Goal: Task Accomplishment & Management: Use online tool/utility

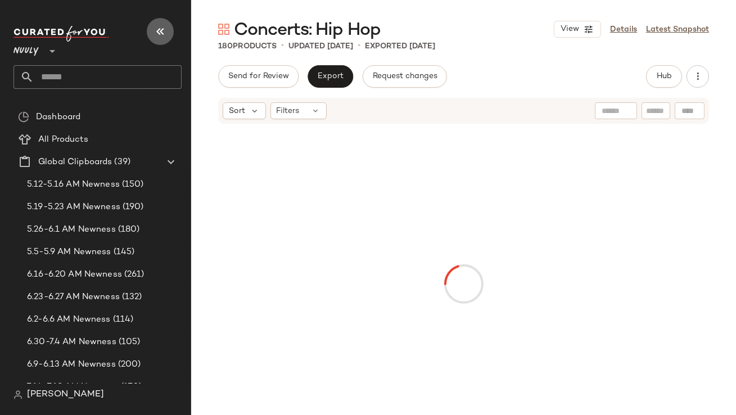
click at [158, 28] on icon "button" at bounding box center [161, 32] width 14 height 14
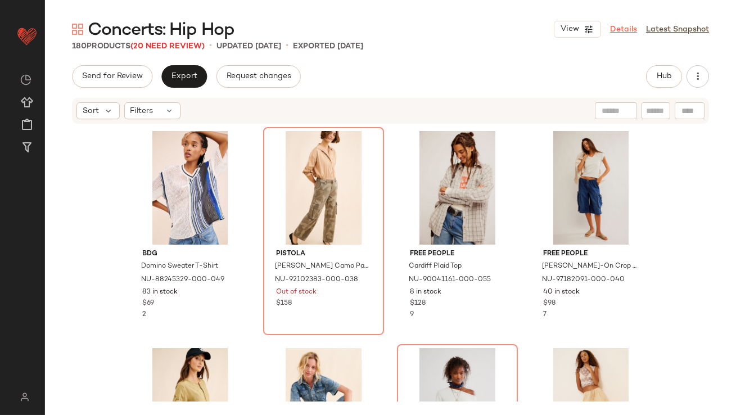
click at [625, 28] on link "Details" at bounding box center [623, 30] width 27 height 12
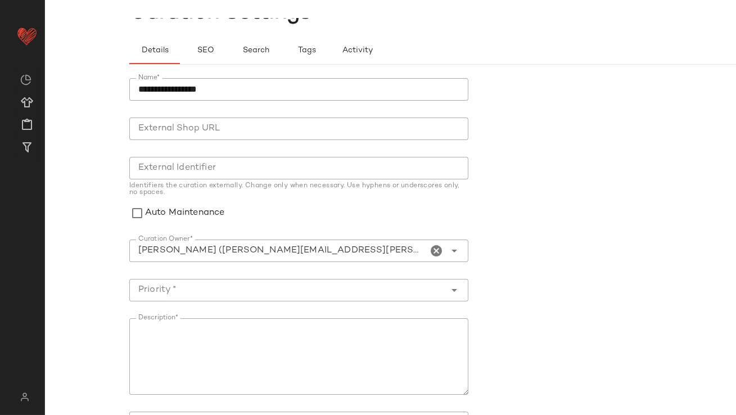
scroll to position [123, 0]
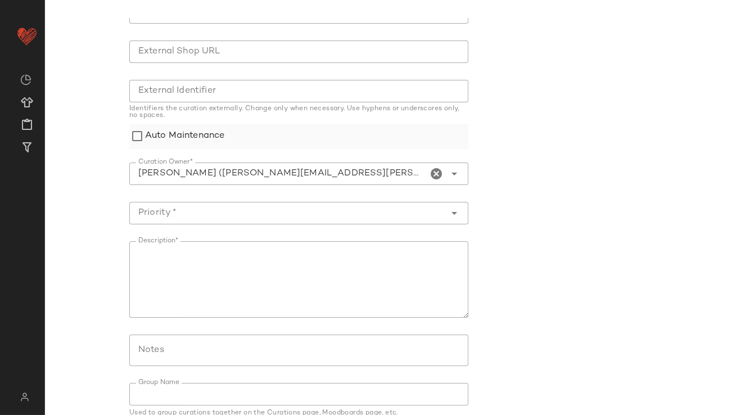
click at [154, 134] on label "Auto Maintenance" at bounding box center [184, 136] width 79 height 25
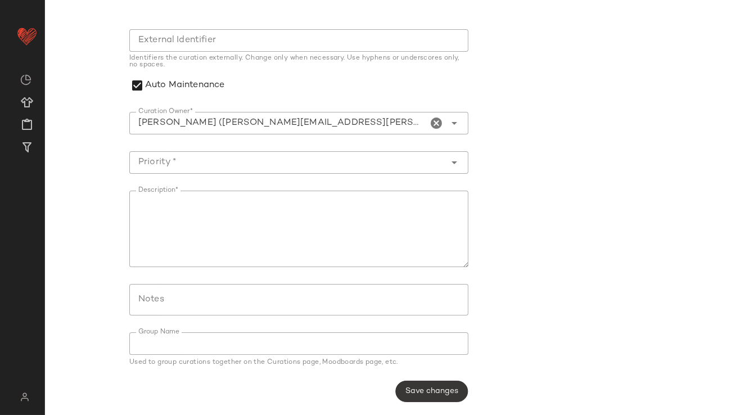
click at [399, 354] on button "Save changes" at bounding box center [432, 391] width 73 height 21
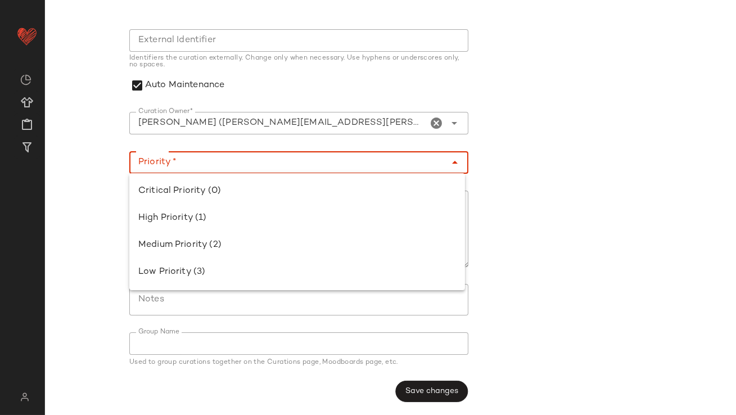
click at [251, 168] on input "Priority *" at bounding box center [287, 163] width 317 height 14
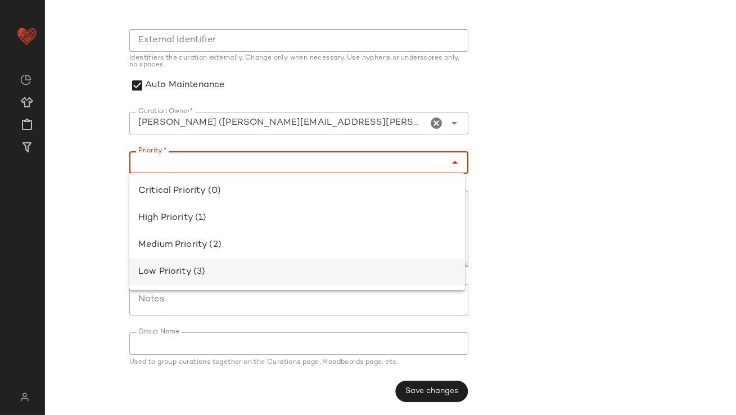
click at [253, 266] on div "Low Priority (3)" at bounding box center [297, 273] width 318 height 14
type input "**********"
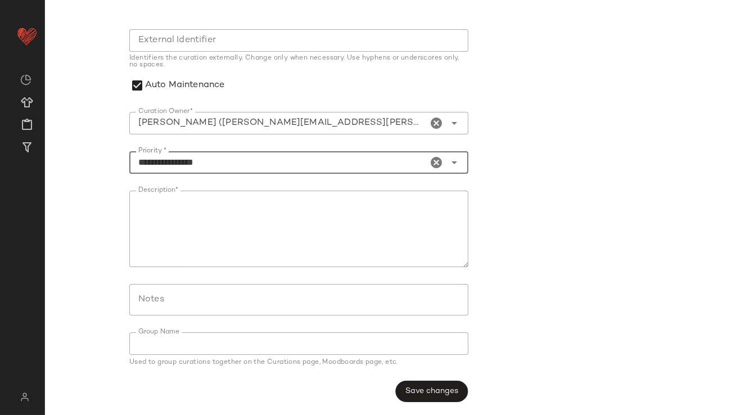
click at [258, 248] on textarea "Description*" at bounding box center [298, 229] width 339 height 77
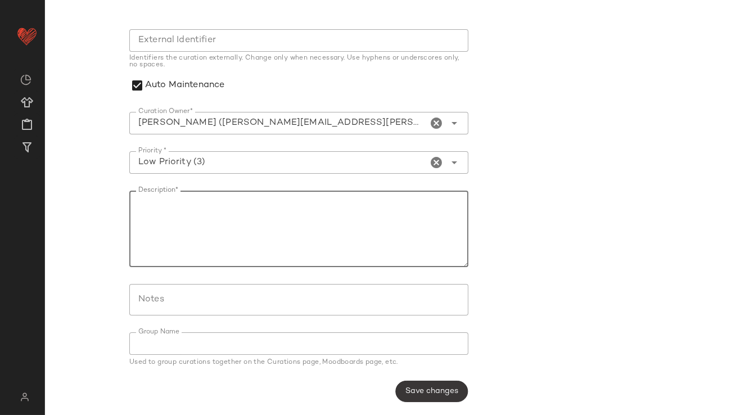
click at [453, 354] on span "Save changes" at bounding box center [431, 391] width 53 height 9
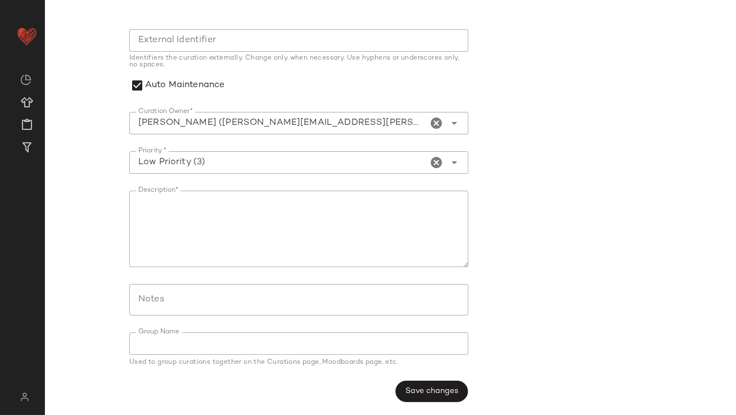
scroll to position [0, 0]
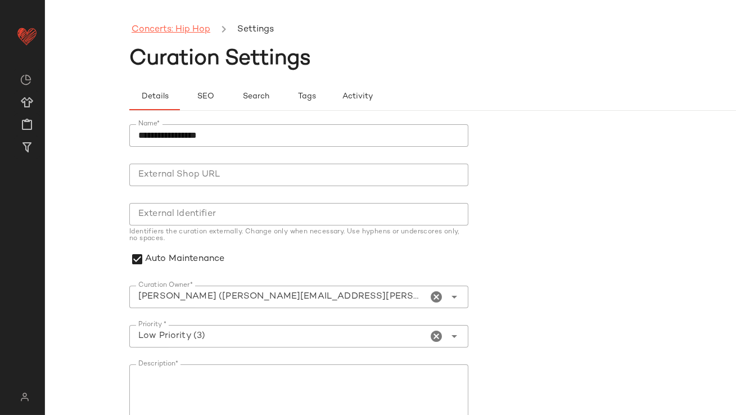
click at [192, 28] on link "Concerts: Hip Hop" at bounding box center [171, 30] width 79 height 15
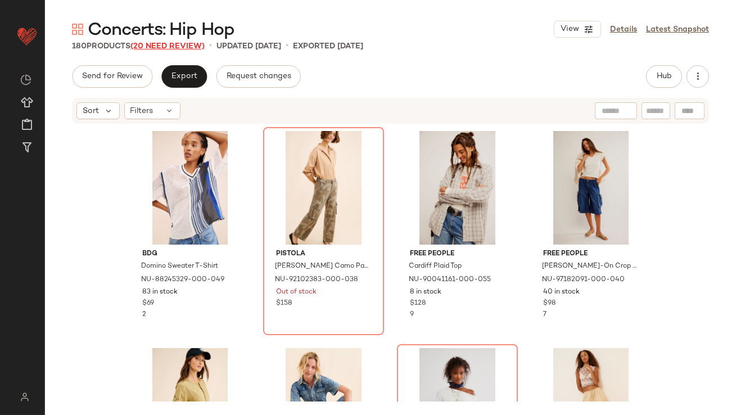
click at [181, 42] on span "(20 Need Review)" at bounding box center [168, 46] width 74 height 8
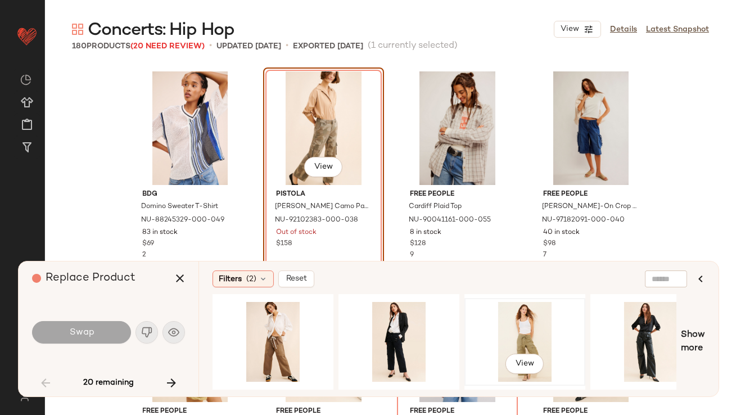
click at [524, 324] on div "View" at bounding box center [525, 342] width 113 height 80
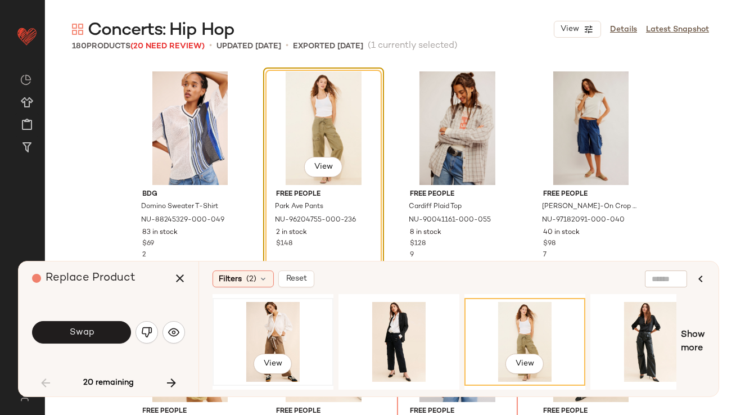
click at [247, 316] on div "View" at bounding box center [273, 342] width 113 height 80
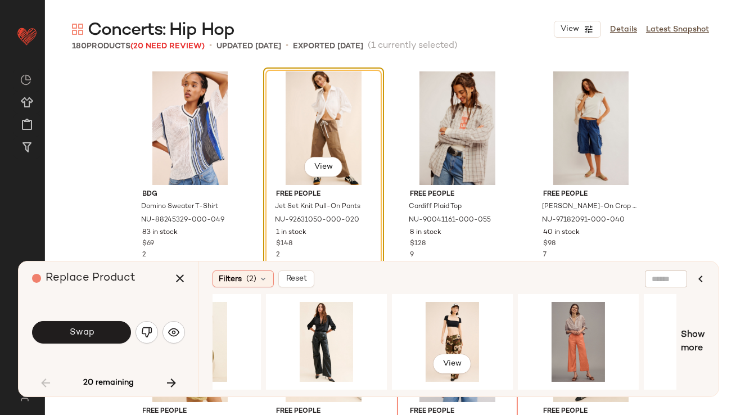
scroll to position [0, 375]
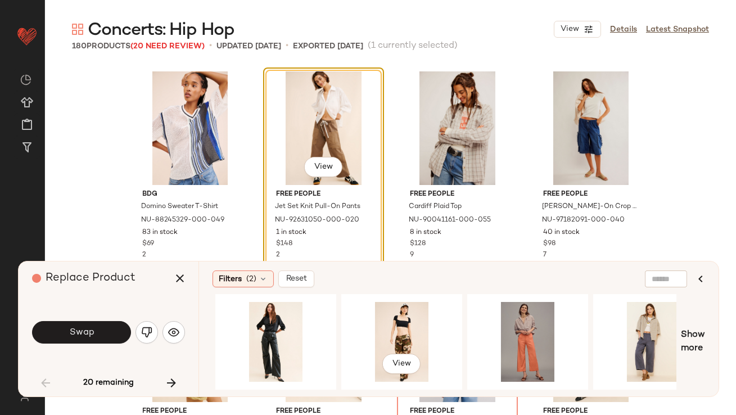
click at [419, 325] on div "View" at bounding box center [401, 342] width 113 height 80
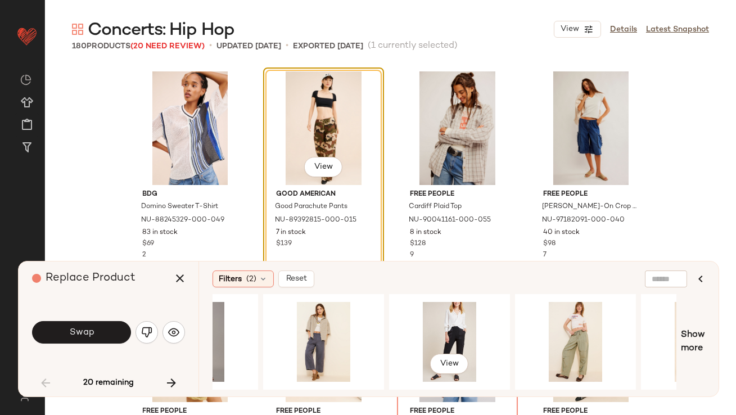
scroll to position [0, 717]
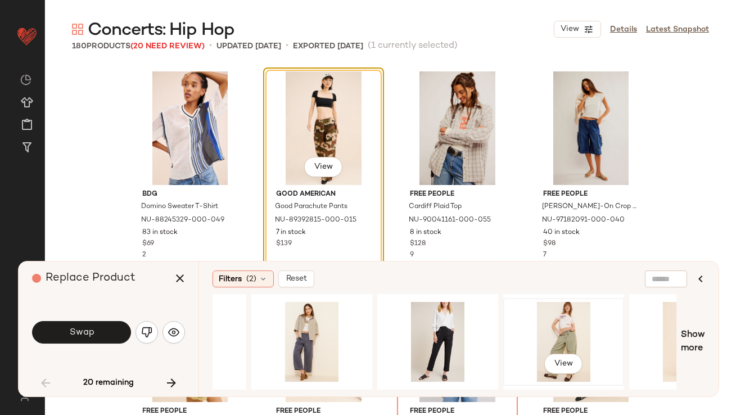
click at [550, 334] on div "View" at bounding box center [563, 342] width 113 height 80
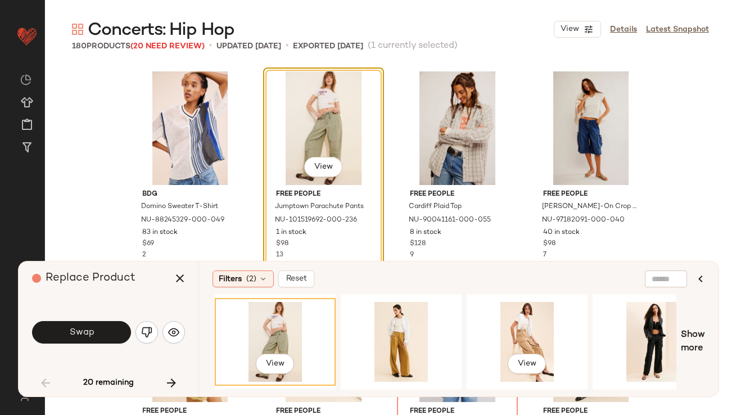
scroll to position [0, 1011]
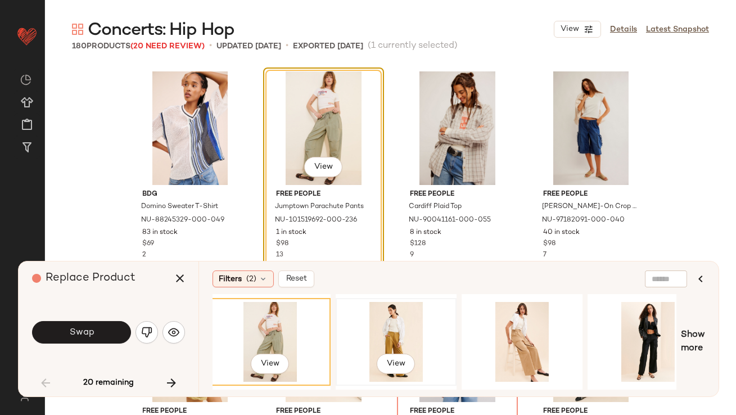
click at [393, 322] on div "View" at bounding box center [396, 342] width 113 height 80
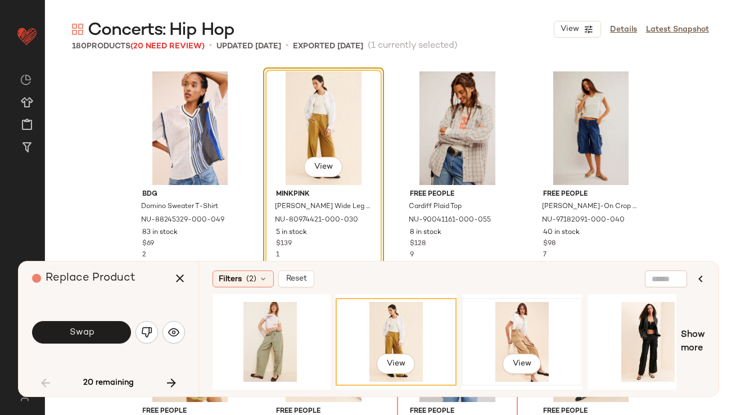
click at [492, 326] on div "View" at bounding box center [522, 342] width 113 height 80
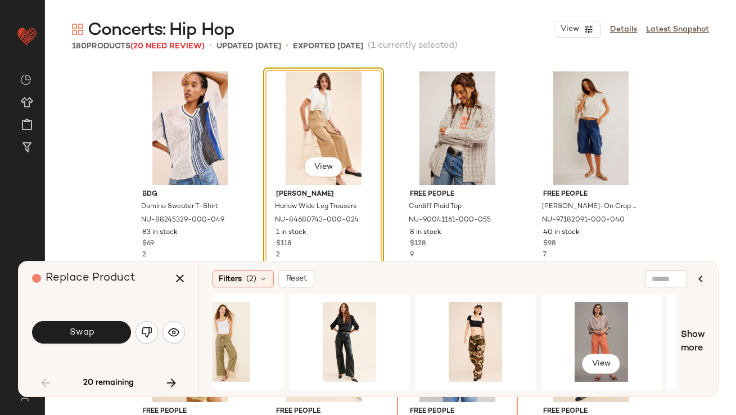
scroll to position [0, 288]
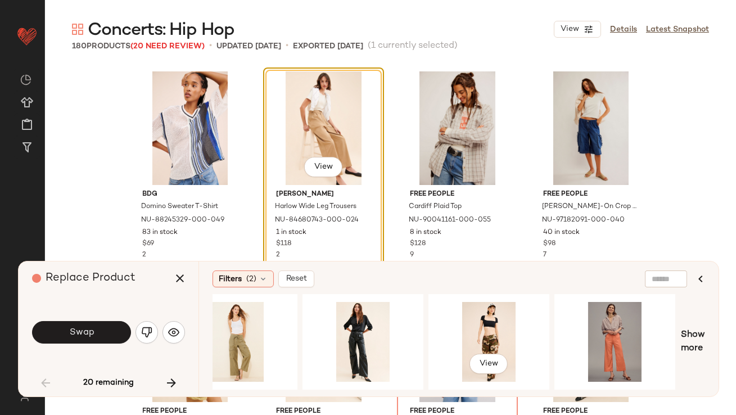
click at [492, 326] on div "View" at bounding box center [489, 342] width 113 height 80
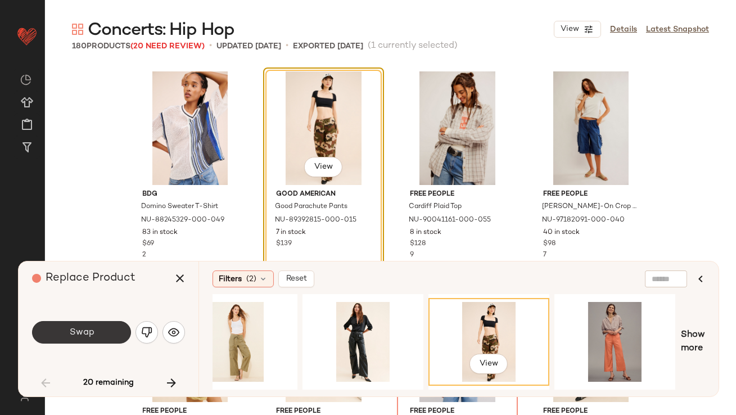
click at [104, 333] on button "Swap" at bounding box center [81, 332] width 99 height 23
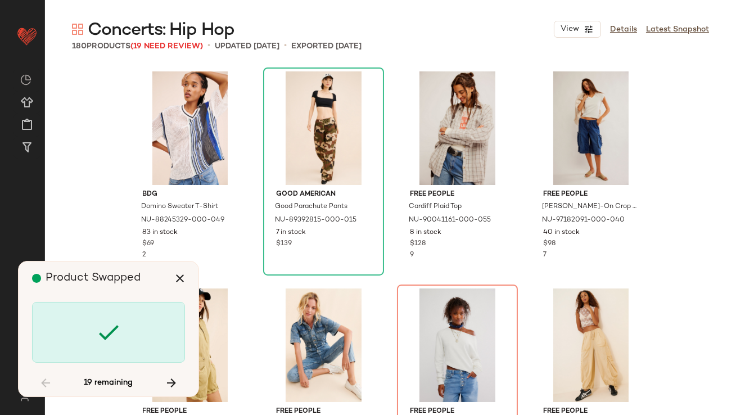
scroll to position [226, 0]
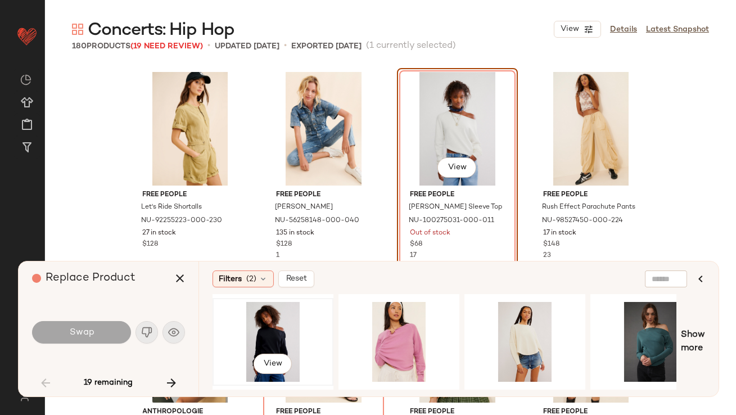
click at [289, 319] on div "View" at bounding box center [273, 342] width 113 height 80
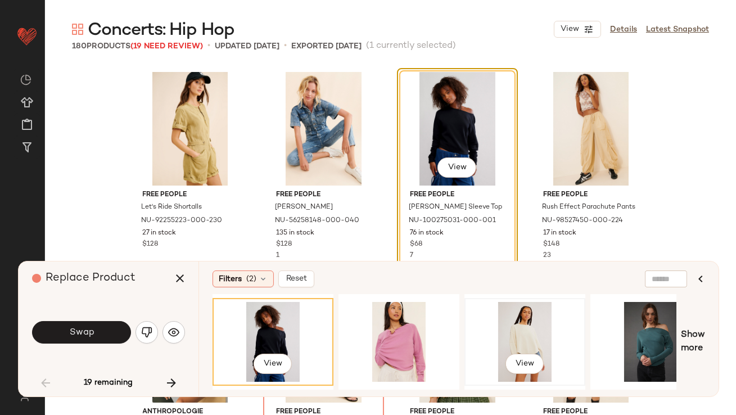
click at [512, 335] on div "View" at bounding box center [525, 342] width 113 height 80
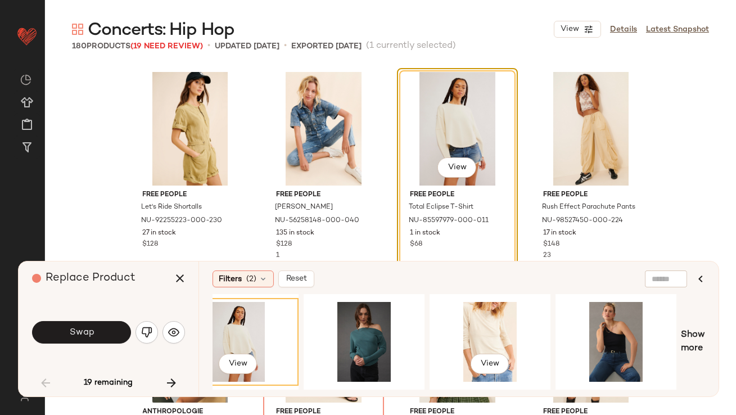
scroll to position [0, 297]
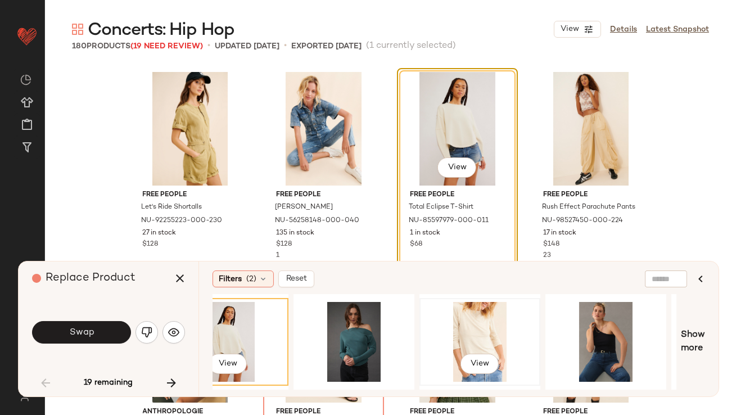
click at [448, 346] on div "View" at bounding box center [480, 342] width 113 height 80
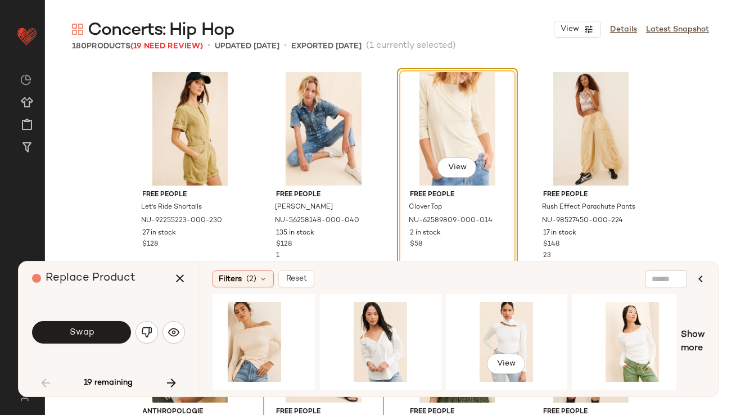
scroll to position [0, 772]
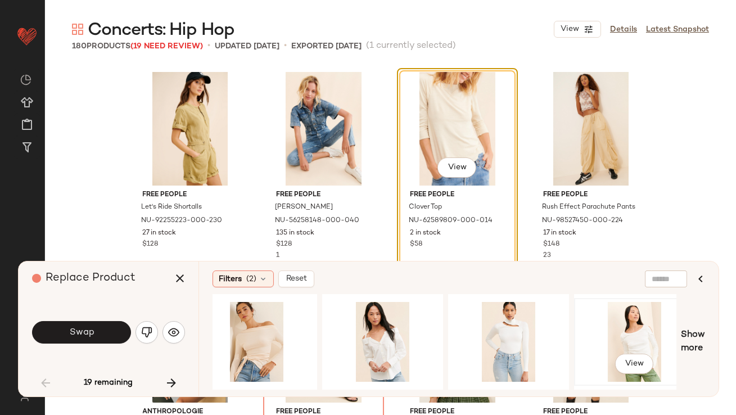
click at [597, 348] on div "View" at bounding box center [634, 342] width 113 height 80
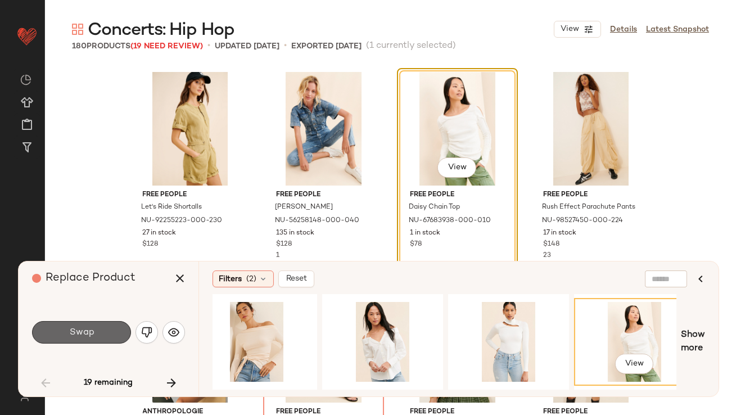
click at [77, 327] on button "Swap" at bounding box center [81, 332] width 99 height 23
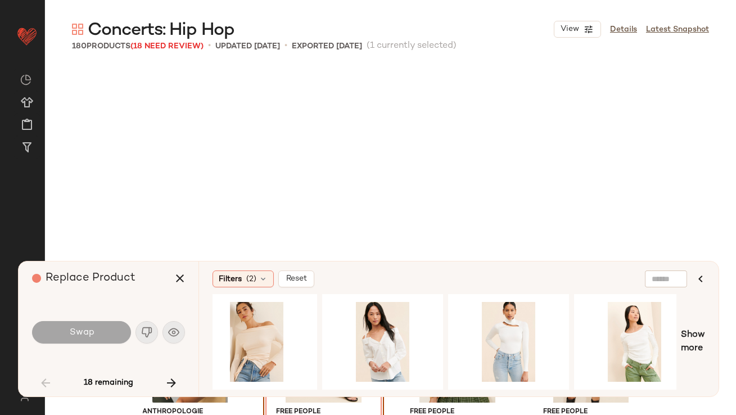
scroll to position [434, 0]
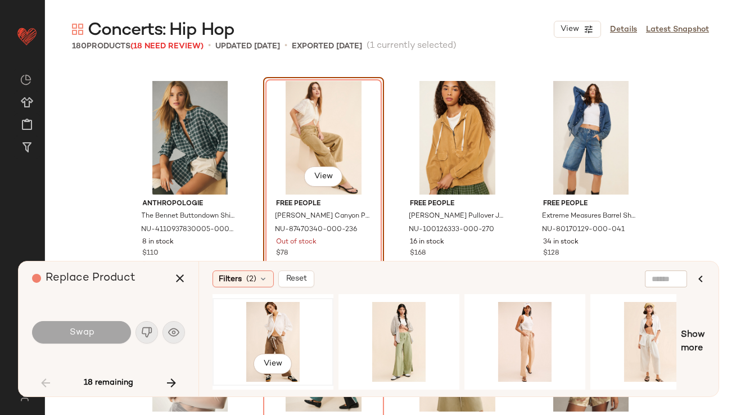
click at [273, 336] on div "View" at bounding box center [273, 342] width 113 height 80
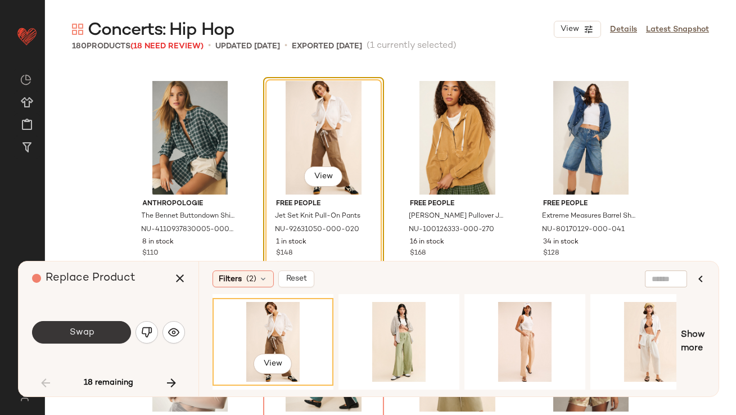
click at [116, 339] on button "Swap" at bounding box center [81, 332] width 99 height 23
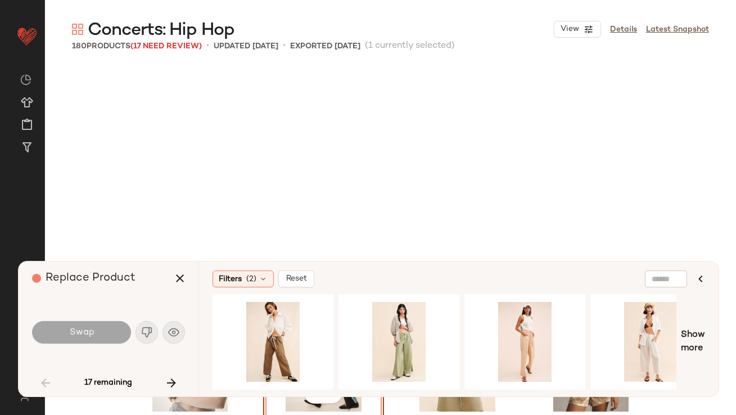
scroll to position [652, 0]
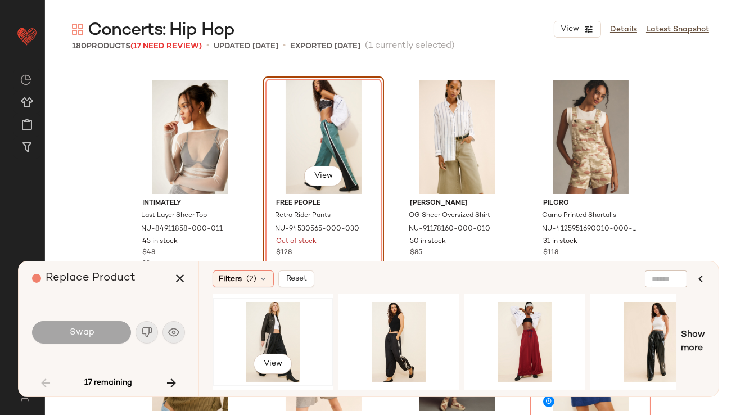
click at [266, 309] on div "View" at bounding box center [273, 342] width 113 height 80
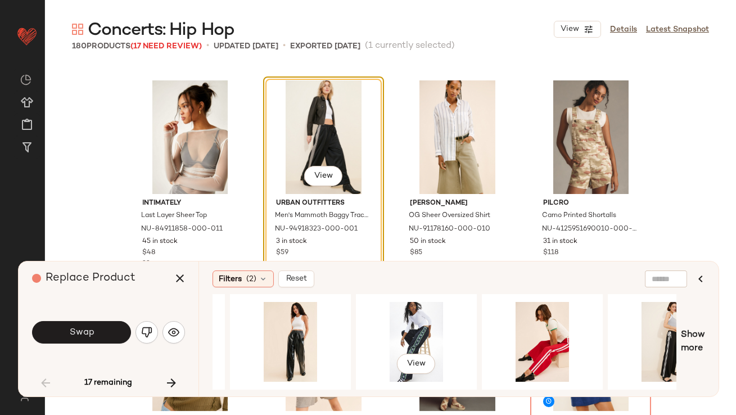
scroll to position [0, 370]
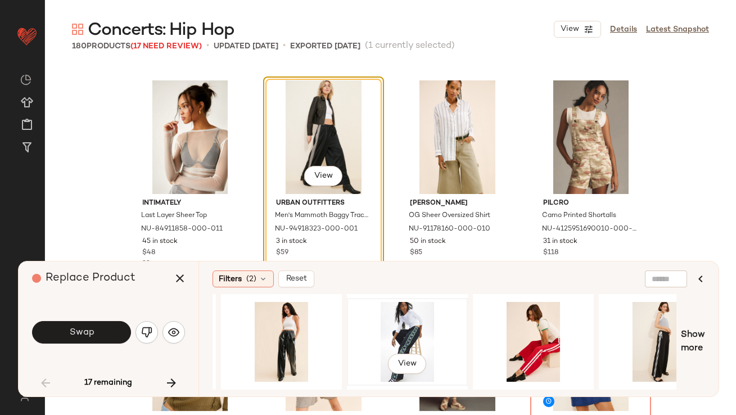
click at [403, 326] on div "View" at bounding box center [407, 342] width 113 height 80
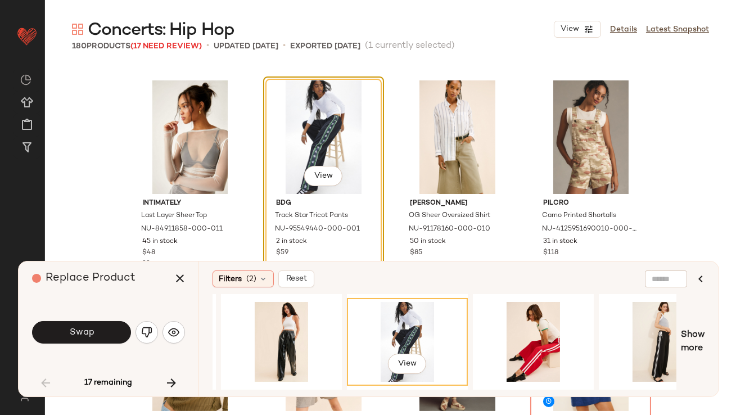
click at [110, 325] on button "Swap" at bounding box center [81, 332] width 99 height 23
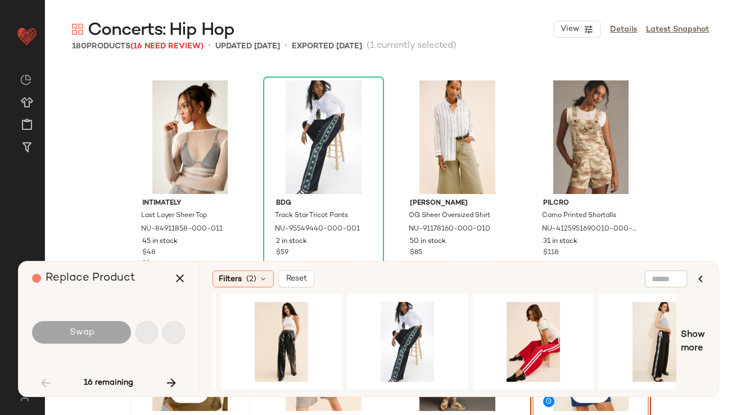
scroll to position [869, 0]
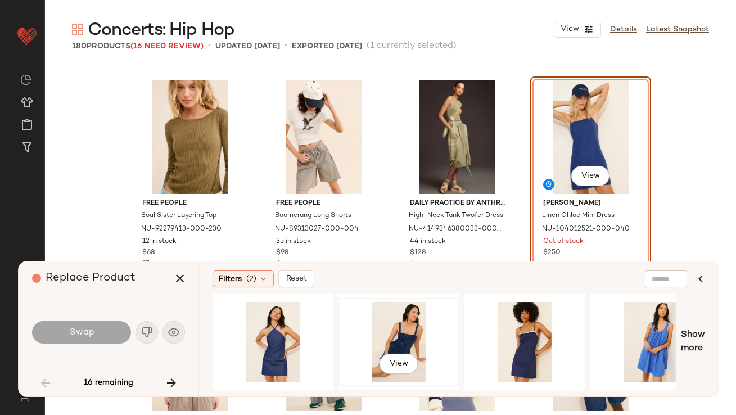
click at [392, 321] on div "View" at bounding box center [399, 342] width 113 height 80
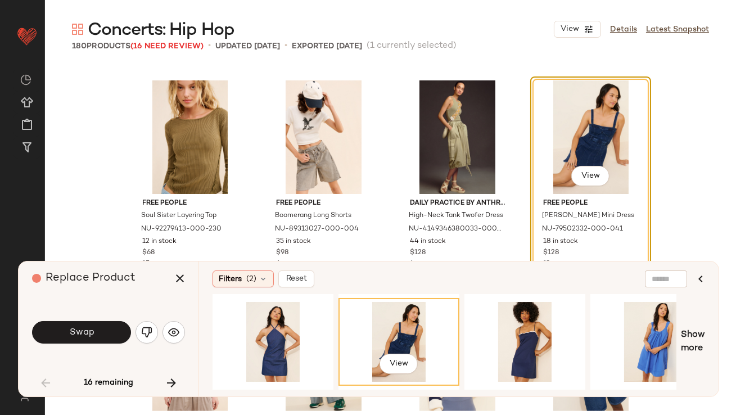
click at [78, 330] on span "Swap" at bounding box center [81, 332] width 25 height 11
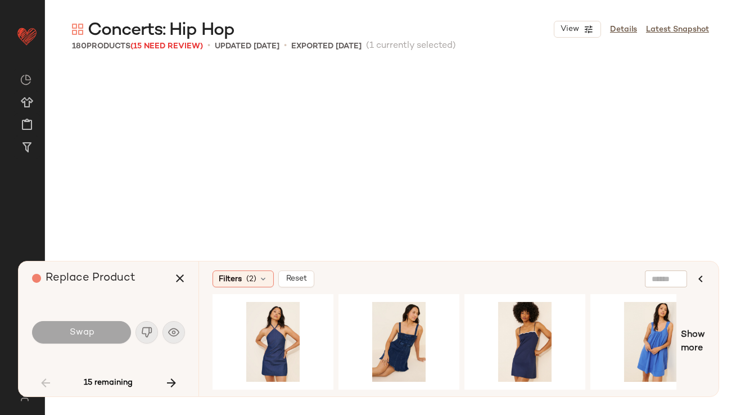
scroll to position [1302, 0]
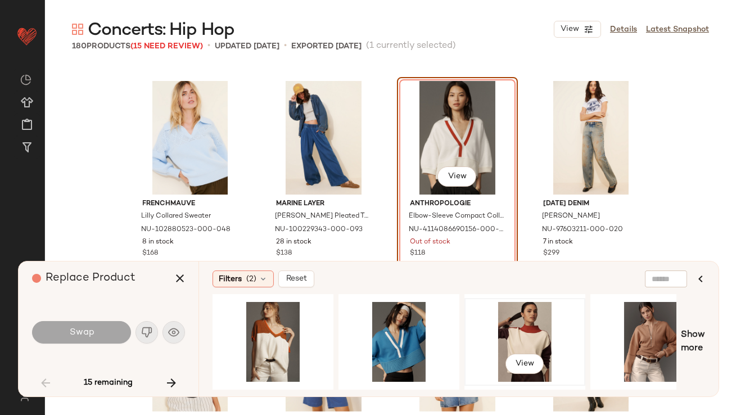
click at [513, 345] on div "View" at bounding box center [525, 342] width 113 height 80
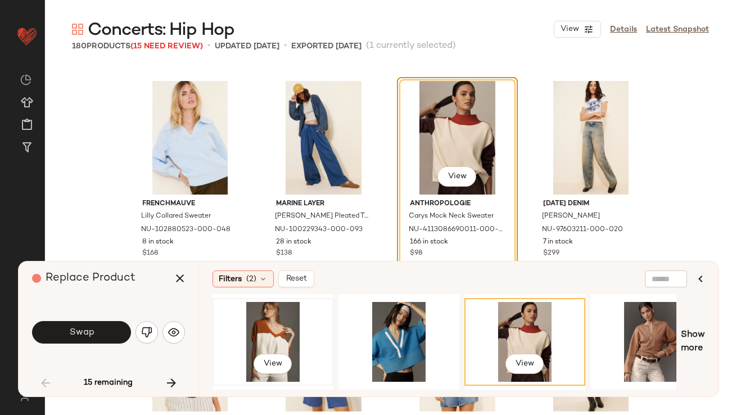
click at [249, 339] on div "View" at bounding box center [273, 342] width 113 height 80
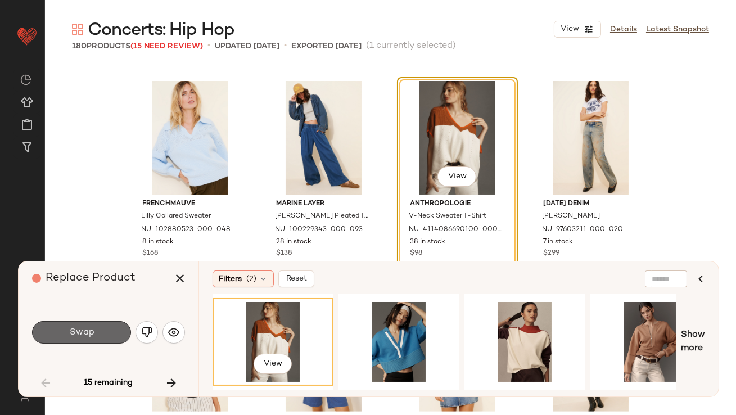
click at [117, 329] on button "Swap" at bounding box center [81, 332] width 99 height 23
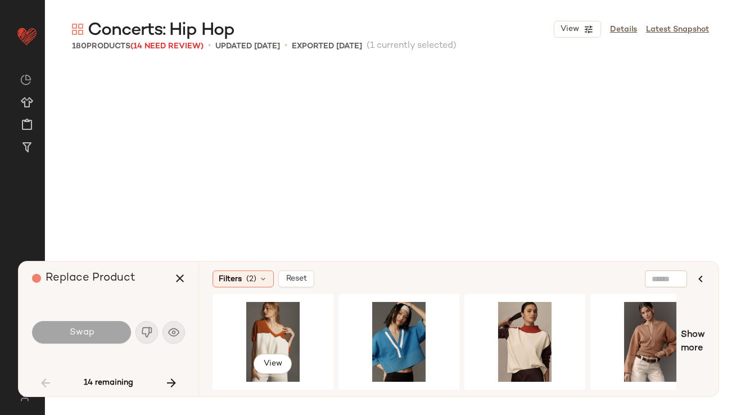
scroll to position [1737, 0]
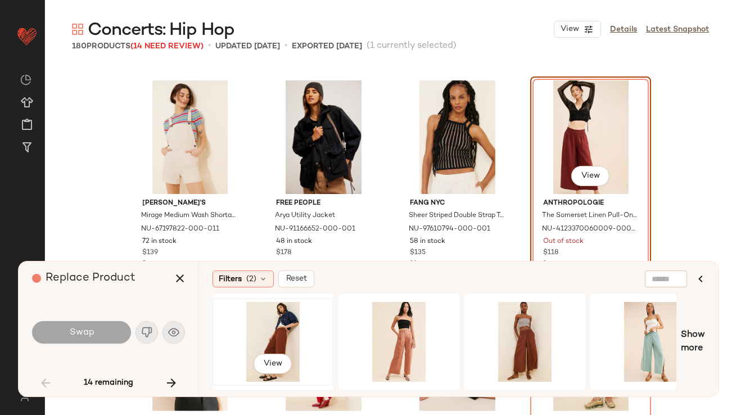
click at [285, 329] on div "View" at bounding box center [273, 342] width 113 height 80
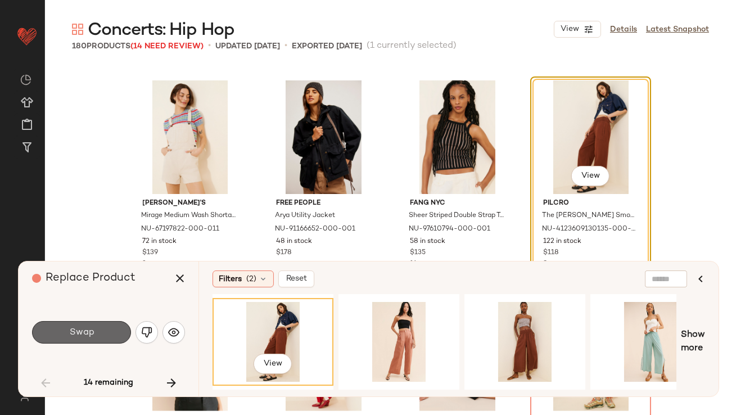
click at [104, 334] on button "Swap" at bounding box center [81, 332] width 99 height 23
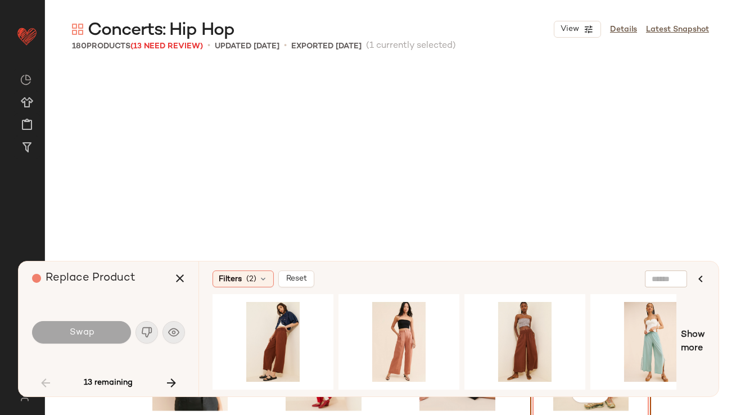
scroll to position [1955, 0]
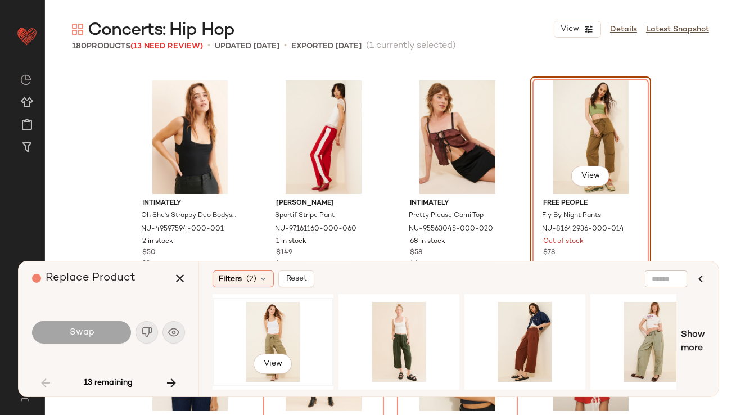
click at [285, 329] on div "View" at bounding box center [273, 342] width 113 height 80
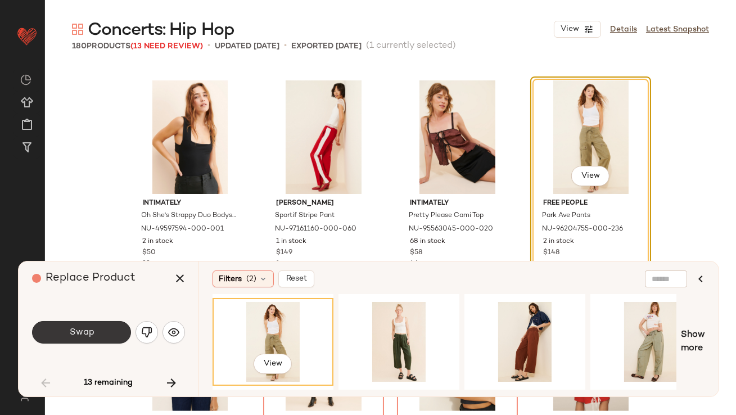
click at [125, 335] on button "Swap" at bounding box center [81, 332] width 99 height 23
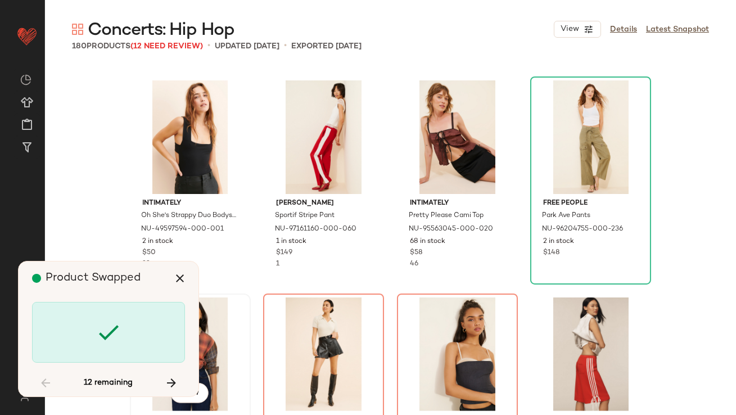
scroll to position [2172, 0]
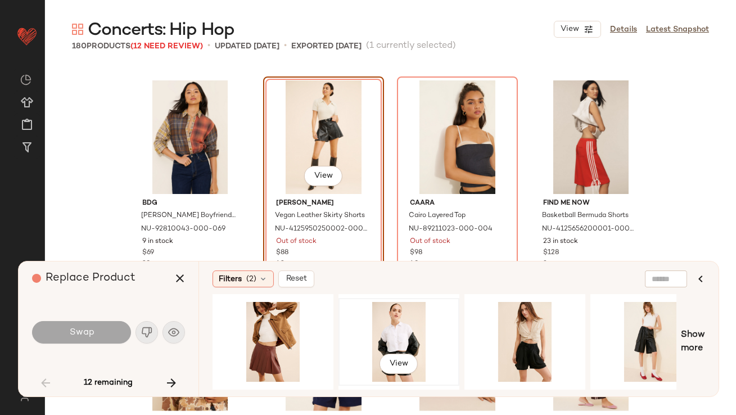
click at [380, 324] on div "View" at bounding box center [399, 342] width 113 height 80
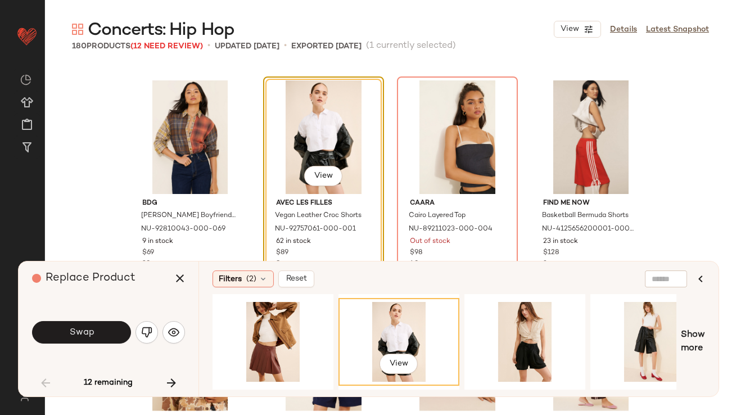
click at [88, 329] on span "Swap" at bounding box center [81, 332] width 25 height 11
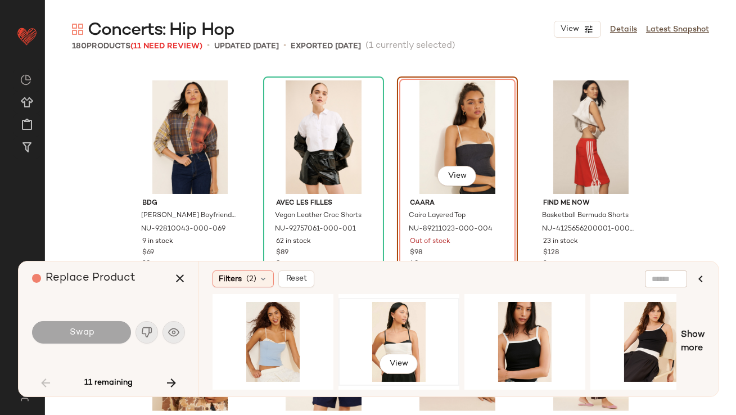
click at [407, 335] on div "View" at bounding box center [399, 342] width 113 height 80
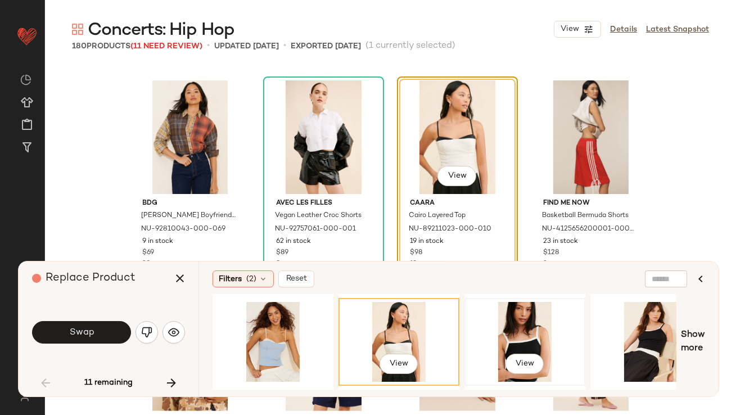
click at [507, 317] on div "View" at bounding box center [525, 342] width 113 height 80
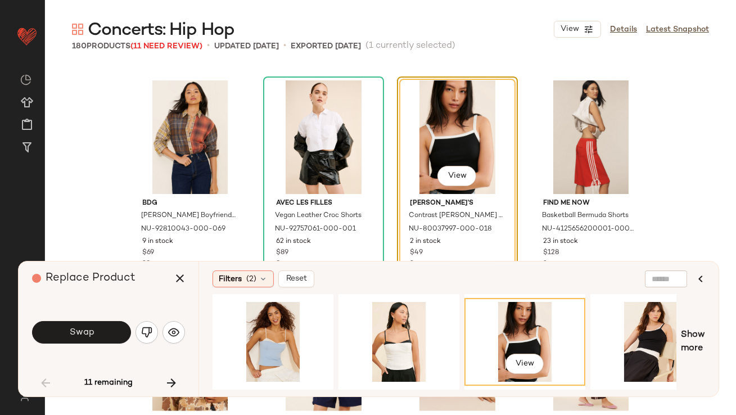
click at [104, 331] on button "Swap" at bounding box center [81, 332] width 99 height 23
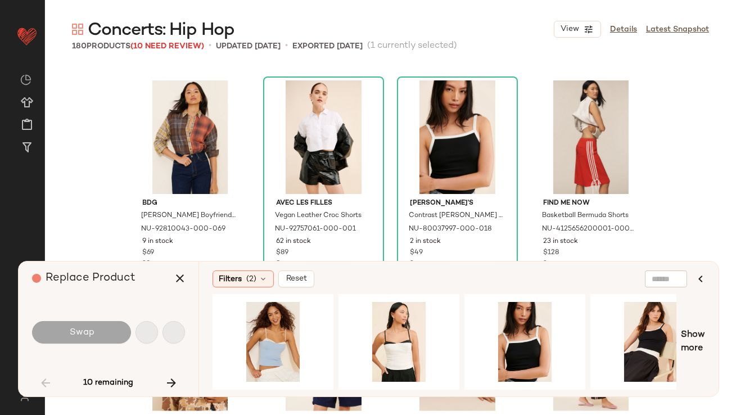
scroll to position [2605, 0]
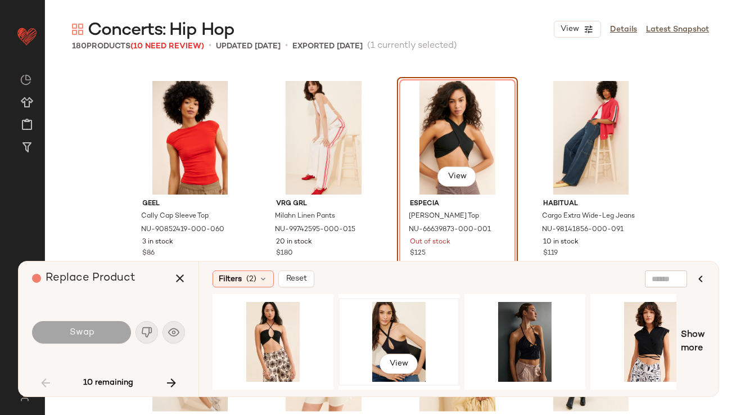
click at [380, 335] on div "View" at bounding box center [399, 342] width 113 height 80
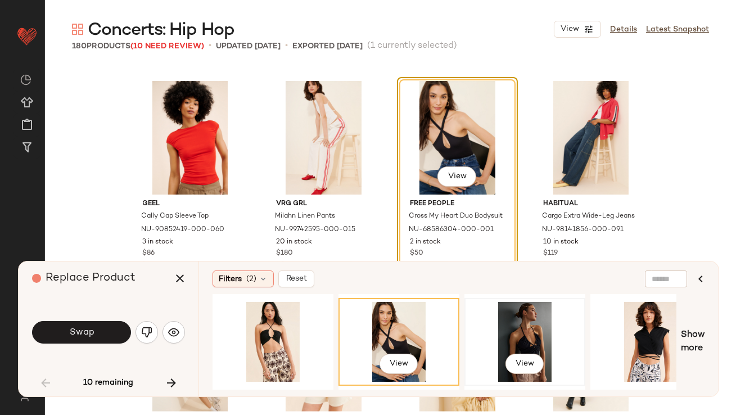
click at [540, 342] on div "View" at bounding box center [525, 342] width 113 height 80
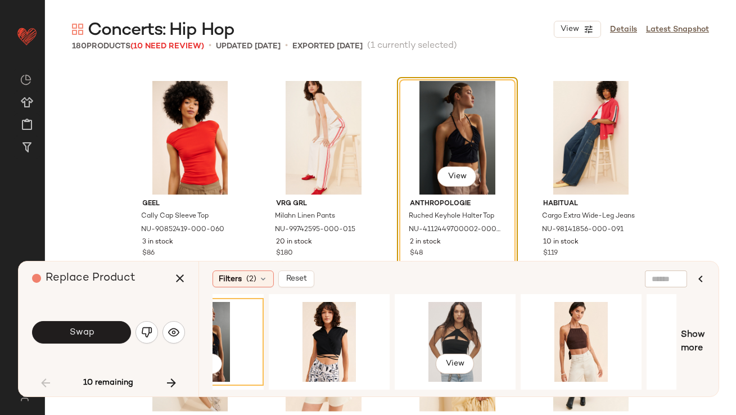
scroll to position [0, 333]
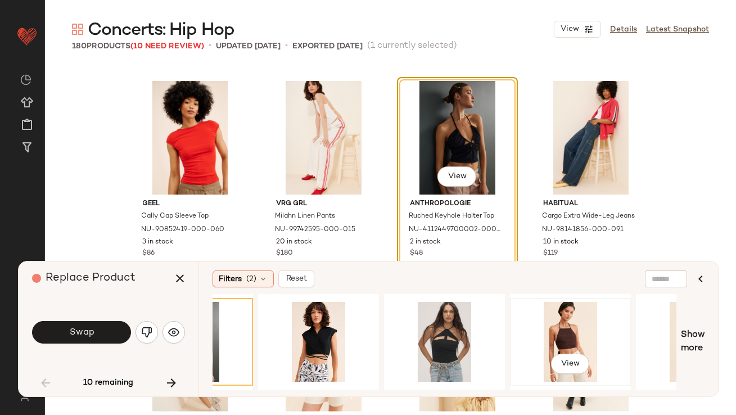
click at [568, 330] on div "View" at bounding box center [570, 342] width 113 height 80
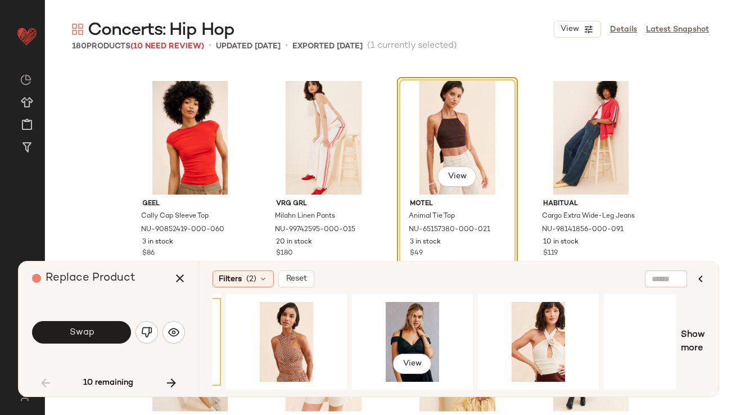
scroll to position [0, 751]
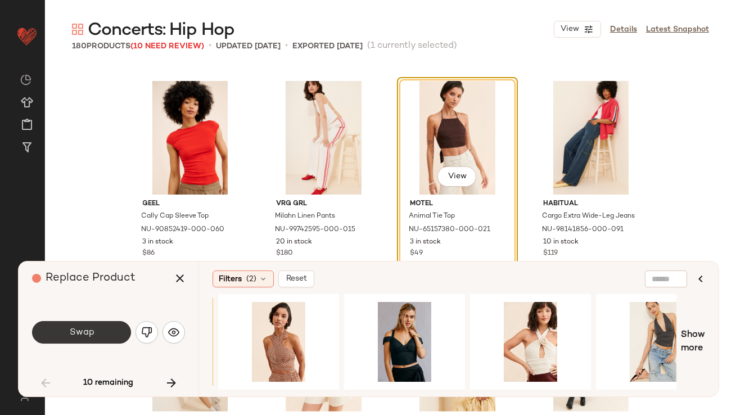
click at [102, 333] on button "Swap" at bounding box center [81, 332] width 99 height 23
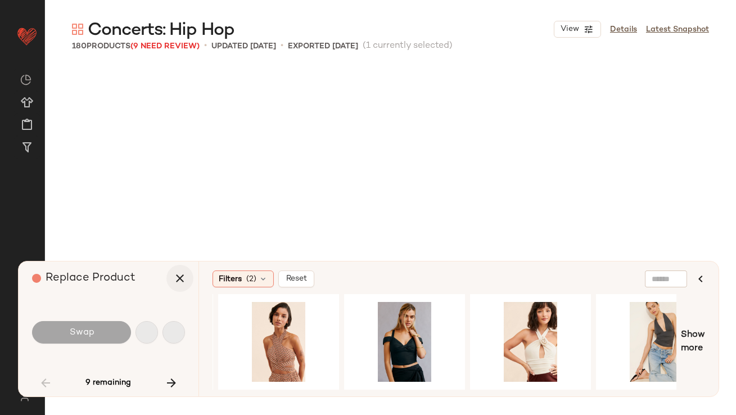
scroll to position [3691, 0]
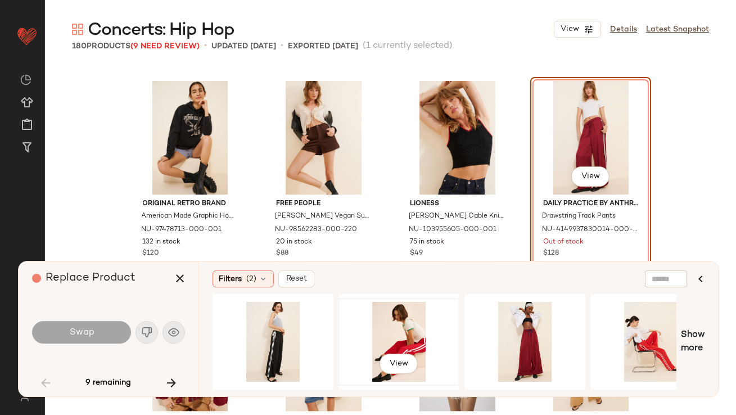
click at [373, 341] on div "View" at bounding box center [399, 342] width 113 height 80
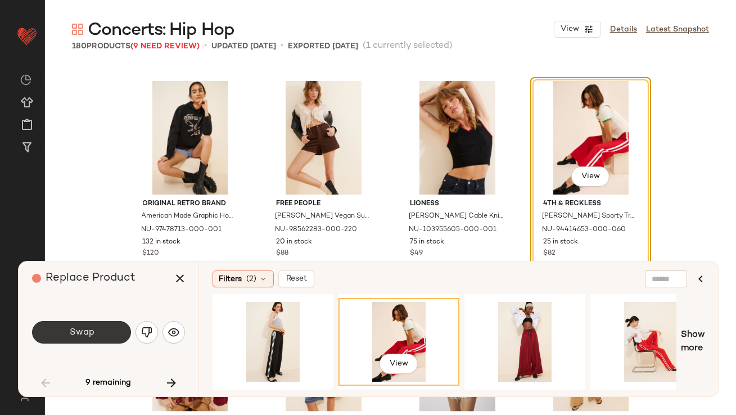
click at [120, 330] on button "Swap" at bounding box center [81, 332] width 99 height 23
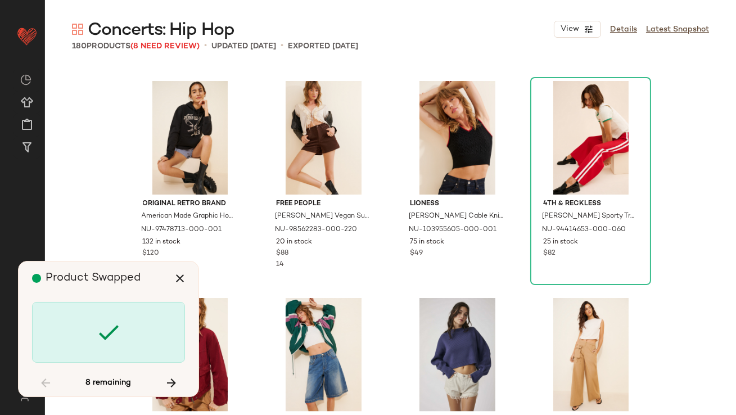
scroll to position [4343, 0]
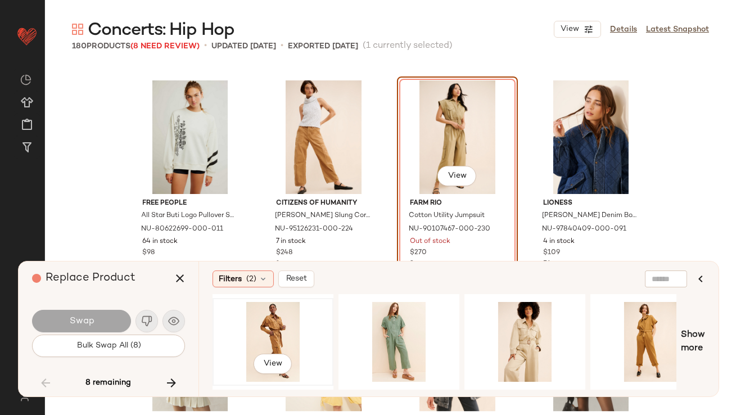
click at [262, 342] on div "View" at bounding box center [273, 342] width 113 height 80
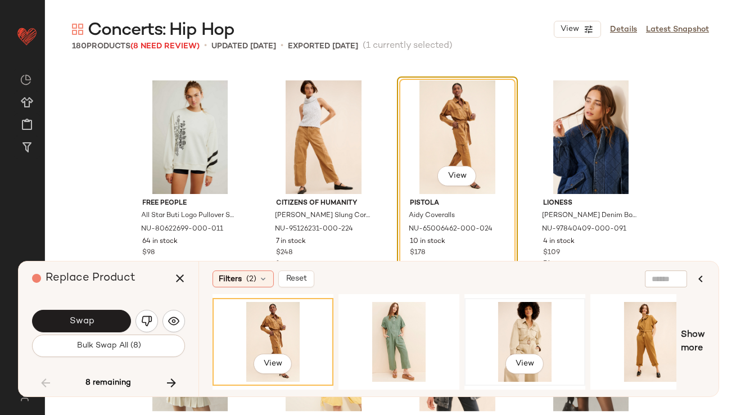
click at [534, 340] on div "View" at bounding box center [525, 342] width 113 height 80
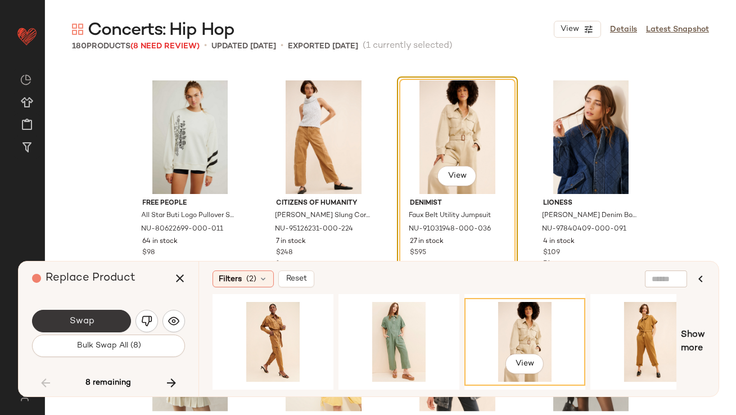
click at [98, 321] on button "Swap" at bounding box center [81, 321] width 99 height 23
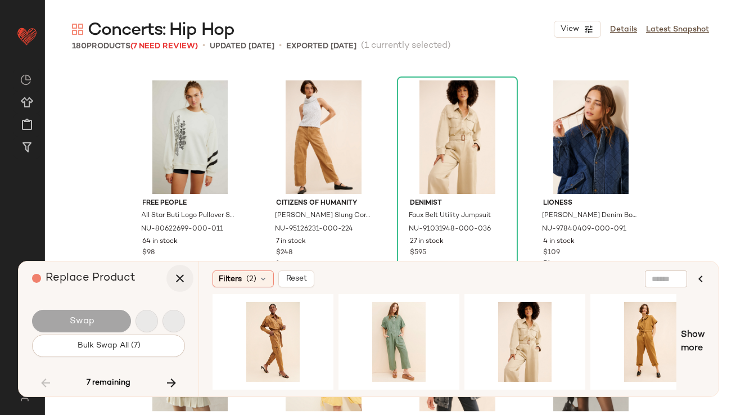
scroll to position [4777, 0]
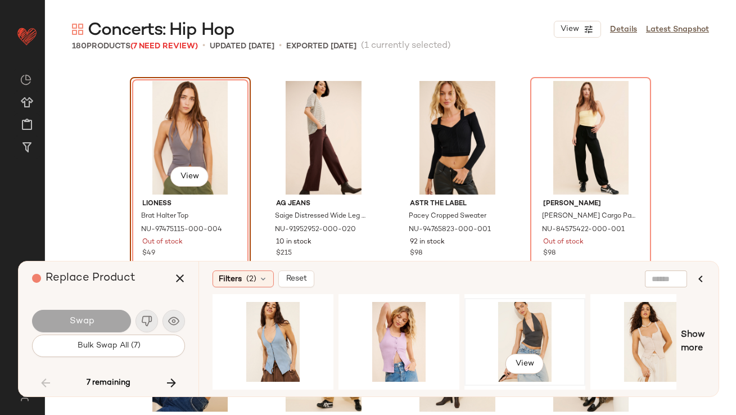
click at [502, 330] on div "View" at bounding box center [525, 342] width 113 height 80
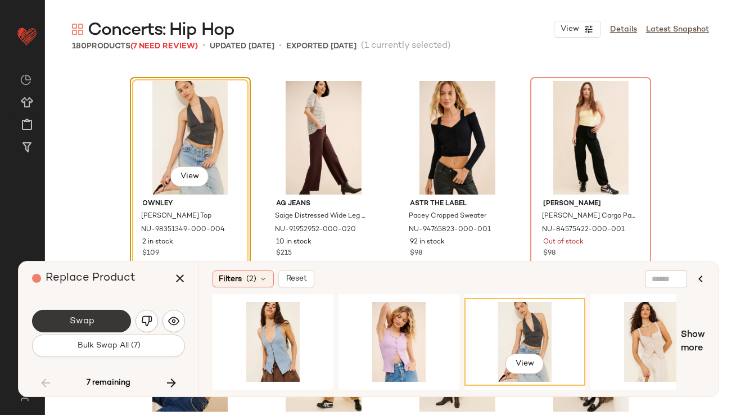
click at [83, 325] on span "Swap" at bounding box center [81, 321] width 25 height 11
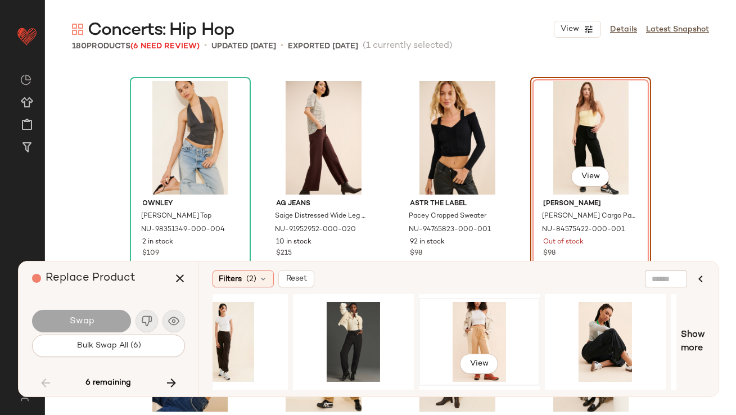
scroll to position [0, 298]
click at [468, 335] on div "View" at bounding box center [479, 342] width 113 height 80
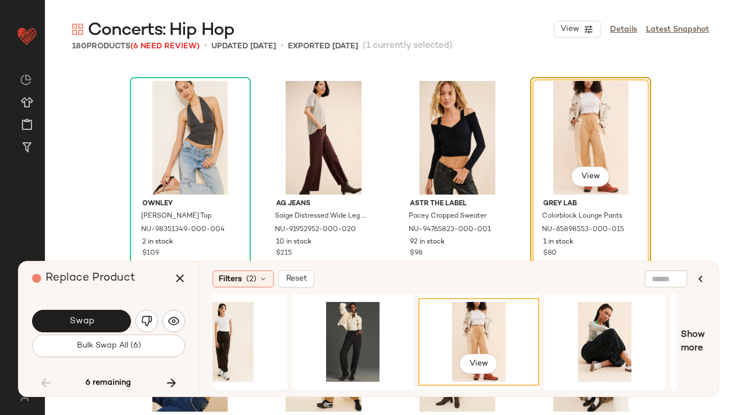
click at [87, 311] on button "Swap" at bounding box center [81, 321] width 99 height 23
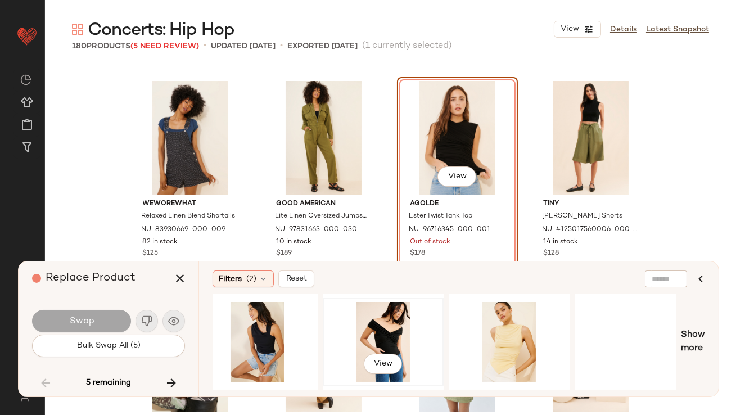
scroll to position [0, 205]
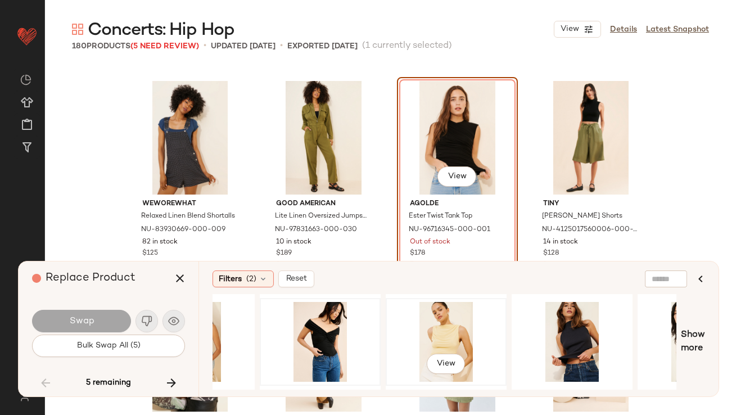
click at [448, 339] on div "View" at bounding box center [446, 342] width 113 height 80
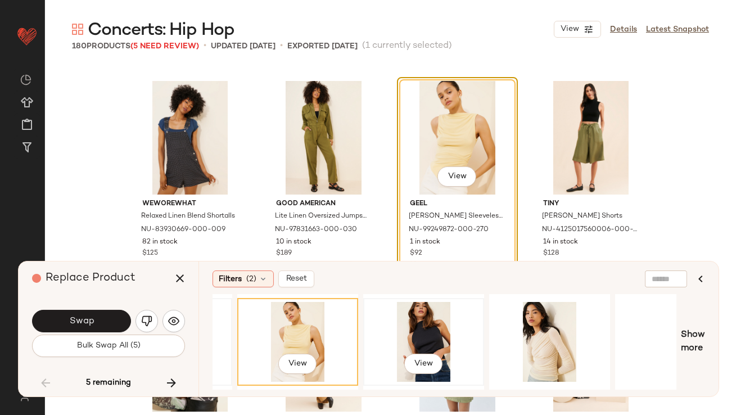
scroll to position [0, 416]
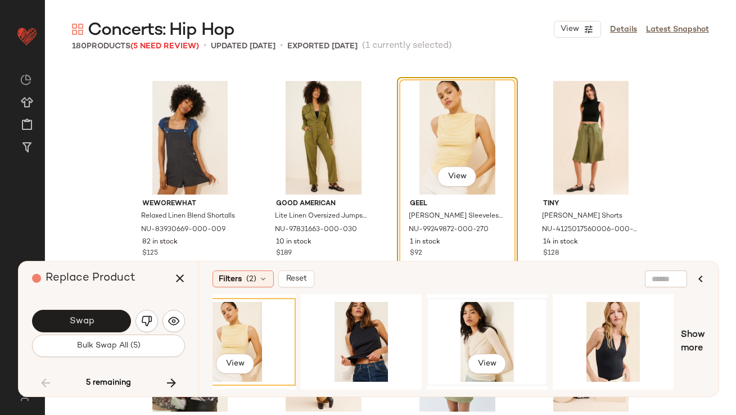
click at [467, 349] on div "View" at bounding box center [487, 342] width 113 height 80
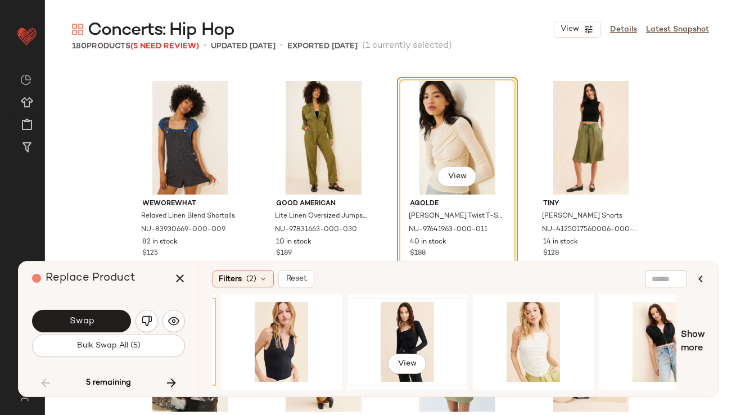
scroll to position [0, 784]
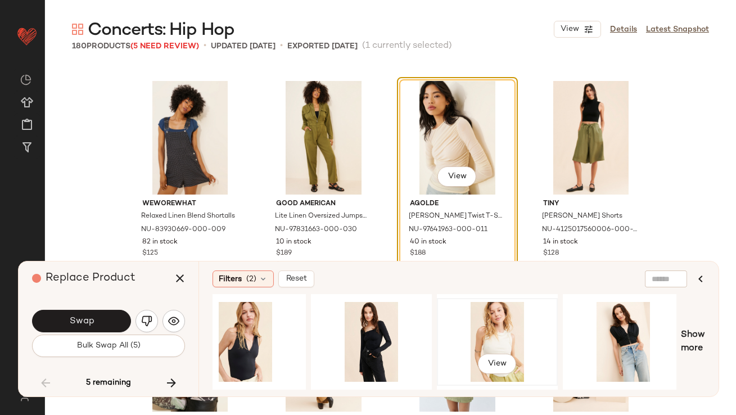
click at [492, 337] on div "View" at bounding box center [497, 342] width 113 height 80
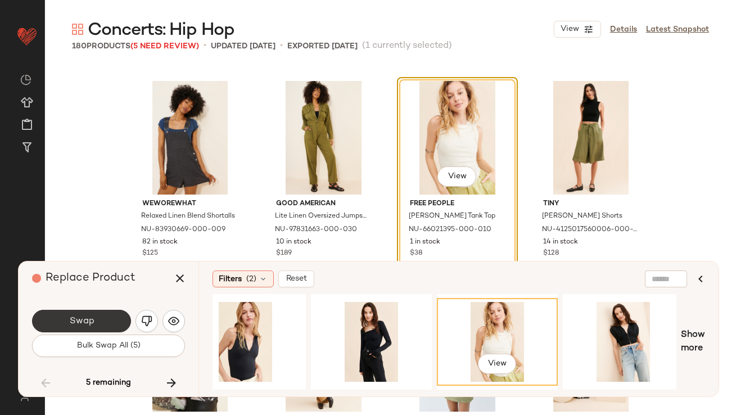
click at [51, 326] on button "Swap" at bounding box center [81, 321] width 99 height 23
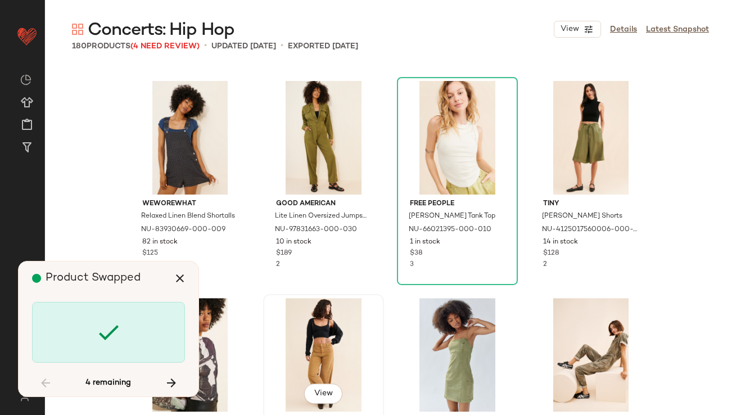
scroll to position [6298, 0]
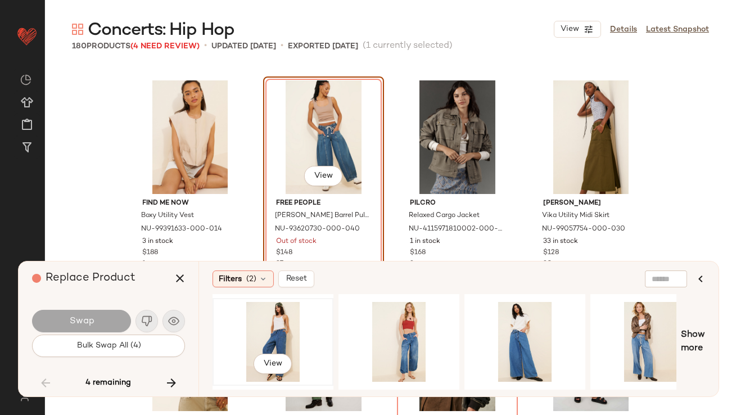
click at [285, 337] on div "View" at bounding box center [273, 342] width 113 height 80
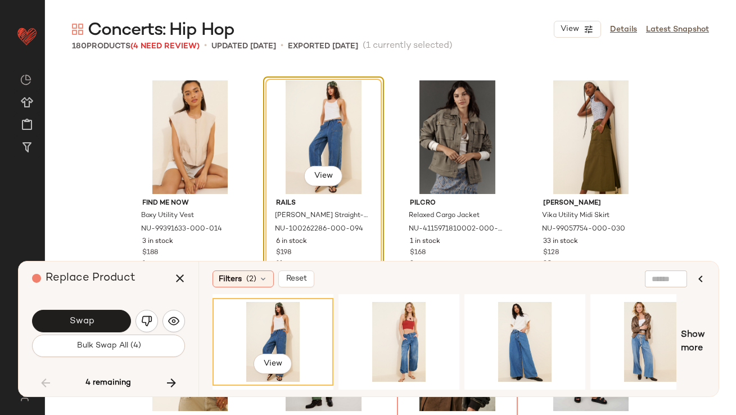
click at [89, 326] on span "Swap" at bounding box center [81, 321] width 25 height 11
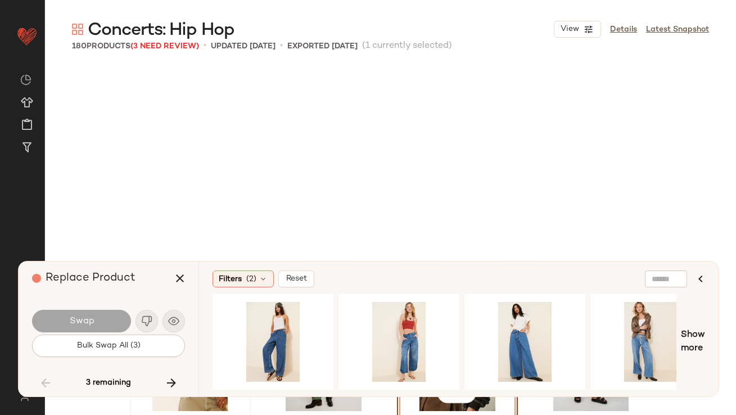
scroll to position [6515, 0]
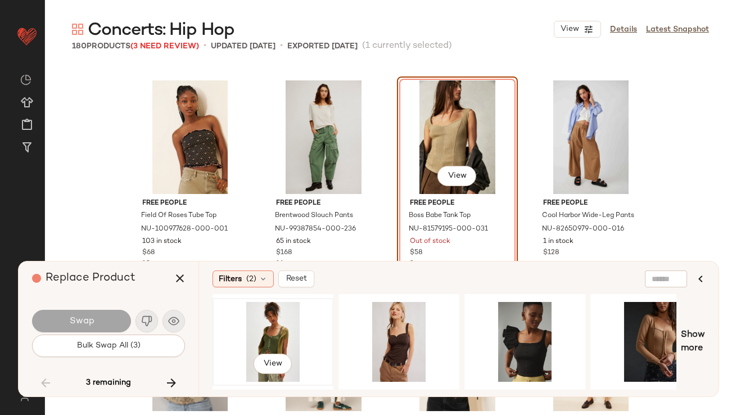
click at [278, 333] on div "View" at bounding box center [273, 342] width 113 height 80
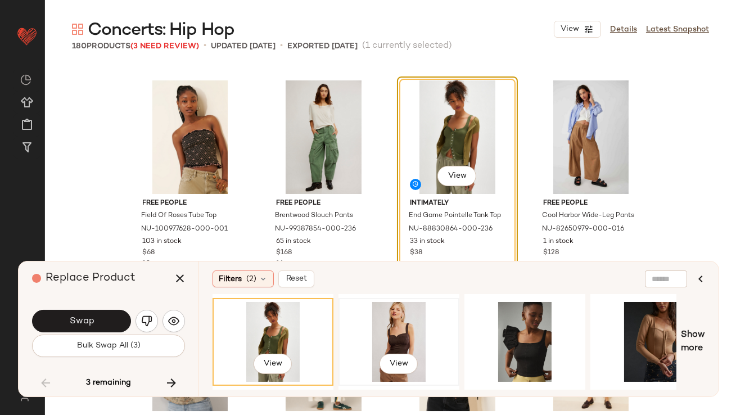
click at [394, 321] on div "View" at bounding box center [399, 342] width 113 height 80
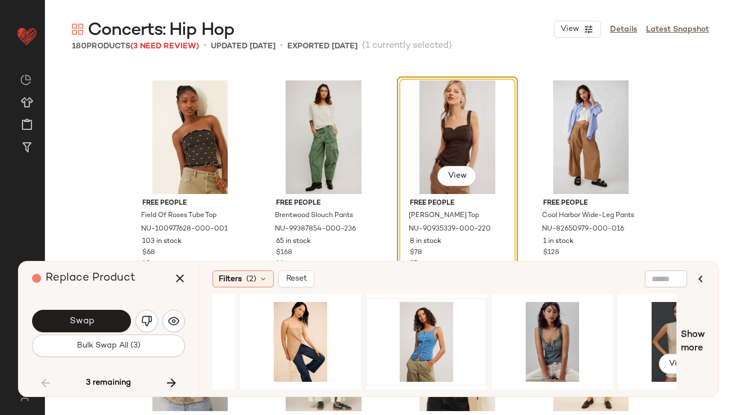
scroll to position [0, 580]
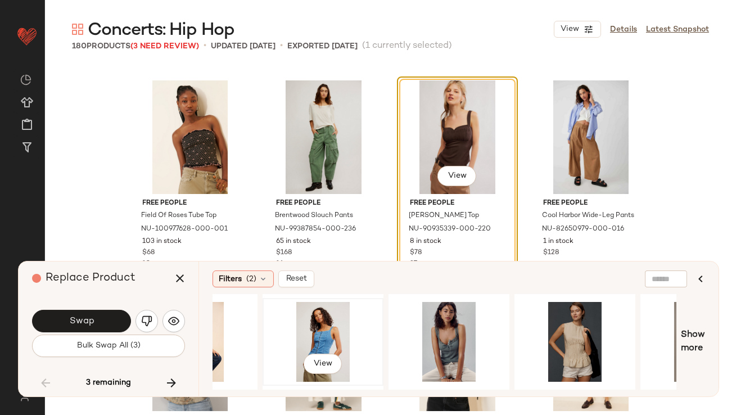
click at [336, 341] on div "View" at bounding box center [323, 342] width 113 height 80
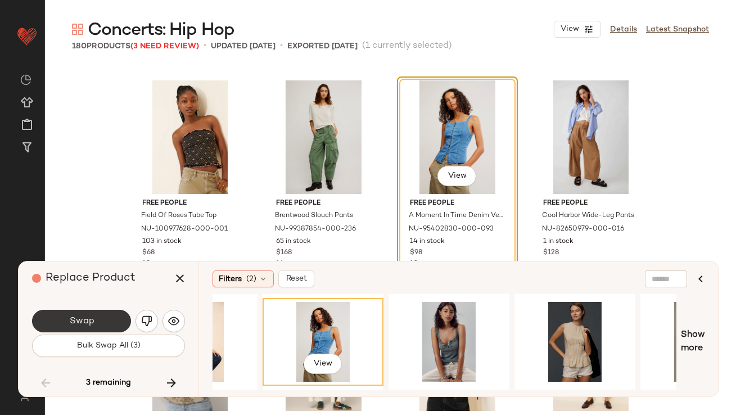
click at [117, 328] on button "Swap" at bounding box center [81, 321] width 99 height 23
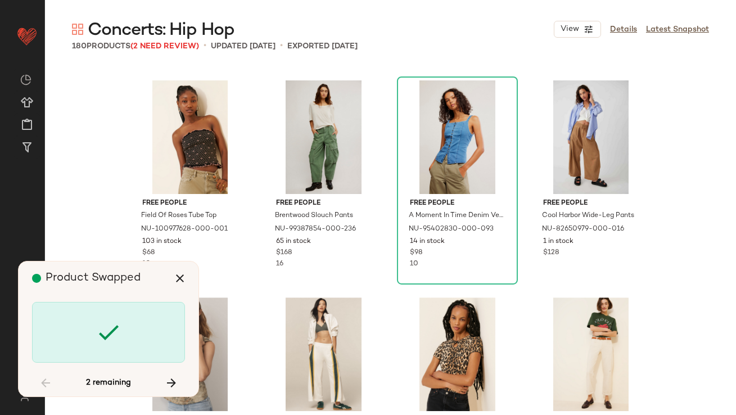
scroll to position [7601, 0]
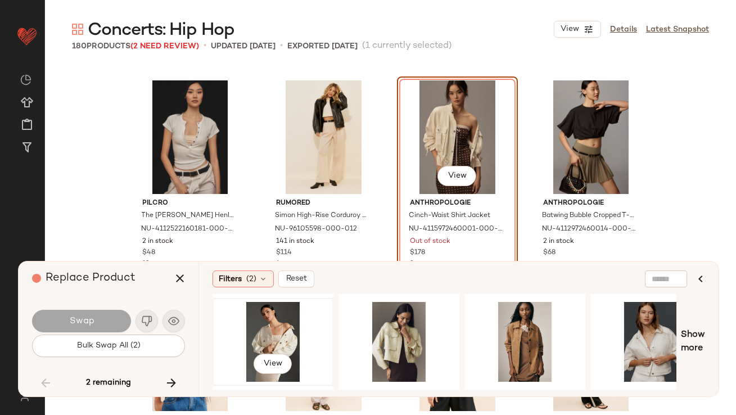
click at [241, 351] on div "View" at bounding box center [273, 342] width 113 height 80
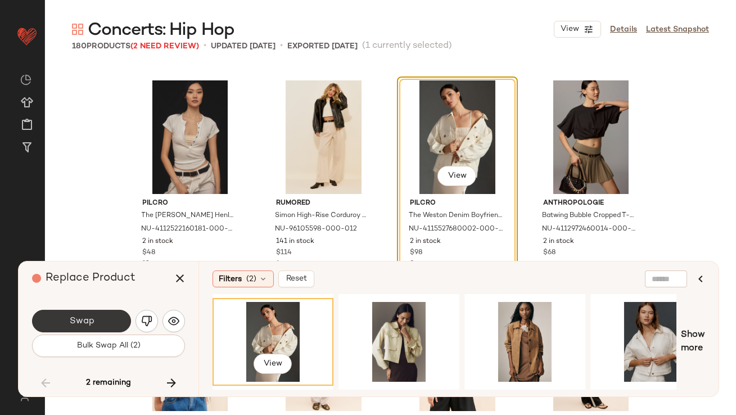
click at [110, 322] on button "Swap" at bounding box center [81, 321] width 99 height 23
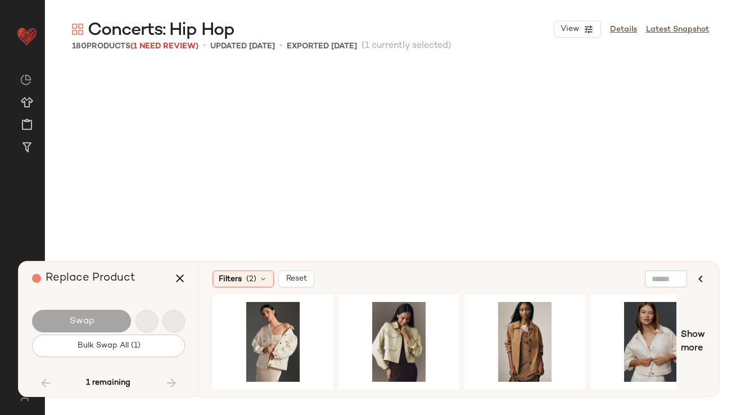
scroll to position [9424, 0]
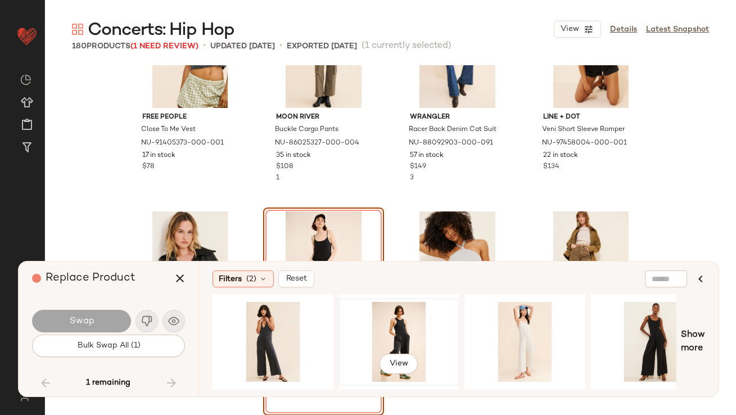
click at [387, 332] on div "View" at bounding box center [399, 342] width 113 height 80
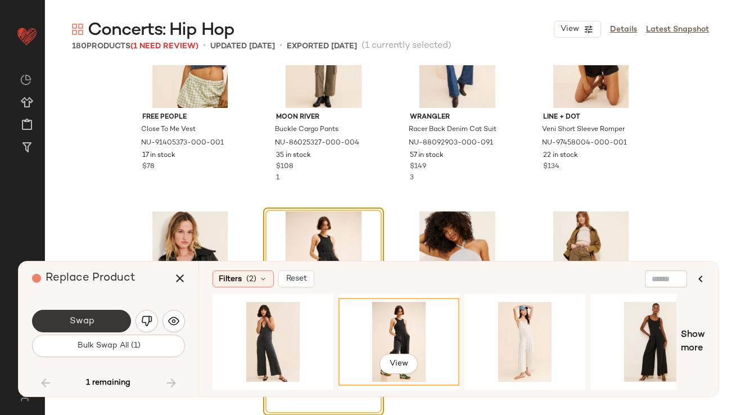
click at [86, 321] on span "Swap" at bounding box center [81, 321] width 25 height 11
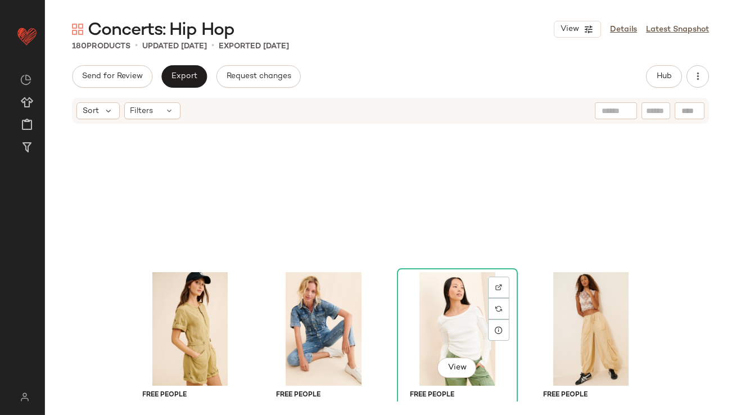
scroll to position [77, 0]
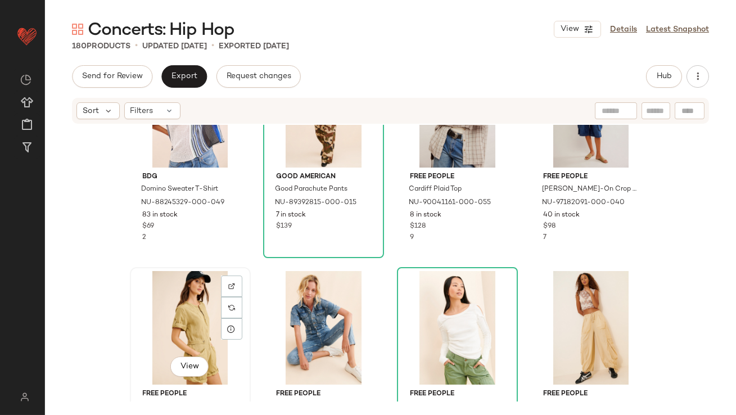
click at [195, 305] on div "View" at bounding box center [190, 328] width 113 height 114
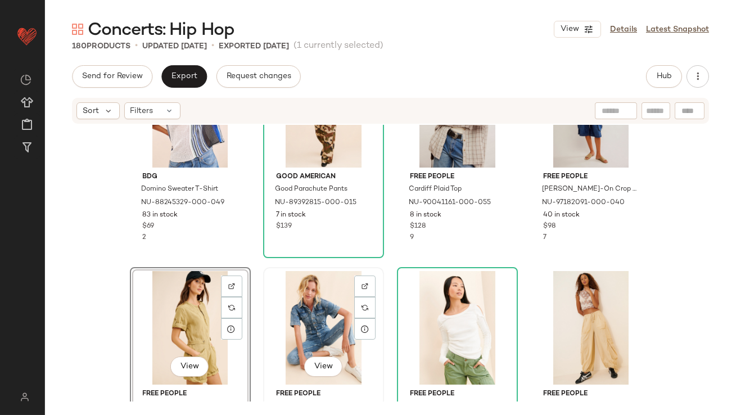
click at [286, 304] on div "View" at bounding box center [323, 328] width 113 height 114
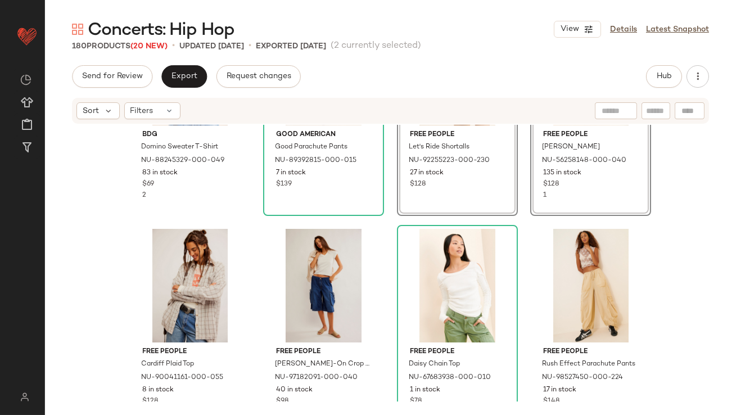
click at [385, 269] on div "BDG Domino Sweater T-Shirt NU-88245329-000-049 83 in stock $69 2 Good American …" at bounding box center [391, 145] width 522 height 275
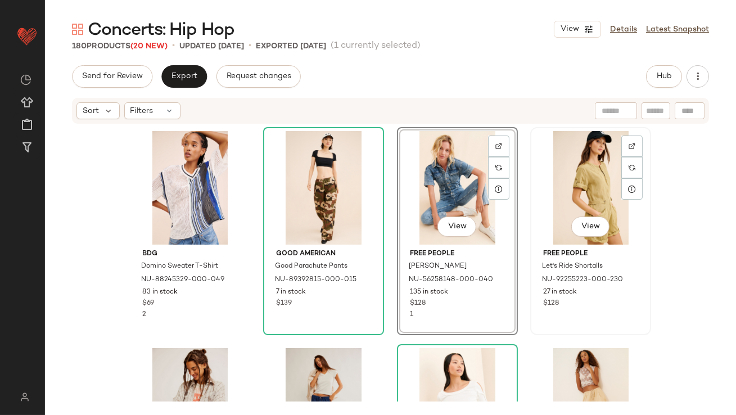
click at [634, 219] on div "View" at bounding box center [590, 188] width 113 height 114
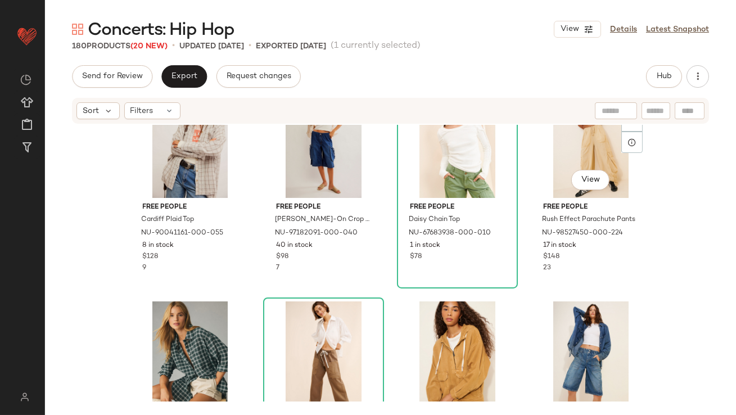
scroll to position [372, 0]
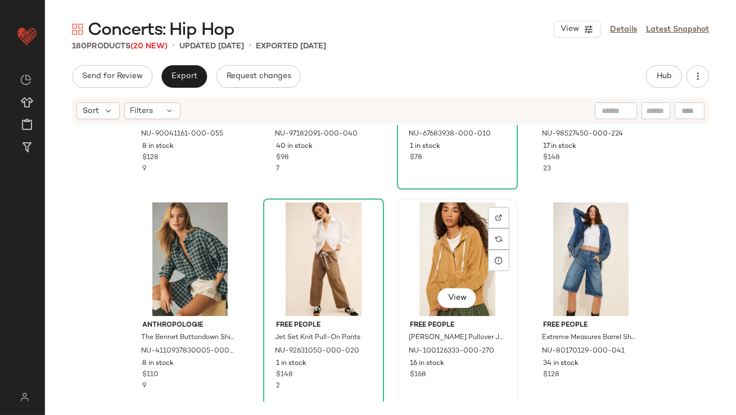
click at [467, 243] on div "View" at bounding box center [457, 260] width 113 height 114
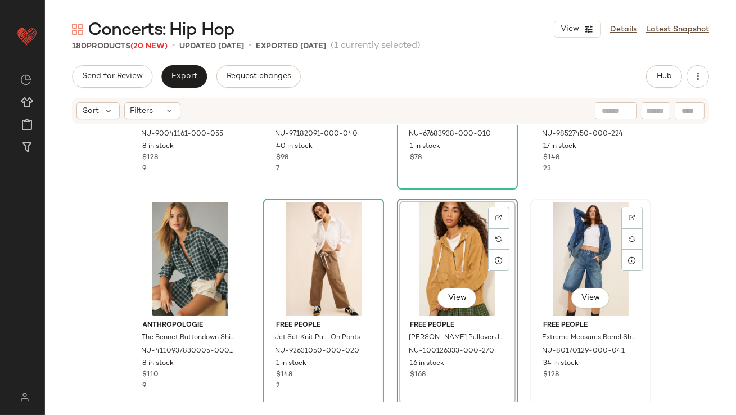
click at [543, 255] on div "View" at bounding box center [590, 260] width 113 height 114
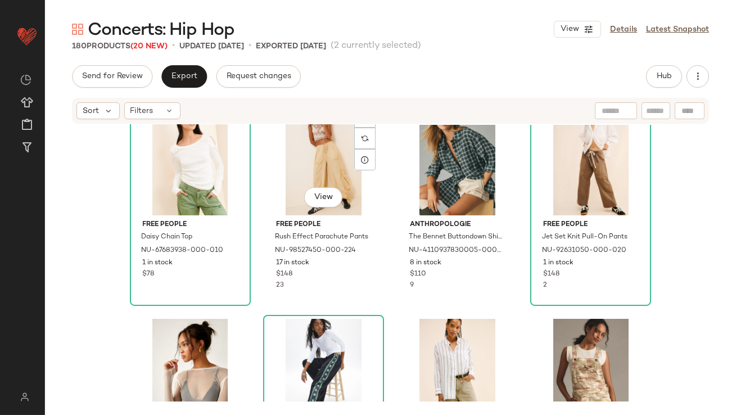
scroll to position [601, 0]
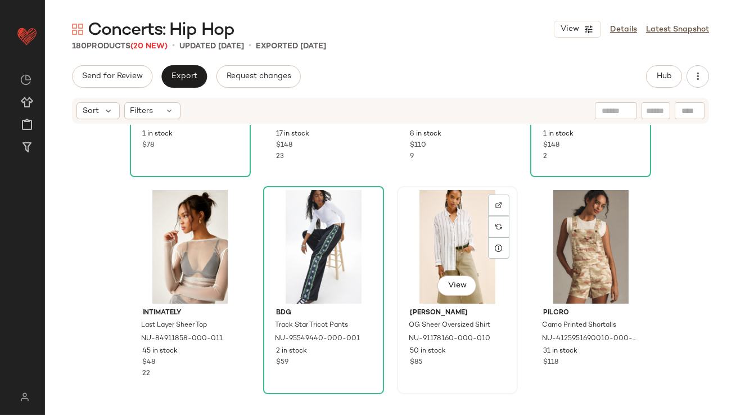
click at [429, 248] on div "View" at bounding box center [457, 247] width 113 height 114
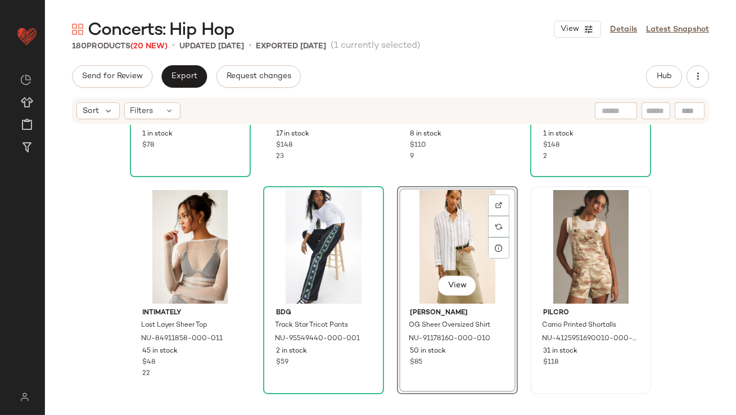
click at [568, 246] on div at bounding box center [590, 247] width 113 height 114
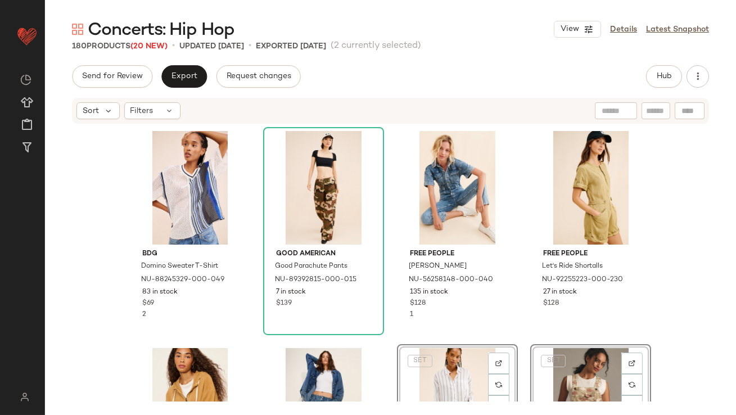
click at [389, 254] on div "BDG Domino Sweater T-Shirt NU-88245329-000-049 83 in stock $69 2 Good American …" at bounding box center [391, 264] width 522 height 275
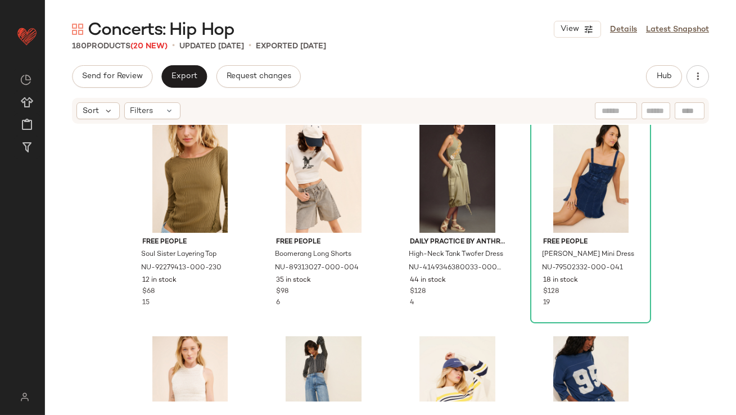
scroll to position [893, 0]
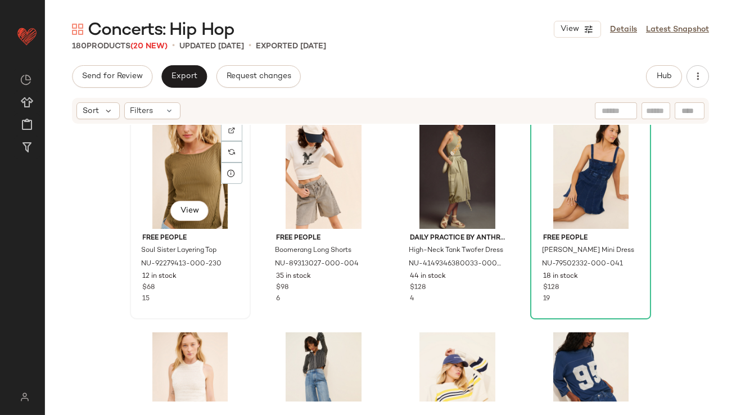
click at [191, 172] on div "View" at bounding box center [190, 172] width 113 height 114
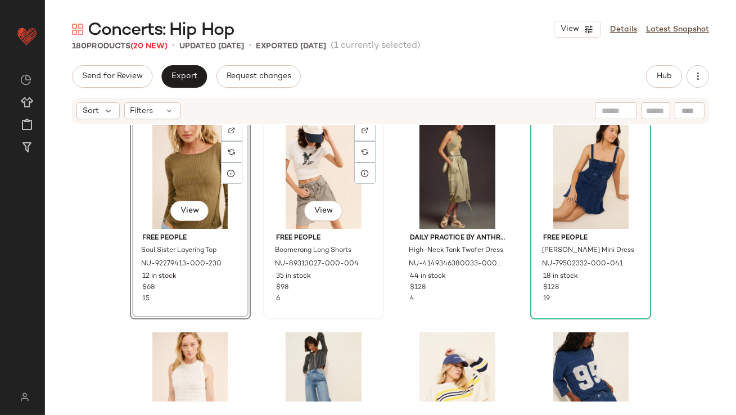
click at [325, 172] on div "View" at bounding box center [323, 172] width 113 height 114
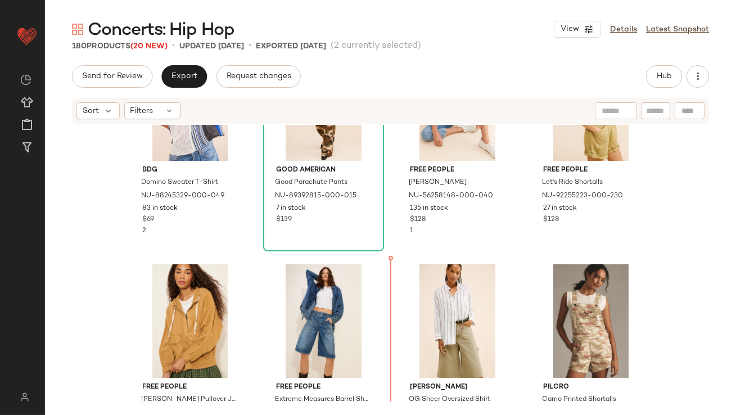
scroll to position [140, 0]
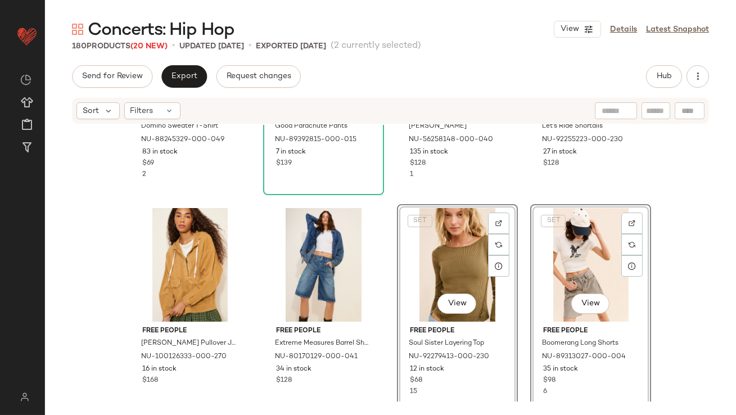
click at [386, 218] on div "BDG Domino Sweater T-Shirt NU-88245329-000-049 83 in stock $69 2 Good American …" at bounding box center [391, 124] width 522 height 275
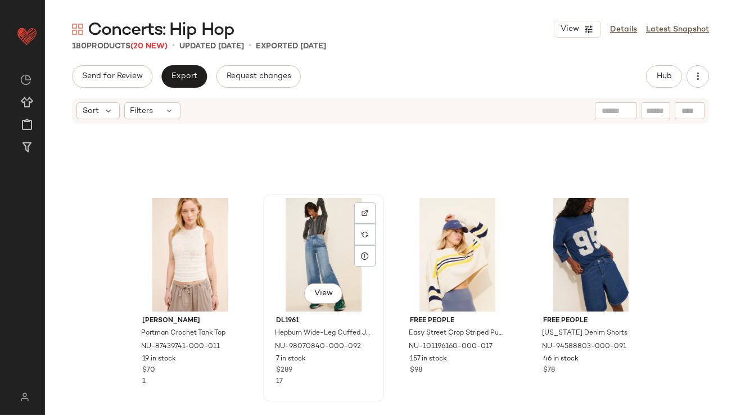
scroll to position [1019, 0]
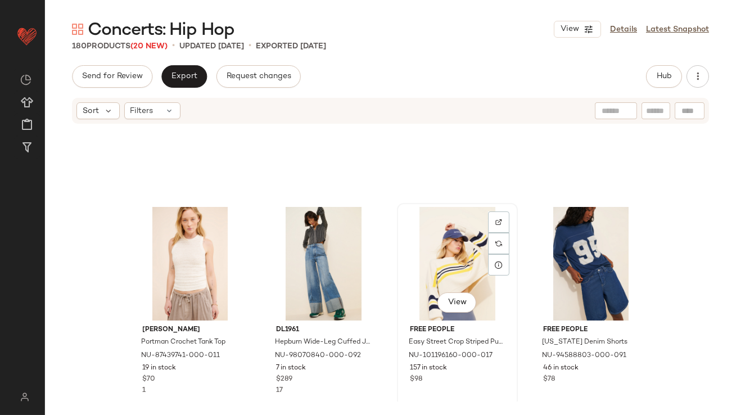
click at [447, 254] on div "View" at bounding box center [457, 264] width 113 height 114
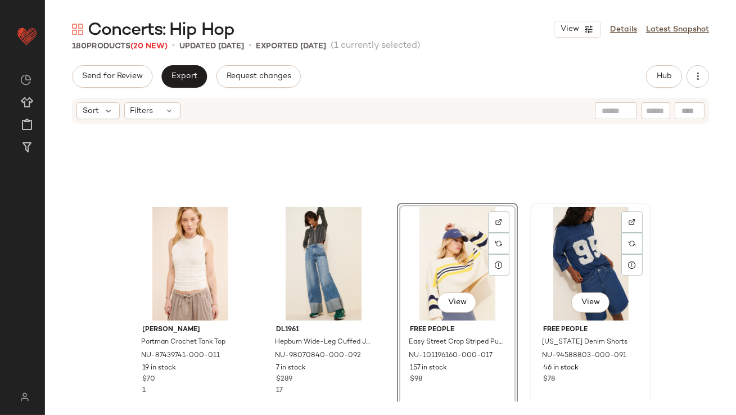
click at [560, 259] on div "View" at bounding box center [590, 264] width 113 height 114
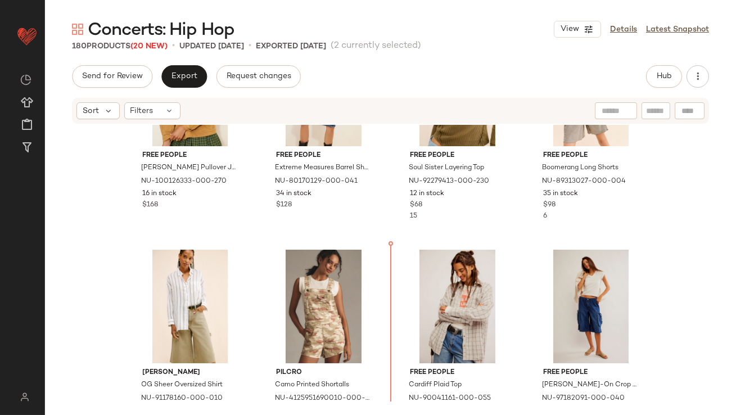
scroll to position [330, 0]
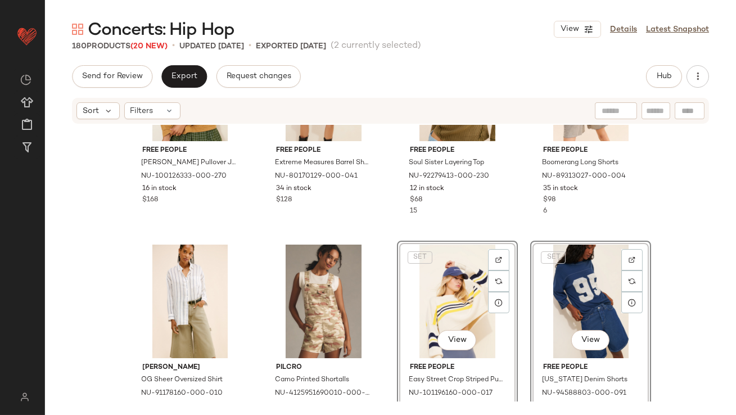
click at [388, 241] on div "Free People Casey Canvas Pullover Jacket NU-100126333-000-270 16 in stock $168 …" at bounding box center [390, 263] width 691 height 277
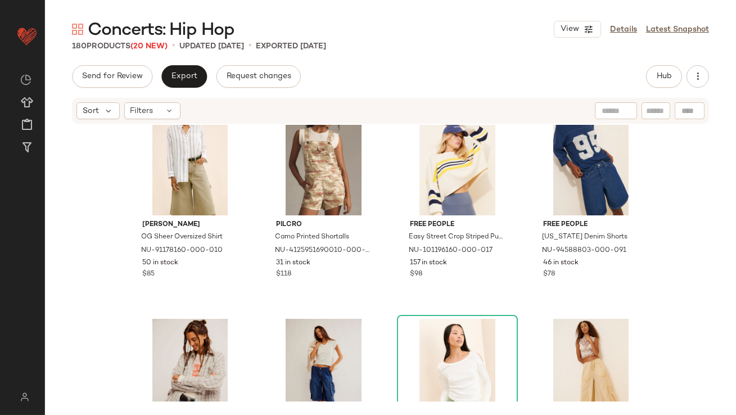
scroll to position [516, 0]
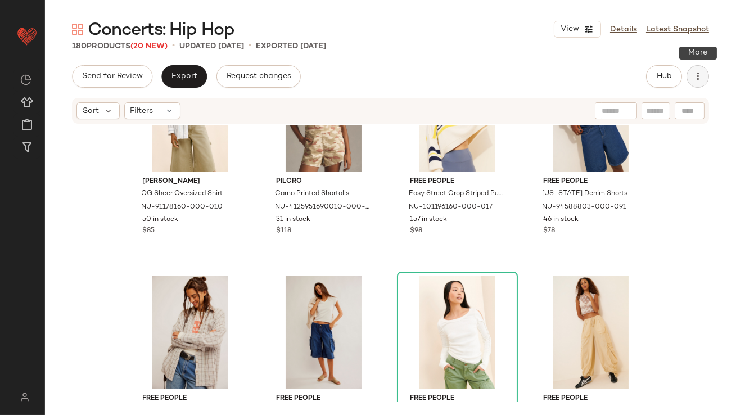
click at [634, 79] on icon "button" at bounding box center [698, 76] width 11 height 11
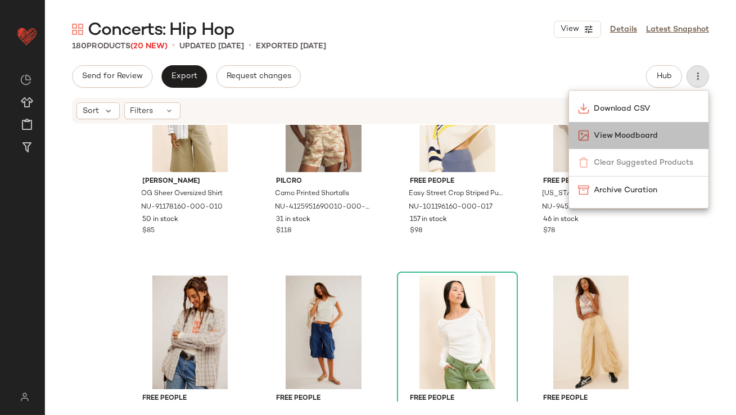
click at [599, 141] on span "View Moodboard" at bounding box center [647, 136] width 106 height 12
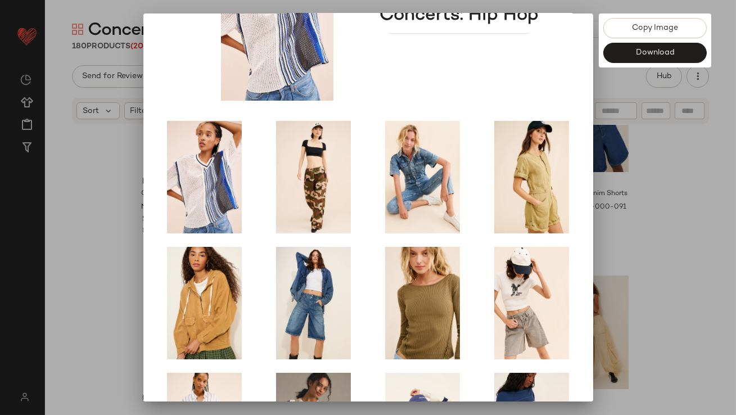
scroll to position [192, 0]
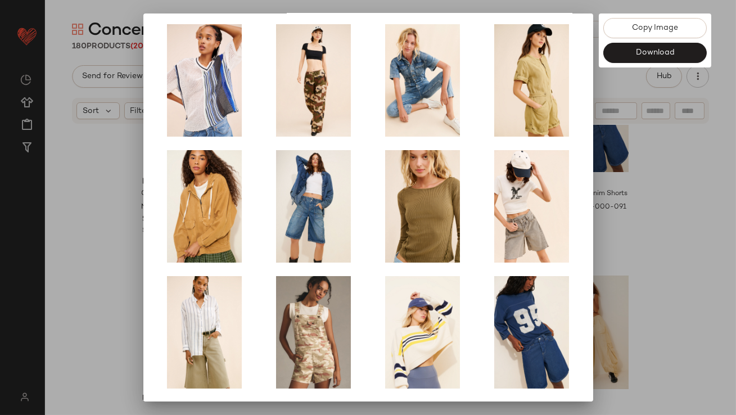
click at [603, 271] on div at bounding box center [368, 207] width 736 height 415
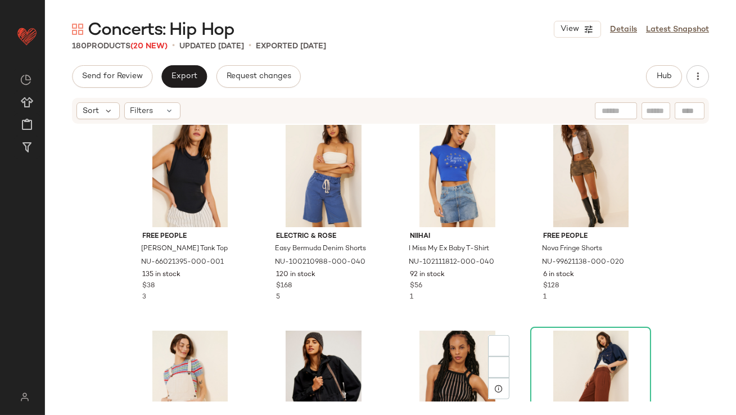
scroll to position [1743, 0]
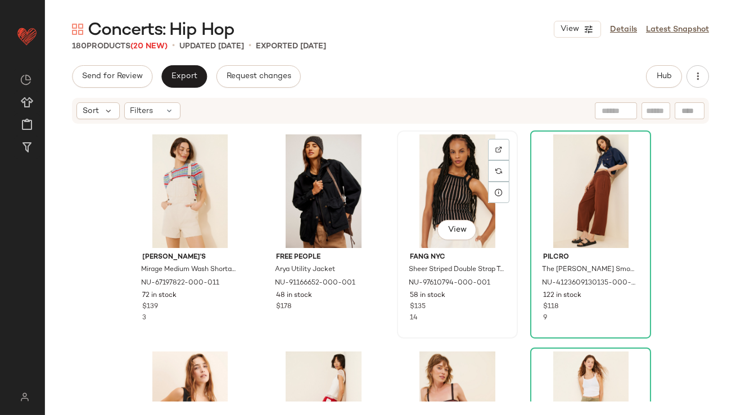
click at [429, 177] on div "View" at bounding box center [457, 191] width 113 height 114
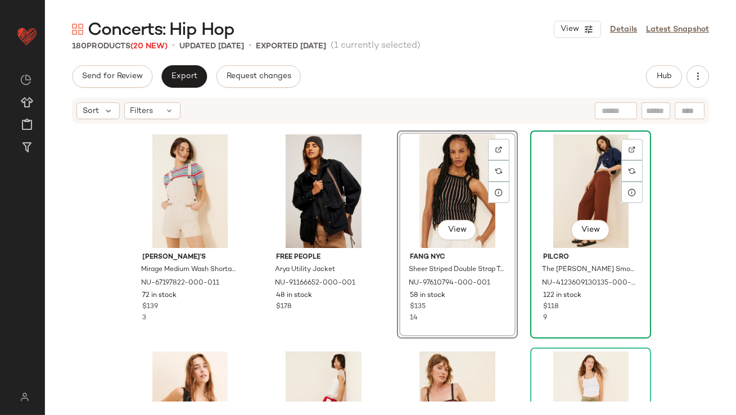
click at [540, 181] on div "View" at bounding box center [590, 191] width 113 height 114
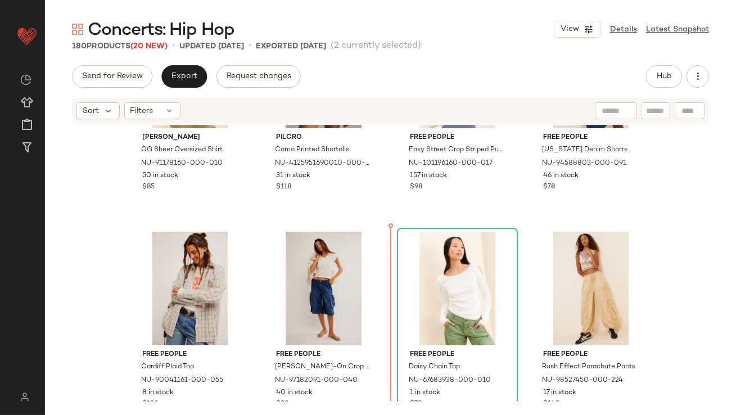
scroll to position [563, 0]
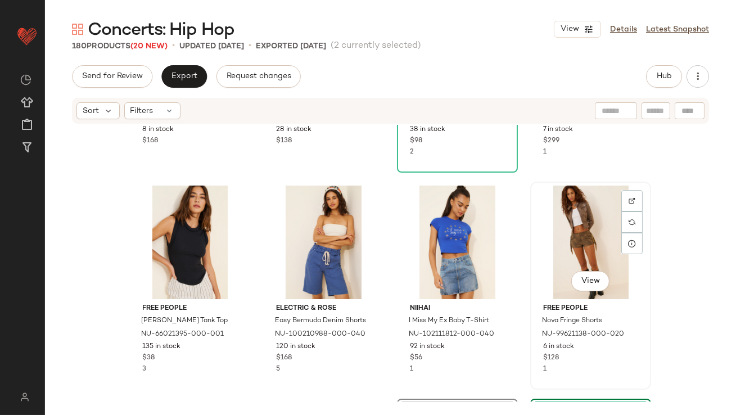
click at [534, 304] on div "Free People Nova Fringe Shorts NU-99621138-000-020 6 in stock $128 1" at bounding box center [590, 336] width 113 height 75
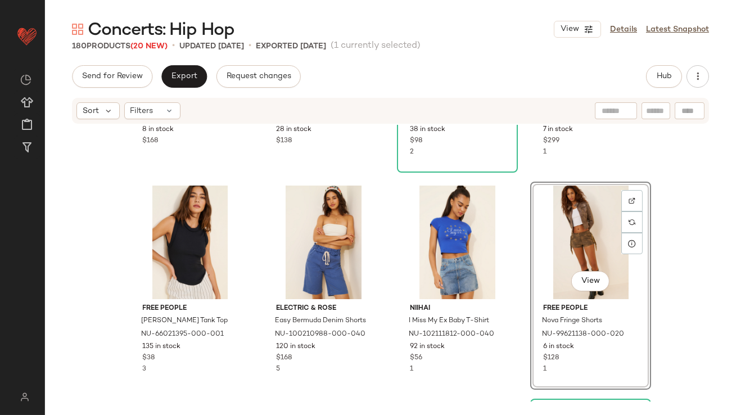
scroll to position [1683, 0]
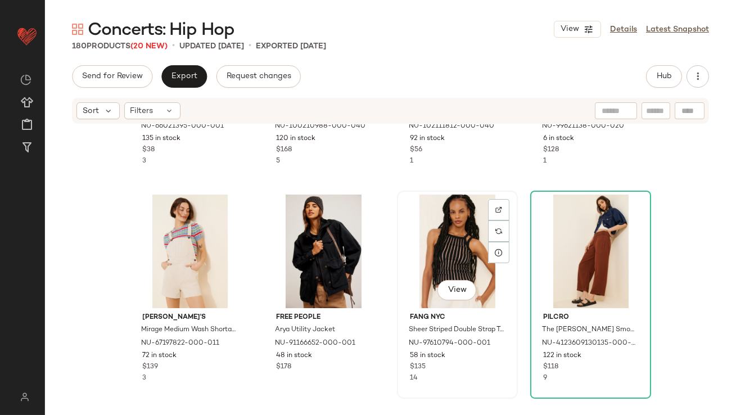
click at [450, 246] on div "View" at bounding box center [457, 252] width 113 height 114
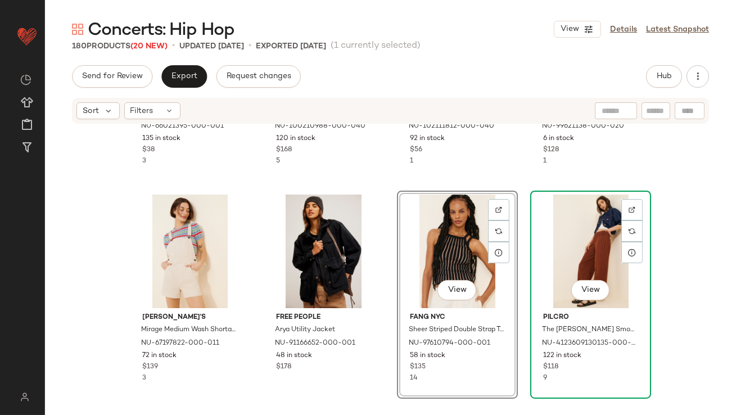
click at [552, 242] on div "View" at bounding box center [590, 252] width 113 height 114
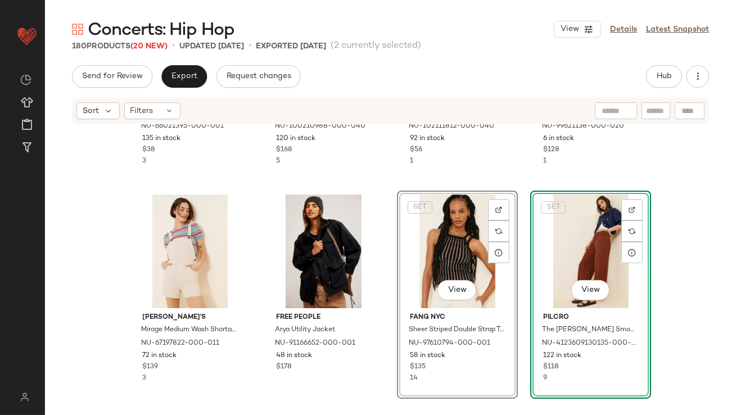
click at [523, 239] on div "Free People Kate Tank Top NU-66021395-000-001 135 in stock $38 3 Electric & Ros…" at bounding box center [390, 263] width 691 height 277
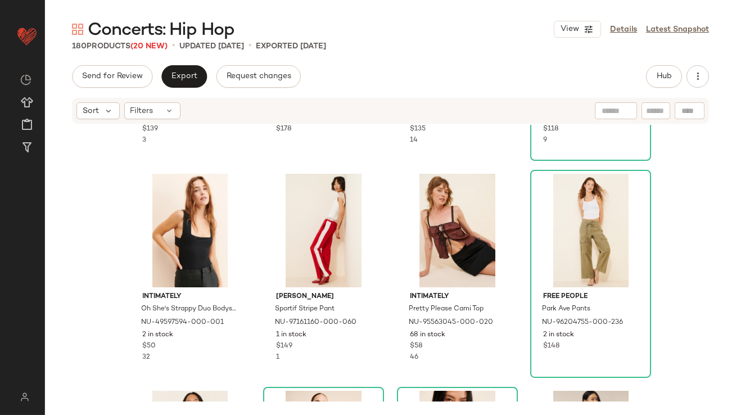
scroll to position [1926, 0]
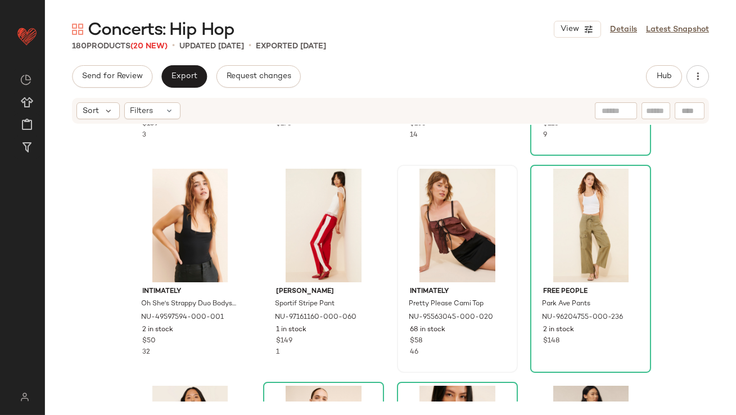
click at [466, 222] on div at bounding box center [457, 226] width 113 height 114
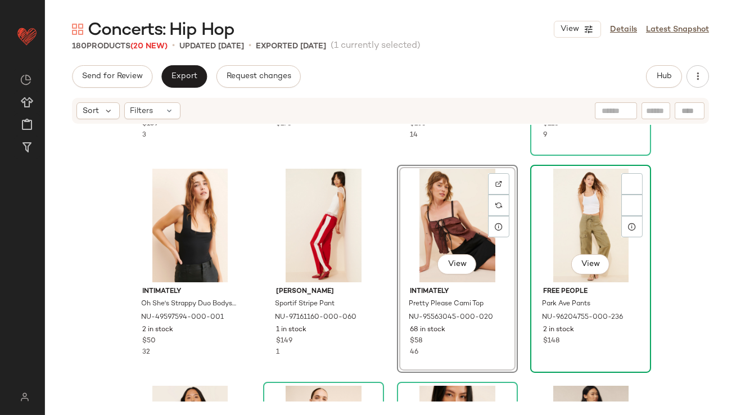
click at [565, 213] on div "View" at bounding box center [590, 226] width 113 height 114
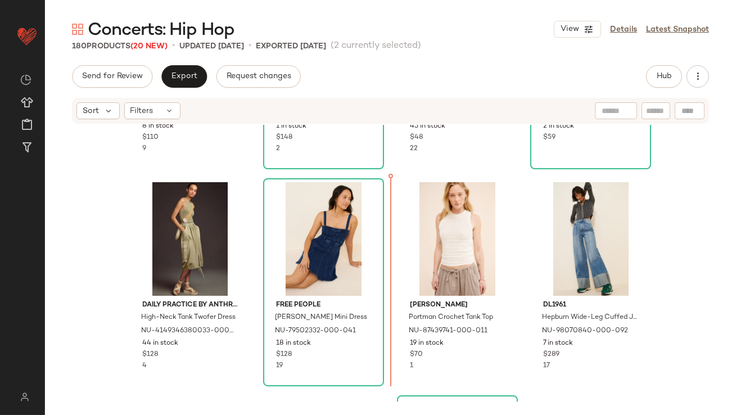
scroll to position [1052, 0]
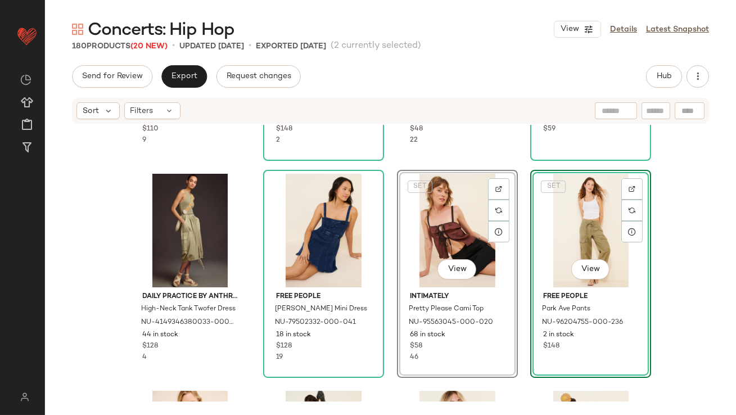
click at [386, 316] on div "Anthropologie The Bennet Buttondown Shirt: Plaid Edition NU-4110937830005-000-0…" at bounding box center [390, 263] width 691 height 277
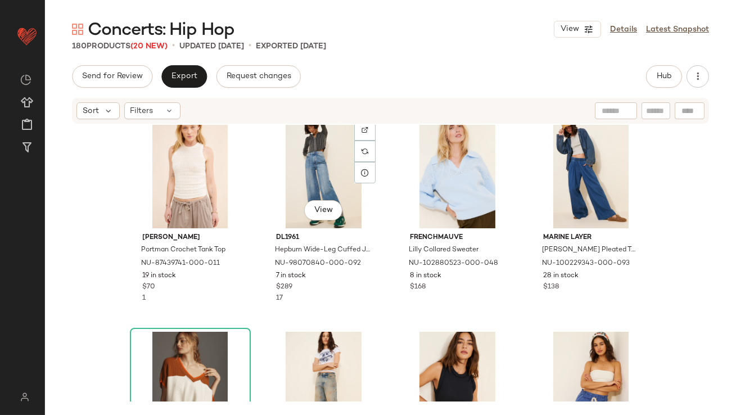
scroll to position [1458, 0]
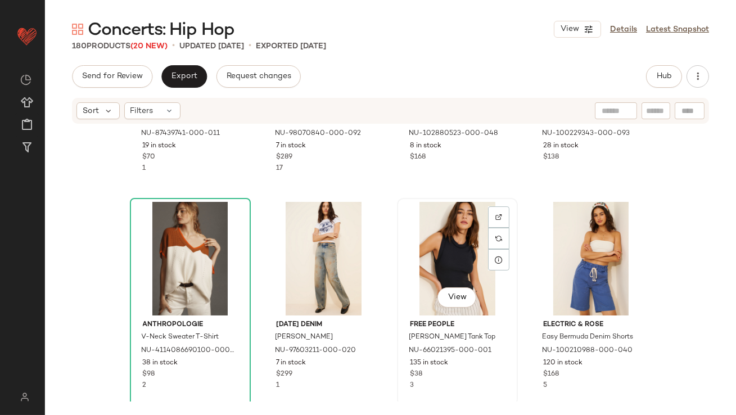
click at [435, 266] on div "View" at bounding box center [457, 259] width 113 height 114
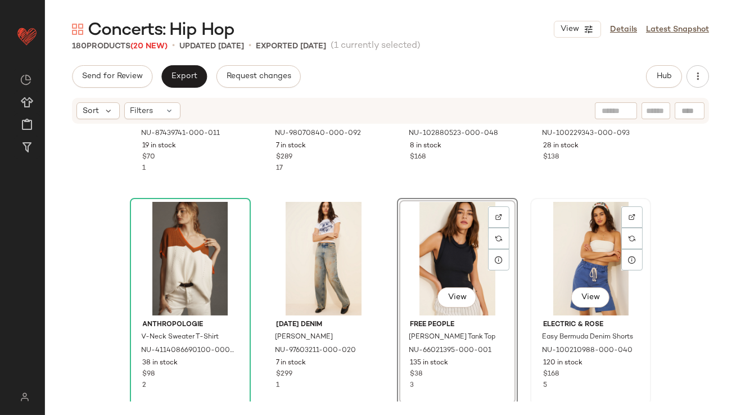
click at [532, 263] on div "View Electric & Rose Easy Bermuda Denim Shorts NU-100210988-000-040 120 in stoc…" at bounding box center [591, 302] width 119 height 206
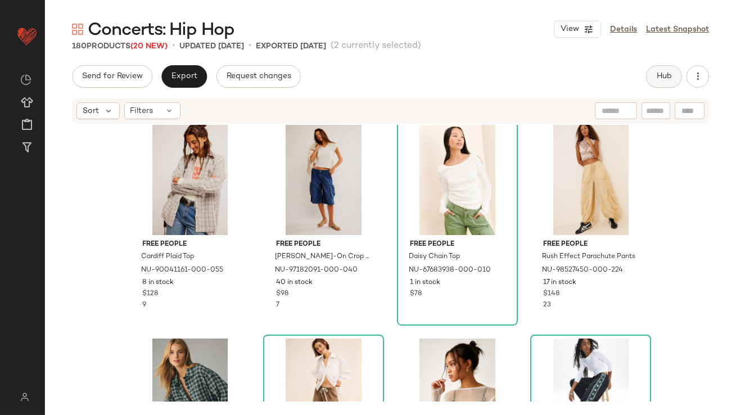
scroll to position [468, 0]
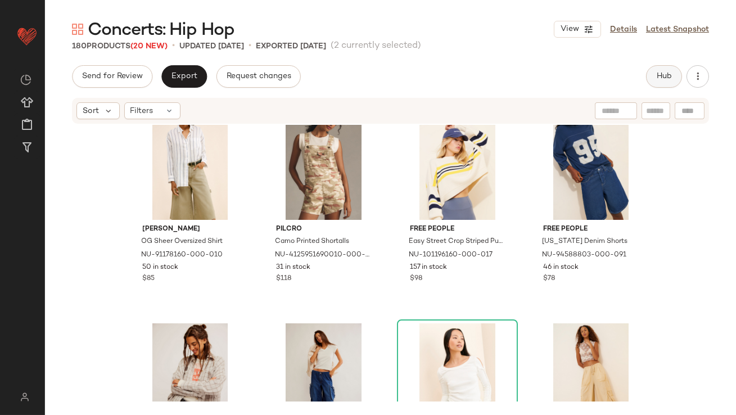
click at [634, 72] on span "Hub" at bounding box center [665, 76] width 16 height 9
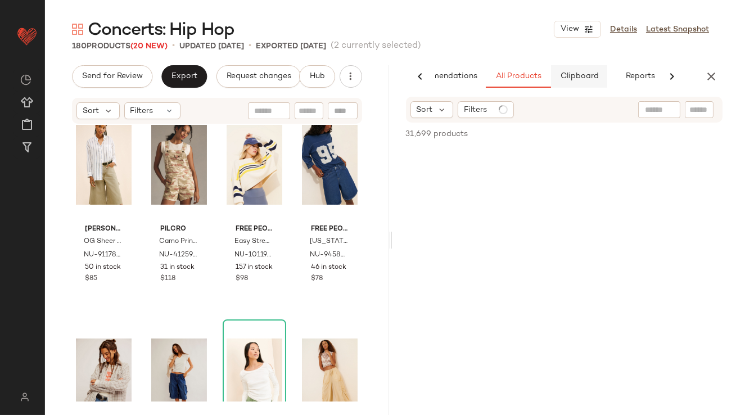
scroll to position [0, 63]
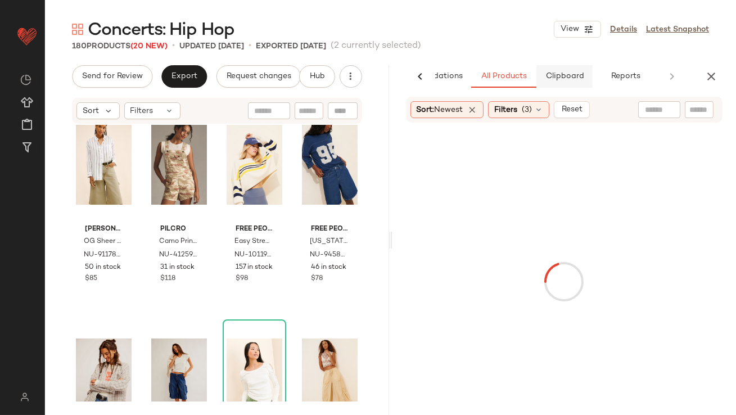
click at [555, 80] on span "Clipboard" at bounding box center [564, 76] width 39 height 9
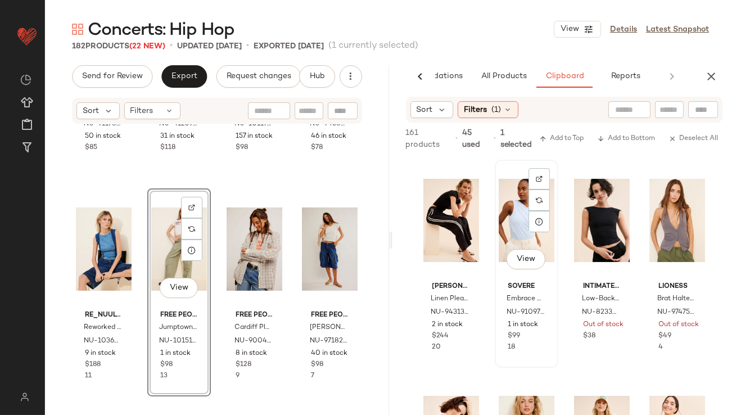
scroll to position [0, 0]
click at [435, 122] on div "Sort Filters (1)" at bounding box center [564, 110] width 317 height 26
click at [435, 114] on div "Sort" at bounding box center [432, 109] width 43 height 17
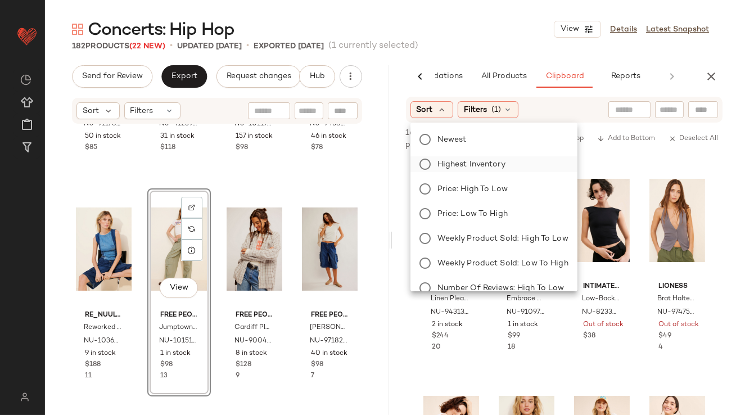
click at [436, 159] on label "Highest Inventory" at bounding box center [501, 164] width 136 height 16
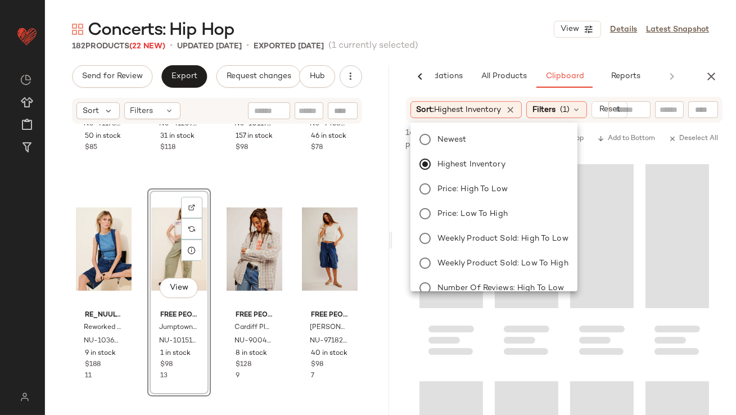
click at [479, 41] on div "182 Products (22 New) • updated Aug 28th • Exported Aug 21st (1 currently selec…" at bounding box center [390, 46] width 691 height 11
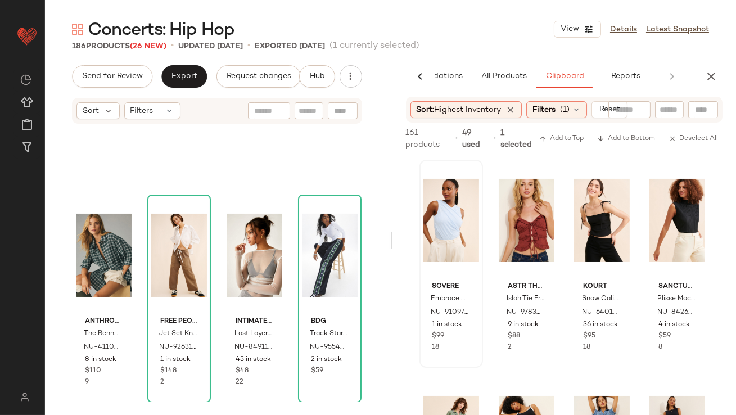
scroll to position [844, 0]
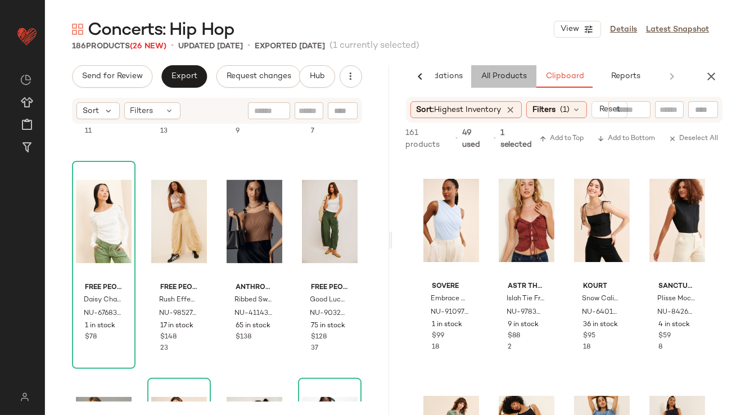
click at [505, 72] on span "All Products" at bounding box center [503, 76] width 46 height 9
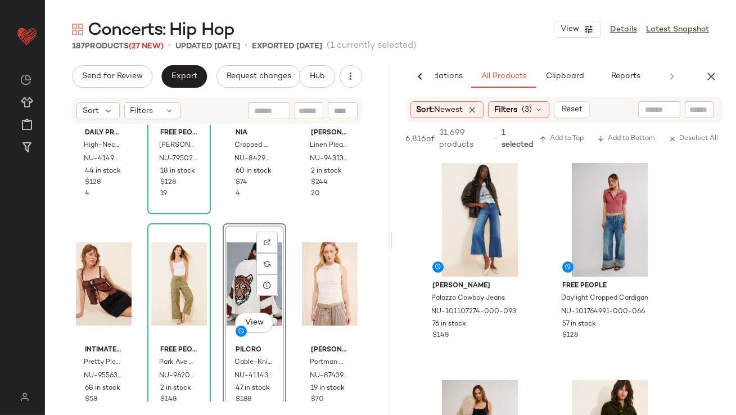
scroll to position [661, 0]
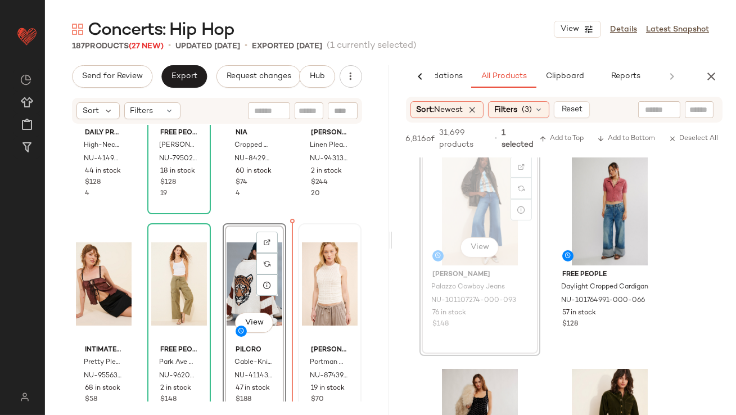
drag, startPoint x: 478, startPoint y: 205, endPoint x: 323, endPoint y: 272, distance: 168.8
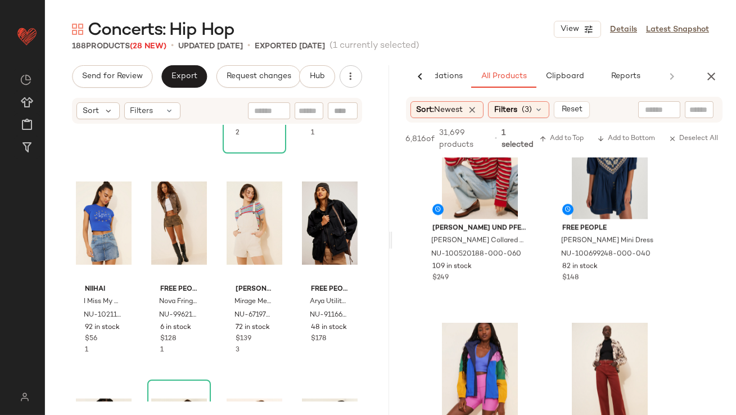
scroll to position [3530, 0]
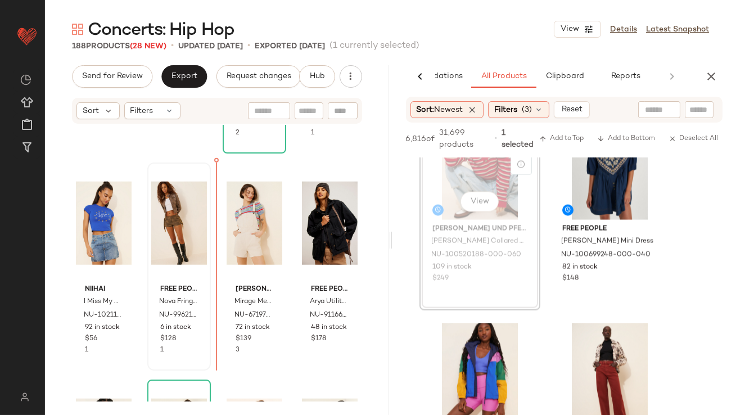
drag, startPoint x: 473, startPoint y: 181, endPoint x: 158, endPoint y: 250, distance: 322.6
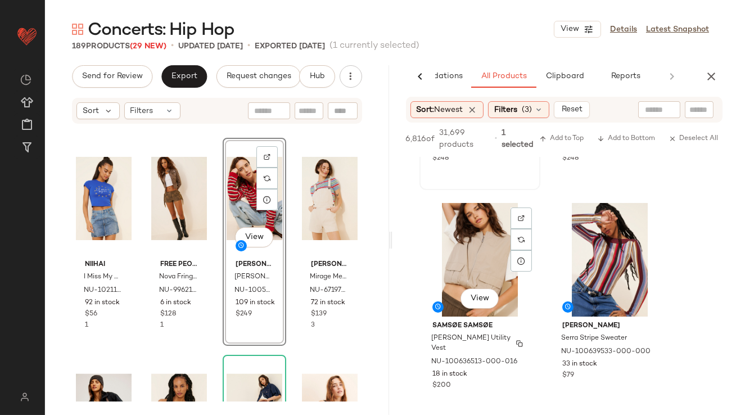
scroll to position [8216, 0]
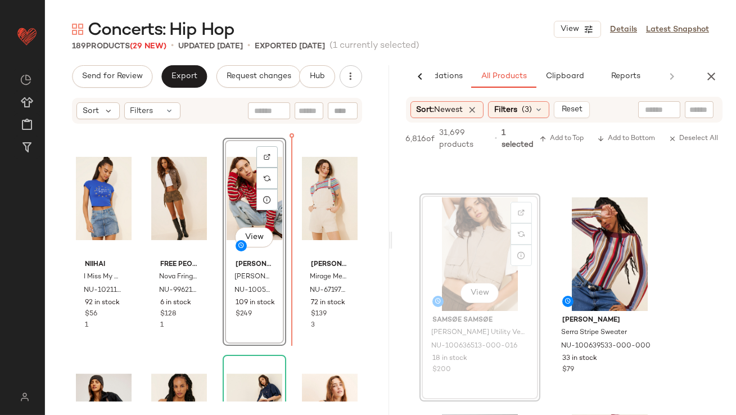
drag, startPoint x: 474, startPoint y: 250, endPoint x: 286, endPoint y: 241, distance: 187.5
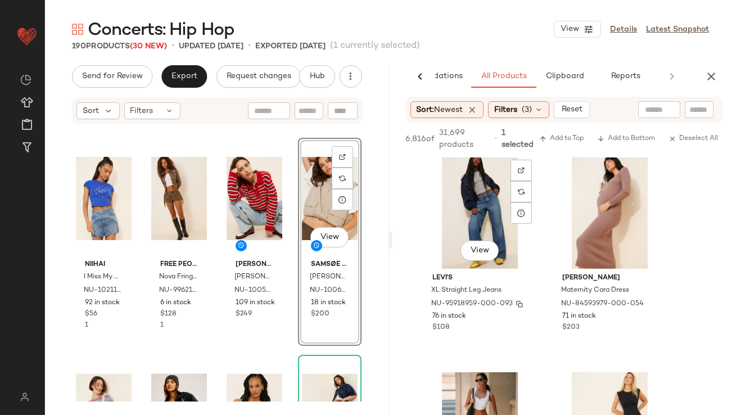
scroll to position [9570, 0]
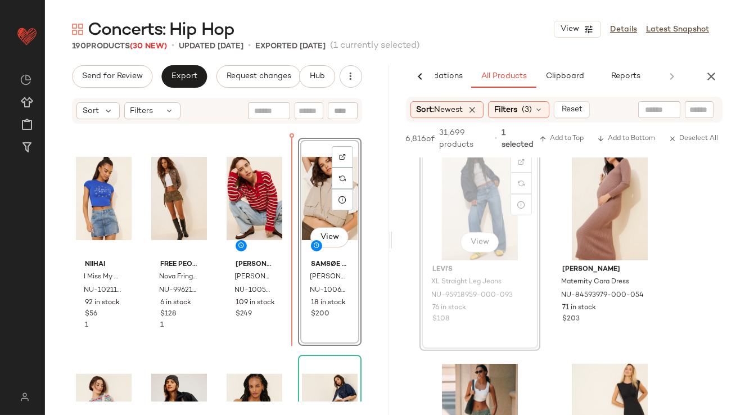
drag, startPoint x: 473, startPoint y: 214, endPoint x: 306, endPoint y: 221, distance: 166.6
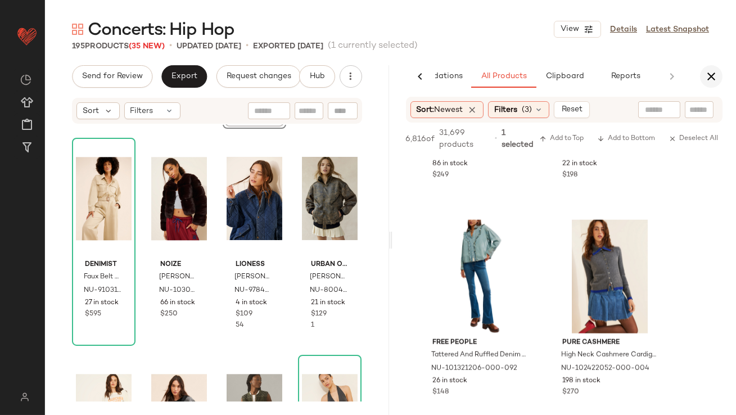
scroll to position [10583, 0]
click at [634, 77] on icon "button" at bounding box center [712, 77] width 14 height 14
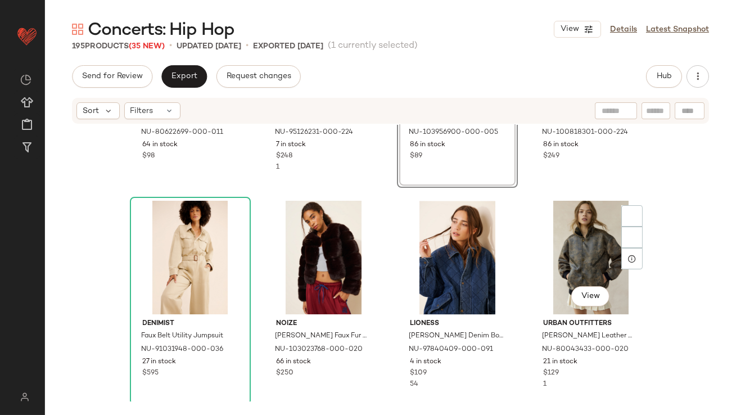
scroll to position [5228, 0]
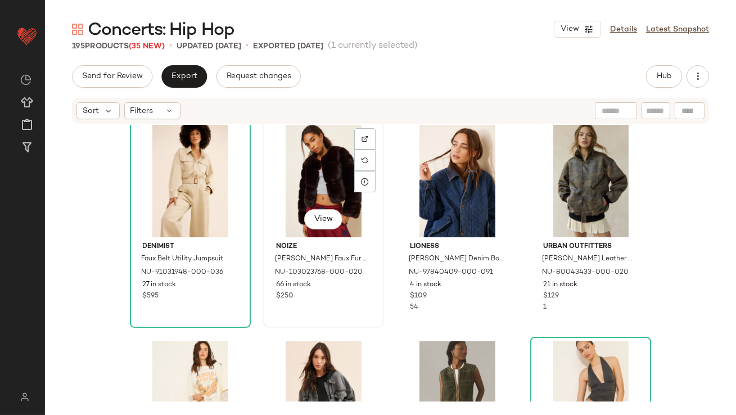
click at [331, 159] on div "View" at bounding box center [323, 181] width 113 height 114
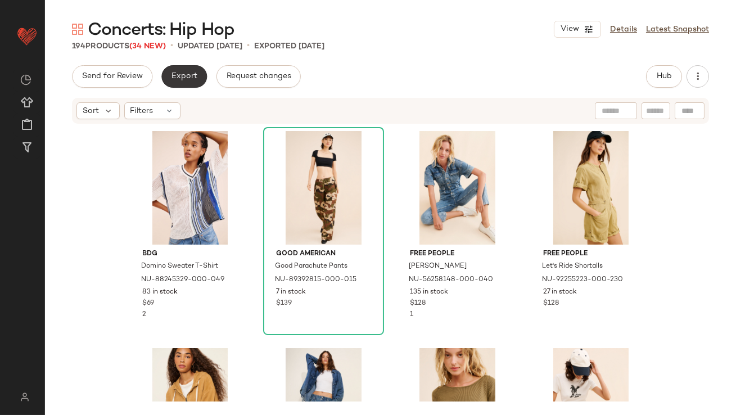
click at [182, 69] on button "Export" at bounding box center [184, 76] width 46 height 23
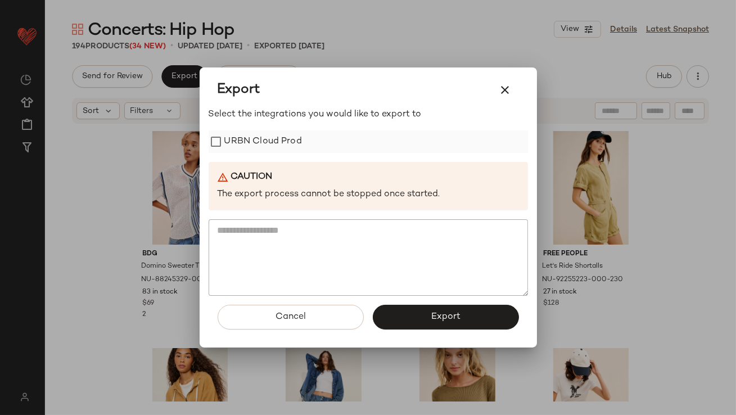
click at [271, 145] on label "URBN Cloud Prod" at bounding box center [263, 142] width 78 height 23
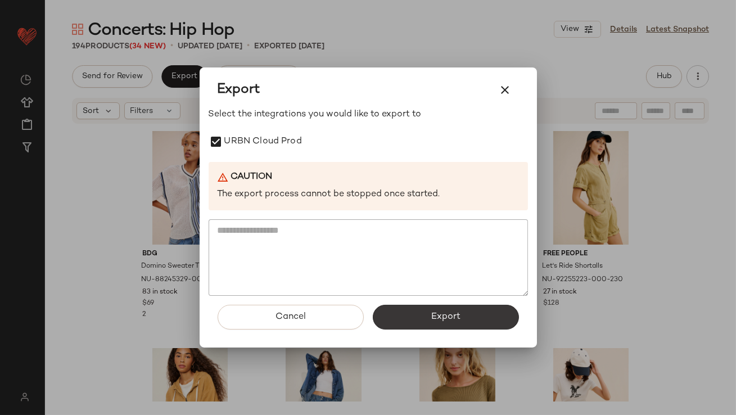
click at [374, 319] on button "Export" at bounding box center [446, 317] width 146 height 25
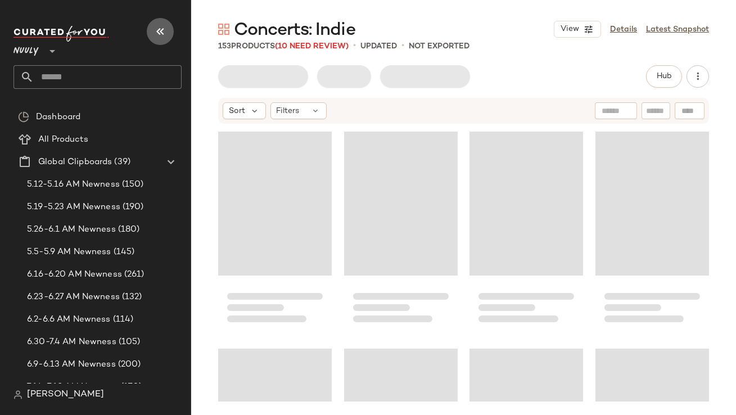
click at [153, 27] on button "button" at bounding box center [160, 31] width 27 height 27
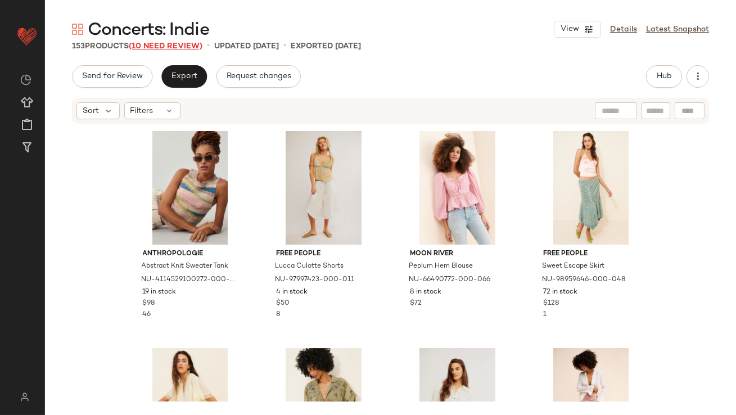
click at [172, 46] on span "(10 Need Review)" at bounding box center [166, 46] width 74 height 8
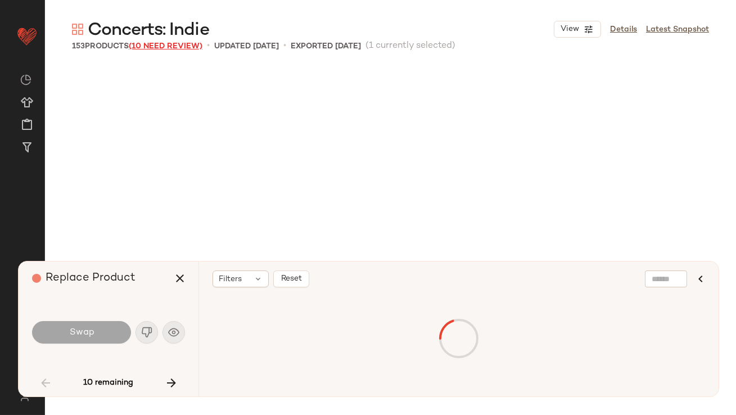
scroll to position [661, 0]
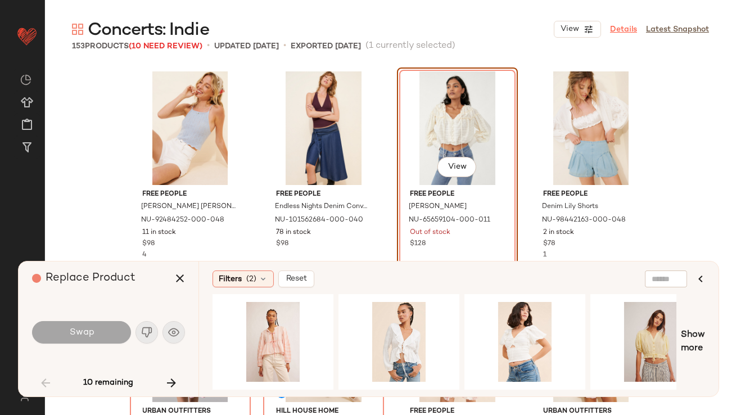
click at [628, 28] on link "Details" at bounding box center [623, 30] width 27 height 12
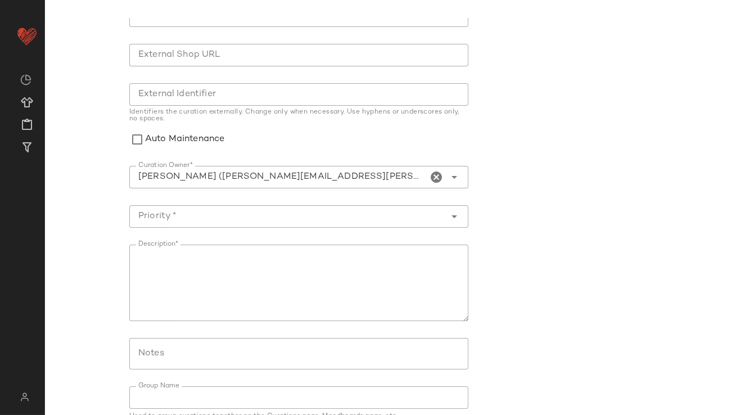
scroll to position [168, 0]
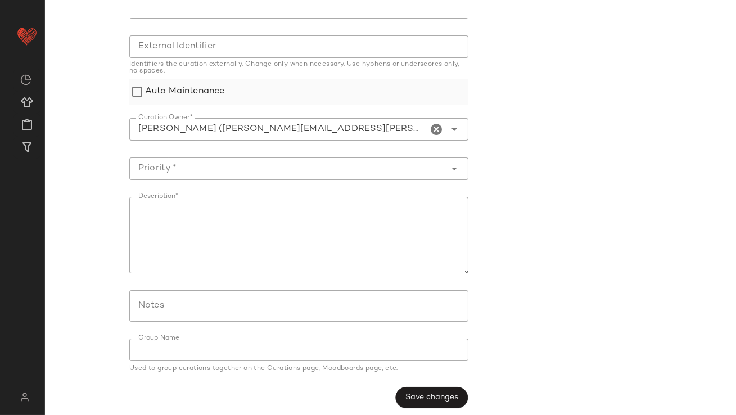
click at [196, 86] on label "Auto Maintenance" at bounding box center [184, 91] width 79 height 25
click at [433, 397] on span "Save changes" at bounding box center [431, 397] width 53 height 9
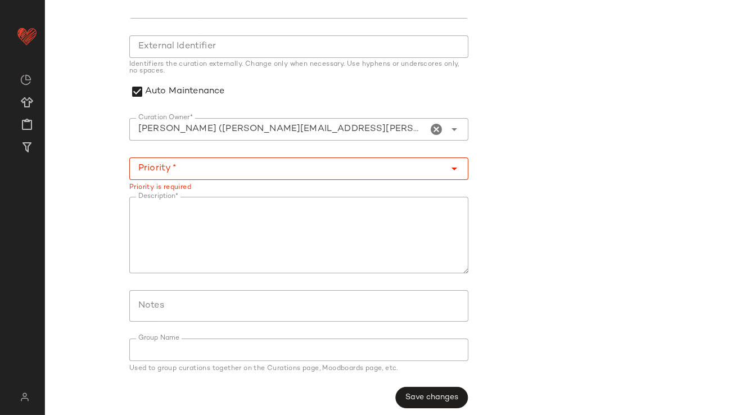
click at [281, 170] on input "Priority *" at bounding box center [287, 169] width 317 height 14
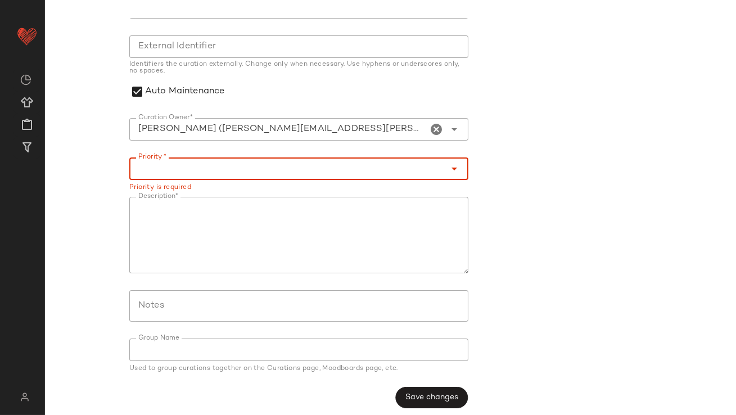
click at [219, 159] on div at bounding box center [287, 169] width 317 height 23
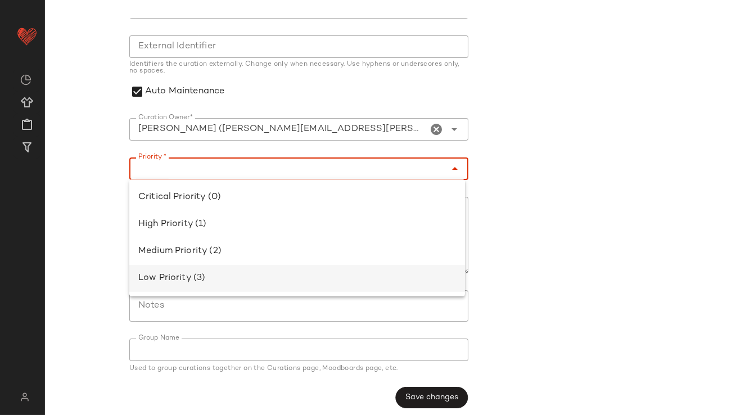
click at [201, 281] on div "Low Priority (3)" at bounding box center [297, 279] width 318 height 14
type input "**********"
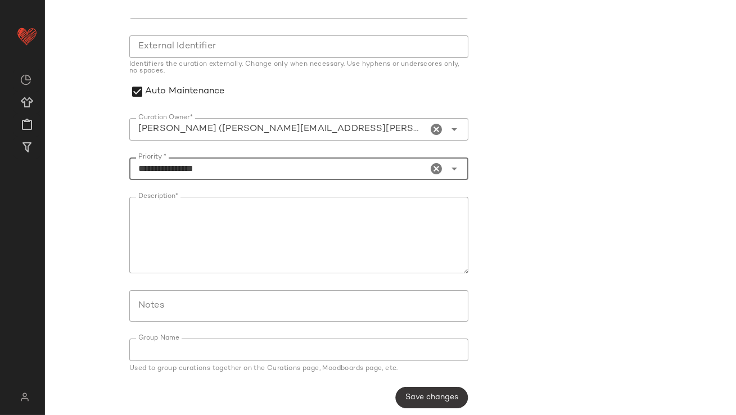
click at [420, 390] on button "Save changes" at bounding box center [432, 397] width 73 height 21
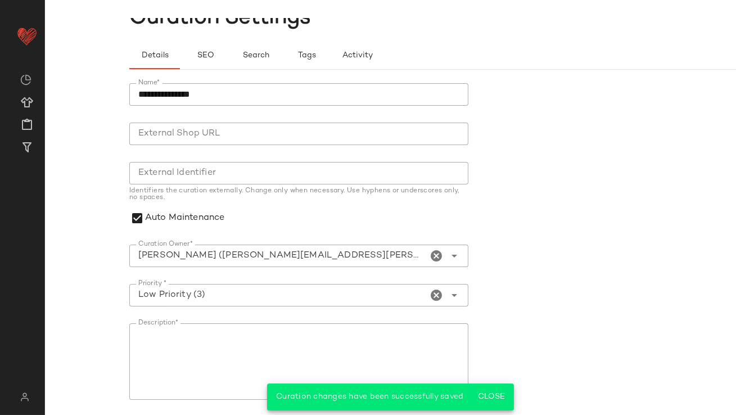
scroll to position [0, 0]
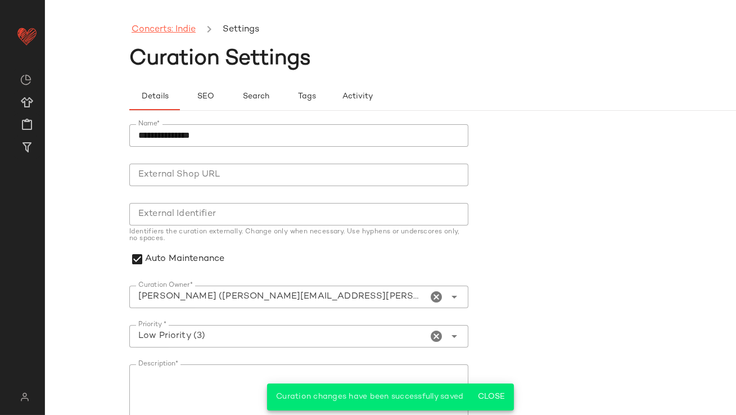
click at [176, 31] on link "Concerts: Indie" at bounding box center [164, 30] width 64 height 15
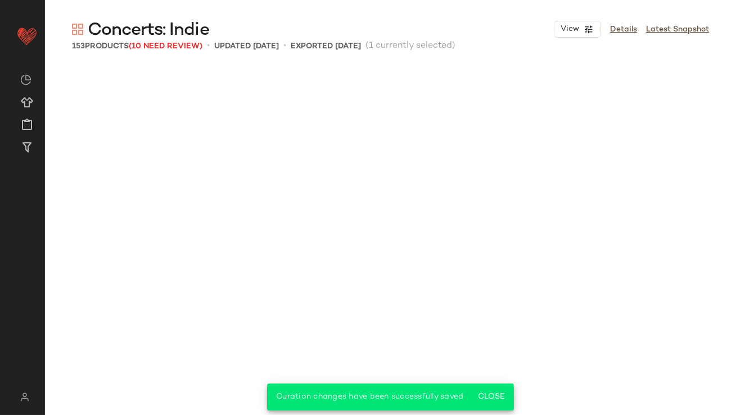
scroll to position [652, 0]
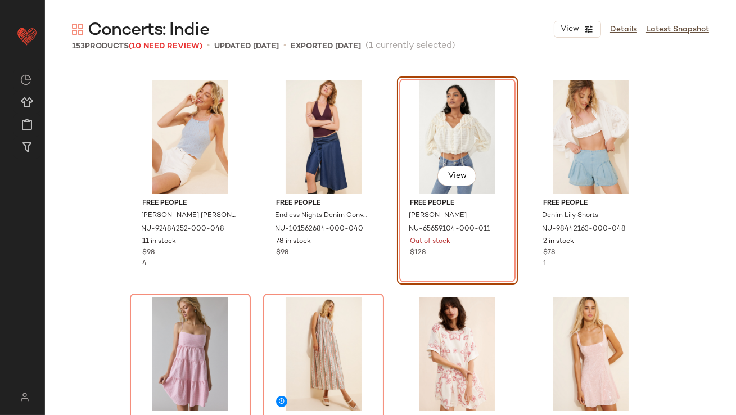
click at [173, 44] on span "(10 Need Review)" at bounding box center [166, 46] width 74 height 8
click at [151, 43] on span "(10 Need Review)" at bounding box center [166, 46] width 74 height 8
click at [433, 124] on div "View" at bounding box center [457, 137] width 113 height 114
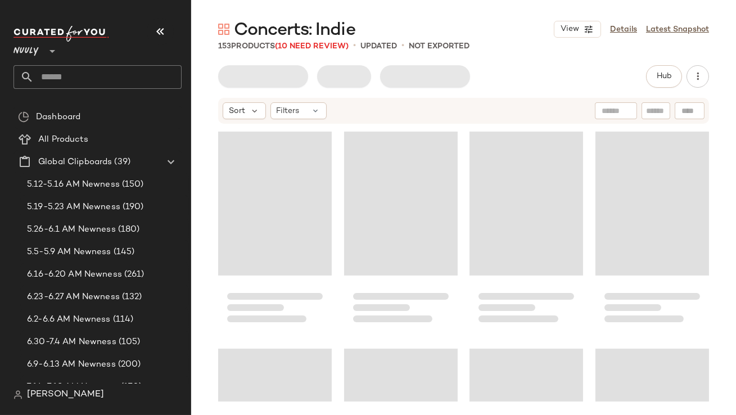
click at [170, 26] on button "button" at bounding box center [160, 31] width 27 height 27
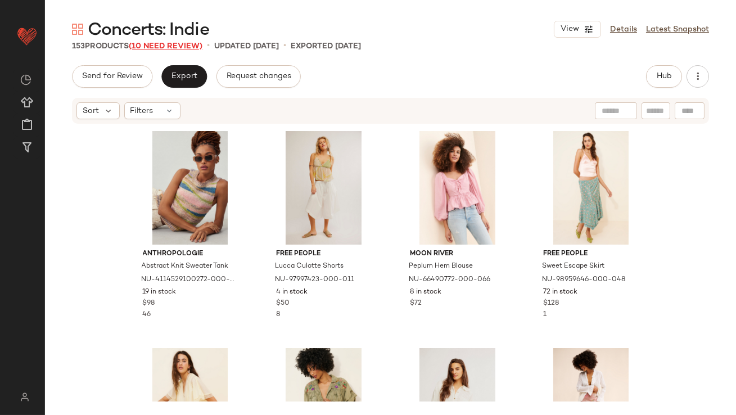
click at [169, 43] on span "(10 Need Review)" at bounding box center [166, 46] width 74 height 8
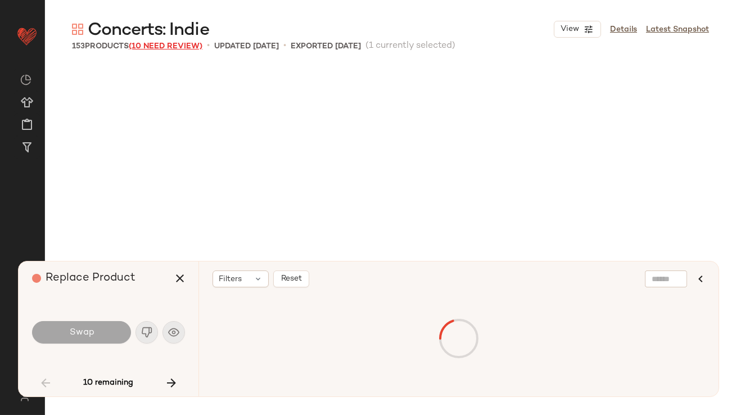
scroll to position [661, 0]
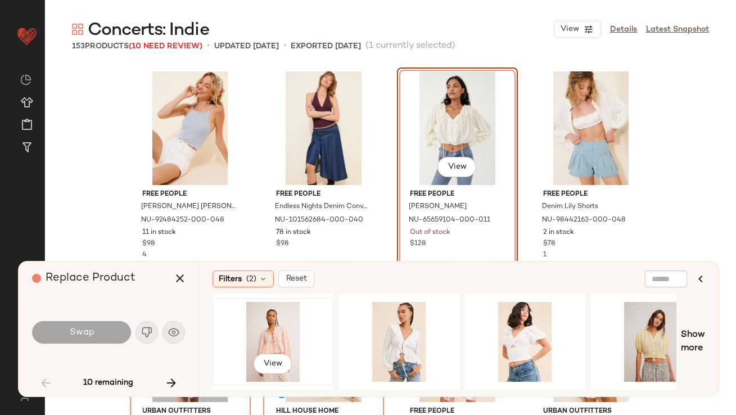
click at [276, 305] on div "View" at bounding box center [273, 342] width 113 height 80
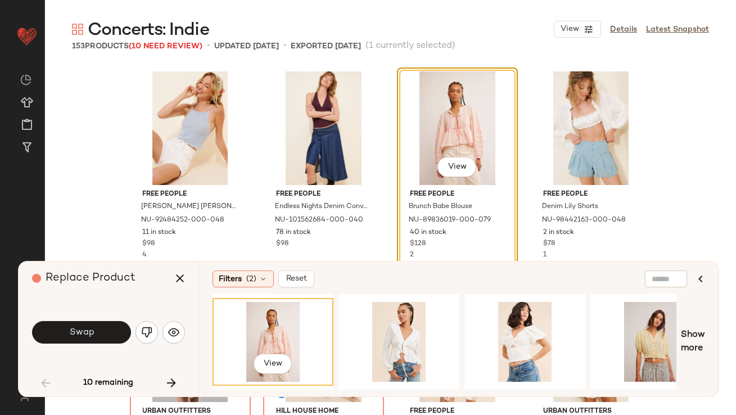
click at [93, 333] on span "Swap" at bounding box center [81, 332] width 25 height 11
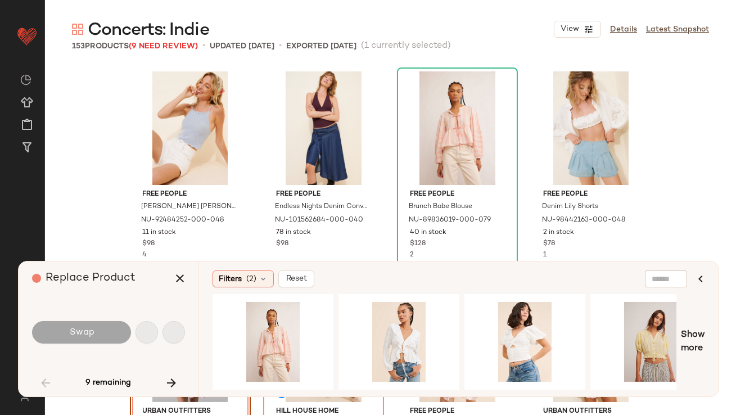
scroll to position [869, 0]
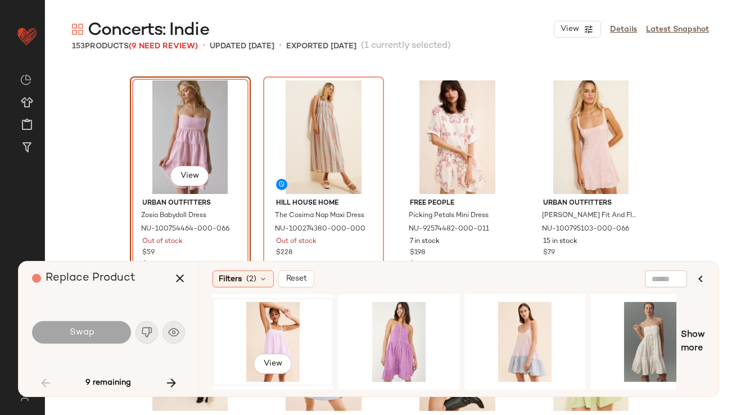
click at [260, 328] on div "View" at bounding box center [273, 342] width 113 height 80
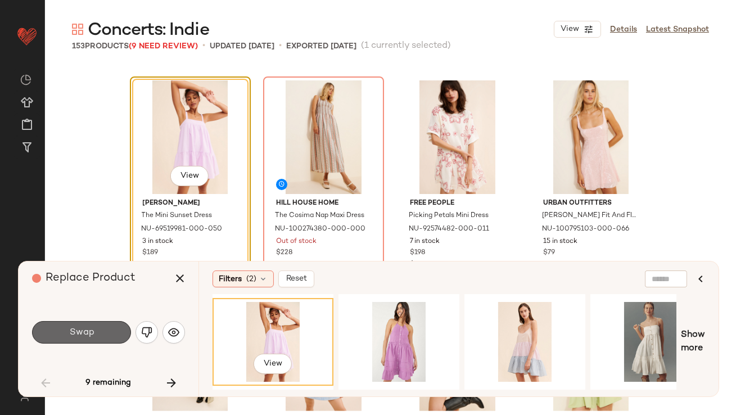
click at [116, 335] on button "Swap" at bounding box center [81, 332] width 99 height 23
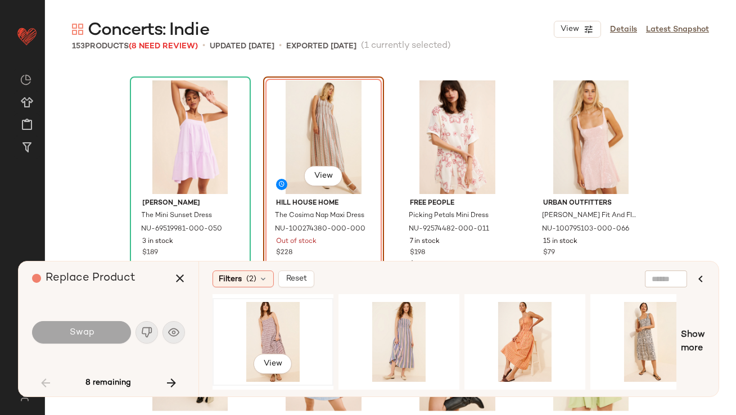
click at [281, 326] on div "View" at bounding box center [273, 342] width 113 height 80
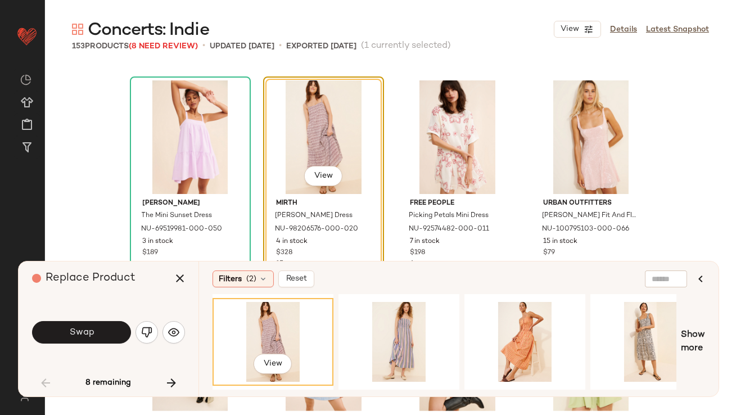
click at [117, 329] on button "Swap" at bounding box center [81, 332] width 99 height 23
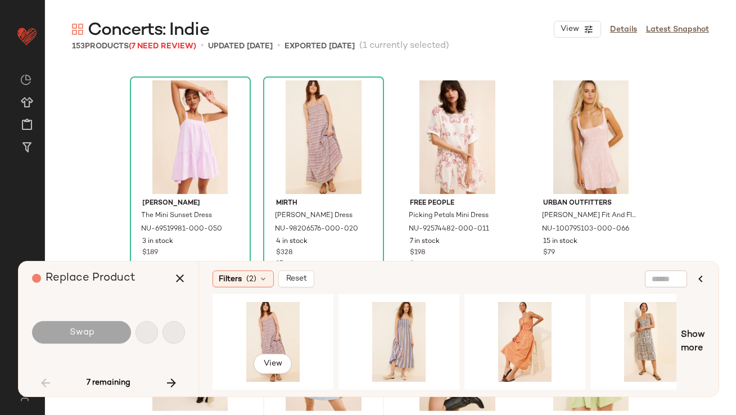
scroll to position [2388, 0]
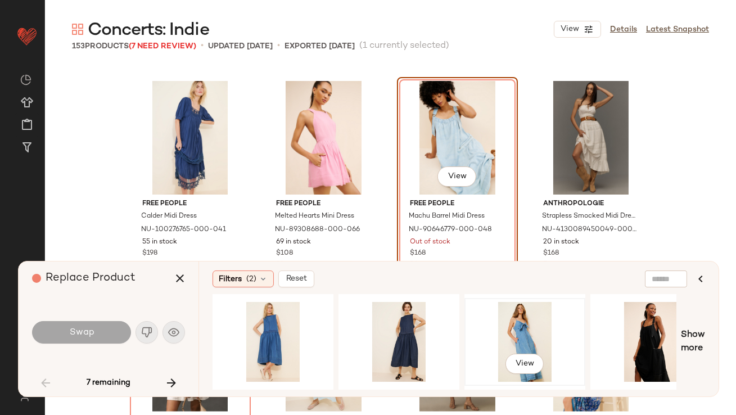
click at [516, 334] on div "View" at bounding box center [525, 342] width 113 height 80
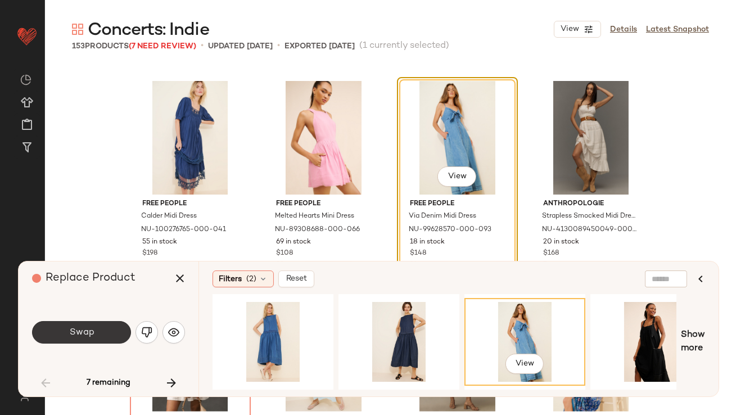
click at [95, 342] on button "Swap" at bounding box center [81, 332] width 99 height 23
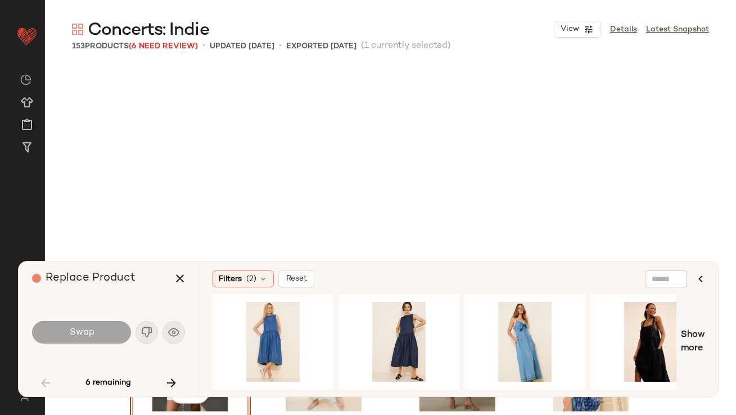
scroll to position [2605, 0]
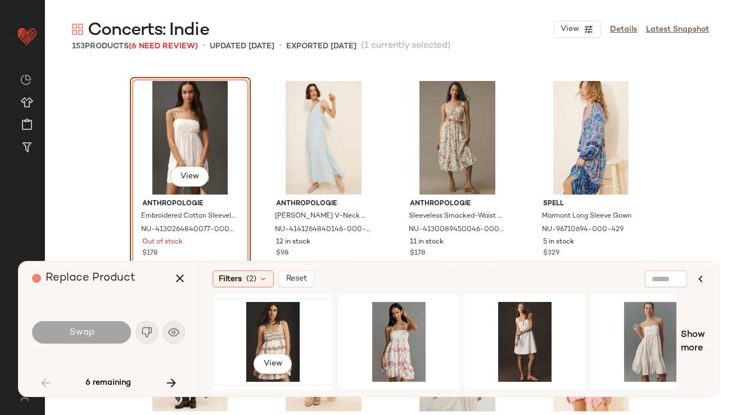
click at [287, 317] on div "View" at bounding box center [273, 342] width 113 height 80
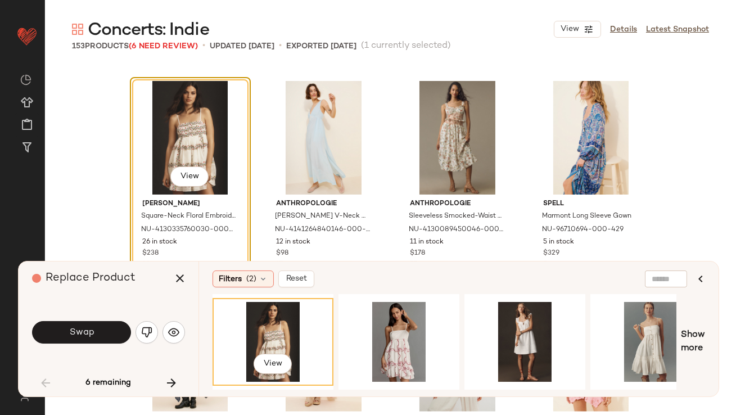
click at [66, 334] on button "Swap" at bounding box center [81, 332] width 99 height 23
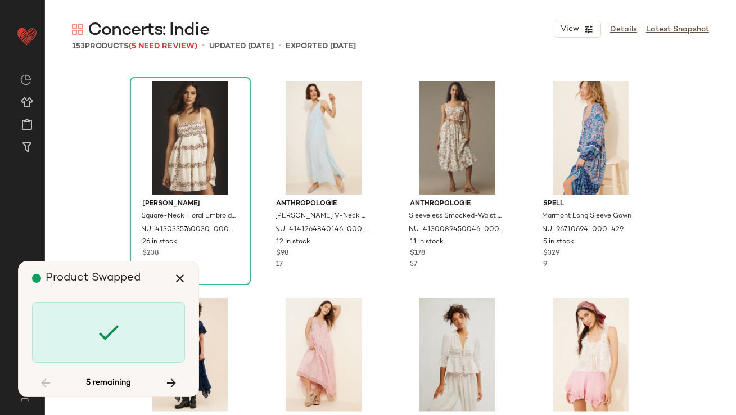
scroll to position [5212, 0]
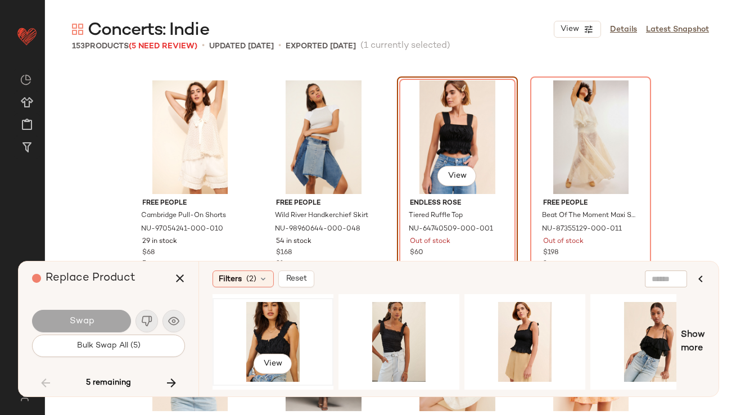
click at [255, 338] on div "View" at bounding box center [273, 342] width 113 height 80
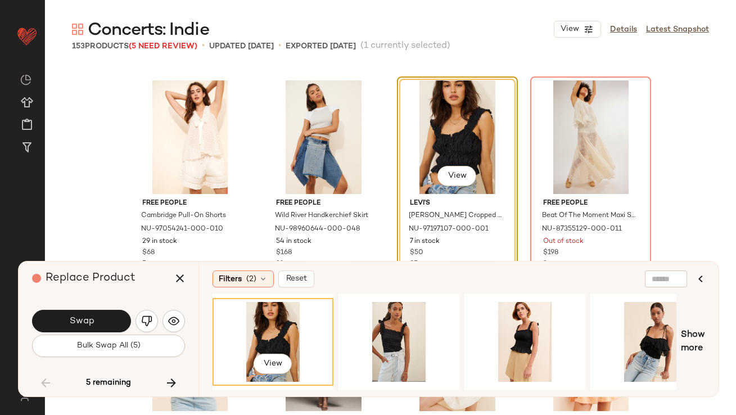
click at [93, 322] on button "Swap" at bounding box center [81, 321] width 99 height 23
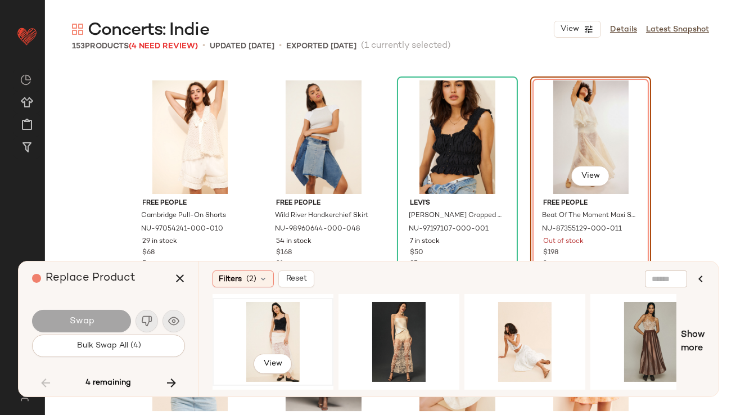
click at [289, 323] on div "View" at bounding box center [273, 342] width 113 height 80
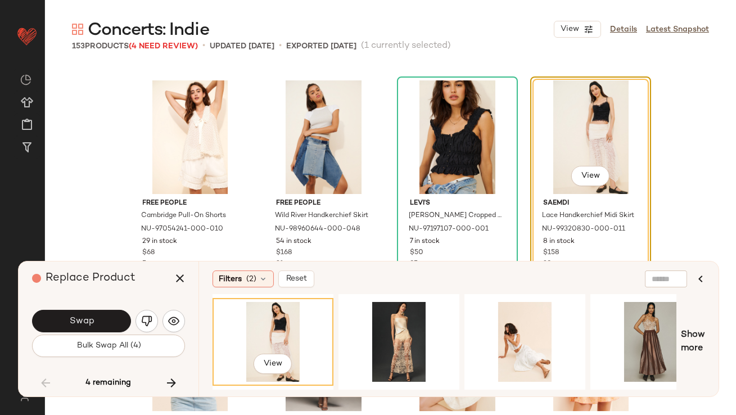
click at [115, 318] on button "Swap" at bounding box center [81, 321] width 99 height 23
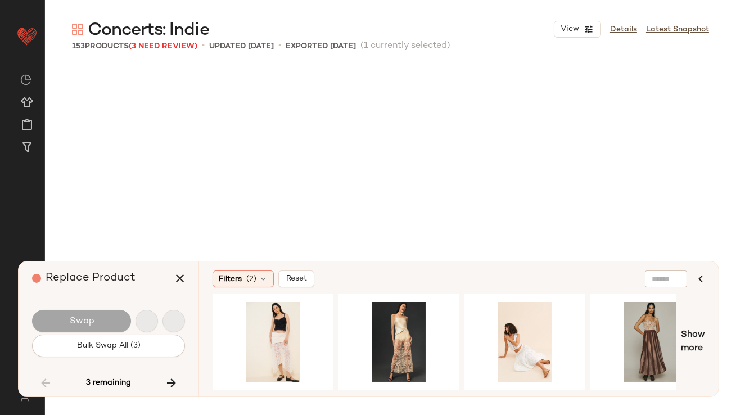
scroll to position [6515, 0]
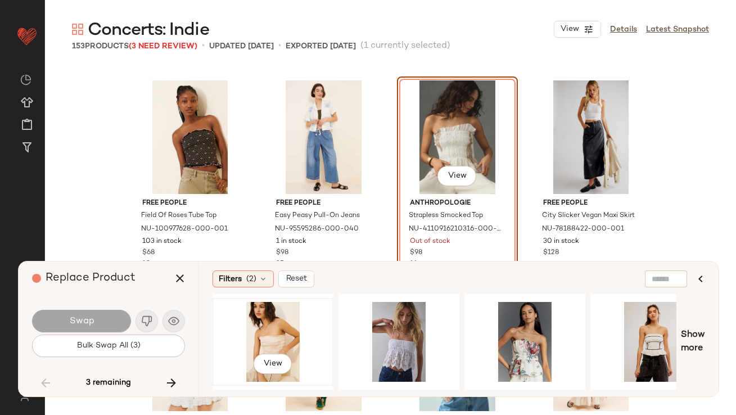
click at [262, 324] on div "View" at bounding box center [273, 342] width 113 height 80
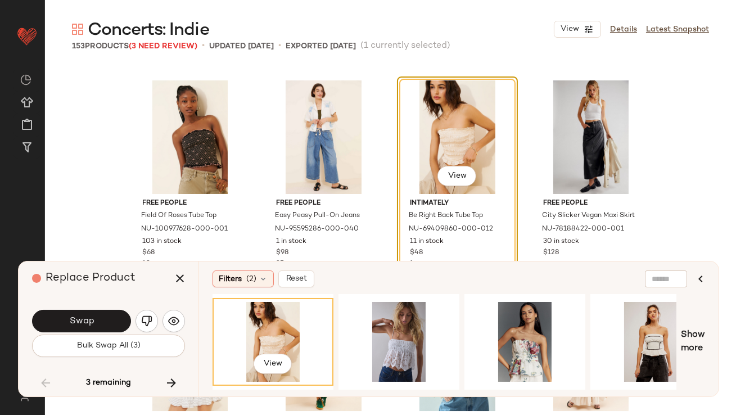
click at [106, 320] on button "Swap" at bounding box center [81, 321] width 99 height 23
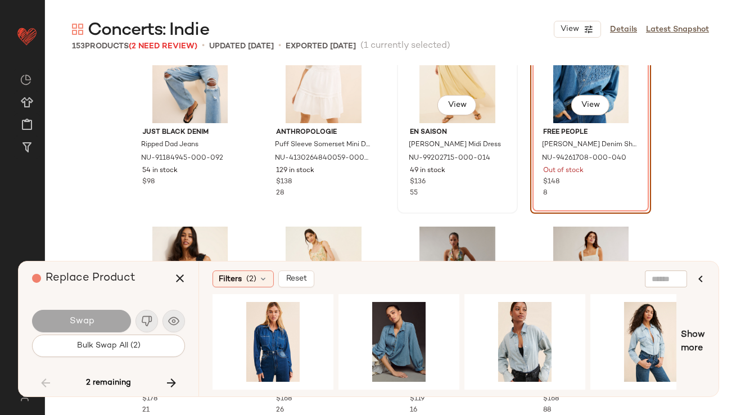
scroll to position [7559, 0]
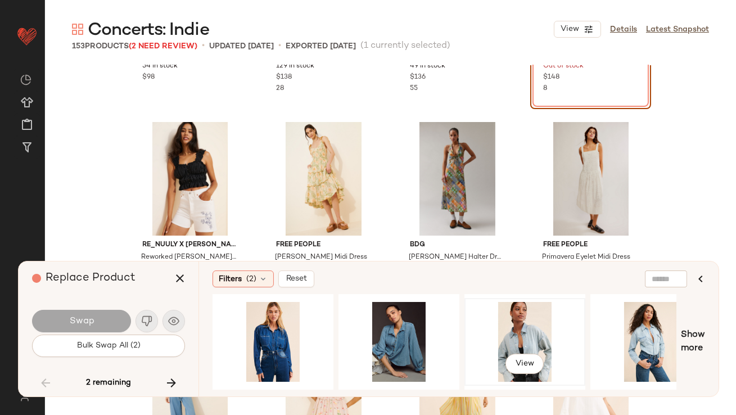
click at [531, 320] on div "View" at bounding box center [525, 342] width 113 height 80
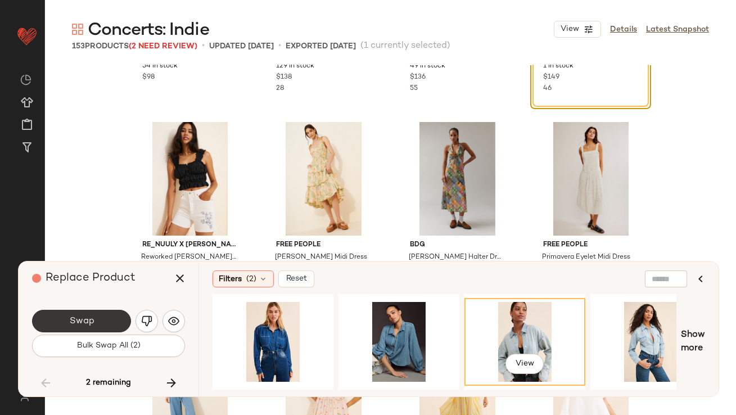
click at [93, 323] on span "Swap" at bounding box center [81, 321] width 25 height 11
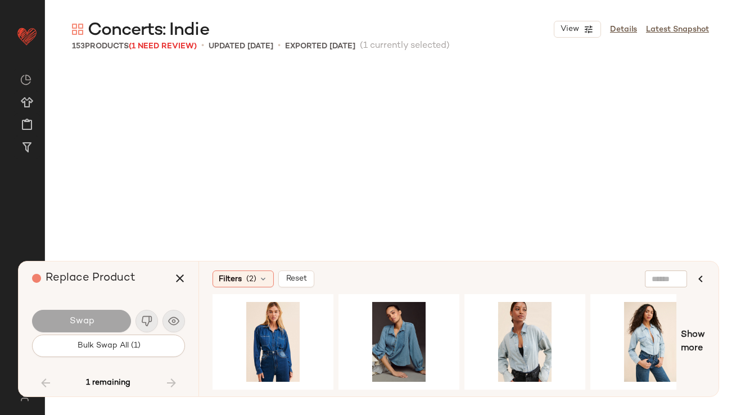
scroll to position [8035, 0]
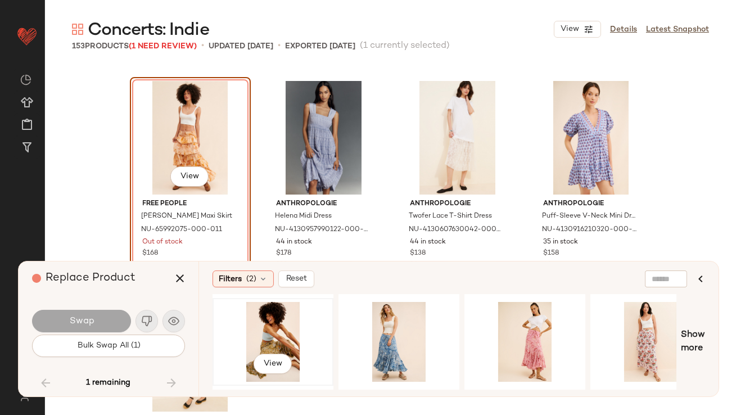
click at [257, 330] on div "View" at bounding box center [273, 342] width 113 height 80
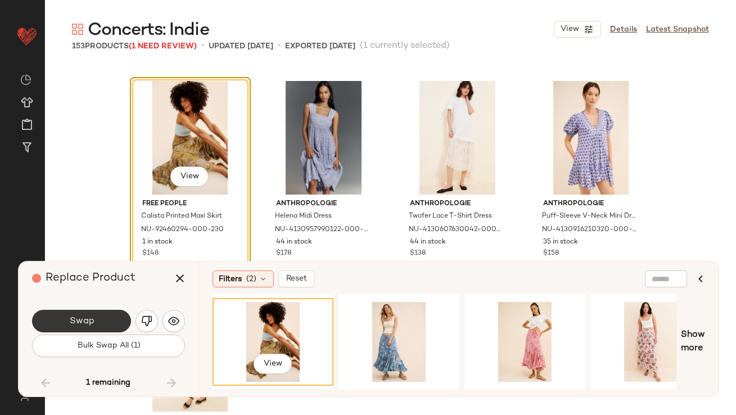
click at [97, 328] on button "Swap" at bounding box center [81, 321] width 99 height 23
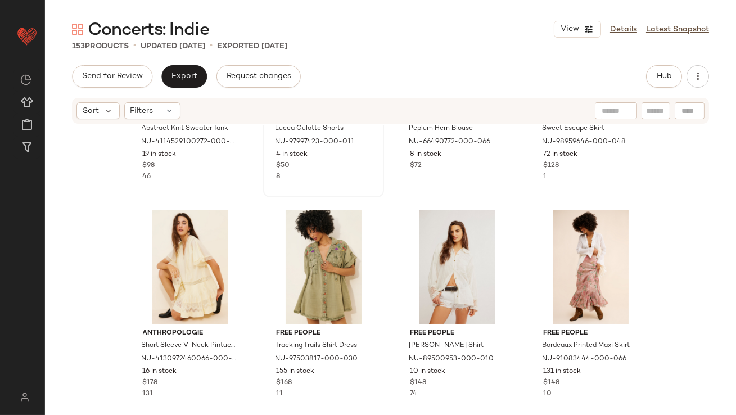
scroll to position [197, 0]
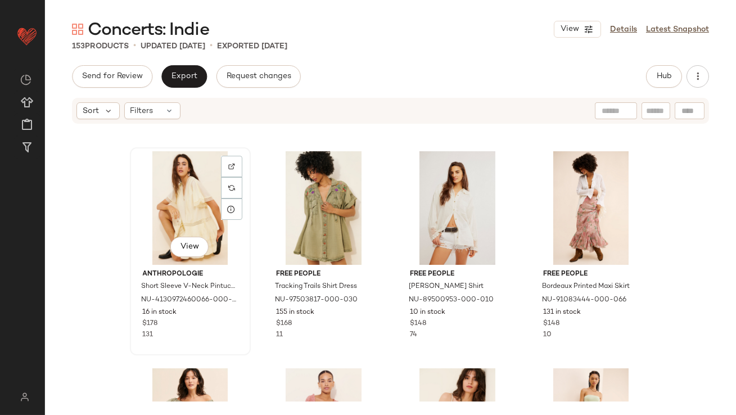
click at [180, 192] on div "View" at bounding box center [190, 208] width 113 height 114
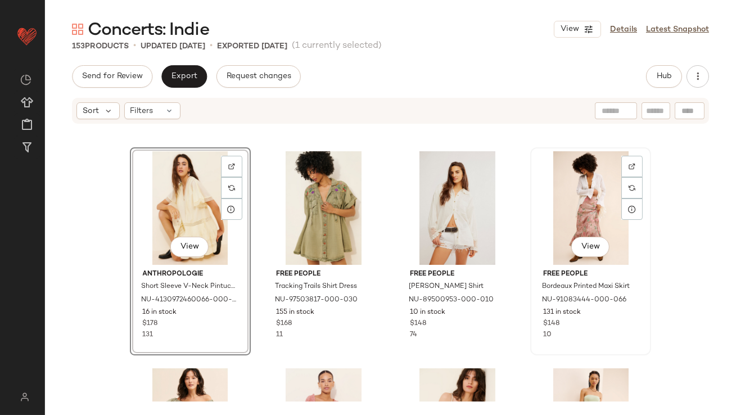
click at [579, 192] on div "View" at bounding box center [590, 208] width 113 height 114
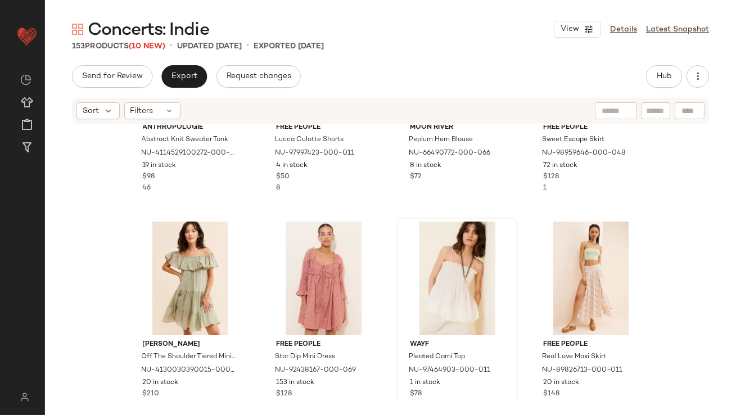
scroll to position [353, 0]
click at [173, 270] on div "View" at bounding box center [190, 278] width 113 height 114
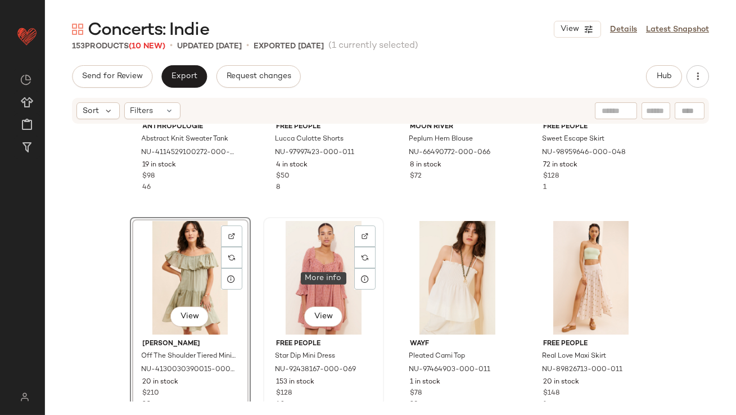
click at [334, 274] on div "View" at bounding box center [323, 278] width 113 height 114
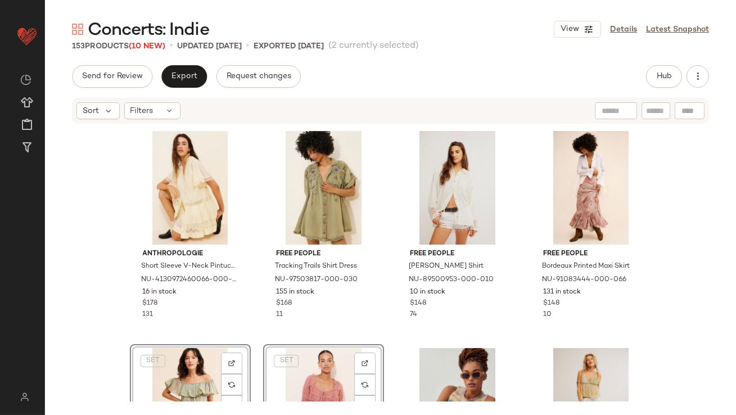
click at [255, 250] on div "Anthropologie Short Sleeve V-Neck Pintuck Swing Tunic Dress NU-4130972460066-00…" at bounding box center [391, 264] width 522 height 275
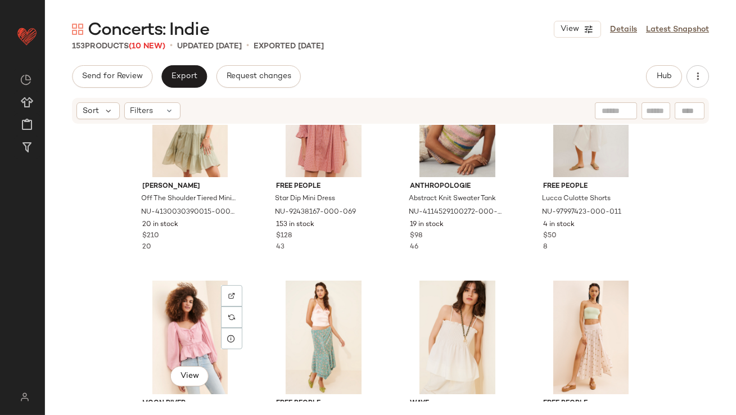
scroll to position [293, 0]
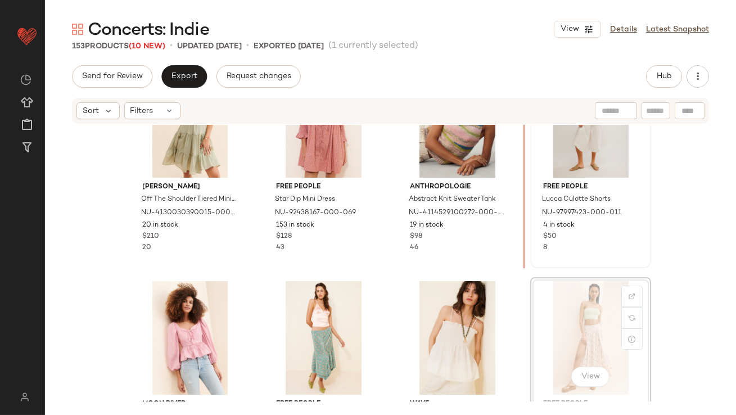
scroll to position [280, 0]
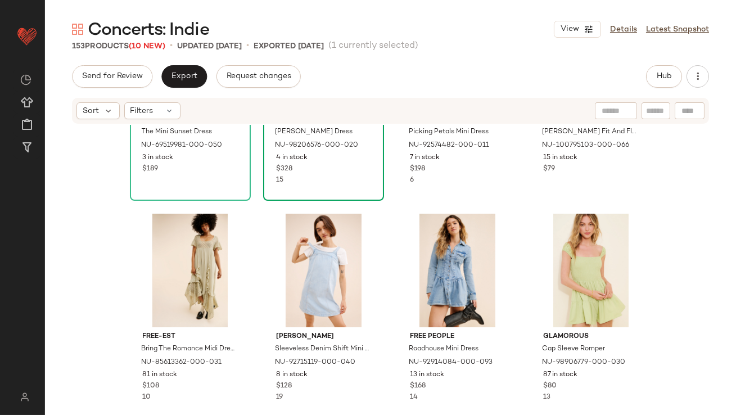
scroll to position [1044, 0]
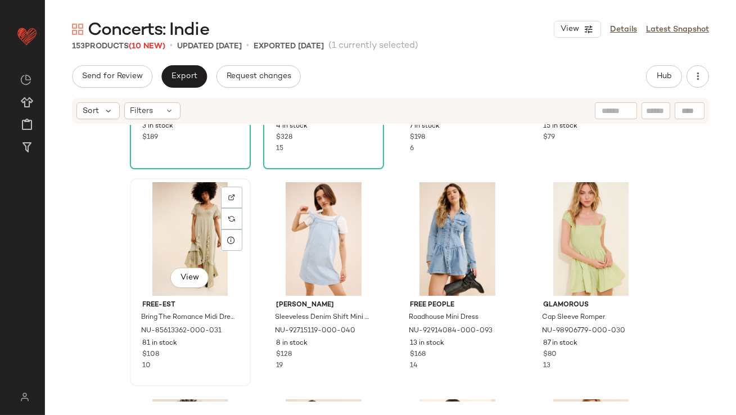
click at [177, 247] on div "View" at bounding box center [190, 239] width 113 height 114
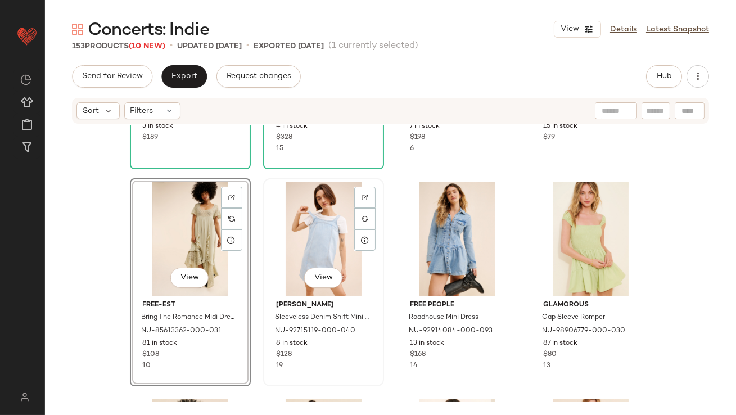
click at [315, 241] on div "View" at bounding box center [323, 239] width 113 height 114
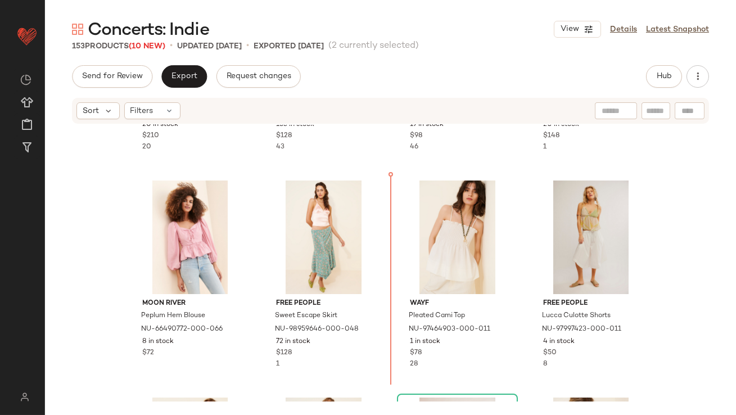
scroll to position [401, 0]
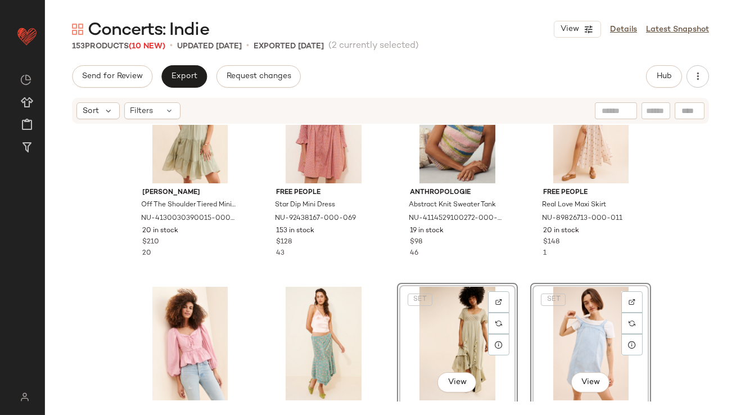
scroll to position [294, 0]
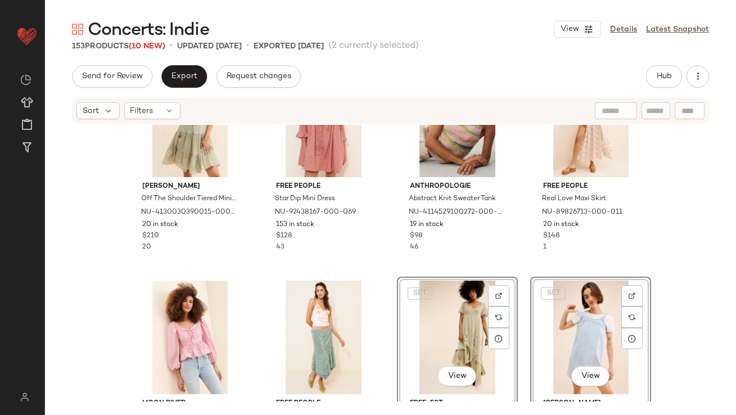
click at [387, 273] on div "Erika Pena Off The Shoulder Tiered Mini Dress NU-4130030390015-000-031 20 in st…" at bounding box center [390, 263] width 691 height 277
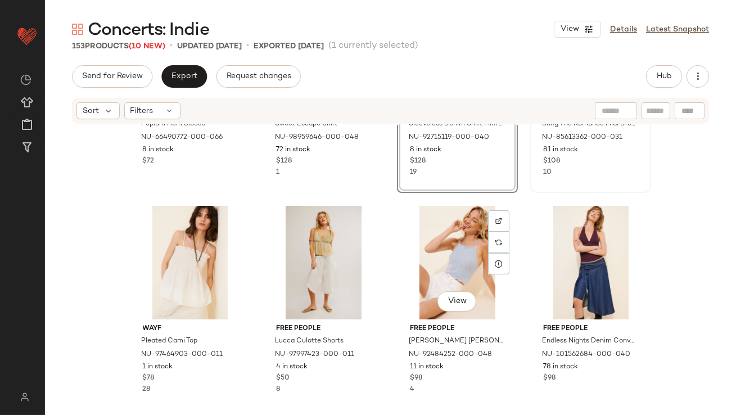
scroll to position [624, 0]
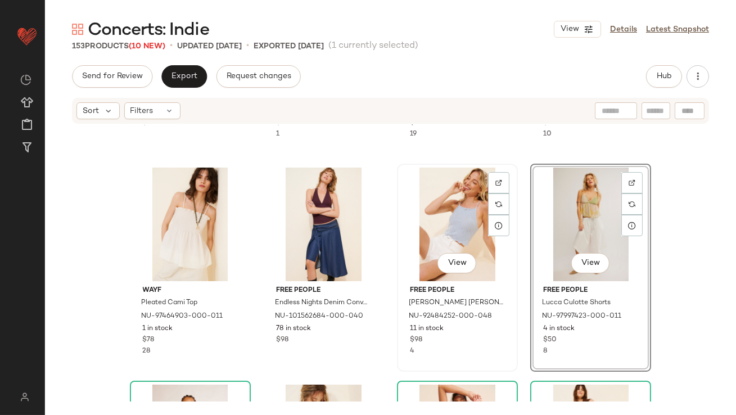
scroll to position [776, 0]
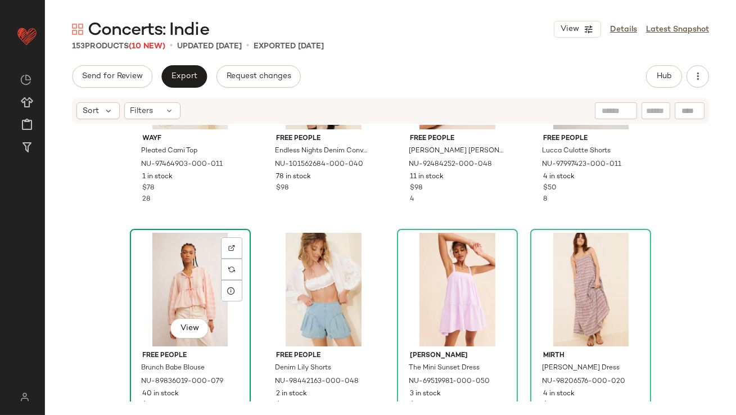
click at [183, 284] on div "View" at bounding box center [190, 290] width 113 height 114
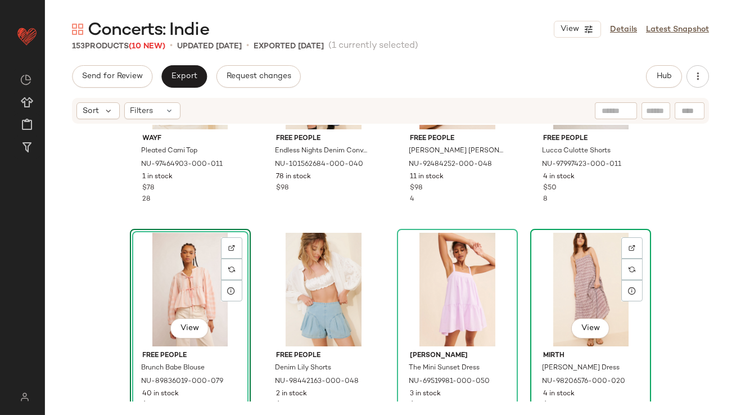
click at [557, 278] on div "View" at bounding box center [590, 290] width 113 height 114
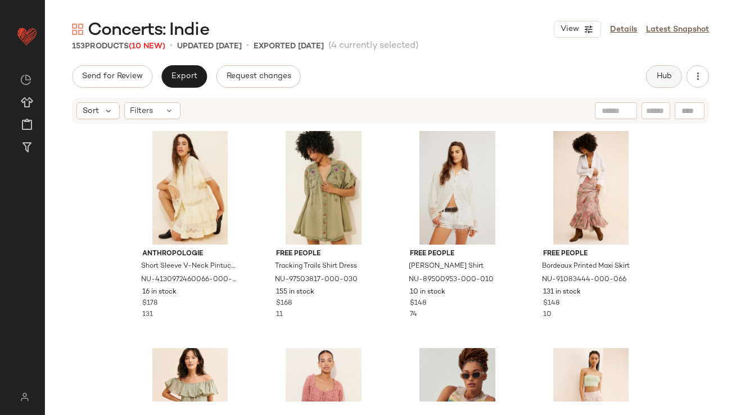
click at [670, 75] on span "Hub" at bounding box center [665, 76] width 16 height 9
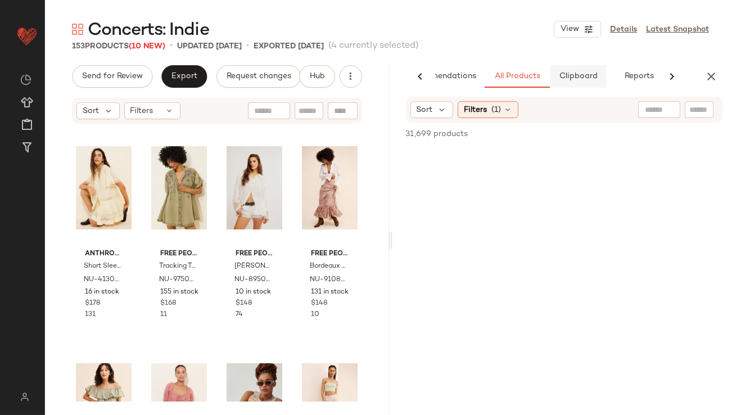
scroll to position [0, 63]
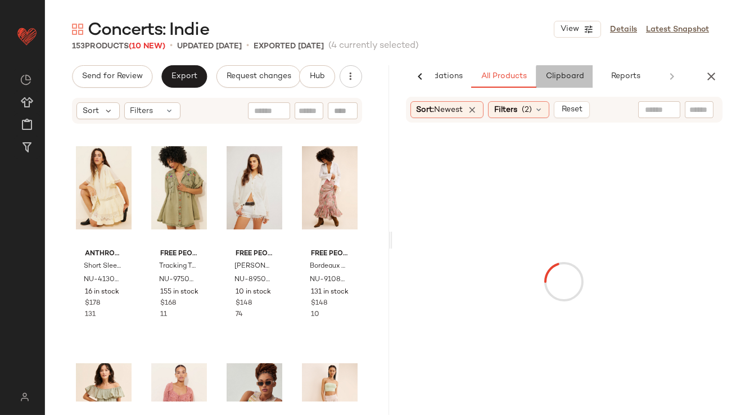
click at [570, 77] on span "Clipboard" at bounding box center [564, 76] width 39 height 9
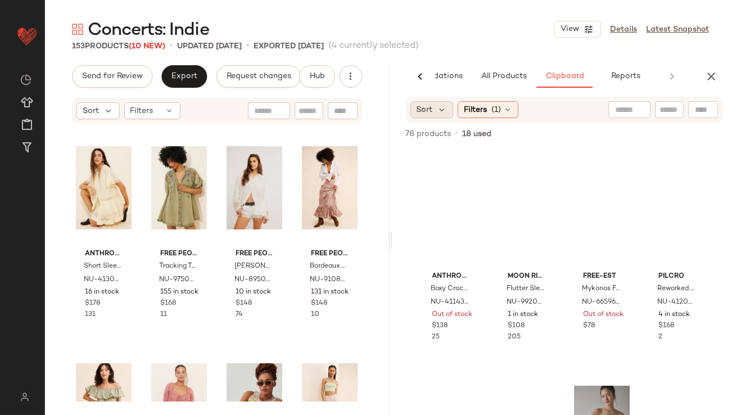
click at [431, 106] on span "Sort" at bounding box center [425, 110] width 16 height 12
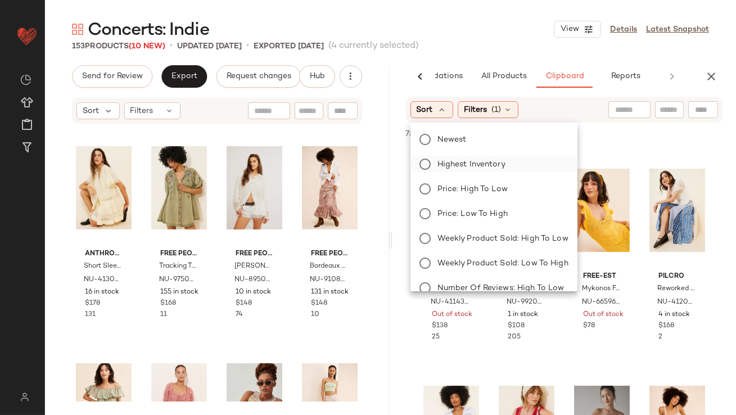
click at [436, 166] on label "Highest Inventory" at bounding box center [501, 164] width 136 height 16
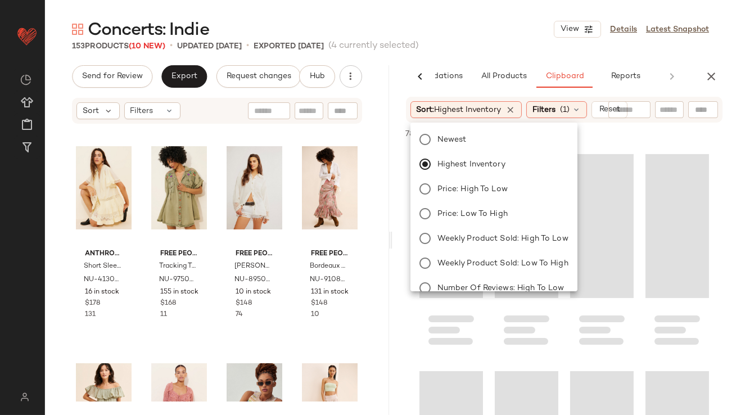
click at [488, 39] on div "Concerts: Indie View Details Latest Snapshot" at bounding box center [390, 29] width 691 height 23
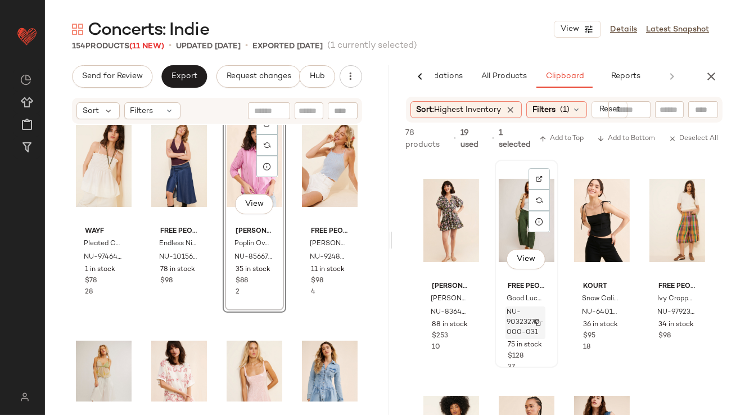
scroll to position [70, 0]
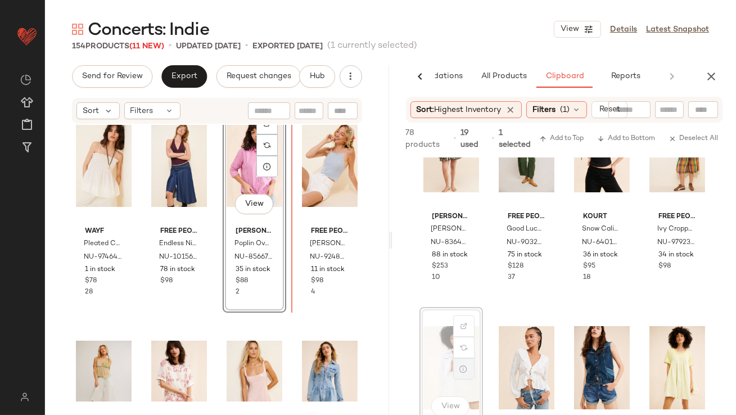
drag, startPoint x: 476, startPoint y: 352, endPoint x: 464, endPoint y: 351, distance: 12.4
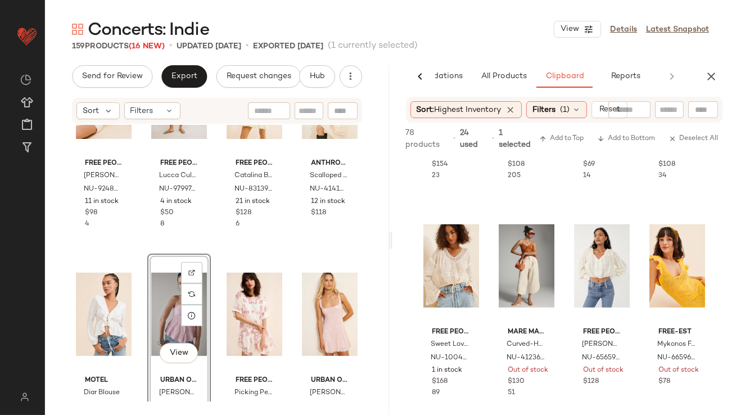
scroll to position [1498, 0]
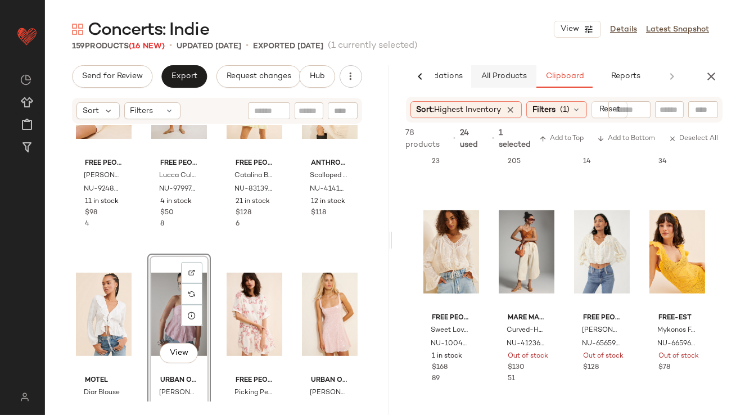
click at [515, 87] on button "All Products" at bounding box center [503, 76] width 65 height 23
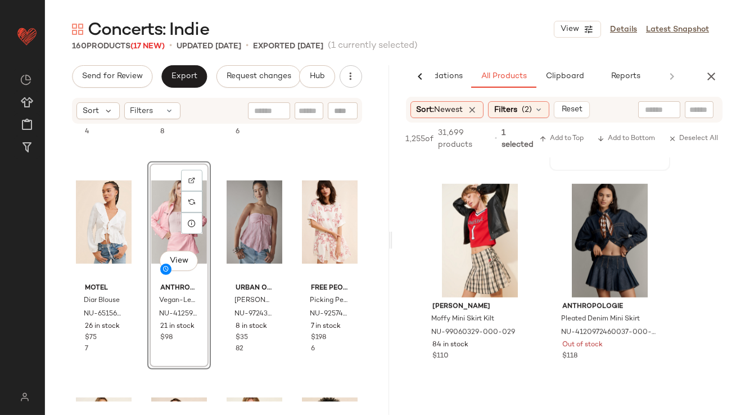
scroll to position [1519, 0]
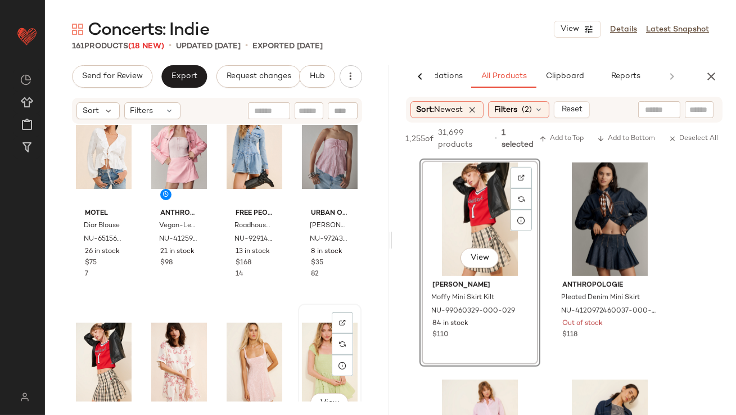
scroll to position [1353, 0]
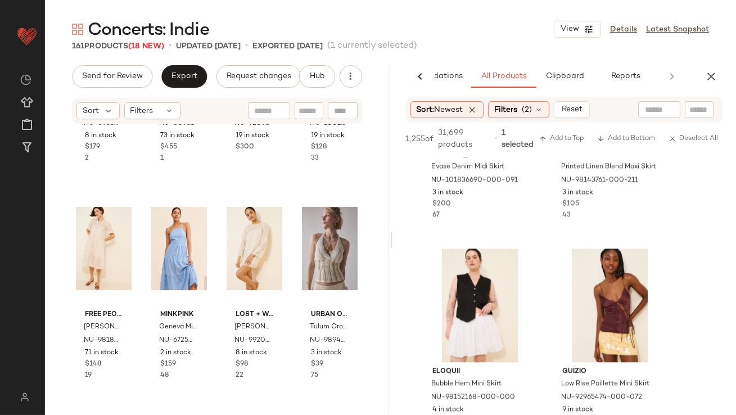
scroll to position [5784, 0]
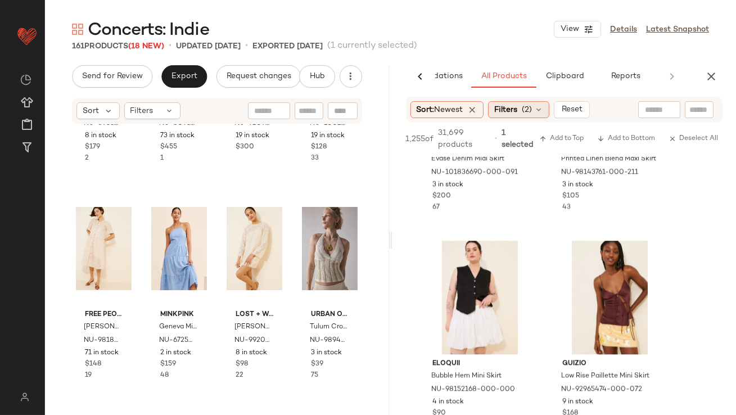
click at [529, 113] on span "(2)" at bounding box center [527, 110] width 10 height 12
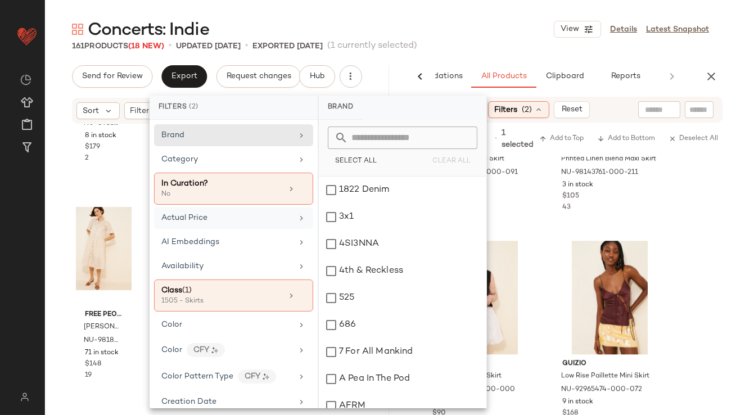
scroll to position [34, 0]
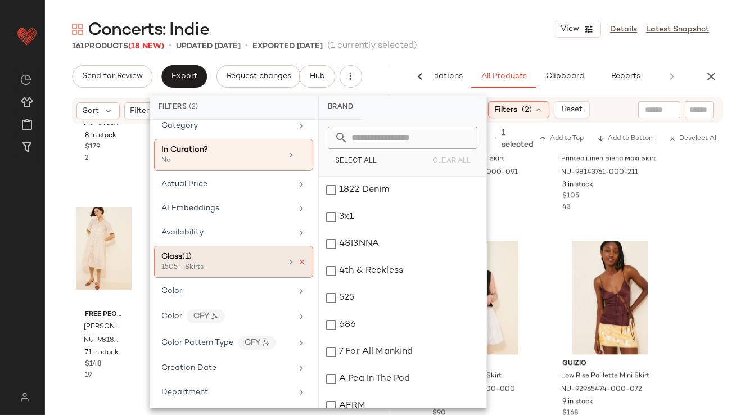
click at [298, 259] on icon at bounding box center [302, 262] width 8 height 8
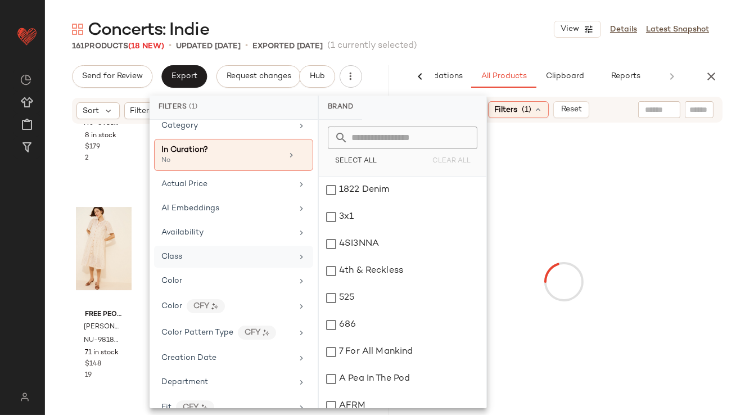
click at [514, 11] on main "Concerts: Indie View Details Latest Snapshot 161 Products (18 New) • updated Au…" at bounding box center [368, 207] width 736 height 415
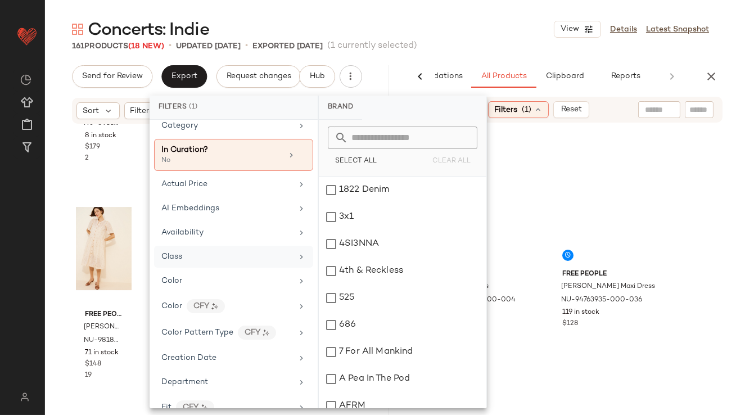
click at [513, 29] on div "Concerts: Indie View Details Latest Snapshot" at bounding box center [390, 29] width 691 height 23
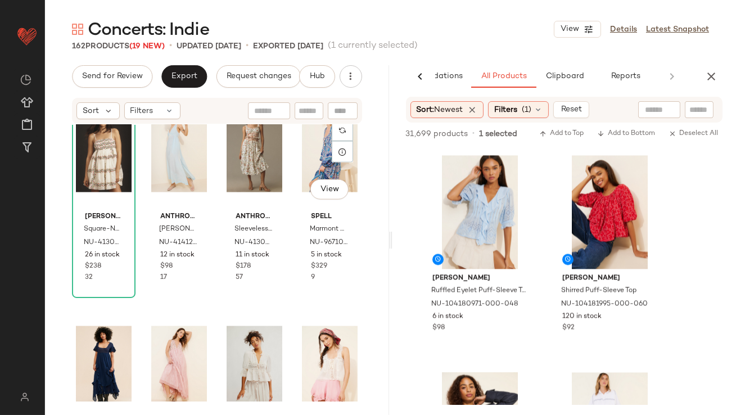
scroll to position [3328, 0]
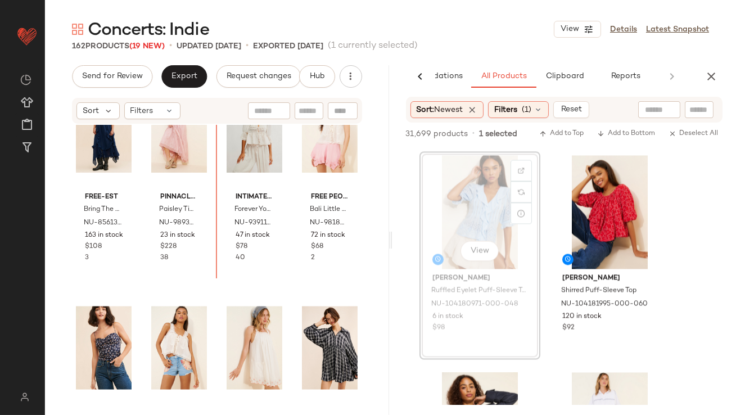
drag, startPoint x: 447, startPoint y: 231, endPoint x: 387, endPoint y: 229, distance: 59.7
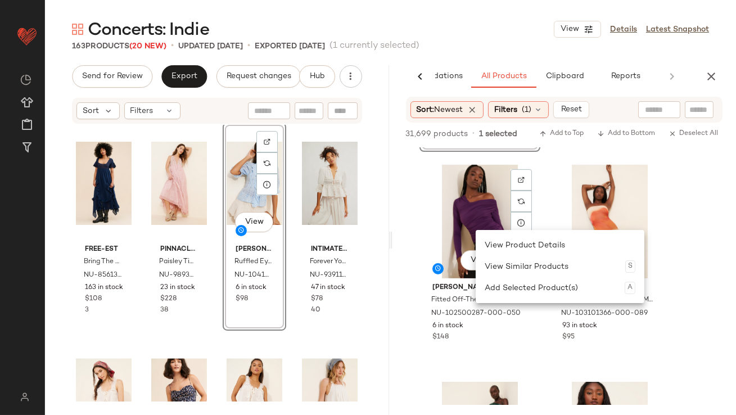
scroll to position [9127, 0]
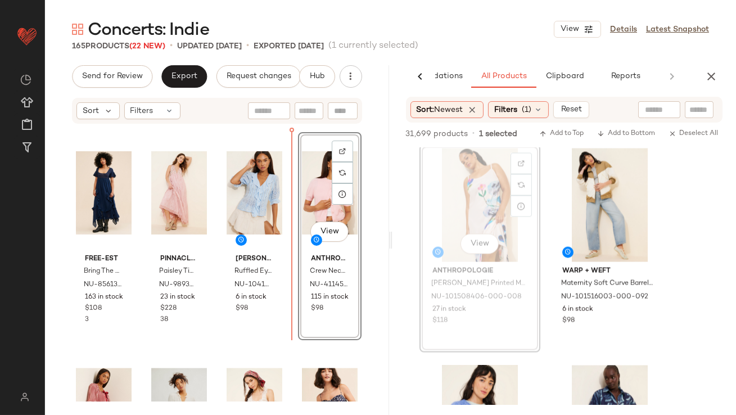
scroll to position [3258, 0]
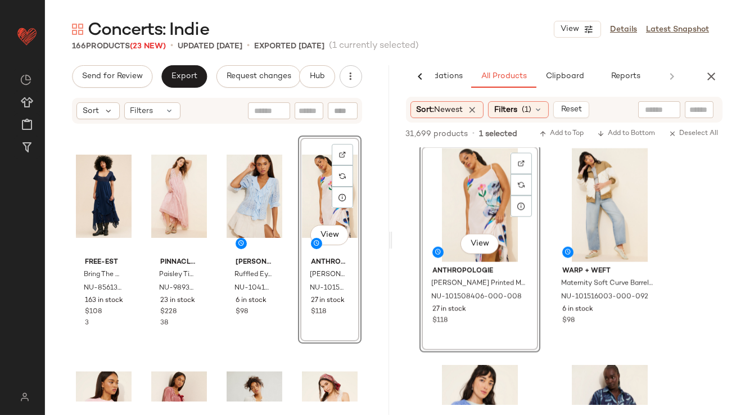
click at [311, 205] on div "View" at bounding box center [330, 197] width 56 height 114
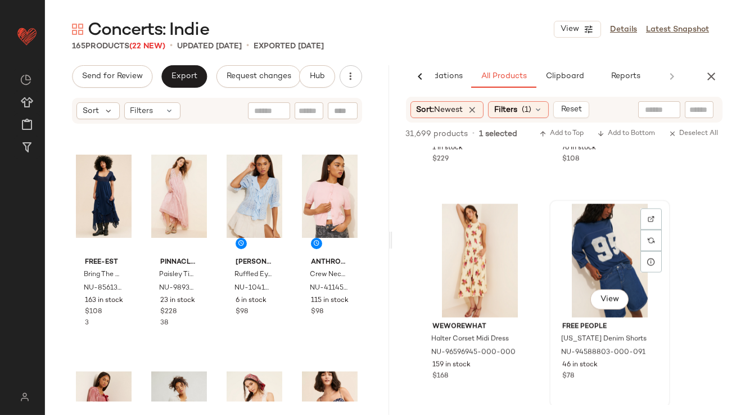
scroll to position [20579, 0]
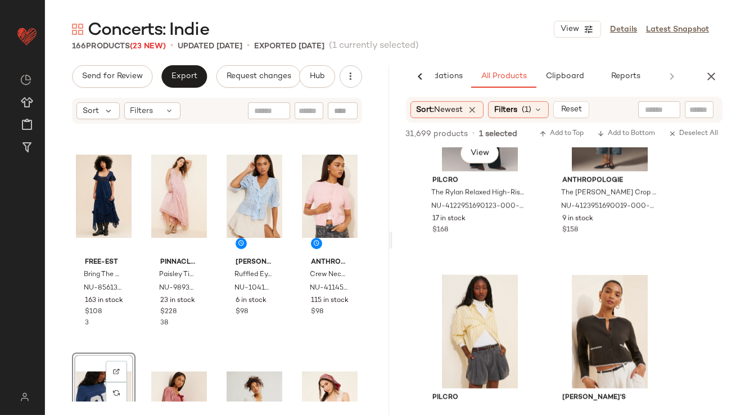
scroll to position [28273, 0]
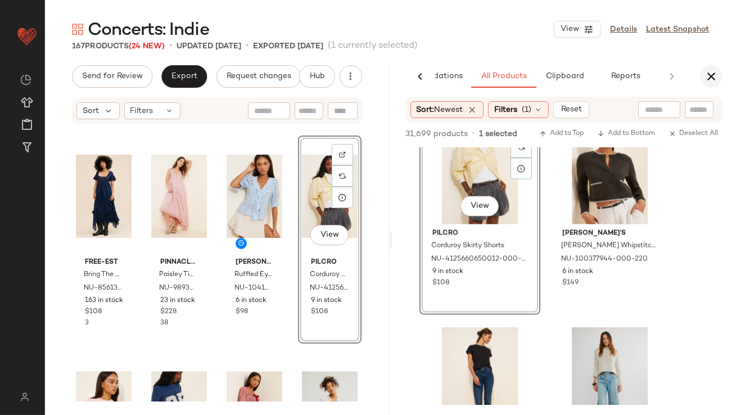
click at [714, 69] on button "button" at bounding box center [711, 76] width 23 height 23
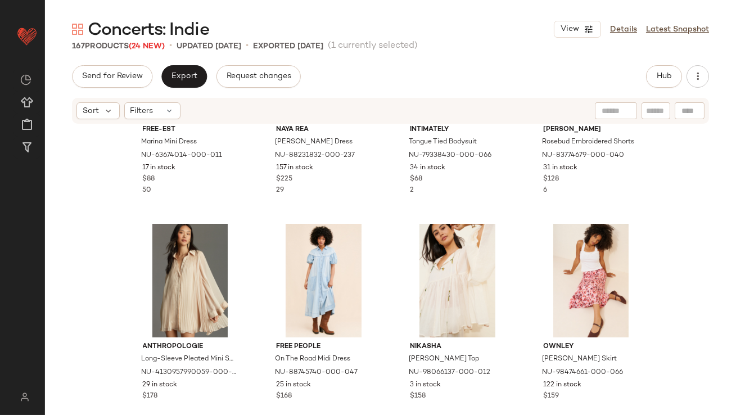
scroll to position [1915, 0]
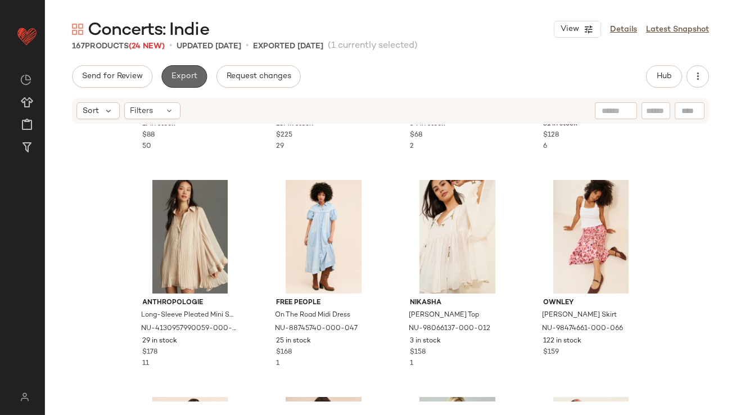
click at [194, 81] on span "Export" at bounding box center [184, 76] width 26 height 9
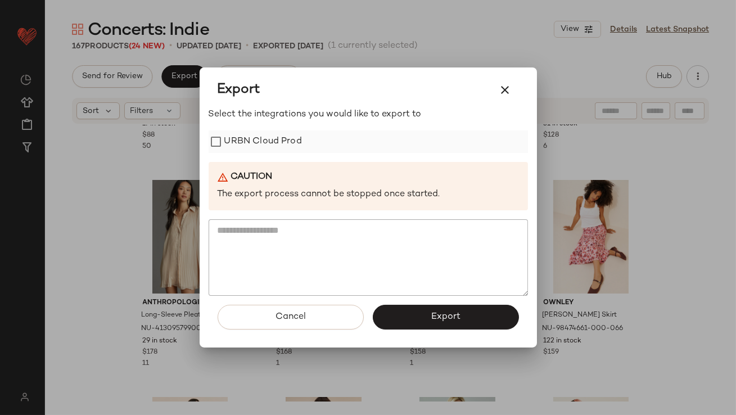
click at [260, 144] on label "URBN Cloud Prod" at bounding box center [263, 142] width 78 height 23
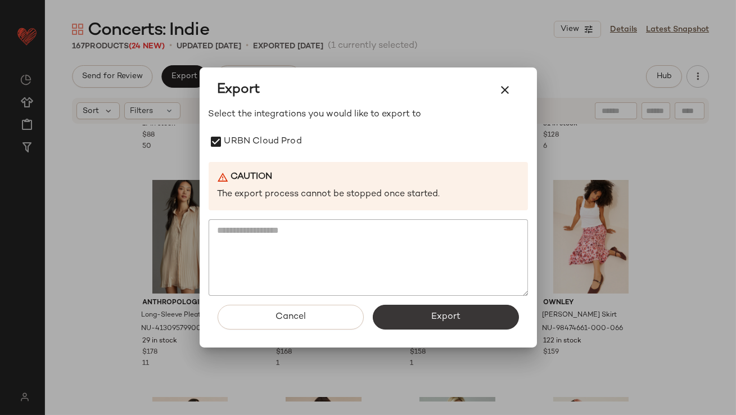
click at [394, 312] on button "Export" at bounding box center [446, 317] width 146 height 25
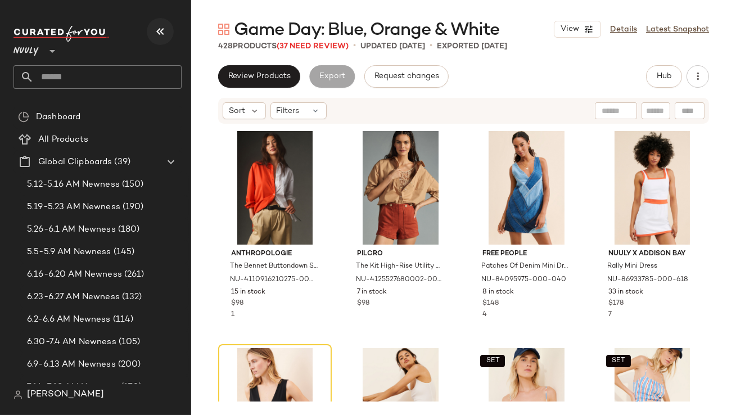
click at [156, 38] on icon "button" at bounding box center [161, 32] width 14 height 14
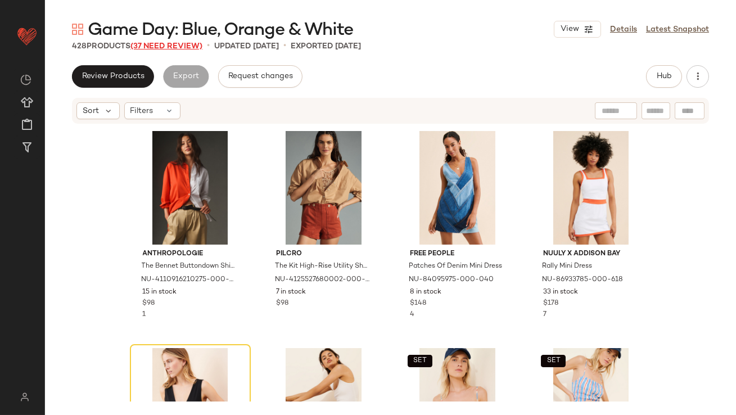
click at [156, 44] on span "(37 Need Review)" at bounding box center [167, 46] width 72 height 8
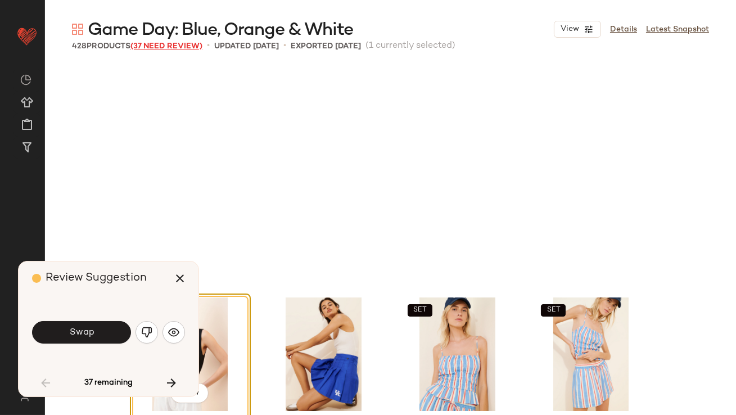
scroll to position [226, 0]
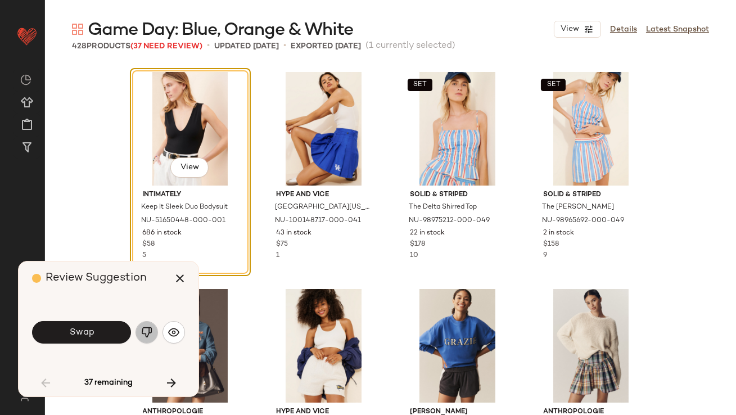
click at [140, 334] on button "button" at bounding box center [147, 332] width 23 height 23
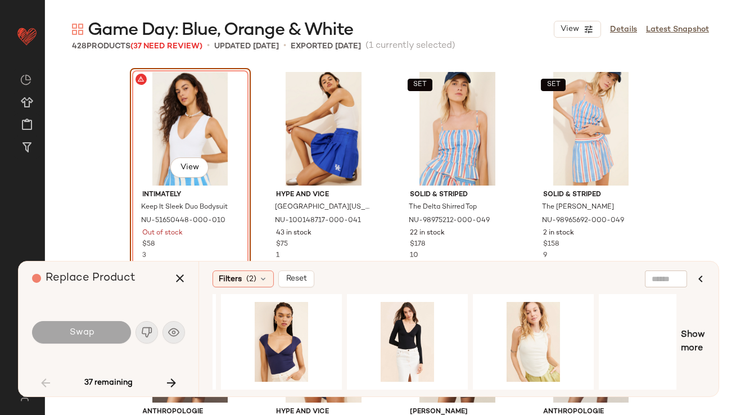
scroll to position [0, 528]
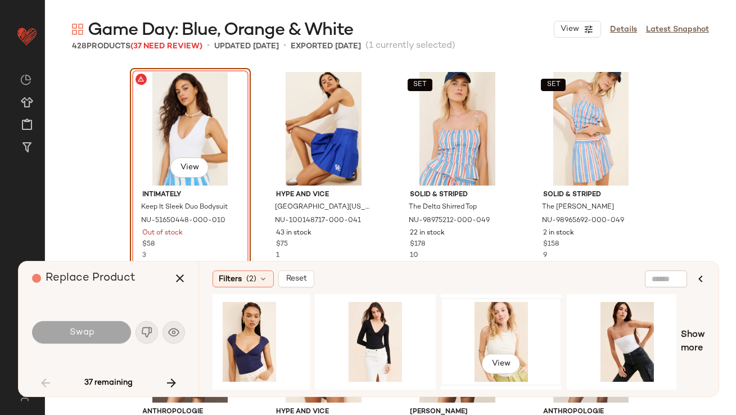
click at [493, 325] on div "View" at bounding box center [501, 342] width 113 height 80
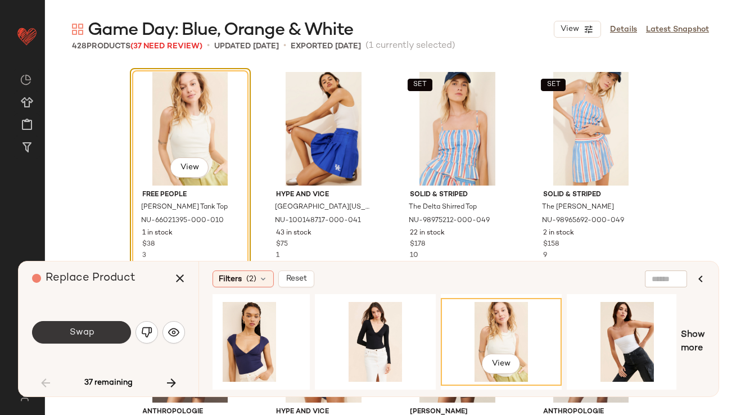
click at [117, 332] on button "Swap" at bounding box center [81, 332] width 99 height 23
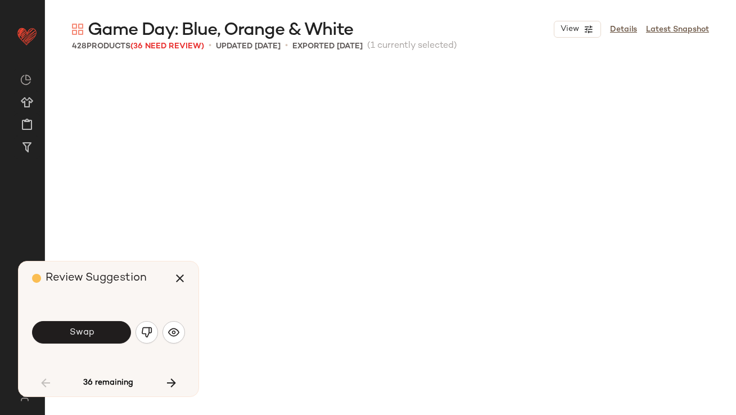
scroll to position [652, 0]
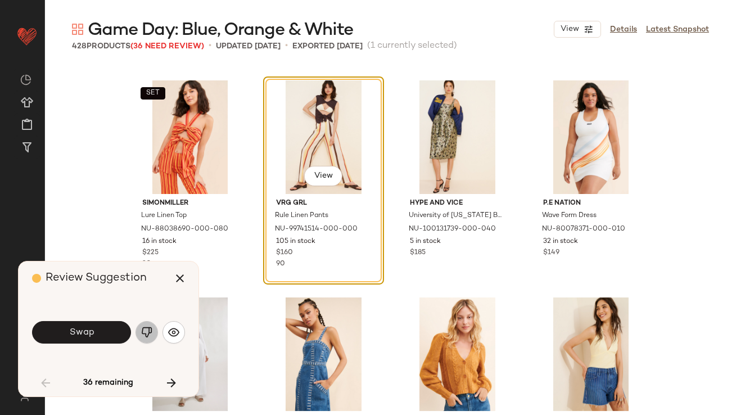
click at [148, 325] on button "button" at bounding box center [147, 332] width 23 height 23
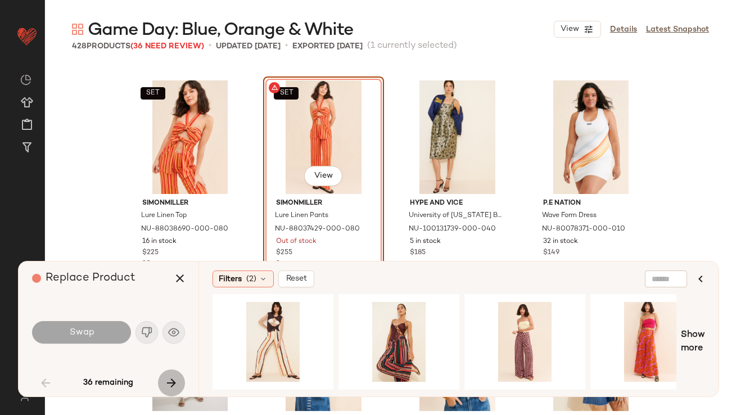
click at [173, 378] on icon "button" at bounding box center [172, 383] width 14 height 14
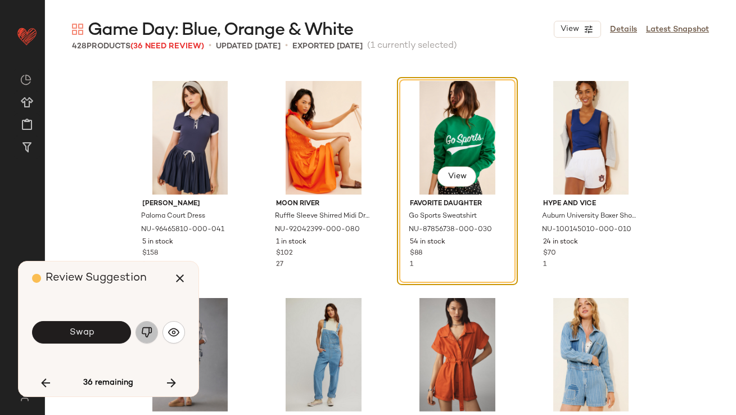
click at [152, 330] on img "button" at bounding box center [146, 332] width 11 height 11
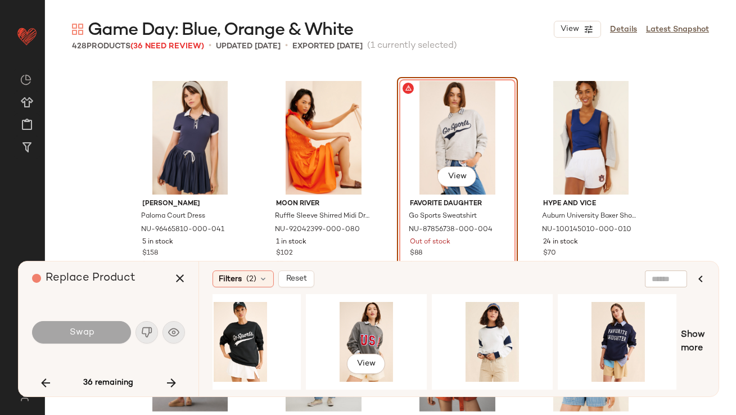
scroll to position [0, 302]
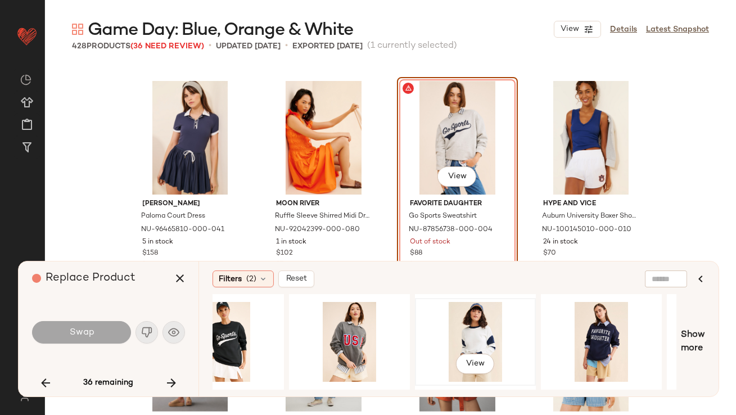
click at [457, 339] on div "View" at bounding box center [475, 342] width 113 height 80
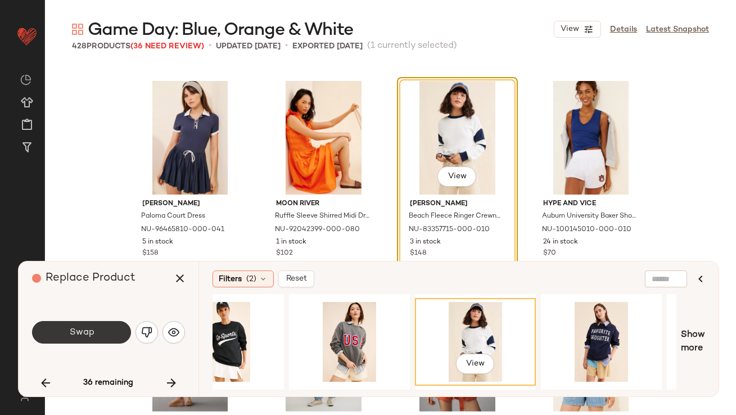
click at [122, 332] on button "Swap" at bounding box center [81, 332] width 99 height 23
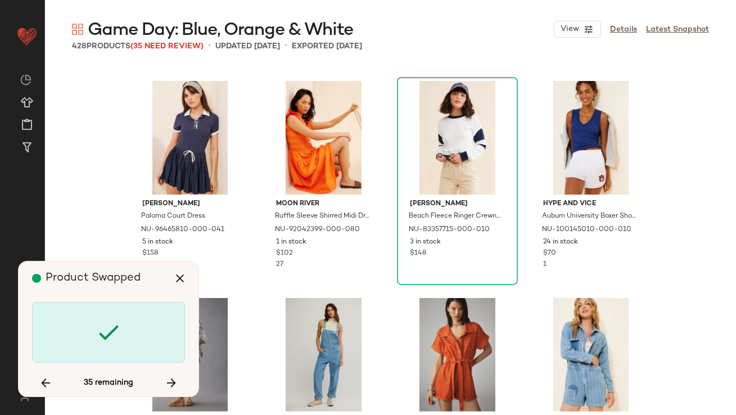
scroll to position [1737, 0]
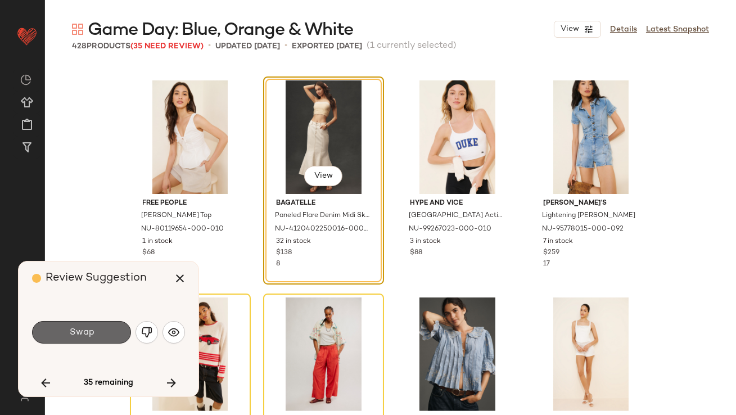
click at [110, 326] on button "Swap" at bounding box center [81, 332] width 99 height 23
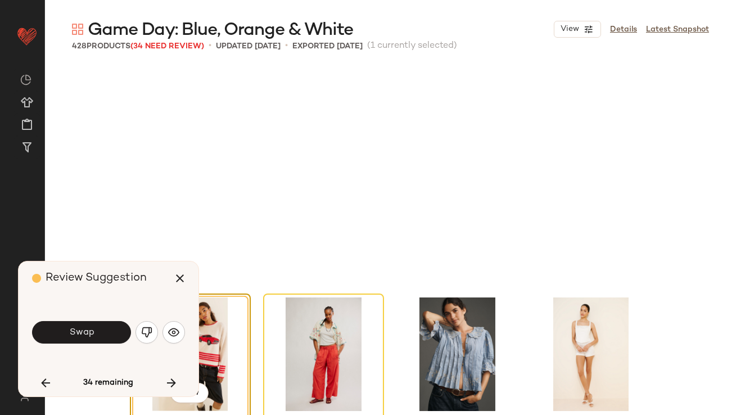
scroll to position [1955, 0]
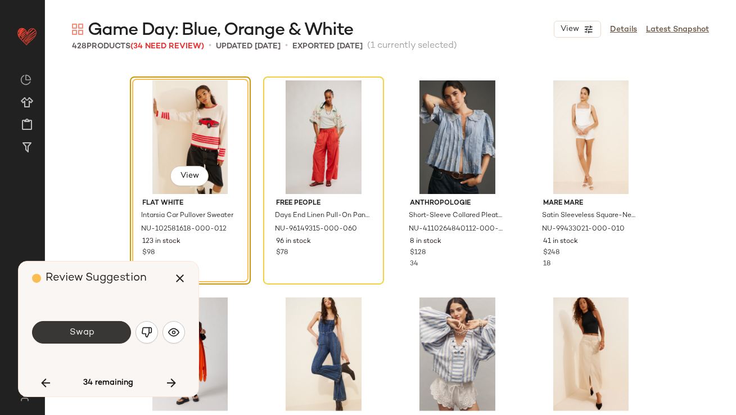
click at [110, 326] on button "Swap" at bounding box center [81, 332] width 99 height 23
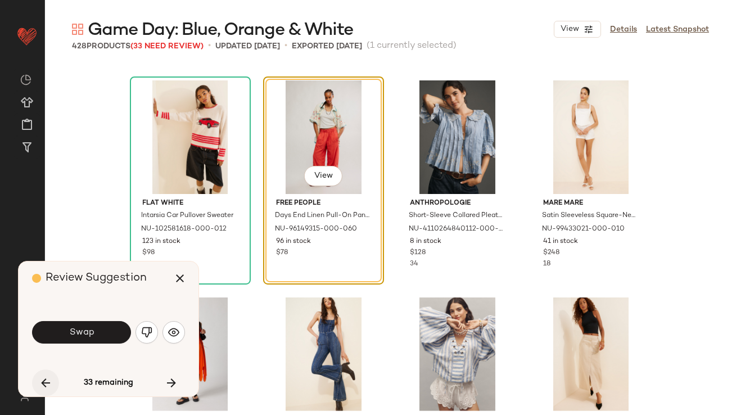
click at [37, 379] on button "button" at bounding box center [45, 383] width 27 height 27
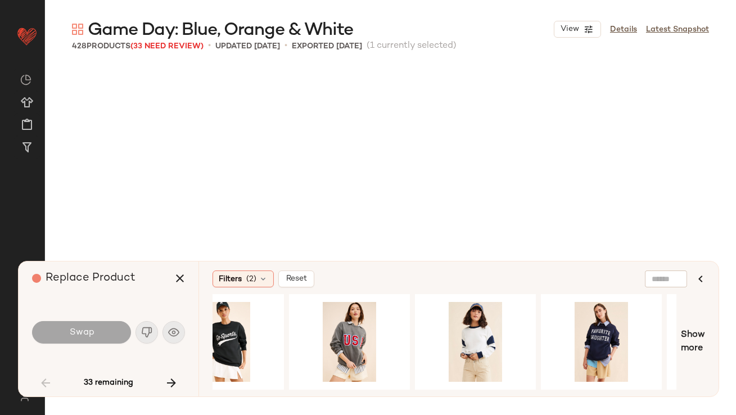
scroll to position [652, 0]
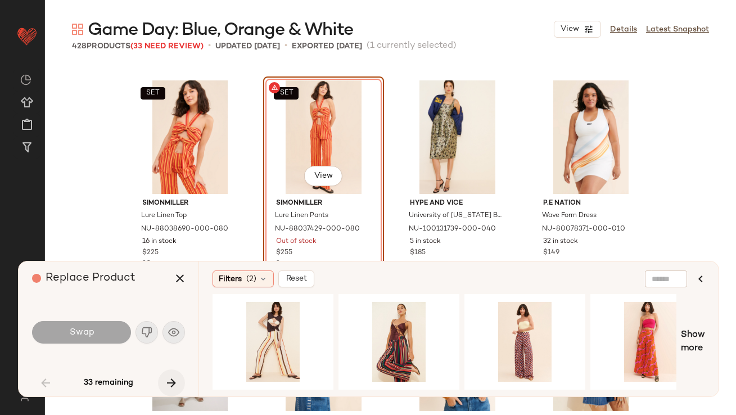
click at [160, 377] on button "button" at bounding box center [171, 383] width 27 height 27
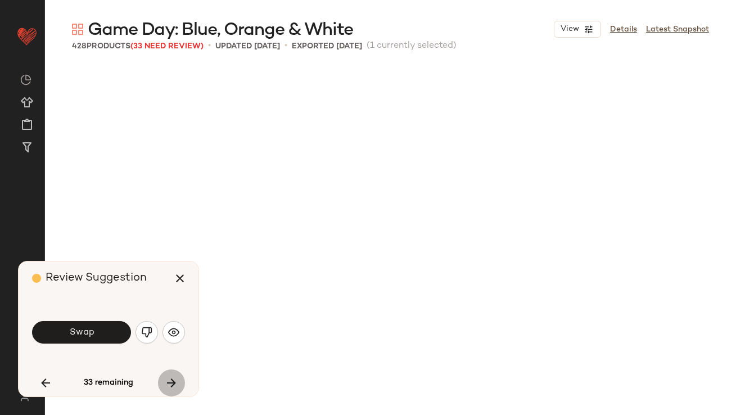
scroll to position [1955, 0]
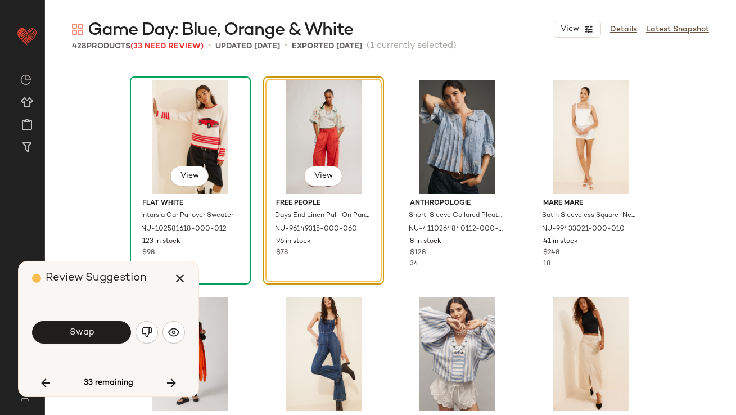
click at [174, 139] on div "View" at bounding box center [190, 137] width 113 height 114
click at [149, 332] on img "button" at bounding box center [146, 332] width 11 height 11
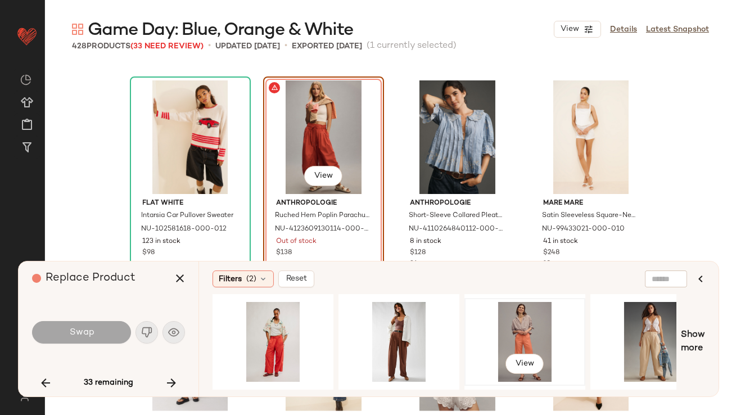
click at [519, 334] on div "View" at bounding box center [525, 342] width 113 height 80
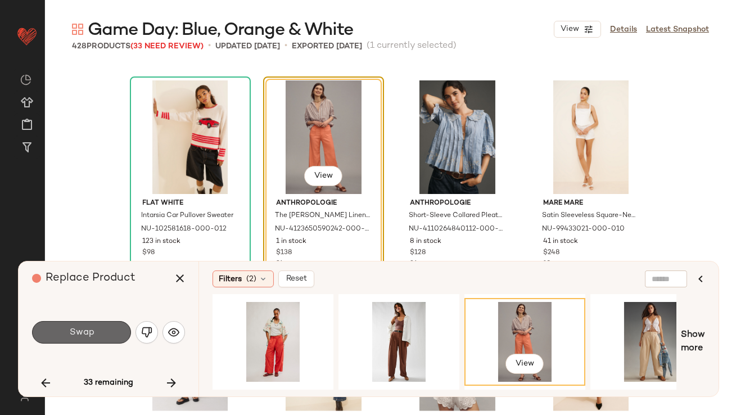
click at [101, 326] on button "Swap" at bounding box center [81, 332] width 99 height 23
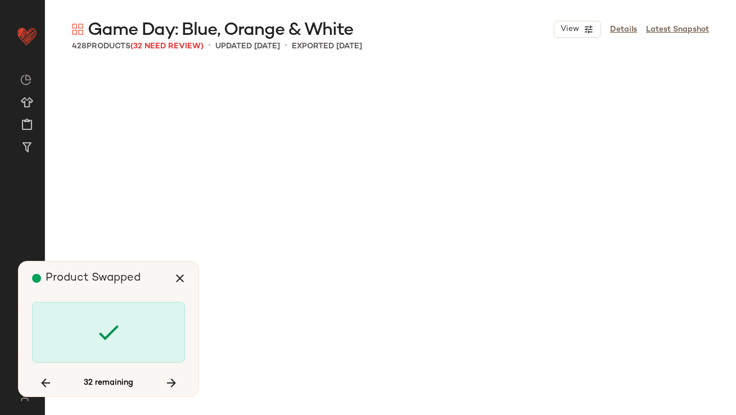
scroll to position [2823, 0]
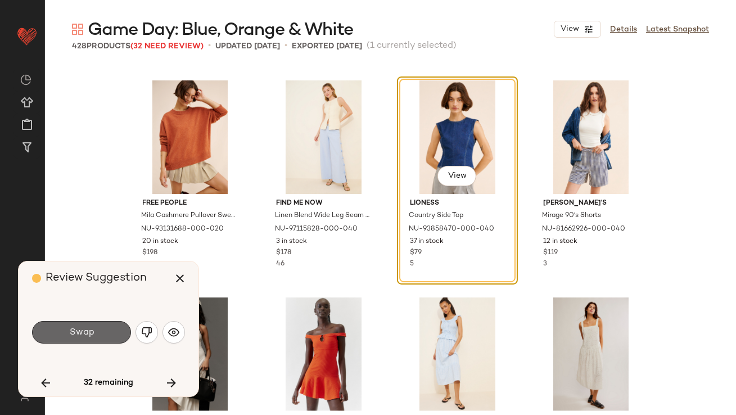
click at [111, 329] on button "Swap" at bounding box center [81, 332] width 99 height 23
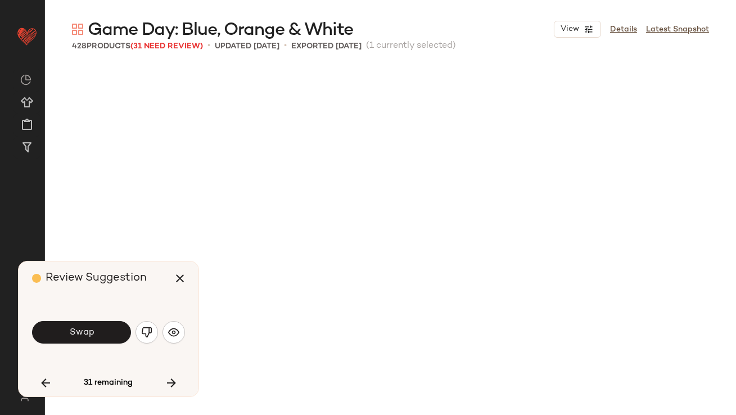
scroll to position [3258, 0]
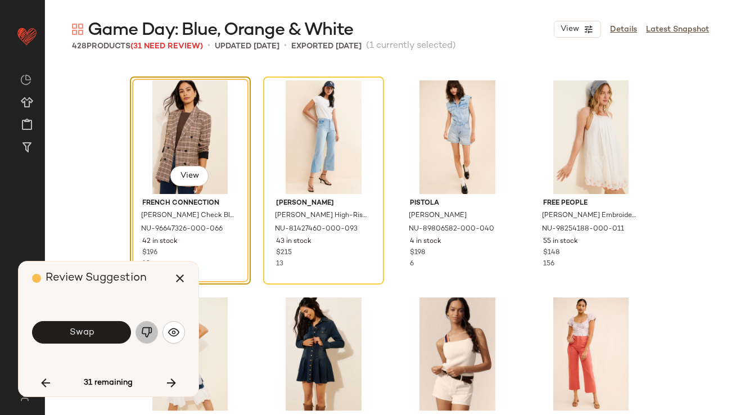
click at [147, 326] on button "button" at bounding box center [147, 332] width 23 height 23
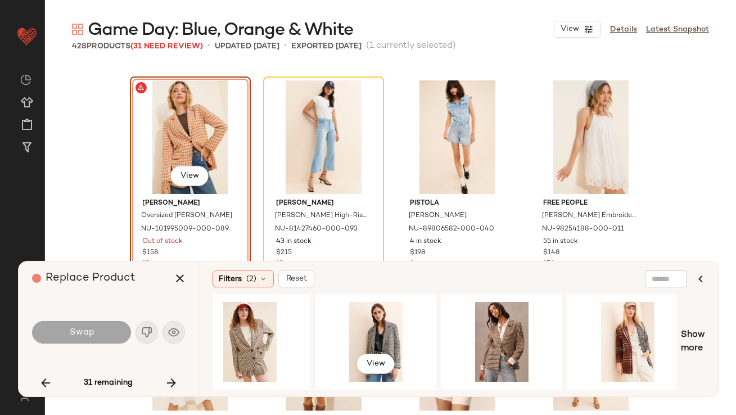
scroll to position [0, 789]
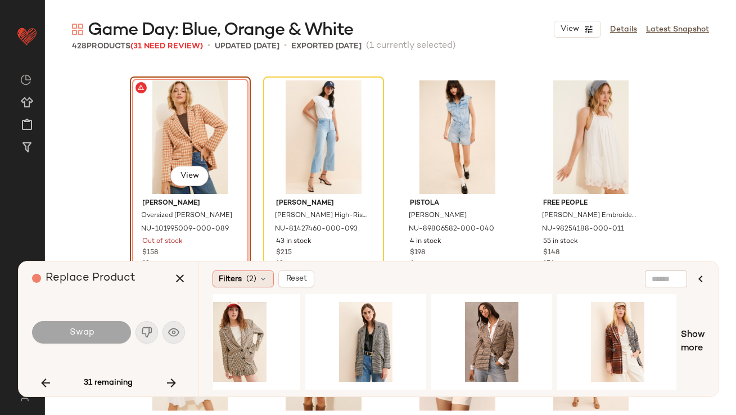
click at [257, 276] on div "Filters (2)" at bounding box center [243, 279] width 61 height 17
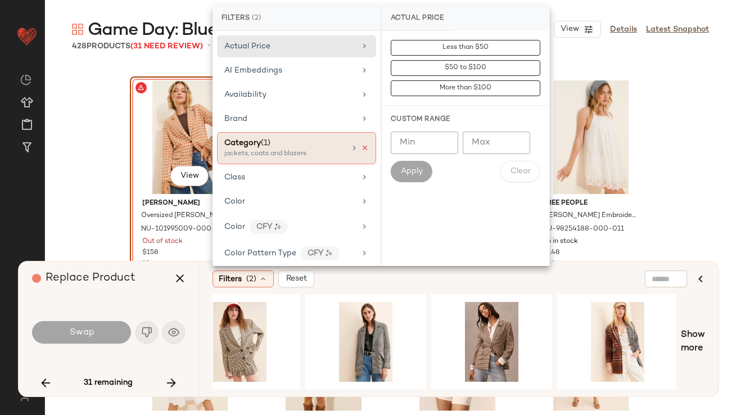
click at [362, 146] on icon at bounding box center [365, 148] width 8 height 8
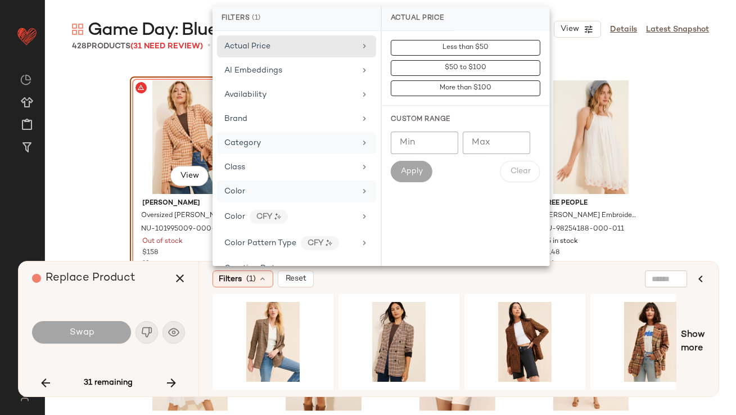
click at [251, 192] on div "Color" at bounding box center [289, 192] width 131 height 12
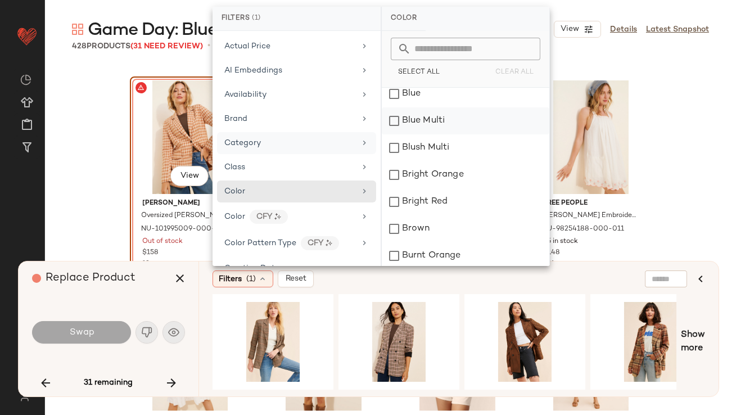
scroll to position [64, 0]
click at [394, 174] on div "Bright Orange" at bounding box center [466, 172] width 168 height 27
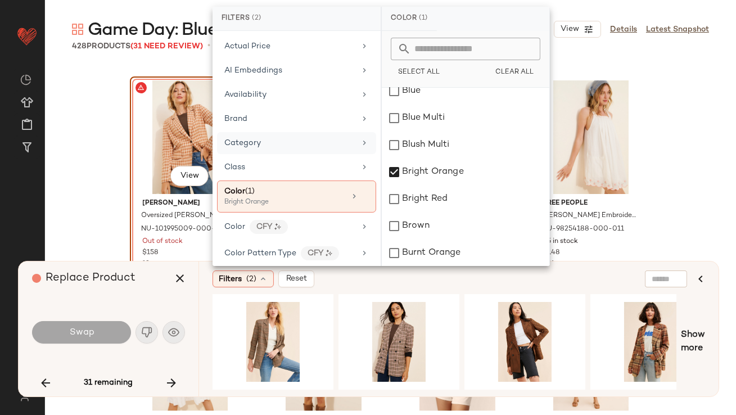
click at [154, 297] on div "Replace Product Swap 31 remaining" at bounding box center [109, 329] width 180 height 135
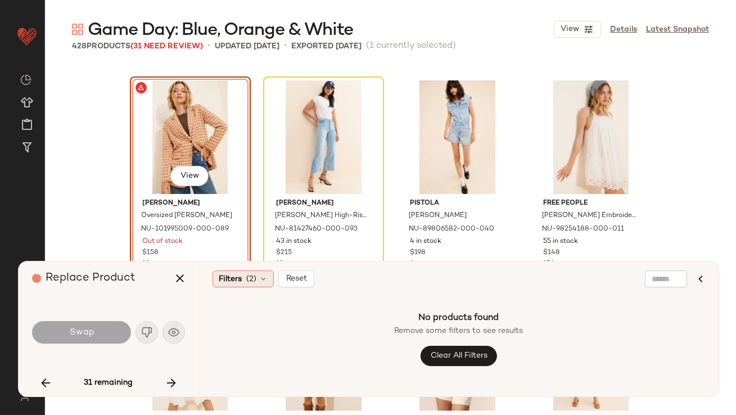
click at [257, 276] on div "Filters (2)" at bounding box center [243, 279] width 61 height 17
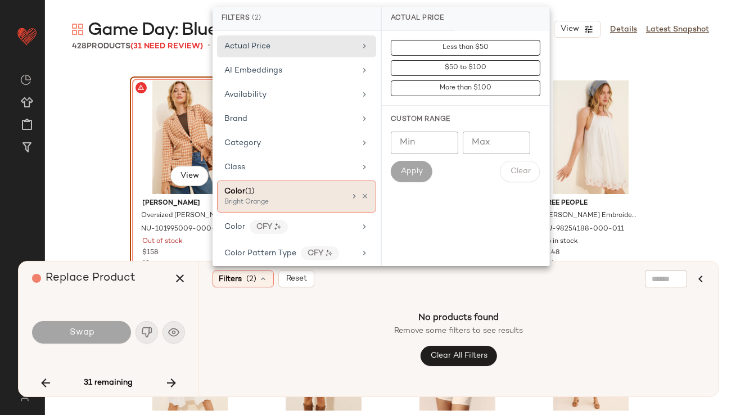
click at [296, 204] on div "Bright Orange" at bounding box center [280, 202] width 113 height 10
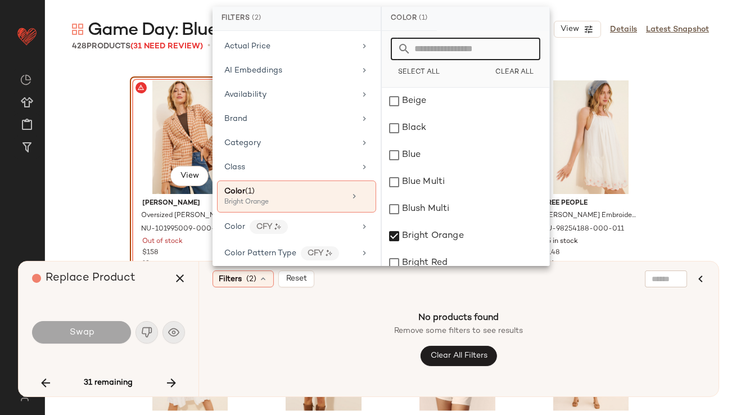
click at [423, 38] on input "text" at bounding box center [472, 49] width 123 height 23
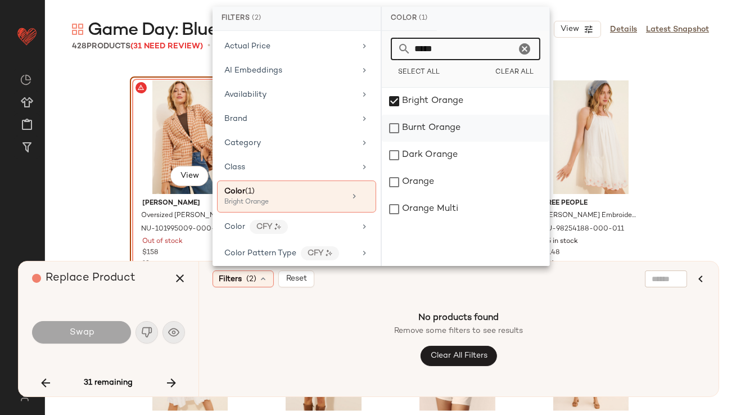
type input "*****"
click at [425, 124] on div "Burnt Orange" at bounding box center [466, 128] width 168 height 27
click at [421, 145] on div "Dark Orange" at bounding box center [466, 155] width 168 height 27
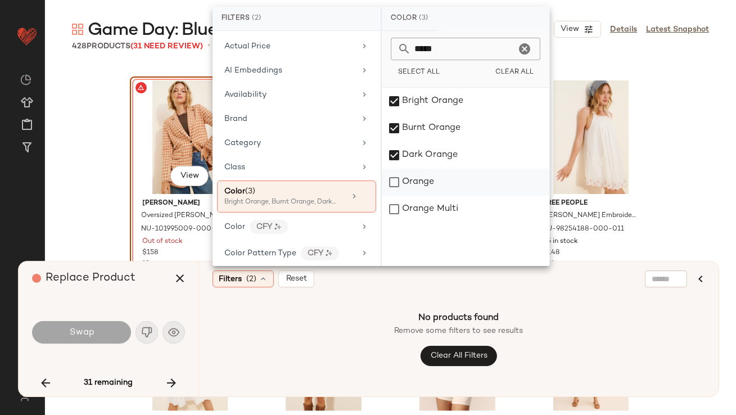
click at [408, 185] on div "Orange" at bounding box center [466, 182] width 168 height 27
click at [408, 207] on div "Orange Multi" at bounding box center [466, 209] width 168 height 27
click at [116, 306] on div "Swap" at bounding box center [108, 332] width 153 height 61
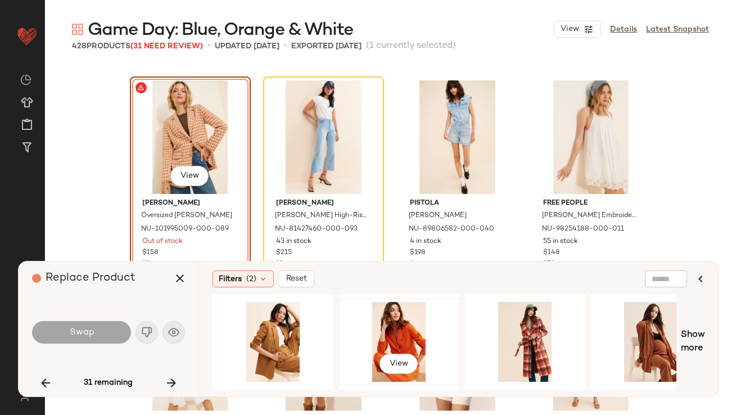
click at [386, 320] on div "View" at bounding box center [399, 342] width 113 height 80
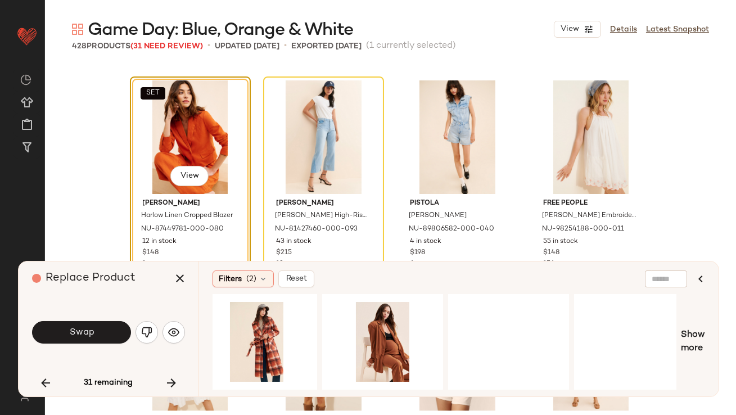
scroll to position [0, 423]
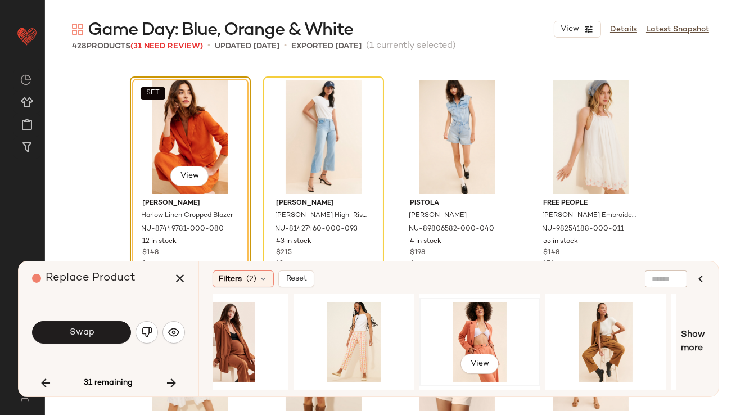
click at [460, 341] on div "View" at bounding box center [480, 342] width 113 height 80
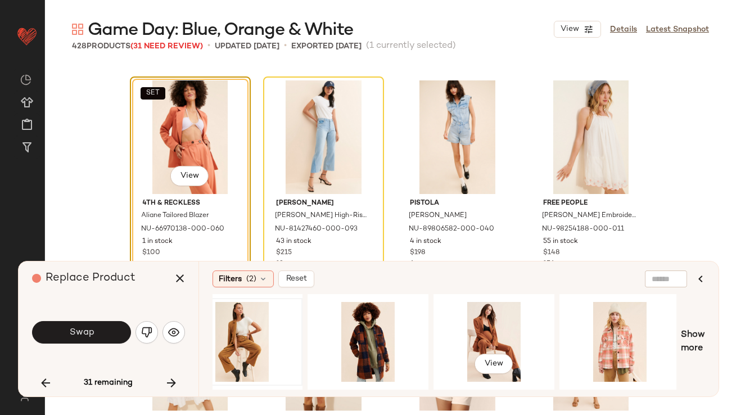
scroll to position [0, 789]
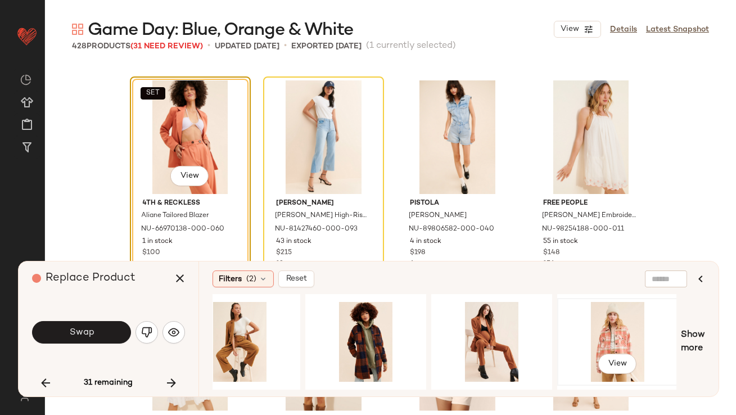
click at [600, 326] on div "View" at bounding box center [617, 342] width 113 height 80
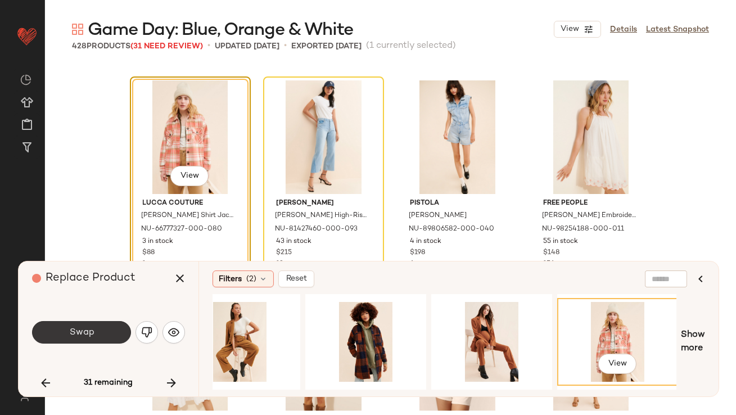
click at [96, 335] on button "Swap" at bounding box center [81, 332] width 99 height 23
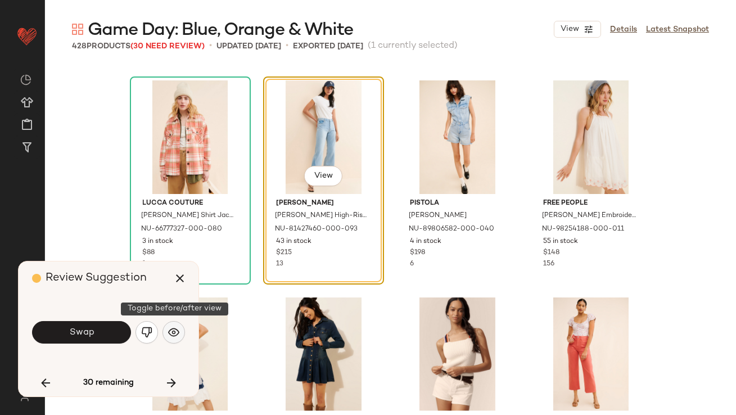
click at [169, 334] on img "button" at bounding box center [173, 332] width 11 height 11
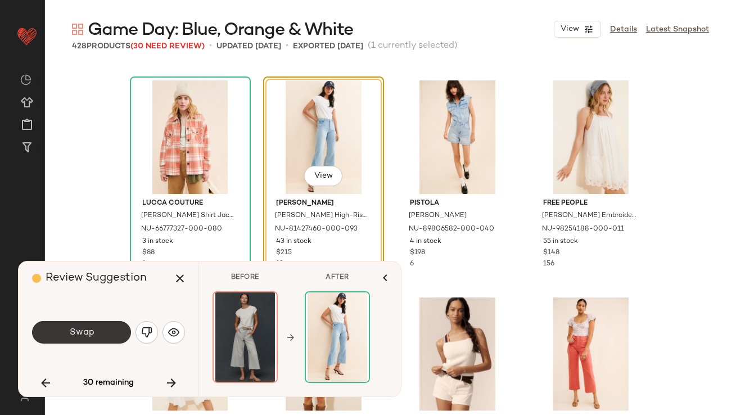
click at [95, 334] on button "Swap" at bounding box center [81, 332] width 99 height 23
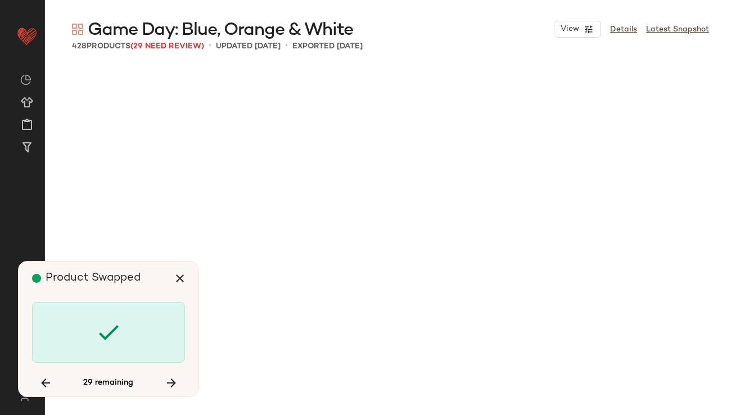
scroll to position [4995, 0]
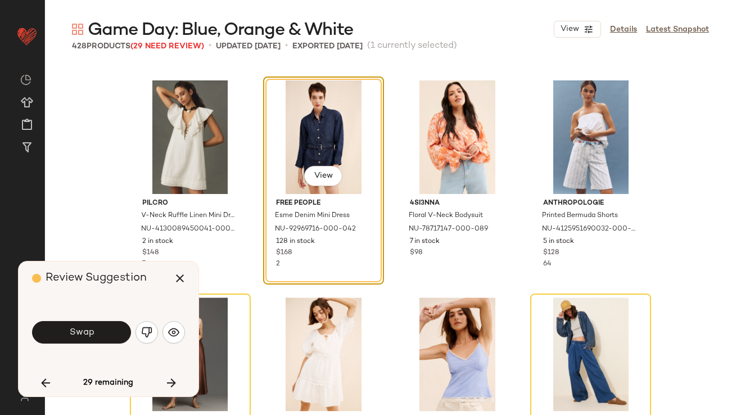
click at [145, 331] on img "button" at bounding box center [146, 332] width 11 height 11
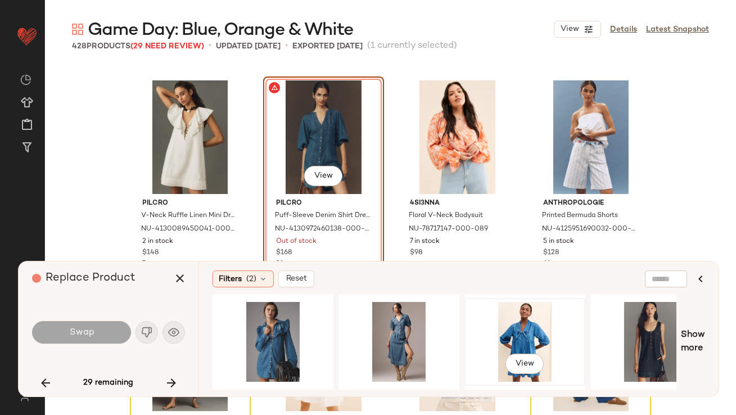
click at [509, 324] on div "View" at bounding box center [525, 342] width 113 height 80
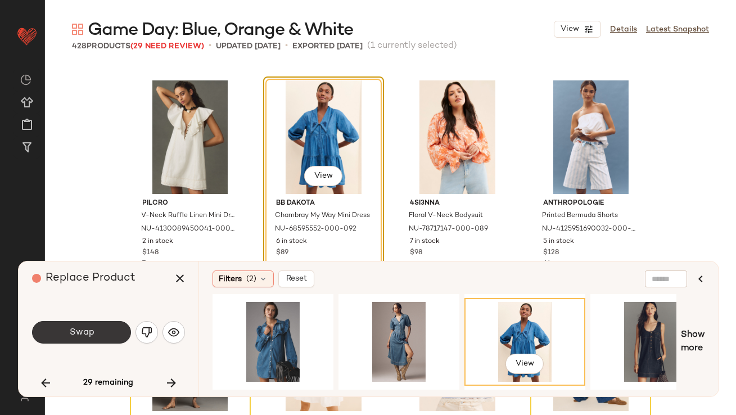
click at [98, 334] on button "Swap" at bounding box center [81, 332] width 99 height 23
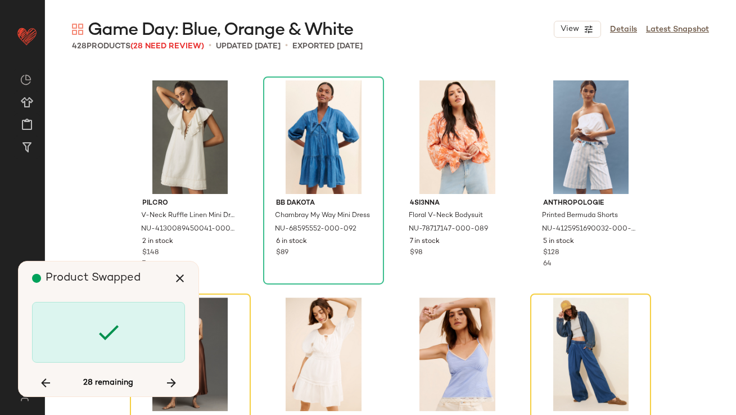
scroll to position [5212, 0]
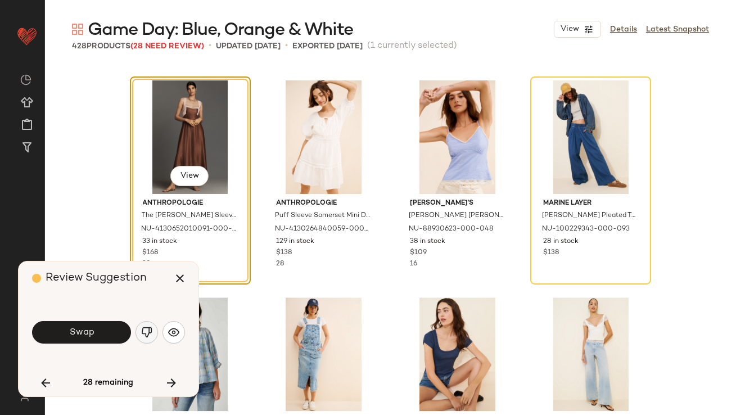
click at [147, 334] on img "button" at bounding box center [146, 332] width 11 height 11
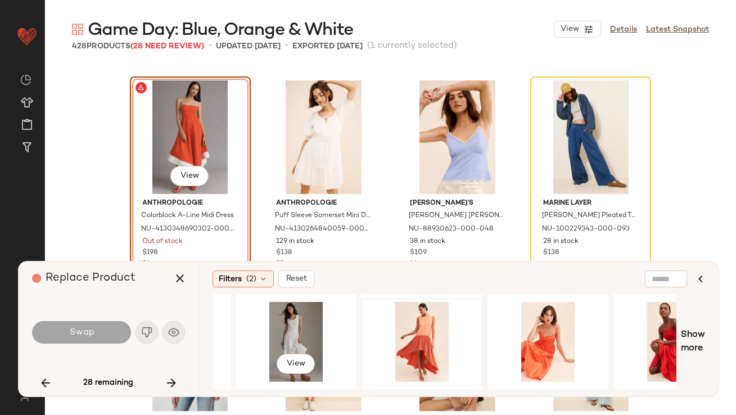
scroll to position [0, 361]
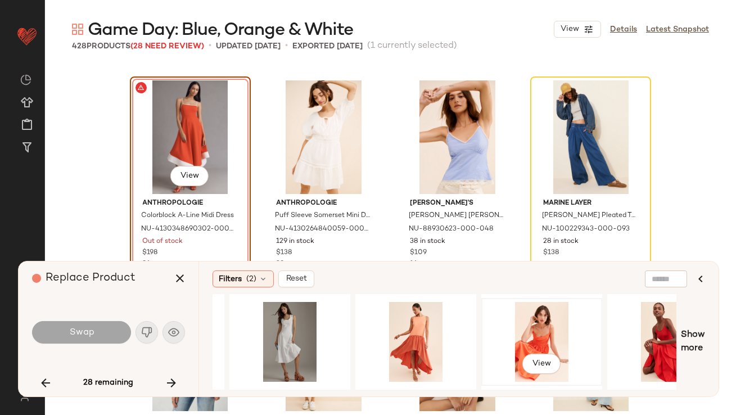
click at [544, 329] on div "View" at bounding box center [542, 342] width 113 height 80
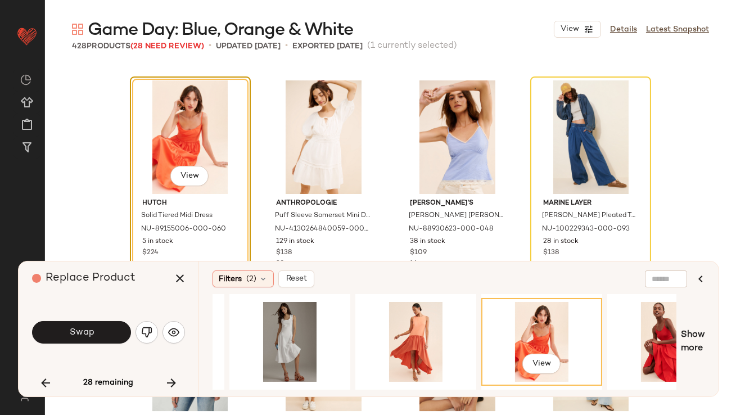
click at [84, 335] on span "Swap" at bounding box center [81, 332] width 25 height 11
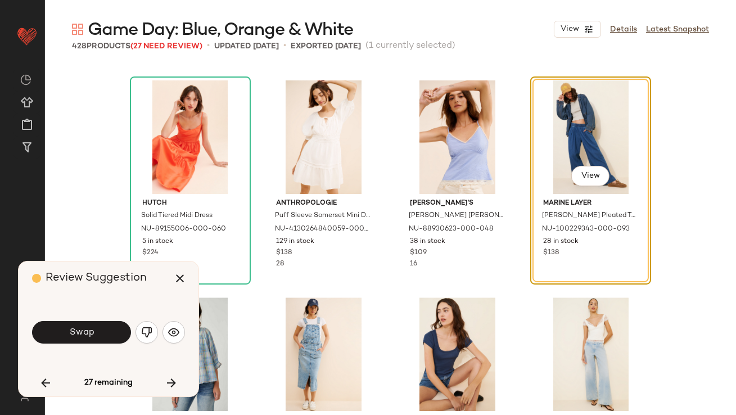
click at [101, 335] on button "Swap" at bounding box center [81, 332] width 99 height 23
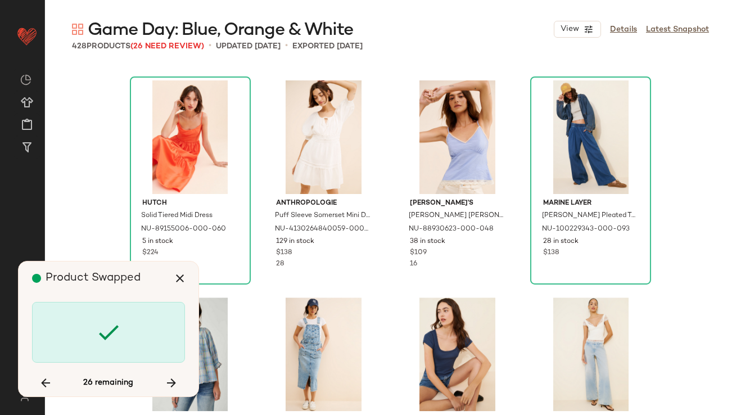
scroll to position [5646, 0]
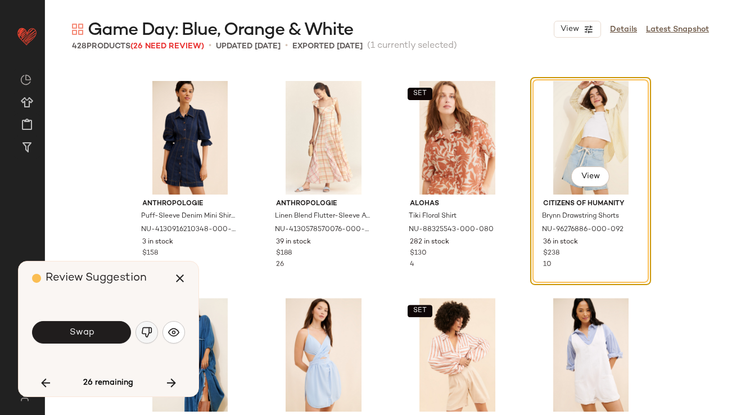
click at [141, 334] on img "button" at bounding box center [146, 332] width 11 height 11
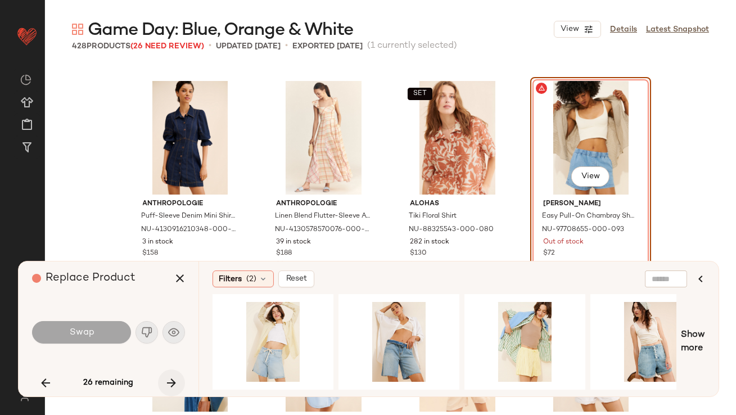
click at [170, 376] on icon "button" at bounding box center [172, 383] width 14 height 14
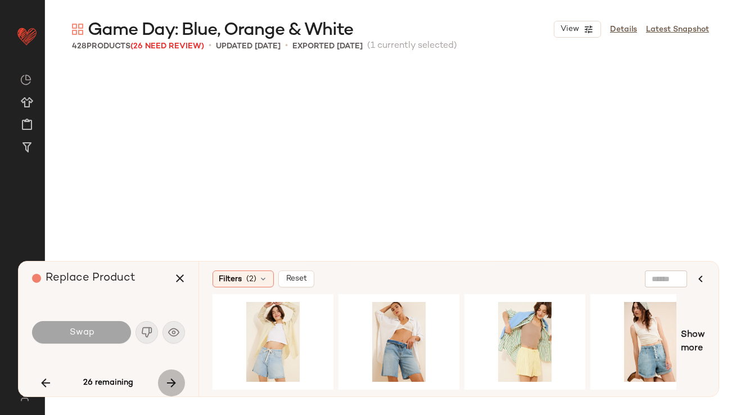
scroll to position [6949, 0]
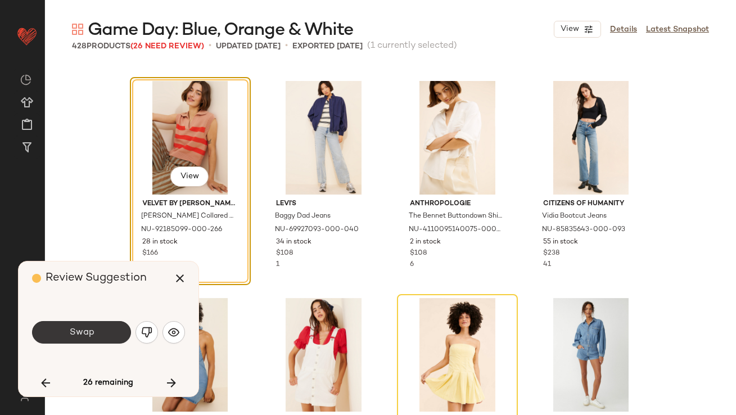
click at [120, 342] on button "Swap" at bounding box center [81, 332] width 99 height 23
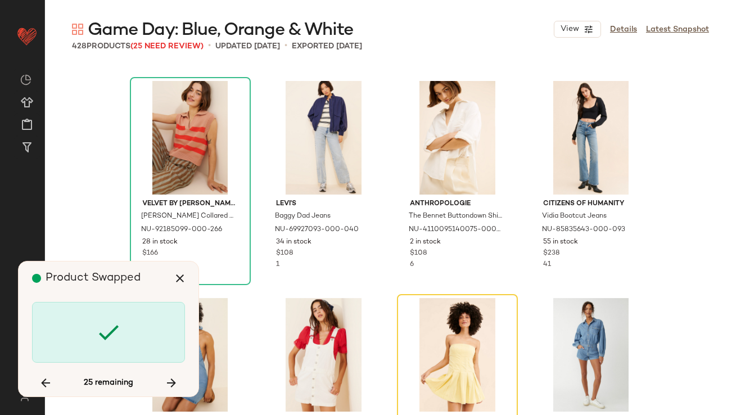
scroll to position [7167, 0]
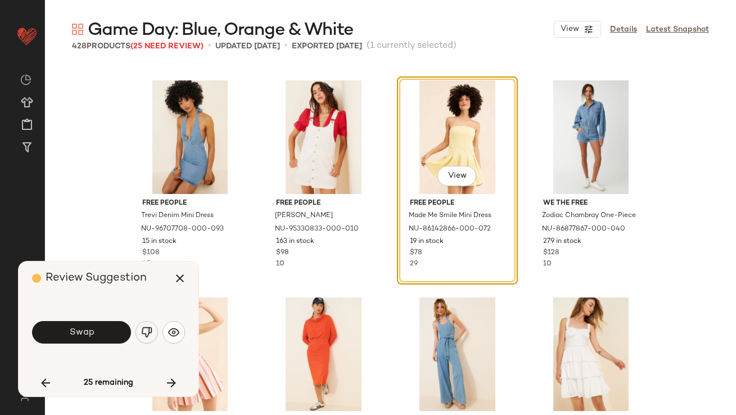
click at [153, 336] on button "button" at bounding box center [147, 332] width 23 height 23
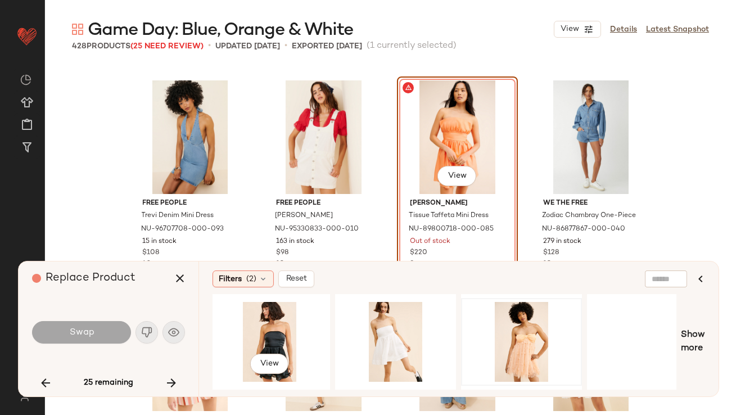
scroll to position [0, 160]
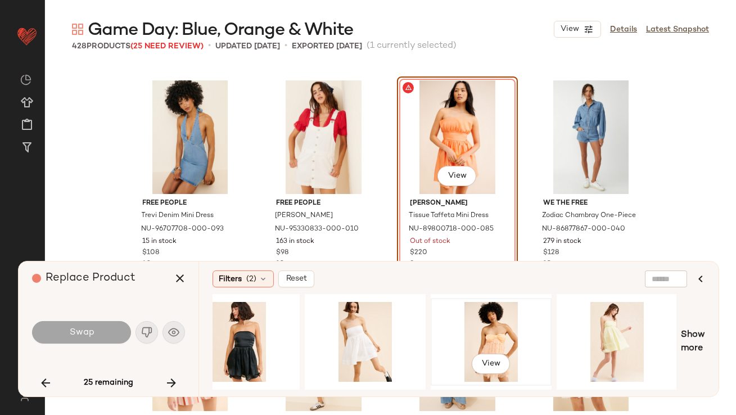
click at [492, 332] on div "View" at bounding box center [491, 342] width 113 height 80
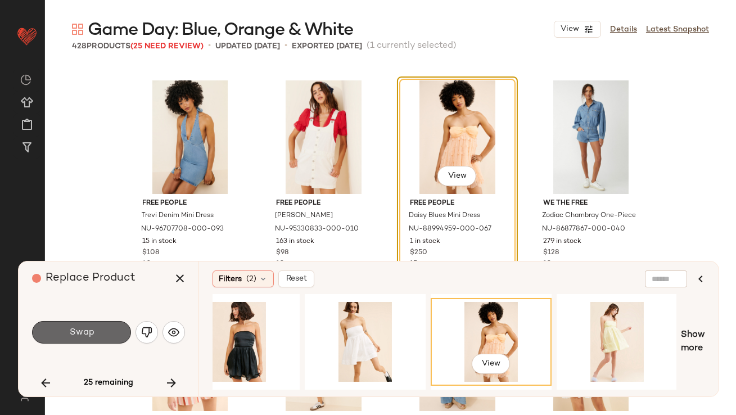
click at [79, 330] on span "Swap" at bounding box center [81, 332] width 25 height 11
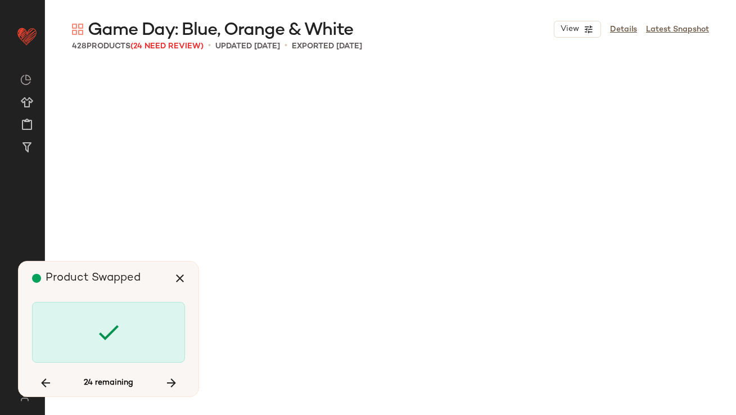
scroll to position [8035, 0]
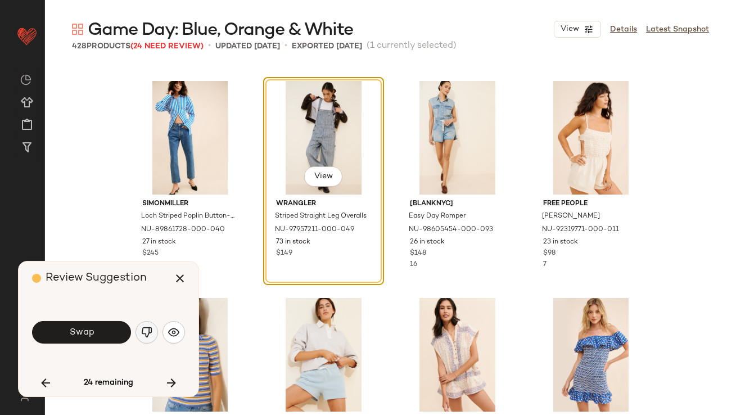
click at [152, 331] on button "button" at bounding box center [147, 332] width 23 height 23
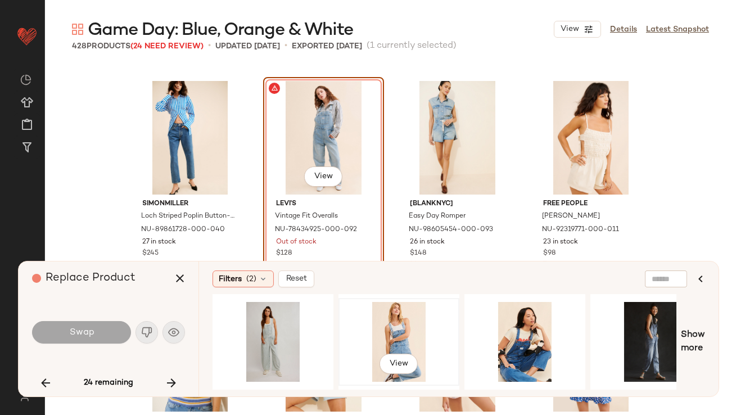
click at [388, 322] on div "View" at bounding box center [399, 342] width 113 height 80
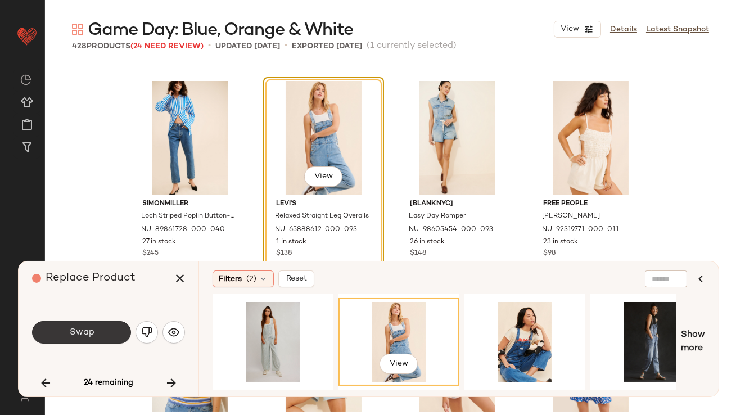
click at [122, 341] on button "Swap" at bounding box center [81, 332] width 99 height 23
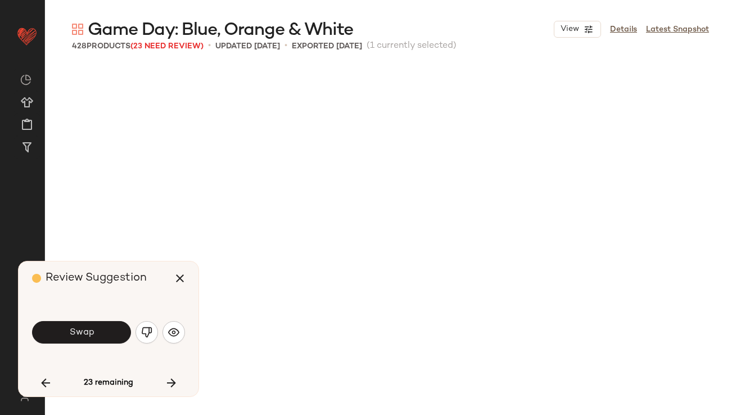
scroll to position [8470, 0]
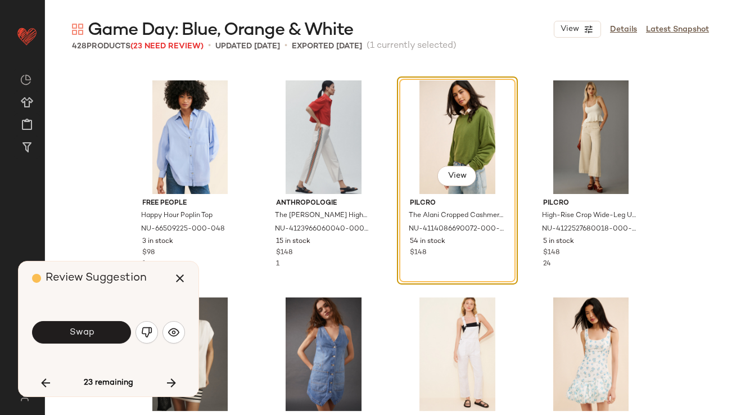
click at [150, 334] on img "button" at bounding box center [146, 332] width 11 height 11
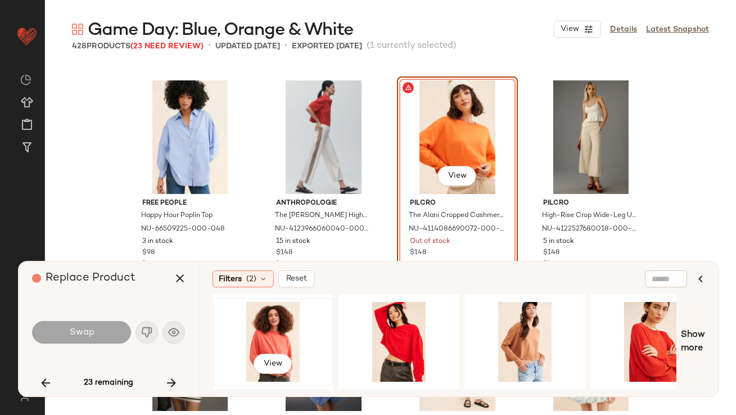
click at [287, 341] on div "View" at bounding box center [273, 342] width 113 height 80
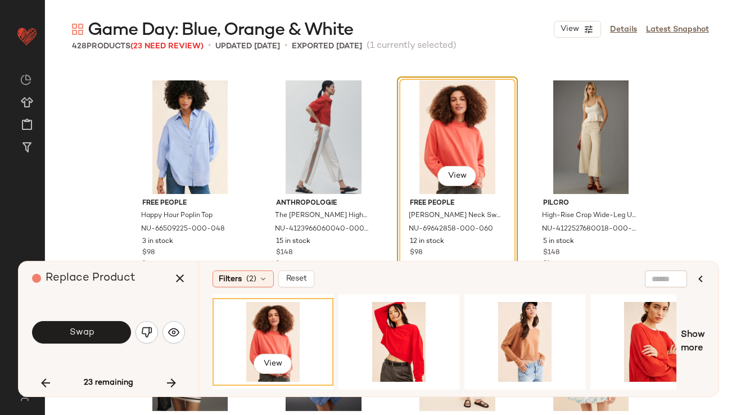
click at [103, 337] on button "Swap" at bounding box center [81, 332] width 99 height 23
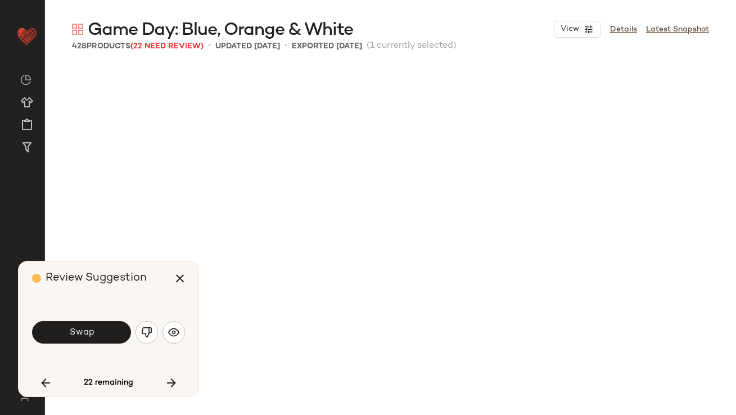
scroll to position [9121, 0]
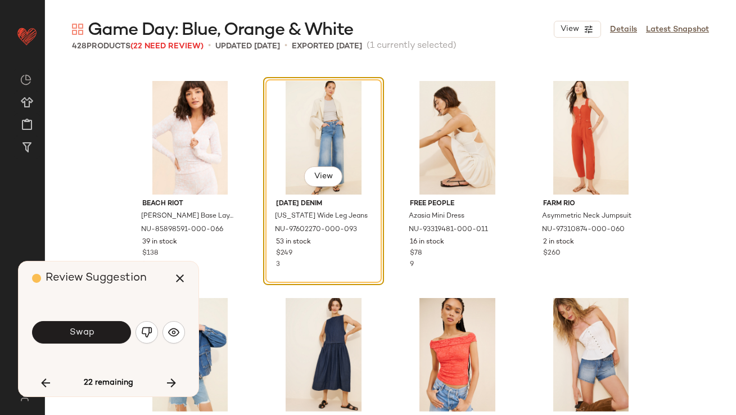
click at [109, 336] on button "Swap" at bounding box center [81, 332] width 99 height 23
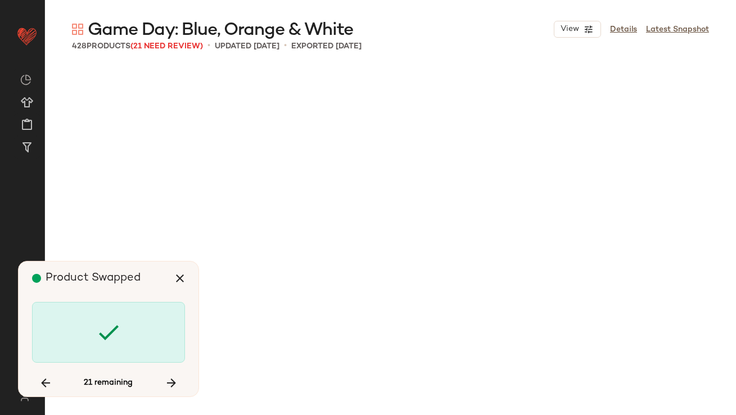
scroll to position [10206, 0]
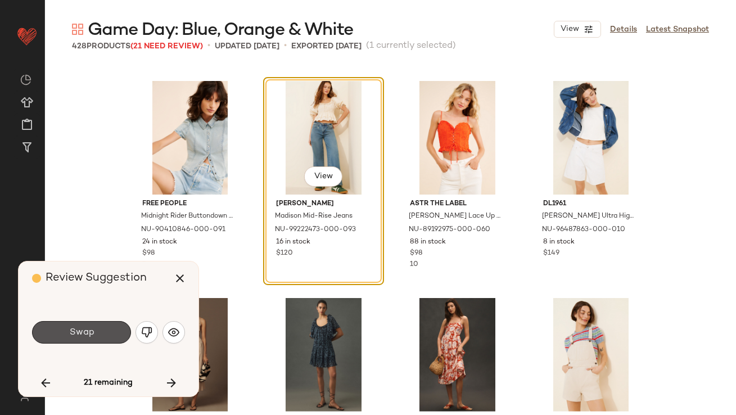
click at [109, 336] on button "Swap" at bounding box center [81, 332] width 99 height 23
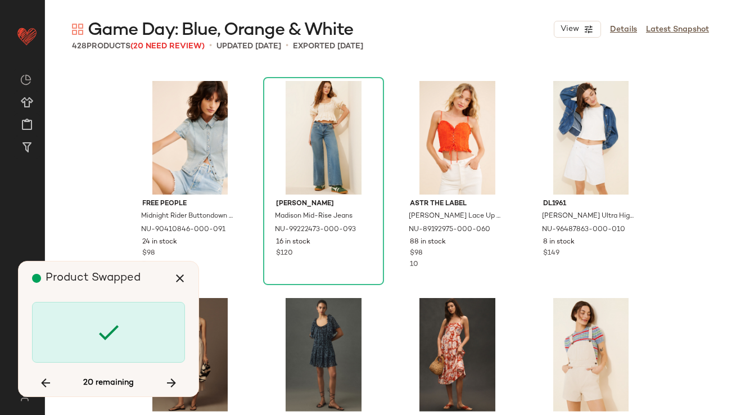
scroll to position [11075, 0]
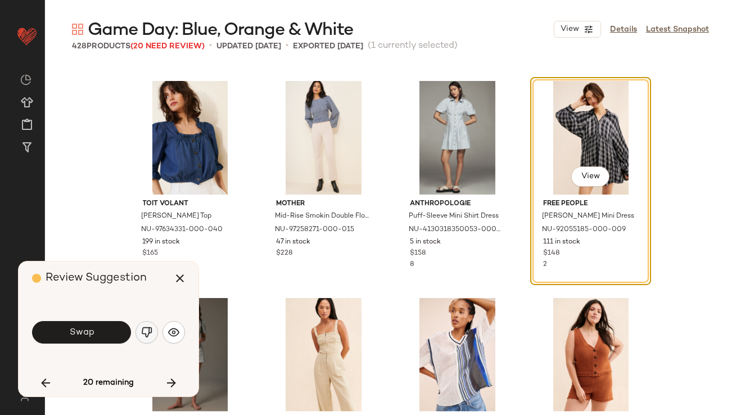
click at [141, 336] on img "button" at bounding box center [146, 332] width 11 height 11
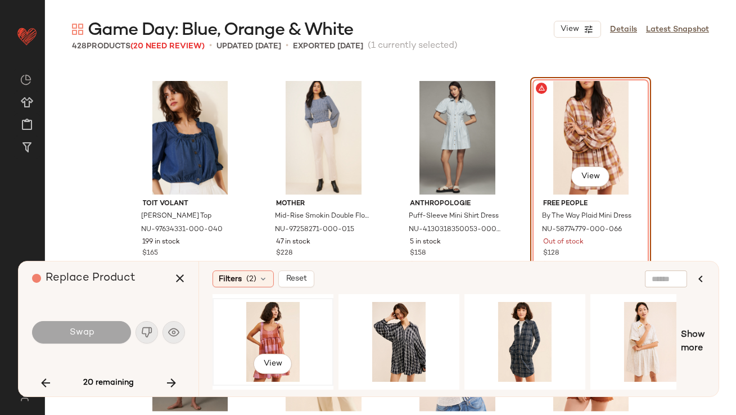
click at [258, 344] on div "View" at bounding box center [273, 342] width 113 height 80
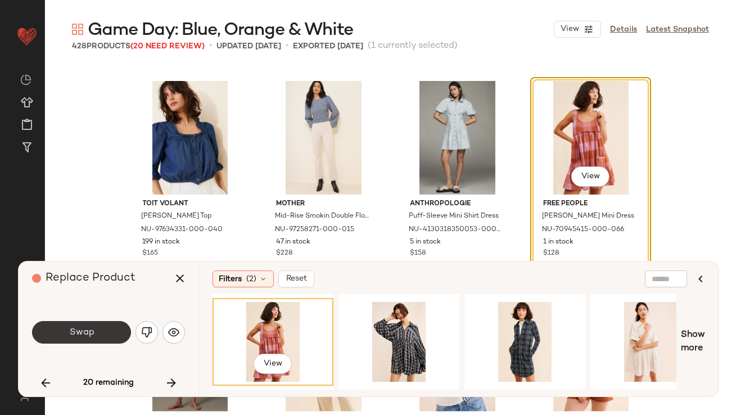
click at [100, 333] on button "Swap" at bounding box center [81, 332] width 99 height 23
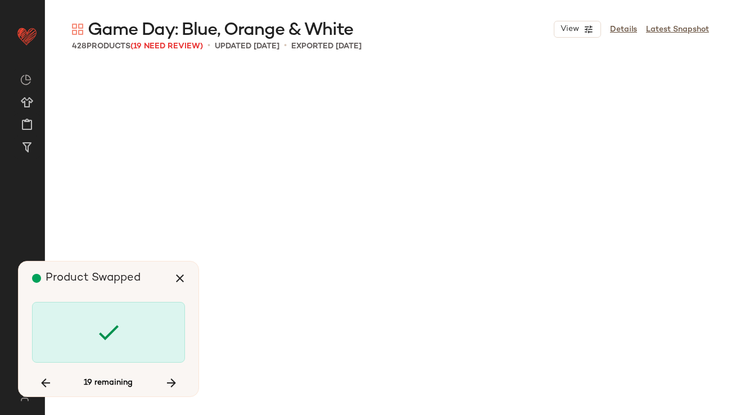
scroll to position [12161, 0]
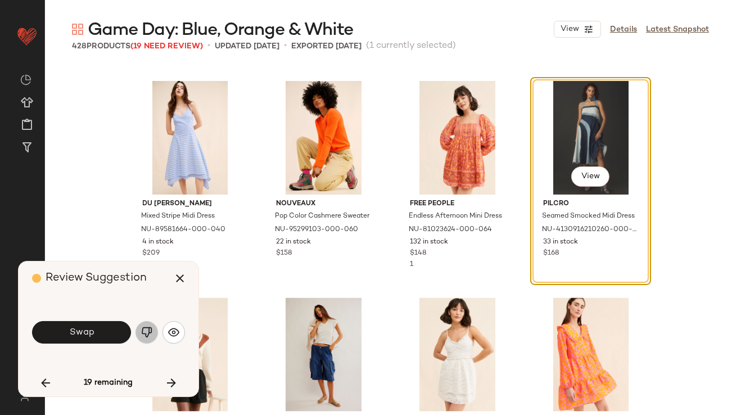
click at [150, 326] on button "button" at bounding box center [147, 332] width 23 height 23
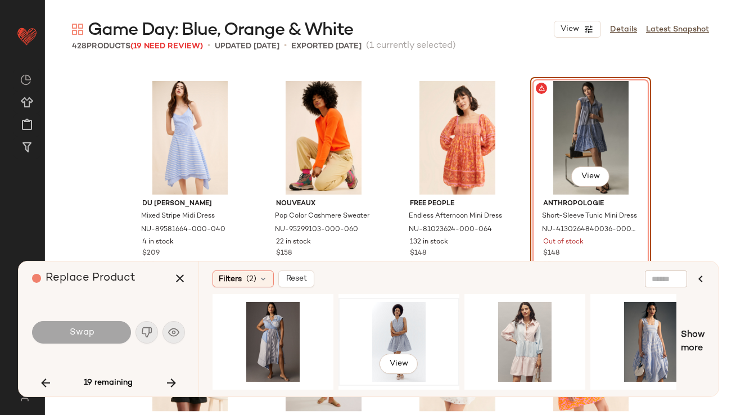
click at [378, 318] on div "View" at bounding box center [399, 342] width 113 height 80
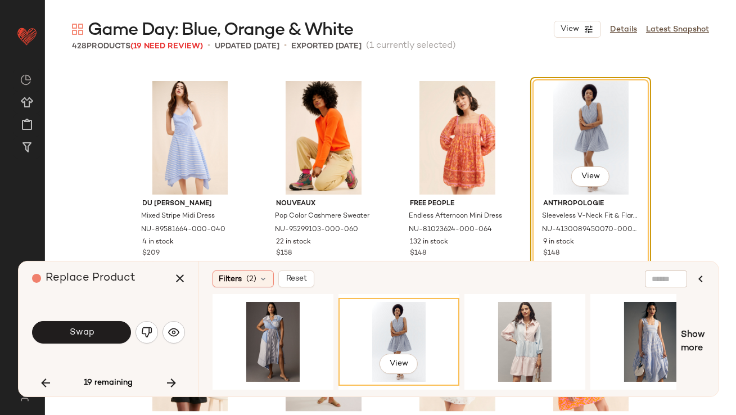
click at [115, 329] on button "Swap" at bounding box center [81, 332] width 99 height 23
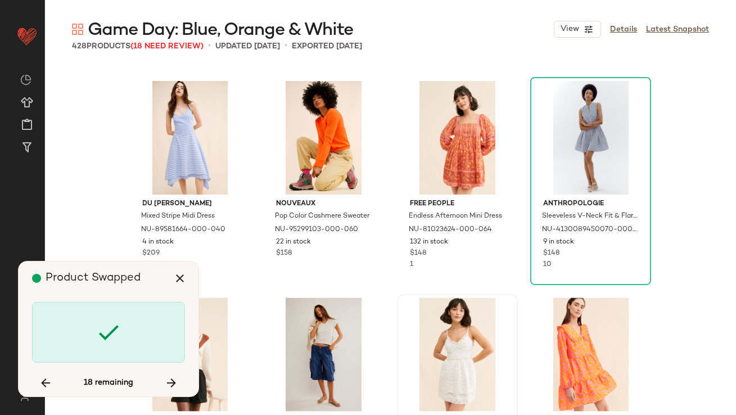
scroll to position [13030, 0]
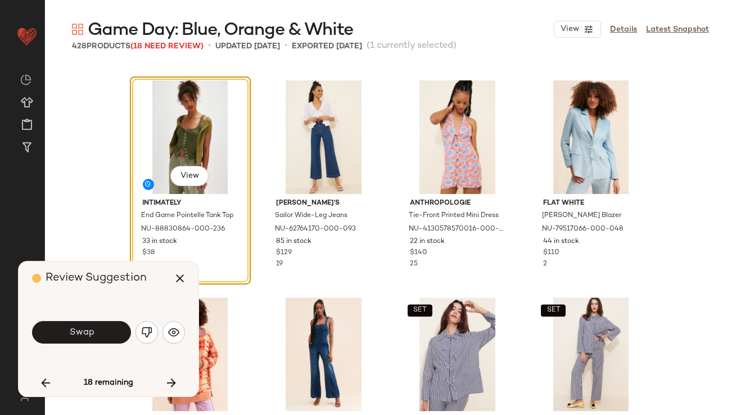
click at [144, 330] on img "button" at bounding box center [146, 332] width 11 height 11
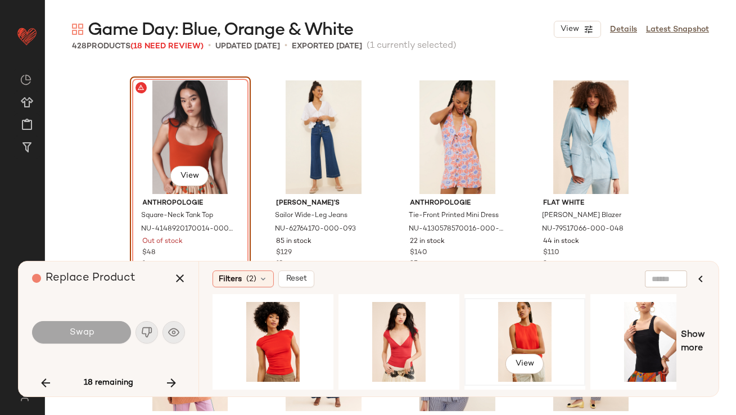
click at [528, 319] on div "View" at bounding box center [525, 342] width 113 height 80
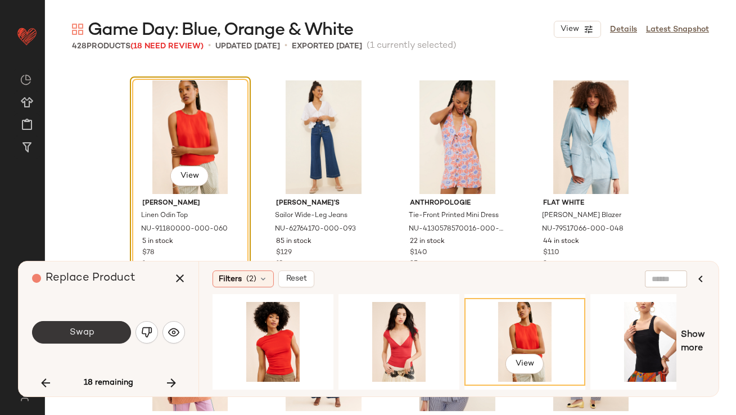
click at [64, 327] on button "Swap" at bounding box center [81, 332] width 99 height 23
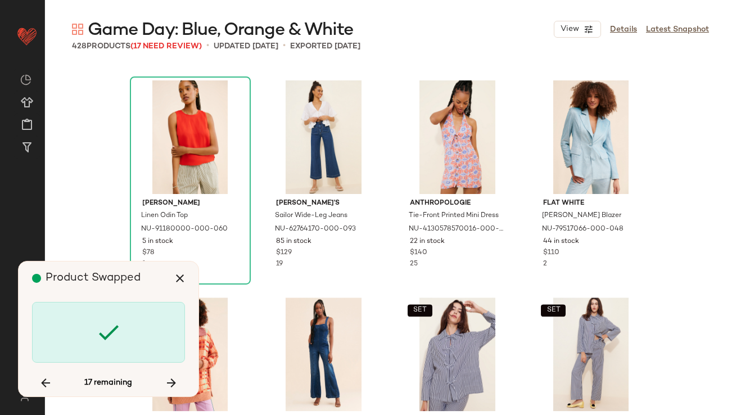
scroll to position [13682, 0]
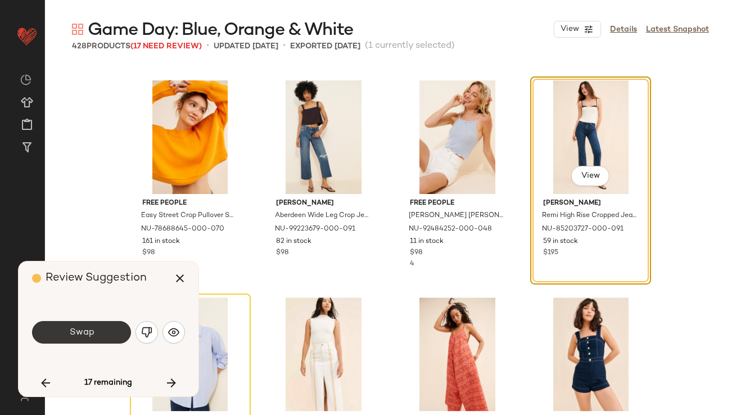
click at [73, 340] on button "Swap" at bounding box center [81, 332] width 99 height 23
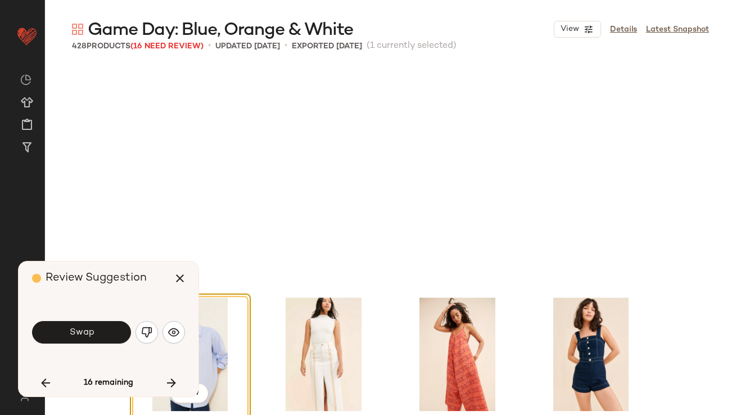
scroll to position [13899, 0]
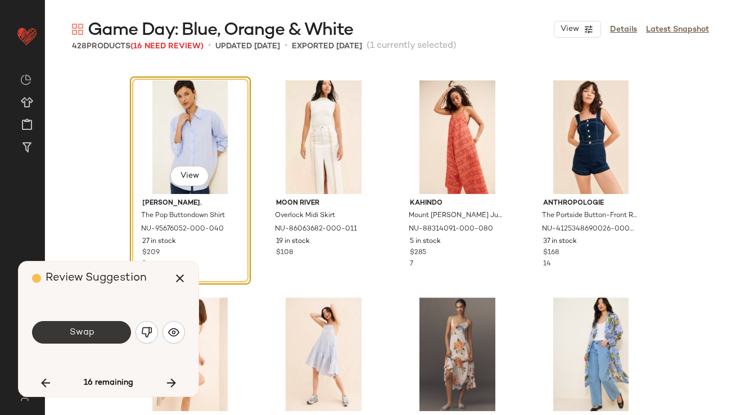
click at [96, 333] on button "Swap" at bounding box center [81, 332] width 99 height 23
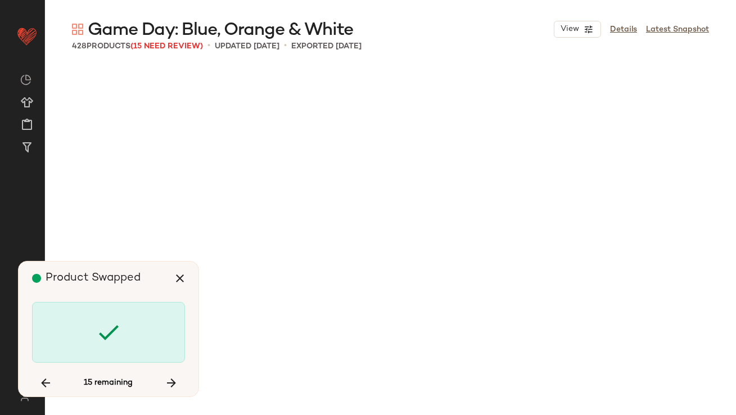
scroll to position [14985, 0]
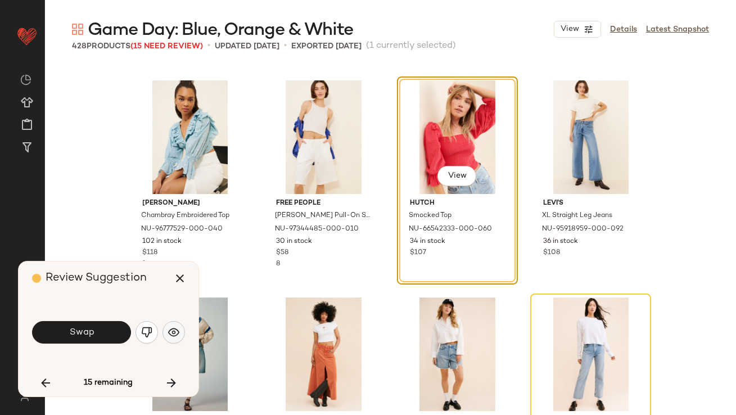
click at [181, 333] on button "button" at bounding box center [174, 332] width 23 height 23
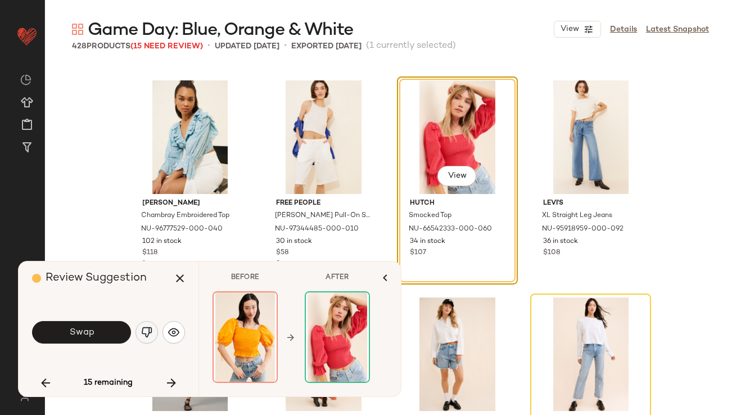
click at [151, 333] on img "button" at bounding box center [146, 332] width 11 height 11
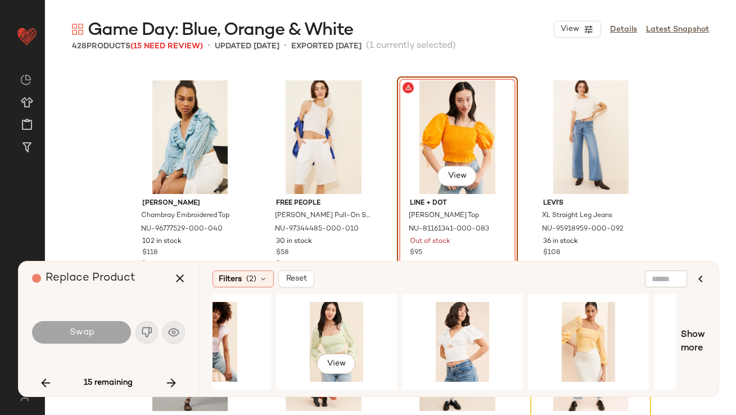
scroll to position [0, 384]
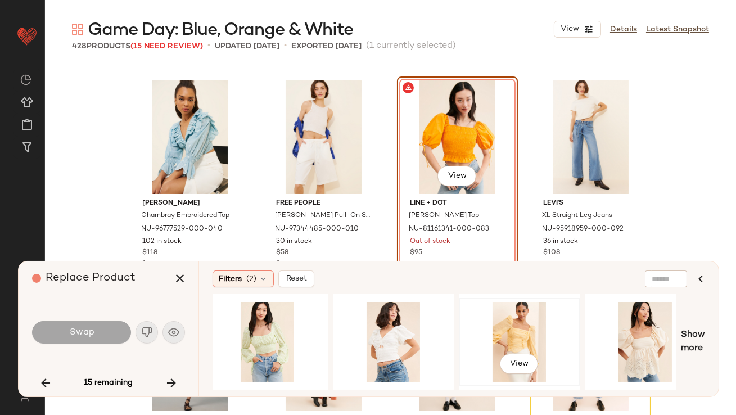
click at [516, 336] on div "View" at bounding box center [519, 342] width 113 height 80
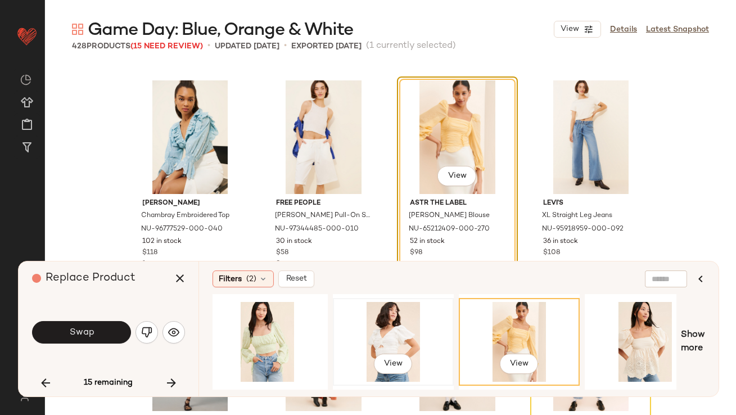
click at [385, 343] on div "View" at bounding box center [393, 342] width 113 height 80
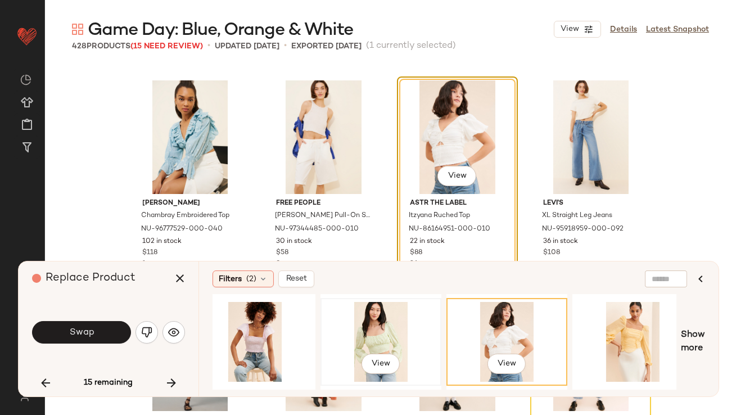
scroll to position [0, 84]
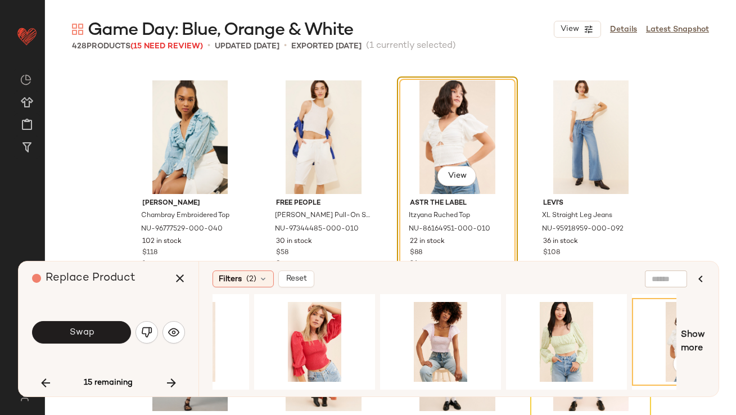
click at [102, 331] on button "Swap" at bounding box center [81, 332] width 99 height 23
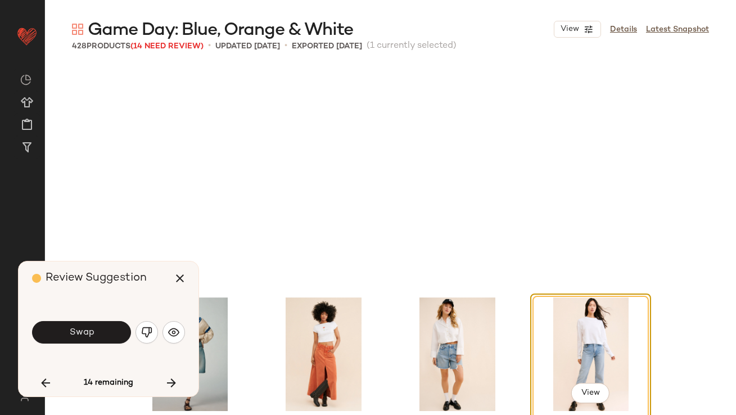
scroll to position [15202, 0]
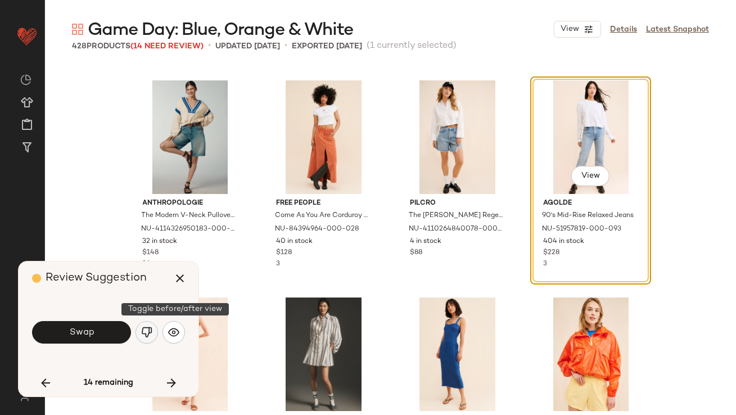
click at [146, 330] on img "button" at bounding box center [146, 332] width 11 height 11
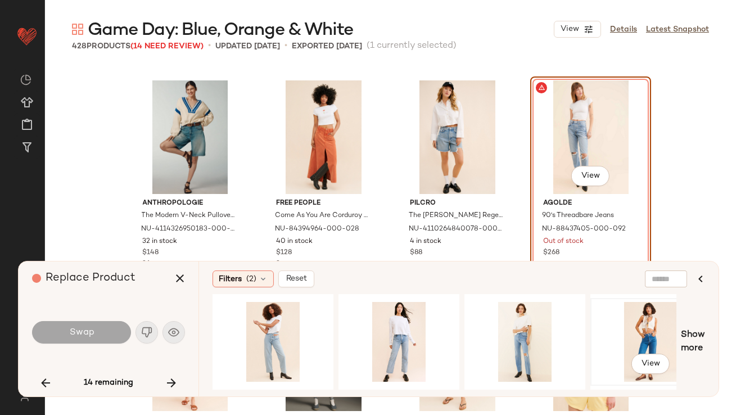
scroll to position [0, 88]
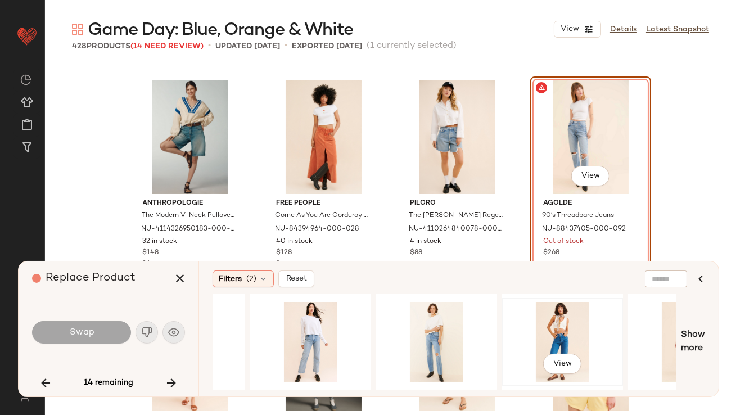
click at [561, 331] on div "View" at bounding box center [562, 342] width 113 height 80
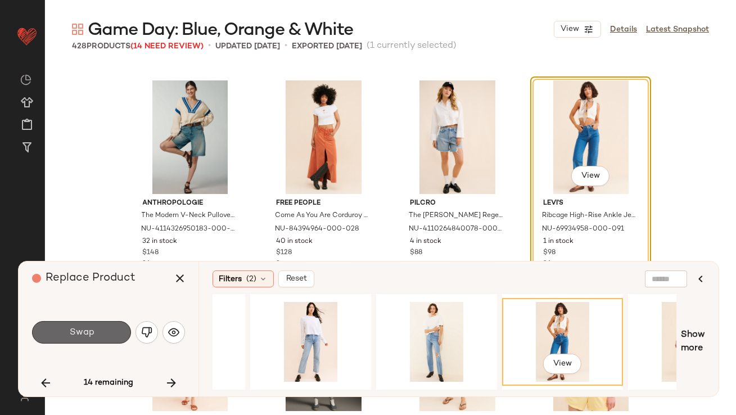
click at [49, 333] on button "Swap" at bounding box center [81, 332] width 99 height 23
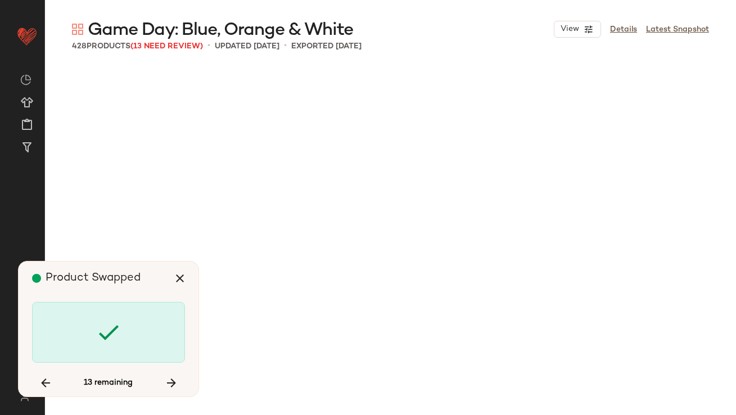
scroll to position [16504, 0]
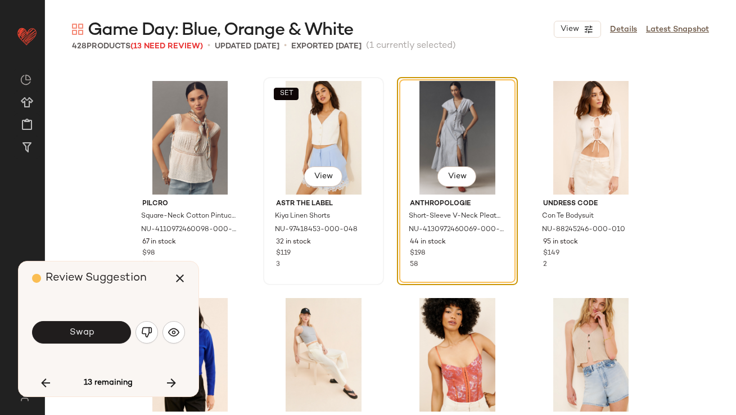
click at [295, 138] on div "SET View" at bounding box center [323, 138] width 113 height 114
click at [96, 329] on button "Swap" at bounding box center [81, 332] width 99 height 23
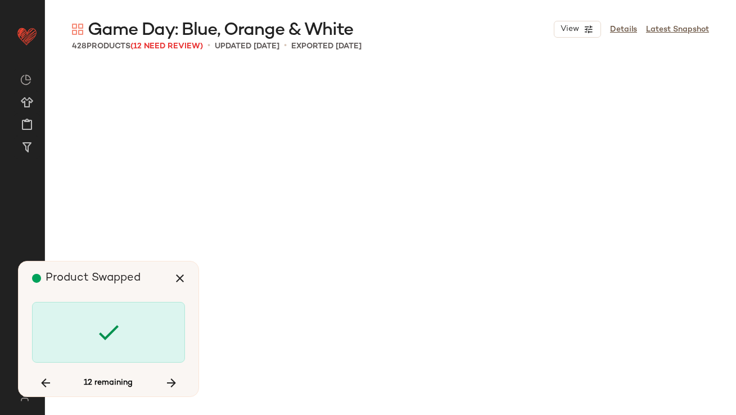
scroll to position [17374, 0]
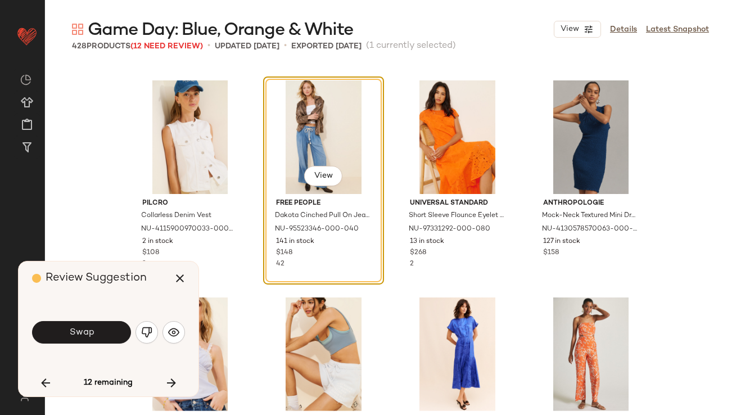
click at [96, 329] on button "Swap" at bounding box center [81, 332] width 99 height 23
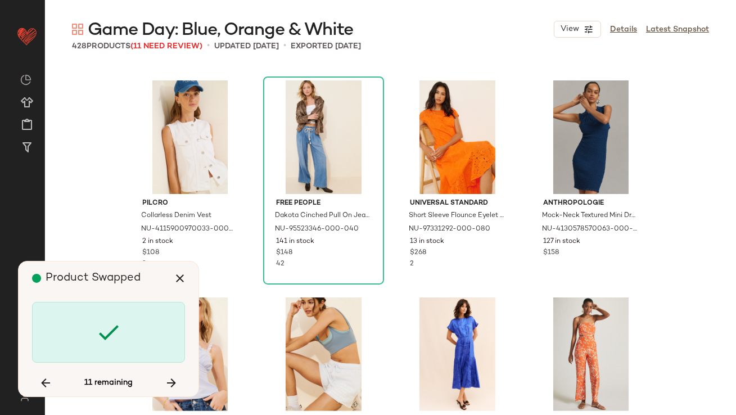
scroll to position [18676, 0]
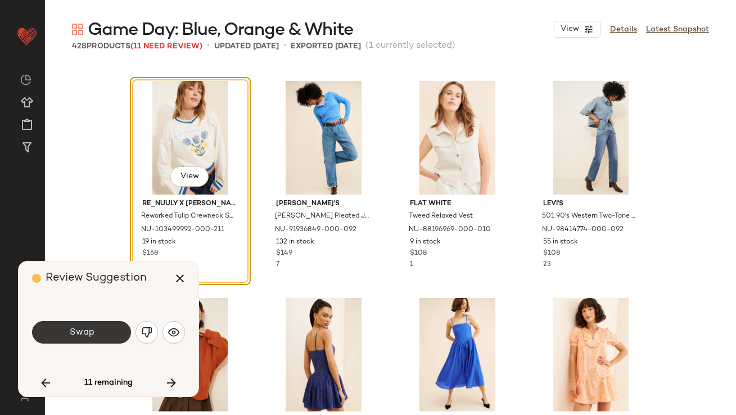
click at [93, 336] on span "Swap" at bounding box center [81, 332] width 25 height 11
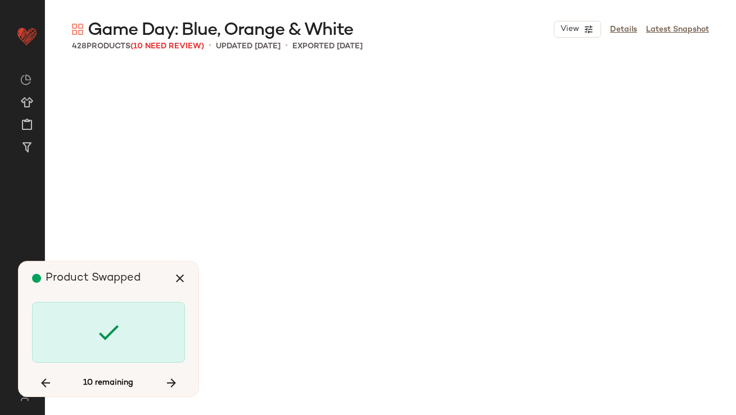
scroll to position [19979, 0]
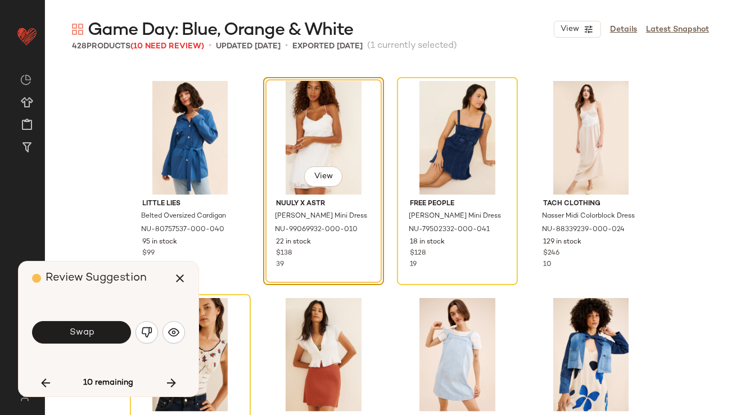
click at [93, 336] on span "Swap" at bounding box center [81, 332] width 25 height 11
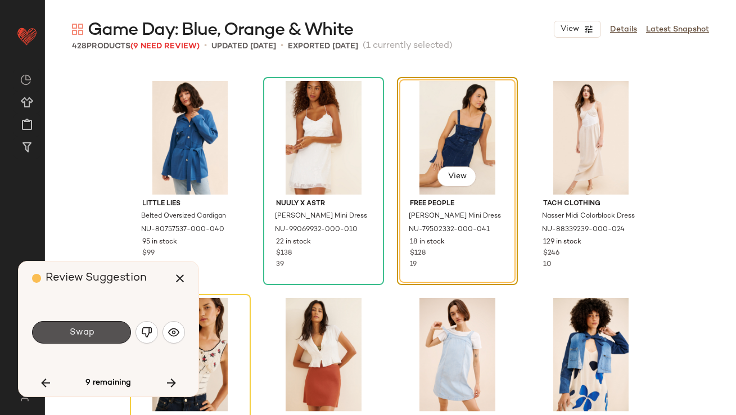
click at [93, 336] on span "Swap" at bounding box center [81, 332] width 25 height 11
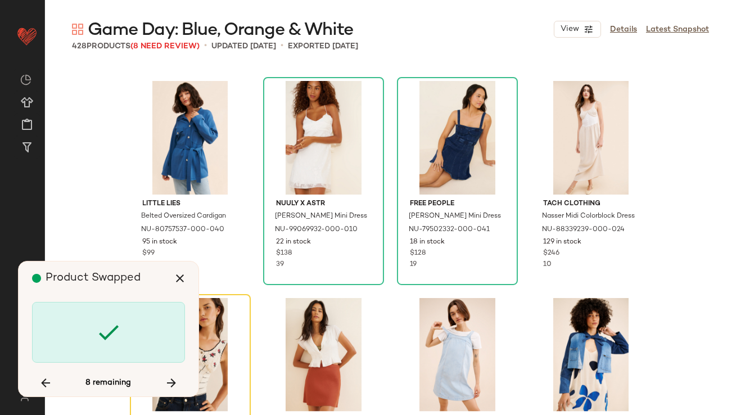
scroll to position [20197, 0]
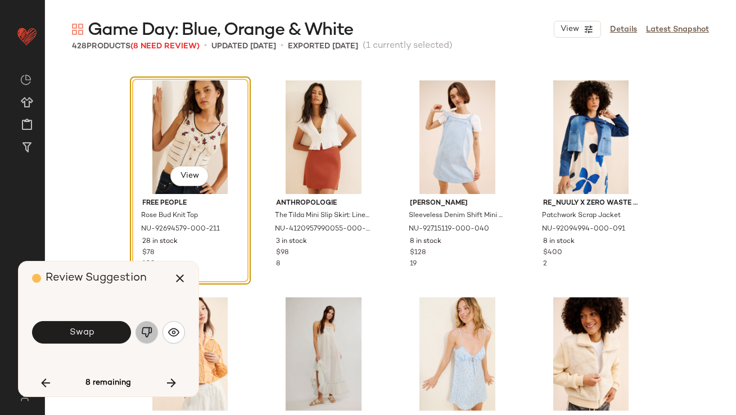
click at [154, 335] on button "button" at bounding box center [147, 332] width 23 height 23
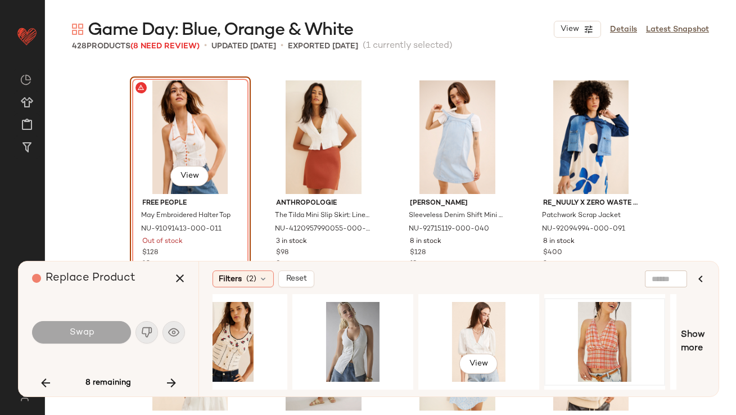
scroll to position [0, 307]
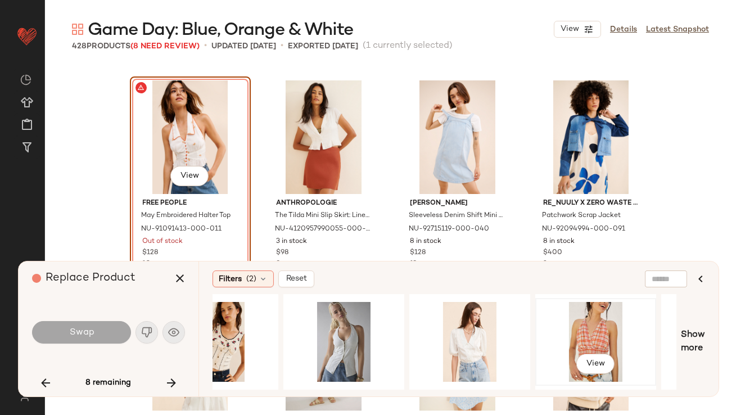
click at [576, 332] on div "View" at bounding box center [596, 342] width 113 height 80
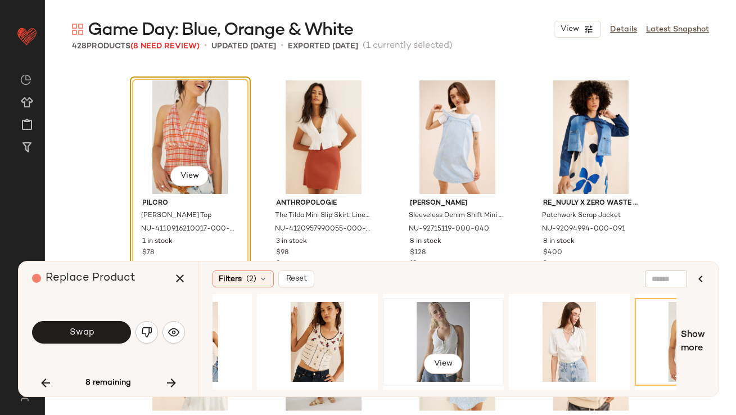
scroll to position [0, 0]
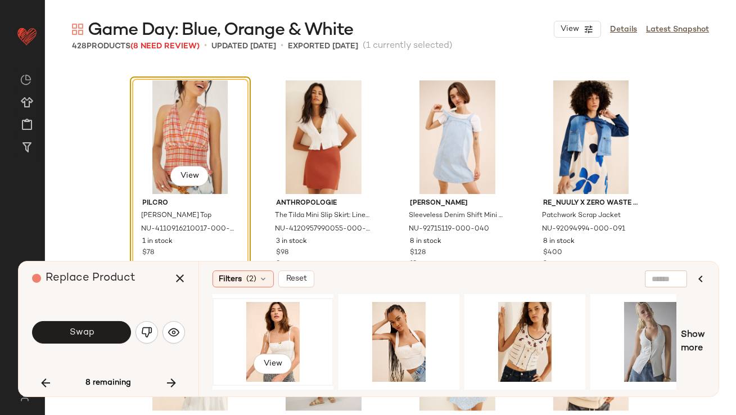
click at [271, 330] on div "View" at bounding box center [273, 342] width 113 height 80
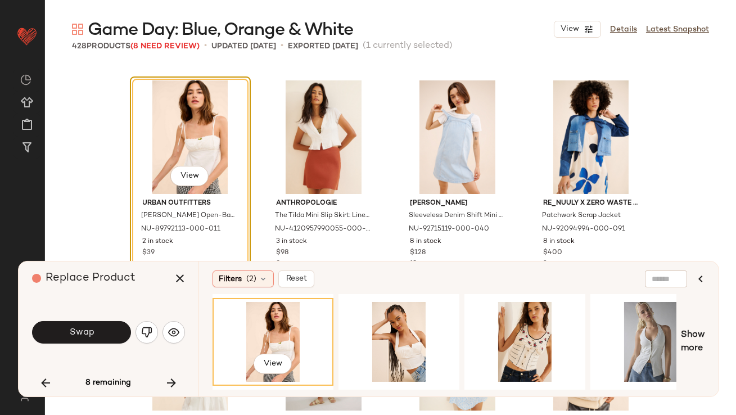
click at [96, 335] on button "Swap" at bounding box center [81, 332] width 99 height 23
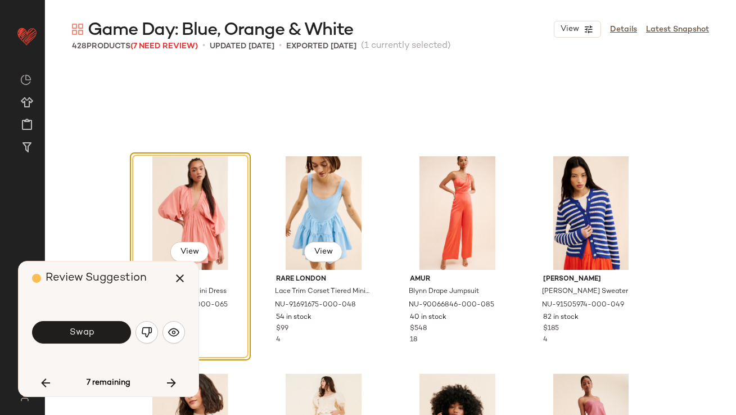
scroll to position [20771, 0]
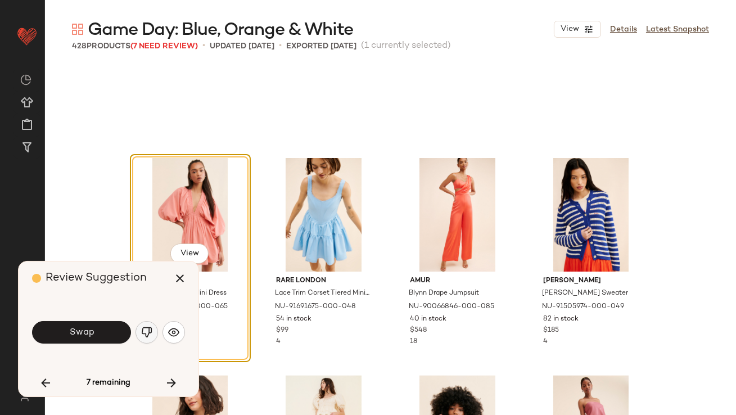
click at [153, 333] on button "button" at bounding box center [147, 332] width 23 height 23
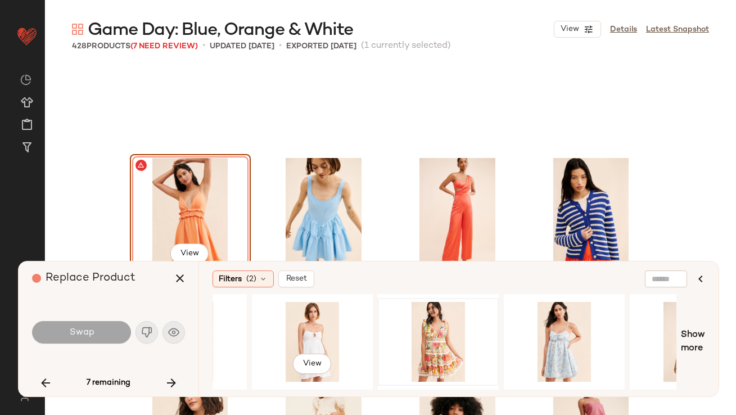
scroll to position [0, 339]
click at [411, 334] on div "View" at bounding box center [437, 342] width 113 height 80
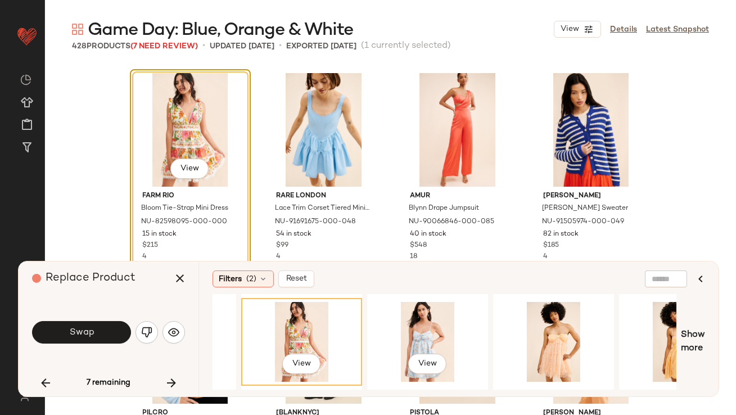
scroll to position [0, 515]
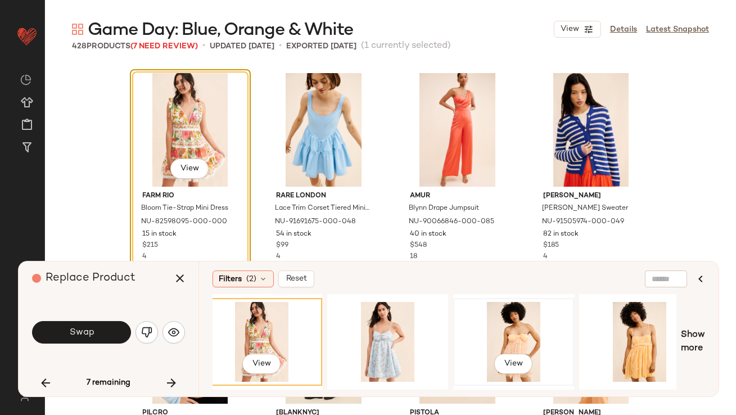
click at [504, 340] on div "View" at bounding box center [513, 342] width 113 height 80
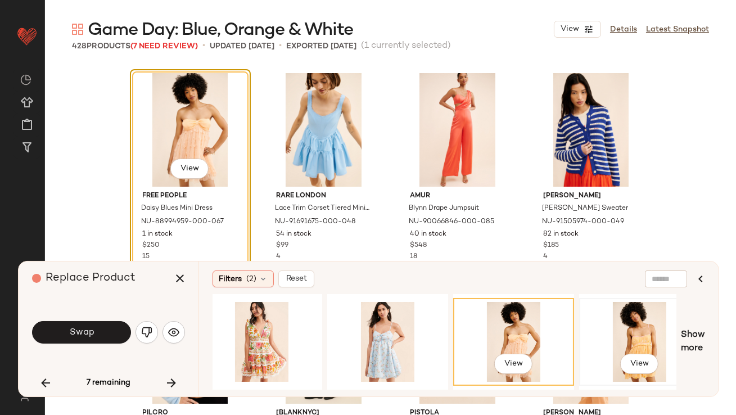
click at [601, 310] on div "View" at bounding box center [639, 342] width 113 height 80
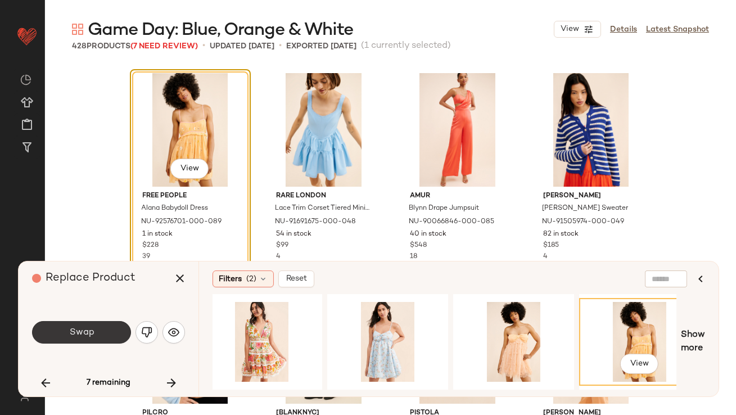
click at [118, 327] on button "Swap" at bounding box center [81, 332] width 99 height 23
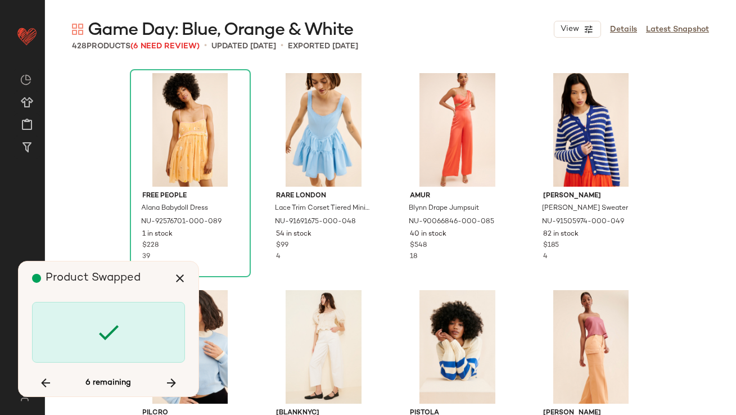
scroll to position [21717, 0]
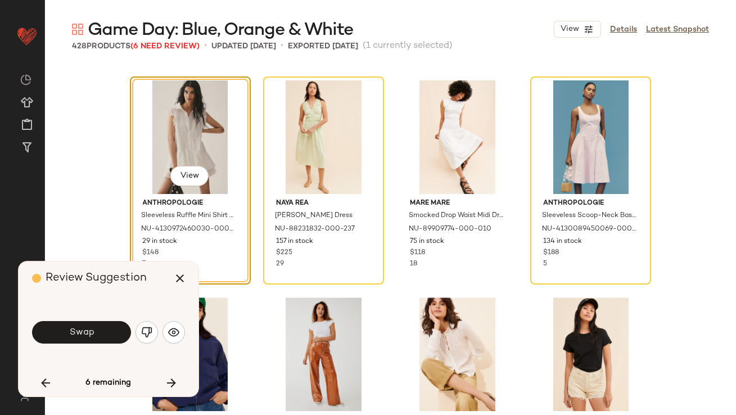
click at [148, 331] on img "button" at bounding box center [146, 332] width 11 height 11
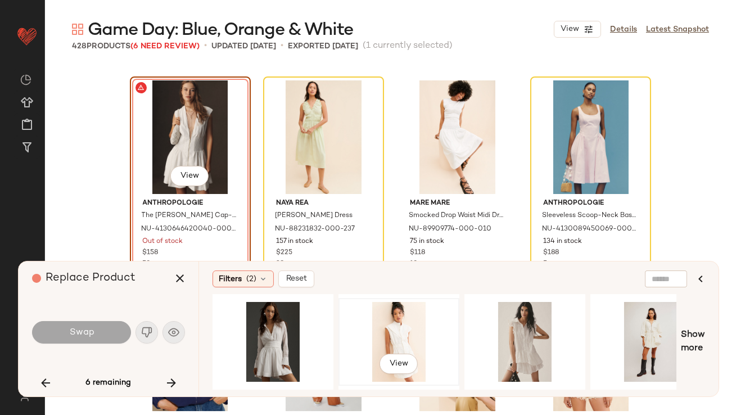
click at [400, 322] on div "View" at bounding box center [399, 342] width 113 height 80
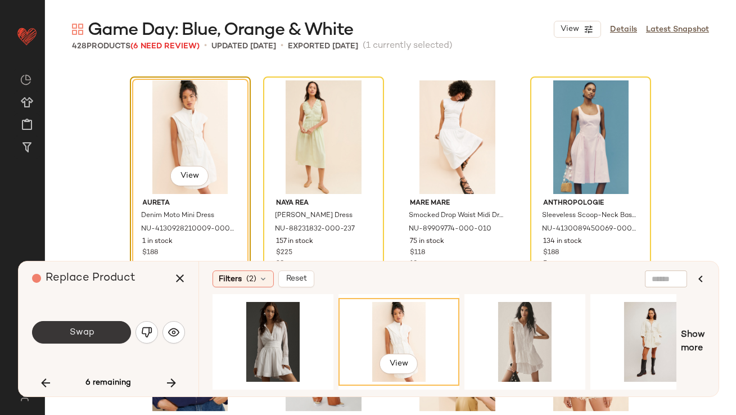
click at [108, 329] on button "Swap" at bounding box center [81, 332] width 99 height 23
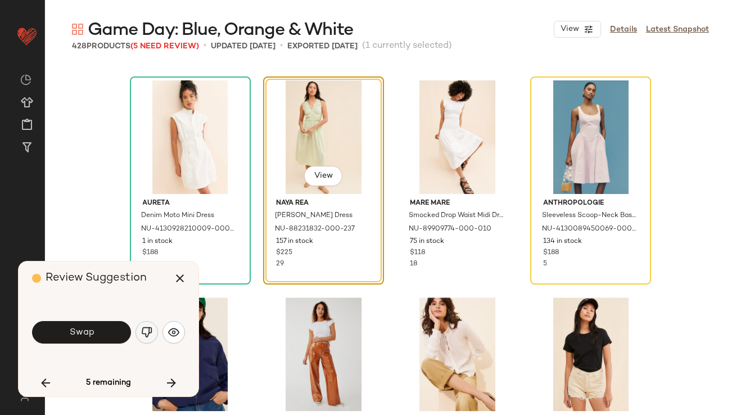
click at [154, 338] on button "button" at bounding box center [147, 332] width 23 height 23
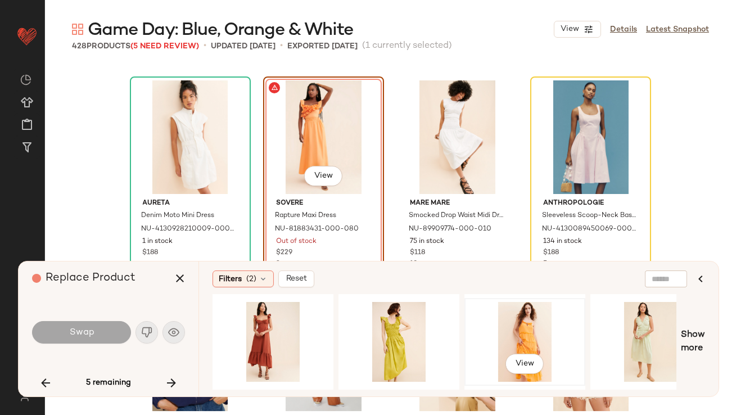
click at [513, 330] on div "View" at bounding box center [525, 342] width 113 height 80
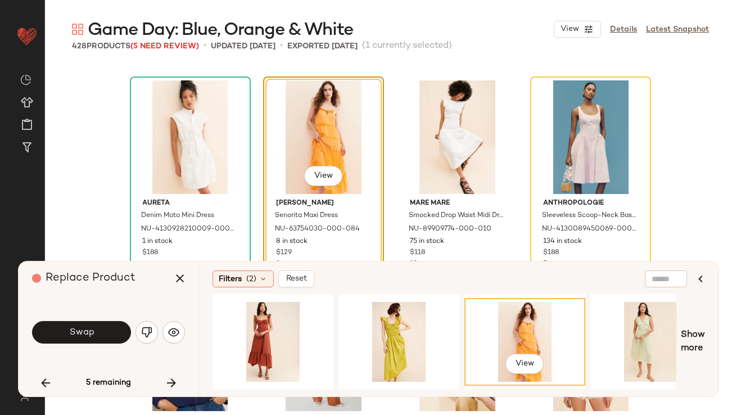
click at [119, 322] on button "Swap" at bounding box center [81, 332] width 99 height 23
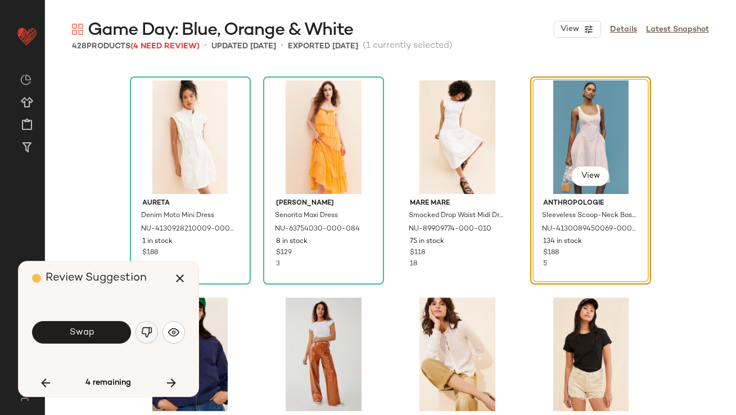
click at [152, 336] on img "button" at bounding box center [146, 332] width 11 height 11
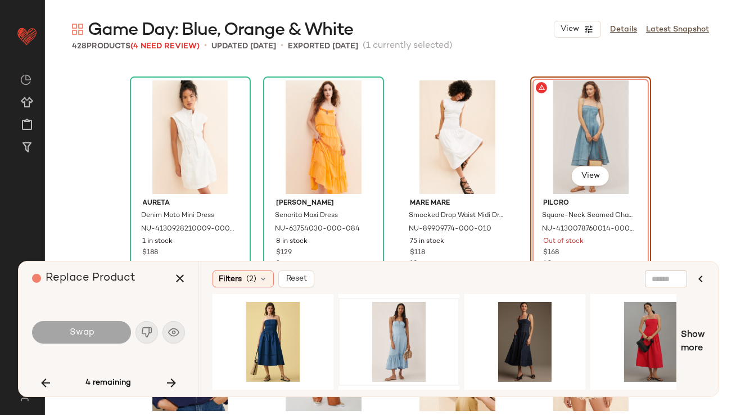
click at [401, 325] on div at bounding box center [399, 342] width 113 height 80
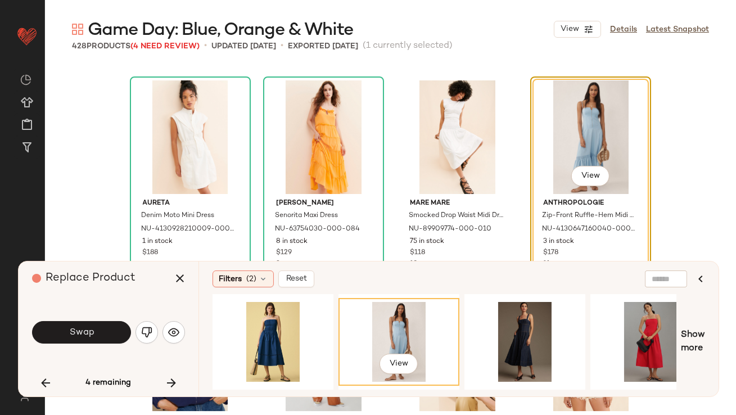
click at [71, 334] on span "Swap" at bounding box center [81, 332] width 25 height 11
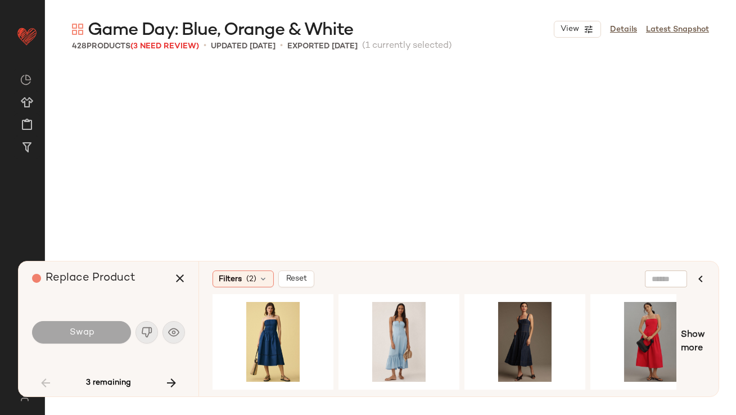
scroll to position [652, 0]
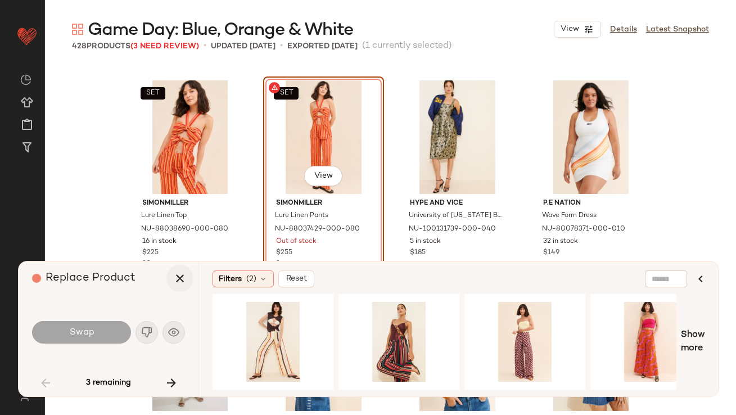
click at [174, 277] on icon "button" at bounding box center [180, 279] width 14 height 14
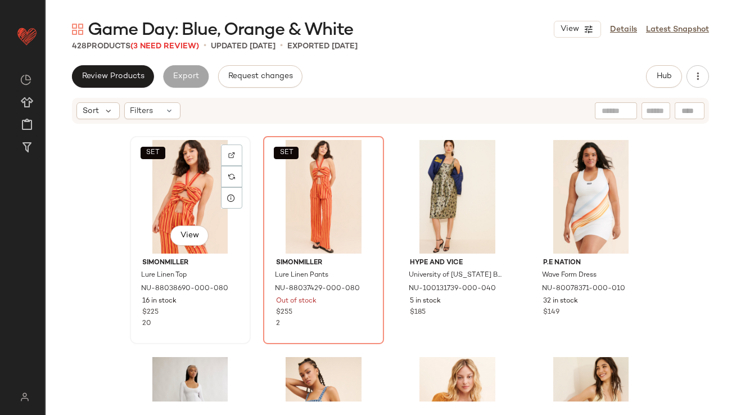
click at [176, 173] on div "SET View" at bounding box center [190, 197] width 113 height 114
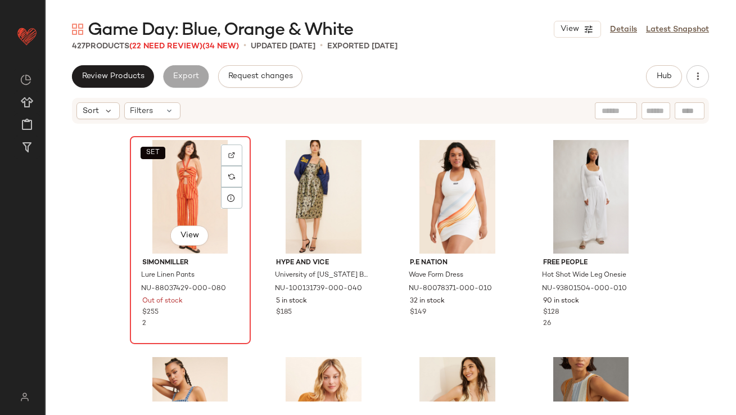
click at [182, 178] on div "SET View" at bounding box center [190, 197] width 113 height 114
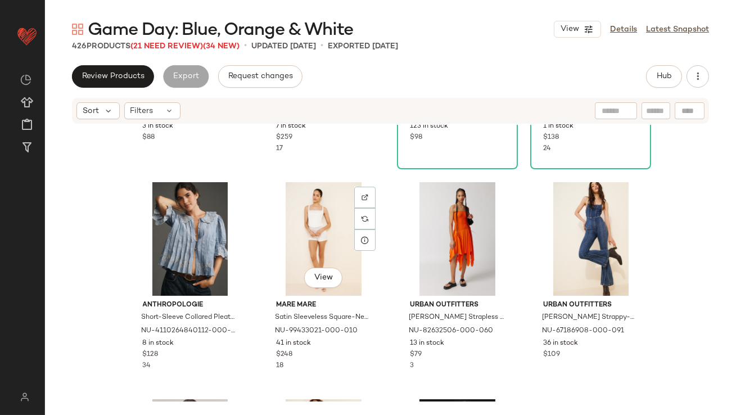
scroll to position [1921, 0]
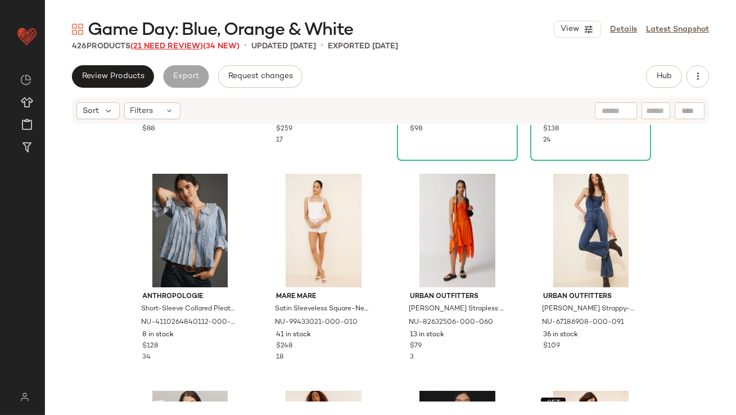
click at [179, 45] on span "(21 Need Review)" at bounding box center [167, 46] width 73 height 8
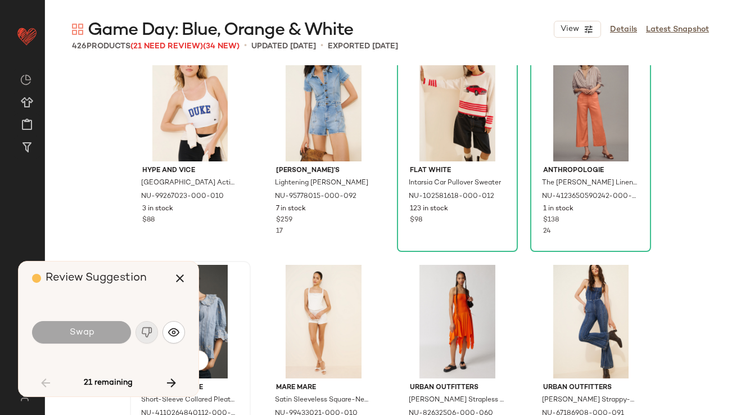
scroll to position [1637, 0]
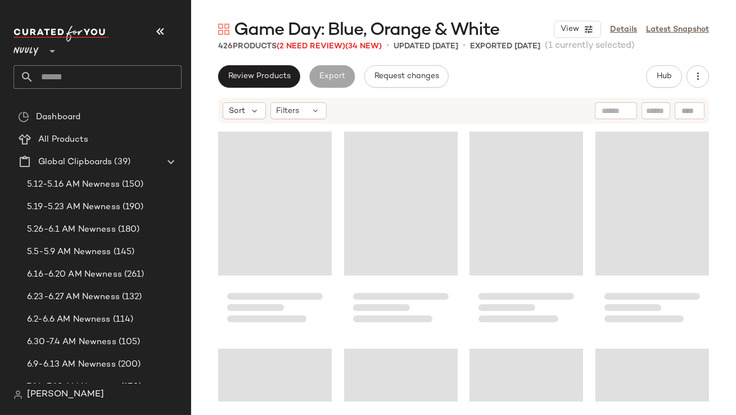
click at [159, 39] on button "button" at bounding box center [160, 31] width 27 height 27
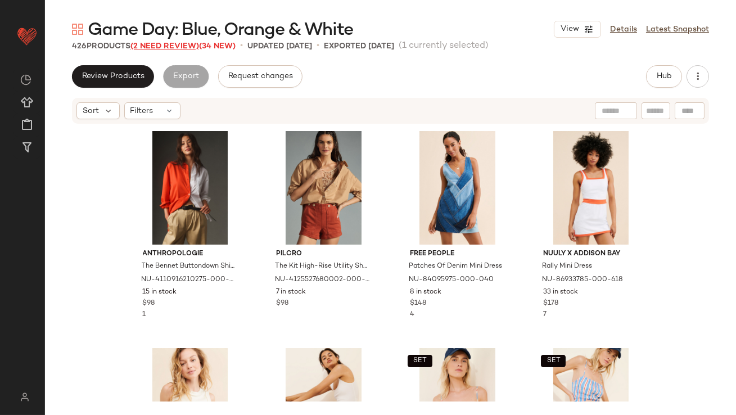
click at [164, 45] on span "(2 Need Review)" at bounding box center [165, 46] width 69 height 8
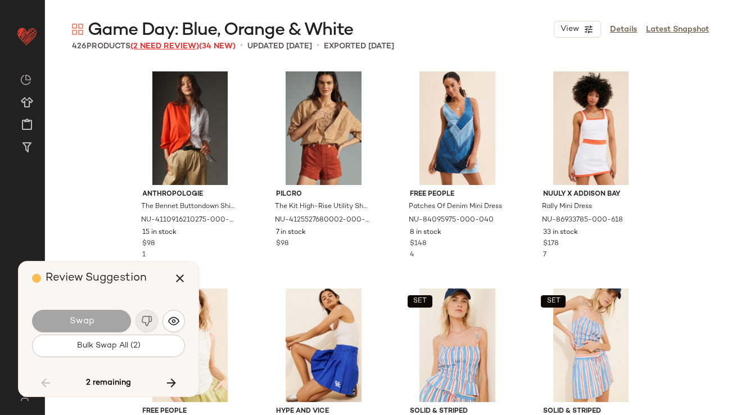
scroll to position [5646, 0]
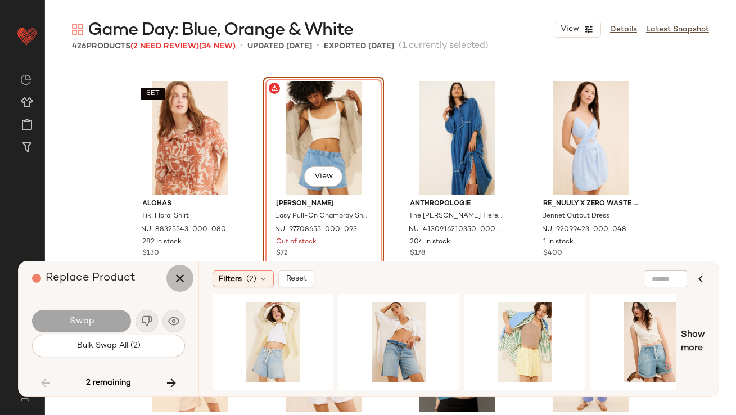
click at [171, 276] on button "button" at bounding box center [180, 278] width 27 height 27
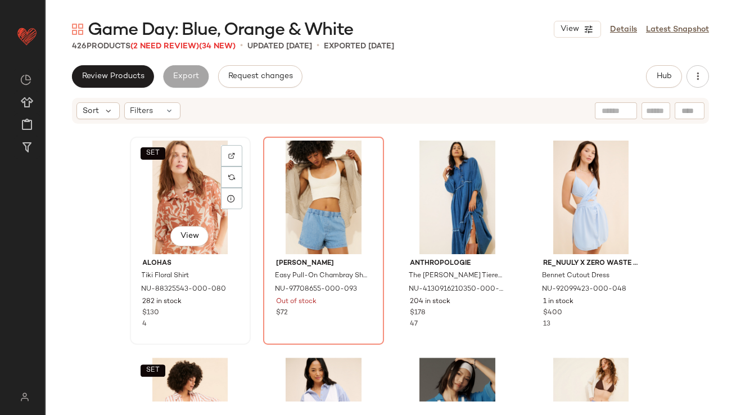
click at [178, 182] on div "SET View" at bounding box center [190, 198] width 113 height 114
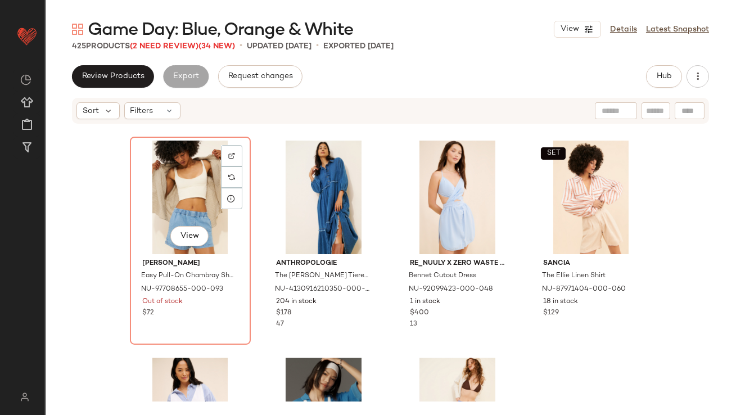
click at [178, 182] on div "View" at bounding box center [190, 198] width 113 height 114
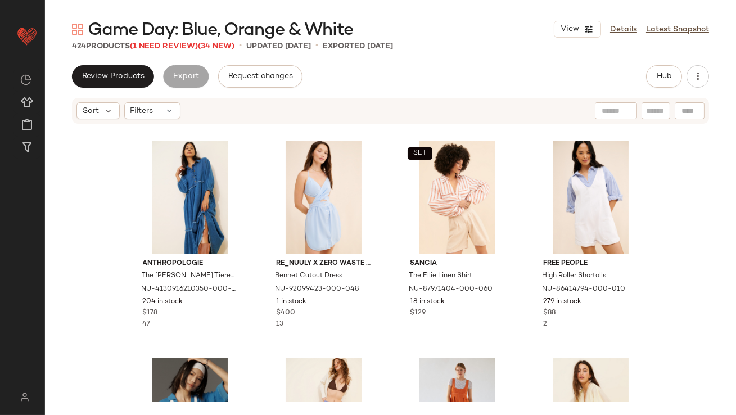
click at [144, 46] on span "(1 Need Review)" at bounding box center [164, 46] width 68 height 8
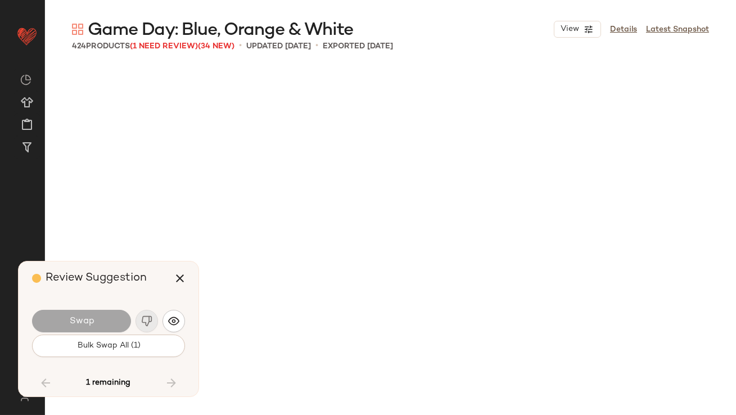
scroll to position [22151, 0]
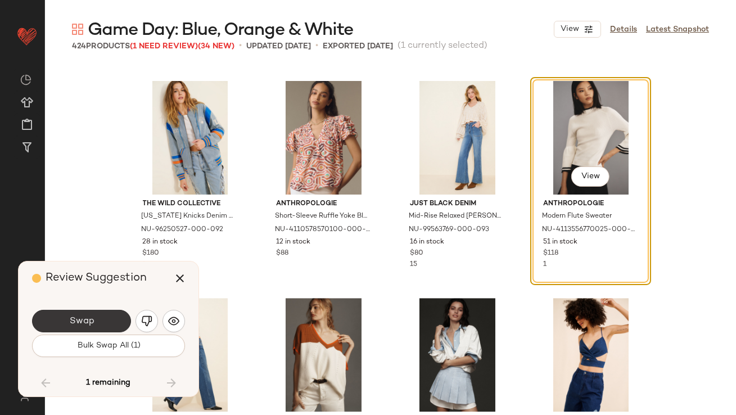
click at [107, 328] on button "Swap" at bounding box center [81, 321] width 99 height 23
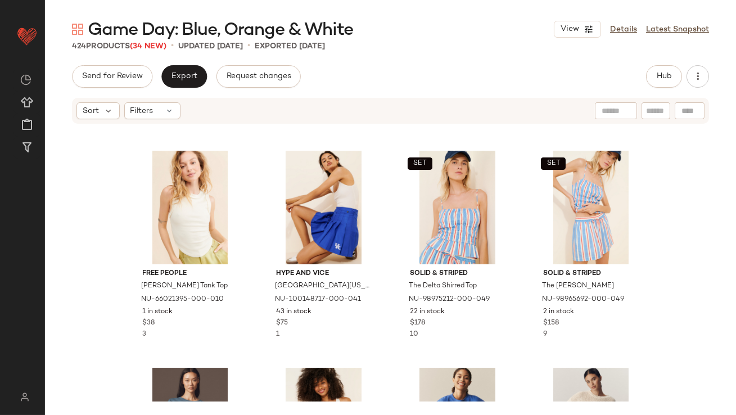
scroll to position [208, 0]
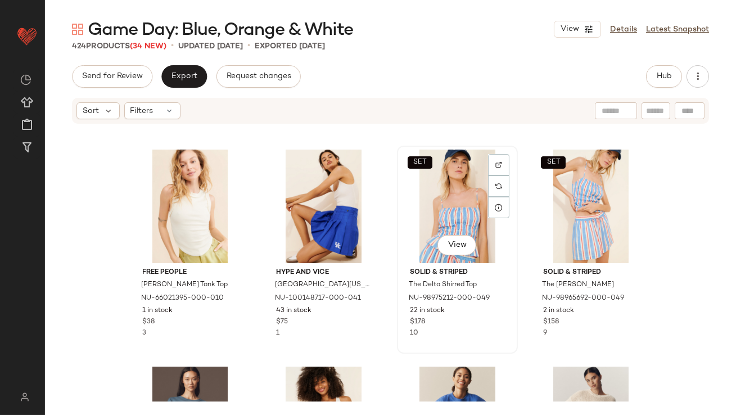
click at [430, 191] on div "SET View" at bounding box center [457, 207] width 113 height 114
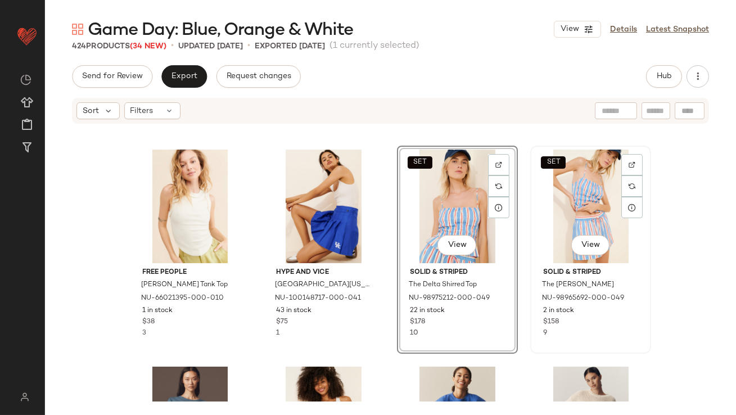
click at [584, 200] on div "SET View" at bounding box center [590, 207] width 113 height 114
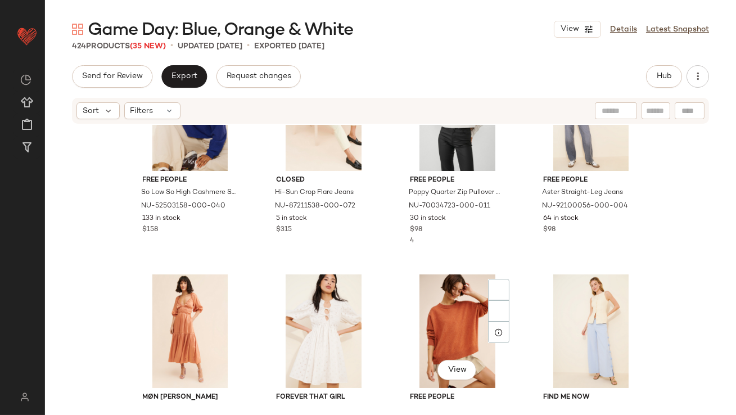
scroll to position [2530, 0]
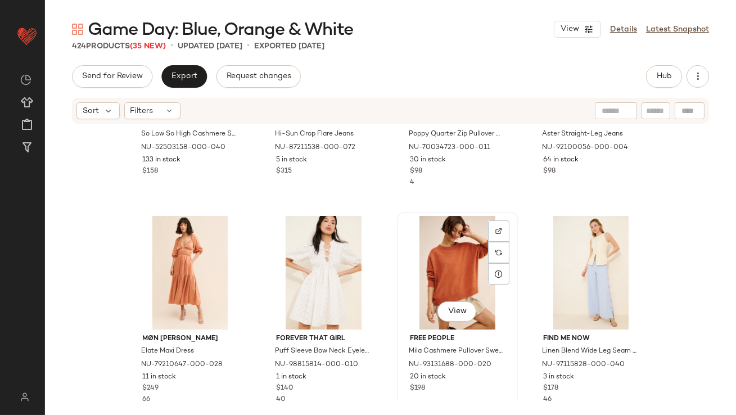
click at [433, 266] on div "View" at bounding box center [457, 273] width 113 height 114
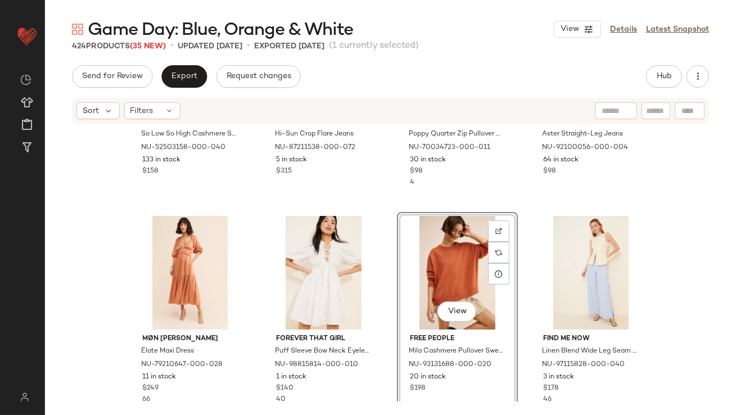
click at [401, 297] on div "View" at bounding box center [457, 273] width 113 height 114
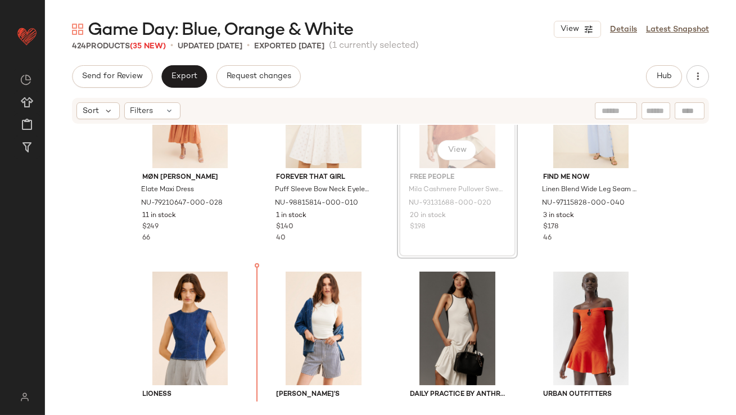
scroll to position [2770, 0]
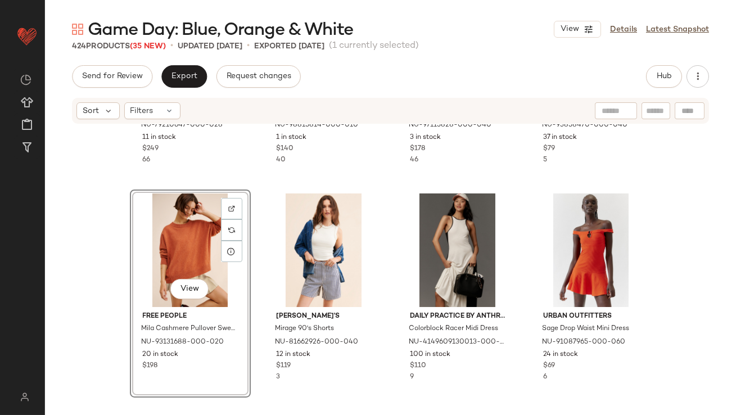
click at [185, 242] on div "View" at bounding box center [190, 251] width 113 height 114
click at [294, 237] on div "View" at bounding box center [323, 251] width 113 height 114
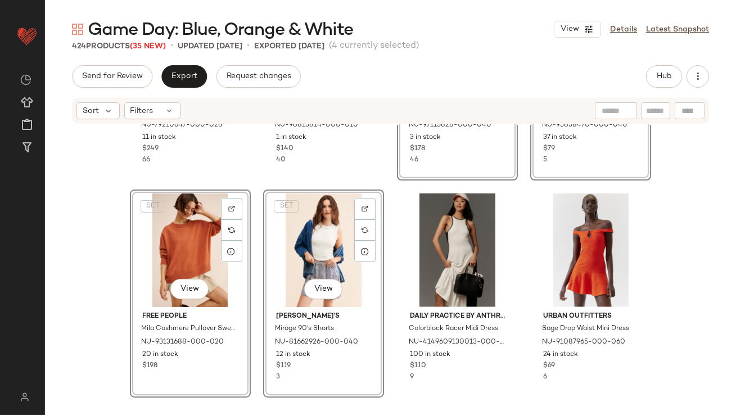
click at [251, 243] on div "Møn [PERSON_NAME] Elate Maxi Dress NU-79210647-000-028 11 in stock $249 66 Fore…" at bounding box center [390, 263] width 691 height 277
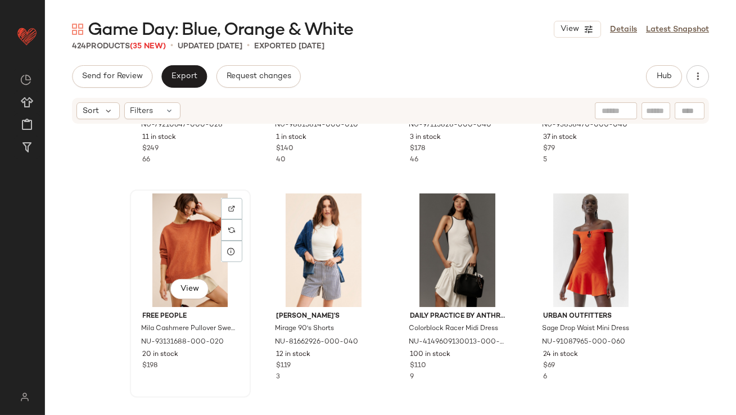
click at [204, 243] on div "View" at bounding box center [190, 251] width 113 height 114
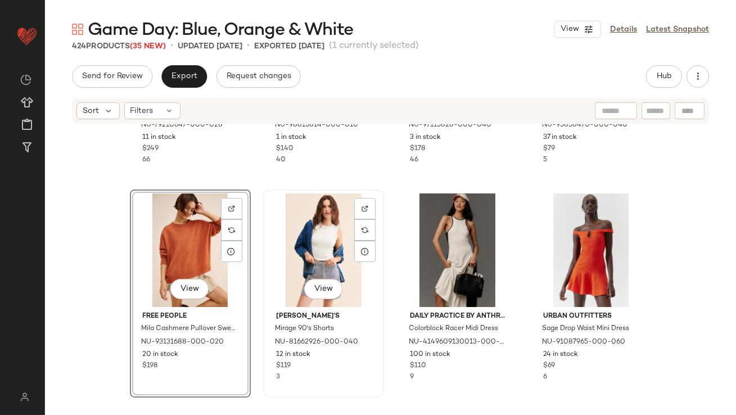
click at [309, 244] on div "View" at bounding box center [323, 251] width 113 height 114
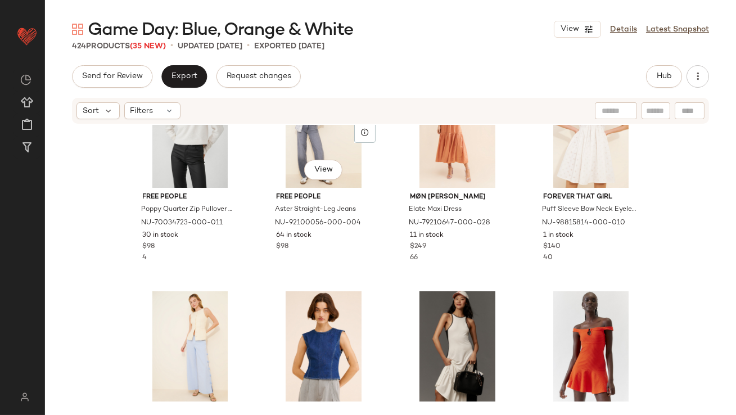
scroll to position [2698, 0]
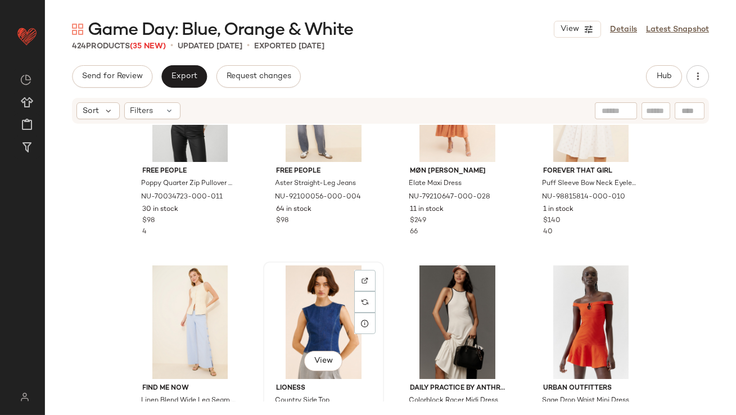
drag, startPoint x: 303, startPoint y: 291, endPoint x: 290, endPoint y: 294, distance: 12.7
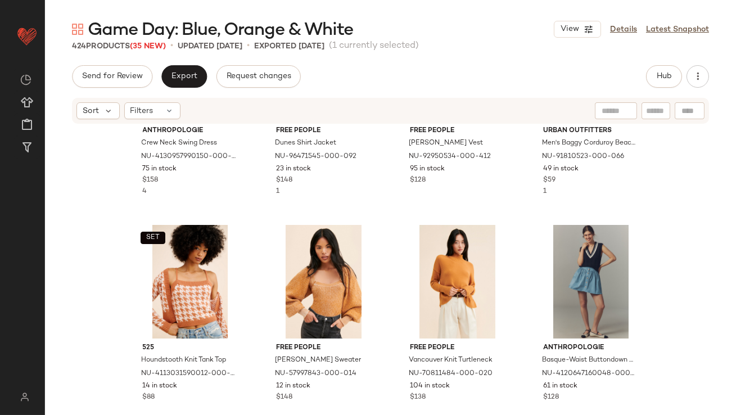
scroll to position [4509, 0]
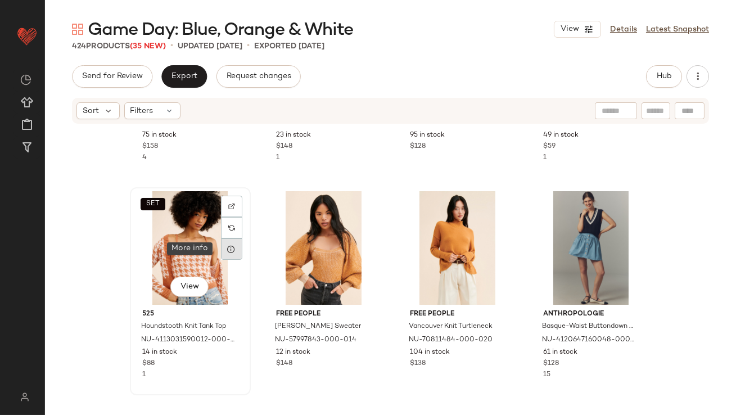
click at [230, 250] on icon at bounding box center [231, 249] width 9 height 9
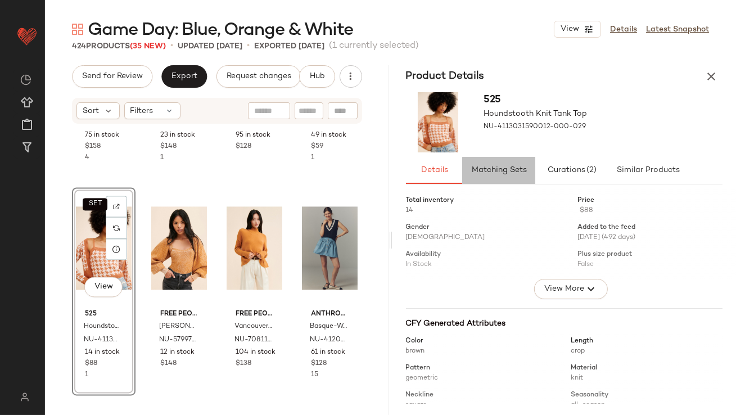
click at [531, 166] on button "Matching Sets" at bounding box center [498, 170] width 73 height 27
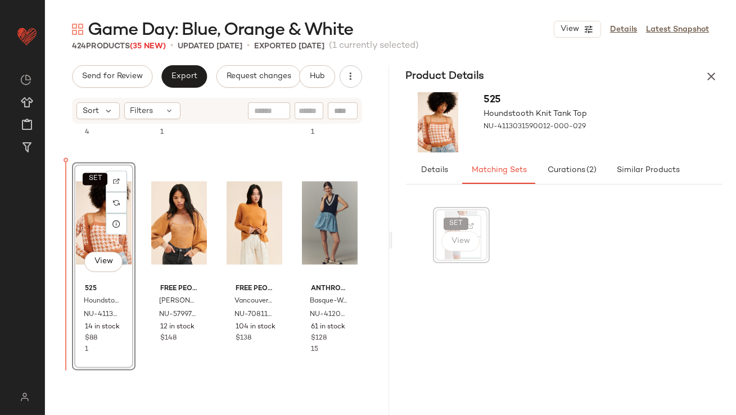
scroll to position [4538, 0]
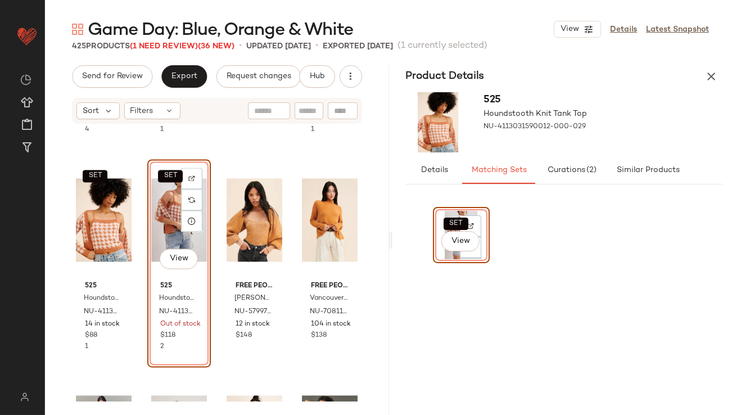
click at [156, 225] on div "SET View" at bounding box center [179, 220] width 56 height 114
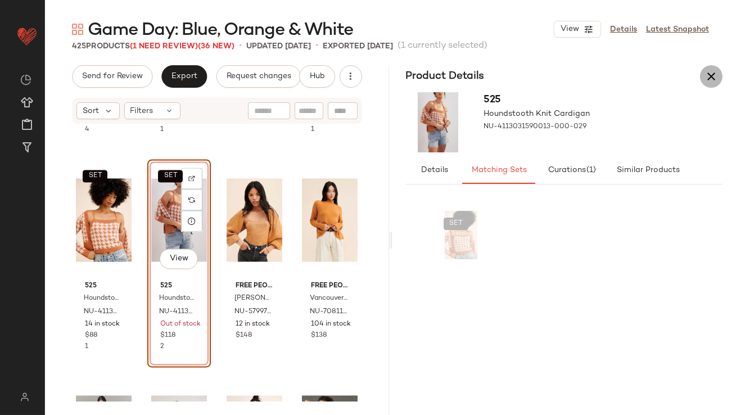
click at [713, 77] on icon "button" at bounding box center [712, 77] width 14 height 14
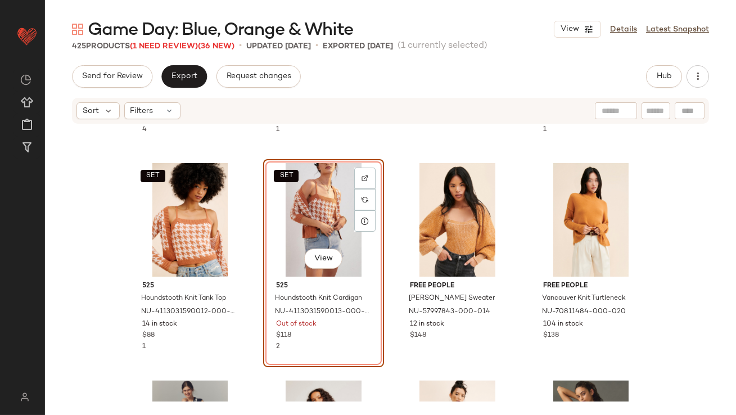
click at [316, 205] on div "SET View" at bounding box center [323, 220] width 113 height 114
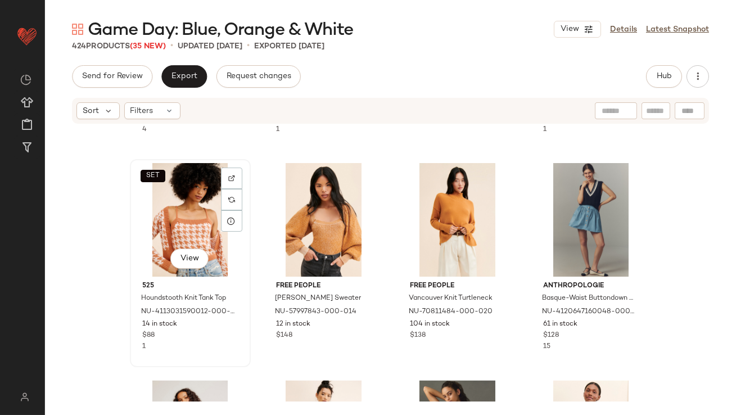
click at [192, 219] on div "SET View" at bounding box center [190, 220] width 113 height 114
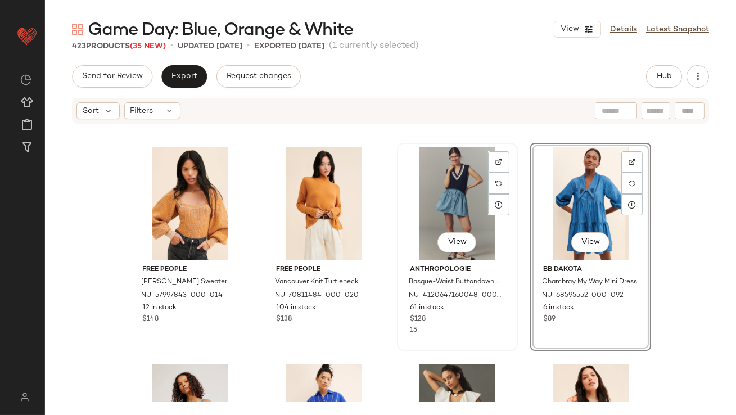
scroll to position [4557, 0]
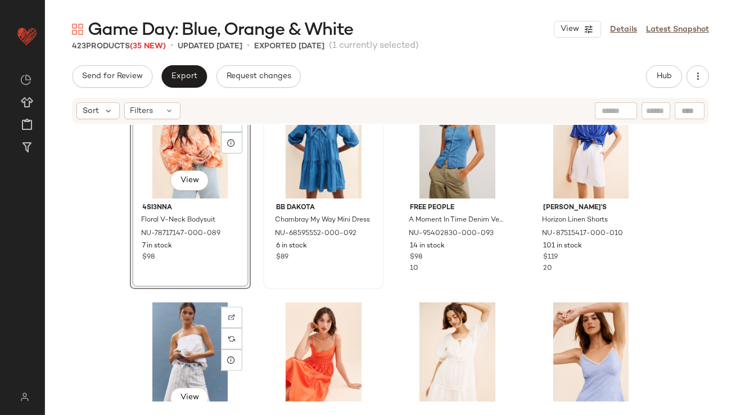
scroll to position [4766, 0]
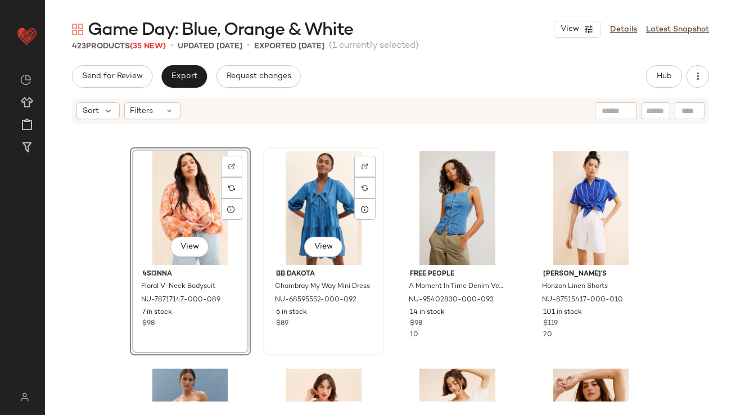
click at [289, 227] on div "View" at bounding box center [323, 208] width 113 height 114
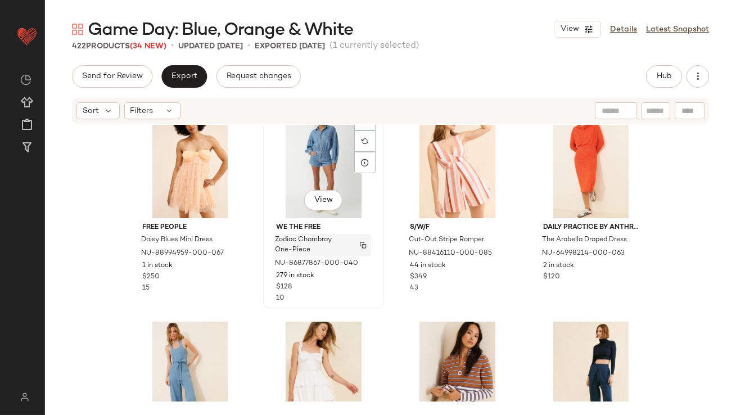
scroll to position [6956, 0]
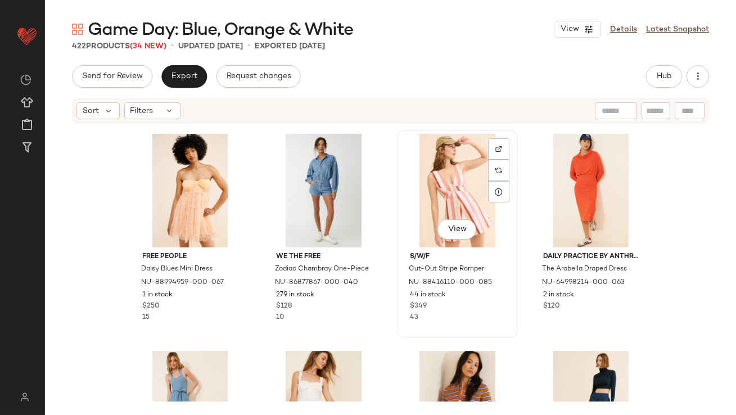
scroll to position [6955, 0]
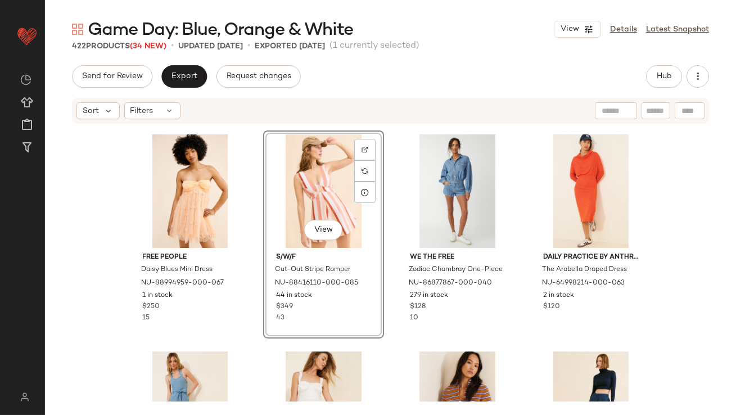
click at [303, 180] on div "View" at bounding box center [323, 191] width 113 height 114
click at [427, 172] on div "View" at bounding box center [457, 191] width 113 height 114
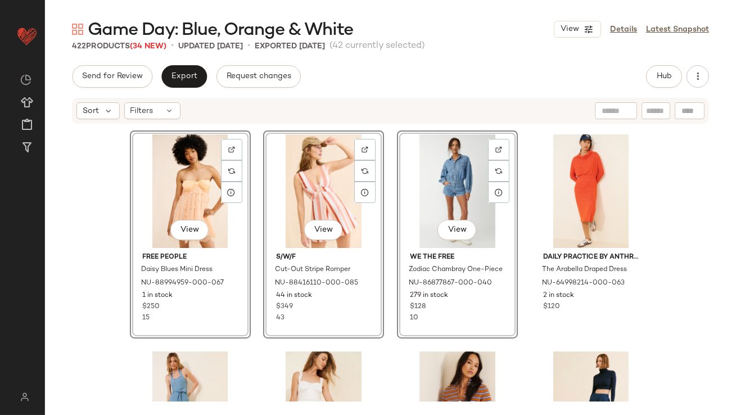
click at [313, 194] on div "View" at bounding box center [323, 191] width 113 height 114
click at [255, 218] on div "View Free People Daisy Blues Mini Dress NU-88994959-000-067 1 in stock $250 15 …" at bounding box center [390, 263] width 691 height 277
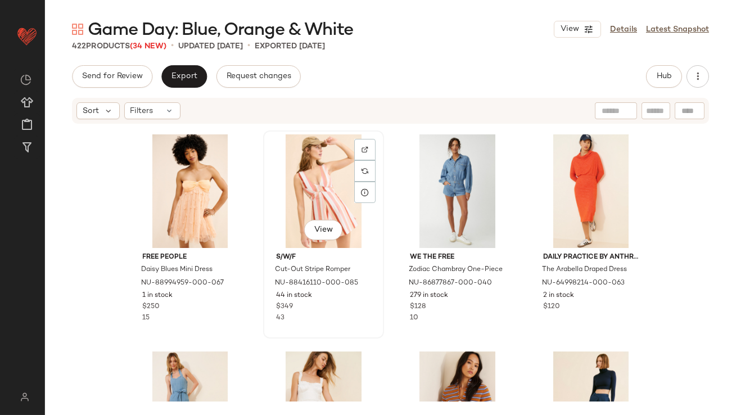
click at [307, 195] on div "View" at bounding box center [323, 191] width 113 height 114
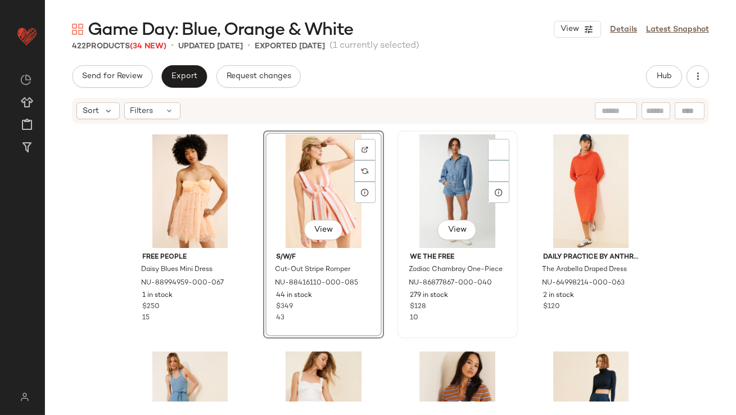
click at [423, 185] on div "View" at bounding box center [457, 191] width 113 height 114
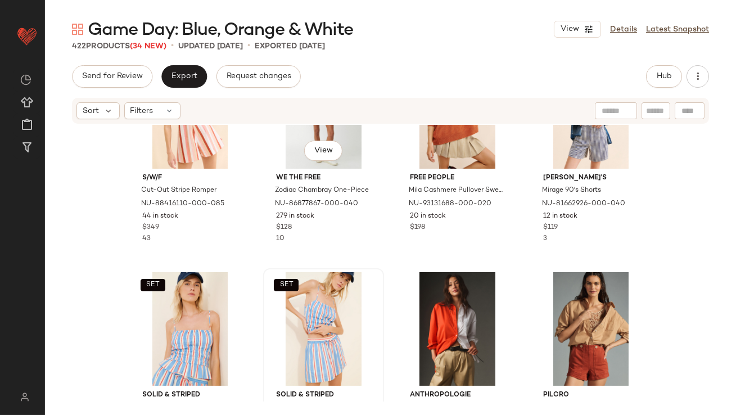
scroll to position [94, 0]
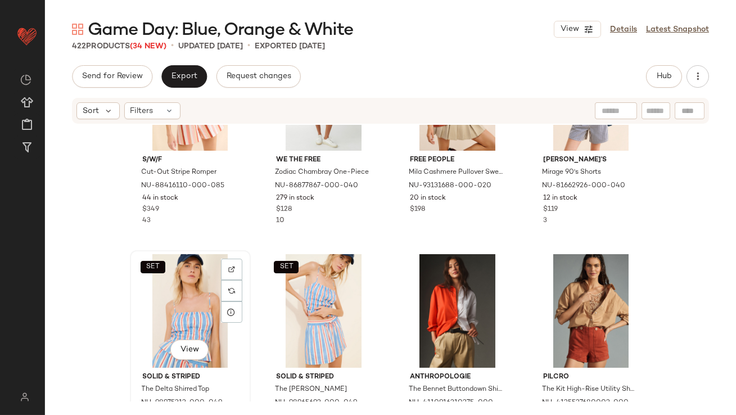
click at [172, 299] on div "SET View" at bounding box center [190, 311] width 113 height 114
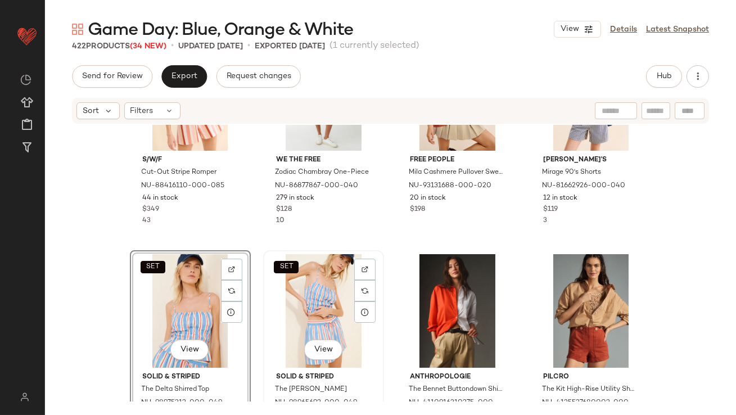
click at [309, 299] on div "SET View" at bounding box center [323, 311] width 113 height 114
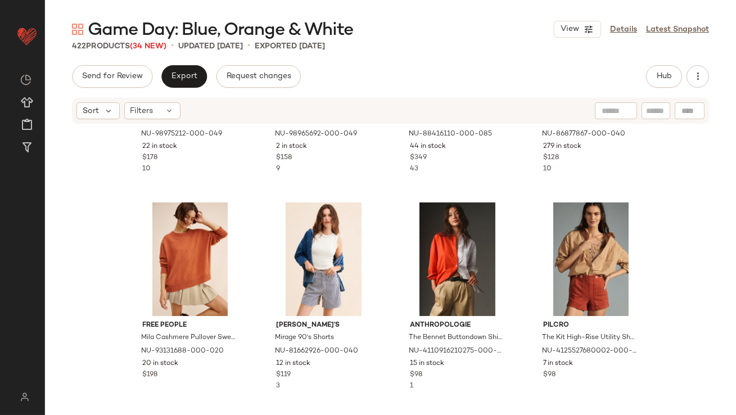
scroll to position [219, 0]
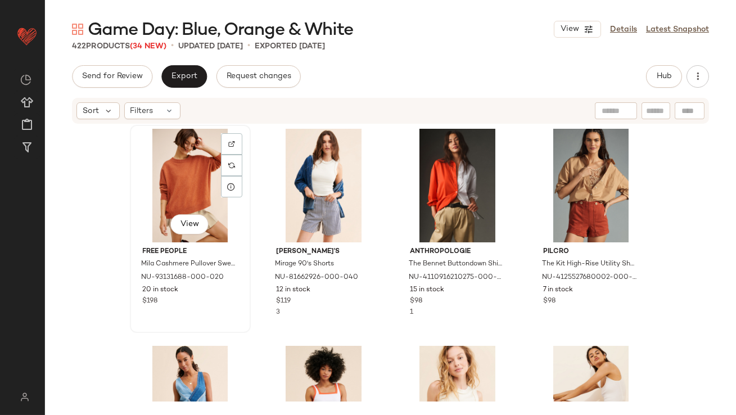
click at [216, 167] on div "View" at bounding box center [190, 186] width 113 height 114
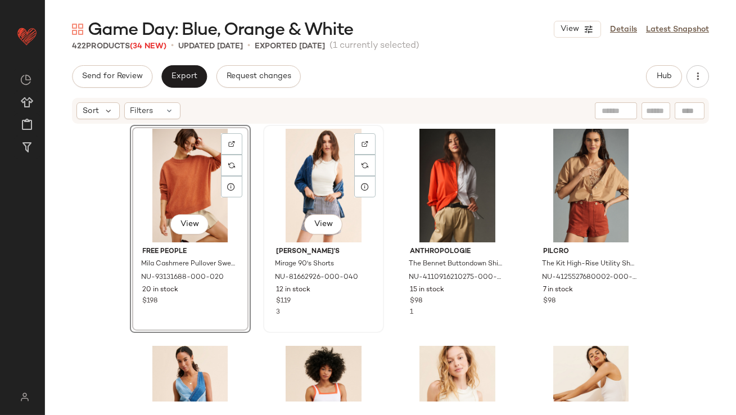
click at [295, 170] on div "View" at bounding box center [323, 186] width 113 height 114
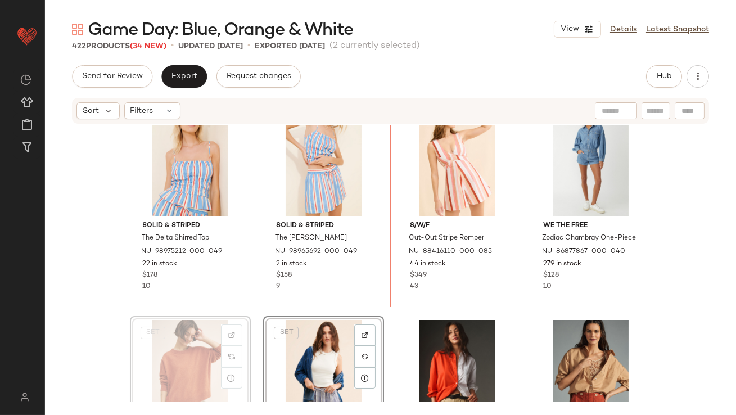
scroll to position [8, 0]
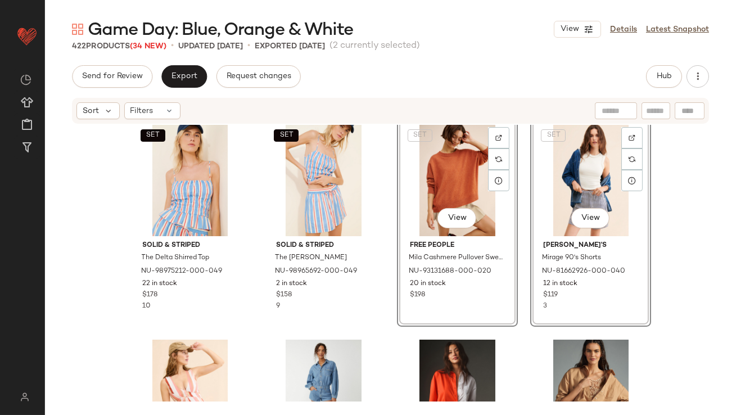
click at [382, 242] on div "SET Solid & Striped The Delta Shirred Top NU-98975212-000-049 22 in stock $178 …" at bounding box center [391, 256] width 522 height 275
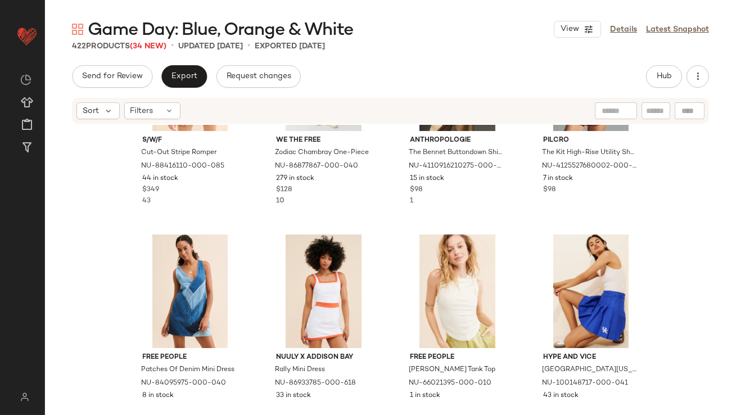
scroll to position [348, 0]
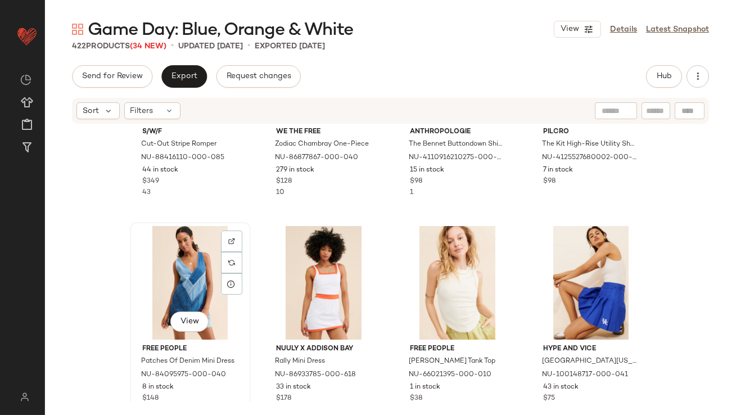
click at [194, 277] on div "View" at bounding box center [190, 283] width 113 height 114
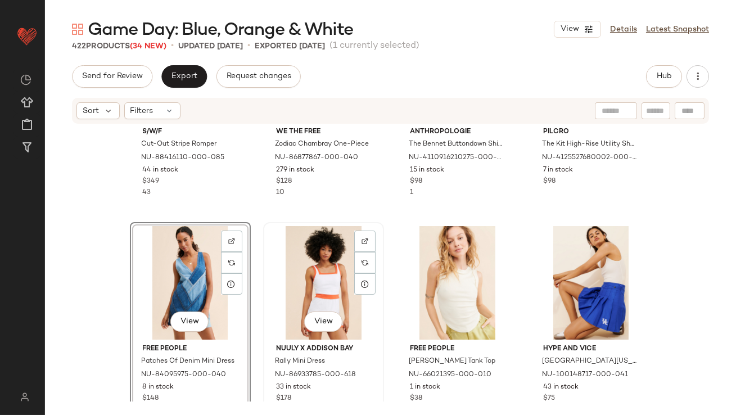
click at [303, 277] on div "View" at bounding box center [323, 283] width 113 height 114
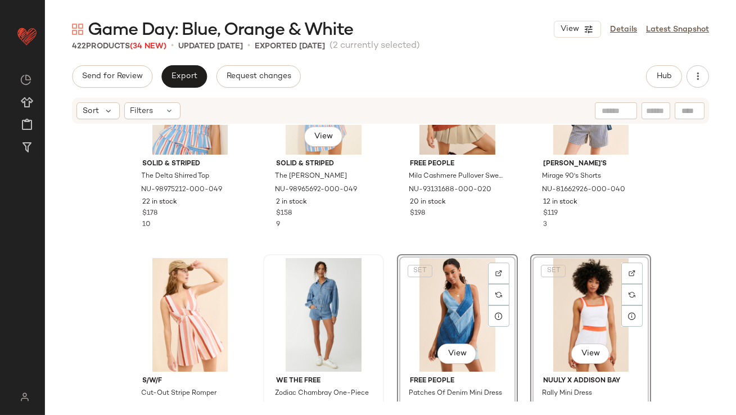
scroll to position [124, 0]
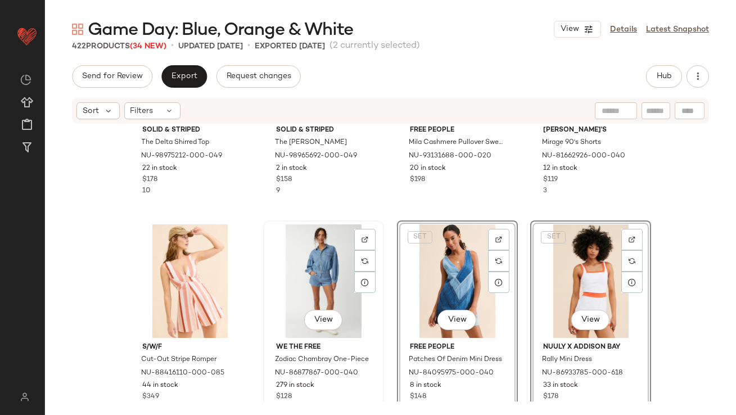
click at [375, 228] on div "View" at bounding box center [323, 281] width 113 height 114
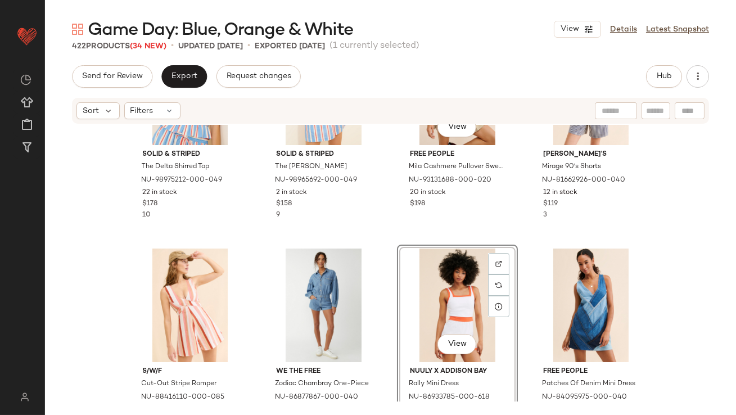
scroll to position [118, 0]
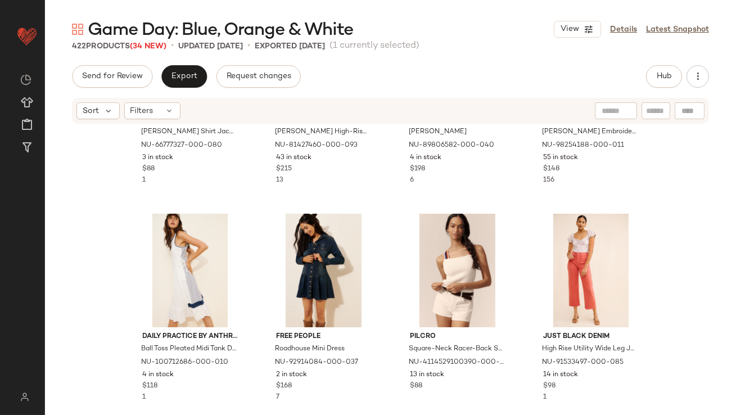
scroll to position [3498, 0]
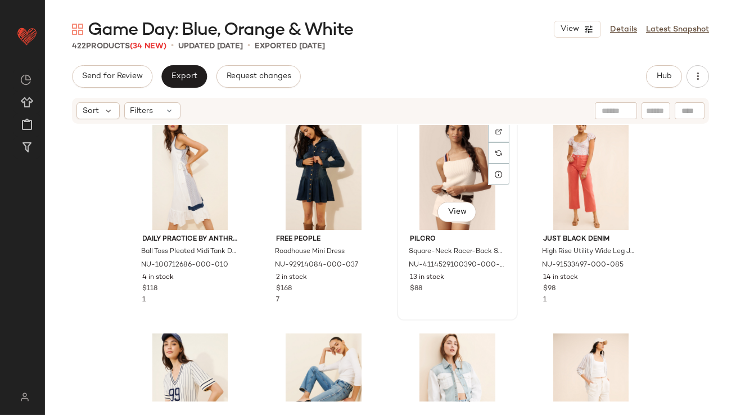
click at [431, 169] on div "View" at bounding box center [457, 173] width 113 height 114
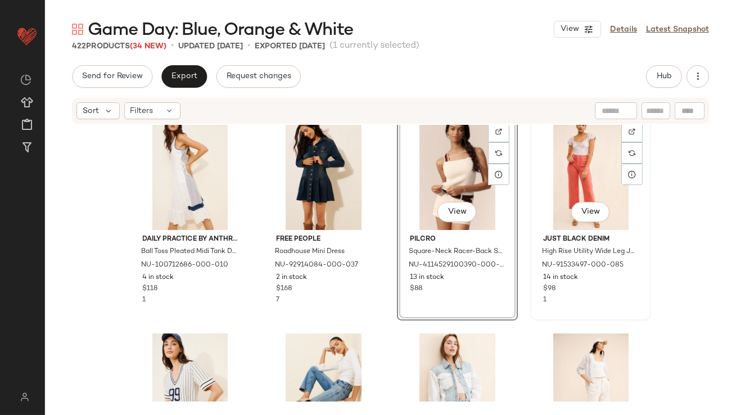
click at [568, 174] on div "View" at bounding box center [590, 173] width 113 height 114
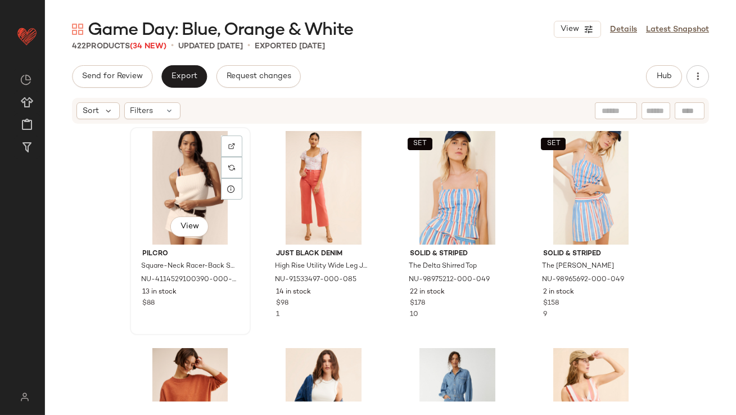
click at [189, 159] on div "View" at bounding box center [190, 188] width 113 height 114
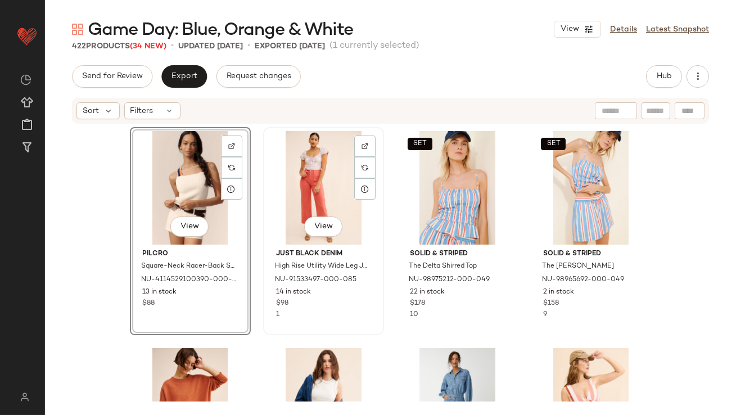
click at [304, 159] on div "View" at bounding box center [323, 188] width 113 height 114
click at [178, 195] on div "View" at bounding box center [190, 188] width 113 height 114
click at [294, 190] on div "View" at bounding box center [323, 188] width 113 height 114
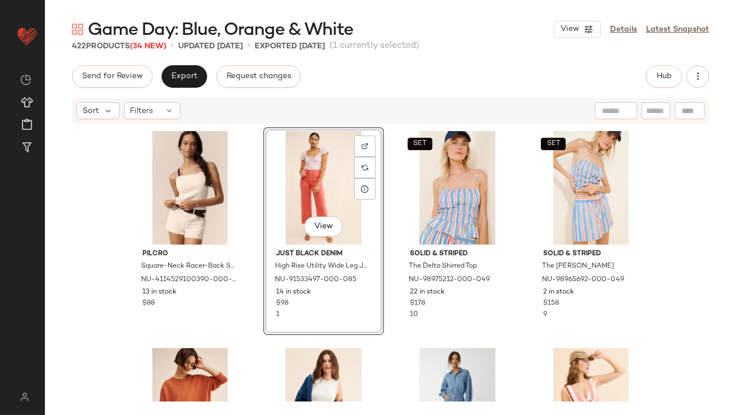
click at [109, 212] on div "Pilcro Square-Neck Racer-Back Sweater Tank NU-4114529100390-000-015 13 in stock…" at bounding box center [390, 263] width 691 height 277
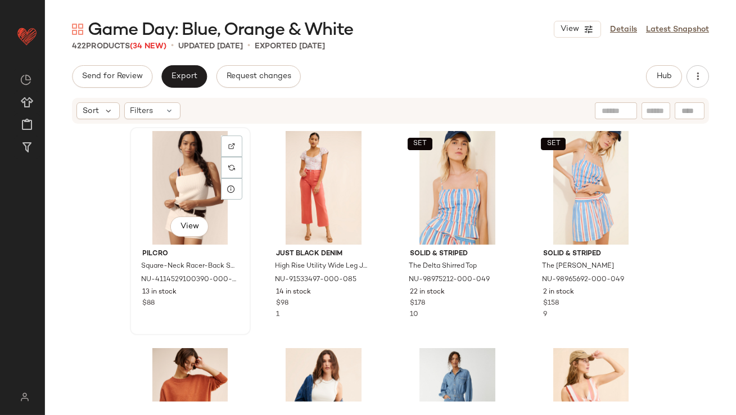
click at [158, 211] on div "View" at bounding box center [190, 188] width 113 height 114
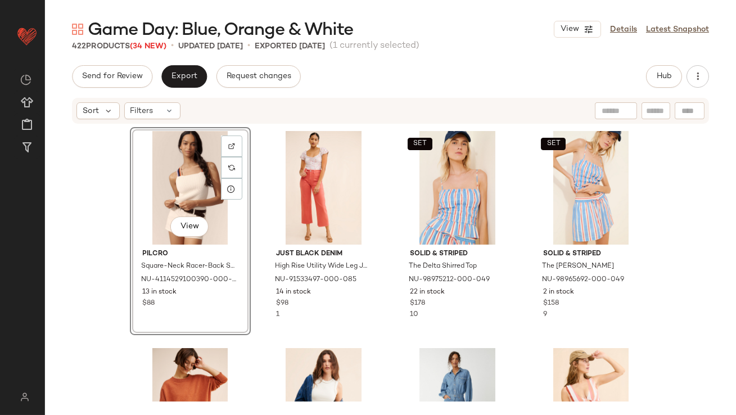
click at [162, 185] on div "View" at bounding box center [190, 188] width 113 height 114
click at [285, 187] on div "View" at bounding box center [323, 188] width 113 height 114
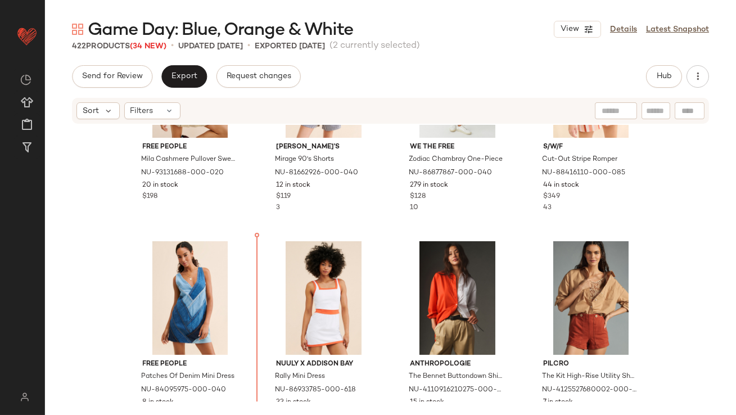
scroll to position [336, 0]
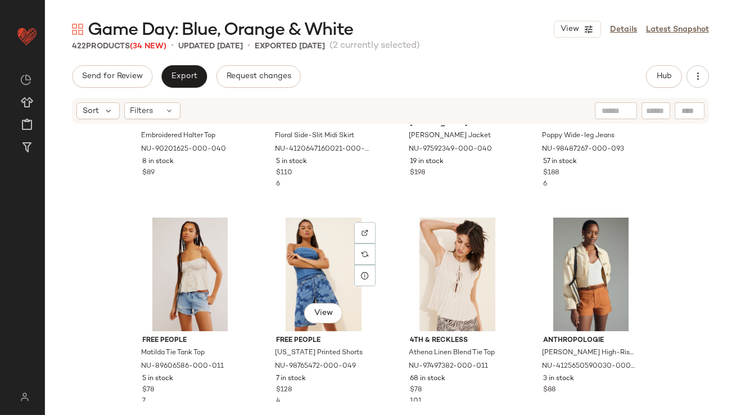
scroll to position [4049, 0]
click at [466, 261] on div "View" at bounding box center [457, 274] width 113 height 114
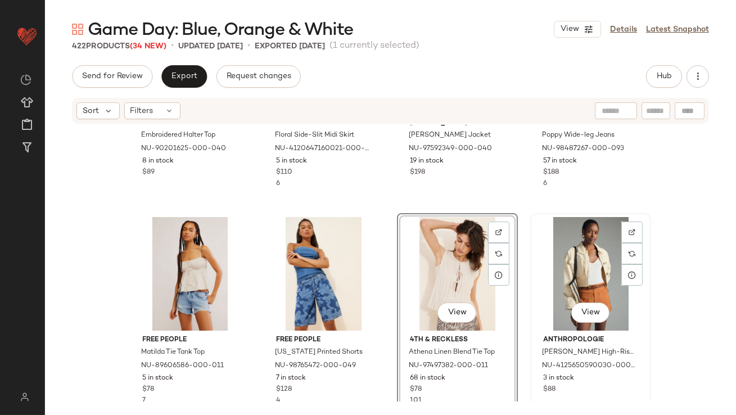
click at [576, 260] on div "View" at bounding box center [590, 274] width 113 height 114
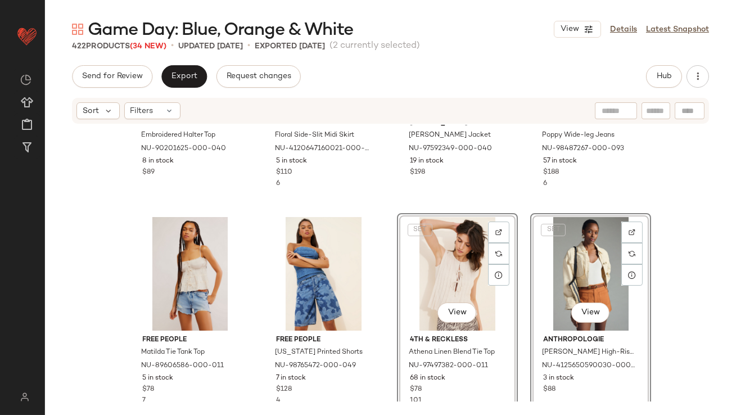
click at [443, 264] on div "SET View" at bounding box center [457, 274] width 113 height 114
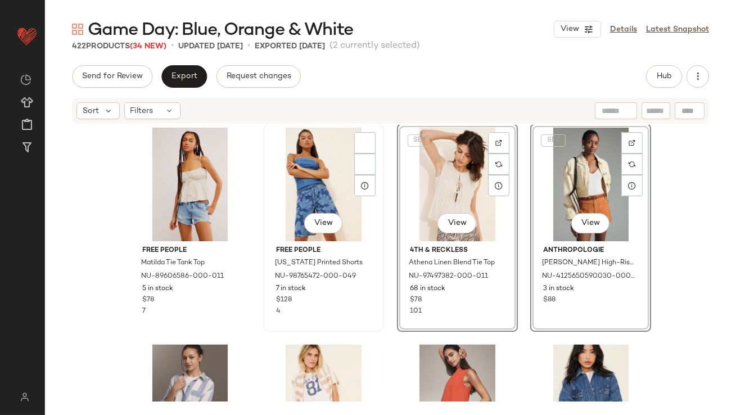
click at [357, 309] on div "4" at bounding box center [323, 312] width 95 height 10
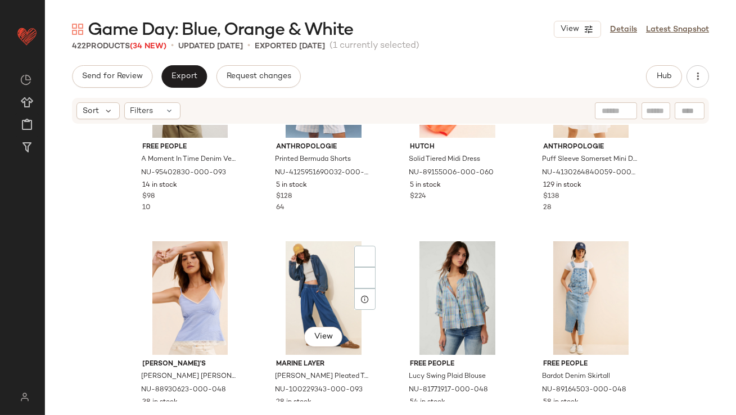
scroll to position [5137, 0]
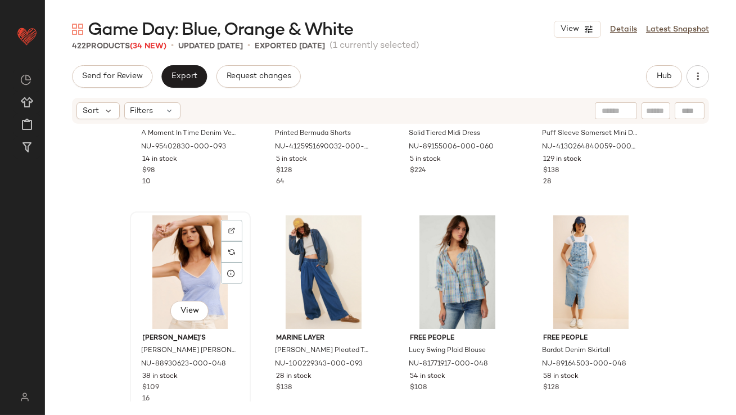
click at [192, 278] on div "View" at bounding box center [190, 272] width 113 height 114
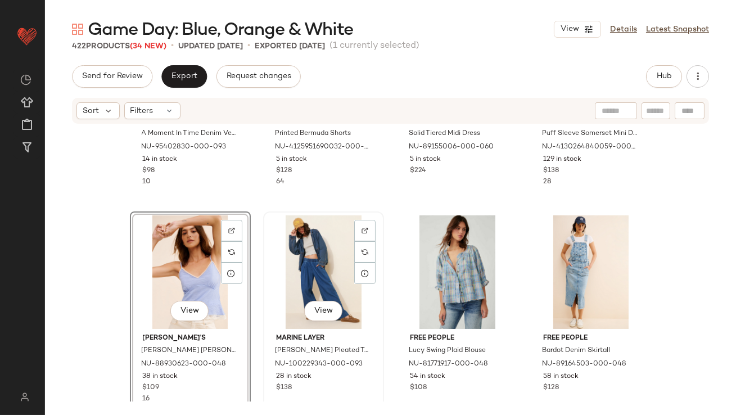
click at [297, 263] on div "View" at bounding box center [323, 272] width 113 height 114
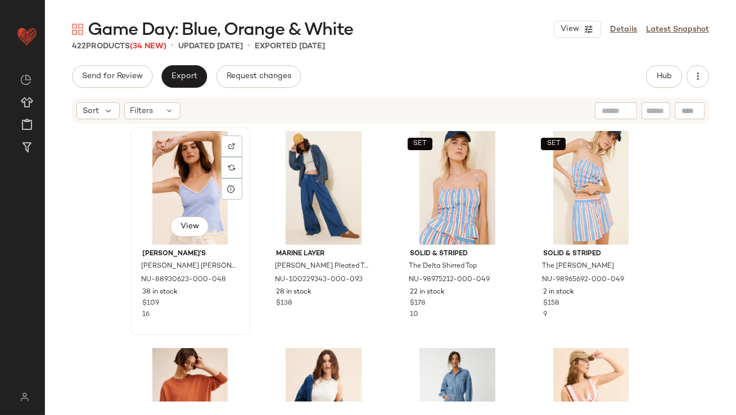
click at [198, 181] on div "View" at bounding box center [190, 188] width 113 height 114
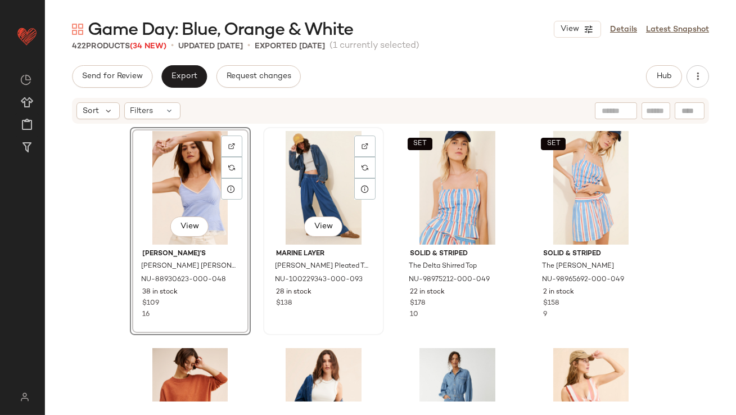
click at [312, 178] on div "View" at bounding box center [323, 188] width 113 height 114
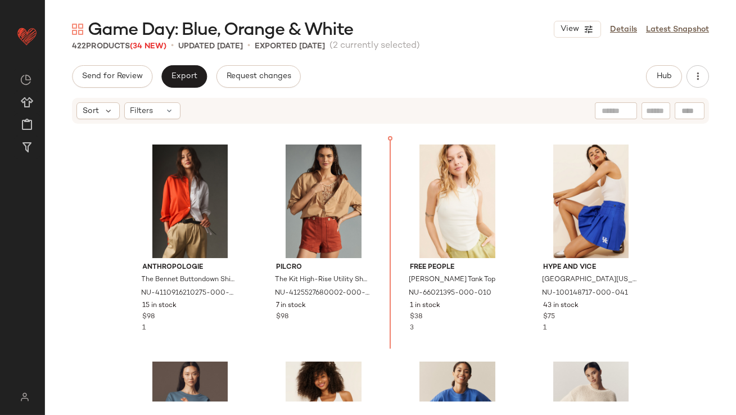
scroll to position [647, 0]
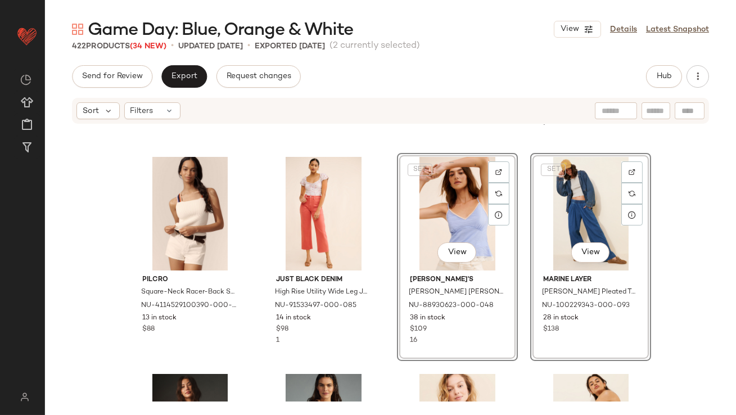
click at [414, 232] on div "SET View" at bounding box center [457, 214] width 113 height 114
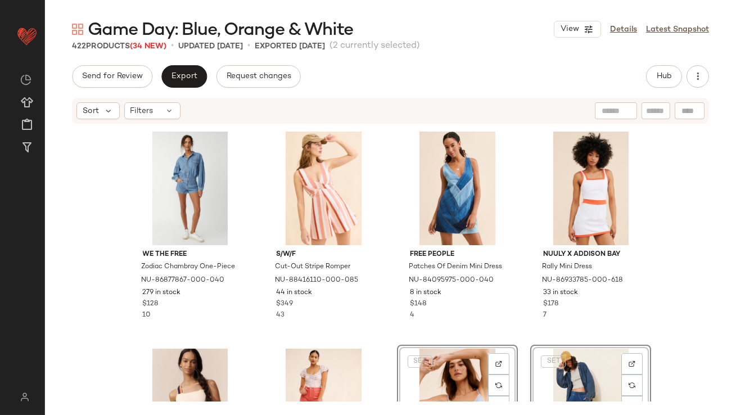
scroll to position [379, 0]
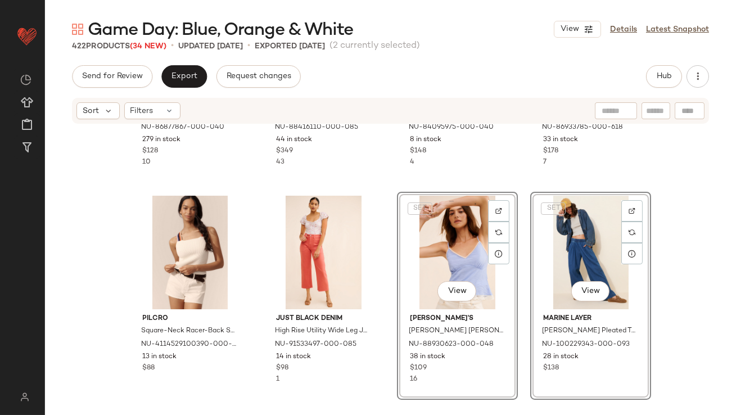
click at [447, 253] on div "SET View" at bounding box center [457, 253] width 113 height 114
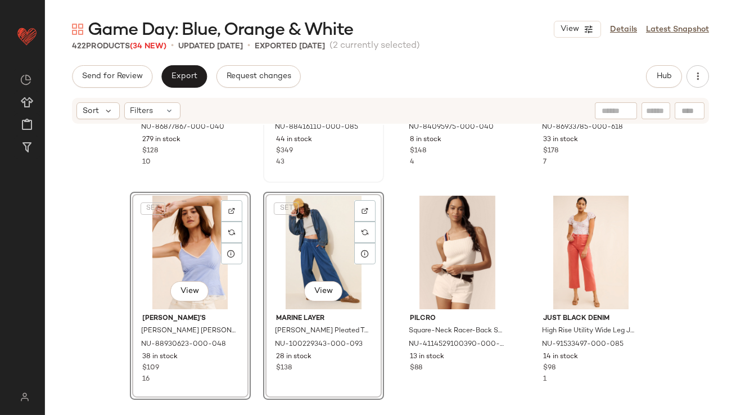
click at [282, 179] on div "S/W/F Cut-Out Stripe Romper NU-88416110-000-085 44 in stock $349 43" at bounding box center [323, 79] width 119 height 206
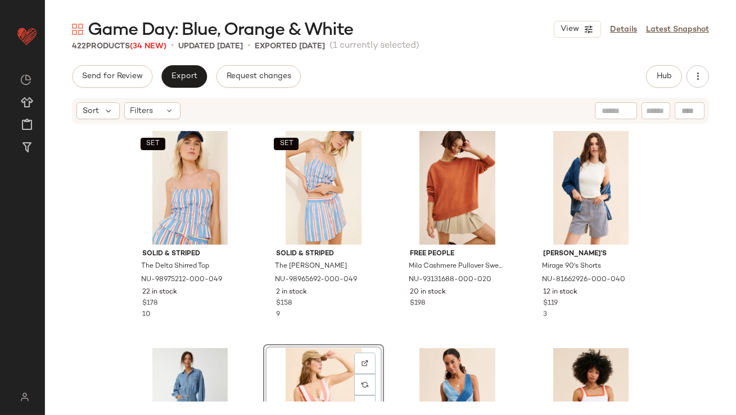
click at [646, 84] on div "Hub" at bounding box center [664, 76] width 36 height 23
click at [648, 82] on button "Hub" at bounding box center [664, 76] width 36 height 23
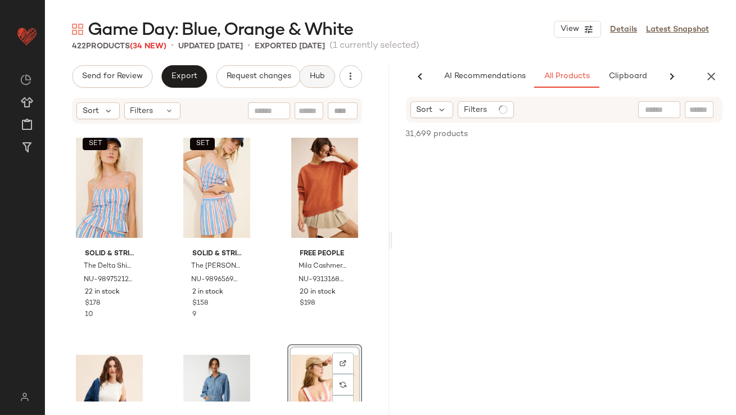
scroll to position [0, 63]
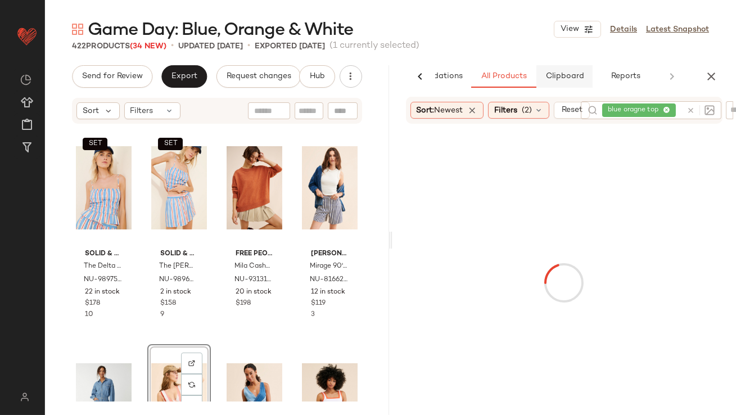
click at [573, 77] on span "Clipboard" at bounding box center [564, 76] width 39 height 9
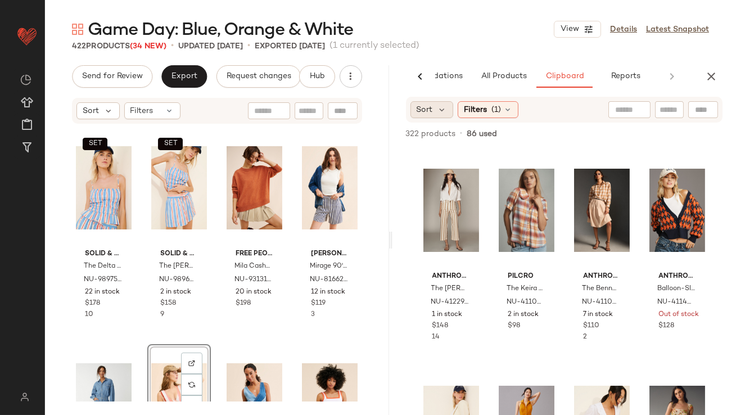
click at [449, 111] on div "Sort" at bounding box center [432, 109] width 43 height 17
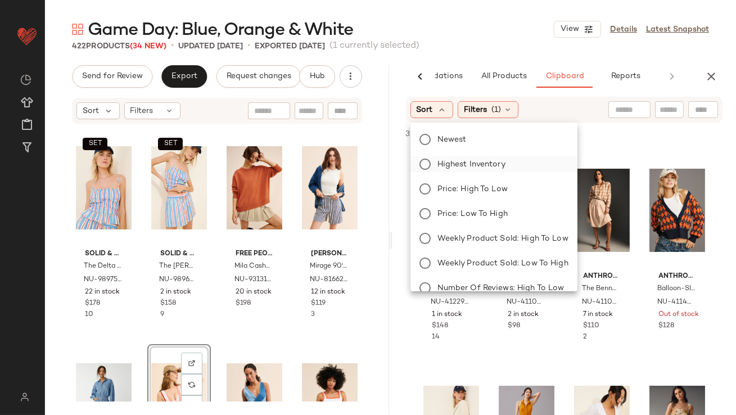
click at [450, 163] on span "Highest Inventory" at bounding box center [472, 165] width 68 height 12
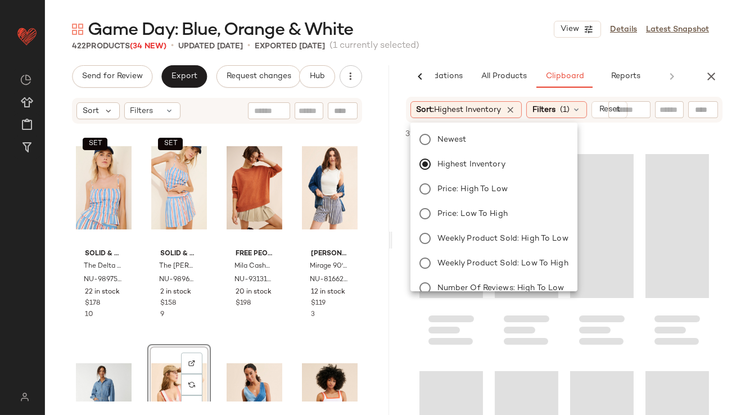
click at [475, 55] on div "Game Day: Blue, Orange & White View Details Latest Snapshot 422 Products (34 Ne…" at bounding box center [390, 216] width 691 height 397
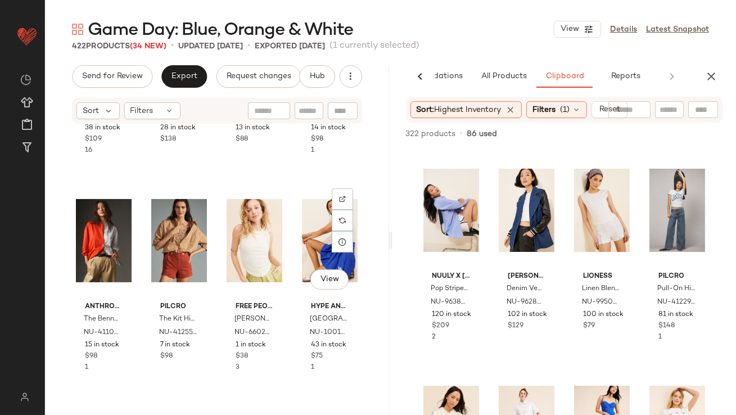
scroll to position [609, 0]
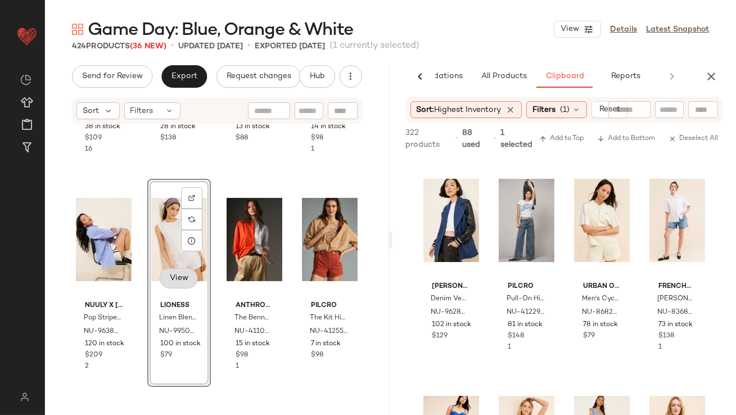
click at [175, 282] on span "View" at bounding box center [178, 278] width 19 height 9
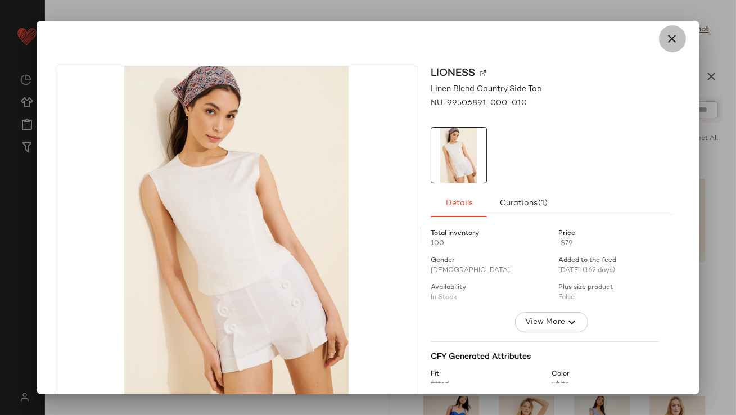
click at [666, 41] on icon "button" at bounding box center [673, 39] width 14 height 14
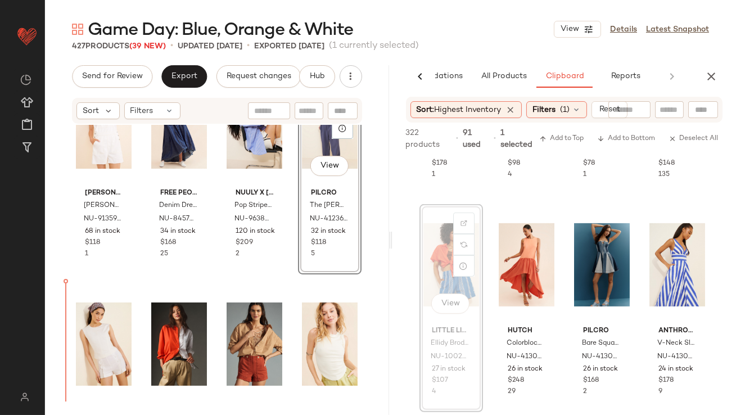
scroll to position [729, 0]
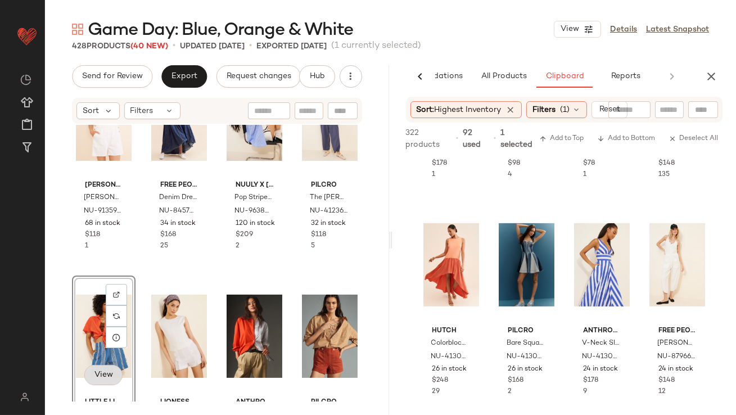
click at [100, 371] on span "View" at bounding box center [103, 375] width 19 height 9
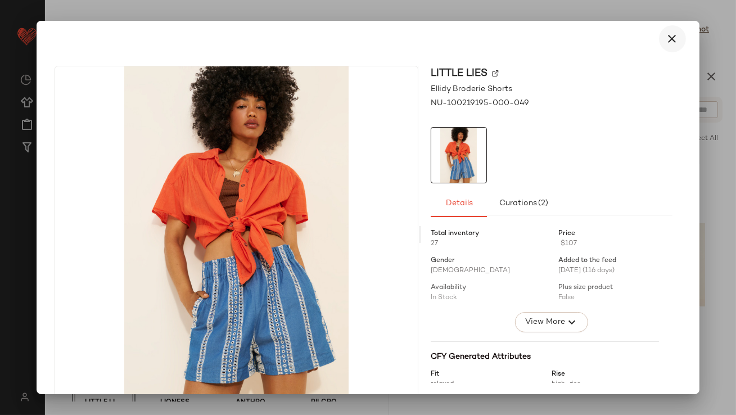
click at [659, 39] on button "button" at bounding box center [672, 38] width 27 height 27
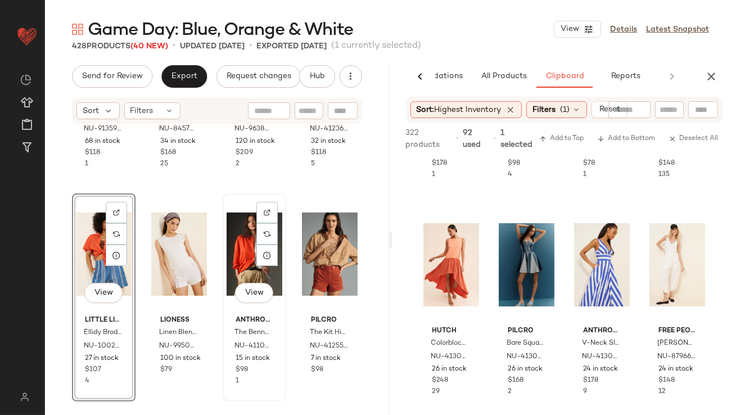
scroll to position [822, 0]
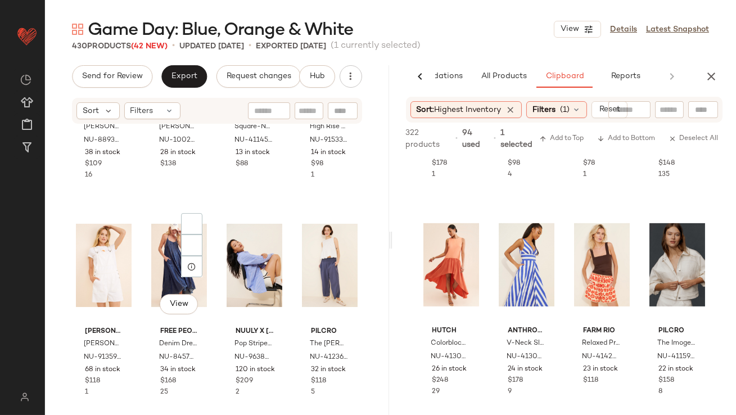
scroll to position [582, 0]
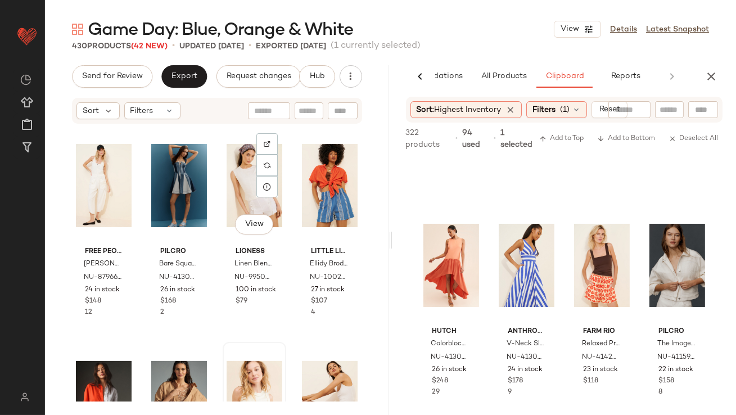
scroll to position [880, 0]
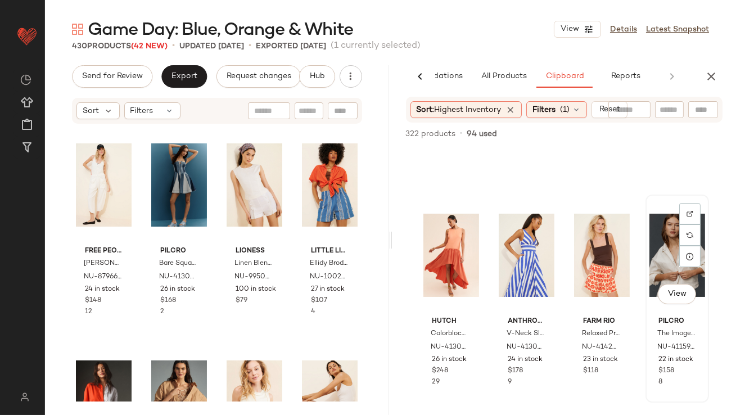
click at [664, 267] on div "View" at bounding box center [678, 256] width 56 height 114
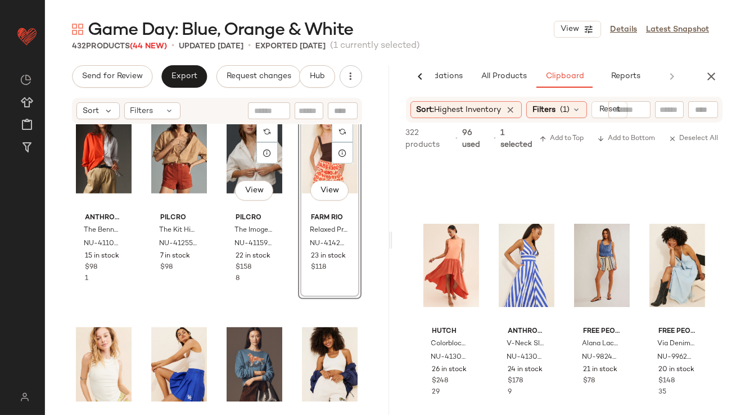
scroll to position [1142, 0]
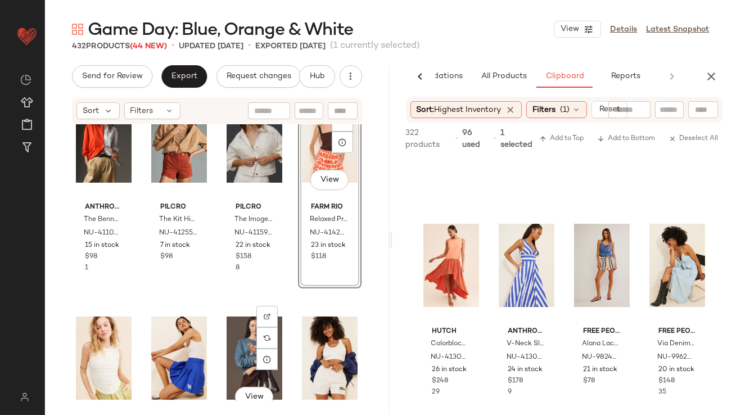
click at [257, 339] on div at bounding box center [267, 337] width 21 height 21
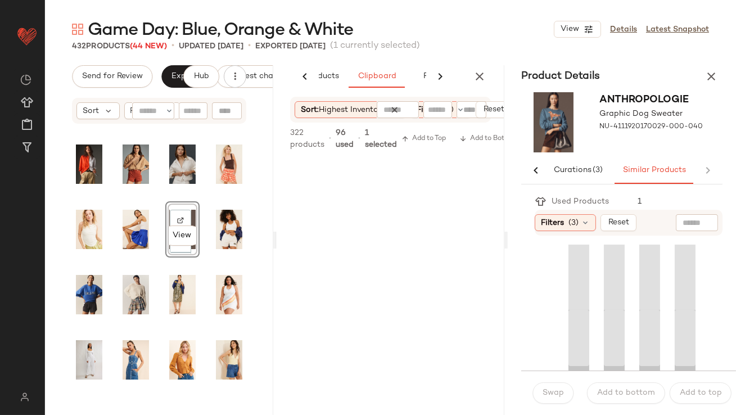
scroll to position [0, 136]
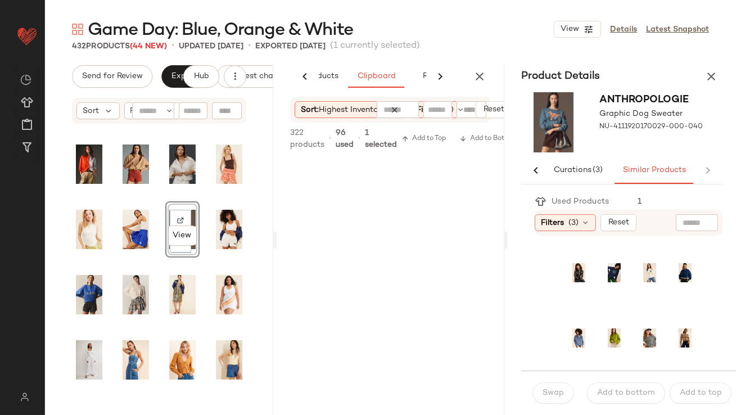
click at [707, 73] on icon "button" at bounding box center [712, 77] width 14 height 14
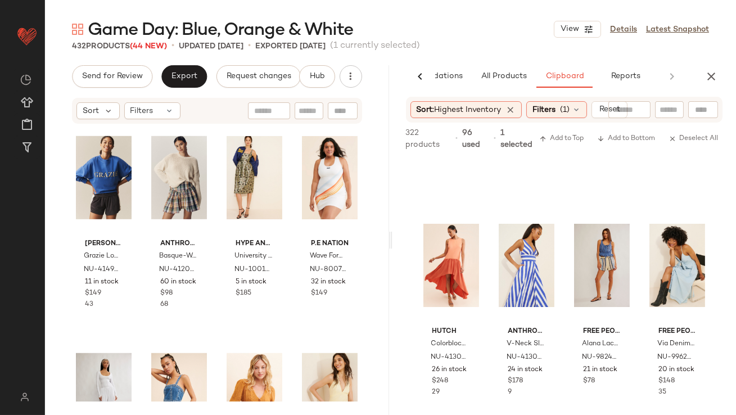
scroll to position [1583, 0]
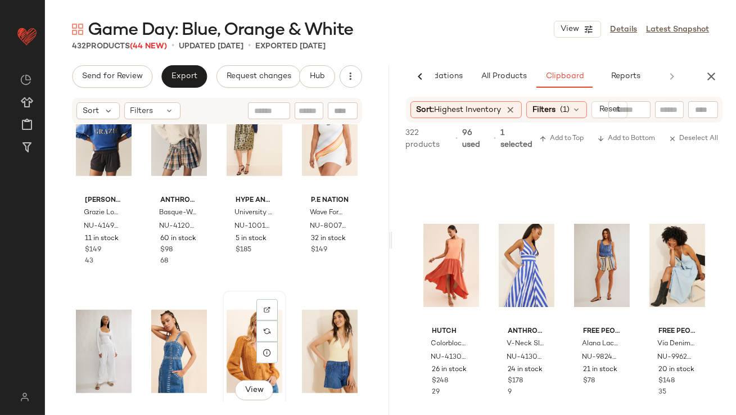
click at [251, 351] on div "View" at bounding box center [255, 352] width 56 height 114
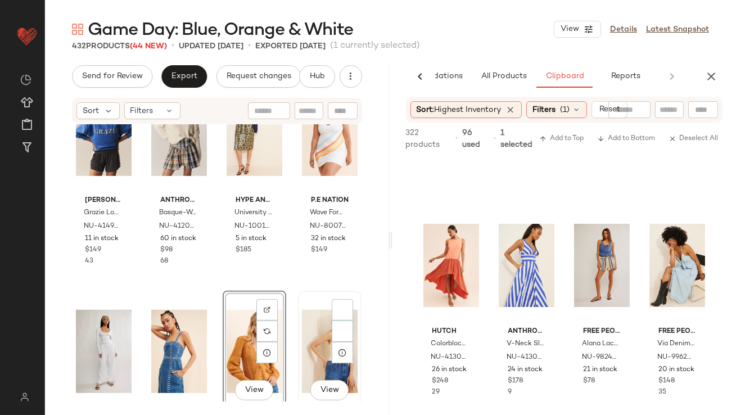
click at [308, 345] on div "View" at bounding box center [330, 352] width 56 height 114
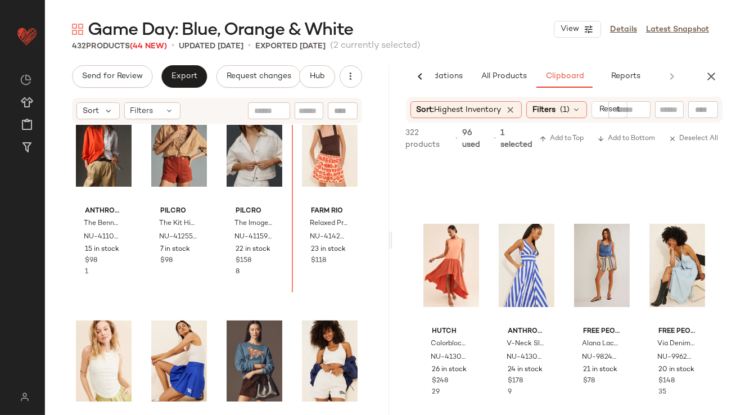
scroll to position [1131, 0]
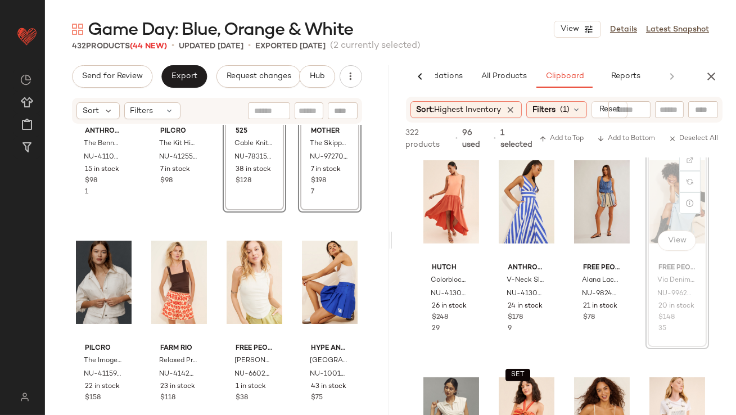
scroll to position [1112, 0]
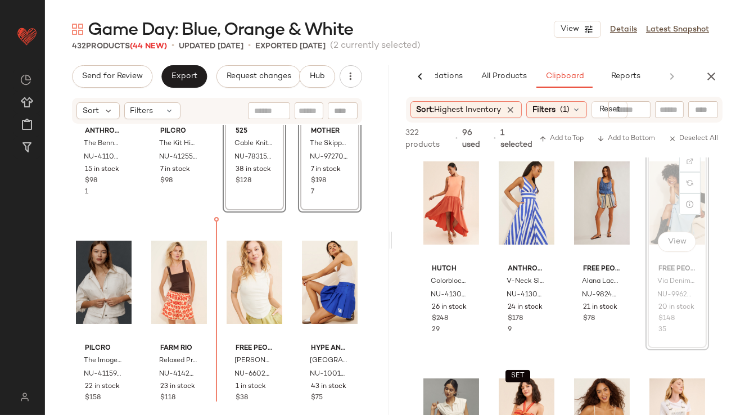
drag, startPoint x: 649, startPoint y: 188, endPoint x: 643, endPoint y: 188, distance: 5.7
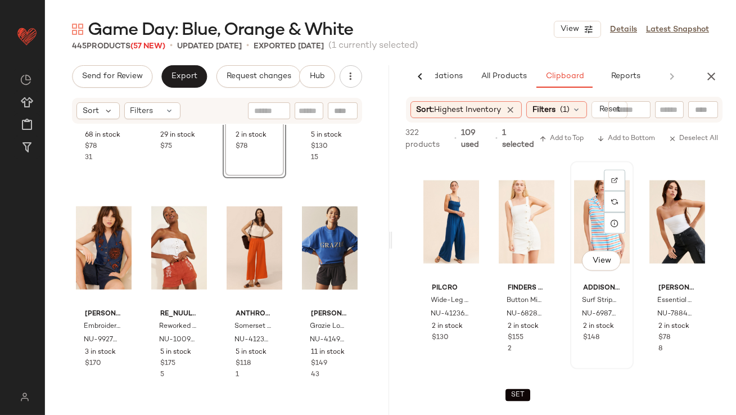
scroll to position [3700, 0]
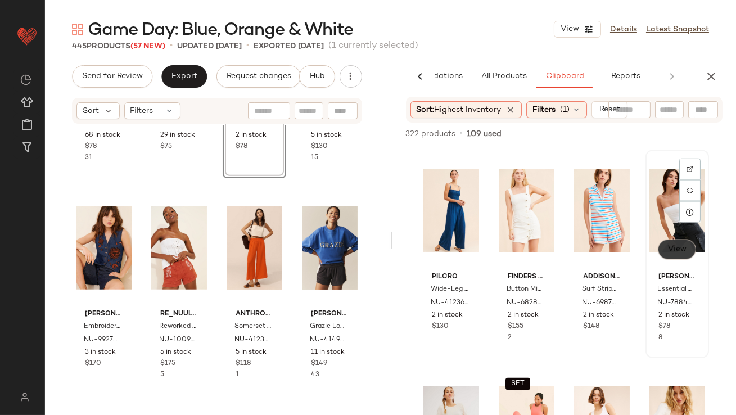
click at [658, 255] on button "View" at bounding box center [677, 250] width 38 height 20
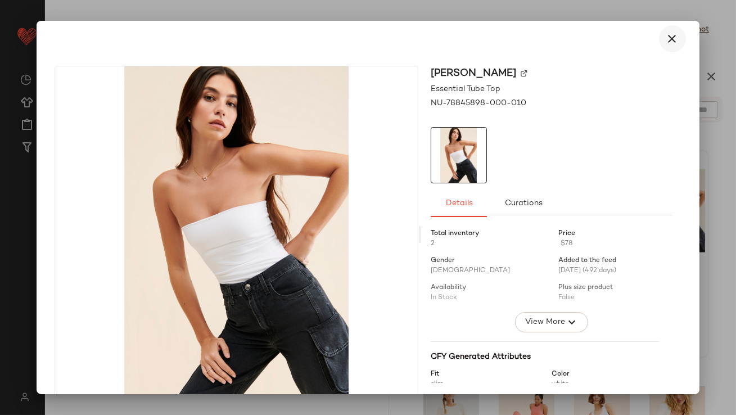
click at [666, 42] on icon "button" at bounding box center [673, 39] width 14 height 14
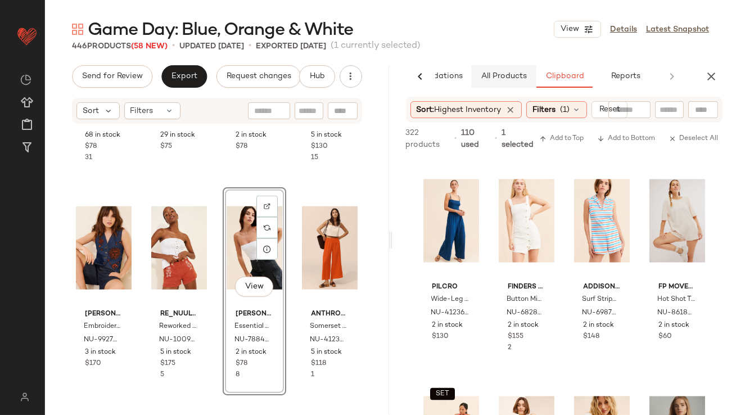
click at [504, 80] on span "All Products" at bounding box center [503, 76] width 46 height 9
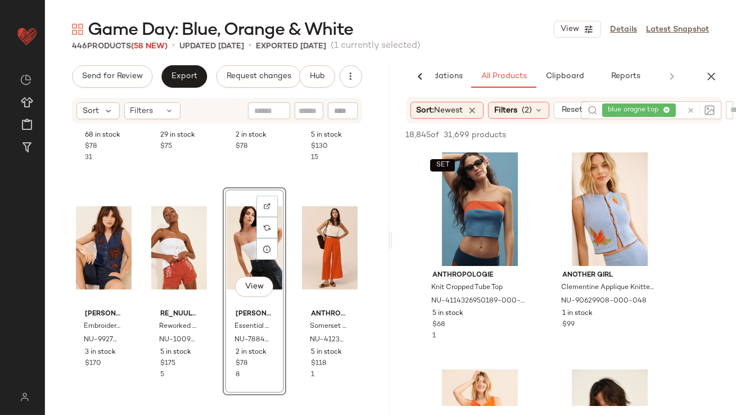
click at [668, 110] on icon at bounding box center [666, 110] width 7 height 7
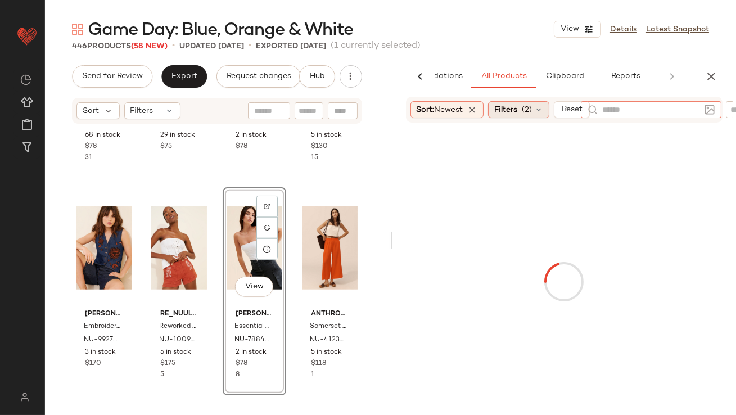
click at [518, 104] on span "Filters" at bounding box center [506, 110] width 23 height 12
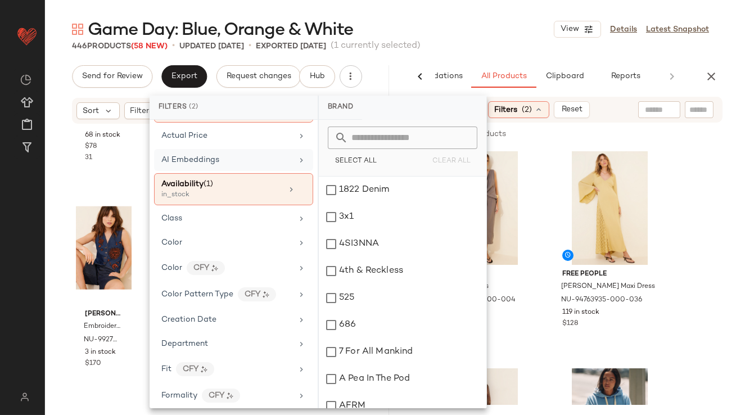
scroll to position [95, 0]
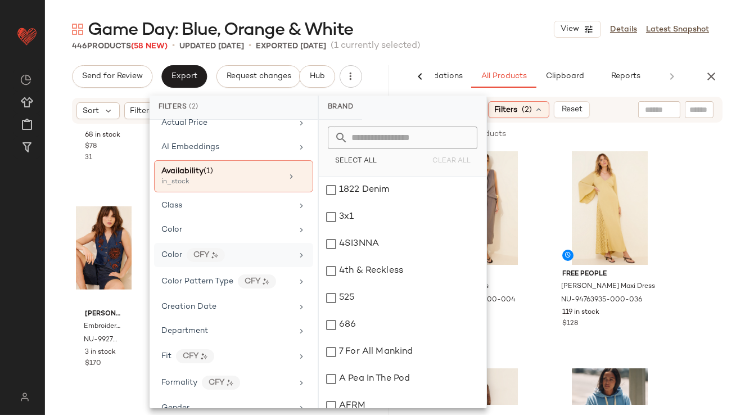
click at [182, 255] on div "Color CFY" at bounding box center [226, 255] width 131 height 14
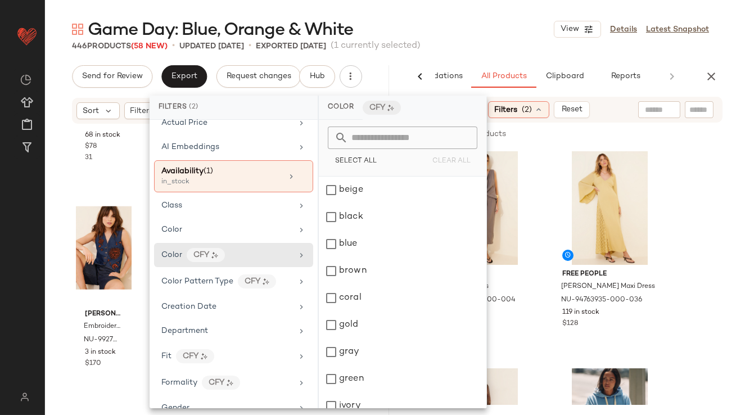
click at [363, 134] on input "text" at bounding box center [409, 138] width 123 height 23
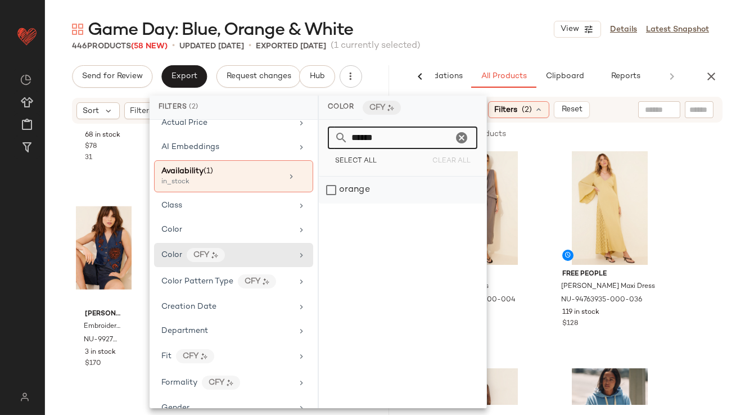
type input "******"
click at [335, 182] on div "orange" at bounding box center [403, 190] width 168 height 27
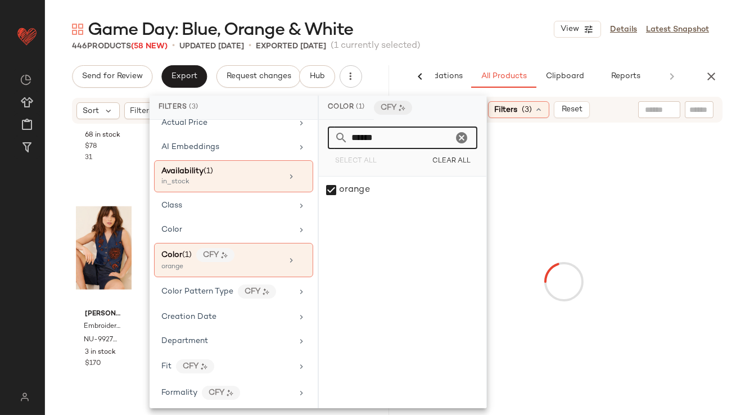
click at [410, 141] on input "******" at bounding box center [400, 138] width 105 height 23
drag, startPoint x: 410, startPoint y: 141, endPoint x: 338, endPoint y: 140, distance: 72.0
click at [338, 140] on div "******" at bounding box center [403, 138] width 150 height 23
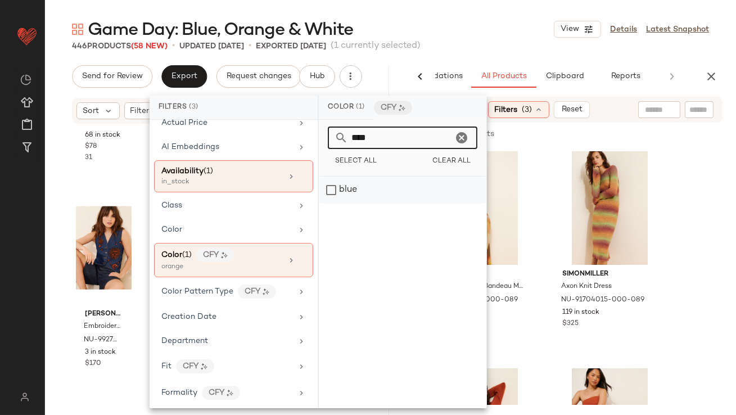
type input "****"
click at [343, 198] on div "blue" at bounding box center [403, 190] width 168 height 27
drag, startPoint x: 402, startPoint y: 138, endPoint x: 317, endPoint y: 138, distance: 85.5
click at [317, 138] on div "Filters (3) Brand Category In Curation? No Actual Price AI Embeddings Availabil…" at bounding box center [319, 252] width 338 height 313
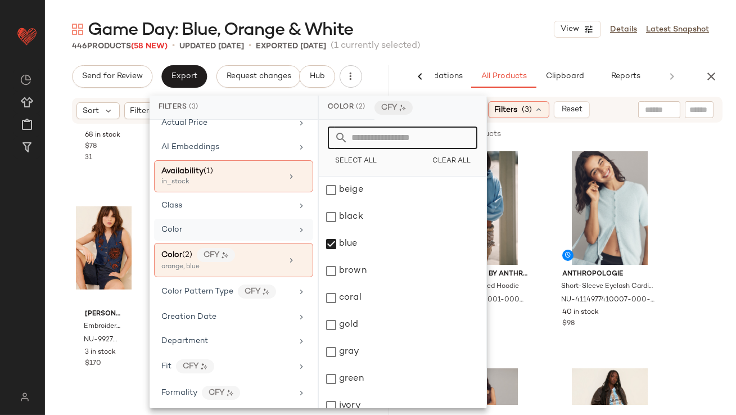
click at [218, 231] on div "Color" at bounding box center [226, 230] width 131 height 12
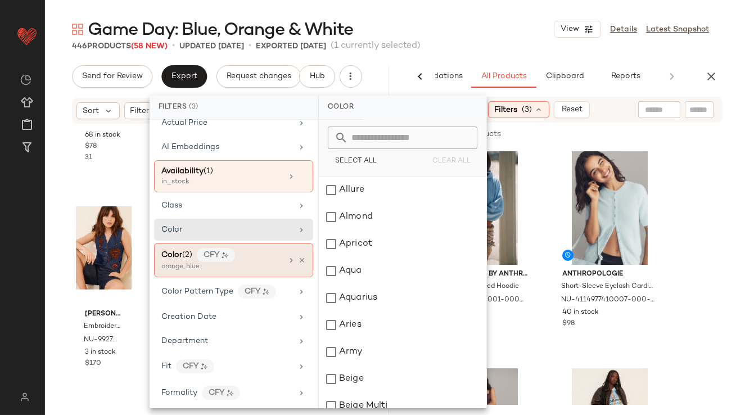
click at [248, 259] on div "Color (2) CFY" at bounding box center [221, 255] width 121 height 14
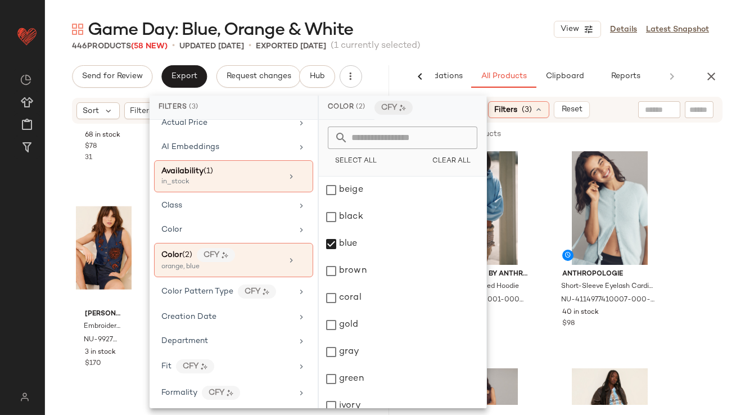
click at [388, 140] on input "text" at bounding box center [409, 138] width 123 height 23
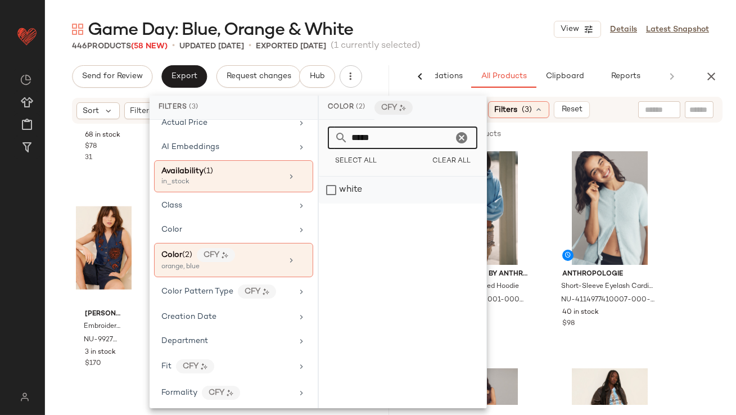
type input "*****"
click at [355, 181] on div "white" at bounding box center [403, 190] width 168 height 27
click at [451, 54] on div "Game Day: Blue, Orange & White View Details Latest Snapshot 446 Products (58 Ne…" at bounding box center [390, 216] width 691 height 397
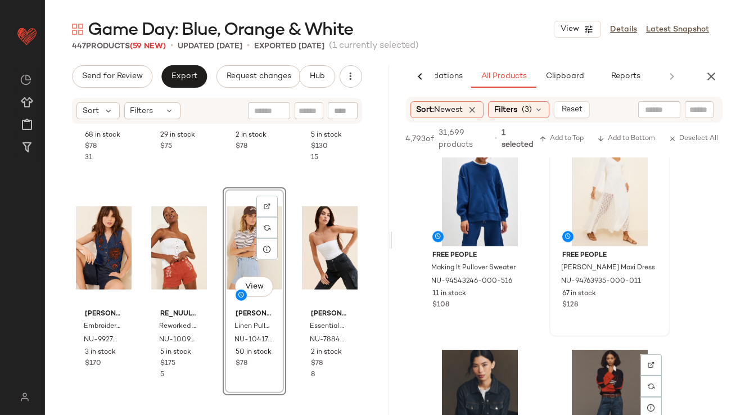
scroll to position [1736, 0]
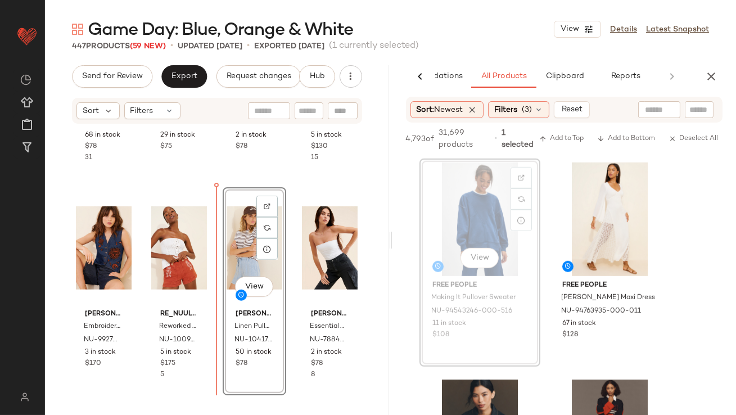
drag, startPoint x: 474, startPoint y: 218, endPoint x: 403, endPoint y: 234, distance: 72.7
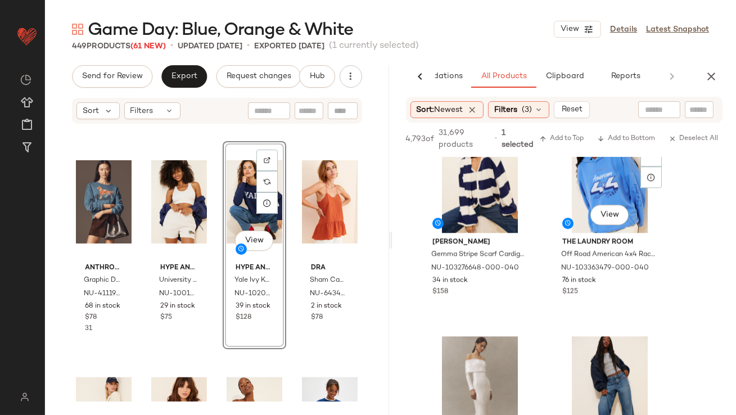
scroll to position [5662, 0]
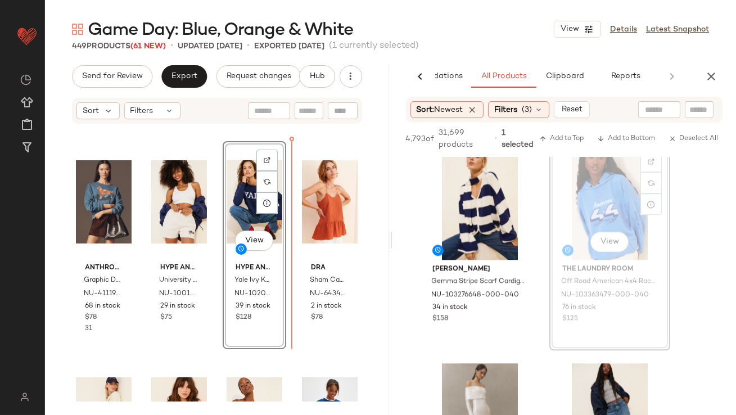
drag, startPoint x: 575, startPoint y: 227, endPoint x: 564, endPoint y: 227, distance: 11.3
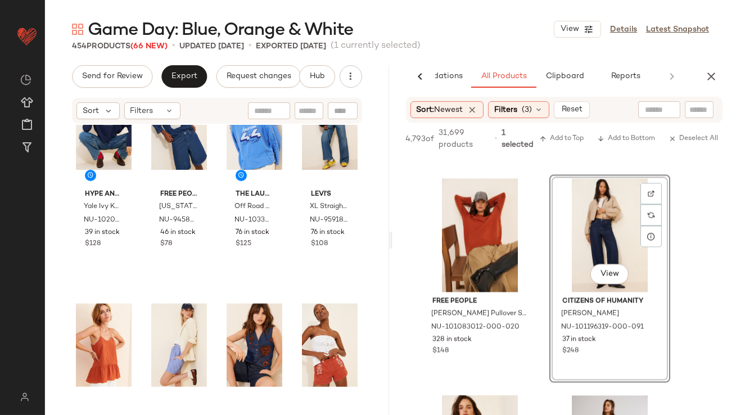
scroll to position [2244, 0]
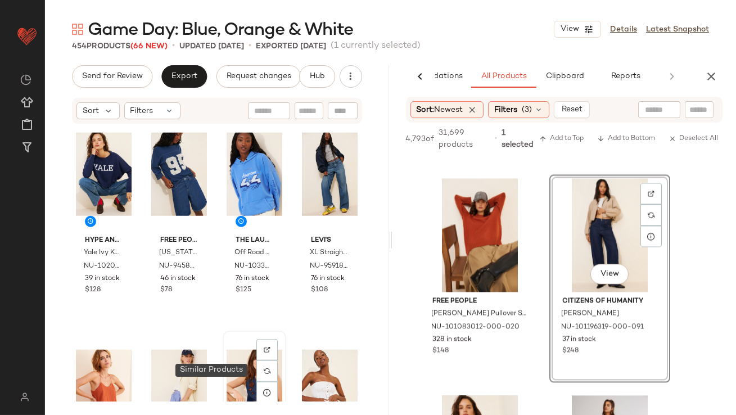
click at [257, 361] on div at bounding box center [267, 371] width 21 height 21
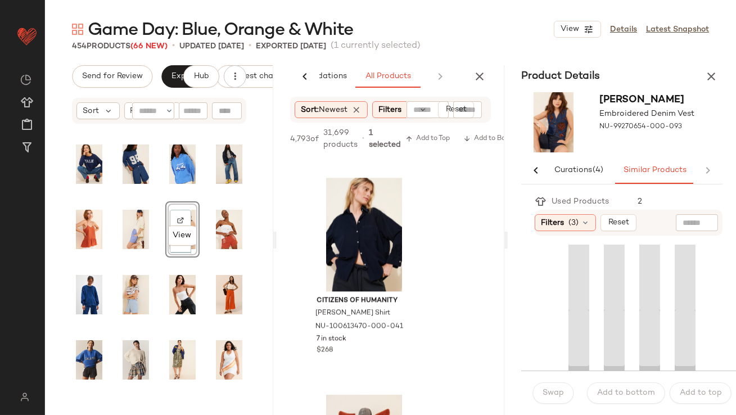
scroll to position [0, 65]
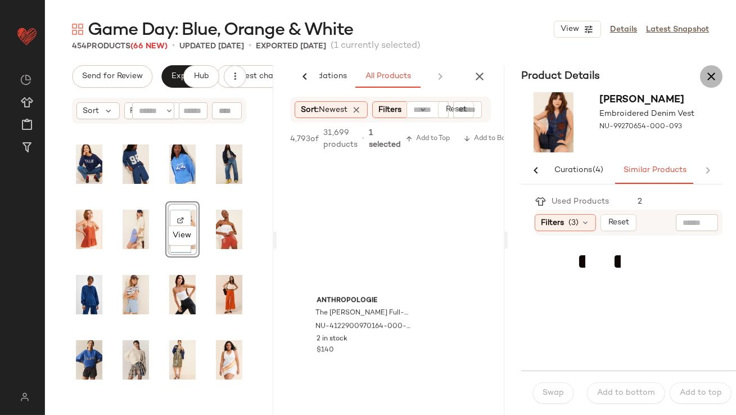
click at [719, 79] on button "button" at bounding box center [711, 76] width 23 height 23
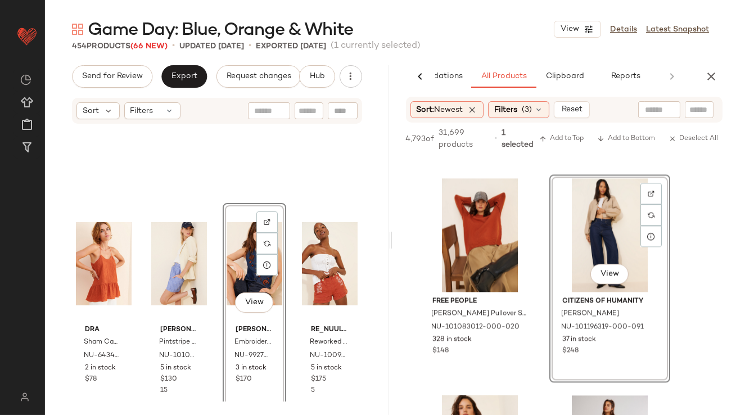
scroll to position [2292, 0]
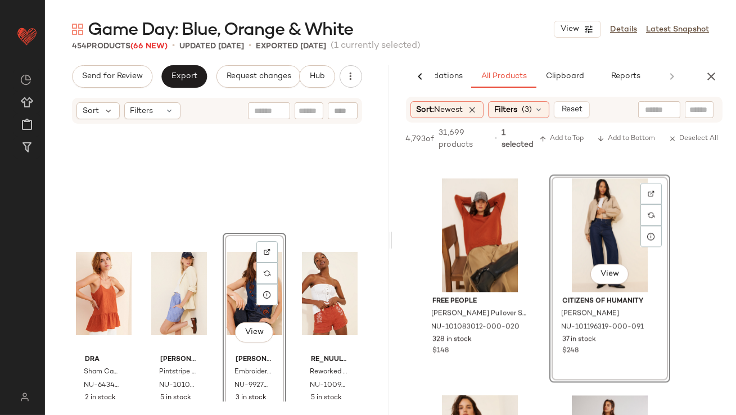
click at [227, 264] on div "View" at bounding box center [255, 294] width 56 height 114
click at [303, 265] on div "View" at bounding box center [330, 294] width 56 height 114
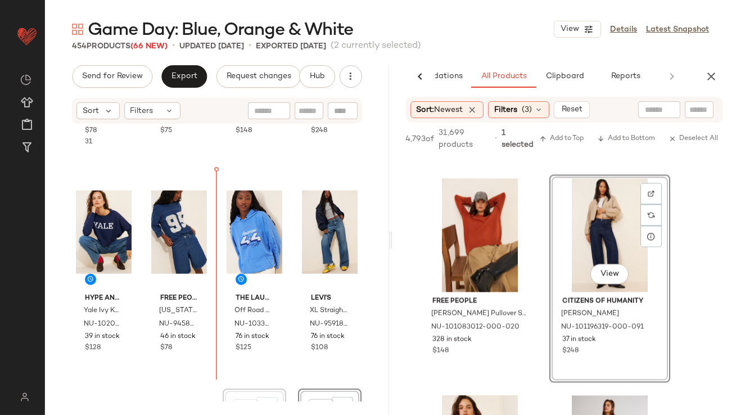
scroll to position [2136, 0]
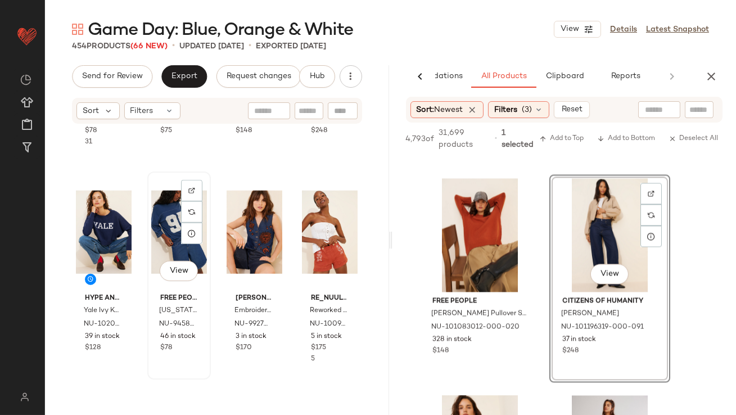
click at [207, 352] on div "View Free People Montana Denim Shorts NU-94588803-000-091 46 in stock $78" at bounding box center [179, 276] width 61 height 206
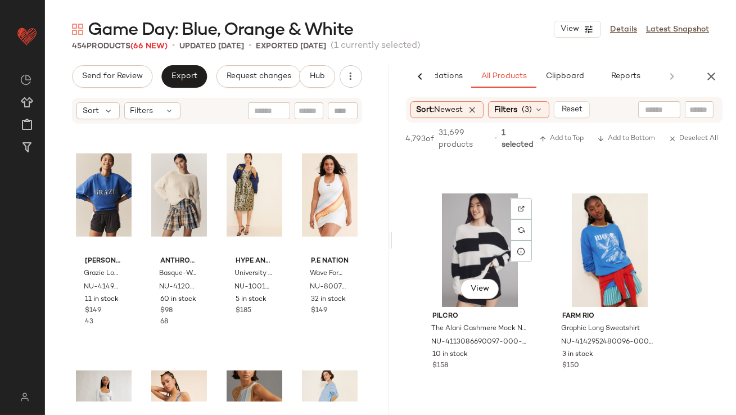
scroll to position [16890, 0]
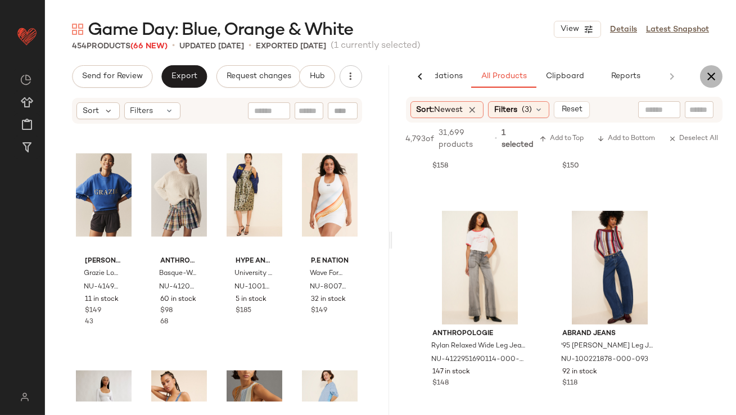
click at [709, 79] on icon "button" at bounding box center [712, 77] width 14 height 14
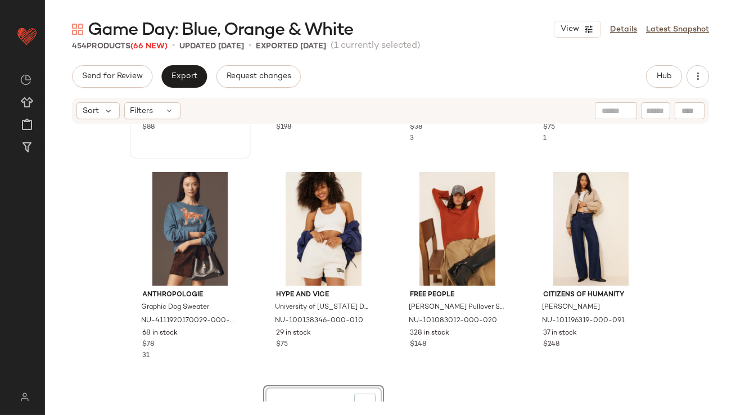
scroll to position [1927, 0]
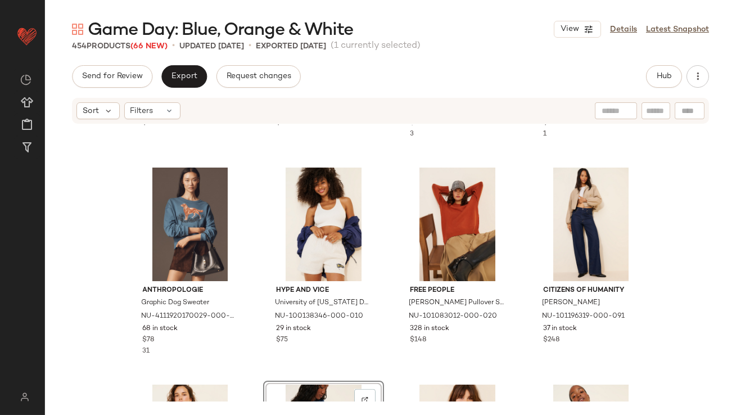
click at [184, 88] on div "Send for Review Export Request changes Hub Sort Filters Anthropologie Bandeau P…" at bounding box center [390, 240] width 691 height 350
click at [181, 78] on span "Export" at bounding box center [184, 76] width 26 height 9
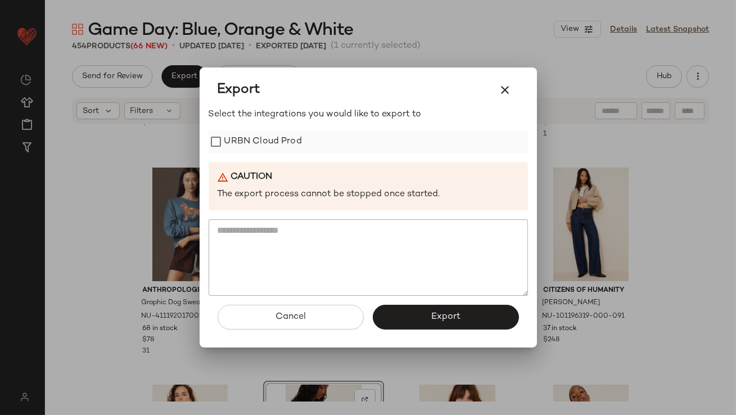
click at [231, 150] on label "URBN Cloud Prod" at bounding box center [263, 142] width 78 height 23
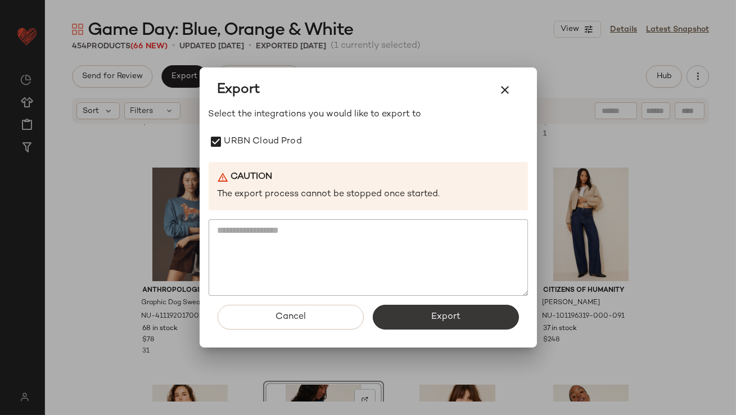
click at [406, 324] on button "Export" at bounding box center [446, 317] width 146 height 25
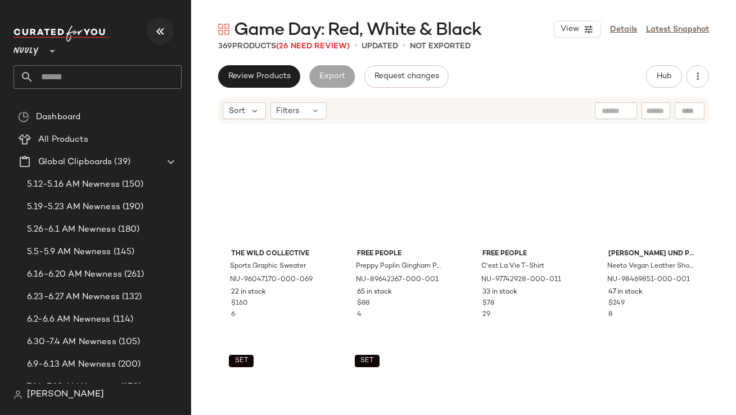
click at [164, 29] on icon "button" at bounding box center [161, 32] width 14 height 14
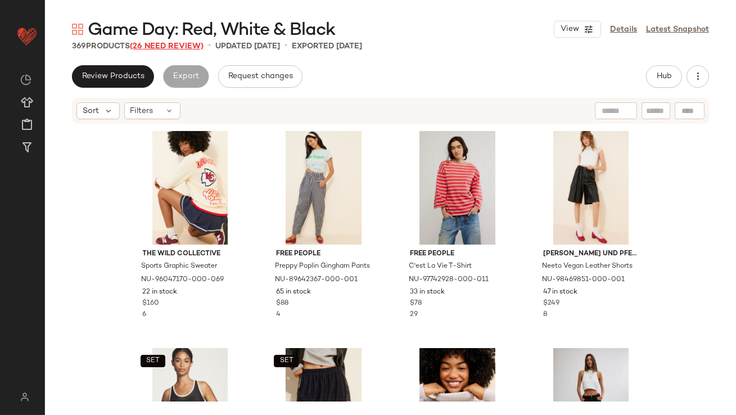
click at [197, 42] on span "(26 Need Review)" at bounding box center [167, 46] width 74 height 8
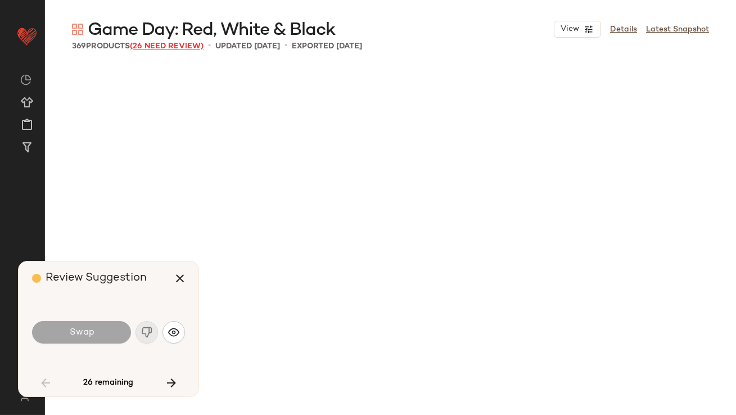
scroll to position [869, 0]
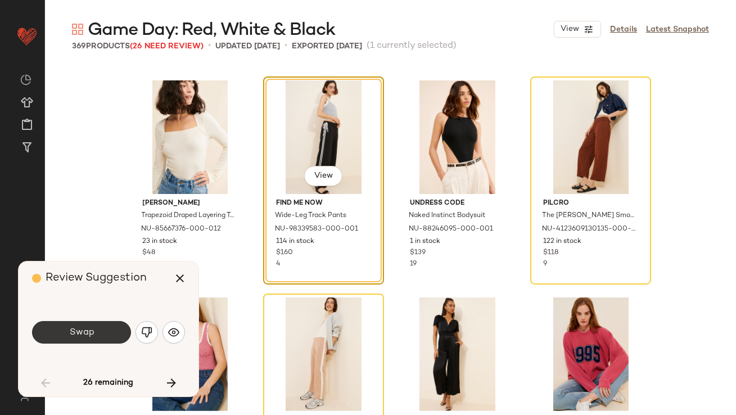
click at [91, 336] on span "Swap" at bounding box center [81, 332] width 25 height 11
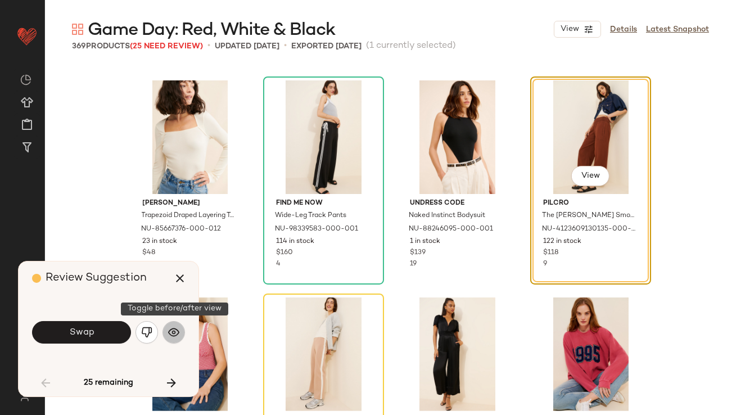
click at [171, 332] on img "button" at bounding box center [173, 332] width 11 height 11
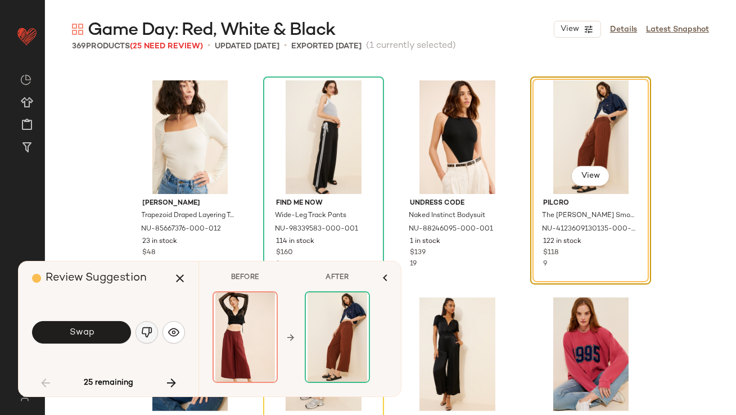
click at [150, 334] on img "button" at bounding box center [146, 332] width 11 height 11
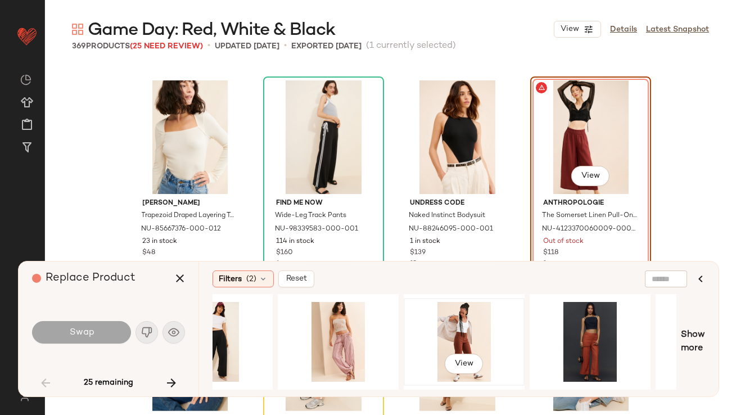
scroll to position [0, 1125]
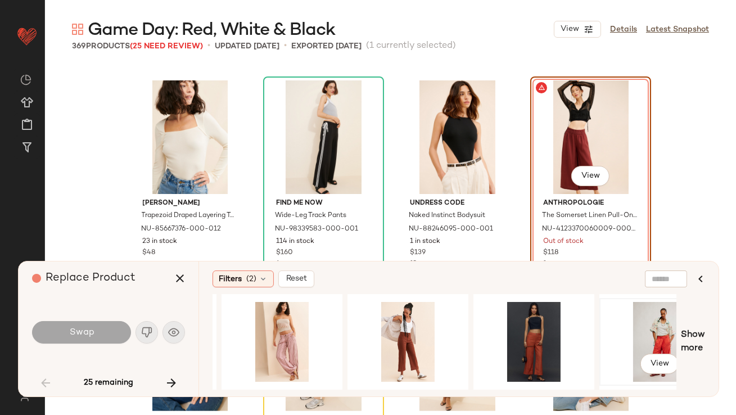
click at [637, 333] on div "View" at bounding box center [660, 342] width 113 height 80
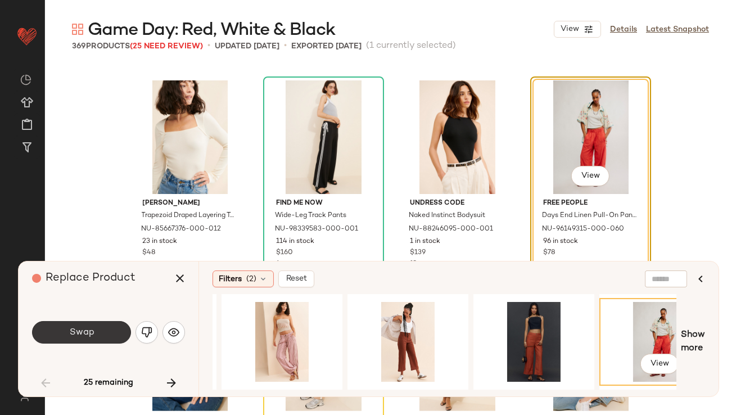
click at [105, 343] on button "Swap" at bounding box center [81, 332] width 99 height 23
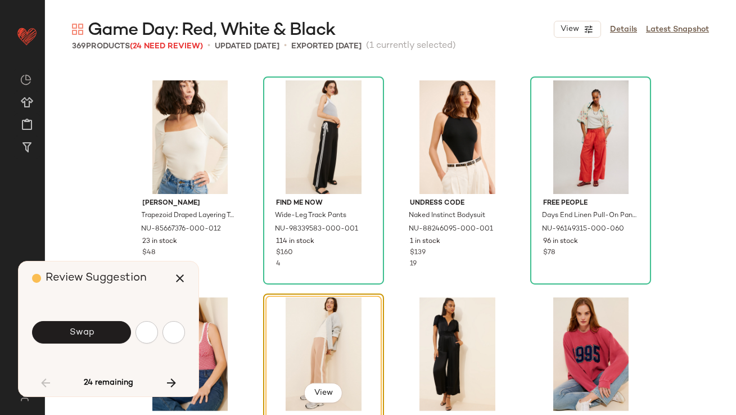
scroll to position [1086, 0]
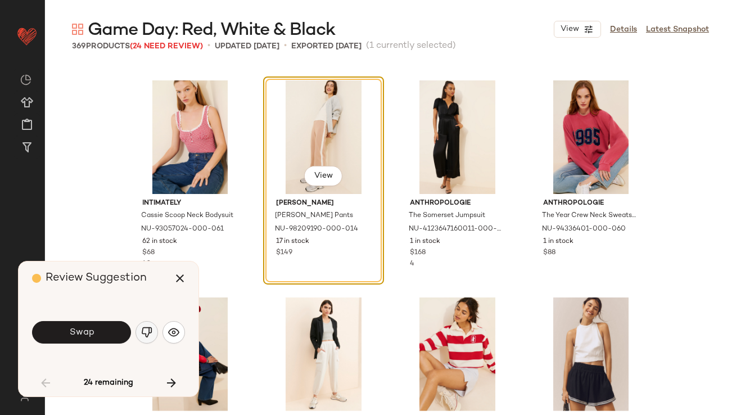
click at [150, 334] on img "button" at bounding box center [146, 332] width 11 height 11
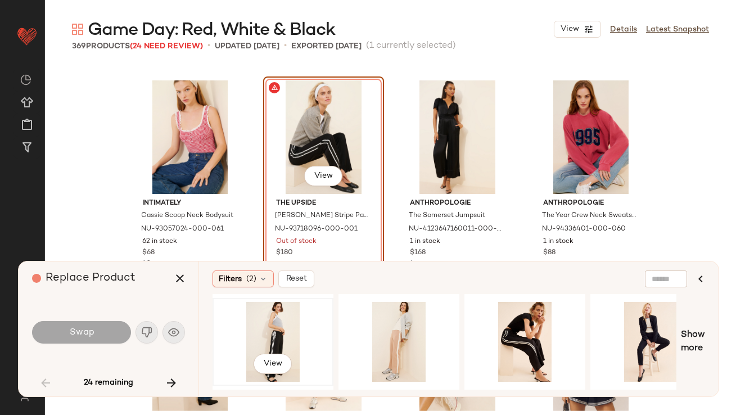
click at [258, 319] on div "View" at bounding box center [273, 342] width 113 height 80
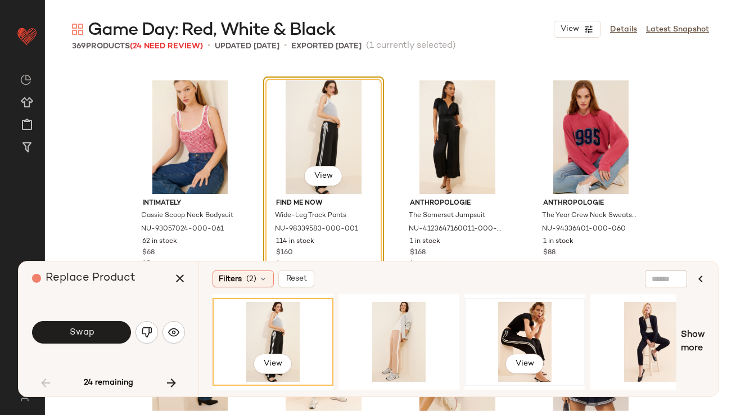
click at [514, 342] on div "View" at bounding box center [525, 342] width 113 height 80
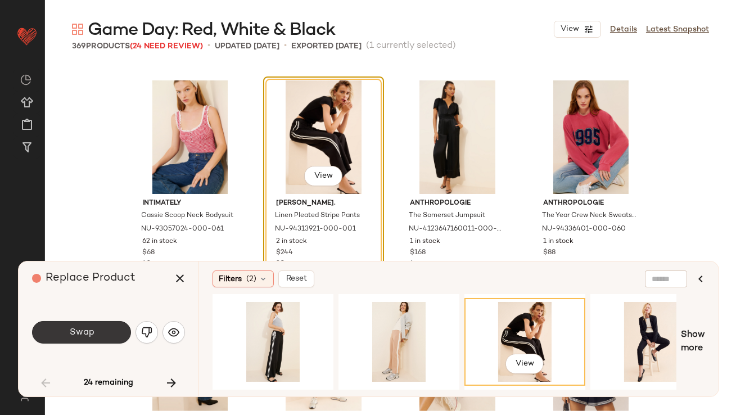
click at [100, 333] on button "Swap" at bounding box center [81, 332] width 99 height 23
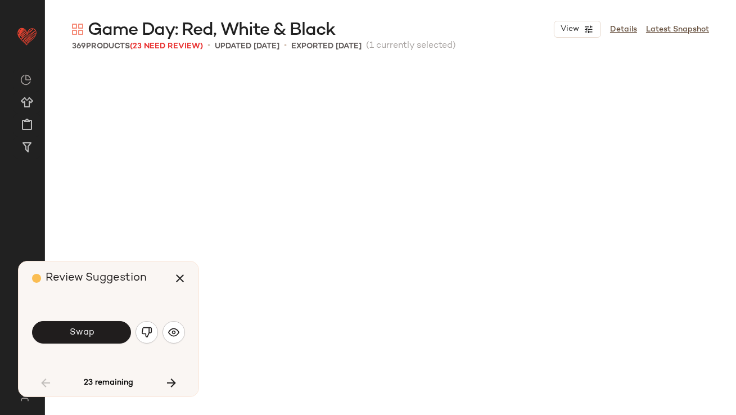
scroll to position [1737, 0]
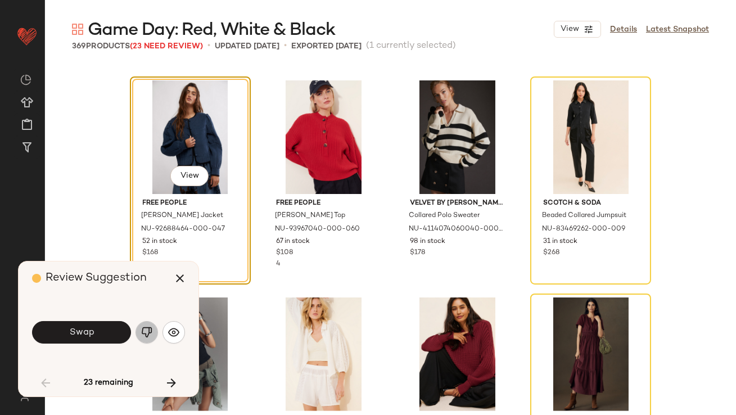
click at [148, 325] on button "button" at bounding box center [147, 332] width 23 height 23
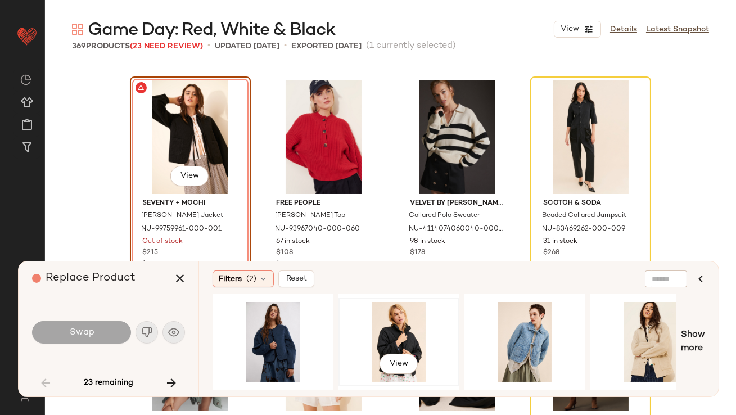
click at [388, 335] on div "View" at bounding box center [399, 342] width 113 height 80
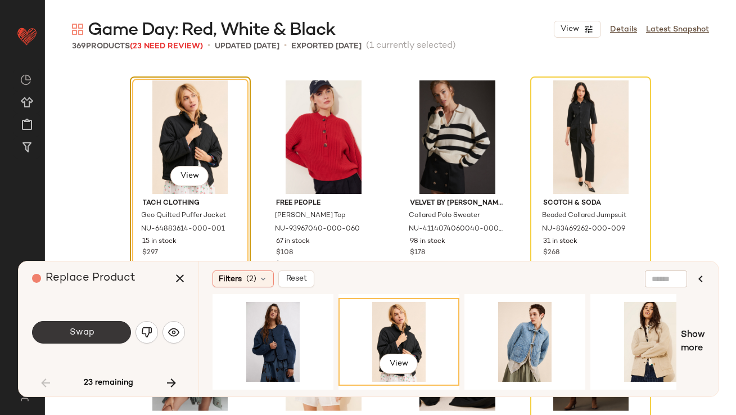
click at [96, 336] on button "Swap" at bounding box center [81, 332] width 99 height 23
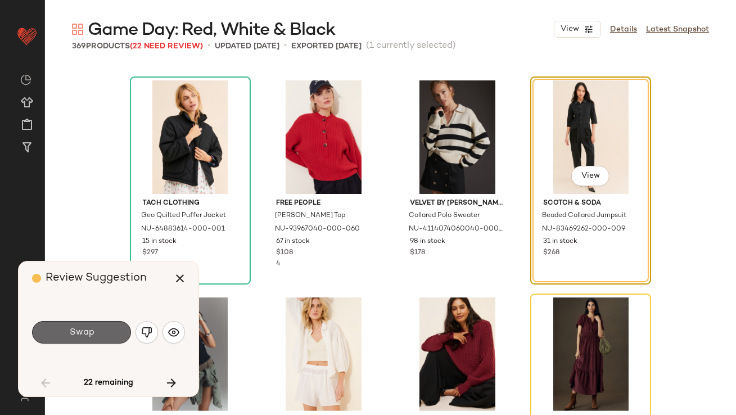
click at [102, 337] on button "Swap" at bounding box center [81, 332] width 99 height 23
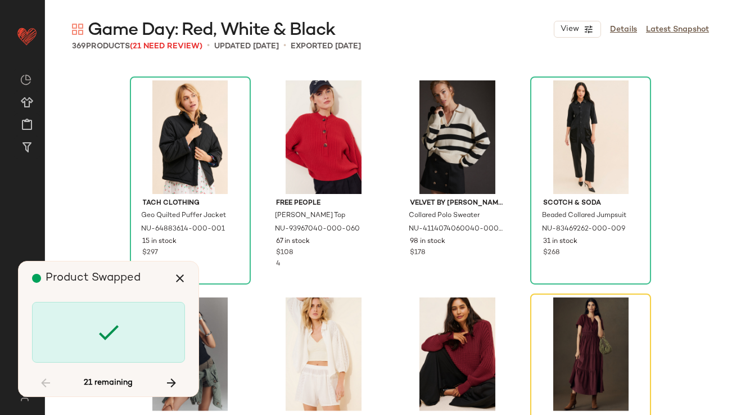
scroll to position [1955, 0]
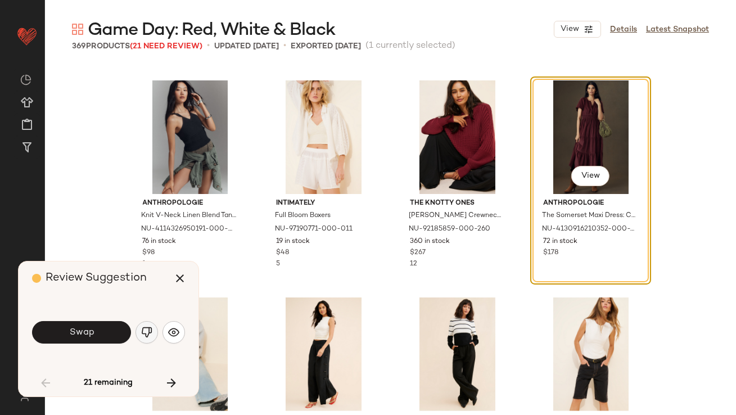
click at [142, 336] on img "button" at bounding box center [146, 332] width 11 height 11
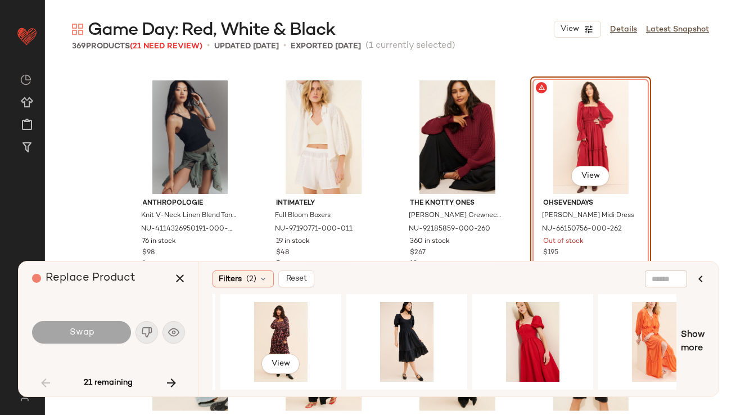
scroll to position [0, 623]
click at [418, 331] on div "View" at bounding box center [406, 342] width 113 height 80
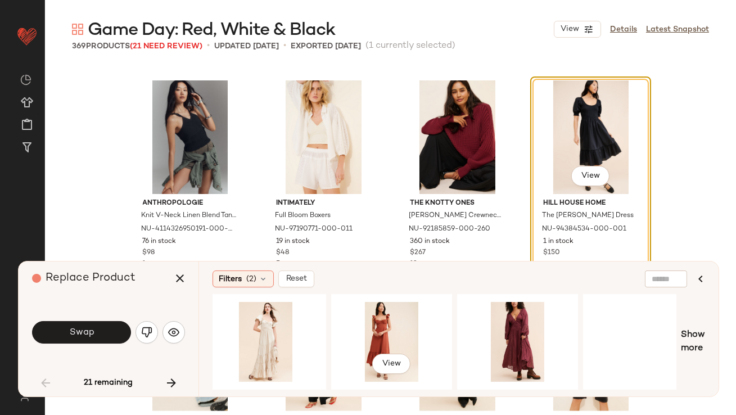
scroll to position [0, 1812]
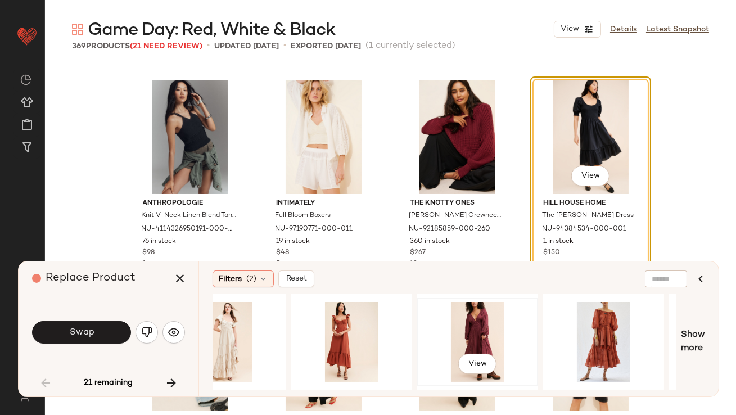
click at [483, 334] on div "View" at bounding box center [477, 342] width 113 height 80
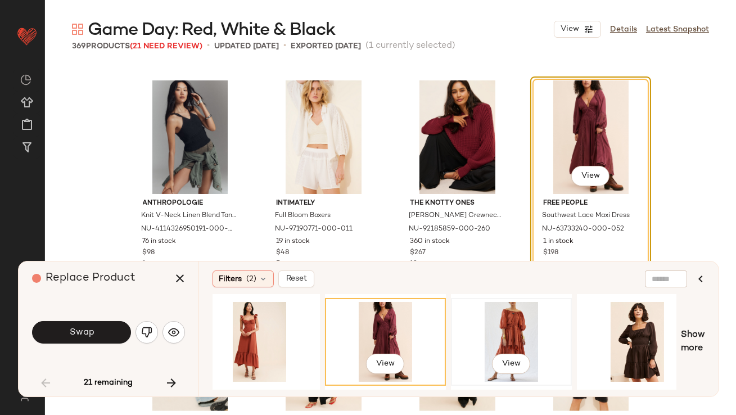
scroll to position [0, 1924]
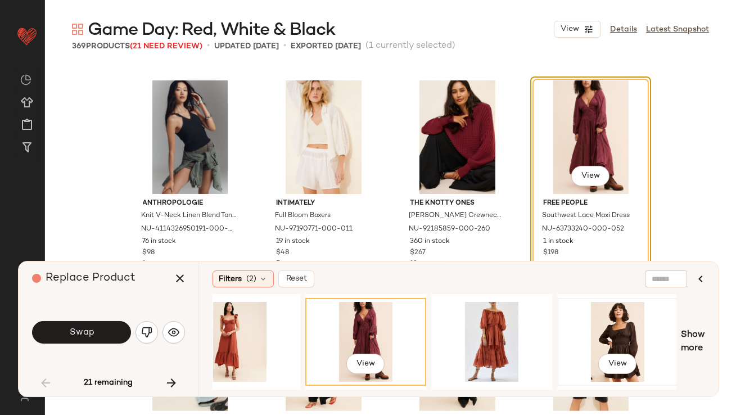
click at [588, 334] on div "View" at bounding box center [617, 342] width 113 height 80
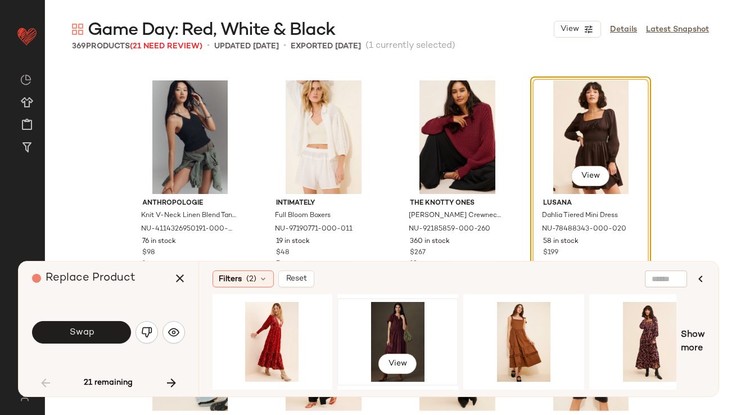
scroll to position [0, 0]
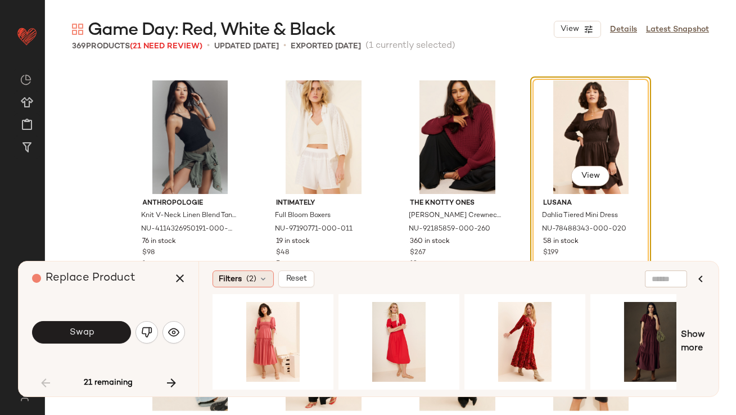
click at [248, 278] on span "(2)" at bounding box center [251, 279] width 10 height 12
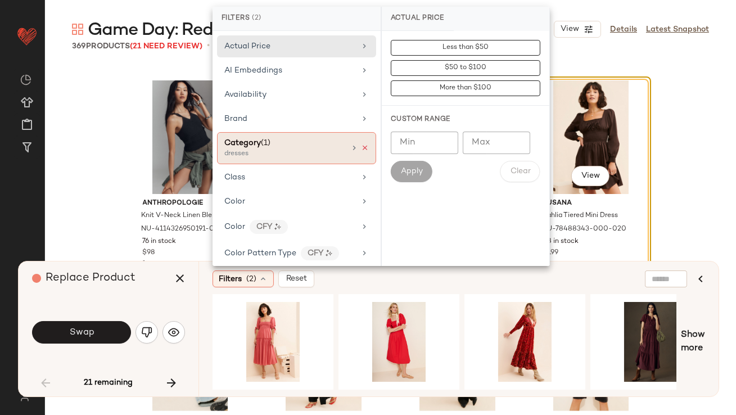
click at [362, 147] on icon at bounding box center [365, 148] width 8 height 8
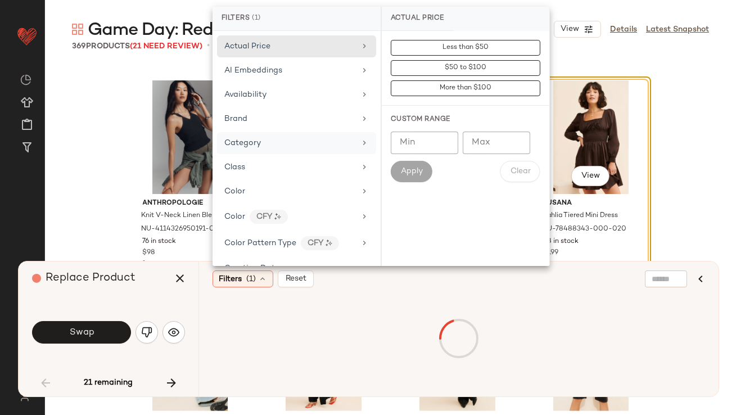
click at [159, 295] on div "Replace Product" at bounding box center [112, 279] width 161 height 34
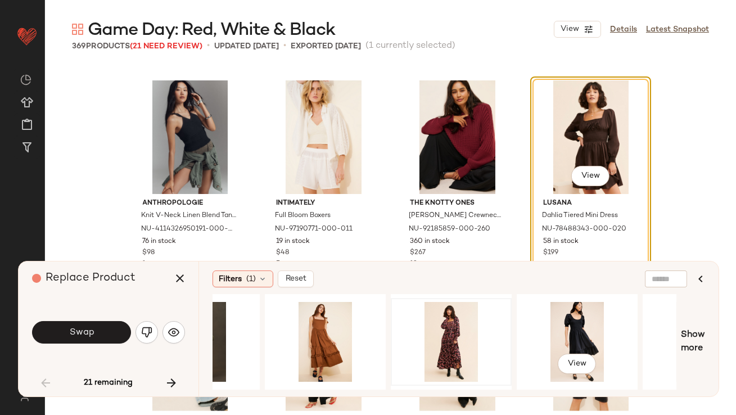
scroll to position [0, 462]
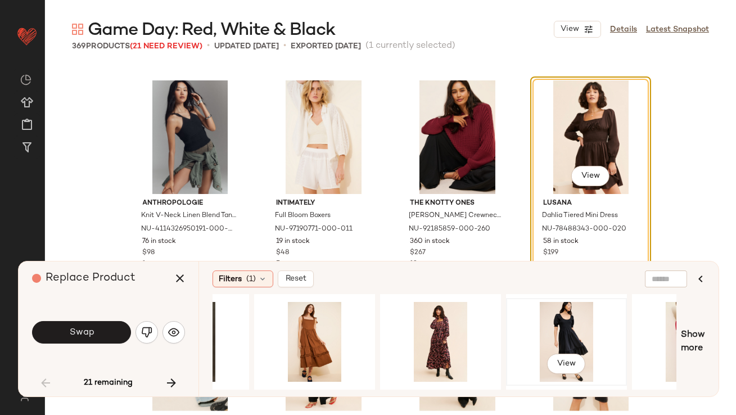
click at [555, 335] on div "View" at bounding box center [566, 342] width 113 height 80
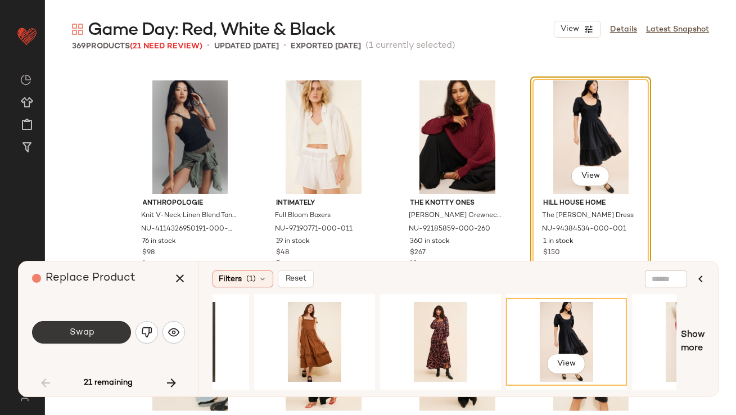
click at [110, 328] on button "Swap" at bounding box center [81, 332] width 99 height 23
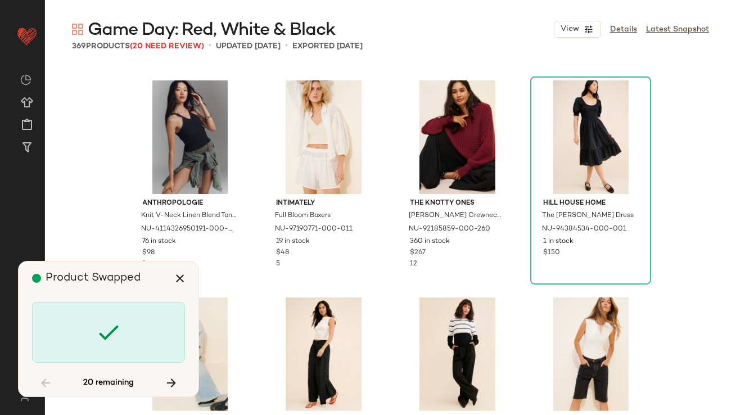
scroll to position [3258, 0]
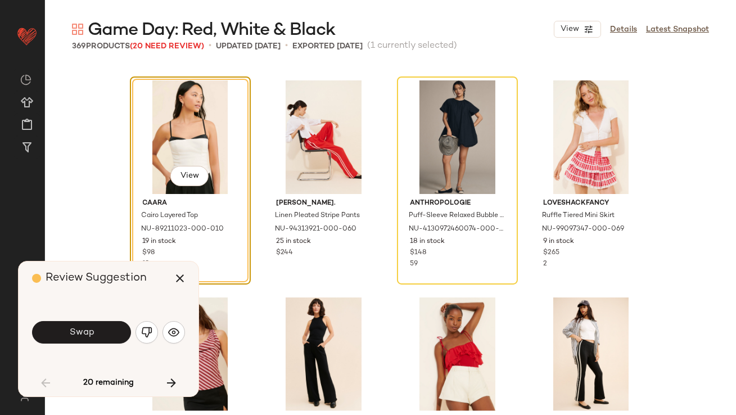
click at [110, 328] on button "Swap" at bounding box center [81, 332] width 99 height 23
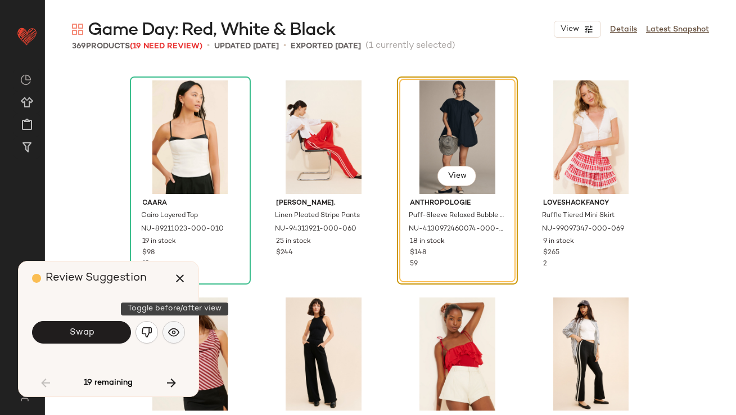
click at [164, 329] on button "button" at bounding box center [174, 332] width 23 height 23
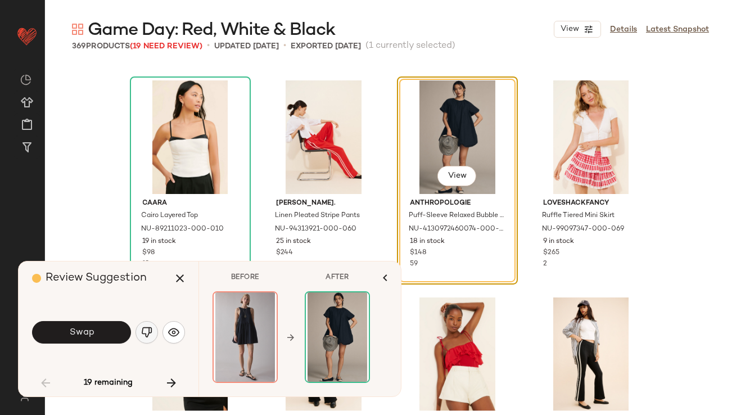
click at [140, 329] on button "button" at bounding box center [147, 332] width 23 height 23
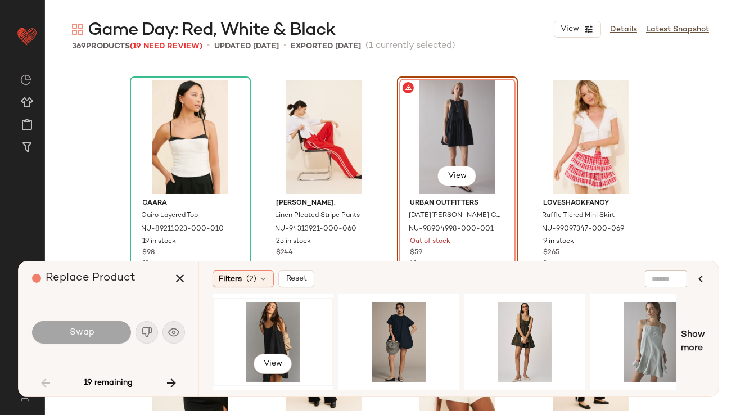
click at [274, 337] on div "View" at bounding box center [273, 342] width 113 height 80
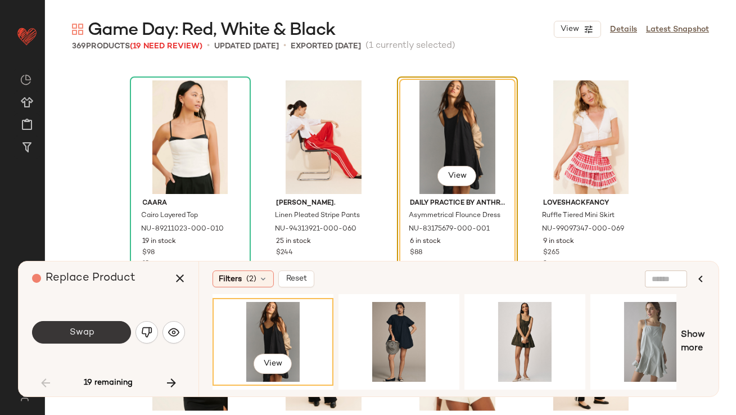
click at [89, 334] on span "Swap" at bounding box center [81, 332] width 25 height 11
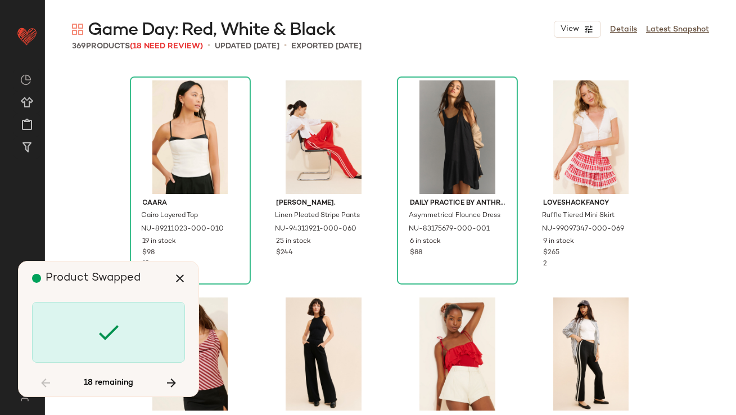
scroll to position [5429, 0]
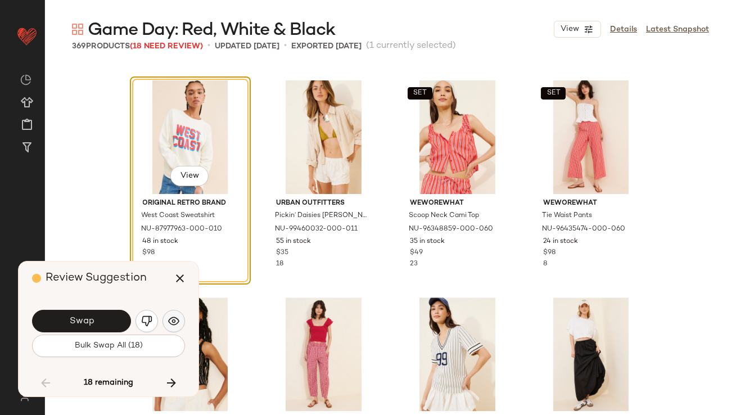
click at [165, 318] on button "button" at bounding box center [174, 321] width 23 height 23
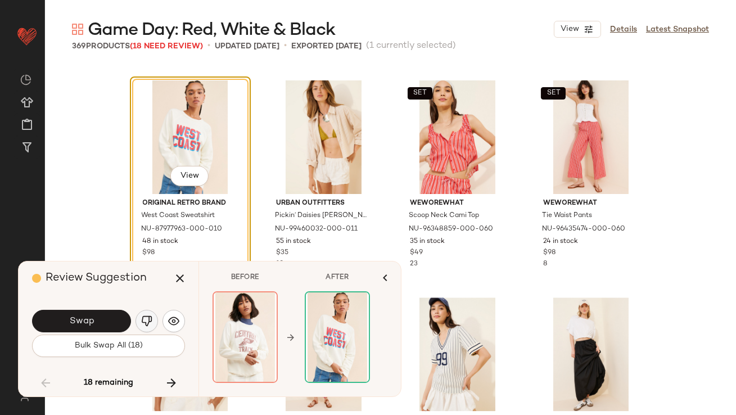
click at [144, 318] on img "button" at bounding box center [146, 321] width 11 height 11
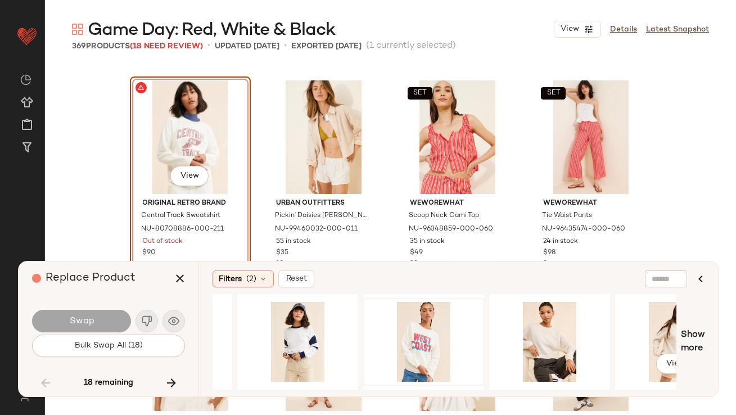
scroll to position [0, 72]
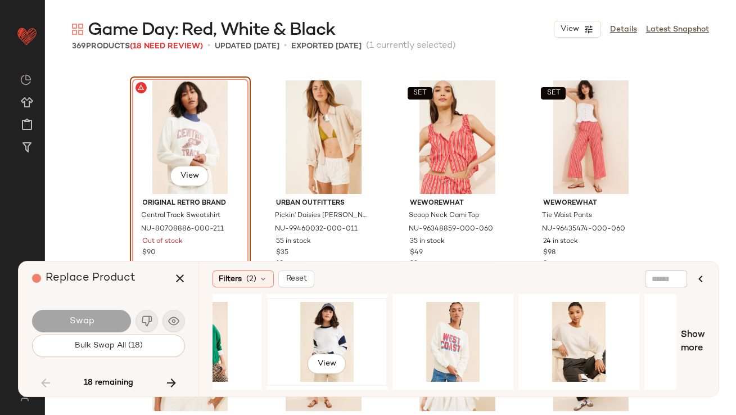
click at [331, 328] on div "View" at bounding box center [327, 342] width 113 height 80
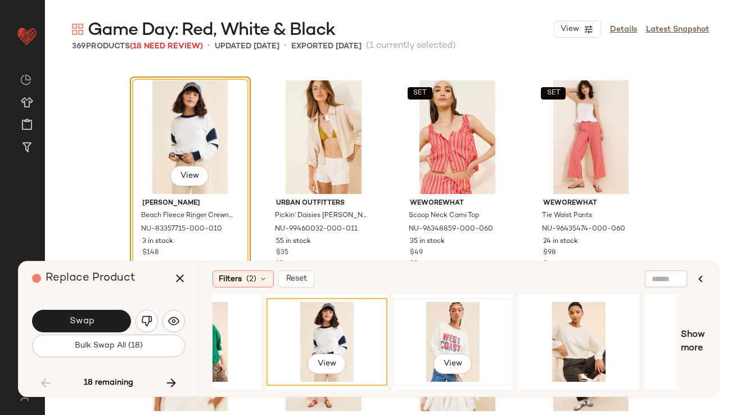
click at [451, 325] on div "View" at bounding box center [453, 342] width 113 height 80
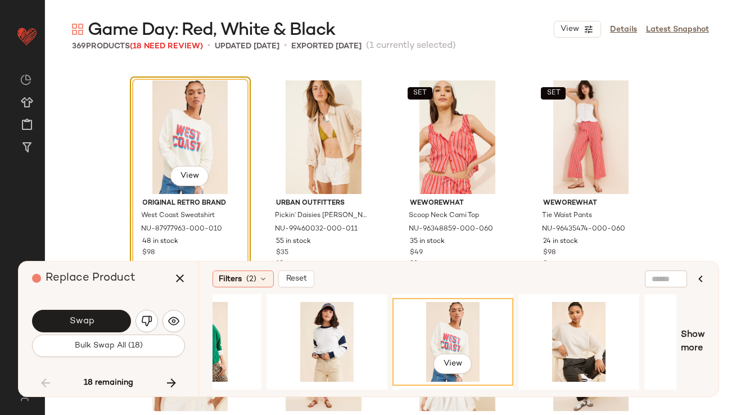
click at [80, 326] on span "Swap" at bounding box center [81, 321] width 25 height 11
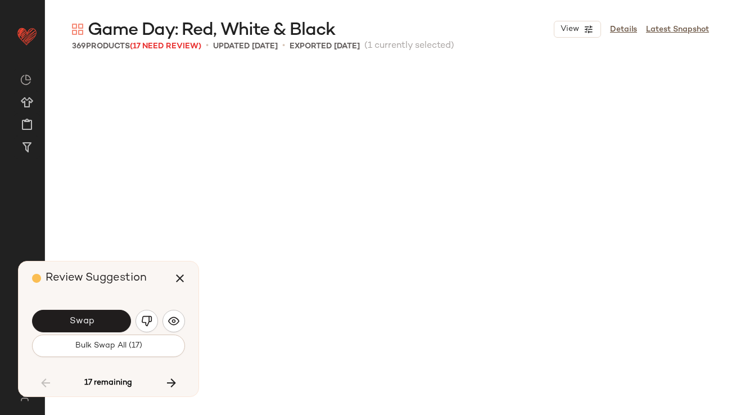
scroll to position [6081, 0]
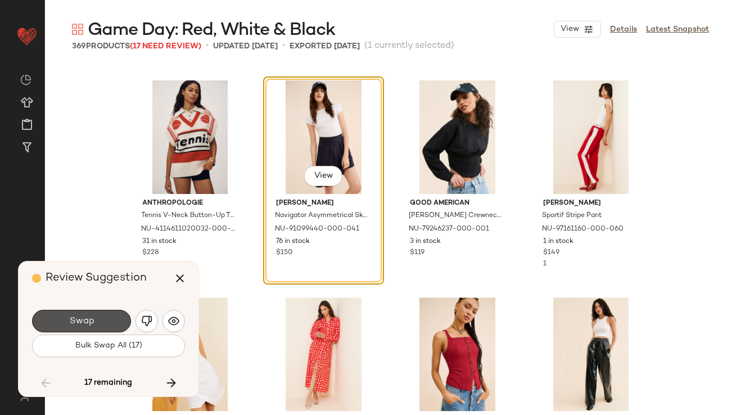
click at [80, 326] on span "Swap" at bounding box center [81, 321] width 25 height 11
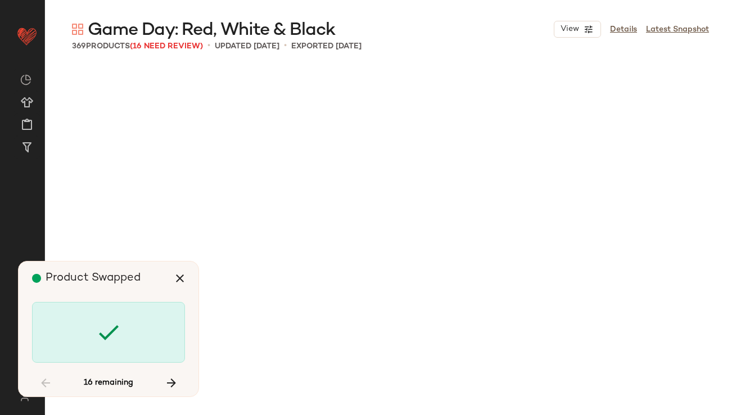
scroll to position [6949, 0]
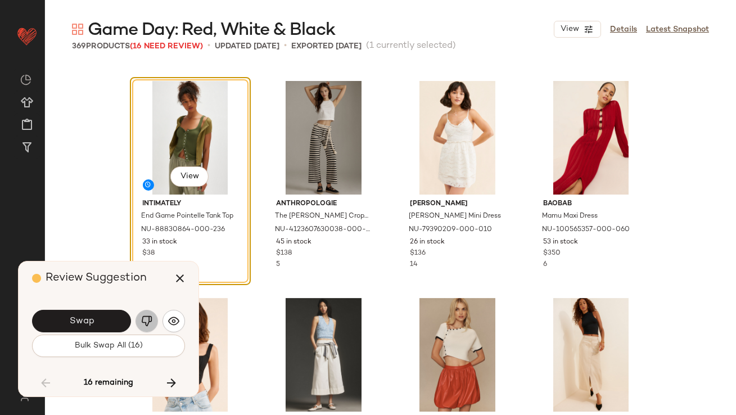
click at [146, 312] on button "button" at bounding box center [147, 321] width 23 height 23
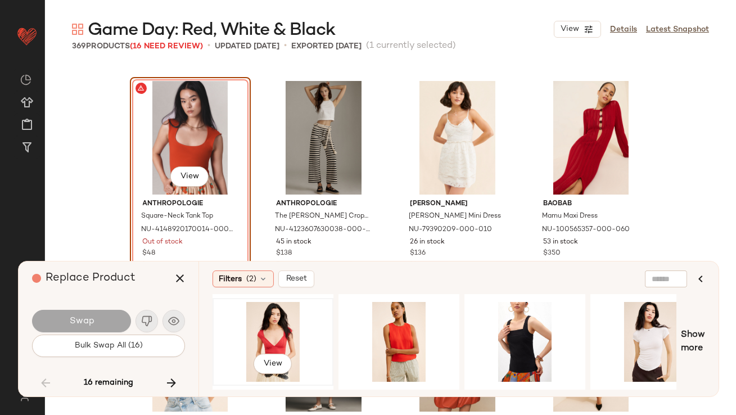
click at [290, 329] on div "View" at bounding box center [273, 342] width 113 height 80
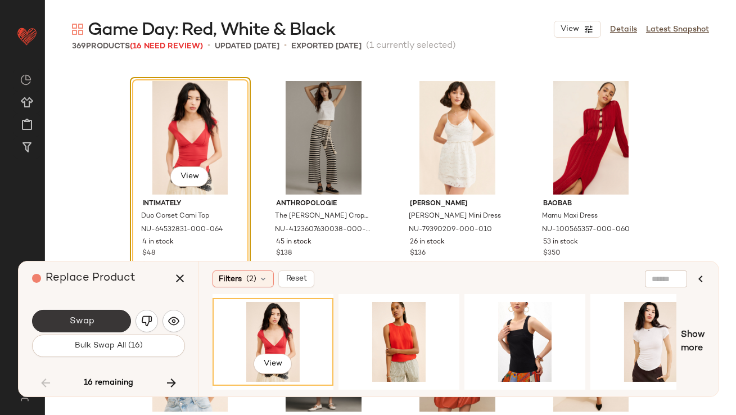
click at [91, 318] on span "Swap" at bounding box center [81, 321] width 25 height 11
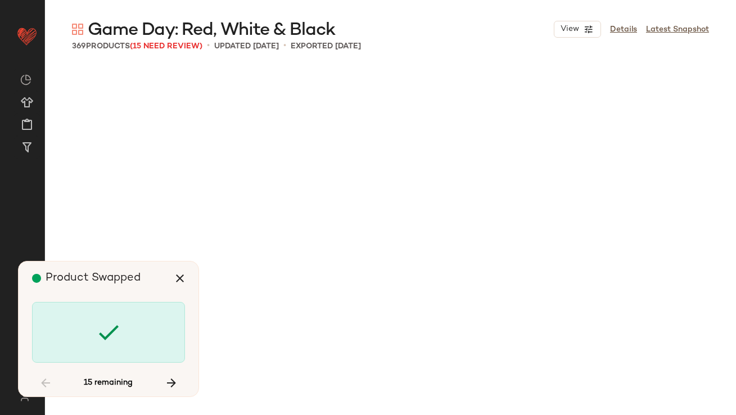
scroll to position [10641, 0]
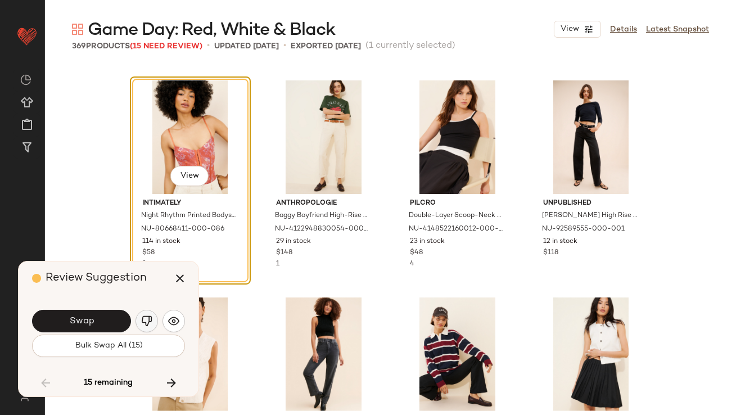
click at [144, 320] on img "button" at bounding box center [146, 321] width 11 height 11
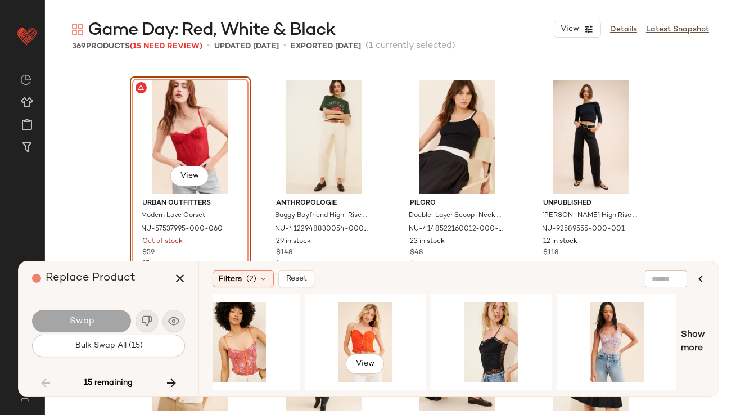
scroll to position [0, 486]
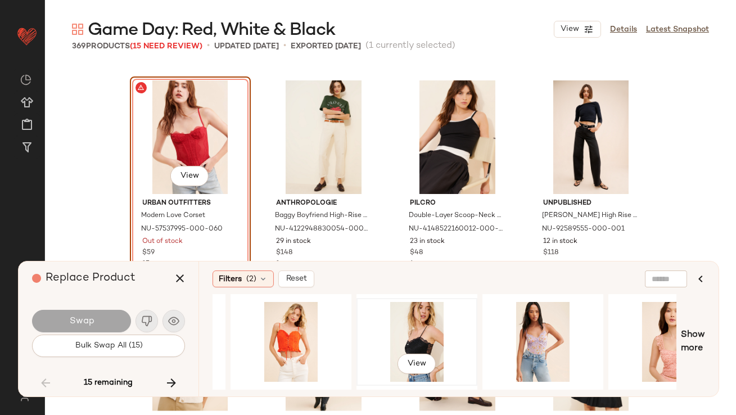
click at [432, 336] on div "View" at bounding box center [417, 342] width 113 height 80
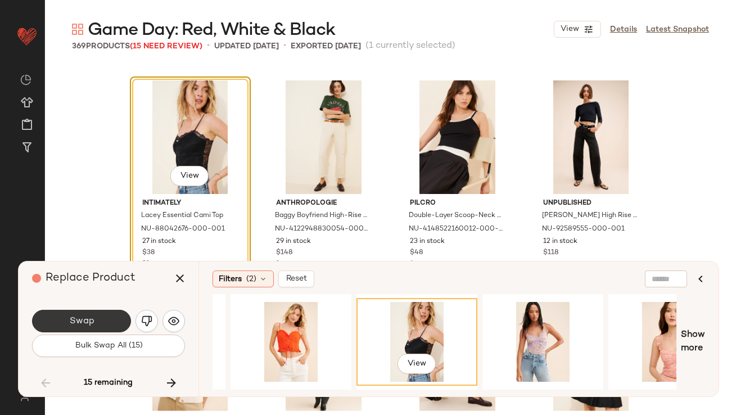
click at [102, 327] on button "Swap" at bounding box center [81, 321] width 99 height 23
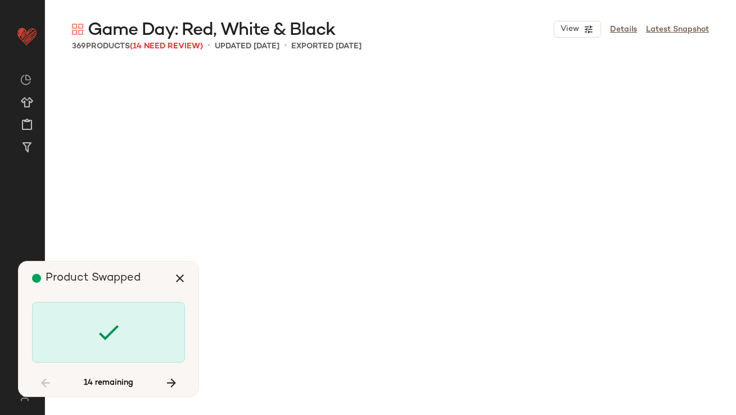
scroll to position [12161, 0]
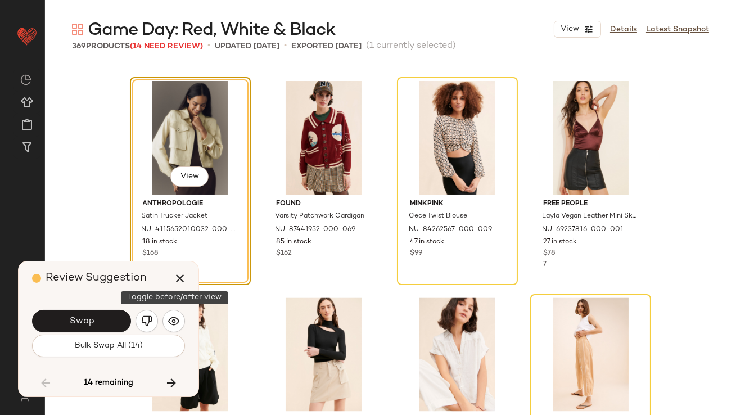
click at [186, 317] on div "Review Suggestion Swap Bulk Swap All (14) 14 remaining" at bounding box center [109, 329] width 180 height 135
click at [175, 318] on img "button" at bounding box center [173, 321] width 11 height 11
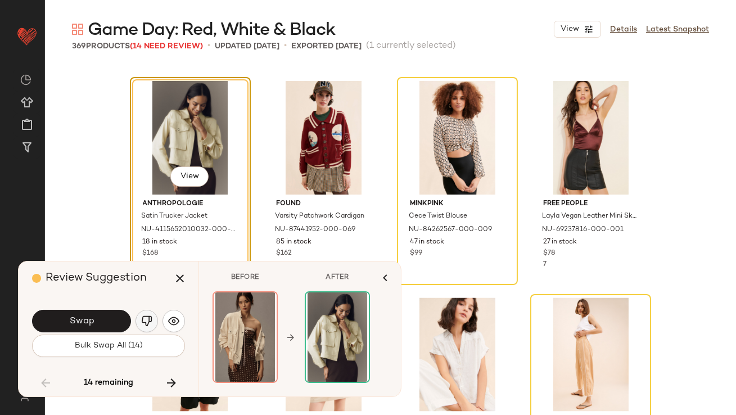
click at [156, 318] on button "button" at bounding box center [147, 321] width 23 height 23
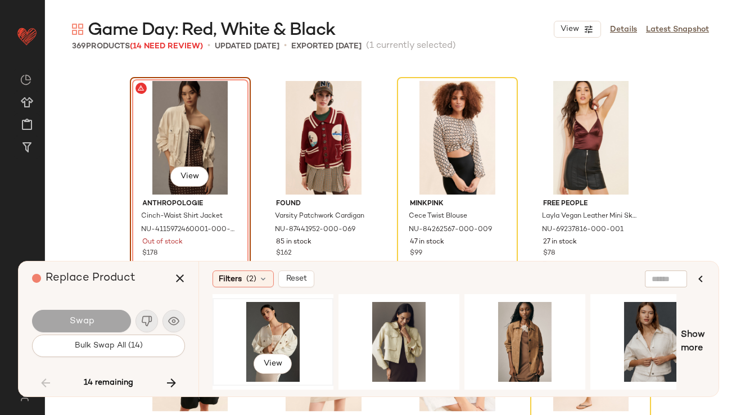
click at [279, 337] on div "View" at bounding box center [273, 342] width 113 height 80
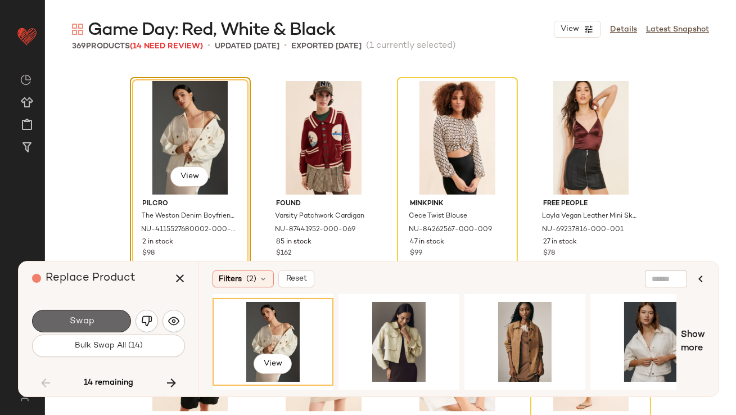
click at [70, 326] on span "Swap" at bounding box center [81, 321] width 25 height 11
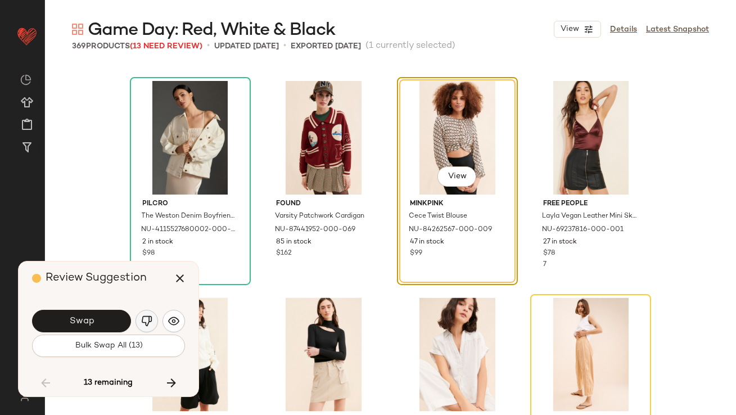
click at [151, 319] on img "button" at bounding box center [146, 321] width 11 height 11
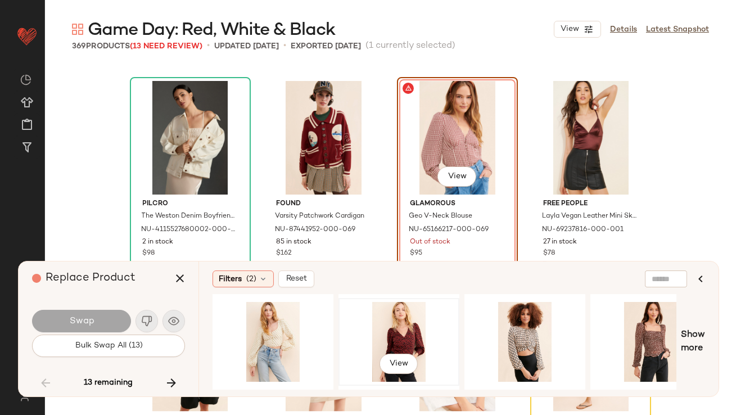
click at [396, 334] on div "View" at bounding box center [399, 342] width 113 height 80
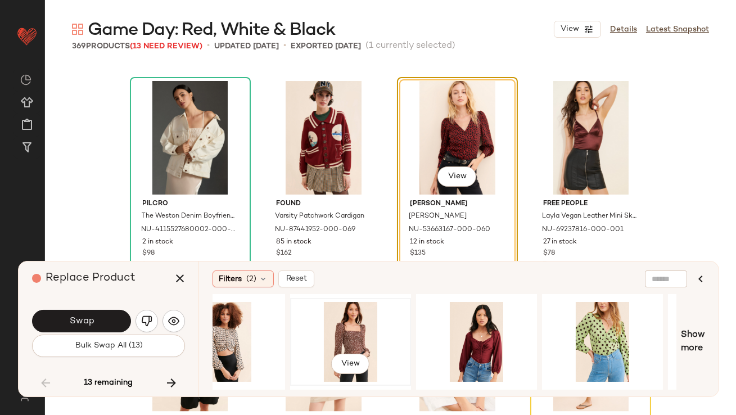
scroll to position [0, 375]
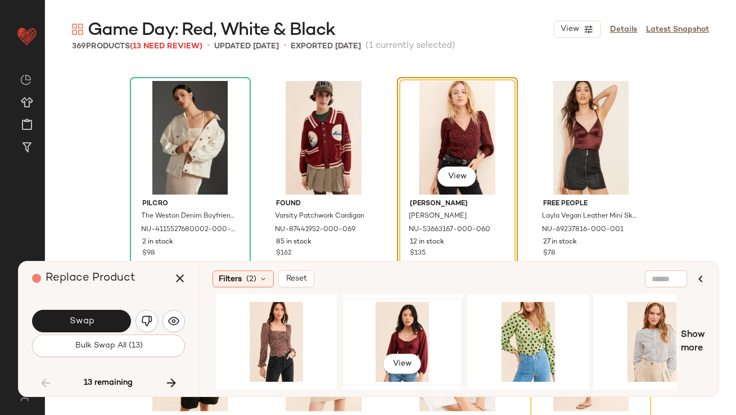
click at [365, 322] on div "View" at bounding box center [402, 342] width 113 height 80
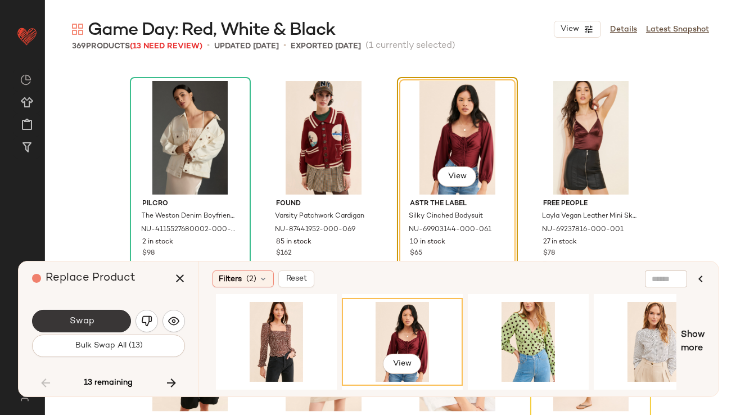
click at [86, 319] on span "Swap" at bounding box center [81, 321] width 25 height 11
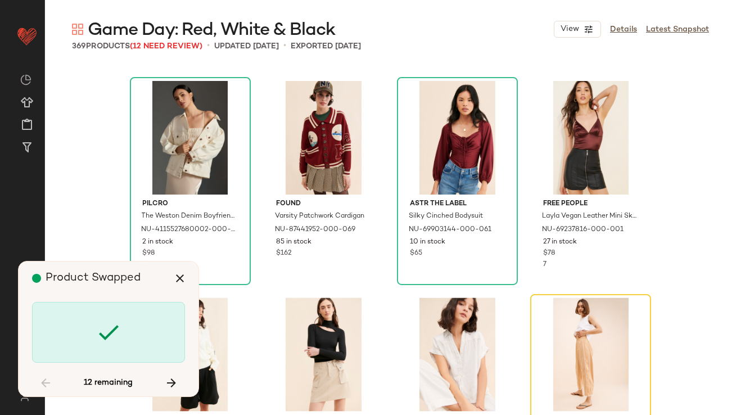
scroll to position [12378, 0]
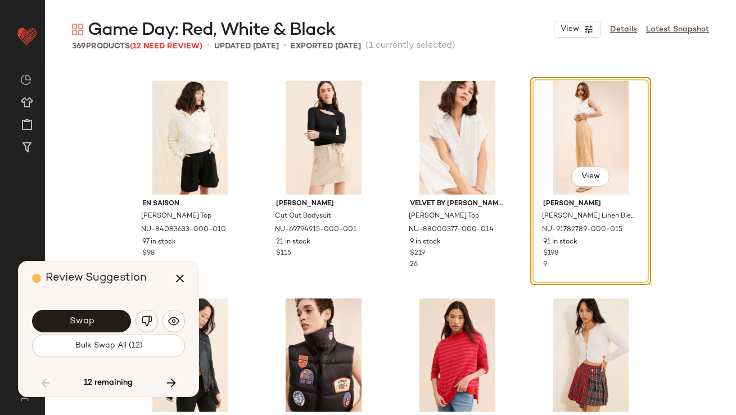
click at [148, 318] on img "button" at bounding box center [146, 321] width 11 height 11
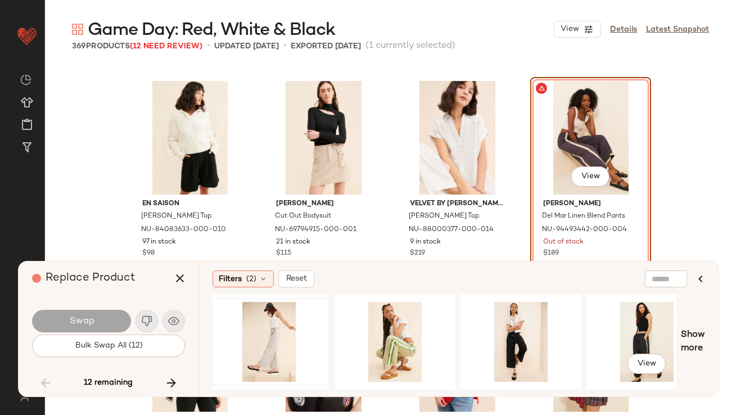
scroll to position [0, 563]
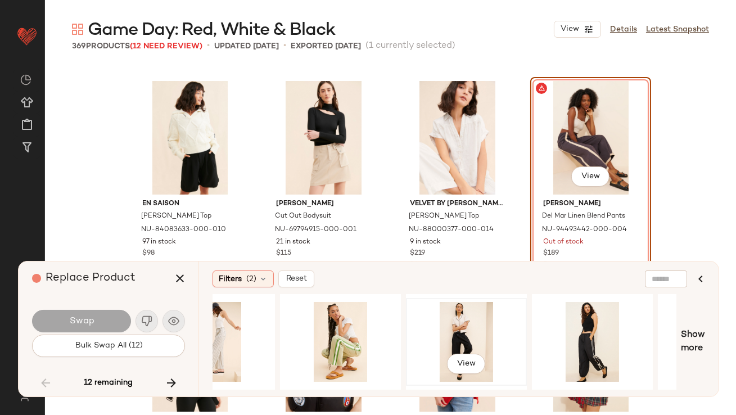
click at [479, 336] on div "View" at bounding box center [466, 342] width 113 height 80
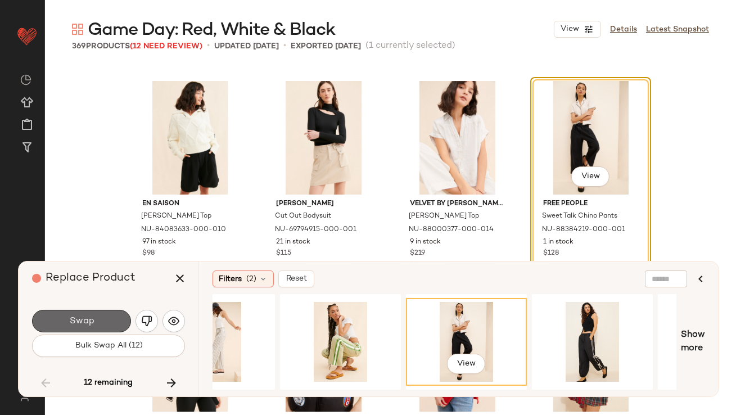
click at [56, 323] on button "Swap" at bounding box center [81, 321] width 99 height 23
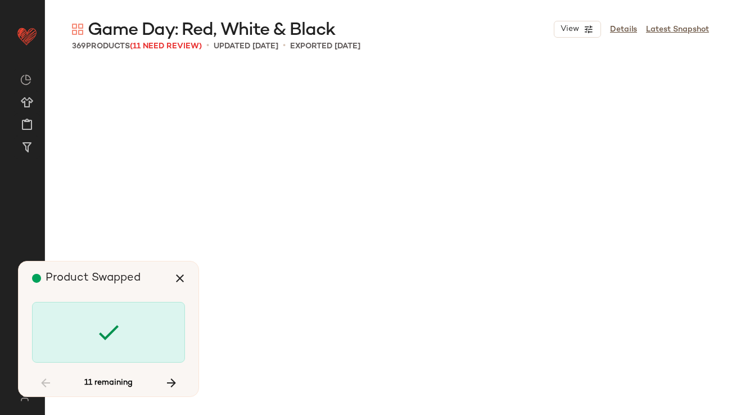
scroll to position [13464, 0]
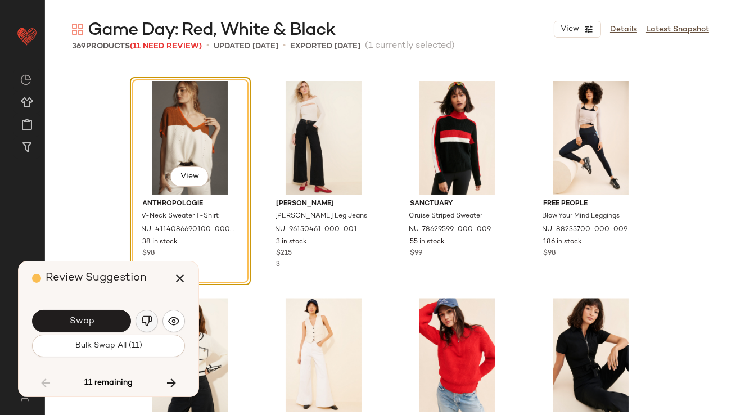
click at [144, 315] on button "button" at bounding box center [147, 321] width 23 height 23
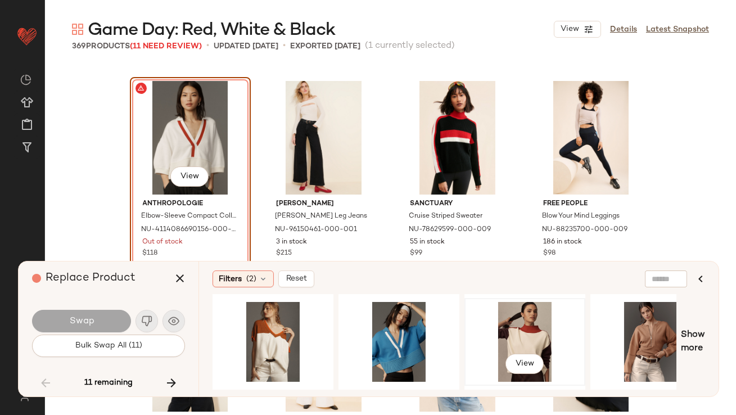
click at [490, 311] on div "View" at bounding box center [525, 342] width 113 height 80
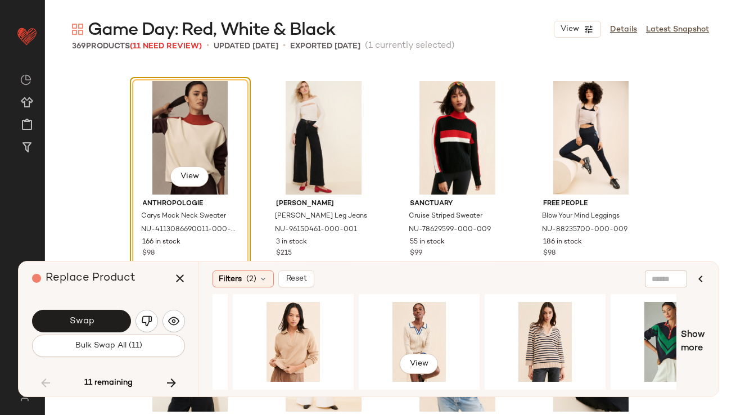
scroll to position [0, 497]
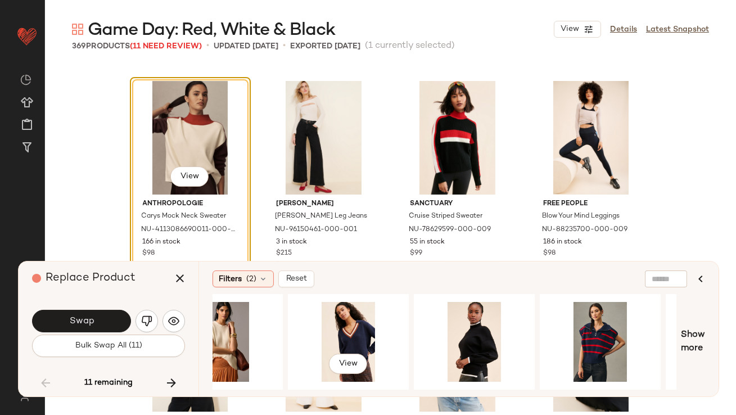
scroll to position [0, 1819]
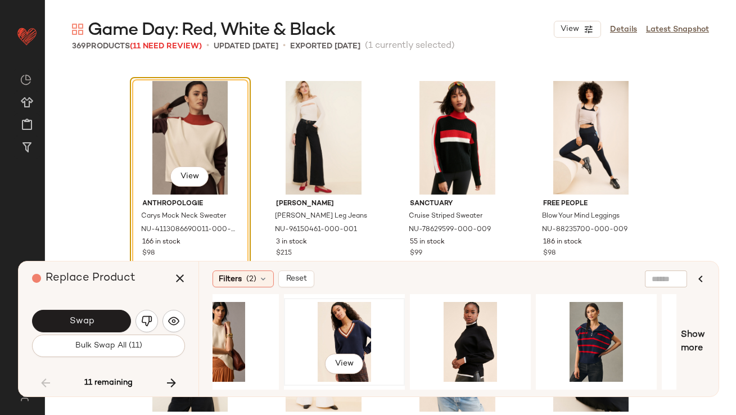
click at [343, 328] on div "View" at bounding box center [344, 342] width 113 height 80
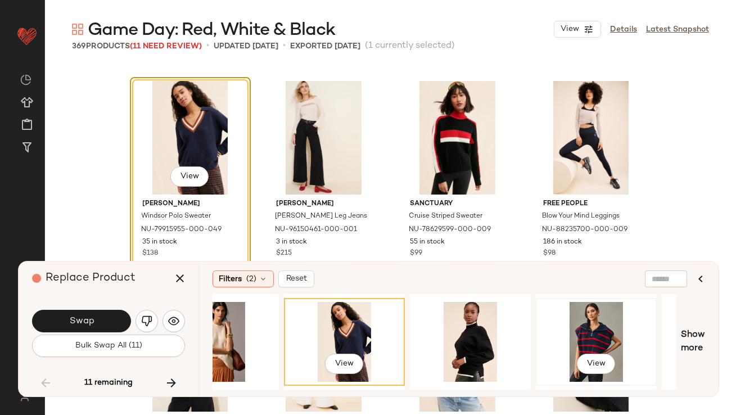
click at [572, 329] on div "View" at bounding box center [596, 342] width 113 height 80
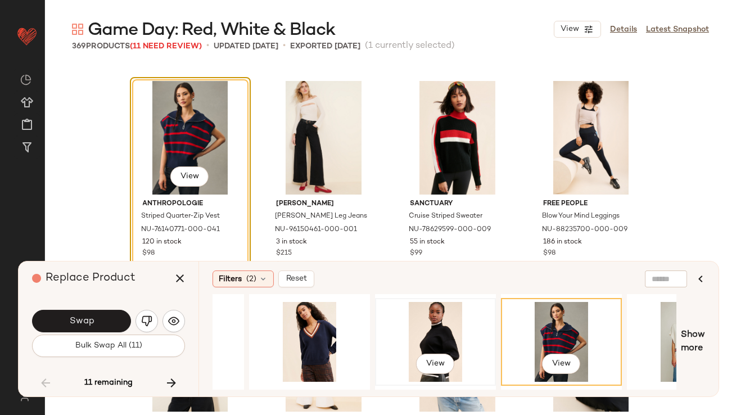
scroll to position [0, 1924]
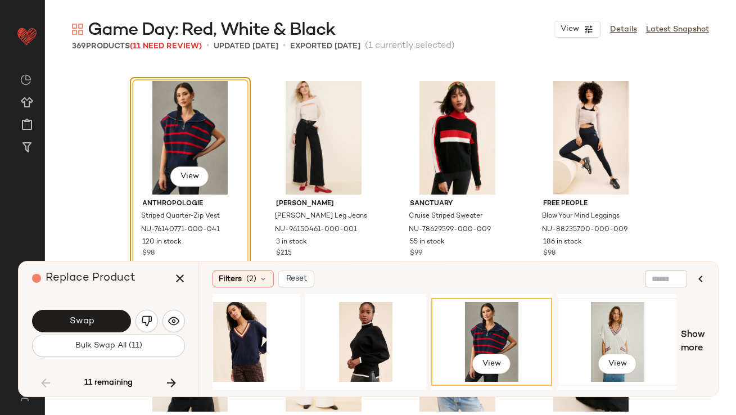
click at [617, 339] on div "View" at bounding box center [617, 342] width 113 height 80
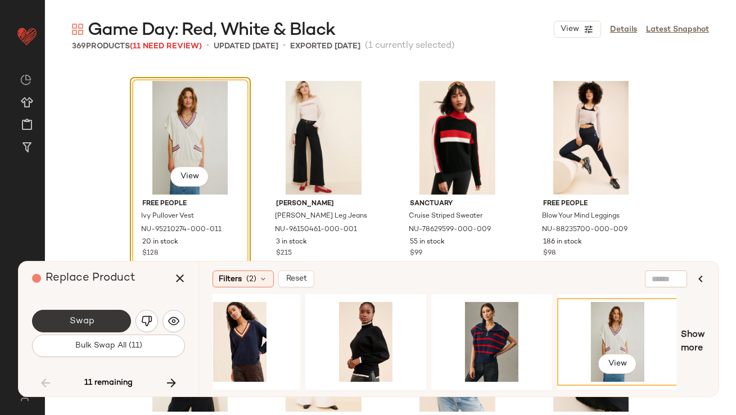
click at [106, 316] on button "Swap" at bounding box center [81, 321] width 99 height 23
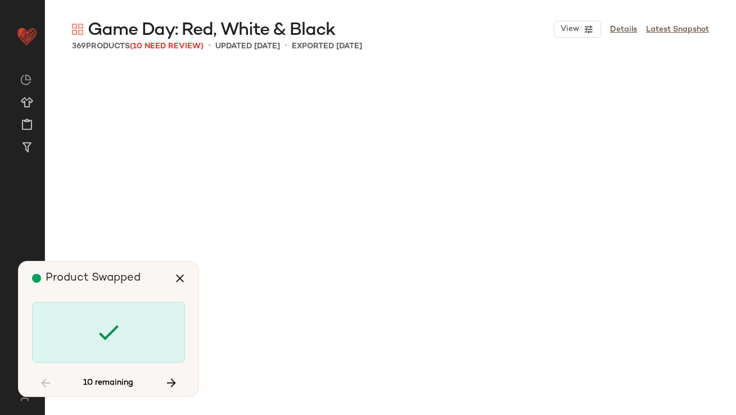
scroll to position [15202, 0]
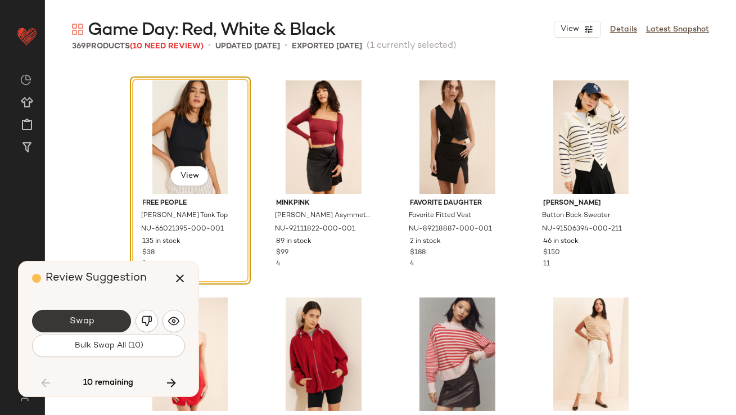
click at [110, 318] on button "Swap" at bounding box center [81, 321] width 99 height 23
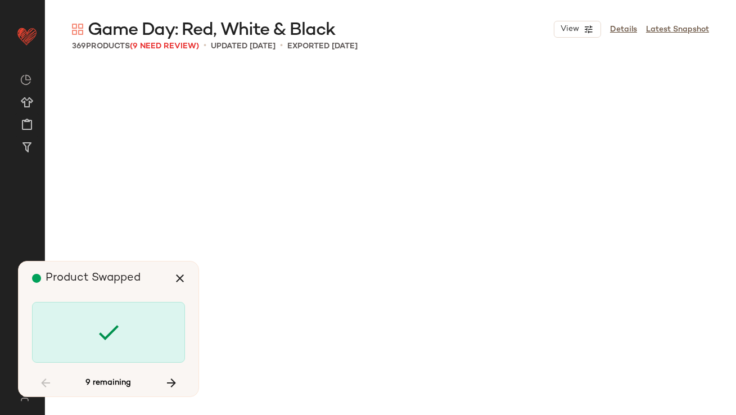
scroll to position [16504, 0]
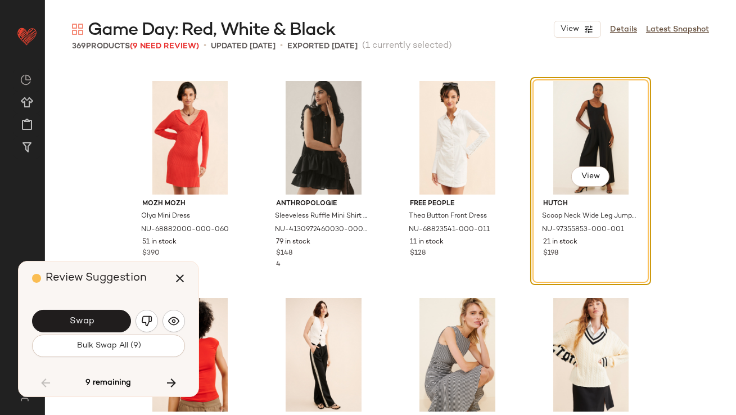
click at [105, 324] on button "Swap" at bounding box center [81, 321] width 99 height 23
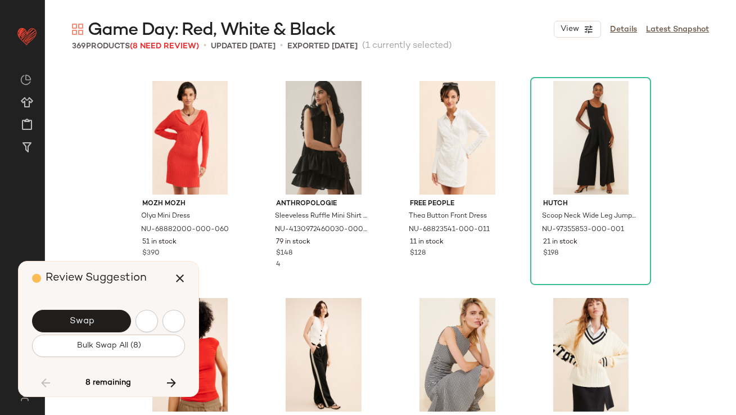
scroll to position [17156, 0]
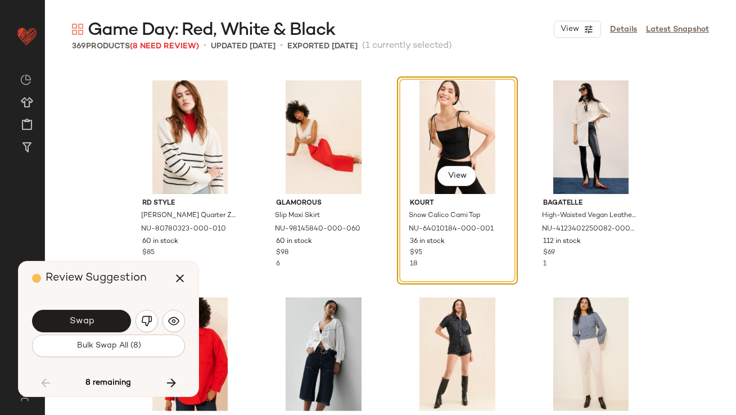
click at [105, 324] on button "Swap" at bounding box center [81, 321] width 99 height 23
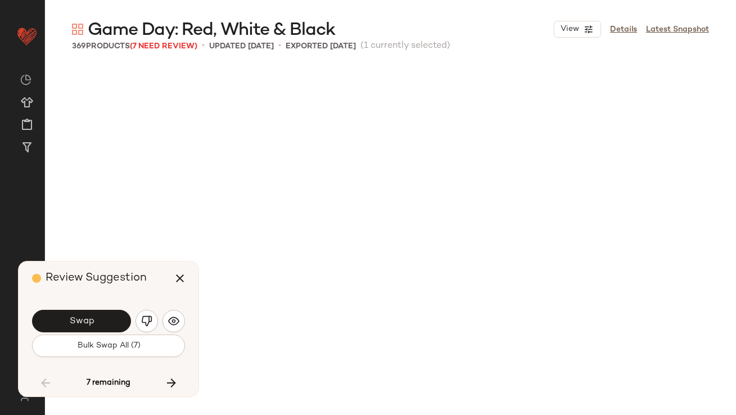
scroll to position [17590, 0]
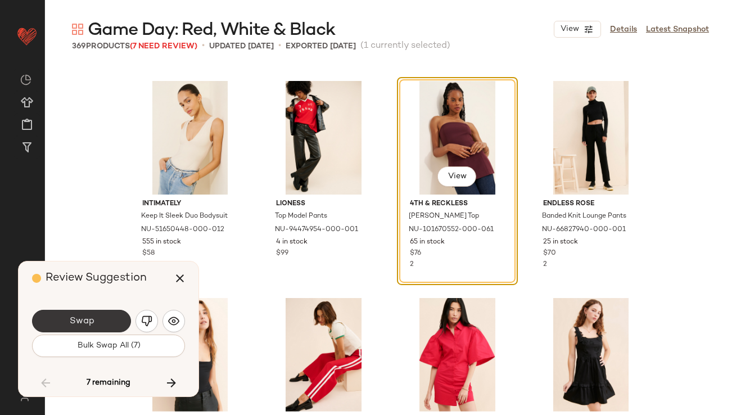
click at [105, 323] on button "Swap" at bounding box center [81, 321] width 99 height 23
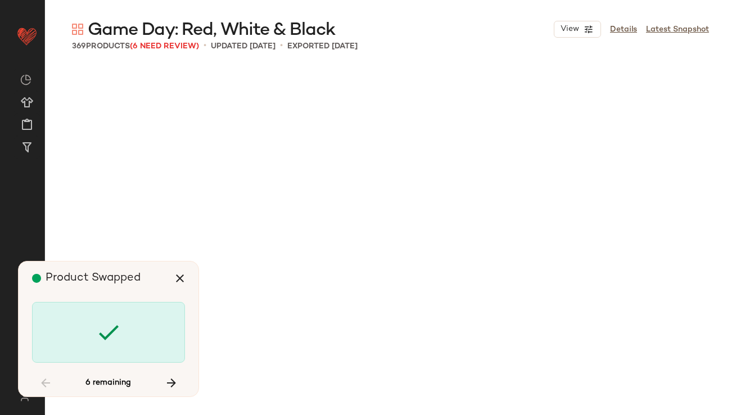
scroll to position [18459, 0]
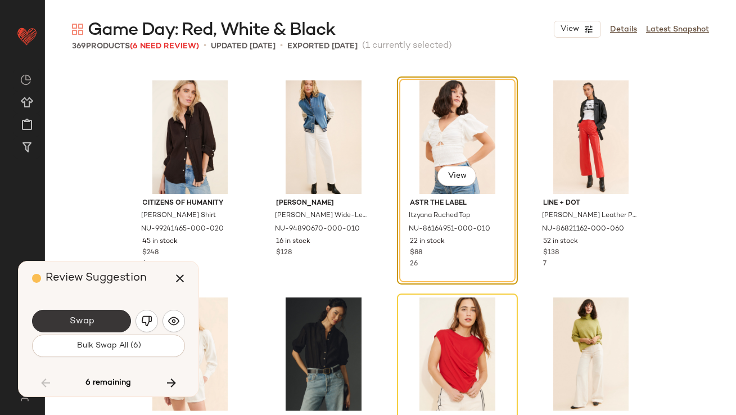
click at [105, 323] on button "Swap" at bounding box center [81, 321] width 99 height 23
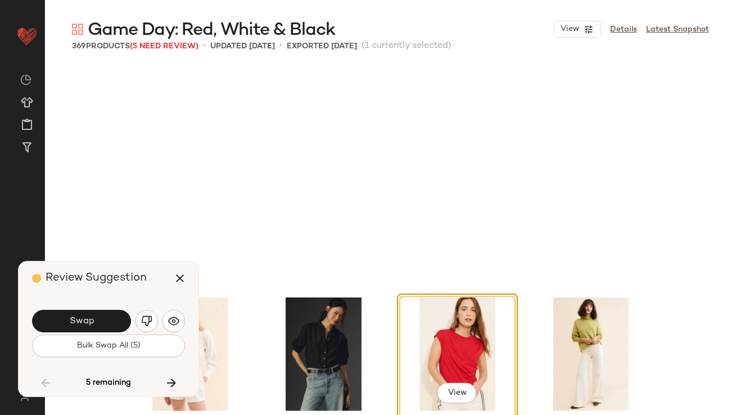
scroll to position [18676, 0]
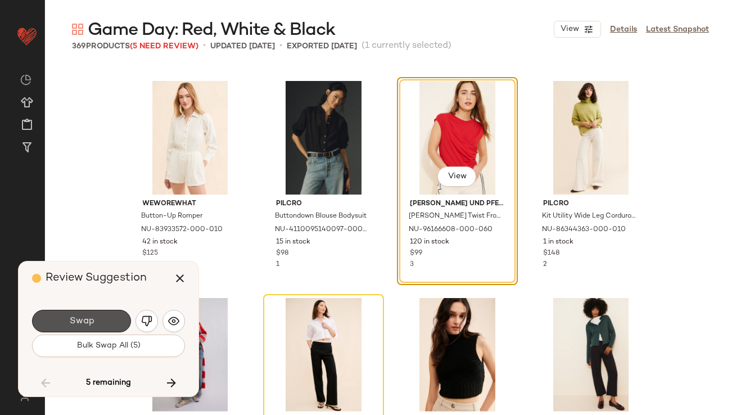
click at [105, 323] on button "Swap" at bounding box center [81, 321] width 99 height 23
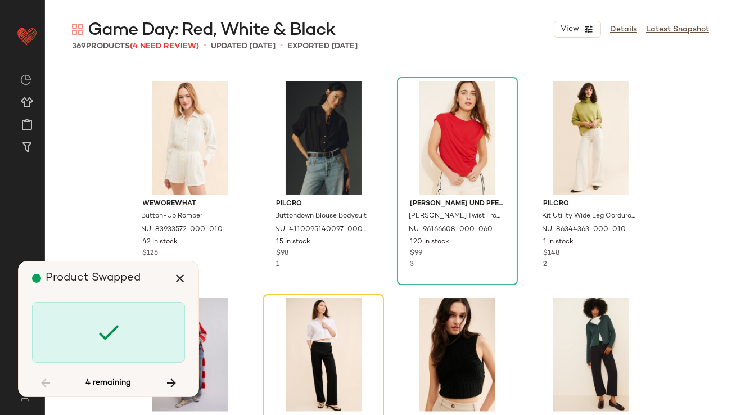
scroll to position [18893, 0]
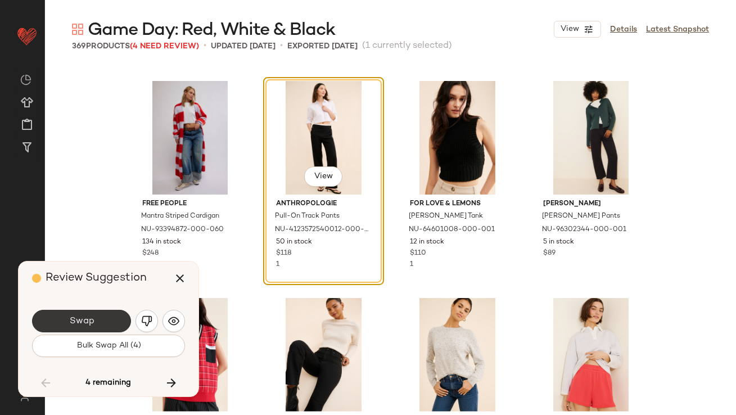
click at [105, 322] on button "Swap" at bounding box center [81, 321] width 99 height 23
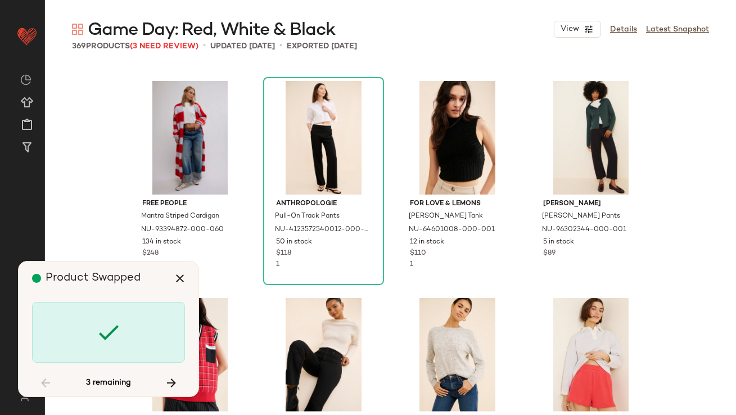
scroll to position [19545, 0]
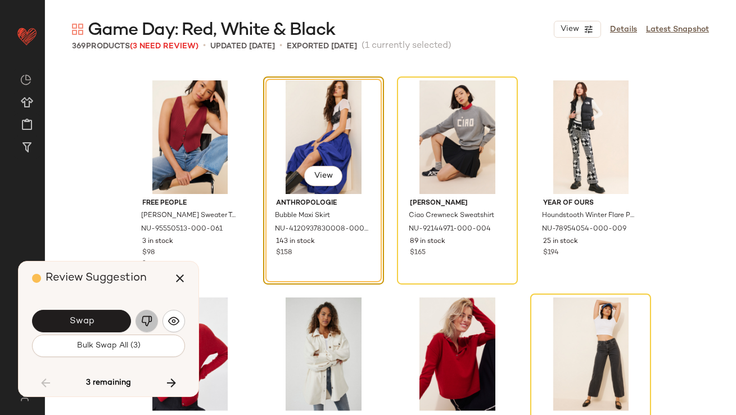
click at [150, 323] on img "button" at bounding box center [146, 321] width 11 height 11
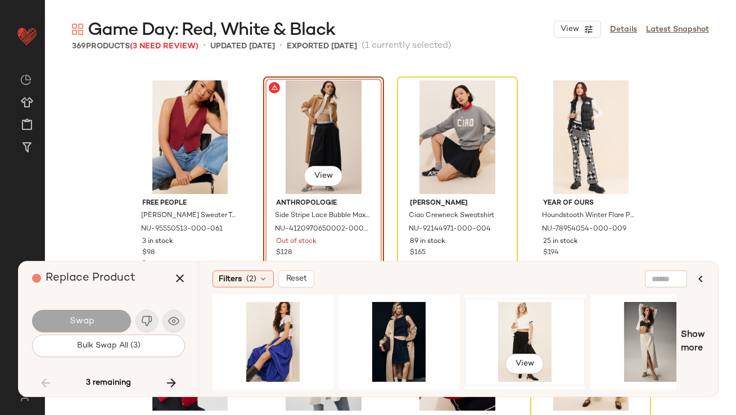
click at [509, 312] on div "View" at bounding box center [525, 342] width 113 height 80
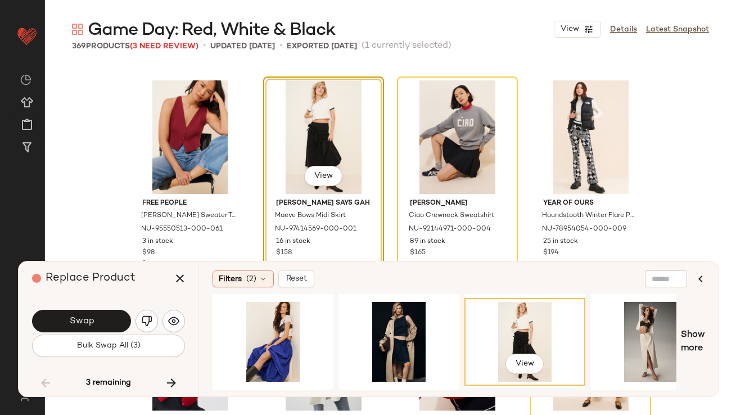
click at [97, 316] on button "Swap" at bounding box center [81, 321] width 99 height 23
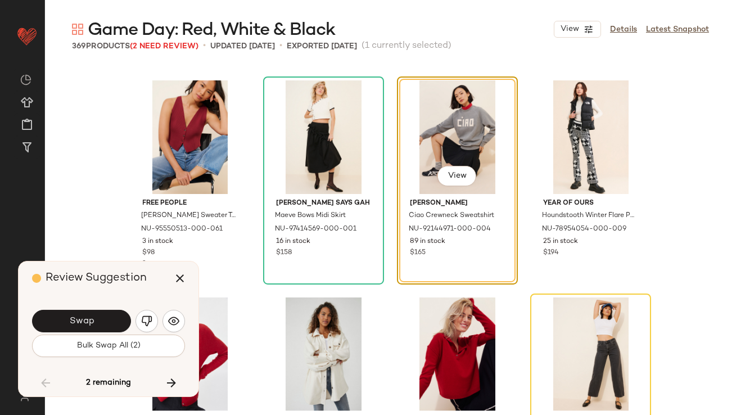
click at [151, 310] on div "Swap" at bounding box center [108, 321] width 153 height 27
click at [147, 319] on img "button" at bounding box center [146, 321] width 11 height 11
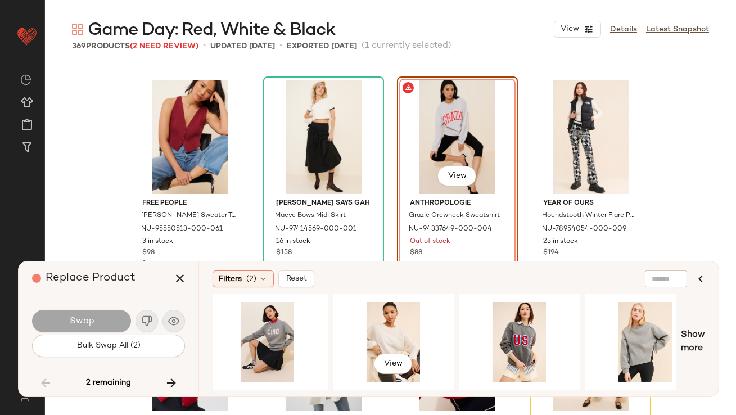
scroll to position [0, 267]
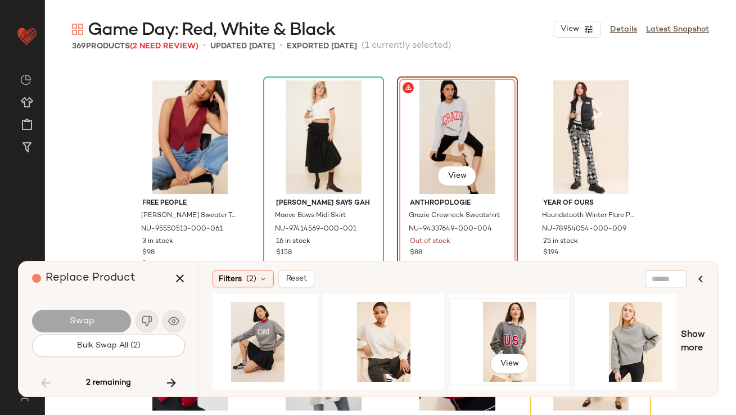
click at [484, 339] on div "View" at bounding box center [509, 342] width 113 height 80
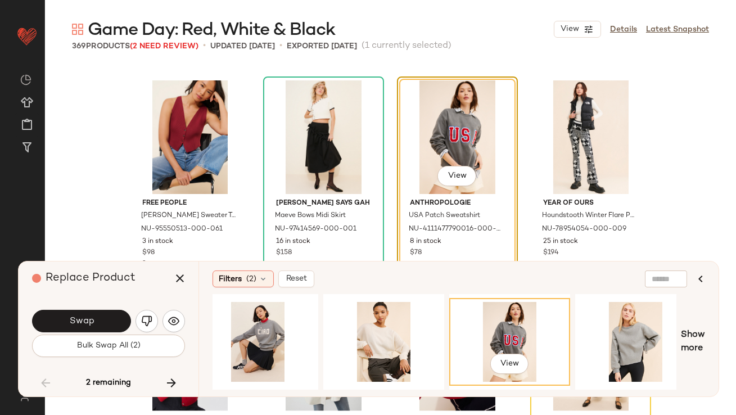
click at [81, 309] on div "Swap" at bounding box center [108, 321] width 153 height 27
click at [113, 315] on button "Swap" at bounding box center [81, 321] width 99 height 23
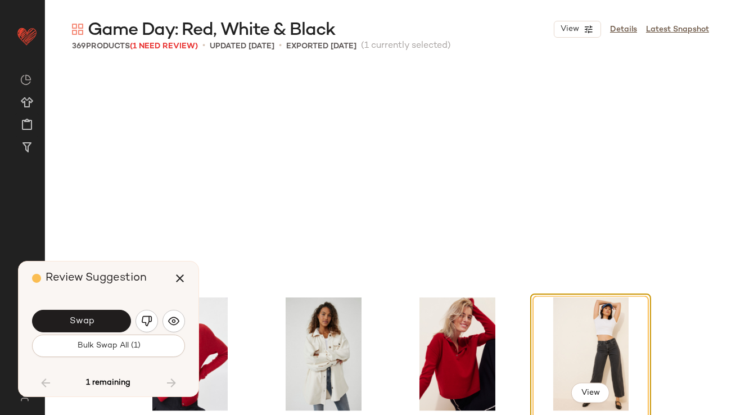
scroll to position [19762, 0]
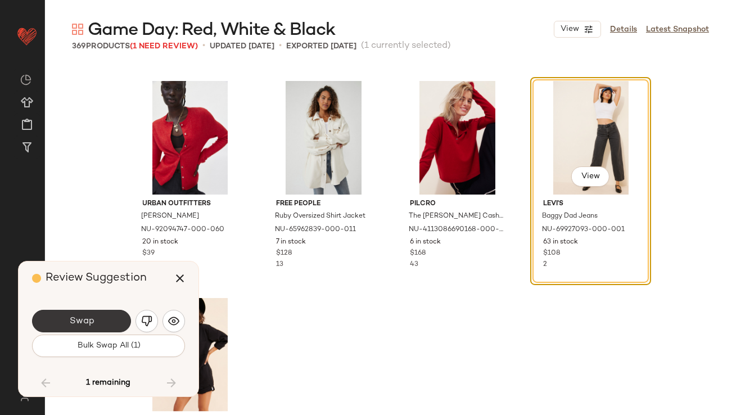
click at [101, 324] on button "Swap" at bounding box center [81, 321] width 99 height 23
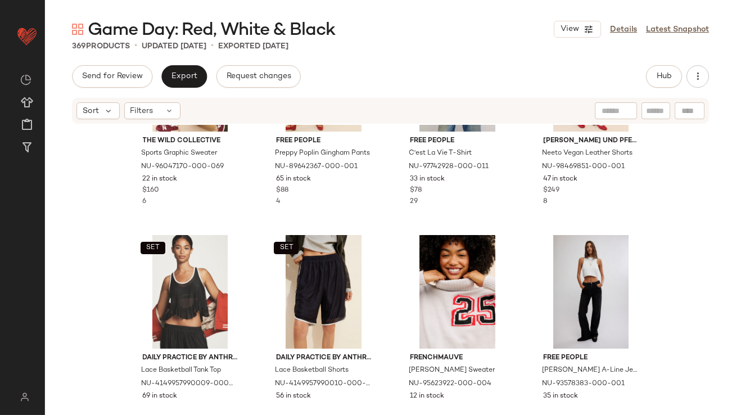
scroll to position [119, 0]
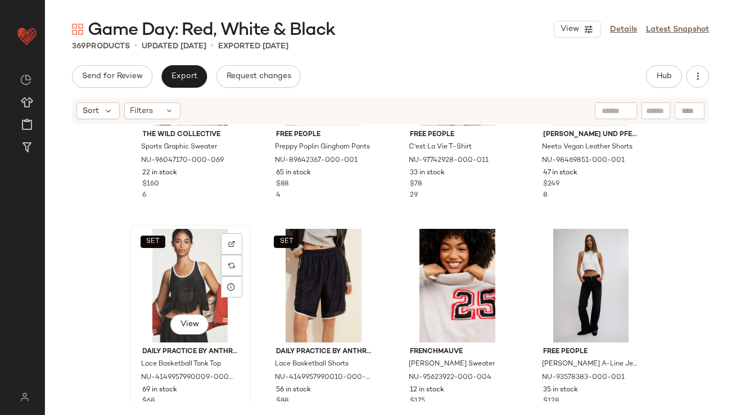
click at [182, 284] on div "SET View" at bounding box center [190, 286] width 113 height 114
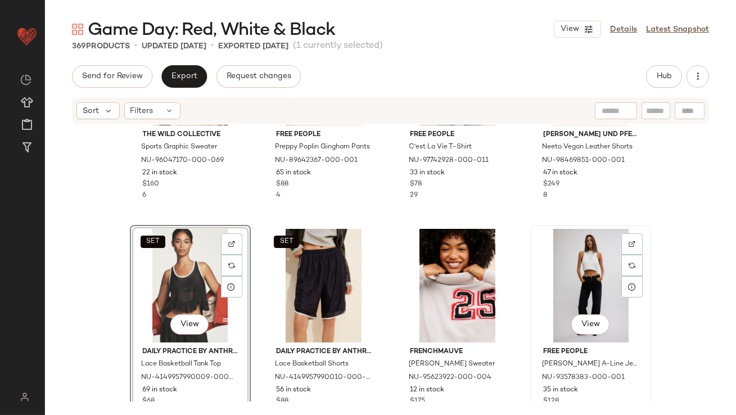
click at [567, 290] on div "View" at bounding box center [590, 286] width 113 height 114
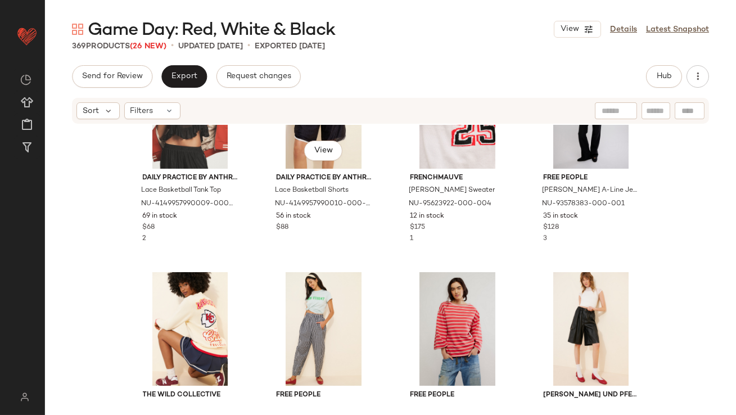
scroll to position [17, 0]
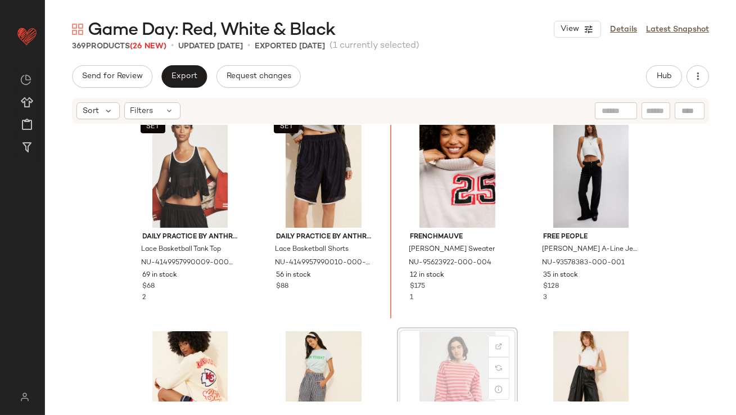
scroll to position [17, 0]
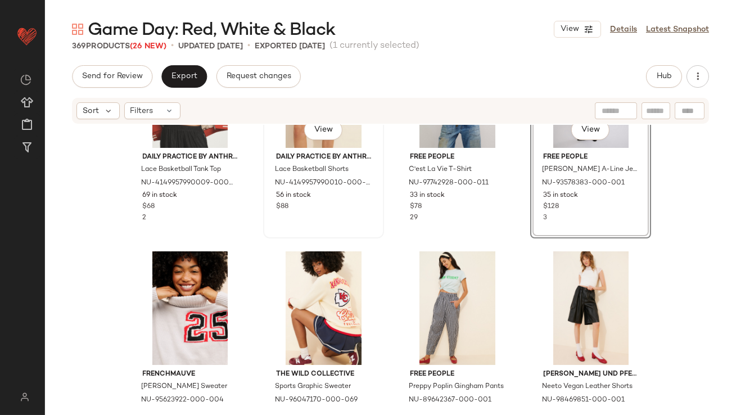
scroll to position [97, 0]
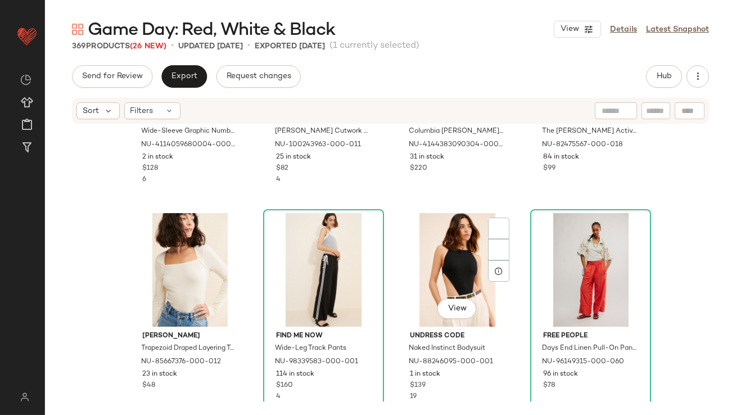
scroll to position [808, 0]
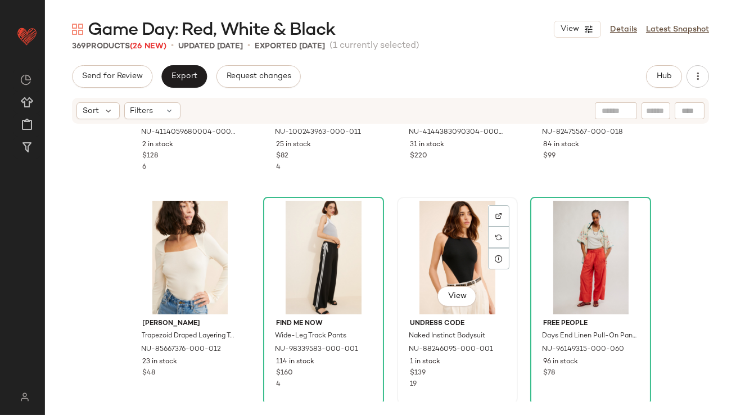
click at [446, 251] on div "View" at bounding box center [457, 258] width 113 height 114
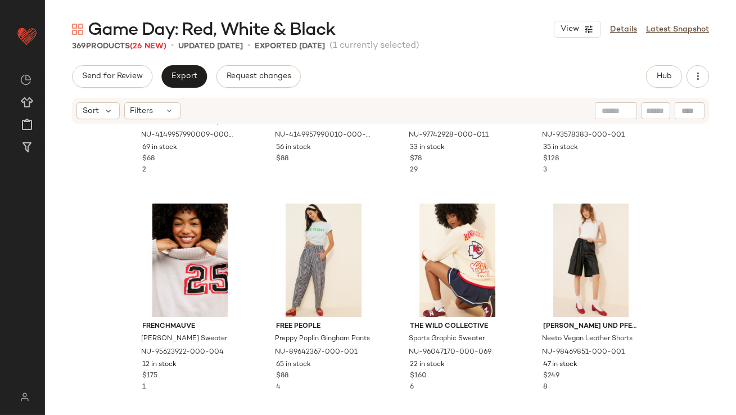
scroll to position [151, 0]
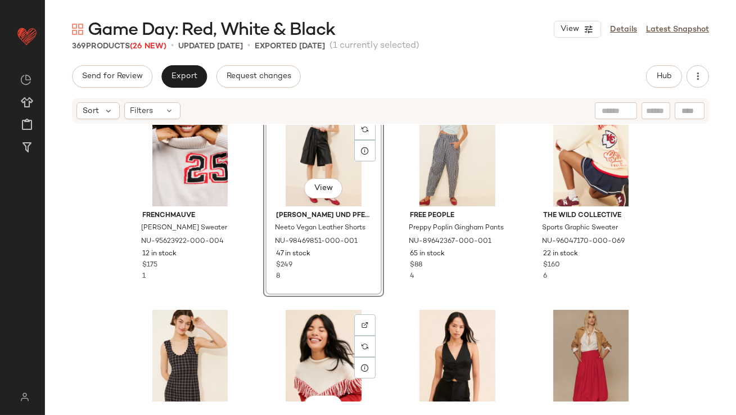
scroll to position [290, 0]
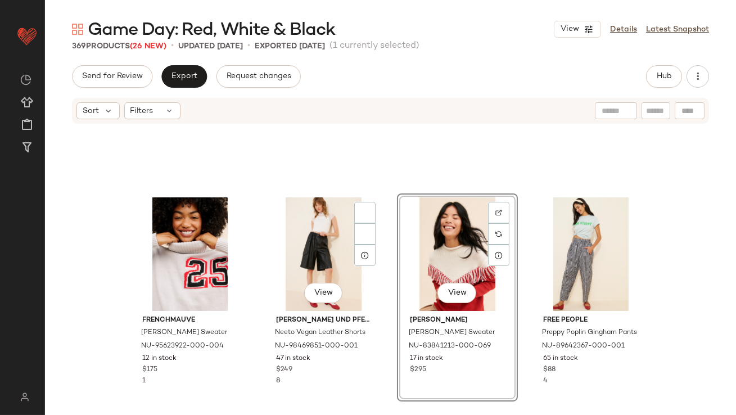
scroll to position [138, 0]
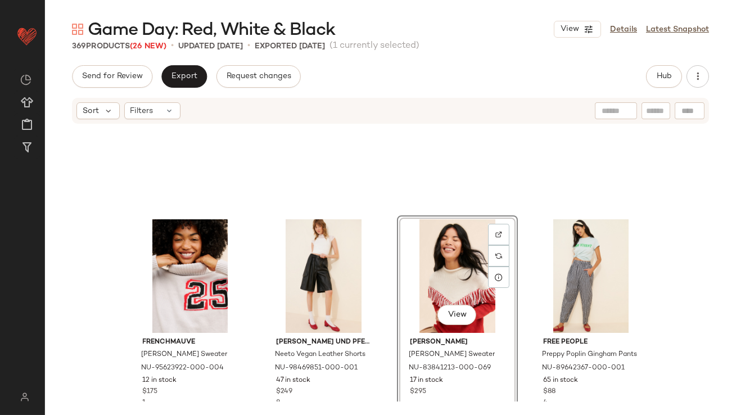
click at [384, 381] on div "FRENCHMAUVE [PERSON_NAME] Sweater NU-95623922-000-004 12 in stock $175 1 [PERSO…" at bounding box center [390, 263] width 691 height 277
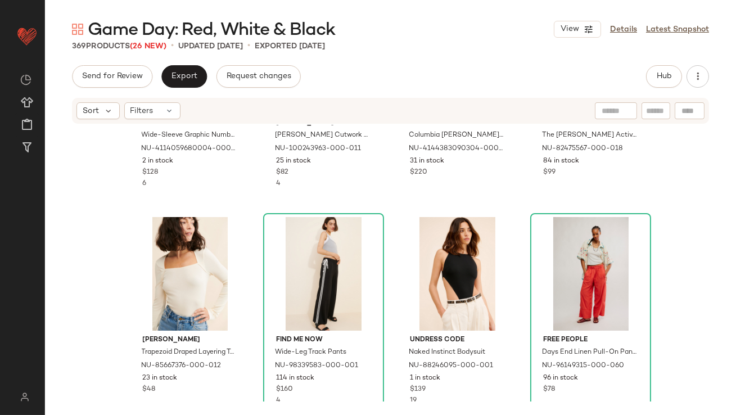
scroll to position [802, 0]
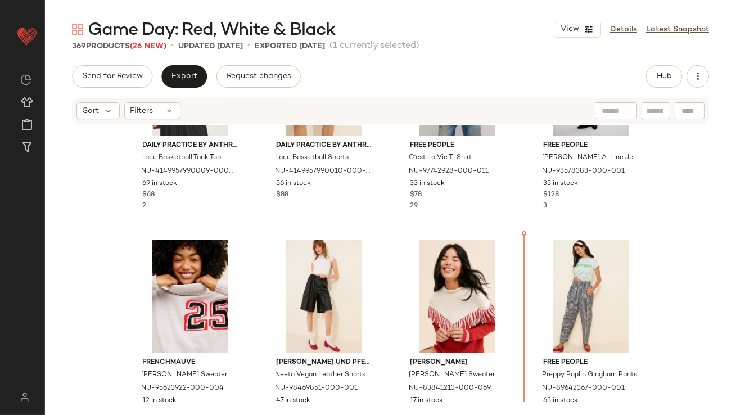
scroll to position [105, 0]
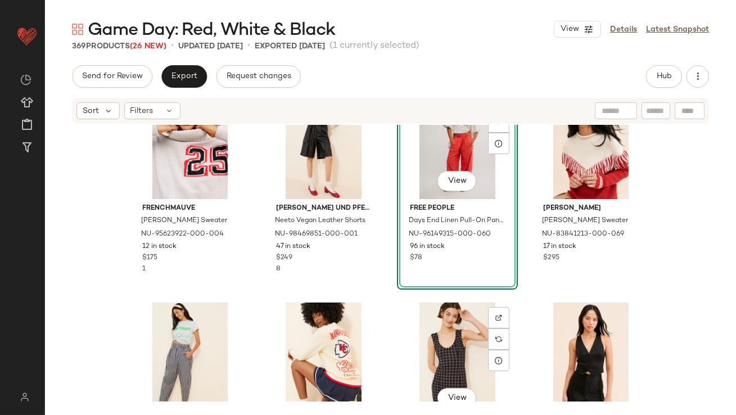
scroll to position [273, 0]
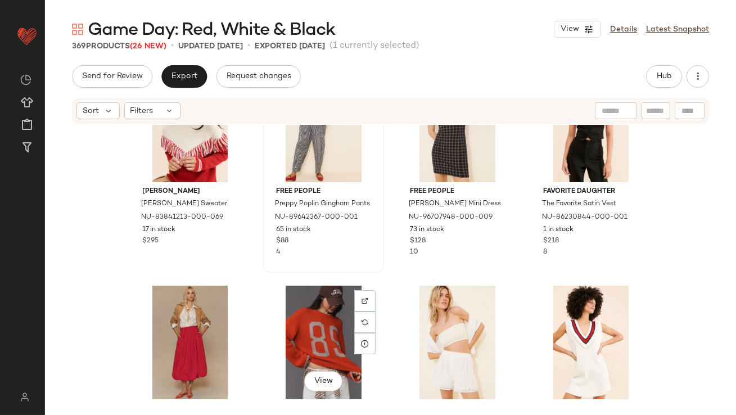
scroll to position [565, 0]
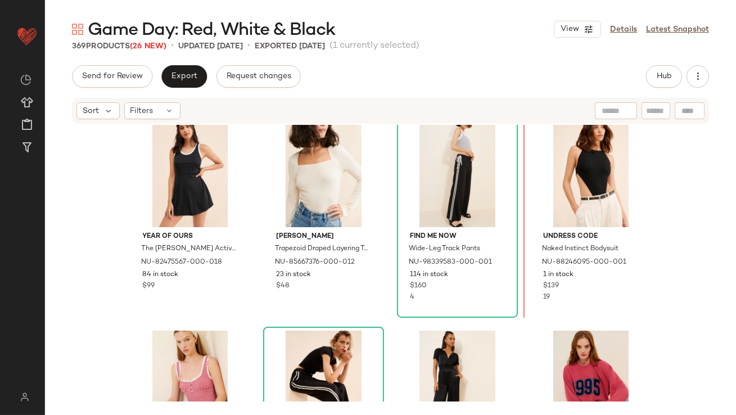
scroll to position [895, 0]
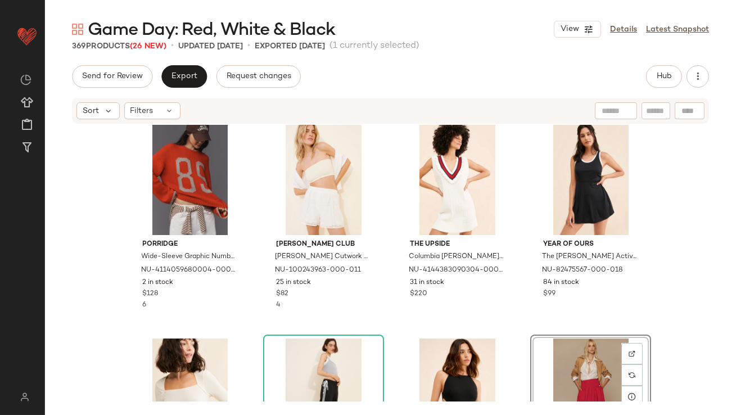
scroll to position [667, 0]
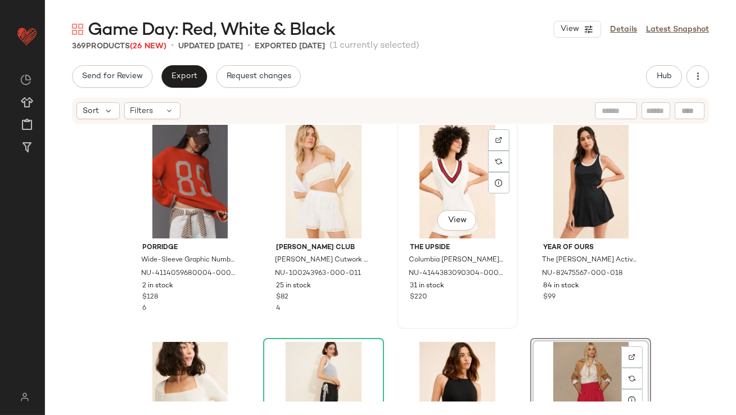
click at [447, 178] on div "View" at bounding box center [457, 182] width 113 height 114
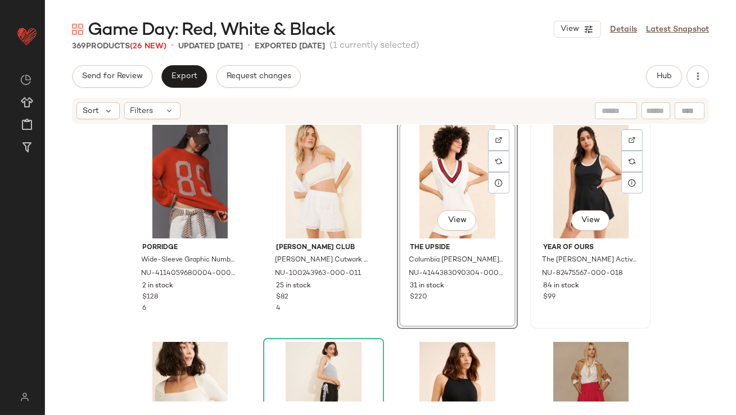
click at [574, 179] on div "View" at bounding box center [590, 182] width 113 height 114
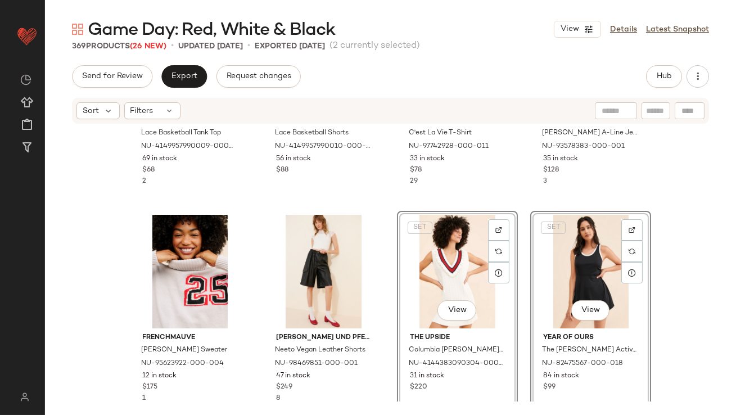
click at [383, 287] on div "SET Daily Practice by Anthropologie Lace Basketball Tank Top NU-4149957990009-0…" at bounding box center [390, 263] width 691 height 277
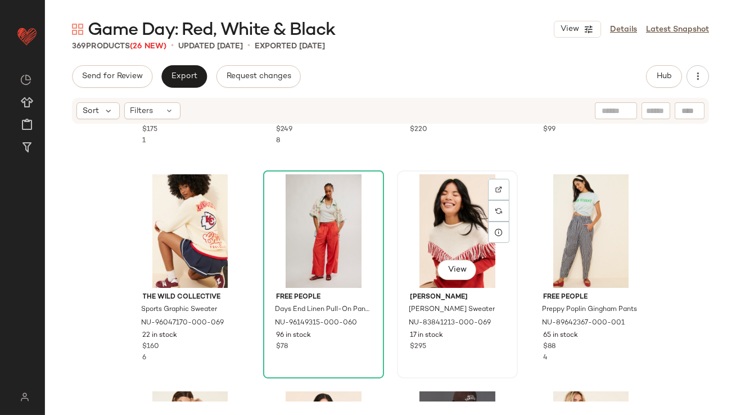
click at [440, 257] on div "View" at bounding box center [457, 231] width 113 height 114
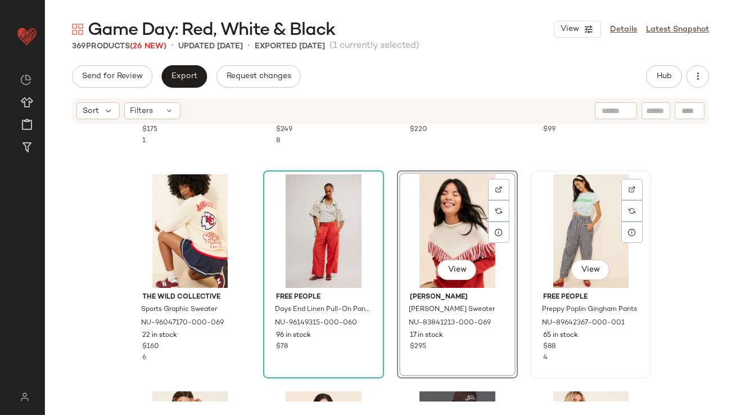
click at [556, 231] on div "View" at bounding box center [590, 231] width 113 height 114
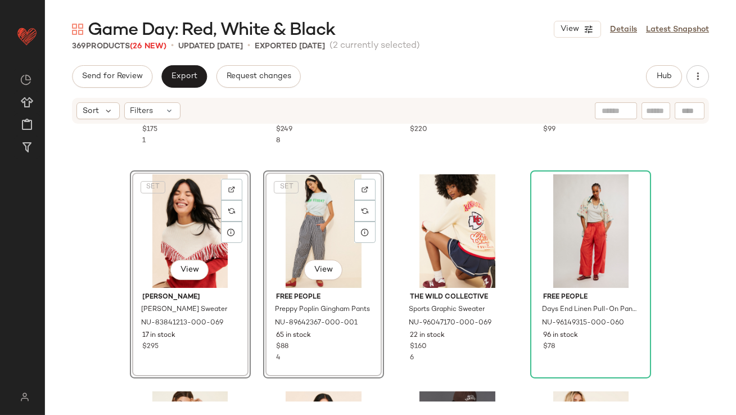
click at [254, 200] on div "FRENCHMAUVE [PERSON_NAME] Sweater NU-95623922-000-004 12 in stock $175 1 [PERSO…" at bounding box center [390, 263] width 691 height 277
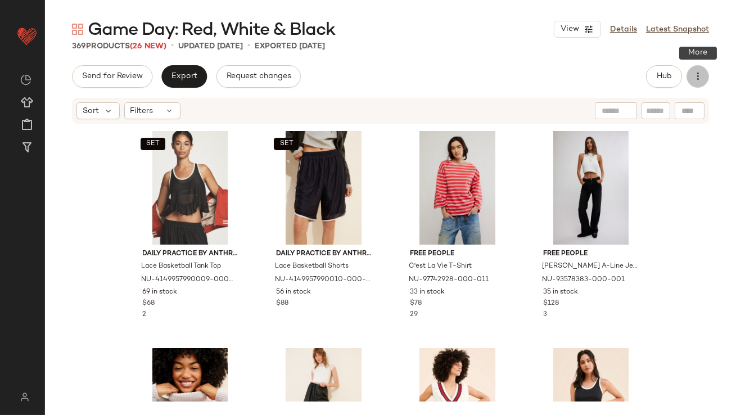
click at [705, 77] on button "button" at bounding box center [698, 76] width 23 height 23
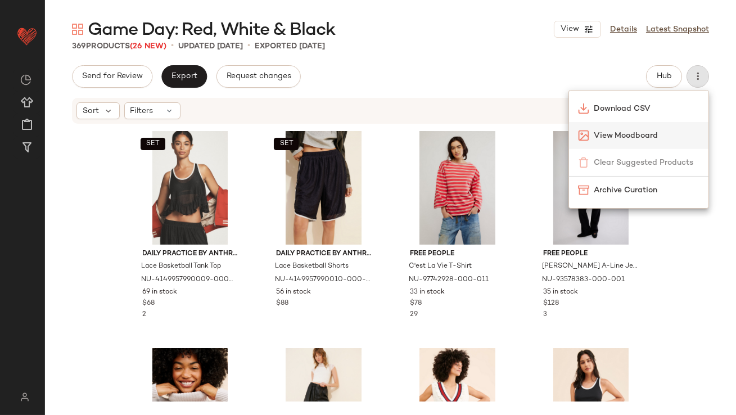
click at [648, 131] on span "View Moodboard" at bounding box center [647, 136] width 106 height 12
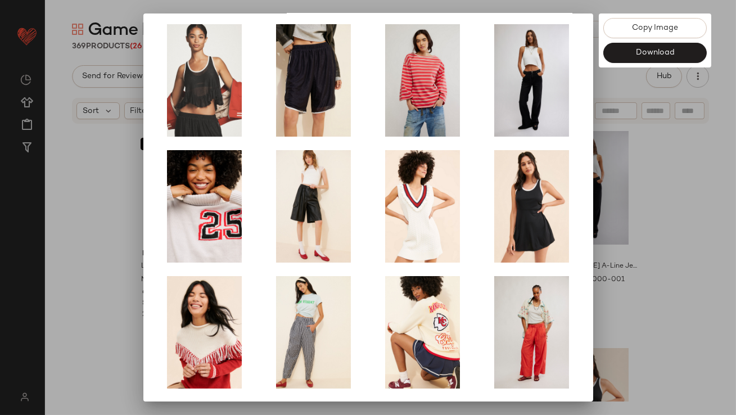
click at [603, 242] on div at bounding box center [368, 207] width 736 height 415
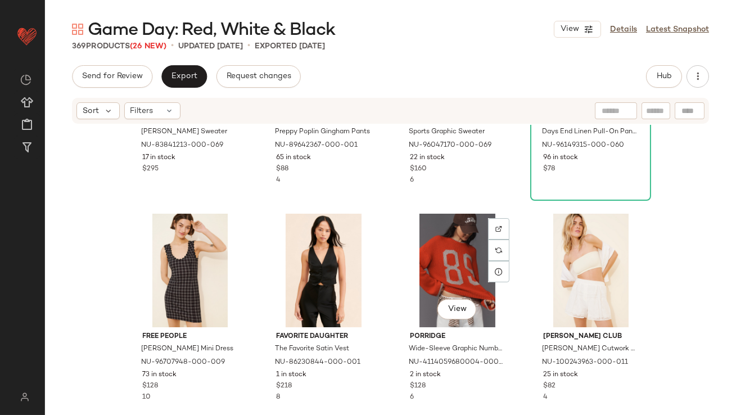
scroll to position [578, 0]
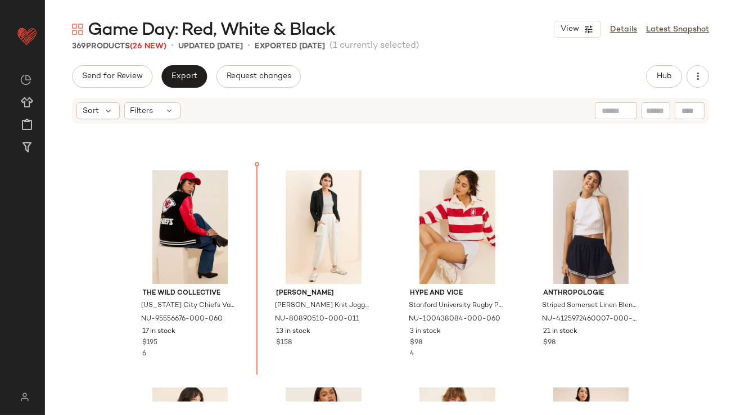
scroll to position [1266, 0]
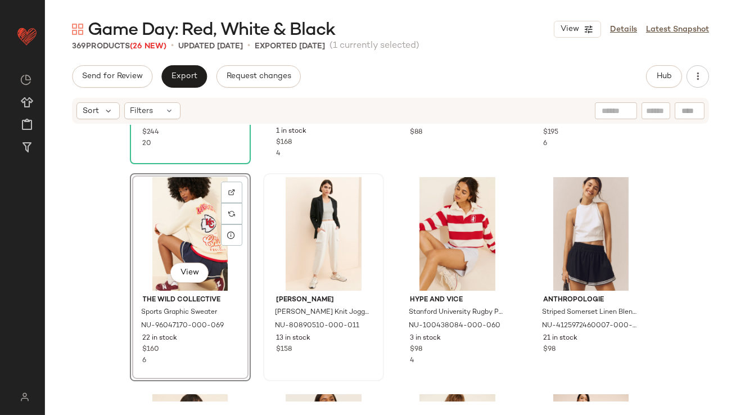
scroll to position [1024, 0]
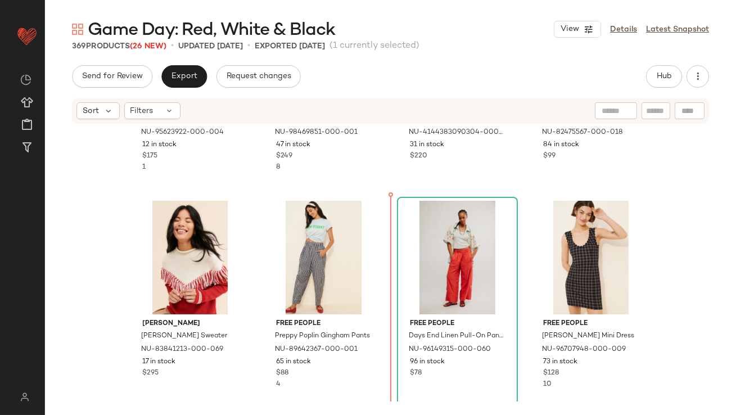
scroll to position [374, 0]
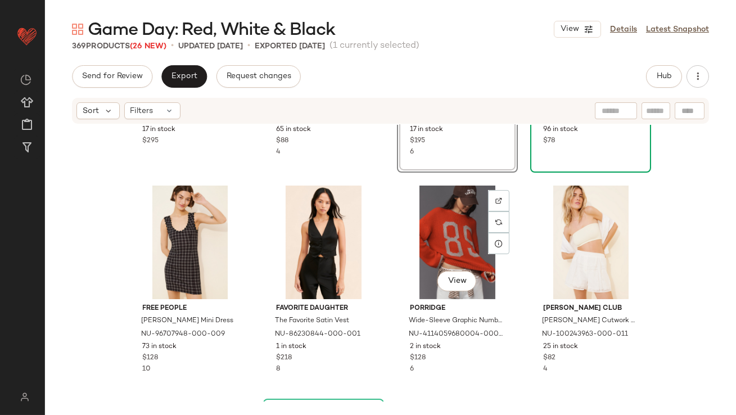
scroll to position [625, 0]
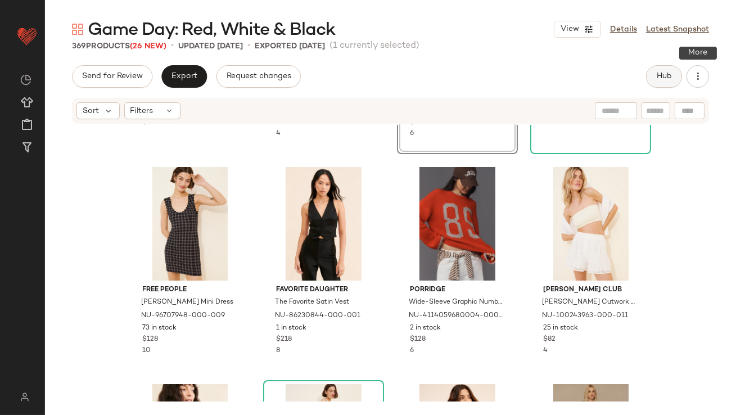
click at [662, 77] on span "Hub" at bounding box center [665, 76] width 16 height 9
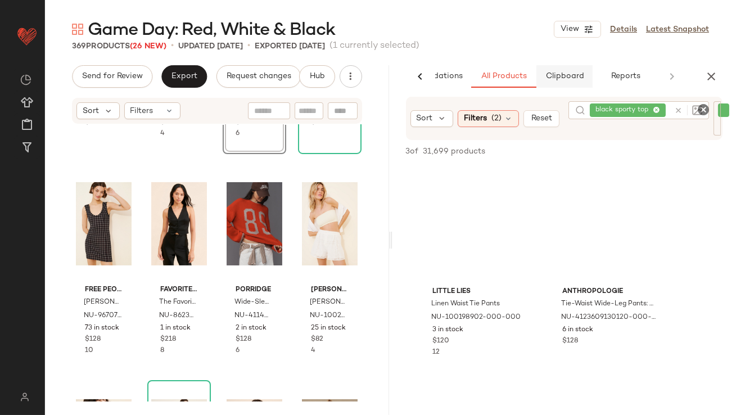
click at [586, 73] on button "Clipboard" at bounding box center [565, 76] width 56 height 23
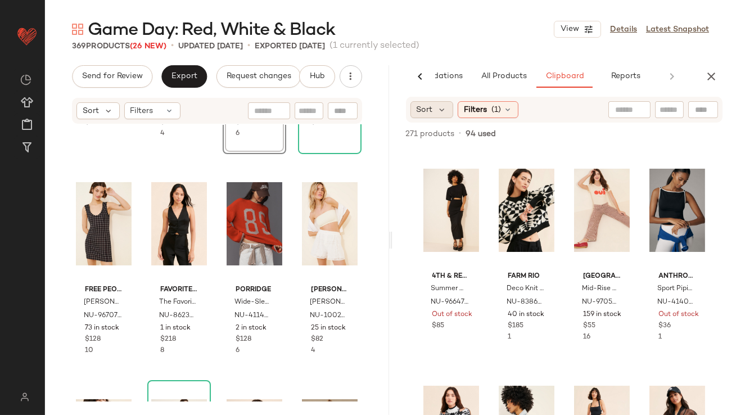
click at [432, 108] on span "Sort" at bounding box center [425, 110] width 16 height 12
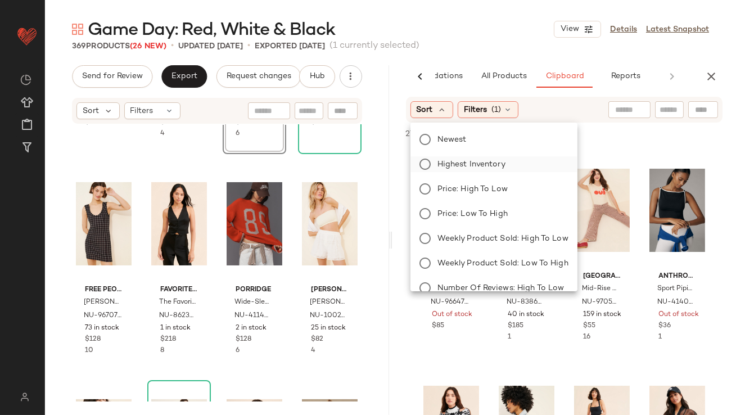
click at [433, 163] on label "Highest Inventory" at bounding box center [501, 164] width 136 height 16
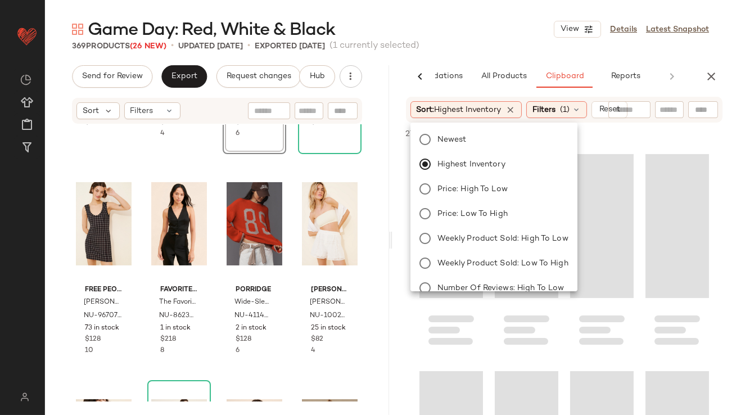
click at [495, 38] on div "Game Day: Red, White & Black View Details Latest Snapshot" at bounding box center [390, 29] width 691 height 23
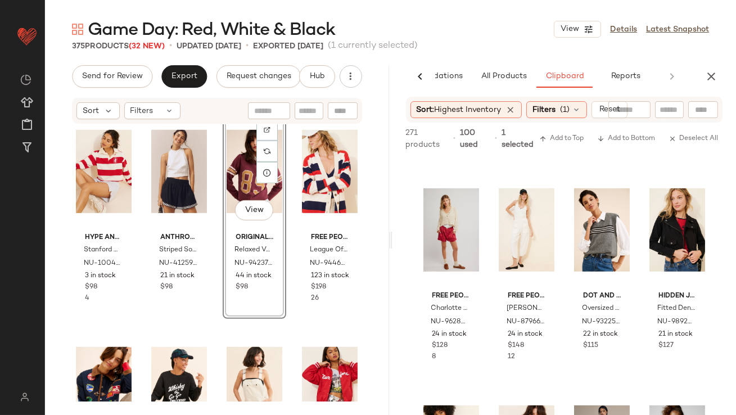
scroll to position [1655, 0]
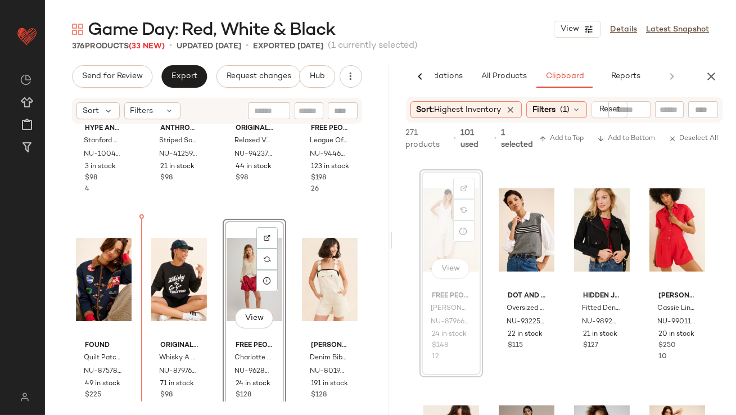
drag, startPoint x: 435, startPoint y: 229, endPoint x: 429, endPoint y: 229, distance: 6.8
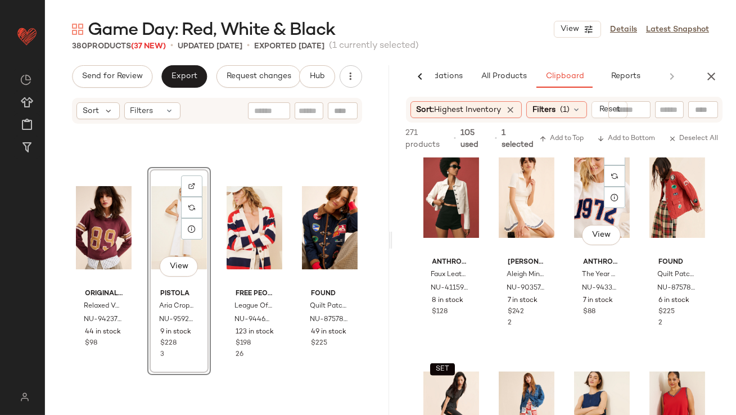
scroll to position [2202, 0]
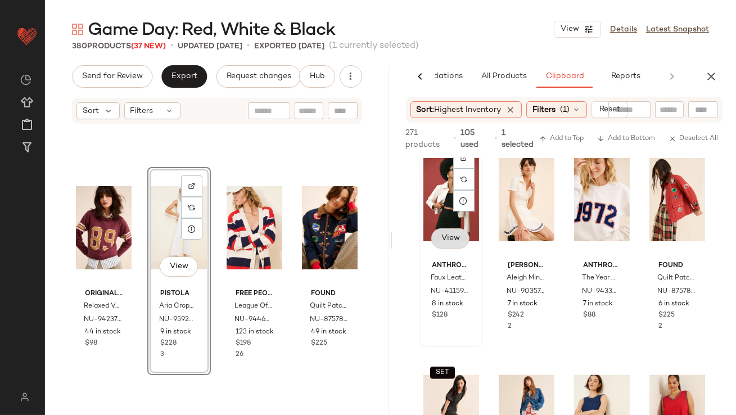
click at [449, 232] on button "View" at bounding box center [451, 238] width 38 height 20
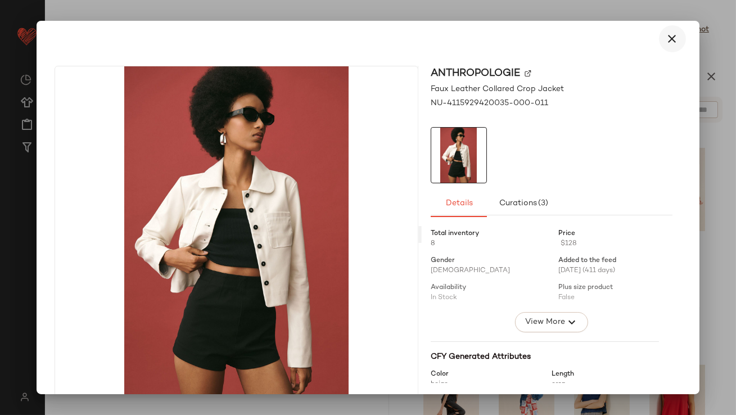
click at [663, 28] on button "button" at bounding box center [672, 38] width 27 height 27
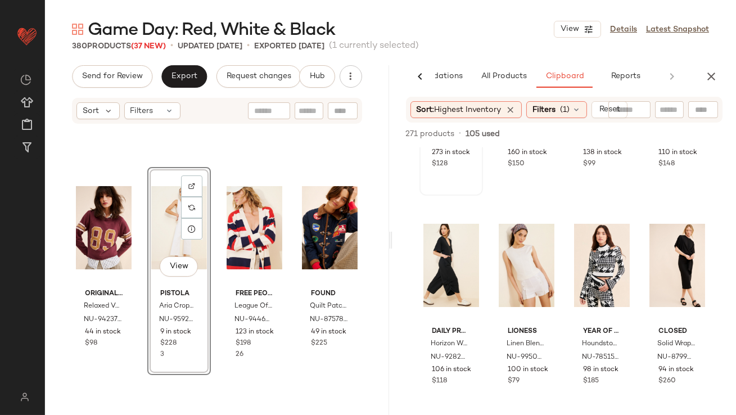
scroll to position [166, 0]
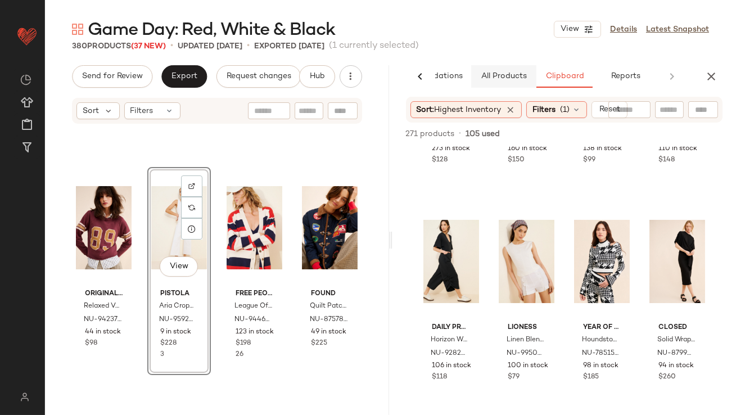
click at [501, 75] on span "All Products" at bounding box center [503, 76] width 46 height 9
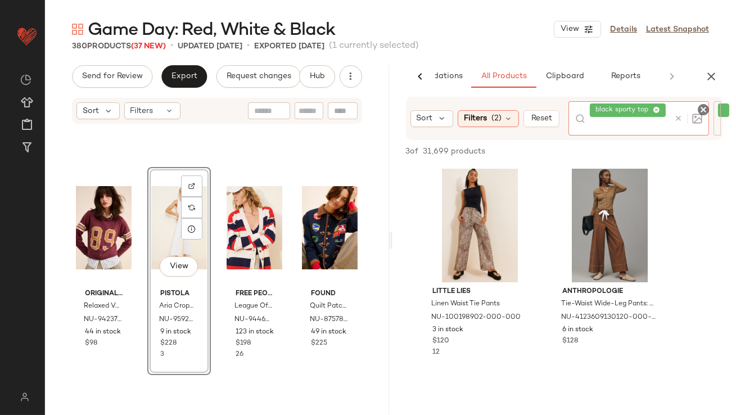
click at [659, 108] on icon at bounding box center [656, 110] width 7 height 7
click at [489, 122] on div "Filters (2)" at bounding box center [488, 118] width 61 height 17
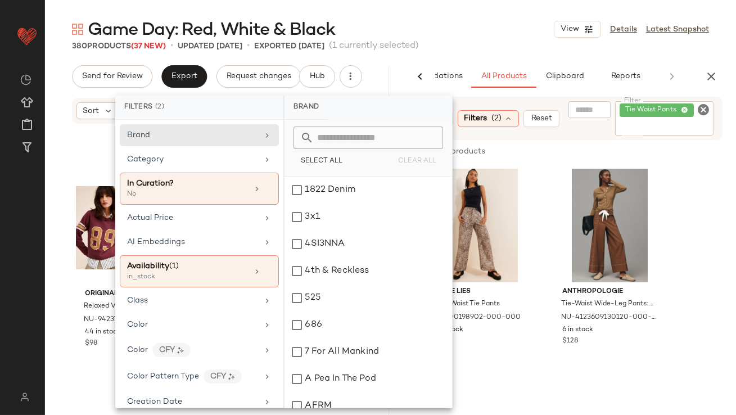
click at [684, 107] on icon at bounding box center [684, 110] width 7 height 7
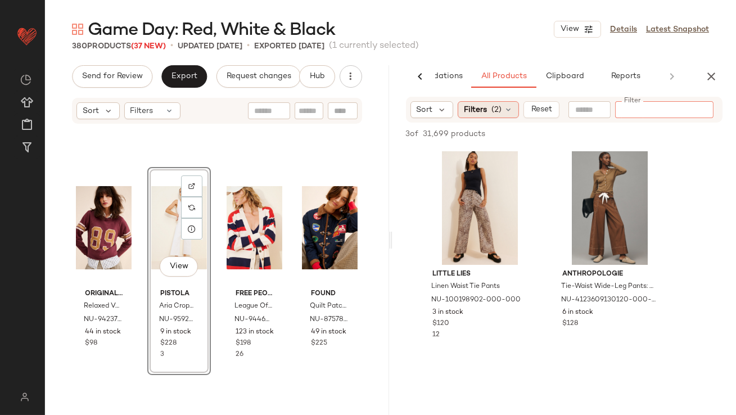
click at [511, 107] on icon at bounding box center [508, 109] width 9 height 9
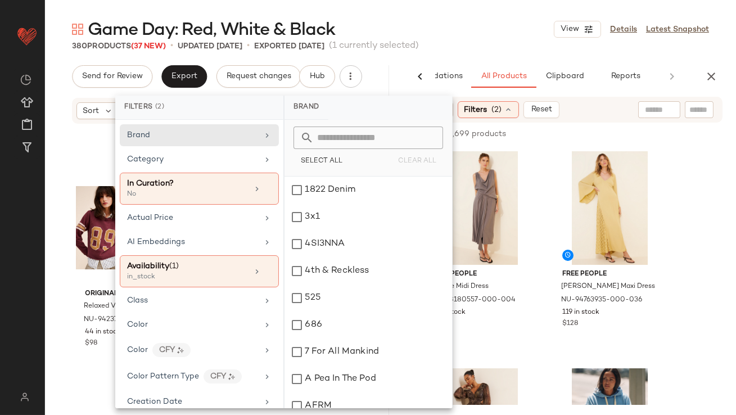
click at [466, 36] on div "Game Day: Red, White & Black View Details Latest Snapshot" at bounding box center [390, 29] width 691 height 23
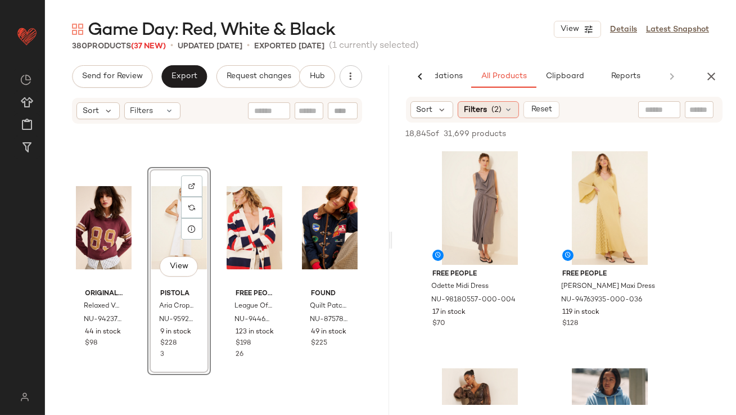
click at [479, 115] on div "Filters (2)" at bounding box center [488, 109] width 61 height 17
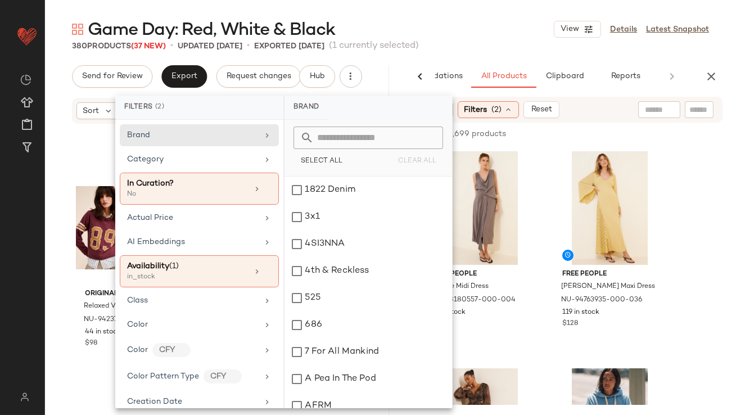
scroll to position [1728, 0]
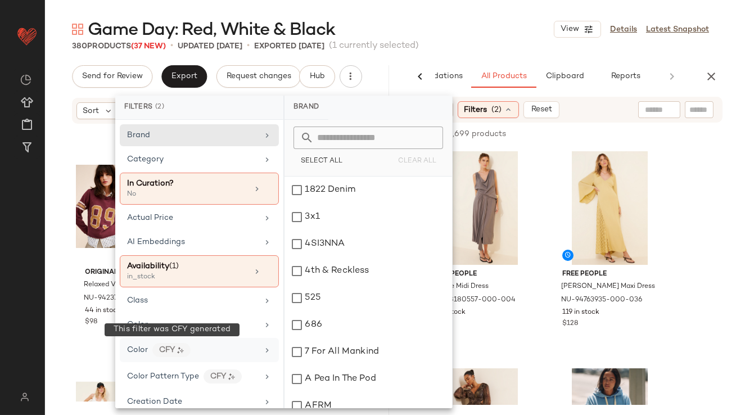
click at [185, 351] on div "CFY" at bounding box center [171, 350] width 38 height 14
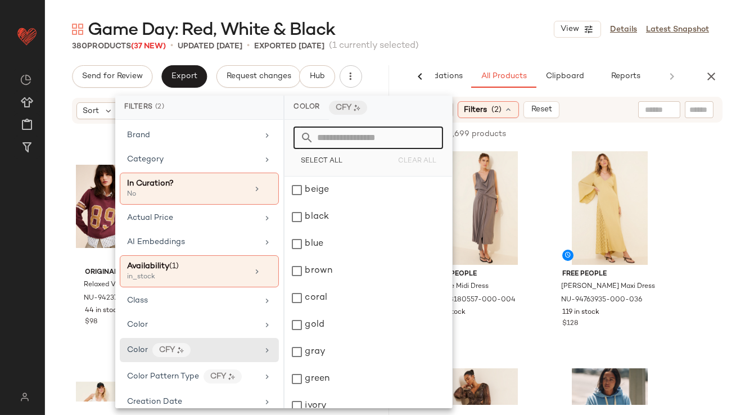
click at [371, 135] on input "text" at bounding box center [375, 138] width 123 height 23
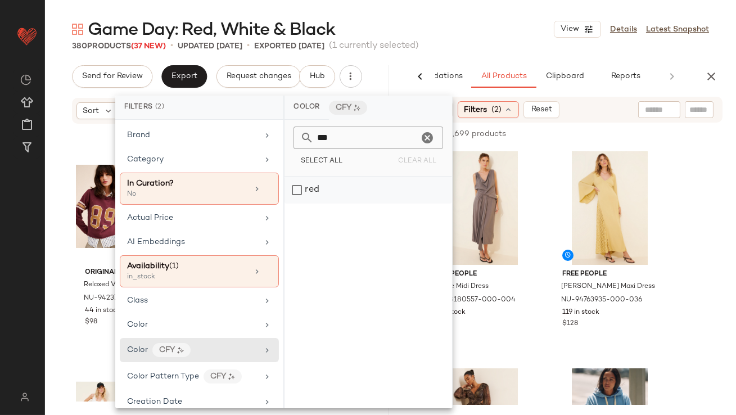
click at [363, 183] on div "red" at bounding box center [369, 190] width 168 height 27
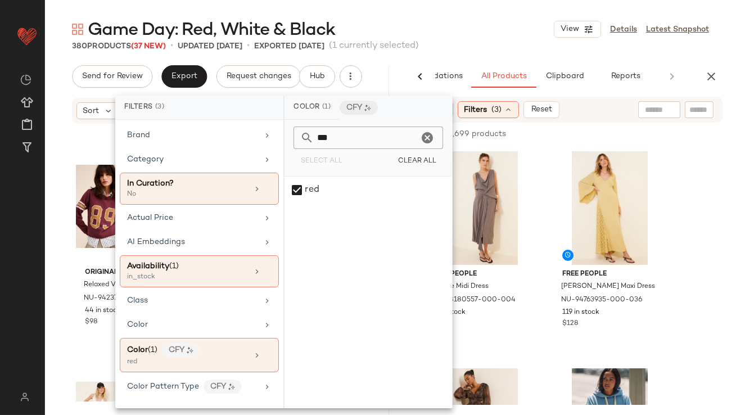
click at [374, 131] on input "***" at bounding box center [366, 138] width 105 height 23
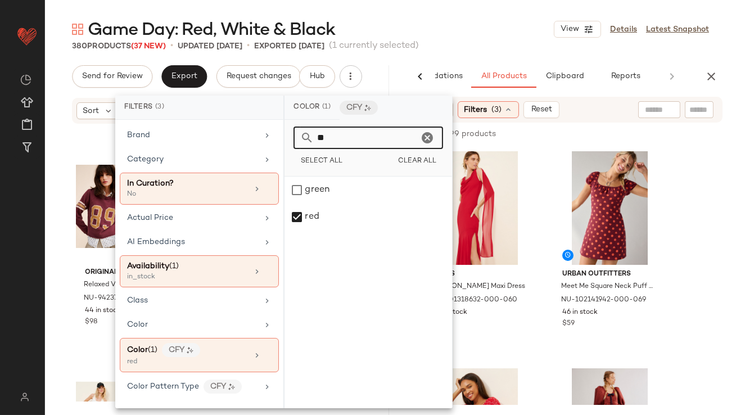
type input "*"
type input "***"
click at [312, 196] on div "black" at bounding box center [369, 190] width 168 height 27
click at [360, 142] on input "***" at bounding box center [366, 138] width 105 height 23
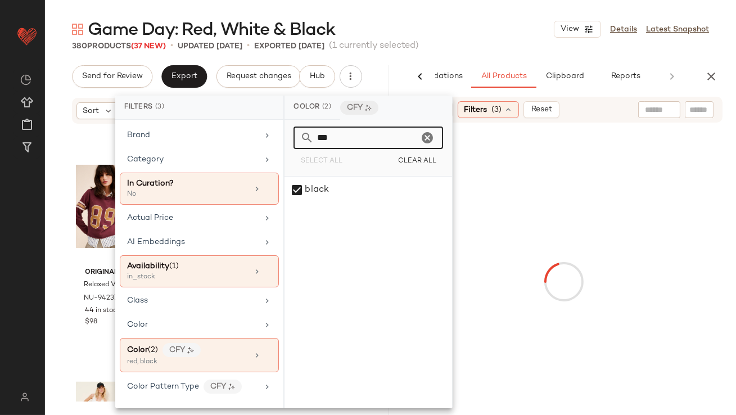
drag, startPoint x: 360, startPoint y: 142, endPoint x: 292, endPoint y: 142, distance: 67.5
click at [292, 142] on div "*** Select All Clear All" at bounding box center [369, 148] width 168 height 57
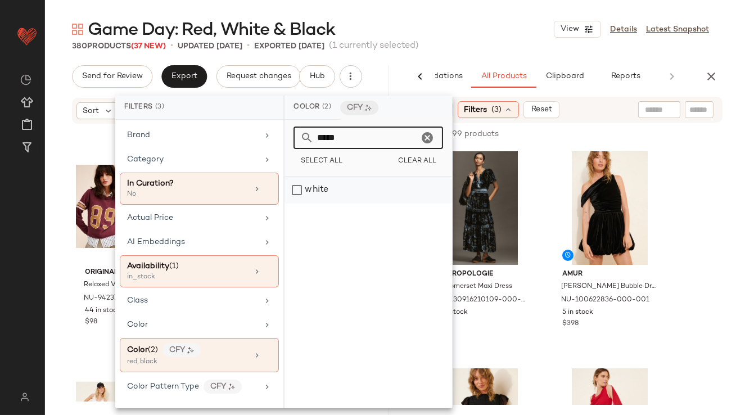
type input "*****"
click at [290, 183] on div "white" at bounding box center [369, 190] width 168 height 27
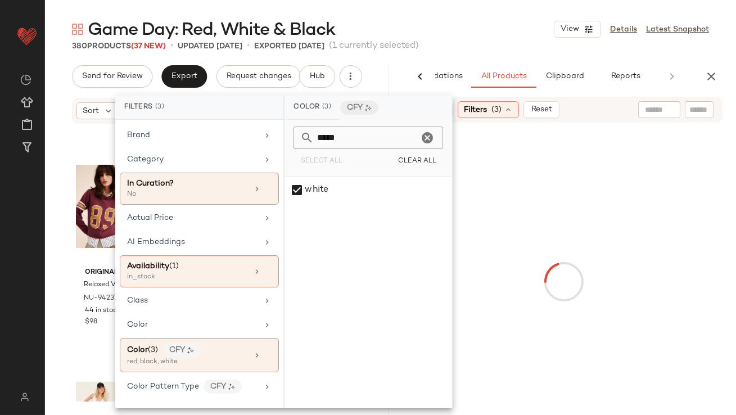
click at [422, 16] on main "Game Day: Red, White & Black View Details Latest Snapshot 380 Products (37 New)…" at bounding box center [368, 207] width 736 height 415
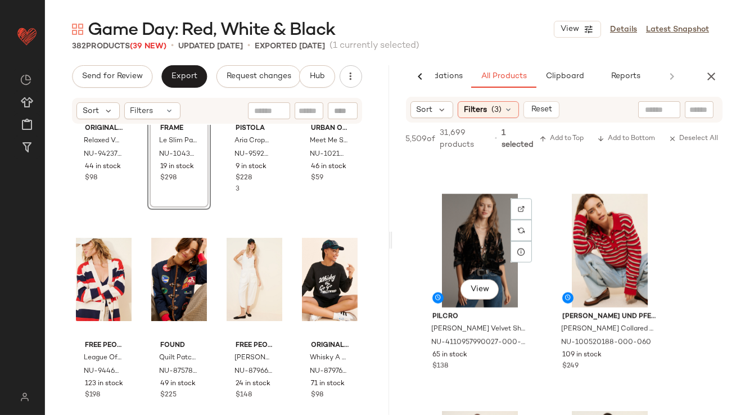
scroll to position [2581, 0]
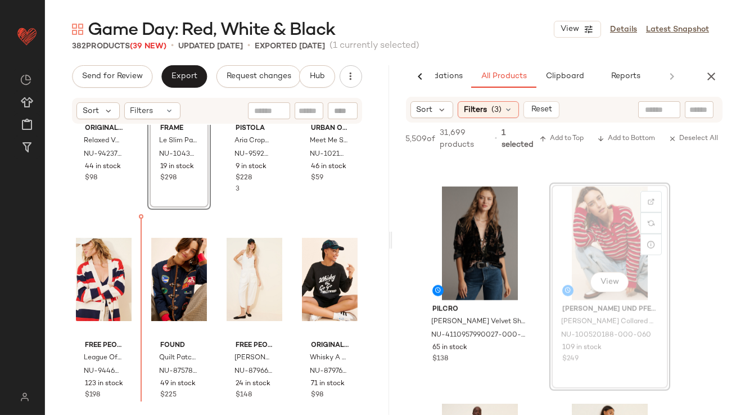
drag, startPoint x: 612, startPoint y: 241, endPoint x: 586, endPoint y: 243, distance: 26.5
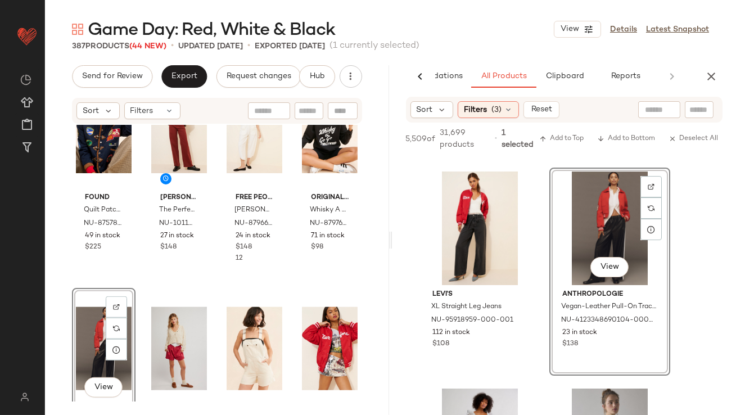
scroll to position [2239, 0]
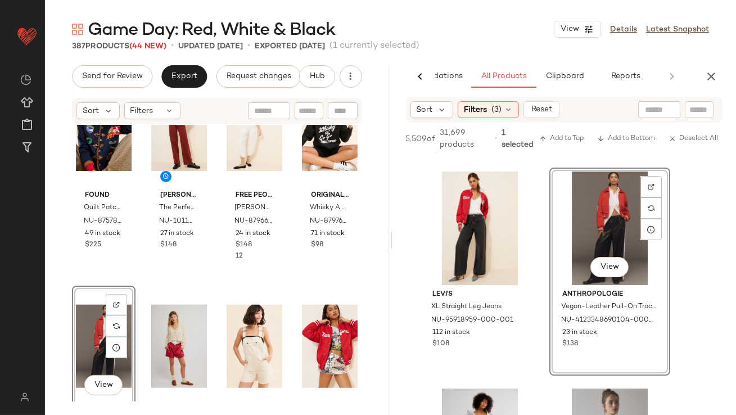
click at [105, 326] on div "View" at bounding box center [104, 347] width 56 height 114
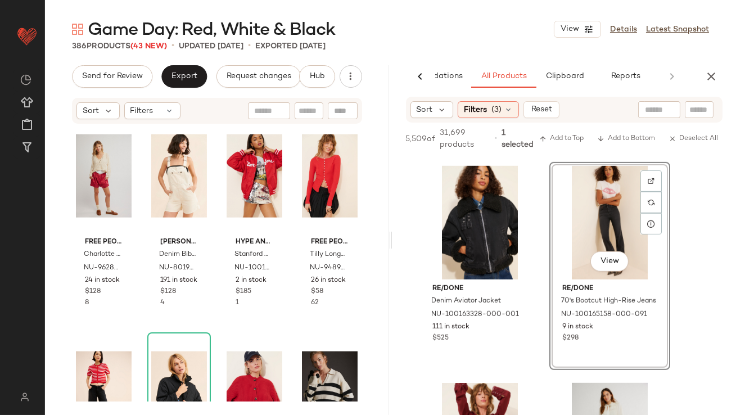
scroll to position [2408, 0]
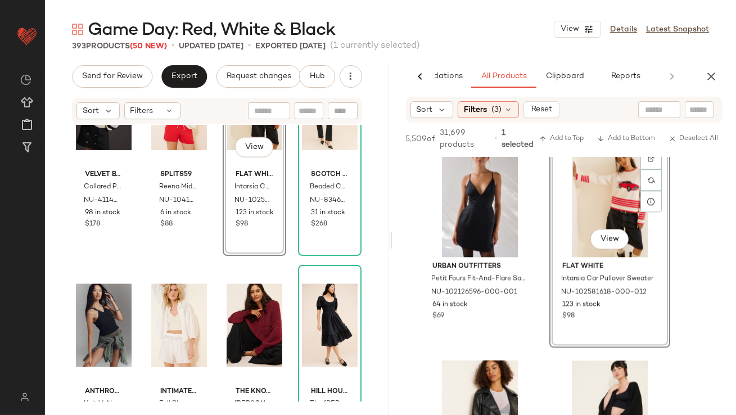
scroll to position [3211, 0]
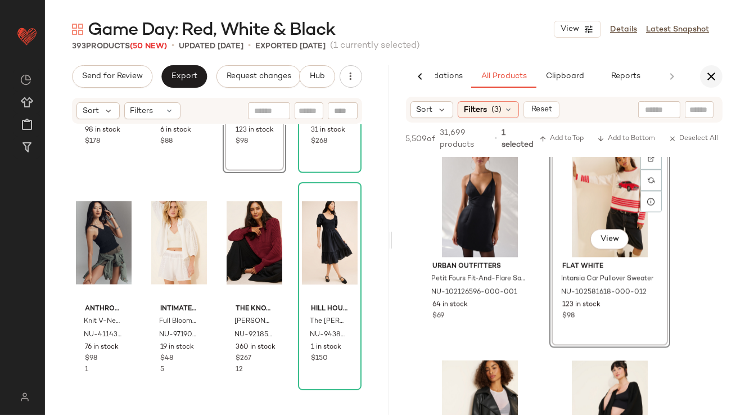
click at [706, 73] on icon "button" at bounding box center [712, 77] width 14 height 14
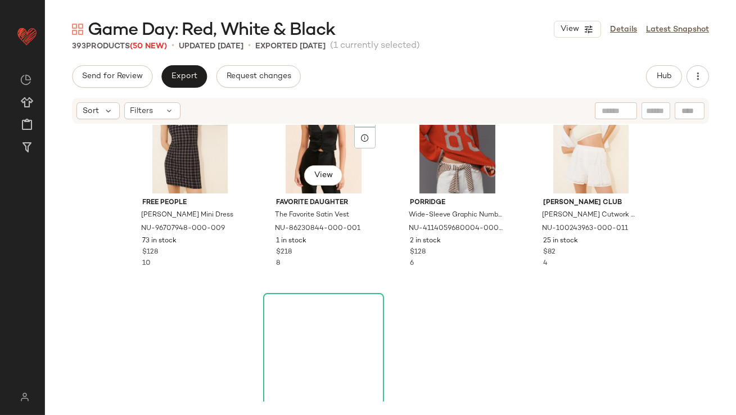
scroll to position [749, 0]
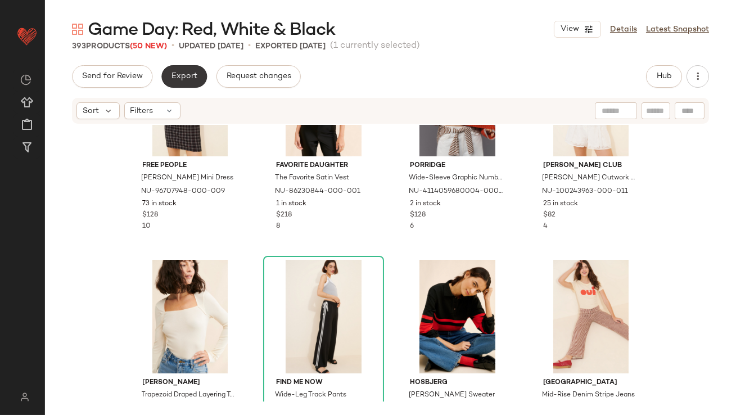
click at [189, 79] on span "Export" at bounding box center [184, 76] width 26 height 9
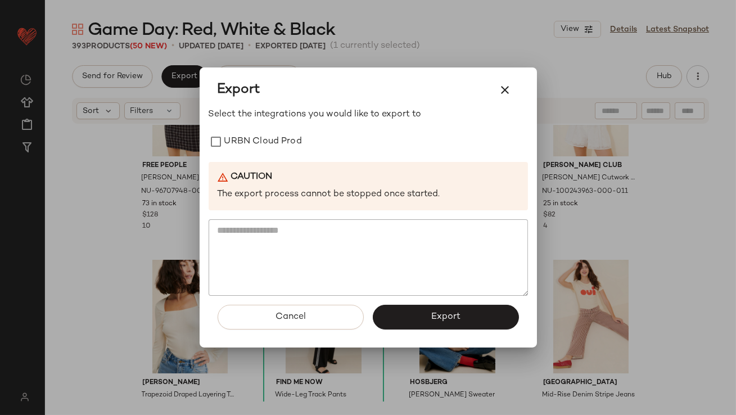
click at [246, 154] on div "Select the integrations you would like to export to URBN Cloud Prod Caution The…" at bounding box center [369, 202] width 320 height 188
click at [245, 140] on label "URBN Cloud Prod" at bounding box center [263, 142] width 78 height 23
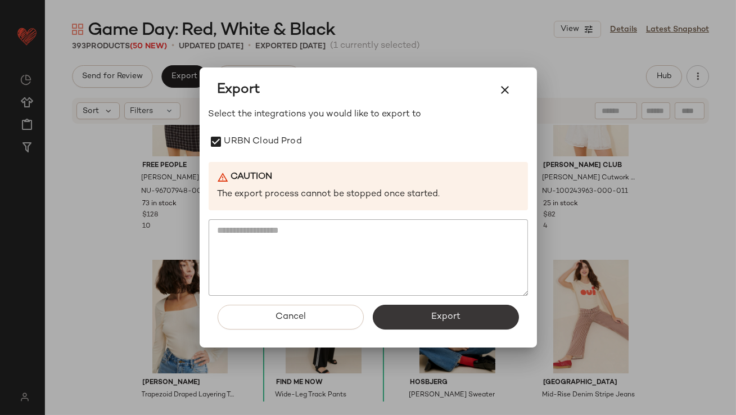
click at [392, 314] on button "Export" at bounding box center [446, 317] width 146 height 25
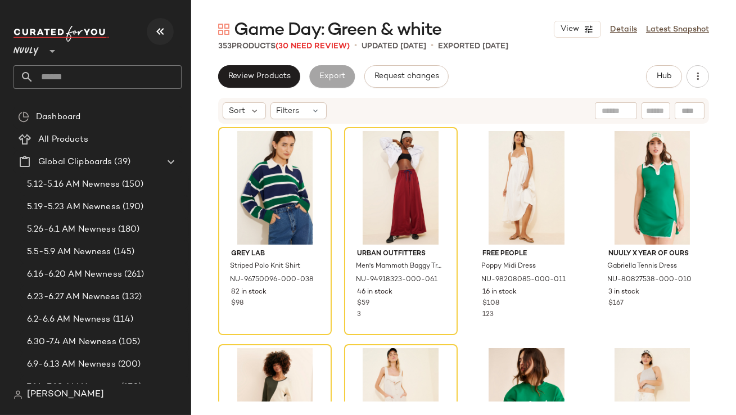
click at [163, 30] on icon "button" at bounding box center [161, 32] width 14 height 14
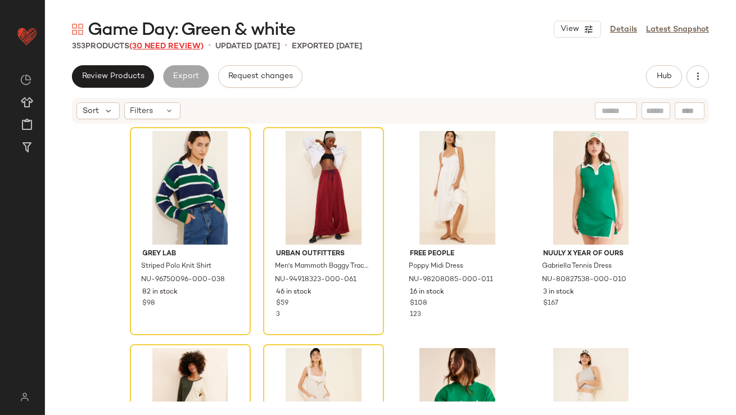
click at [185, 49] on span "(30 Need Review)" at bounding box center [166, 46] width 74 height 8
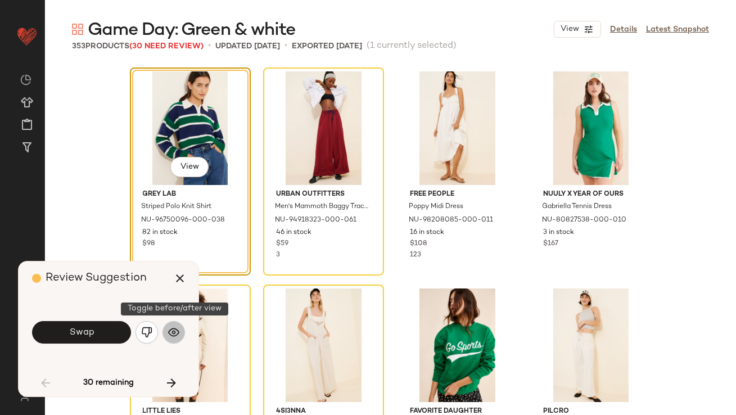
click at [167, 330] on button "button" at bounding box center [174, 332] width 23 height 23
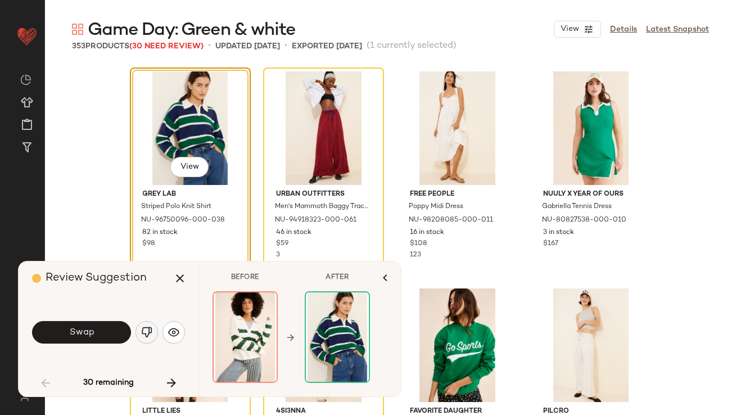
click at [143, 332] on img "button" at bounding box center [146, 332] width 11 height 11
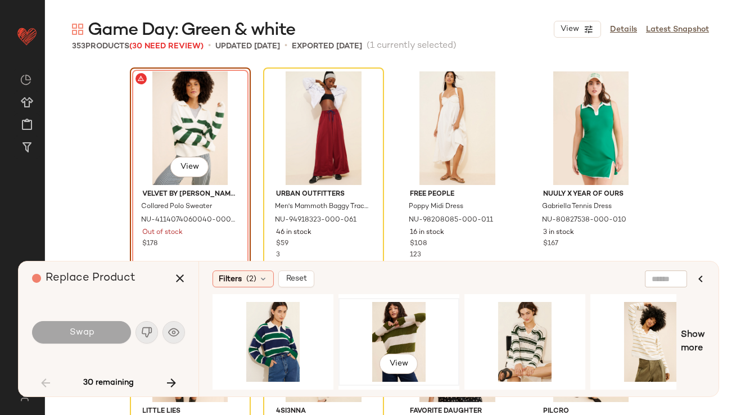
click at [405, 340] on div "View" at bounding box center [399, 342] width 113 height 80
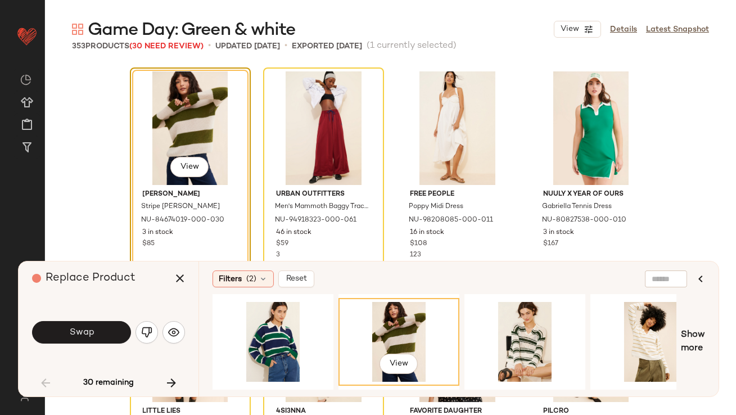
click at [56, 334] on button "Swap" at bounding box center [81, 332] width 99 height 23
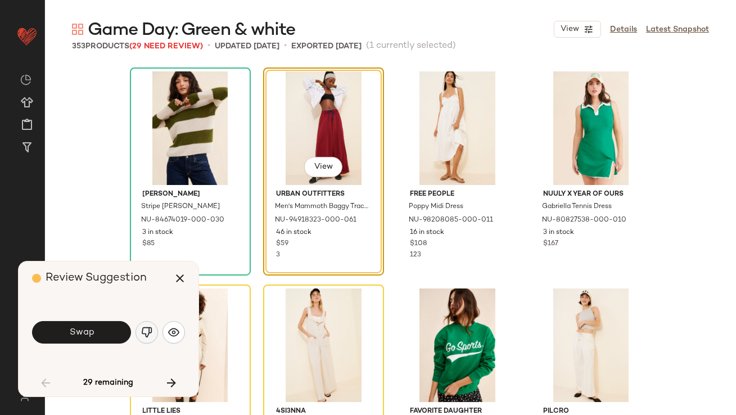
click at [150, 331] on img "button" at bounding box center [146, 332] width 11 height 11
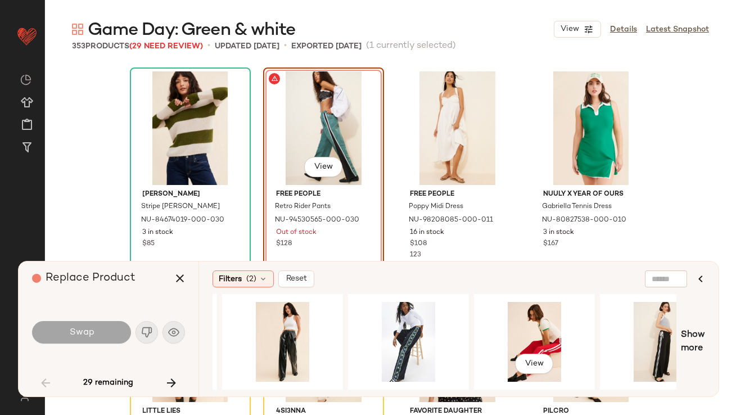
scroll to position [0, 466]
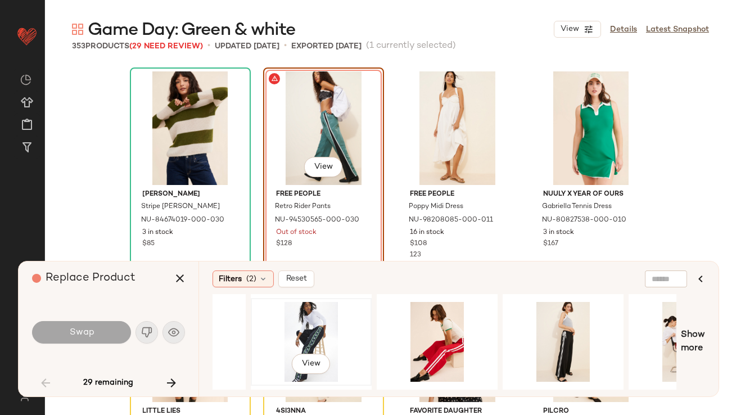
click at [311, 328] on div "View" at bounding box center [311, 342] width 113 height 80
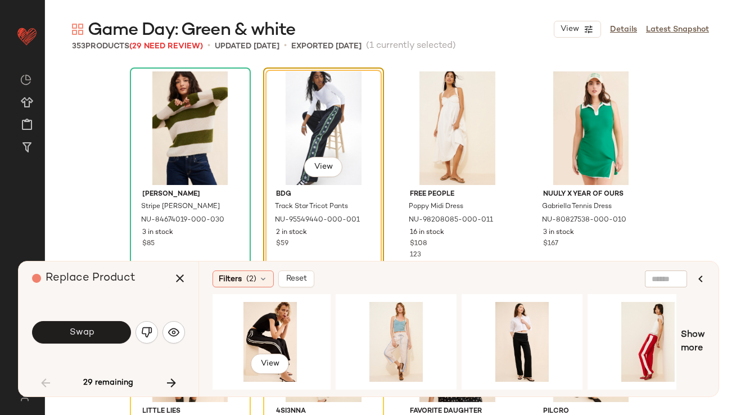
scroll to position [0, 1095]
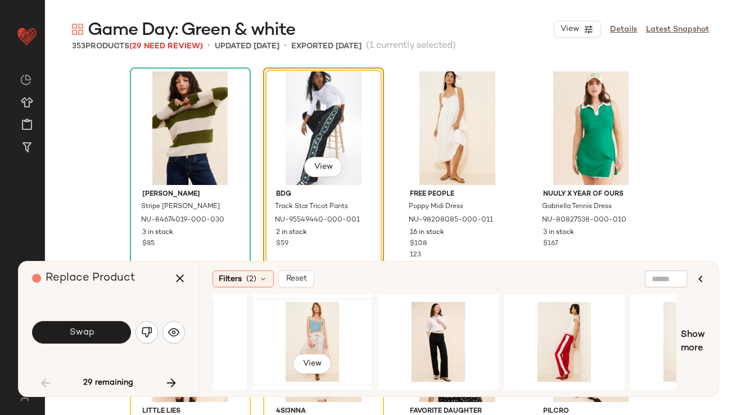
click at [306, 338] on div "View" at bounding box center [312, 342] width 113 height 80
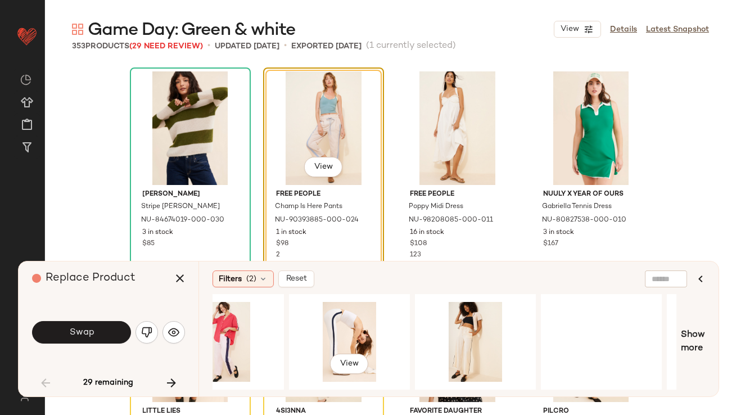
scroll to position [0, 1579]
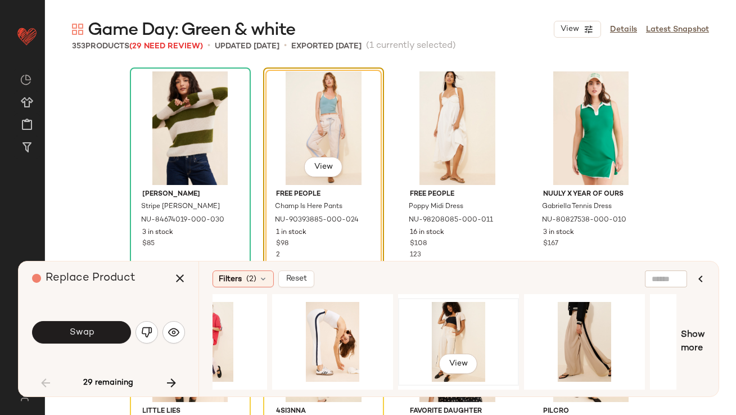
click at [471, 328] on div "View" at bounding box center [458, 342] width 113 height 80
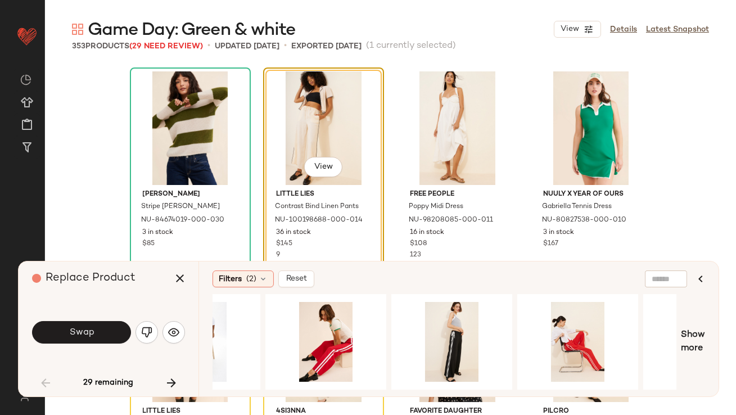
scroll to position [0, 422]
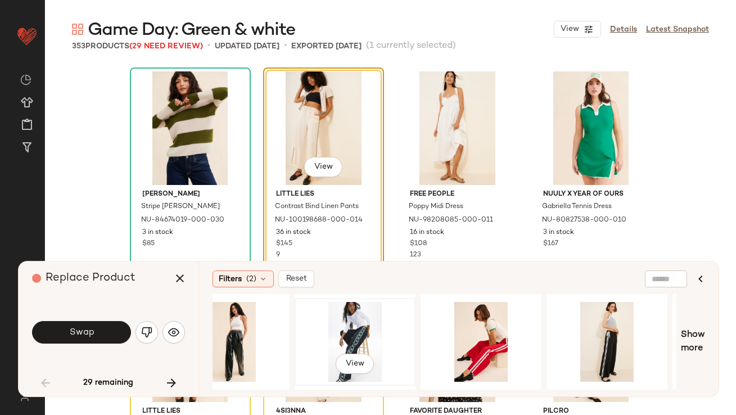
click at [359, 329] on div "View" at bounding box center [355, 342] width 113 height 80
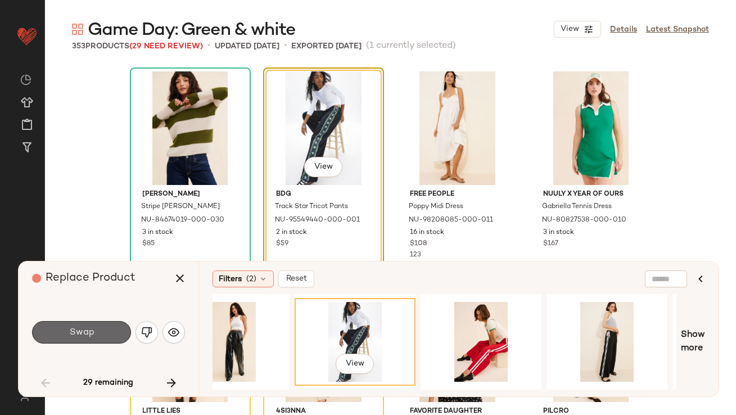
click at [89, 337] on span "Swap" at bounding box center [81, 332] width 25 height 11
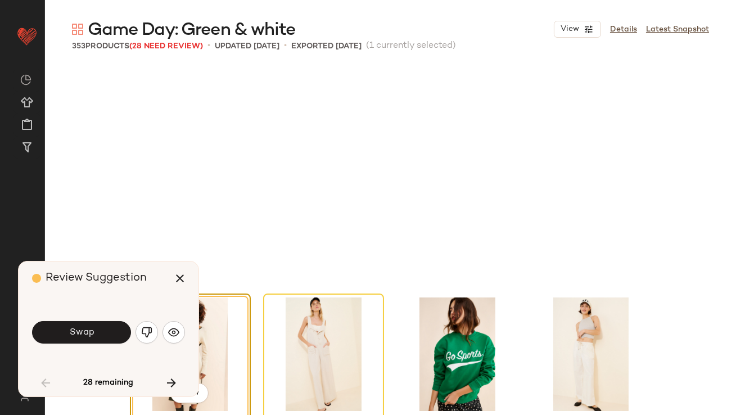
scroll to position [226, 0]
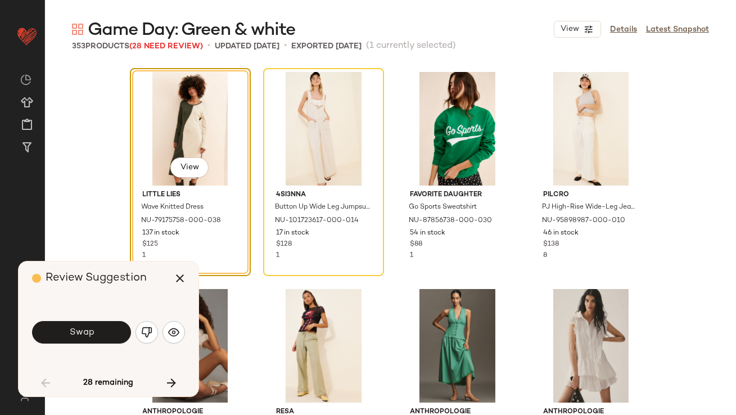
click at [89, 337] on span "Swap" at bounding box center [81, 332] width 25 height 11
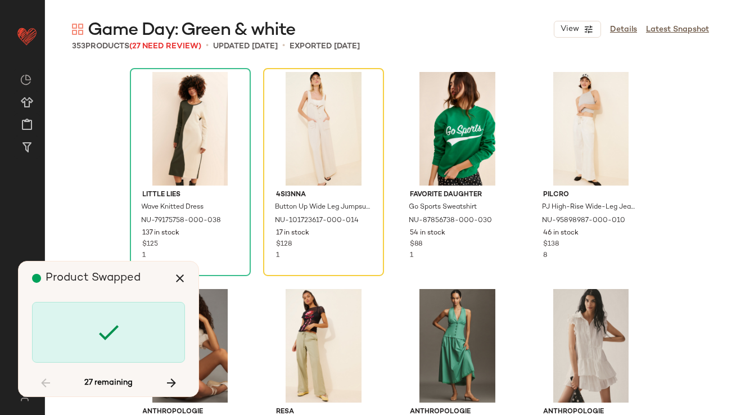
scroll to position [217, 0]
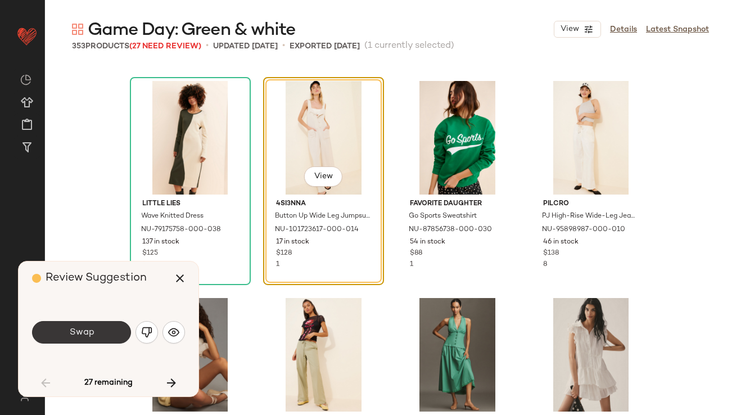
click at [89, 337] on span "Swap" at bounding box center [81, 332] width 25 height 11
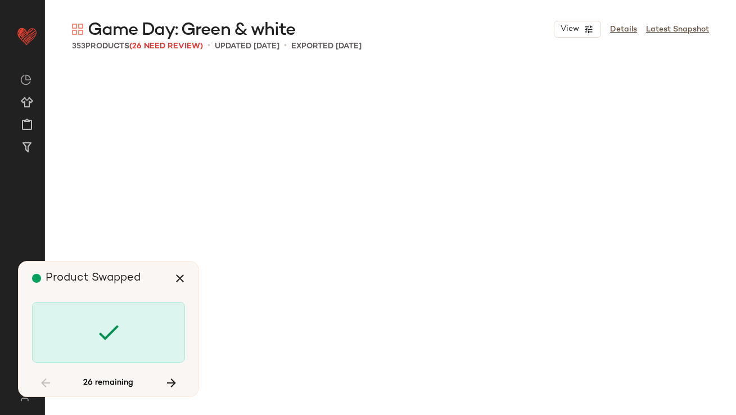
scroll to position [1086, 0]
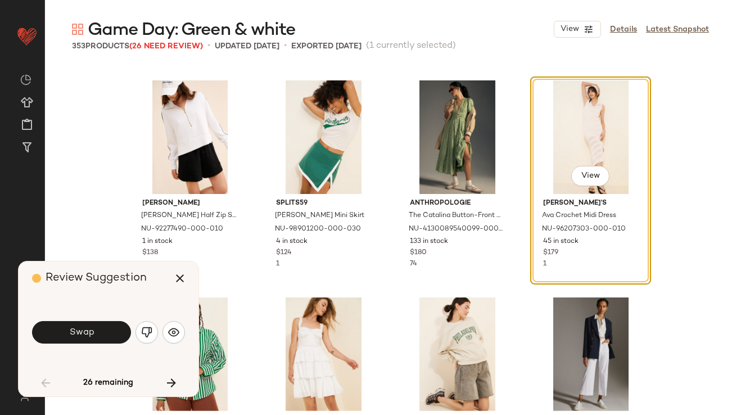
click at [89, 337] on span "Swap" at bounding box center [81, 332] width 25 height 11
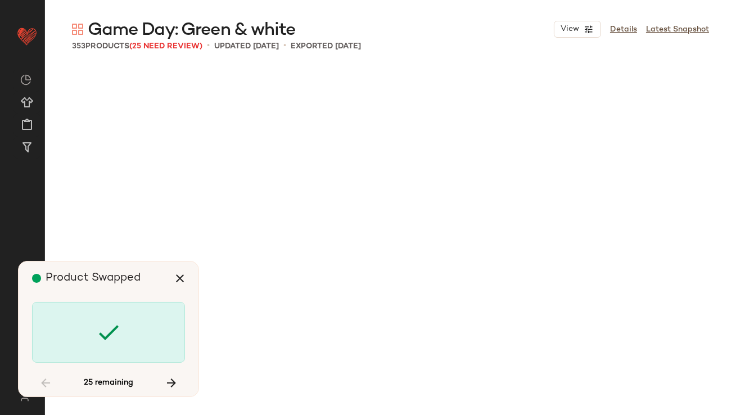
scroll to position [2172, 0]
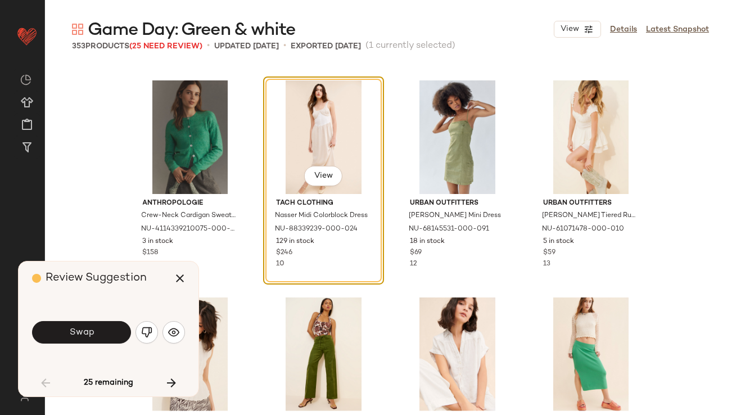
click at [89, 337] on span "Swap" at bounding box center [81, 332] width 25 height 11
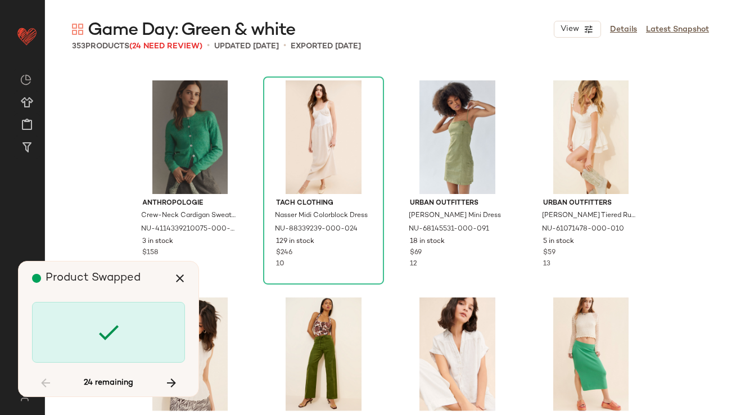
scroll to position [2605, 0]
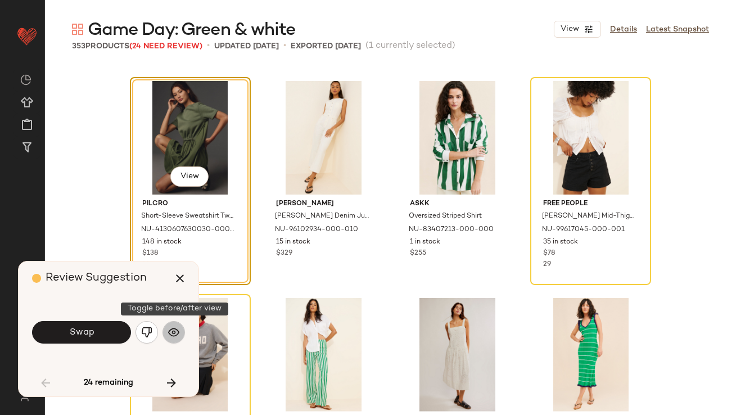
click at [172, 330] on img "button" at bounding box center [173, 332] width 11 height 11
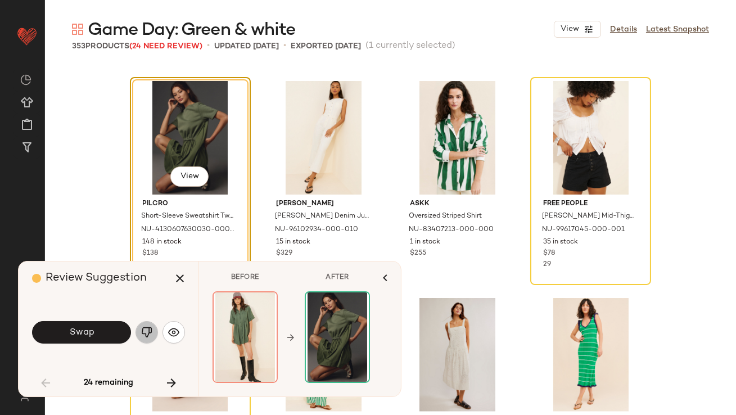
click at [148, 330] on img "button" at bounding box center [146, 332] width 11 height 11
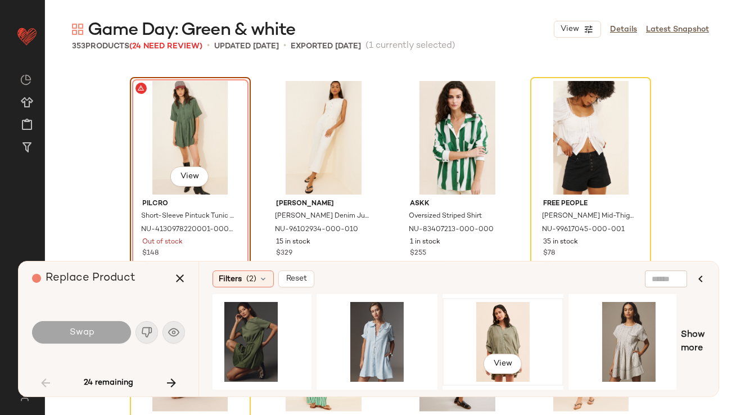
scroll to position [0, 182]
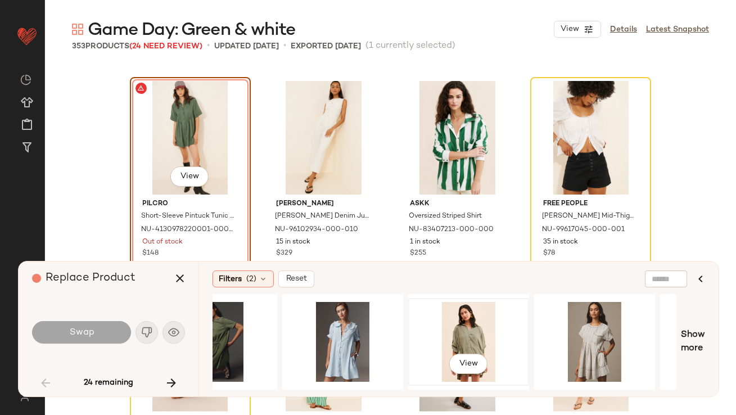
click at [449, 329] on div "View" at bounding box center [468, 342] width 113 height 80
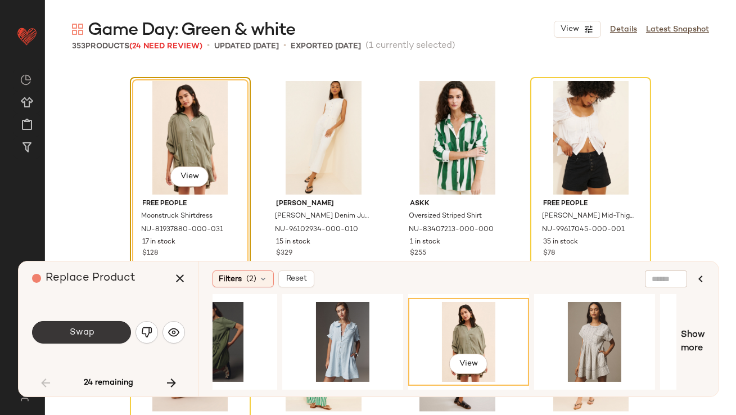
click at [81, 331] on span "Swap" at bounding box center [81, 332] width 25 height 11
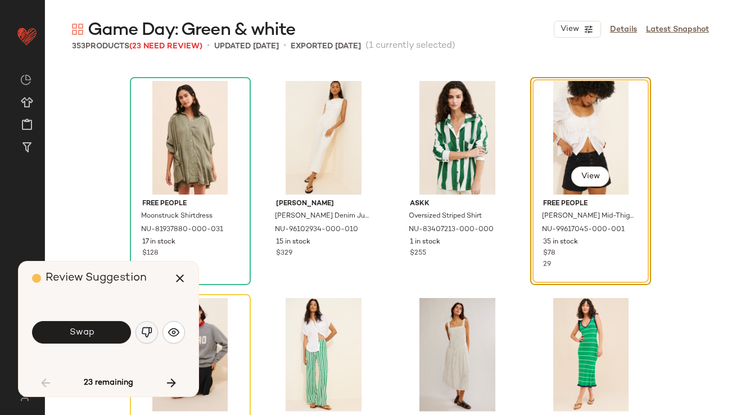
click at [147, 330] on img "button" at bounding box center [146, 332] width 11 height 11
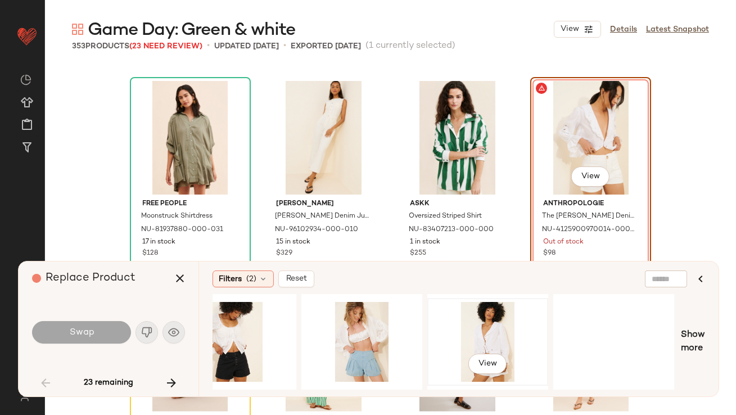
click at [471, 338] on div "View" at bounding box center [488, 342] width 113 height 80
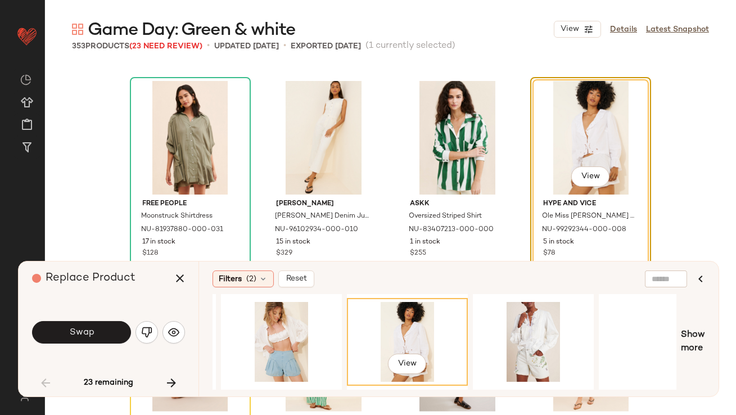
scroll to position [0, 323]
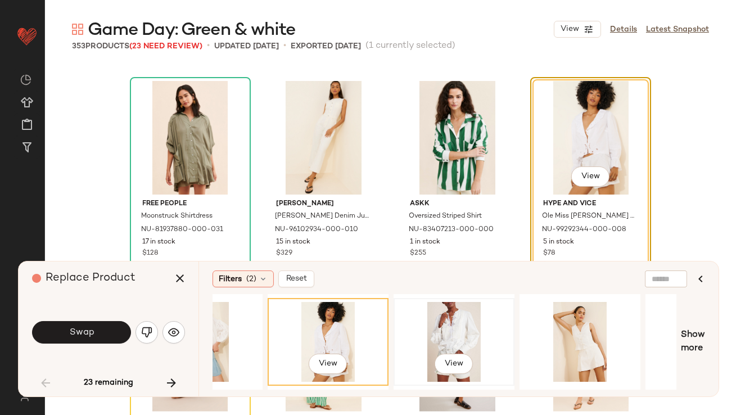
click at [445, 331] on div "View" at bounding box center [454, 342] width 113 height 80
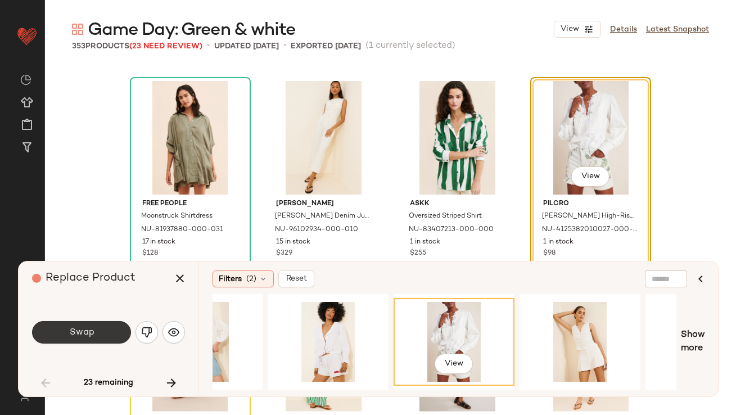
click at [110, 333] on button "Swap" at bounding box center [81, 332] width 99 height 23
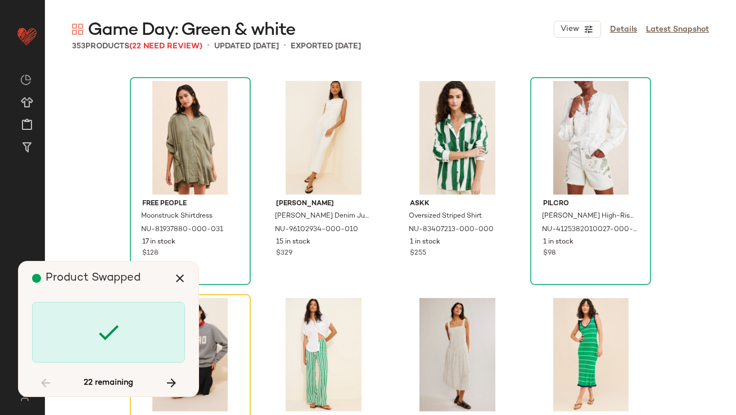
scroll to position [2823, 0]
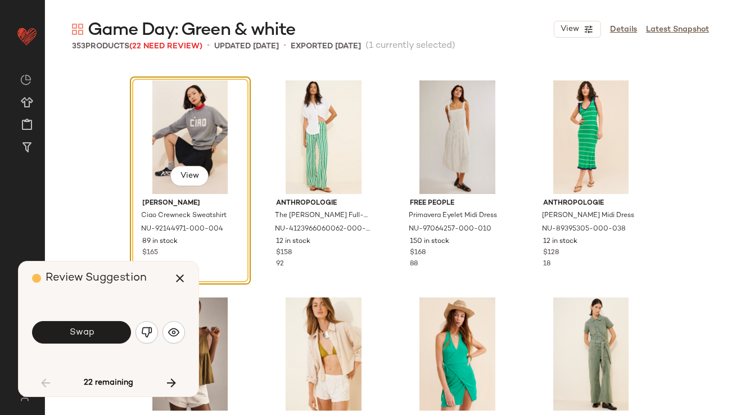
click at [151, 331] on img "button" at bounding box center [146, 332] width 11 height 11
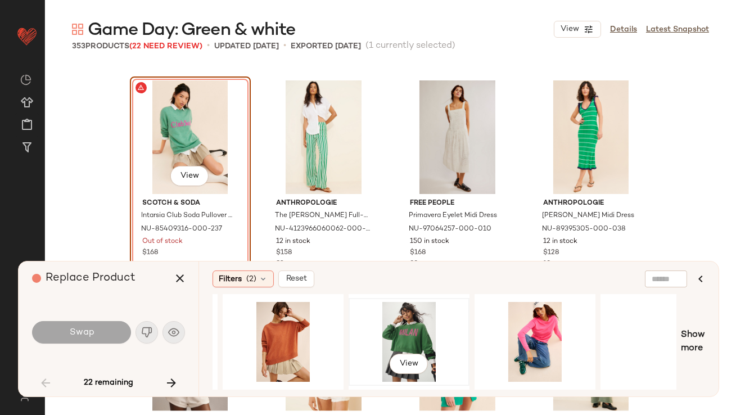
scroll to position [0, 142]
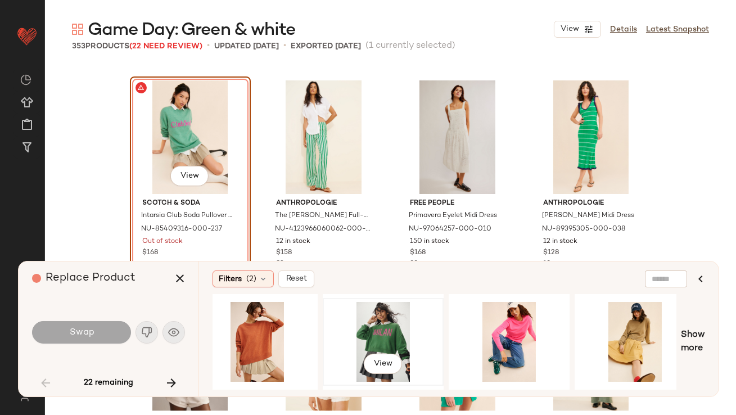
click at [372, 314] on div "View" at bounding box center [383, 342] width 113 height 80
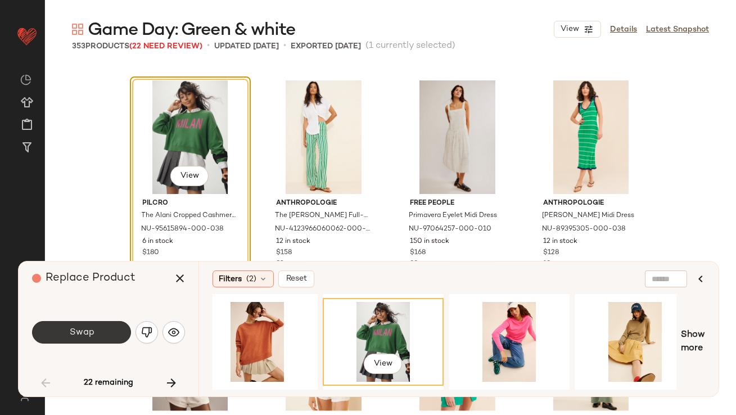
click at [104, 331] on button "Swap" at bounding box center [81, 332] width 99 height 23
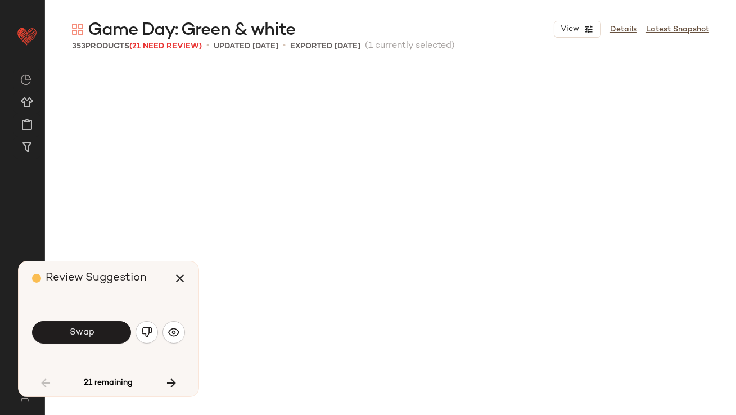
scroll to position [3258, 0]
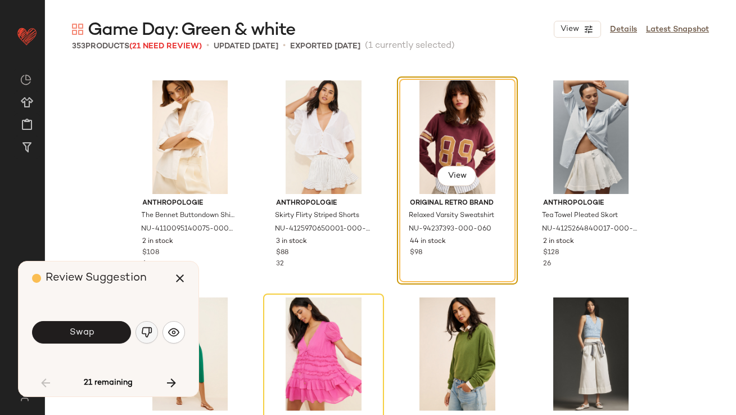
click at [146, 338] on img "button" at bounding box center [146, 332] width 11 height 11
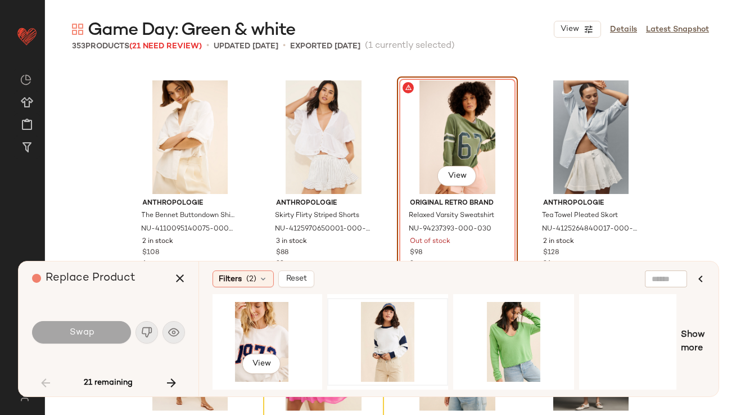
scroll to position [0, 161]
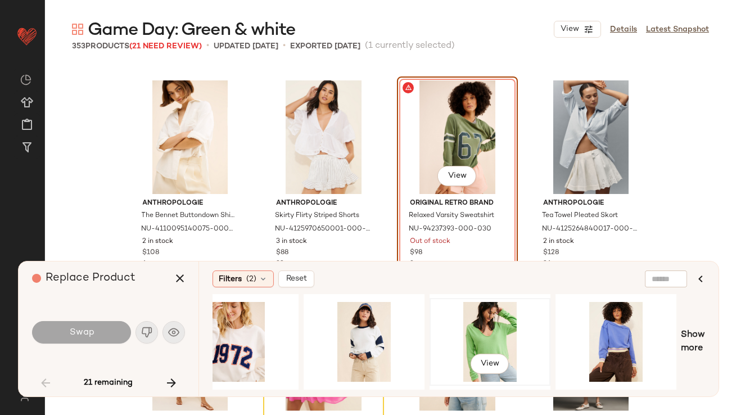
click at [468, 323] on div "View" at bounding box center [490, 342] width 113 height 80
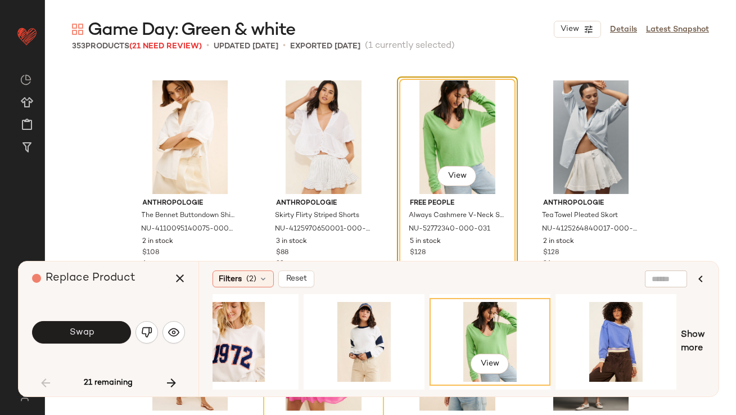
click at [70, 333] on span "Swap" at bounding box center [81, 332] width 25 height 11
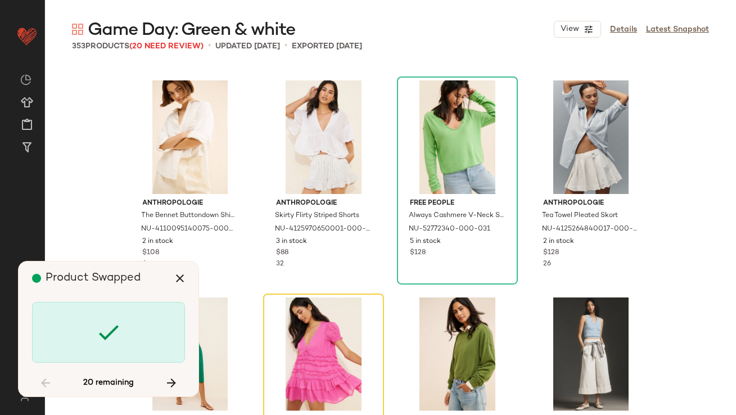
scroll to position [3474, 0]
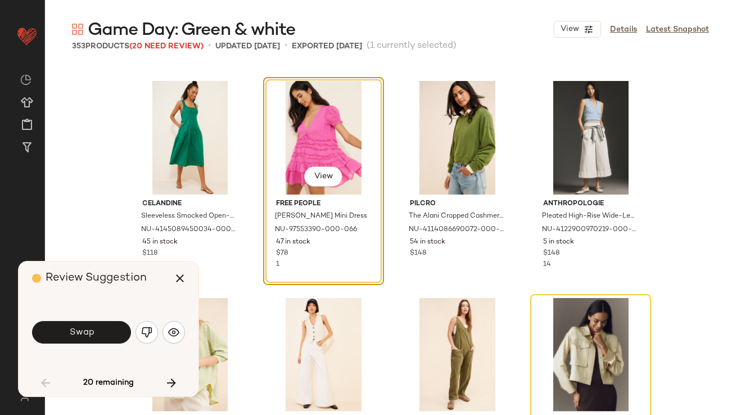
click at [148, 334] on img "button" at bounding box center [146, 332] width 11 height 11
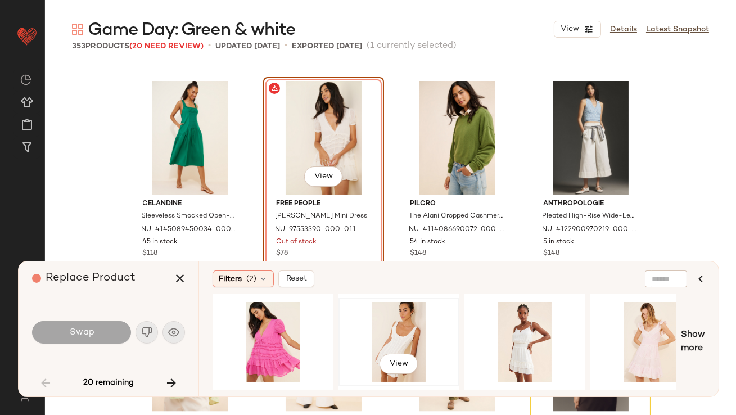
click at [349, 333] on div "View" at bounding box center [399, 342] width 113 height 80
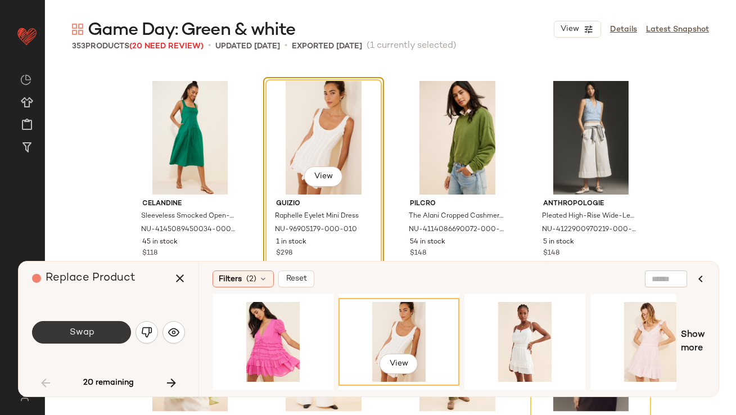
click at [97, 330] on button "Swap" at bounding box center [81, 332] width 99 height 23
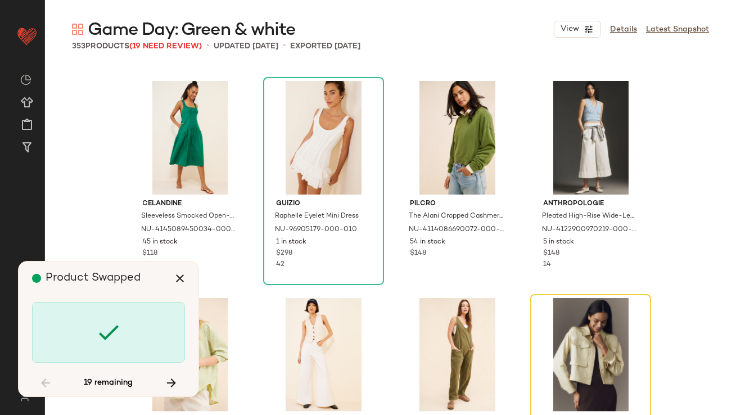
scroll to position [3691, 0]
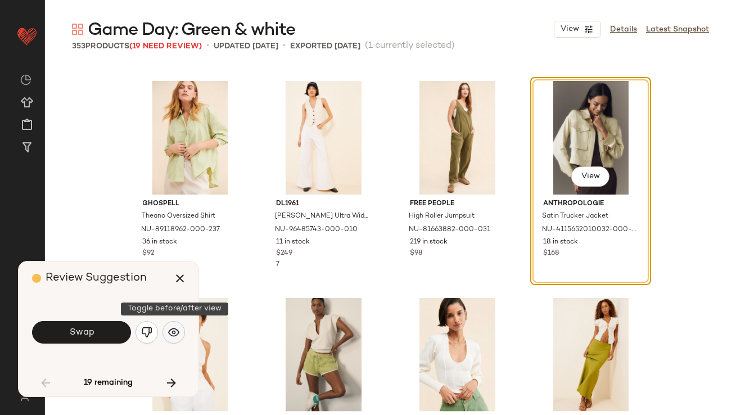
click at [164, 336] on button "button" at bounding box center [174, 332] width 23 height 23
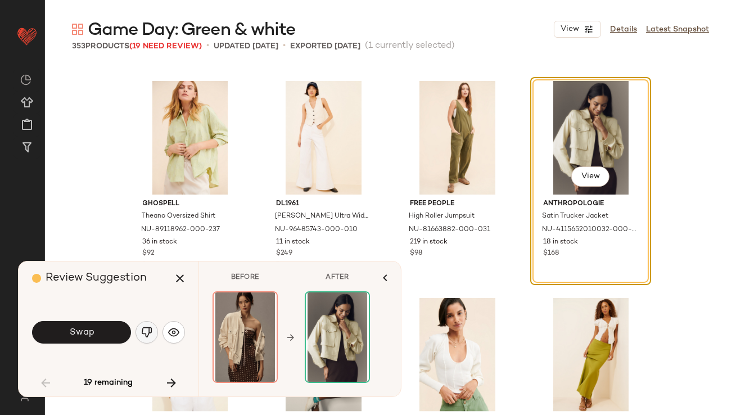
click at [143, 335] on img "button" at bounding box center [146, 332] width 11 height 11
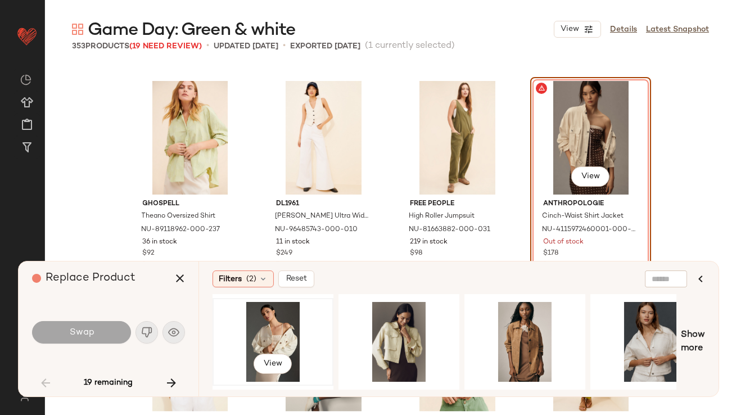
click at [259, 311] on div "View" at bounding box center [273, 342] width 113 height 80
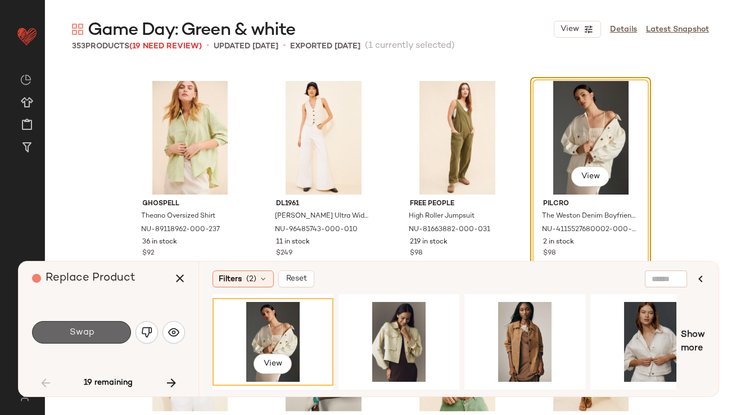
click at [97, 333] on button "Swap" at bounding box center [81, 332] width 99 height 23
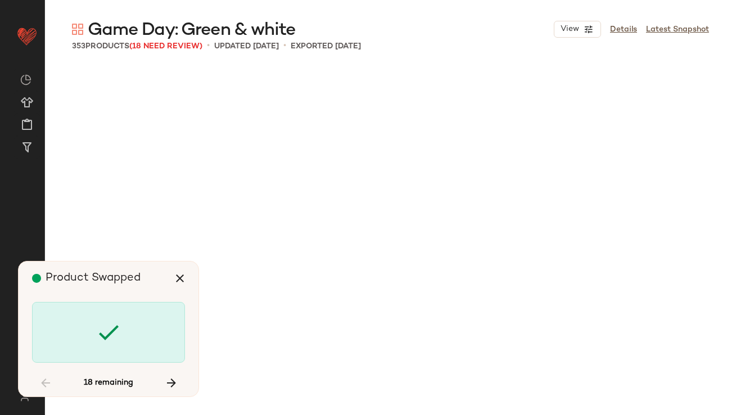
scroll to position [5646, 0]
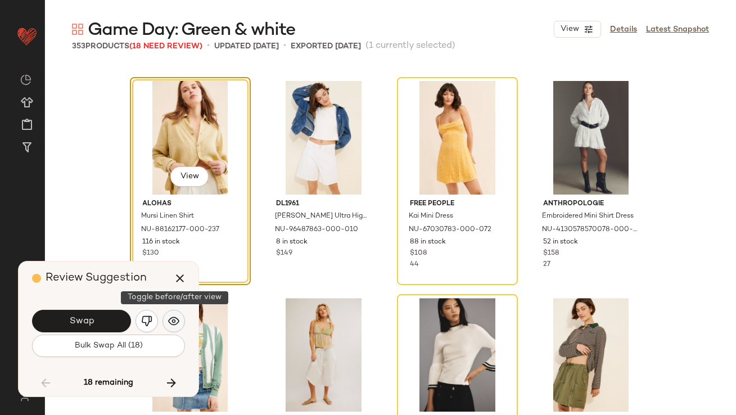
click at [172, 324] on img "button" at bounding box center [173, 321] width 11 height 11
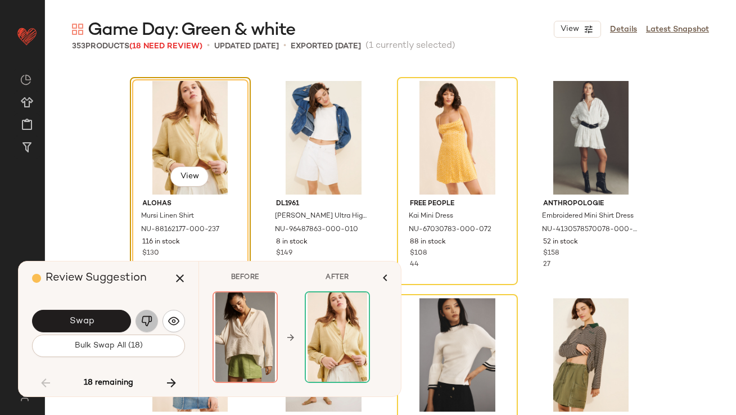
click at [144, 321] on img "button" at bounding box center [146, 321] width 11 height 11
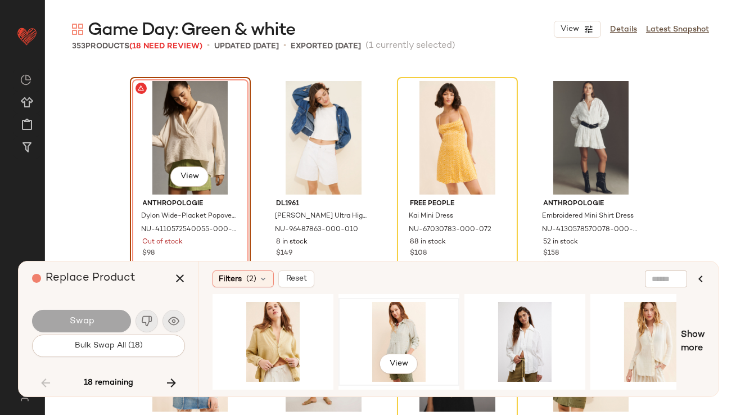
click at [410, 336] on div "View" at bounding box center [399, 342] width 113 height 80
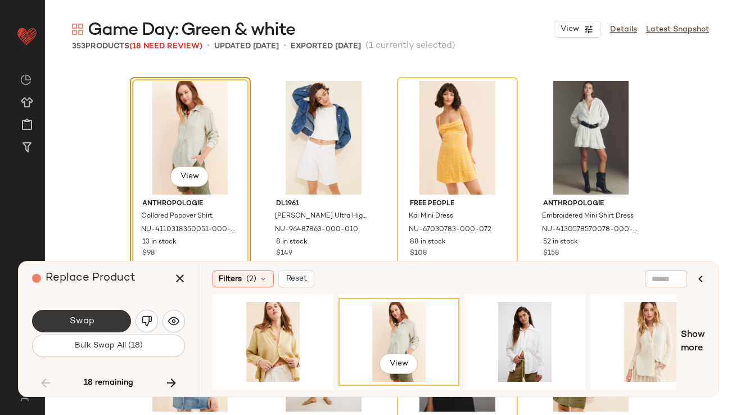
click at [101, 315] on button "Swap" at bounding box center [81, 321] width 99 height 23
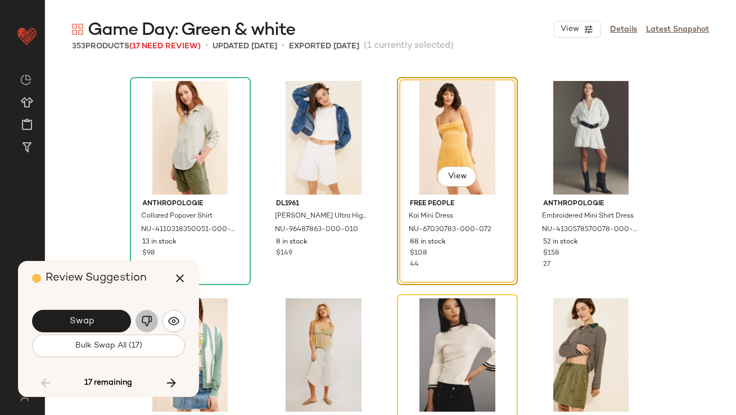
click at [147, 320] on img "button" at bounding box center [146, 321] width 11 height 11
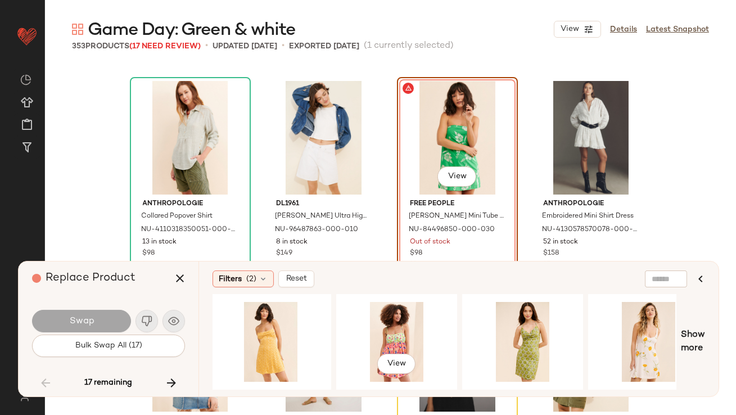
scroll to position [0, 508]
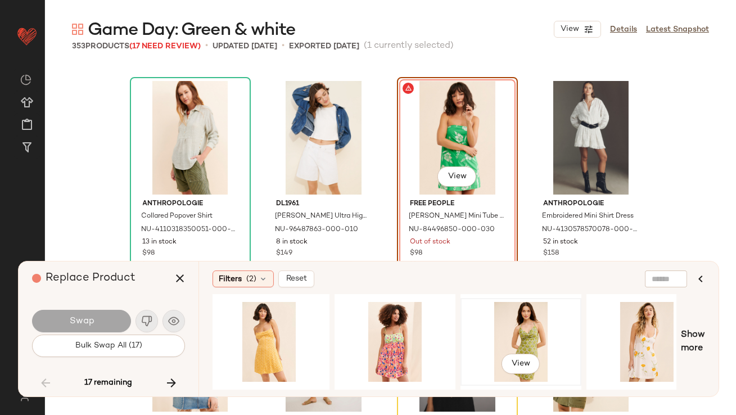
click at [506, 344] on div "View" at bounding box center [521, 342] width 113 height 80
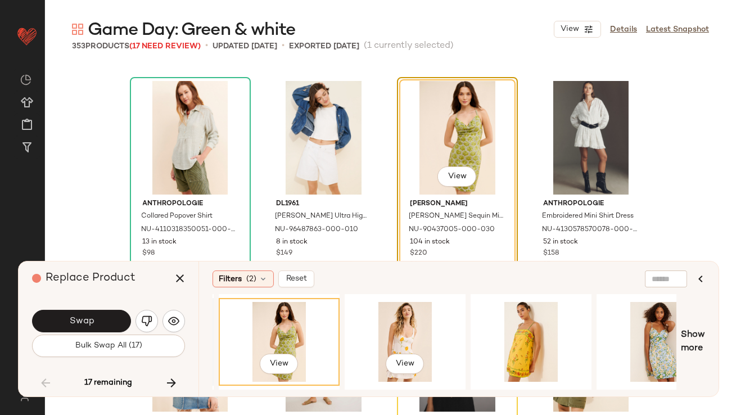
scroll to position [0, 789]
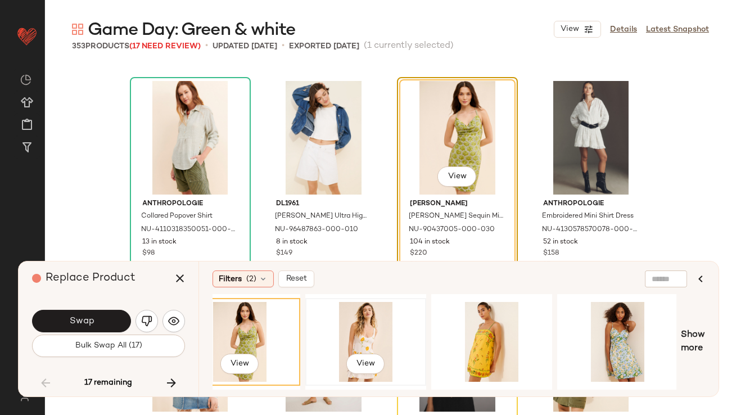
click at [387, 345] on div "View" at bounding box center [365, 342] width 113 height 80
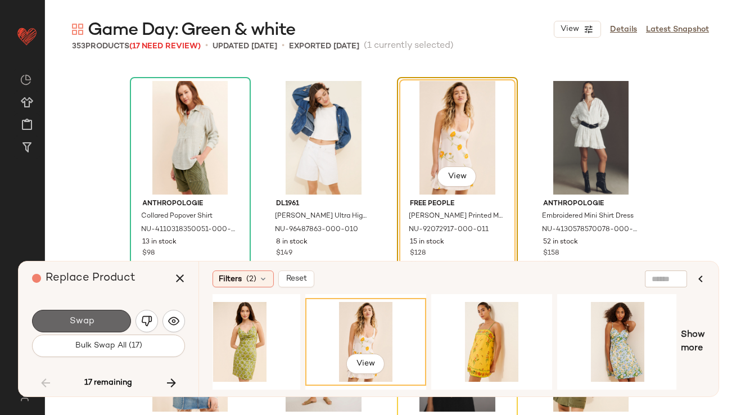
click at [113, 314] on button "Swap" at bounding box center [81, 321] width 99 height 23
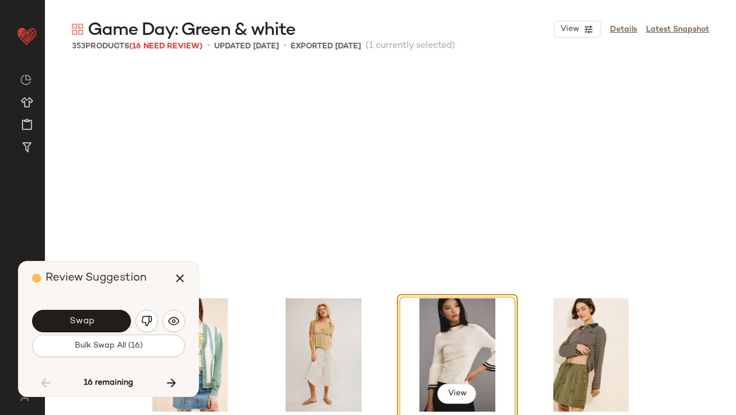
scroll to position [5863, 0]
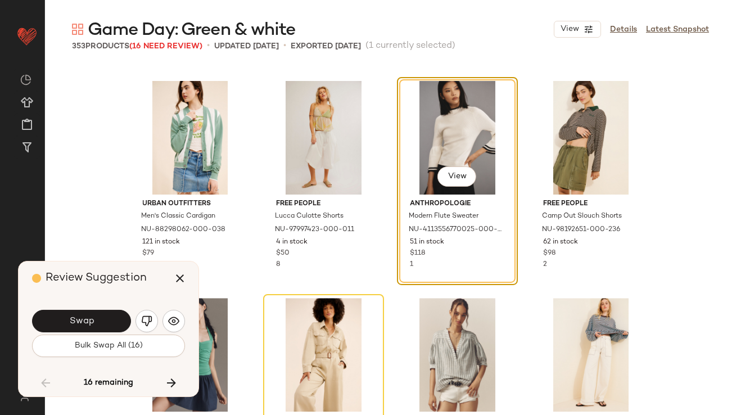
click at [151, 325] on img "button" at bounding box center [146, 321] width 11 height 11
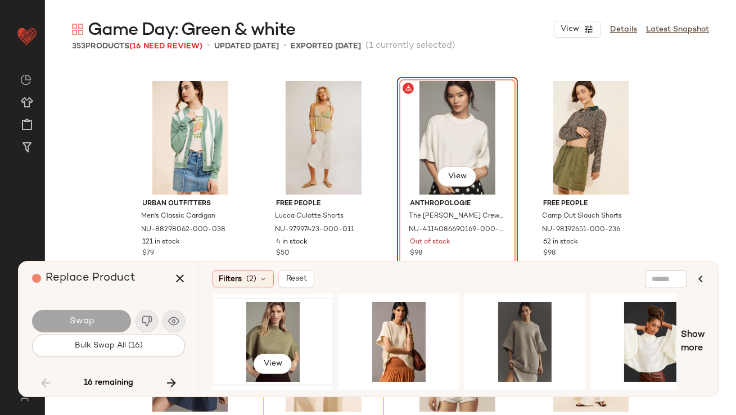
click at [264, 327] on div "View" at bounding box center [273, 342] width 113 height 80
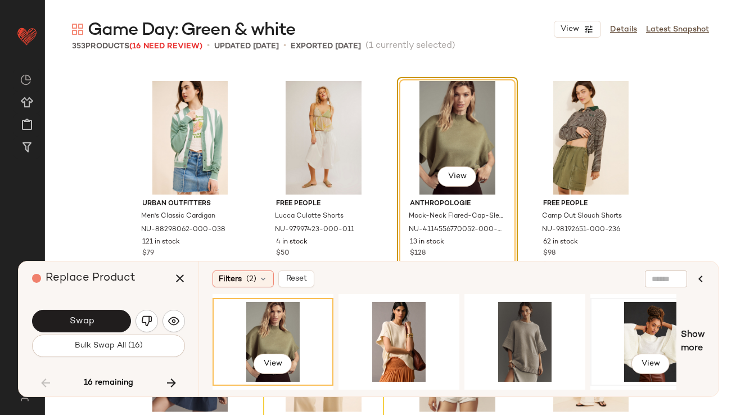
click at [649, 338] on div "View" at bounding box center [651, 342] width 113 height 80
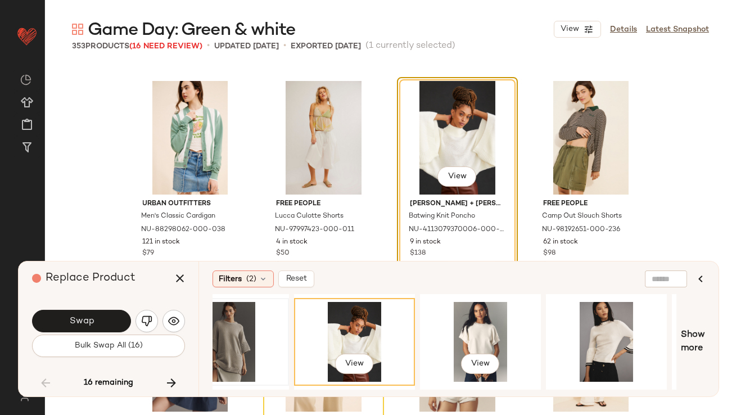
scroll to position [0, 380]
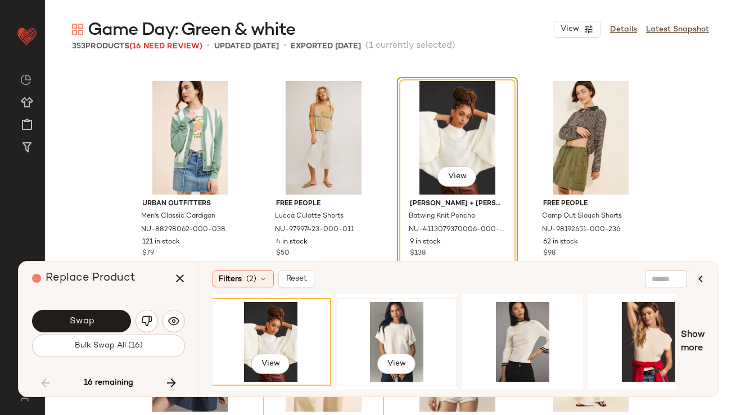
click at [405, 335] on div "View" at bounding box center [396, 342] width 113 height 80
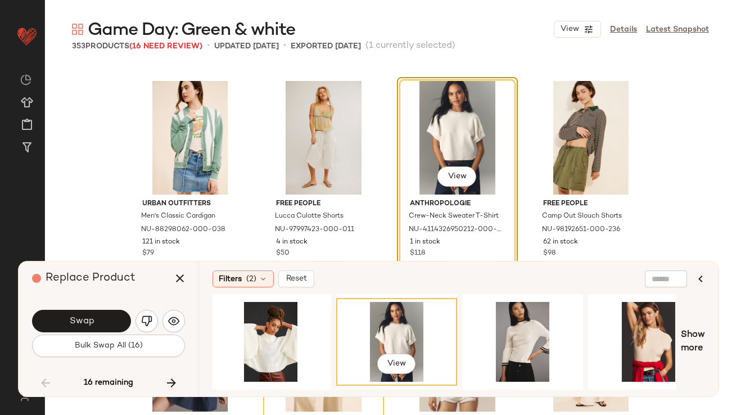
click at [120, 324] on button "Swap" at bounding box center [81, 321] width 99 height 23
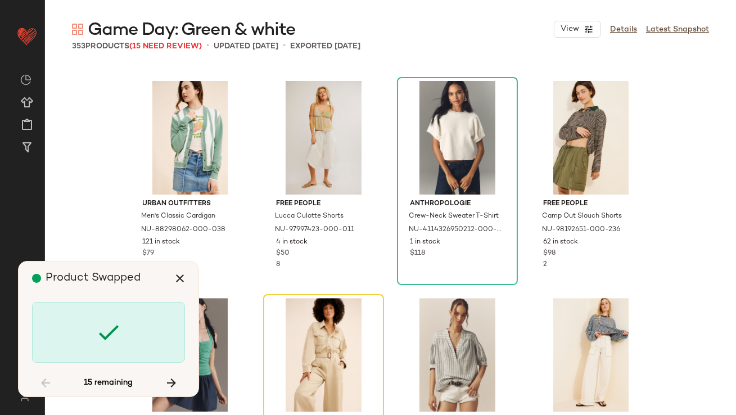
scroll to position [6081, 0]
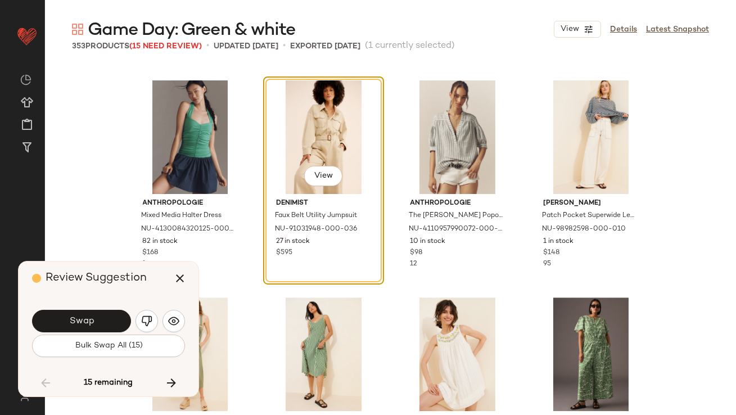
click at [120, 324] on button "Swap" at bounding box center [81, 321] width 99 height 23
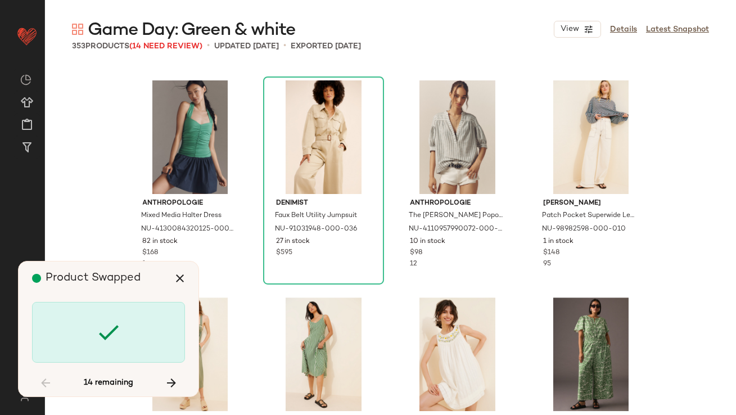
scroll to position [7167, 0]
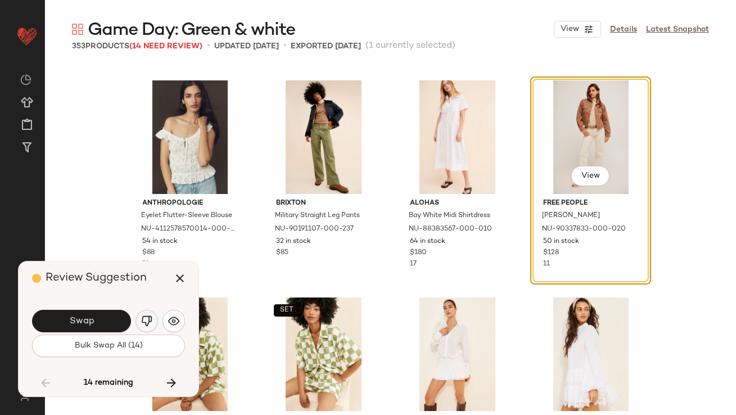
click at [147, 317] on img "button" at bounding box center [146, 321] width 11 height 11
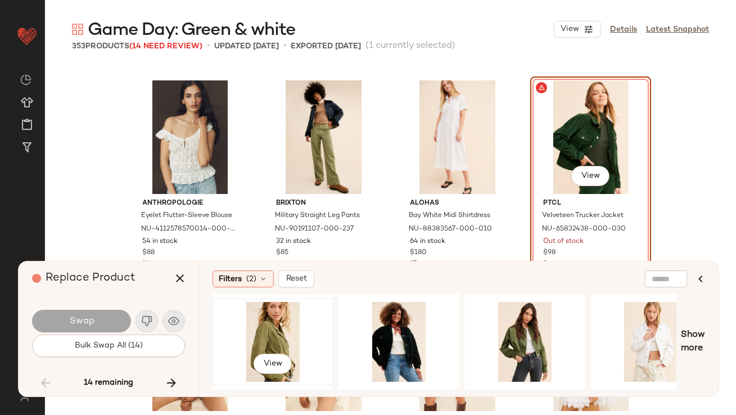
click at [280, 328] on div "View" at bounding box center [273, 342] width 113 height 80
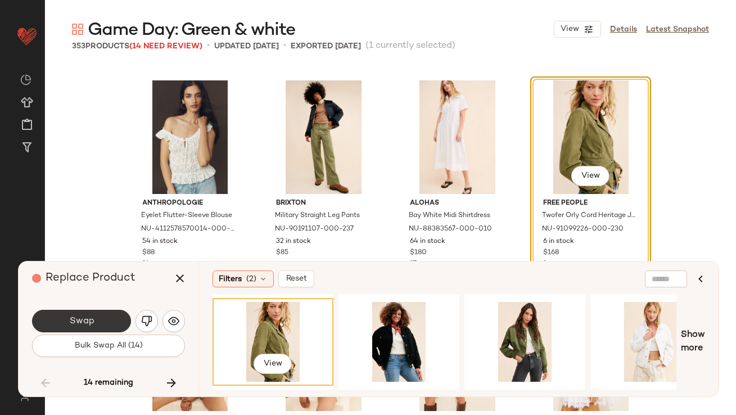
click at [112, 318] on button "Swap" at bounding box center [81, 321] width 99 height 23
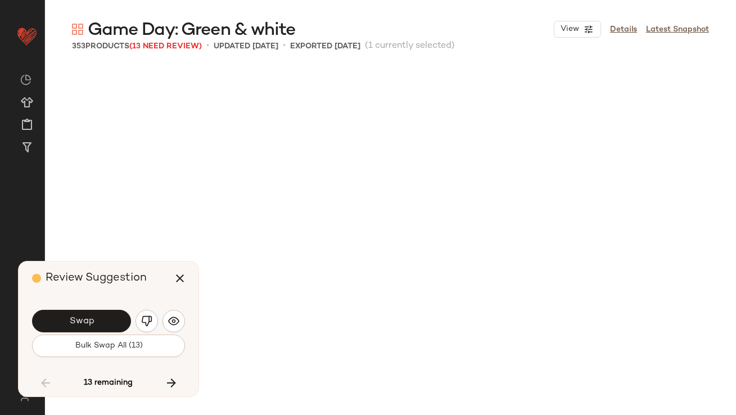
scroll to position [7601, 0]
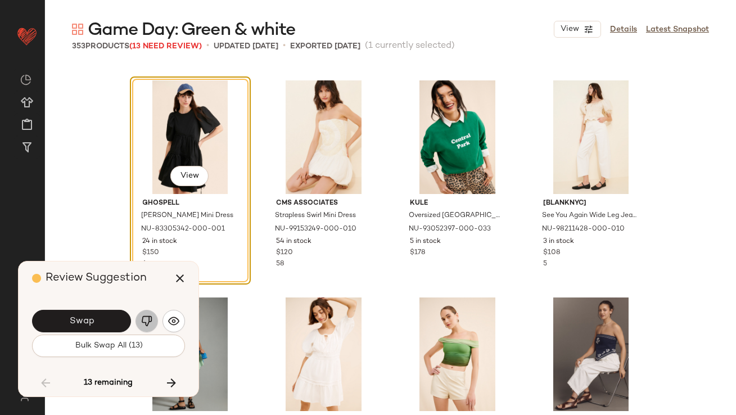
click at [154, 323] on button "button" at bounding box center [147, 321] width 23 height 23
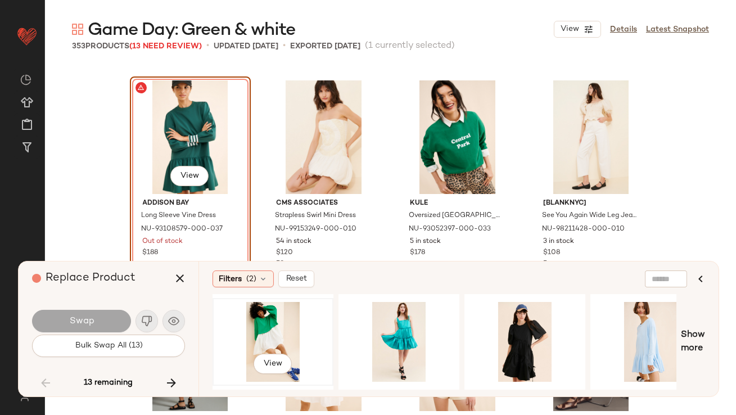
click at [284, 322] on div "View" at bounding box center [273, 342] width 113 height 80
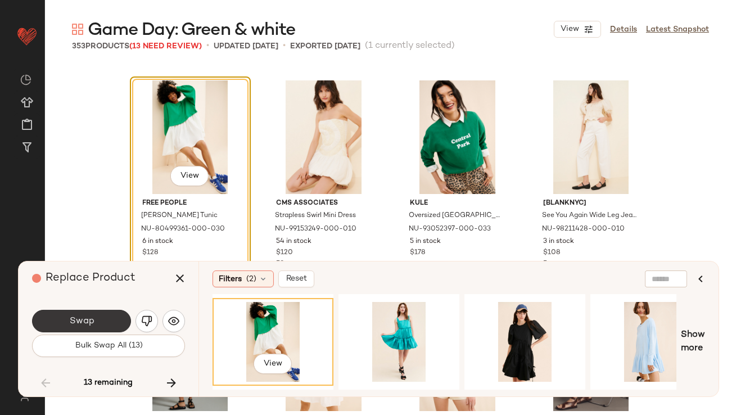
click at [105, 317] on button "Swap" at bounding box center [81, 321] width 99 height 23
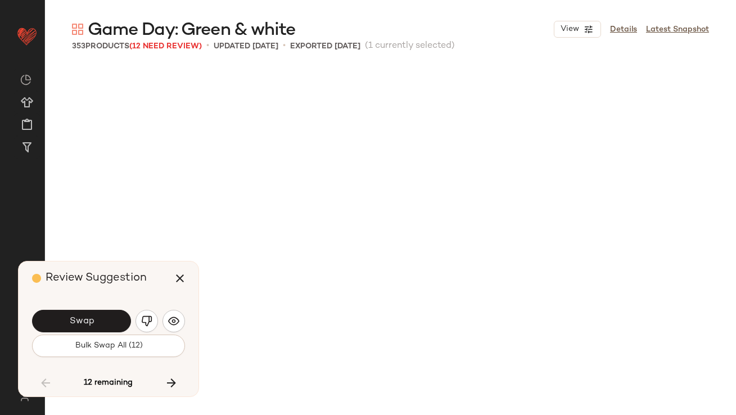
scroll to position [8252, 0]
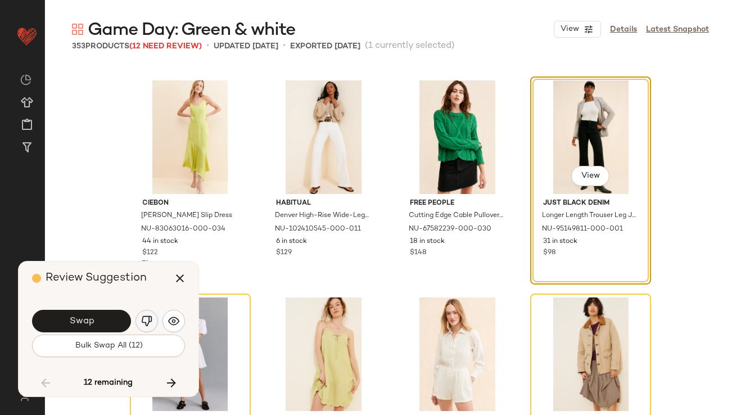
click at [154, 321] on button "button" at bounding box center [147, 321] width 23 height 23
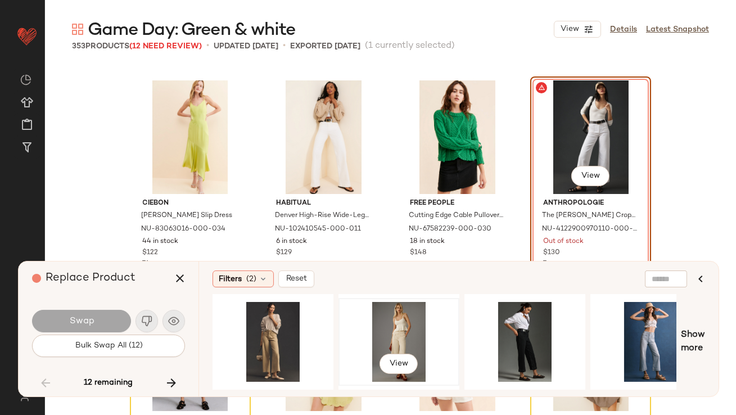
click at [358, 330] on div "View" at bounding box center [399, 342] width 113 height 80
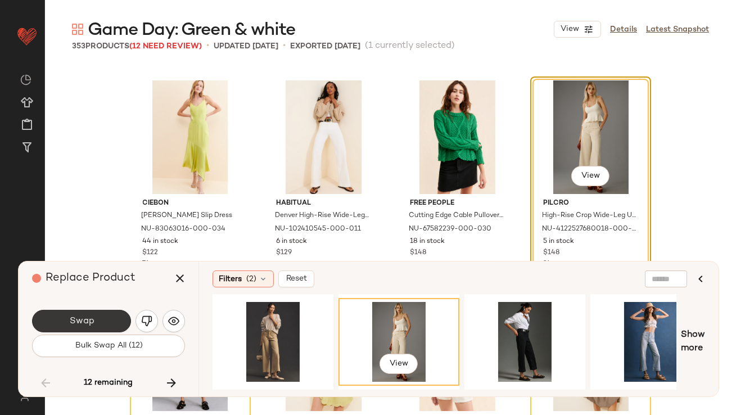
click at [91, 320] on span "Swap" at bounding box center [81, 321] width 25 height 11
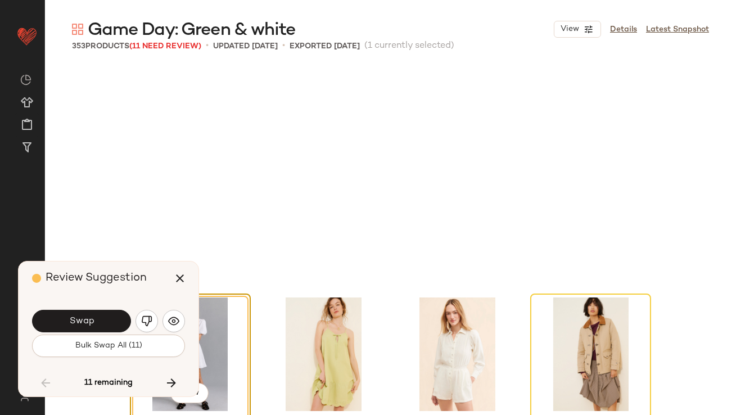
scroll to position [8470, 0]
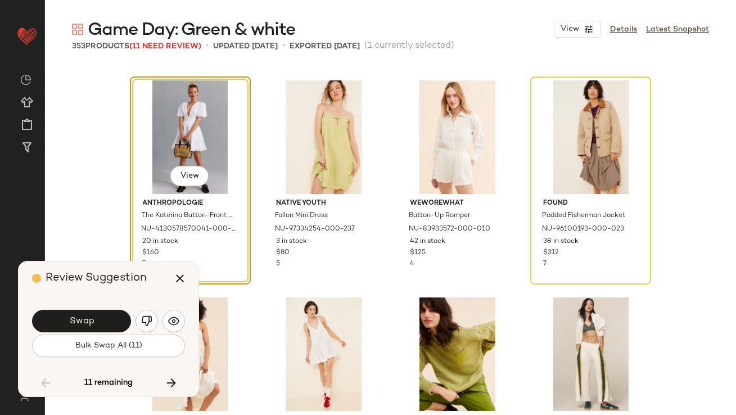
click at [91, 320] on span "Swap" at bounding box center [81, 321] width 25 height 11
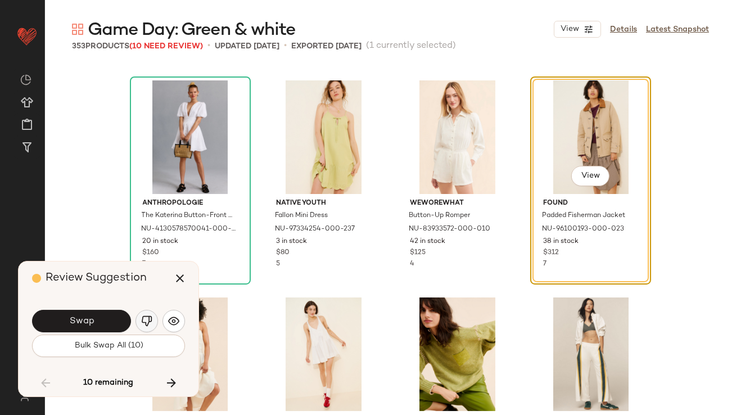
click at [147, 313] on button "button" at bounding box center [147, 321] width 23 height 23
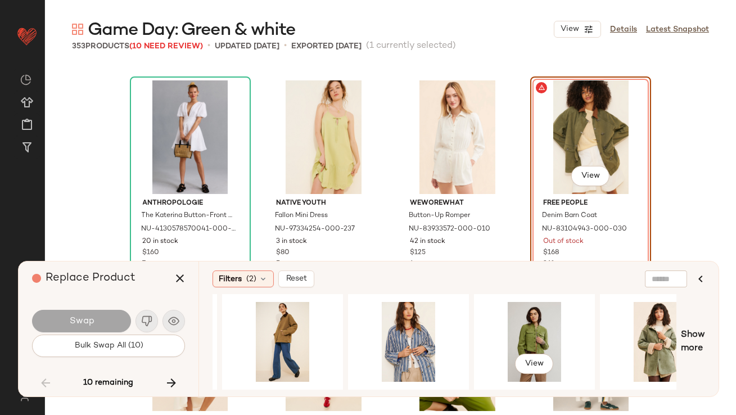
scroll to position [0, 498]
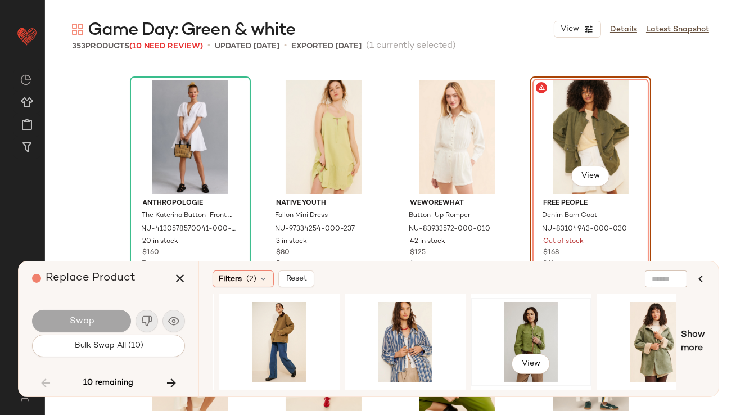
click at [522, 329] on div "View" at bounding box center [531, 342] width 113 height 80
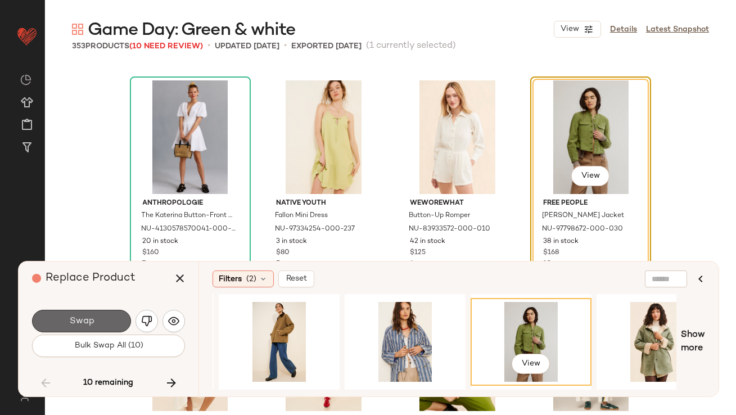
click at [82, 312] on button "Swap" at bounding box center [81, 321] width 99 height 23
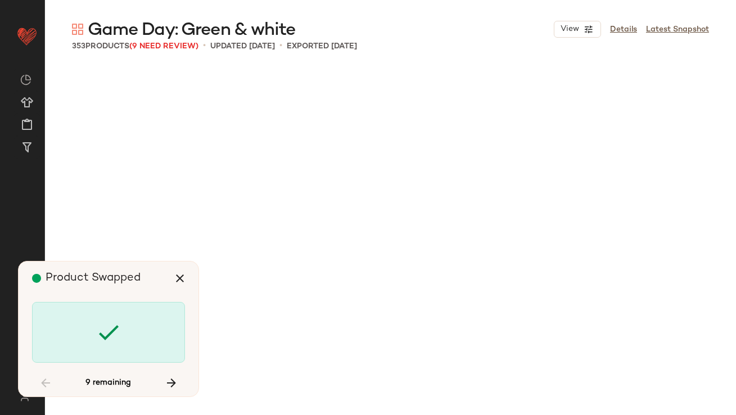
scroll to position [9555, 0]
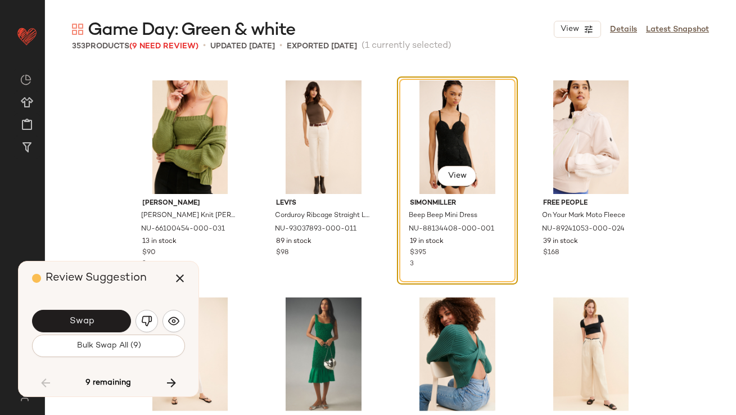
click at [155, 330] on div "Swap" at bounding box center [108, 321] width 153 height 27
click at [145, 322] on img "button" at bounding box center [146, 321] width 11 height 11
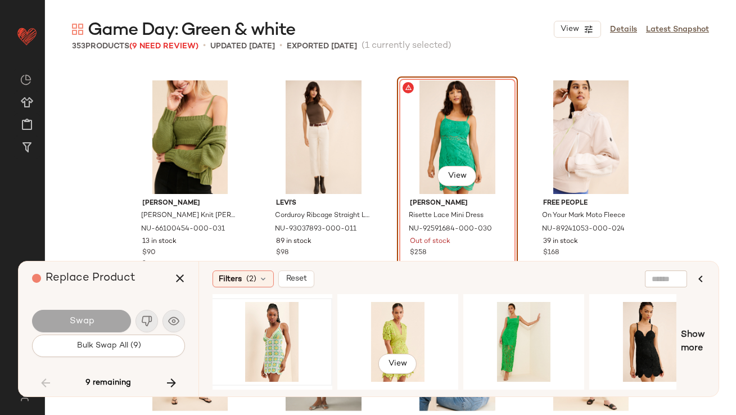
scroll to position [0, 164]
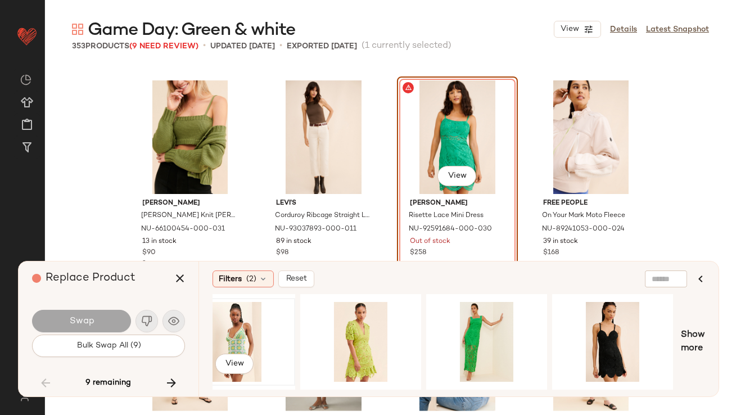
click at [245, 328] on div "View" at bounding box center [234, 342] width 113 height 80
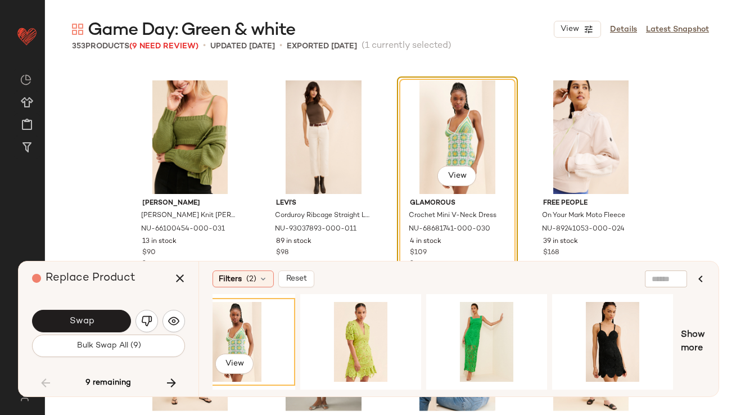
click at [96, 320] on button "Swap" at bounding box center [81, 321] width 99 height 23
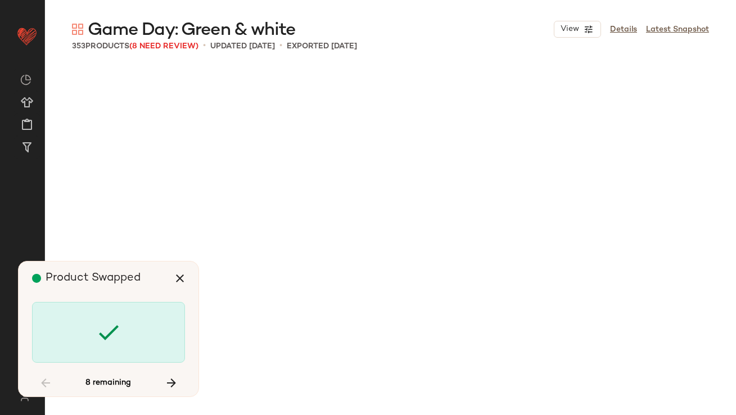
scroll to position [12161, 0]
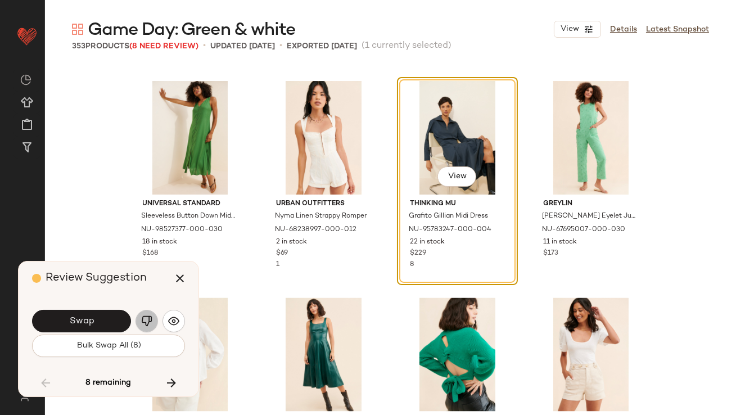
click at [144, 320] on img "button" at bounding box center [146, 321] width 11 height 11
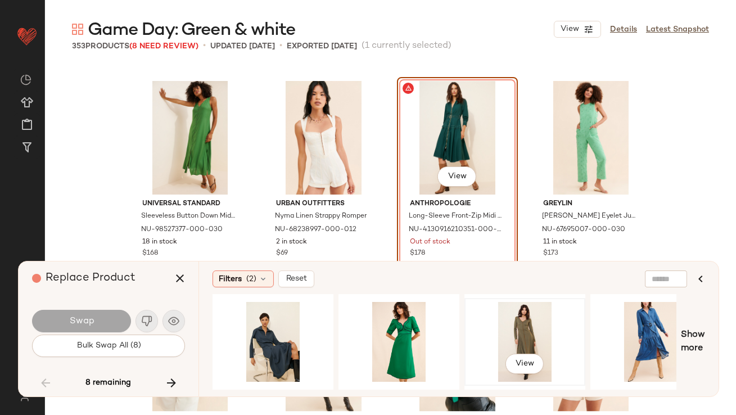
click at [511, 324] on div "View" at bounding box center [525, 342] width 113 height 80
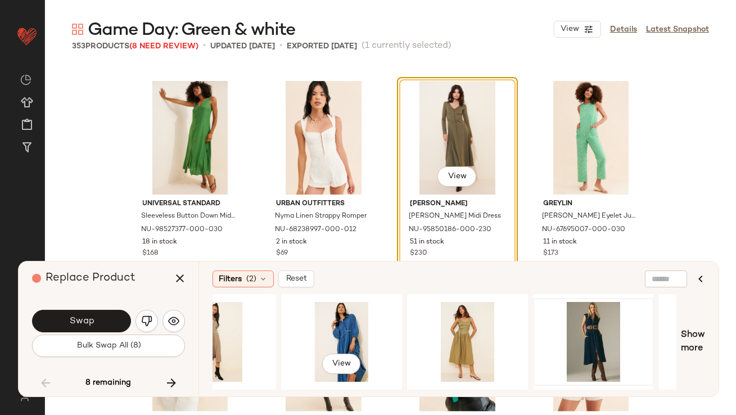
scroll to position [0, 514]
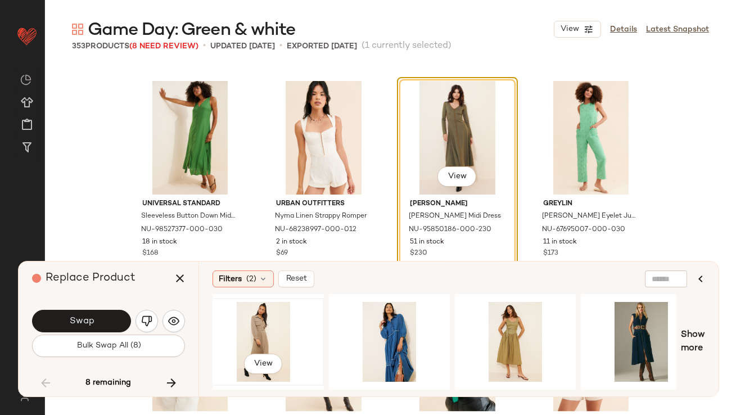
click at [266, 334] on div "View" at bounding box center [263, 342] width 113 height 80
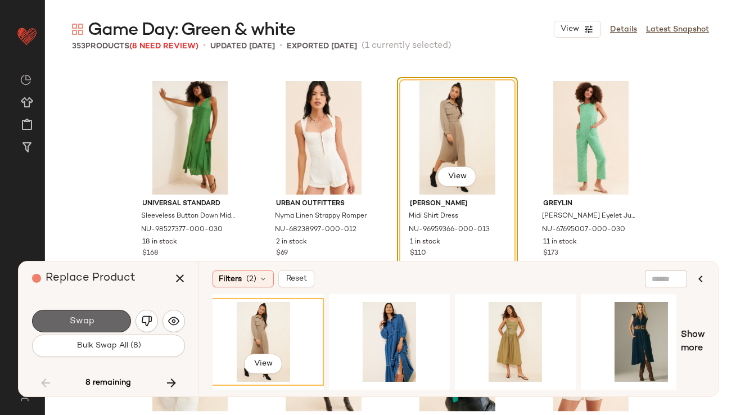
click at [102, 324] on button "Swap" at bounding box center [81, 321] width 99 height 23
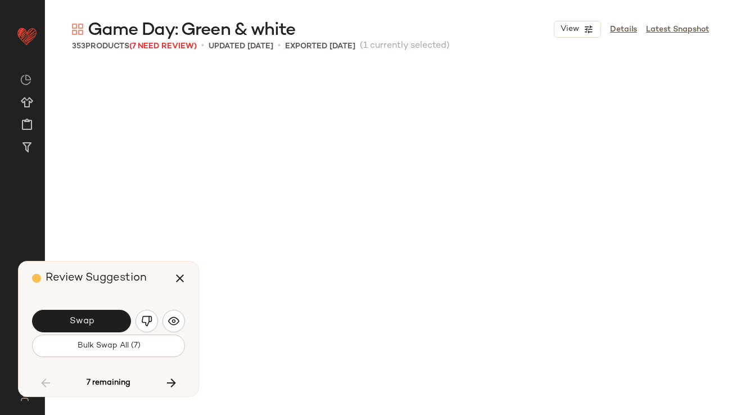
scroll to position [12596, 0]
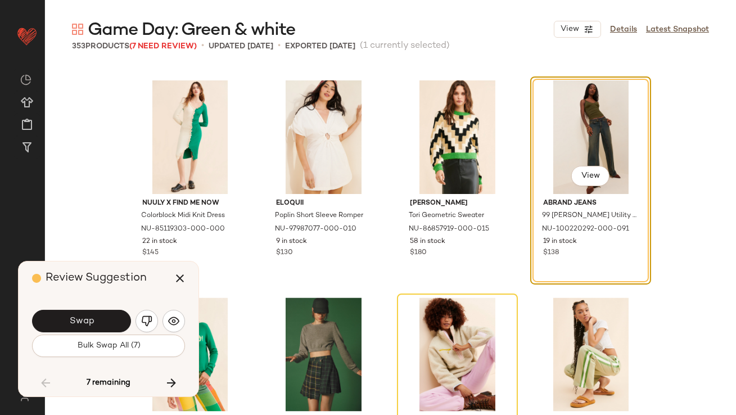
click at [102, 324] on button "Swap" at bounding box center [81, 321] width 99 height 23
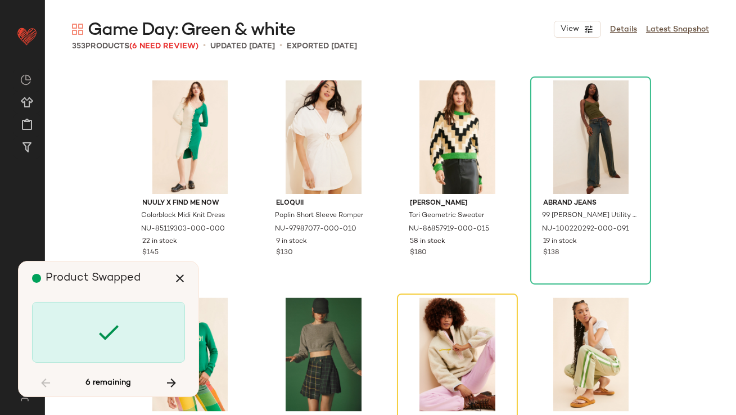
scroll to position [12813, 0]
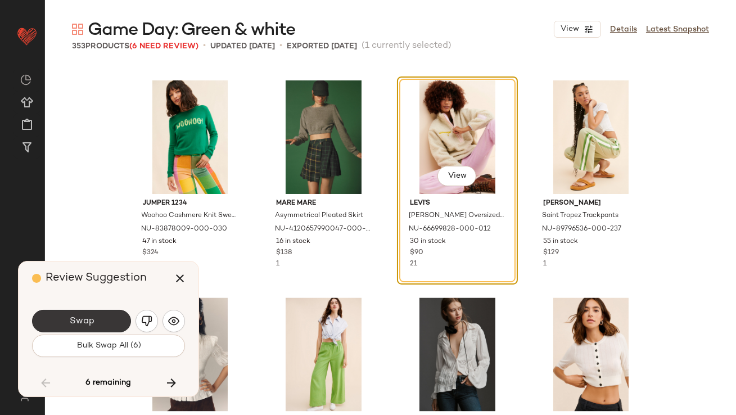
click at [82, 318] on span "Swap" at bounding box center [81, 321] width 25 height 11
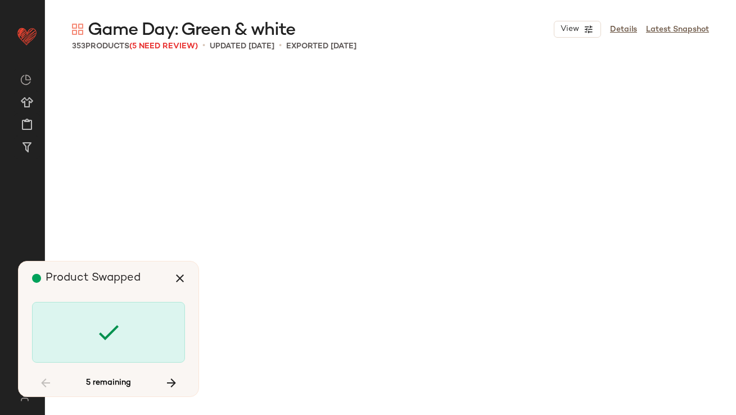
scroll to position [14550, 0]
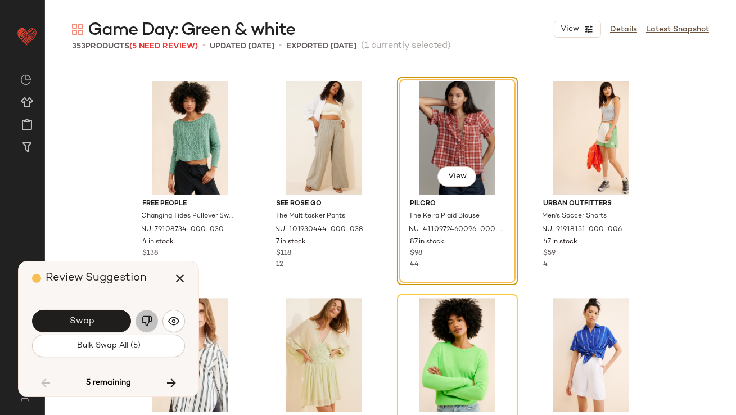
click at [140, 325] on button "button" at bounding box center [147, 321] width 23 height 23
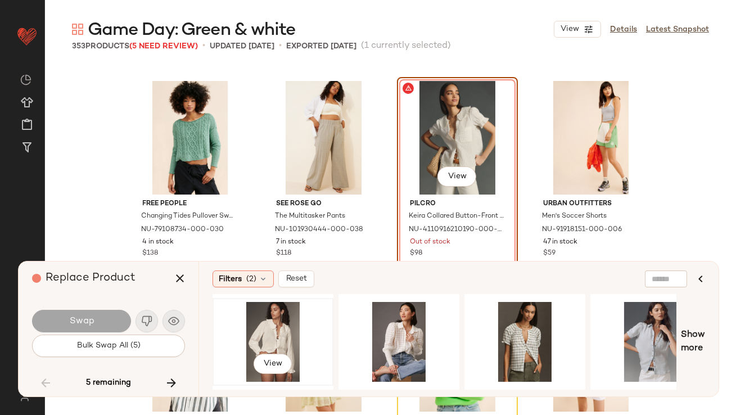
click at [256, 315] on div "View" at bounding box center [273, 342] width 113 height 80
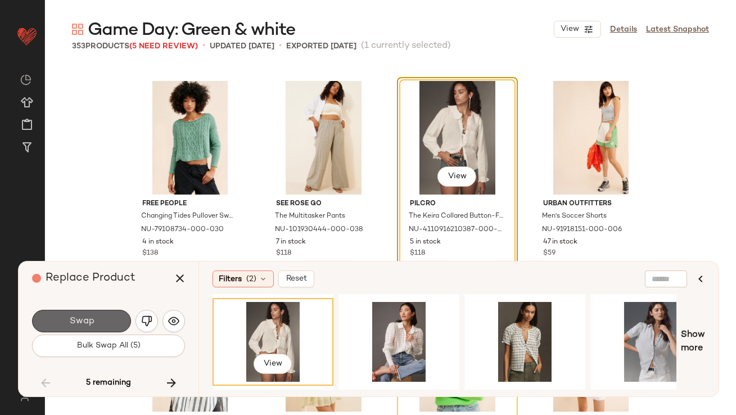
click at [92, 317] on span "Swap" at bounding box center [81, 321] width 25 height 11
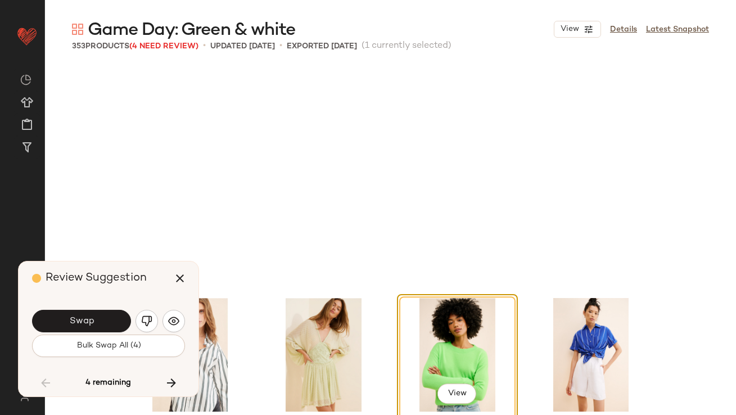
scroll to position [14768, 0]
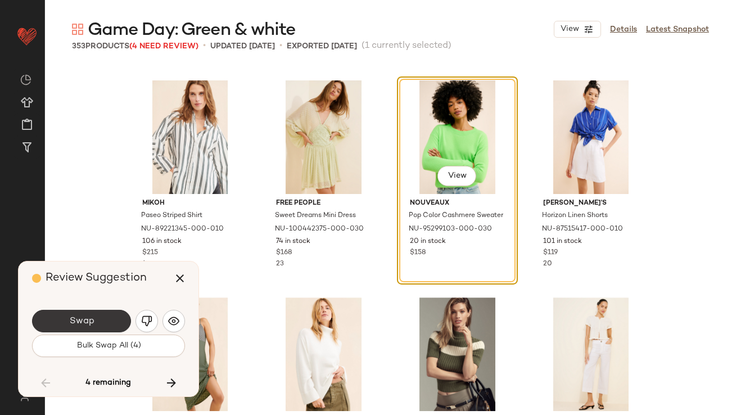
click at [88, 321] on span "Swap" at bounding box center [81, 321] width 25 height 11
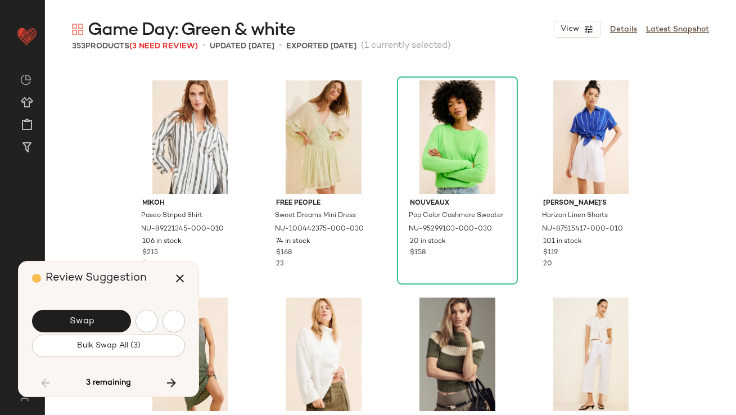
scroll to position [15419, 0]
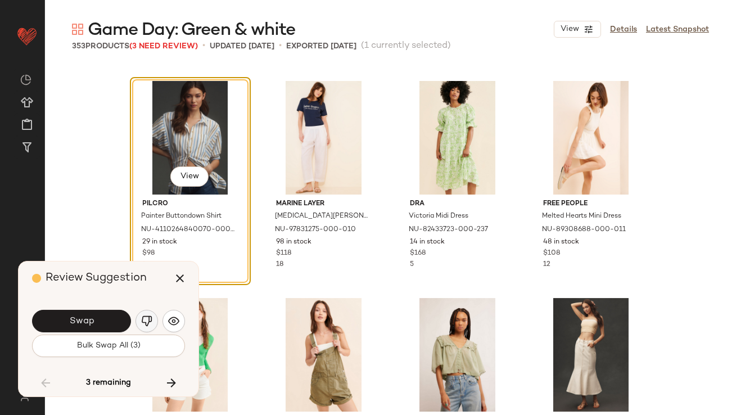
click at [156, 318] on button "button" at bounding box center [147, 321] width 23 height 23
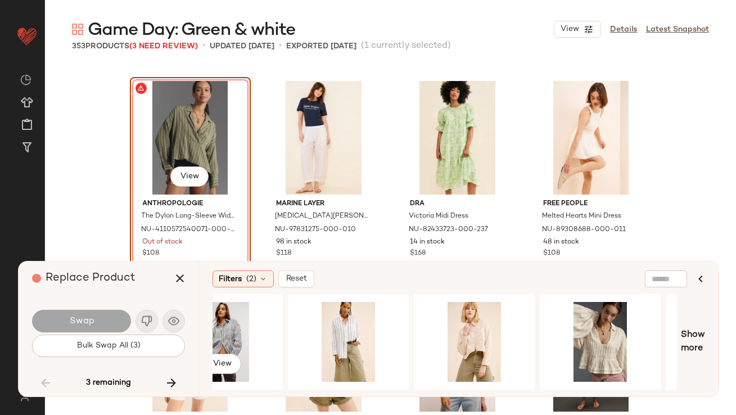
scroll to position [0, 570]
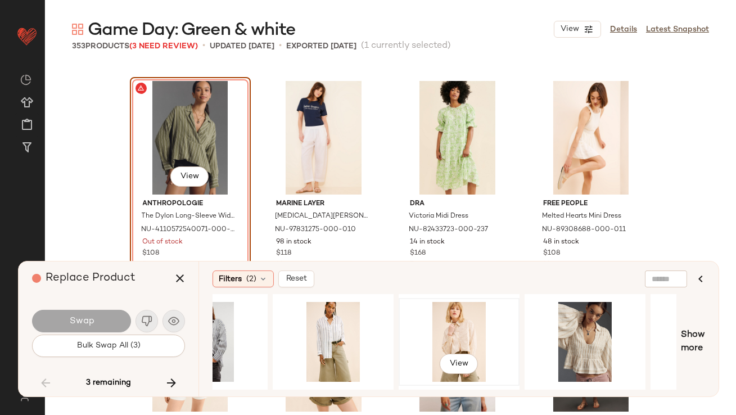
click at [470, 331] on div "View" at bounding box center [459, 342] width 113 height 80
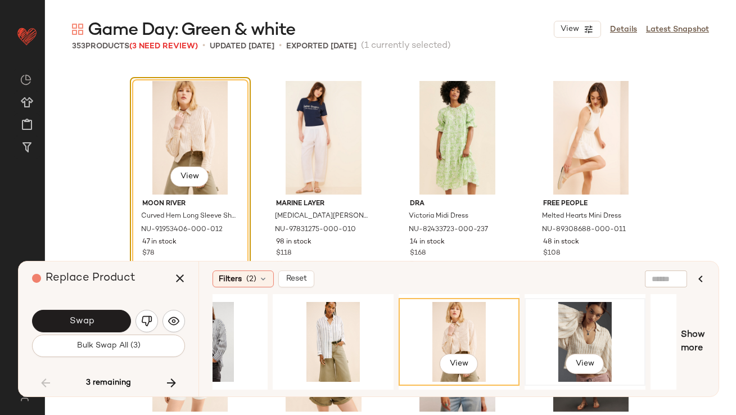
click at [556, 328] on div "View" at bounding box center [585, 342] width 113 height 80
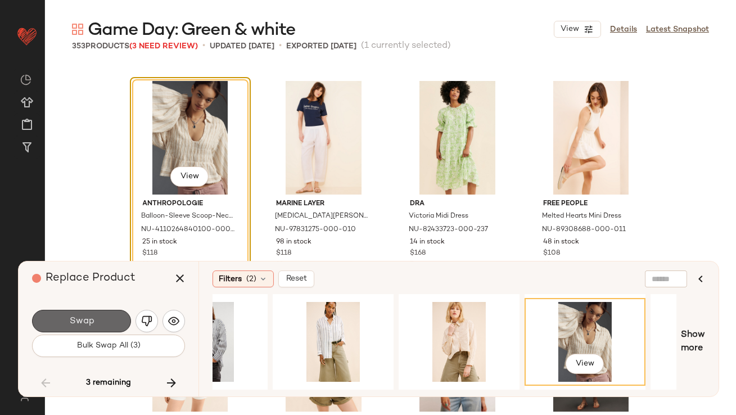
click at [102, 313] on button "Swap" at bounding box center [81, 321] width 99 height 23
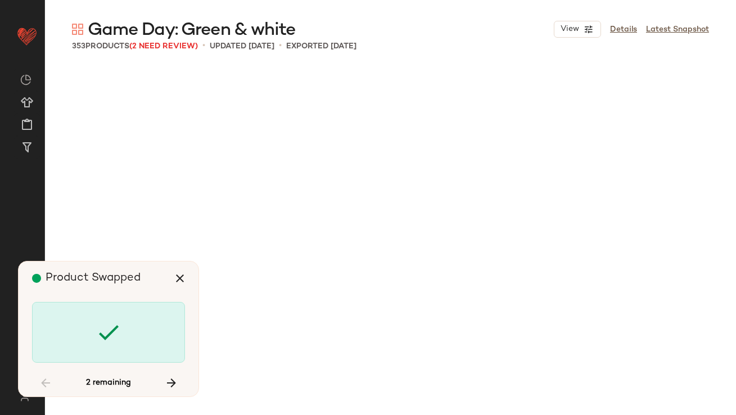
scroll to position [17807, 0]
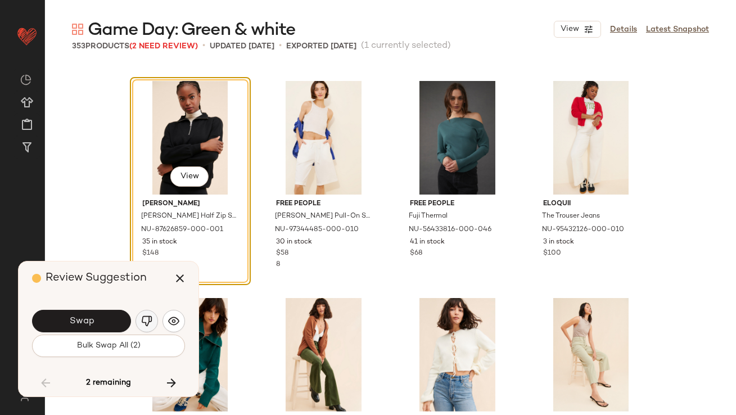
click at [145, 317] on img "button" at bounding box center [146, 321] width 11 height 11
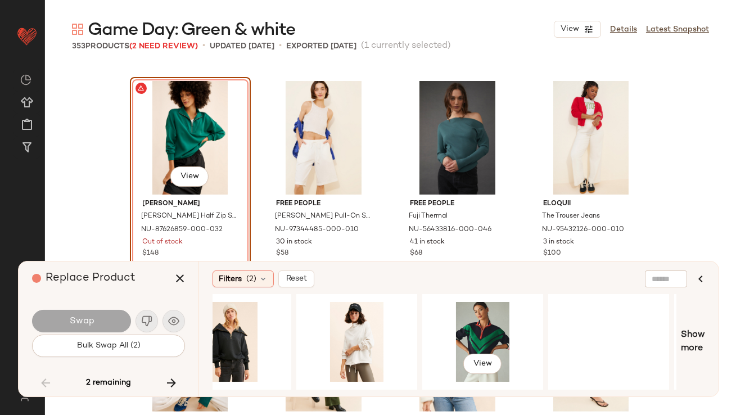
scroll to position [0, 933]
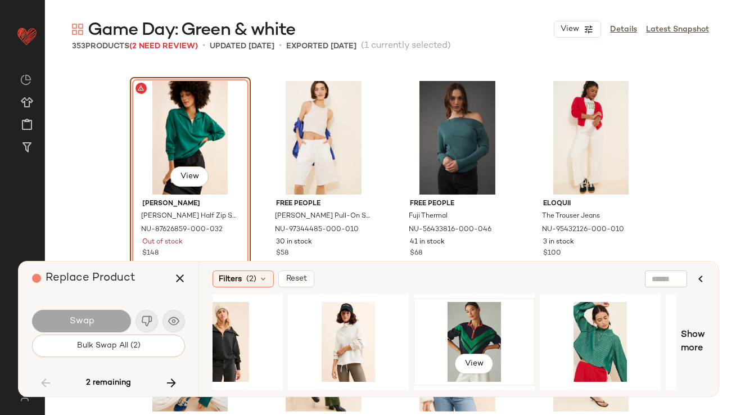
click at [469, 329] on div "View" at bounding box center [474, 342] width 113 height 80
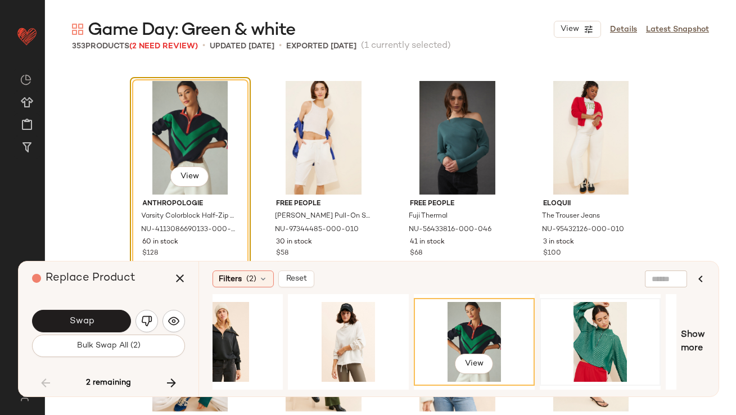
click at [589, 309] on div at bounding box center [600, 342] width 113 height 80
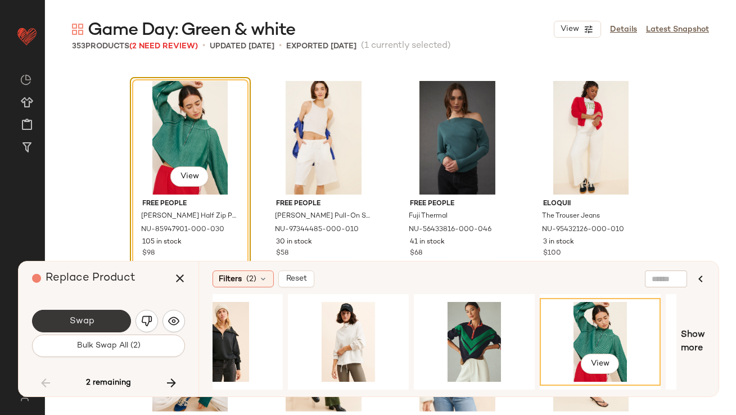
click at [112, 316] on button "Swap" at bounding box center [81, 321] width 99 height 23
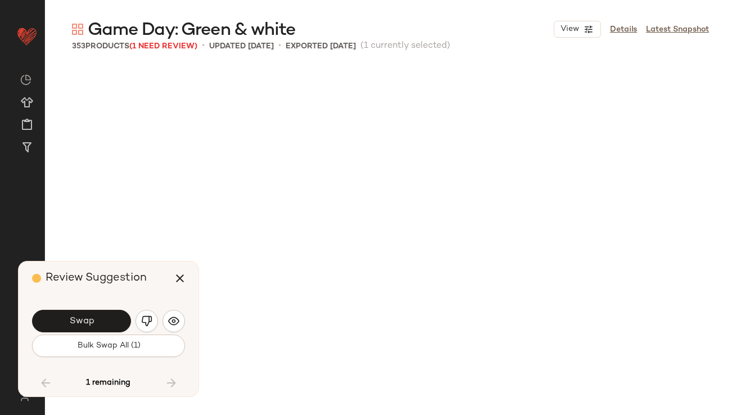
scroll to position [18459, 0]
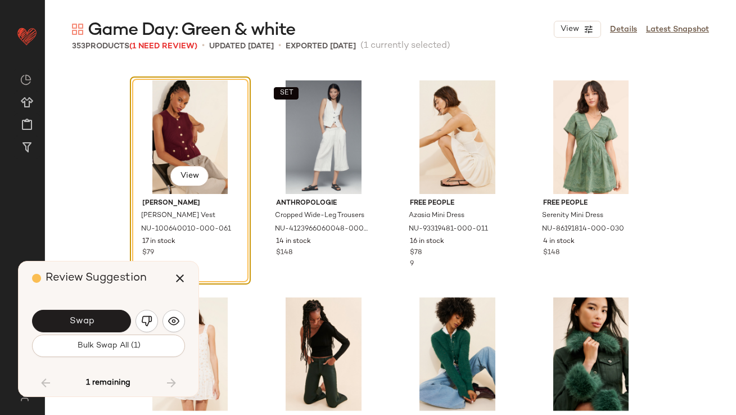
click at [141, 316] on img "button" at bounding box center [146, 321] width 11 height 11
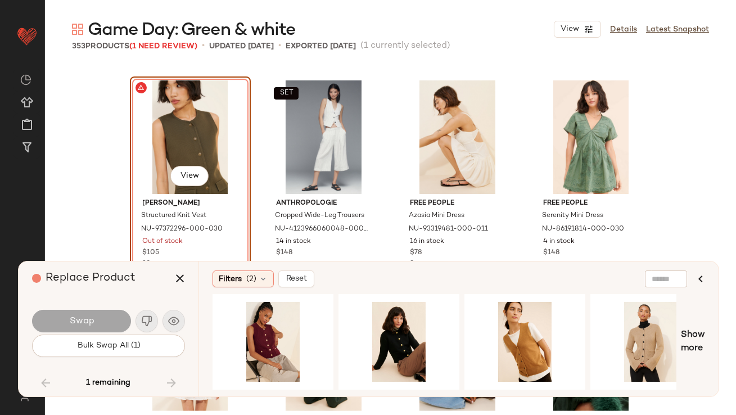
click at [170, 380] on div "1 remaining" at bounding box center [108, 383] width 153 height 27
click at [180, 277] on icon "button" at bounding box center [180, 279] width 14 height 14
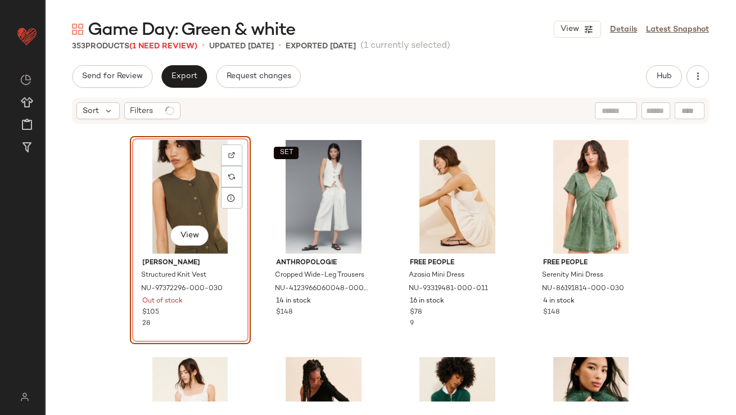
click at [177, 190] on div "View" at bounding box center [190, 197] width 113 height 114
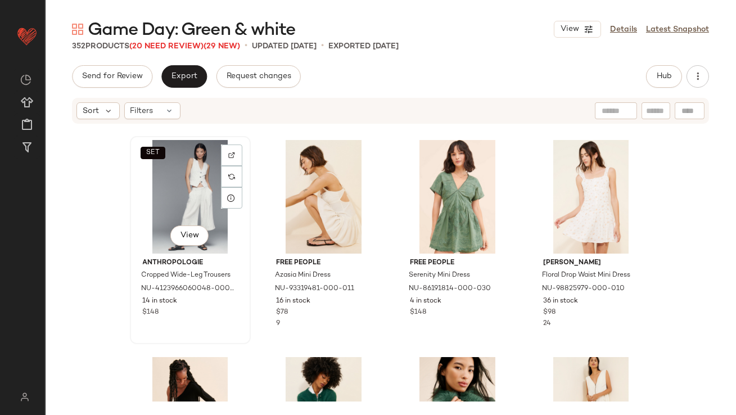
click at [191, 200] on div "SET View" at bounding box center [190, 197] width 113 height 114
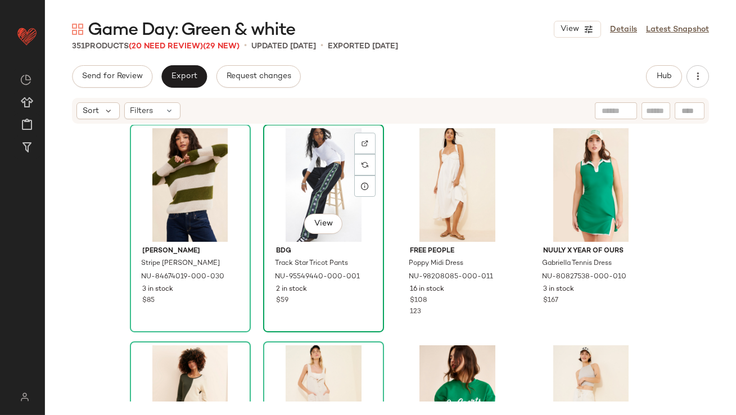
scroll to position [21, 0]
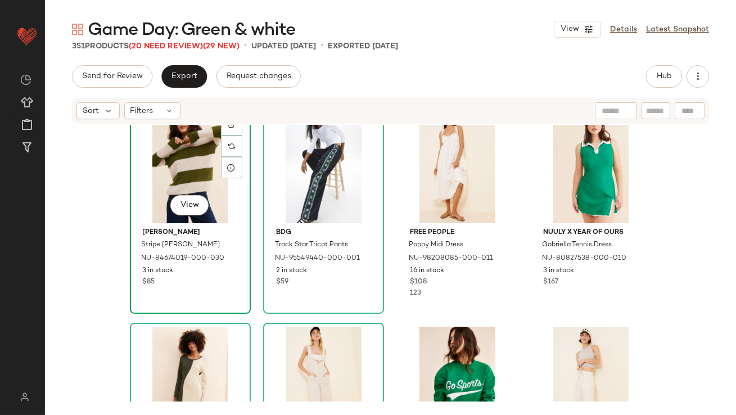
click at [177, 179] on div "View" at bounding box center [190, 167] width 113 height 114
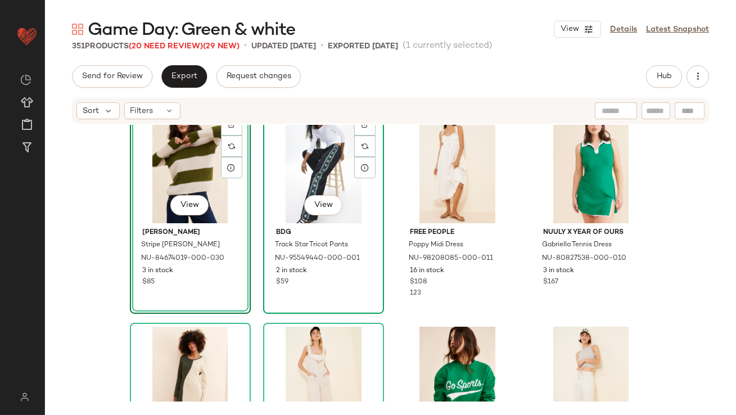
click at [298, 172] on div "View" at bounding box center [323, 167] width 113 height 114
drag, startPoint x: 298, startPoint y: 172, endPoint x: 281, endPoint y: 140, distance: 36.7
click at [281, 139] on div "SET View" at bounding box center [323, 167] width 113 height 114
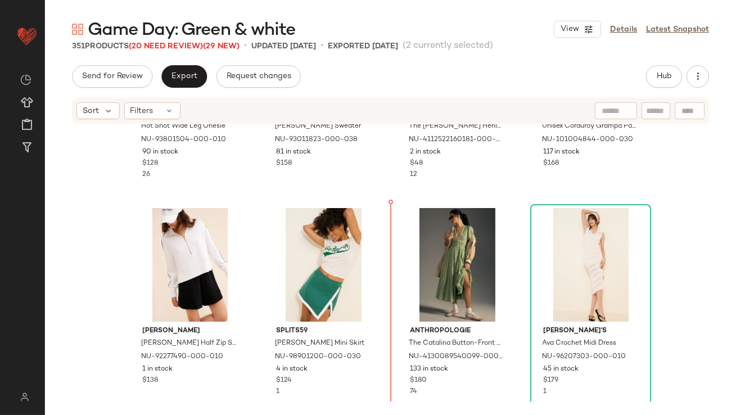
scroll to position [1026, 0]
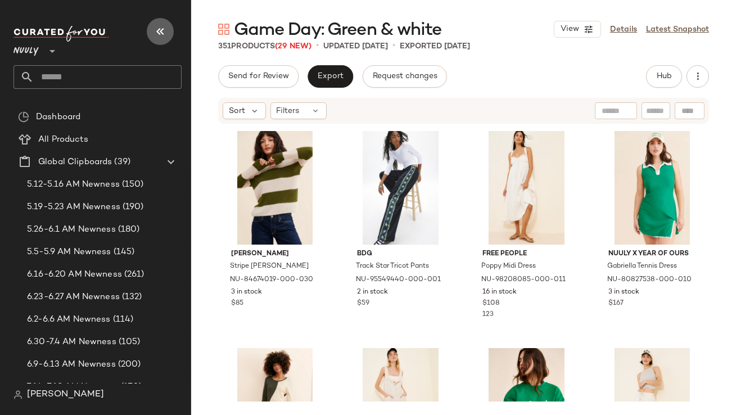
click at [161, 39] on button "button" at bounding box center [160, 31] width 27 height 27
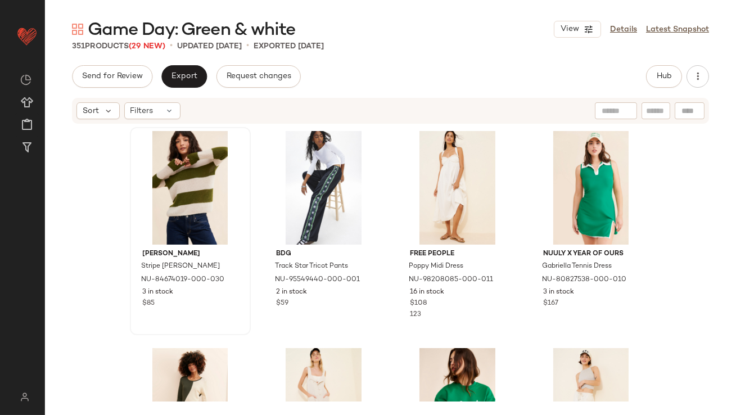
click at [165, 161] on div at bounding box center [190, 188] width 113 height 114
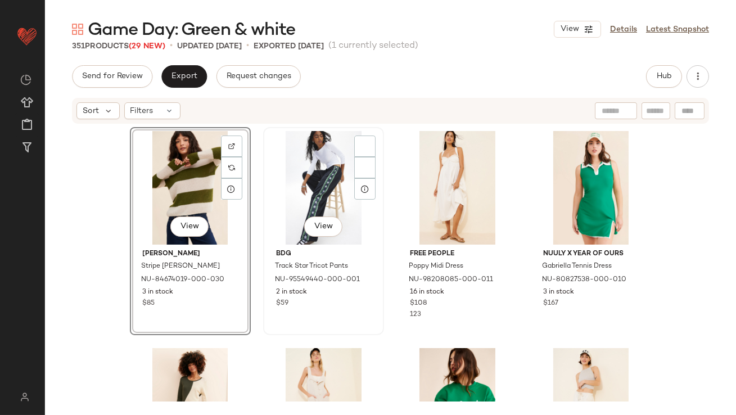
click at [274, 161] on div "View" at bounding box center [323, 188] width 113 height 114
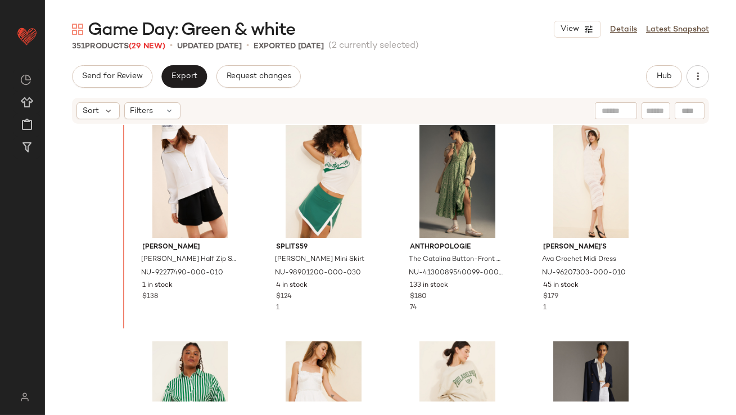
scroll to position [1107, 0]
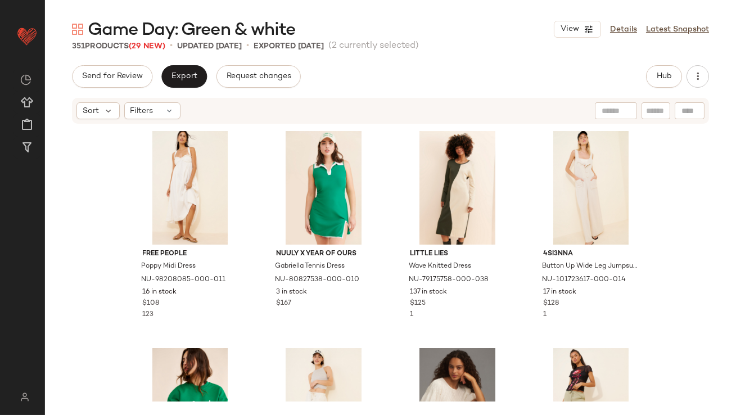
click at [253, 315] on div "Free People Poppy Midi Dress NU-98208085-000-011 16 in stock $108 123 Nuuly x Y…" at bounding box center [391, 264] width 522 height 275
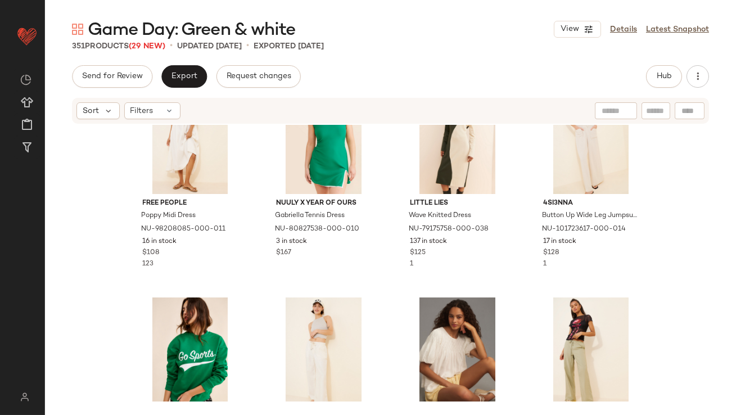
scroll to position [139, 0]
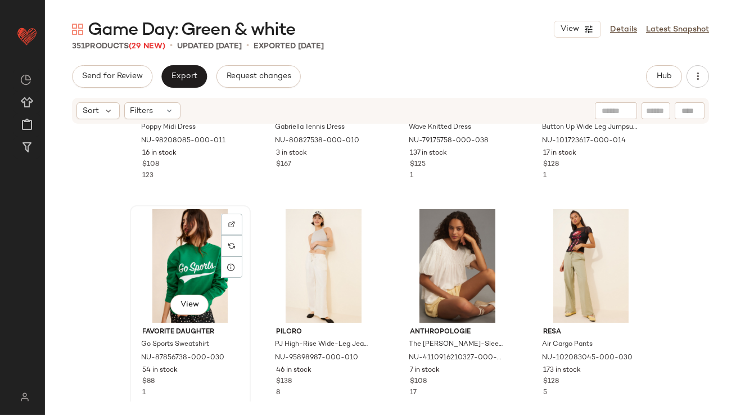
click at [188, 278] on div "View" at bounding box center [190, 266] width 113 height 114
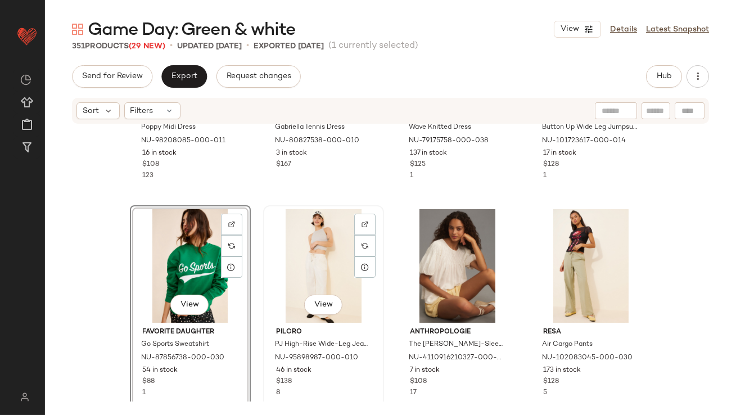
click at [332, 278] on div "View" at bounding box center [323, 266] width 113 height 114
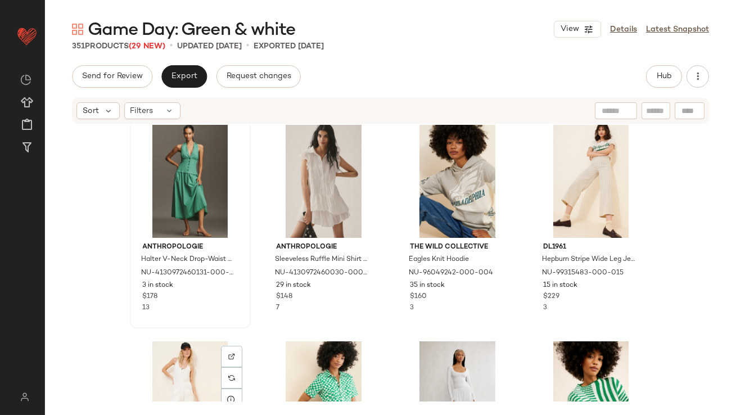
scroll to position [408, 0]
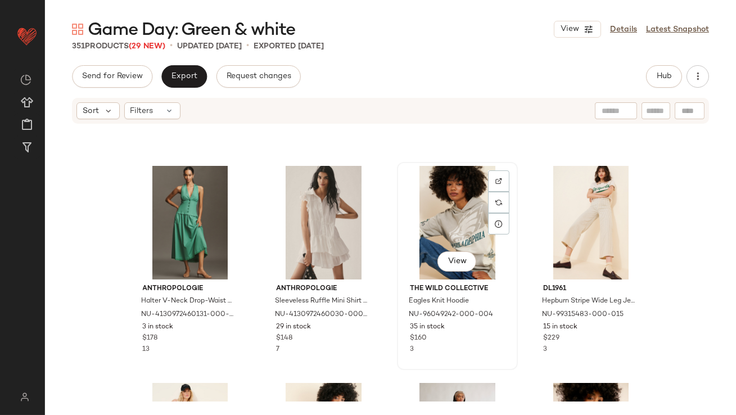
click at [446, 223] on div "View" at bounding box center [457, 223] width 113 height 114
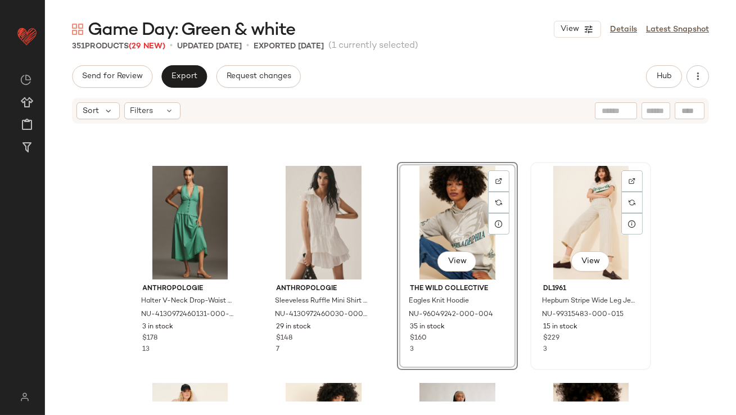
click at [541, 213] on div "View" at bounding box center [590, 223] width 113 height 114
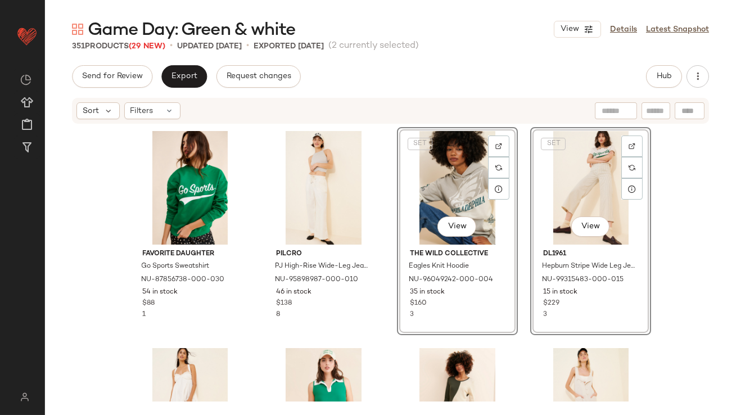
click at [387, 271] on div "Favorite Daughter Go Sports Sweatshirt NU-87856738-000-030 54 in stock $88 1 Pi…" at bounding box center [391, 264] width 522 height 275
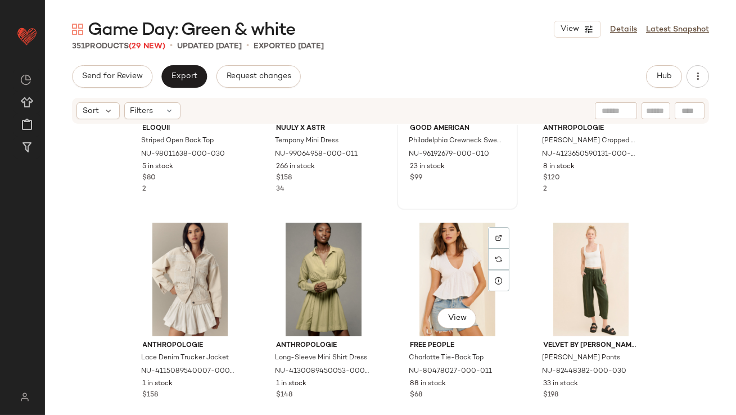
scroll to position [1455, 0]
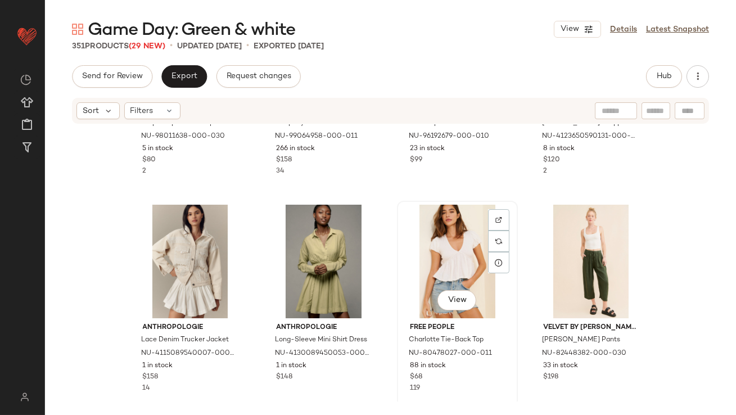
click at [452, 250] on div "View" at bounding box center [457, 262] width 113 height 114
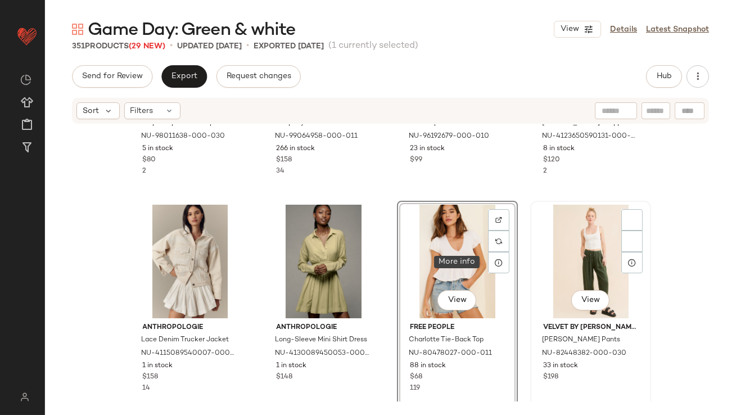
click at [573, 257] on div "View" at bounding box center [590, 262] width 113 height 114
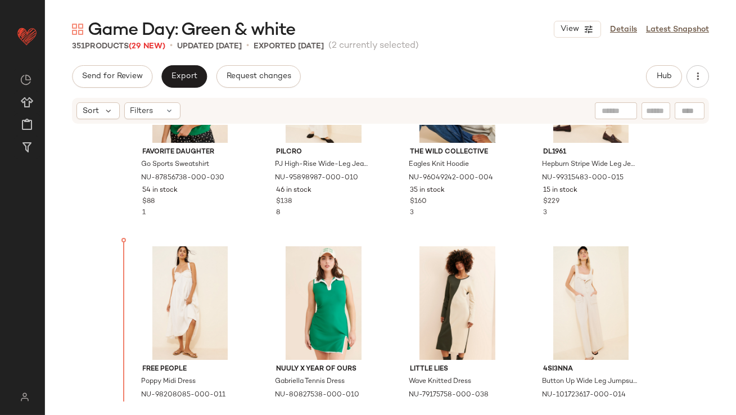
scroll to position [127, 0]
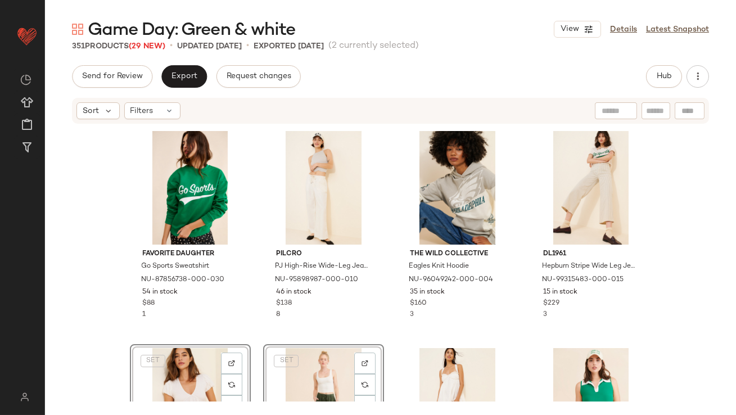
click at [252, 322] on div "Favorite Daughter Go Sports Sweatshirt NU-87856738-000-030 54 in stock $88 1 Pi…" at bounding box center [391, 264] width 522 height 275
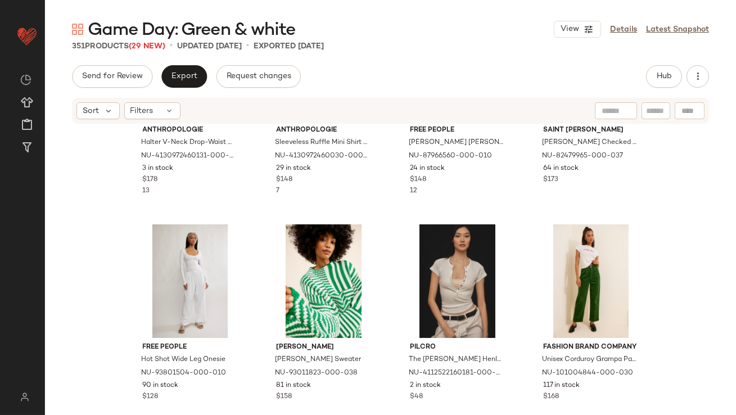
scroll to position [862, 0]
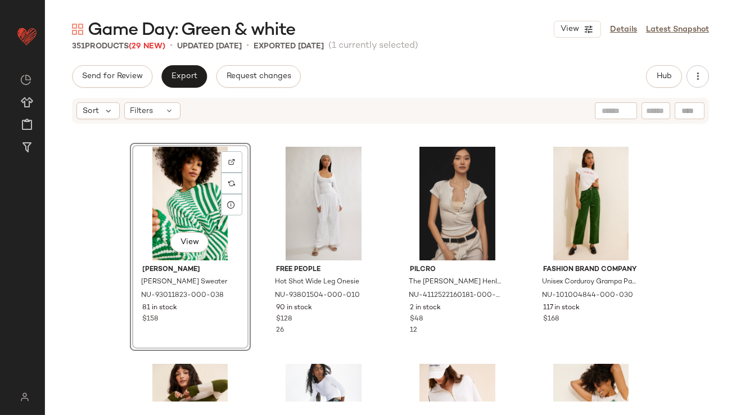
click at [163, 206] on div "View" at bounding box center [190, 204] width 113 height 114
click at [299, 203] on div "View" at bounding box center [323, 204] width 113 height 114
drag, startPoint x: 298, startPoint y: 205, endPoint x: 285, endPoint y: 206, distance: 12.4
click at [298, 205] on div "View" at bounding box center [323, 204] width 113 height 114
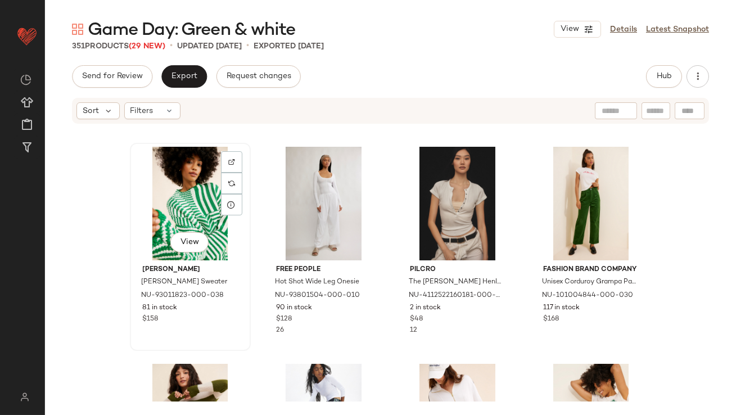
click at [166, 207] on div "View" at bounding box center [190, 204] width 113 height 114
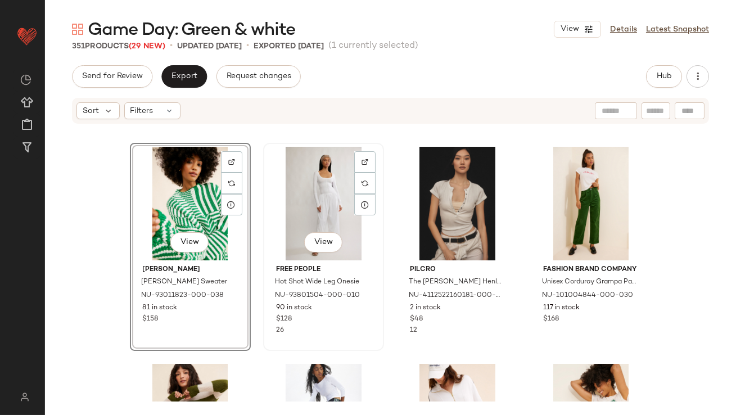
click at [293, 197] on div "View" at bounding box center [323, 204] width 113 height 114
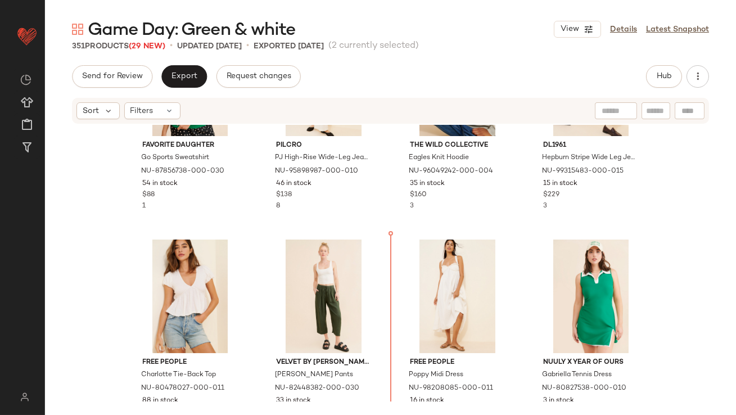
scroll to position [111, 0]
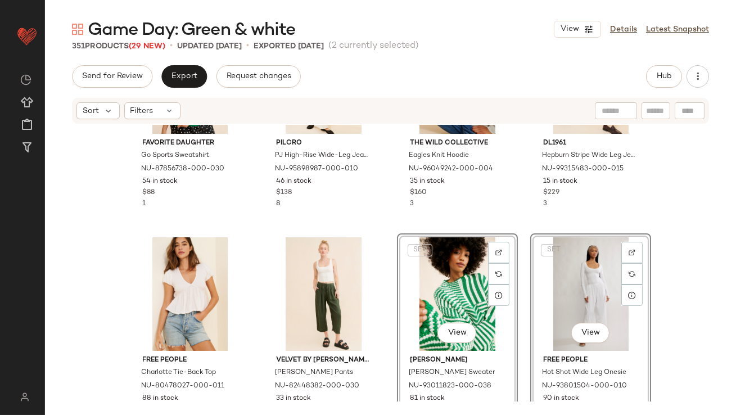
click at [380, 227] on div "Favorite Daughter Go Sports Sweatshirt NU-87856738-000-030 54 in stock $88 1 Pi…" at bounding box center [391, 153] width 522 height 275
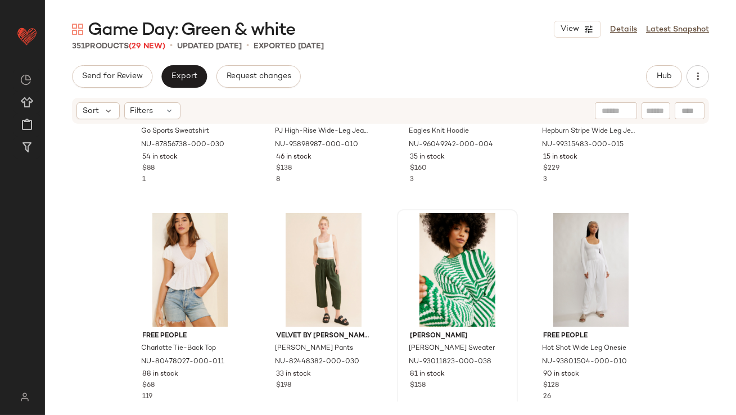
scroll to position [179, 0]
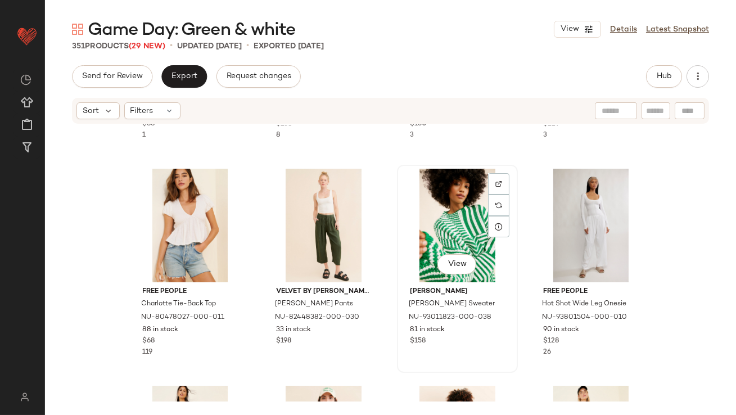
click at [452, 227] on div "View" at bounding box center [457, 226] width 113 height 114
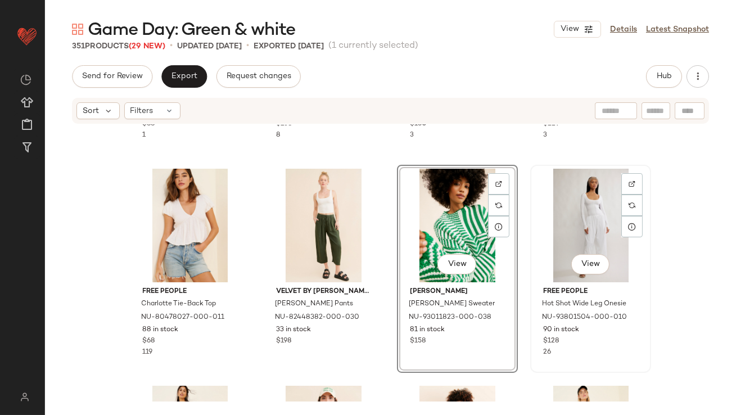
click at [566, 231] on div "View" at bounding box center [590, 226] width 113 height 114
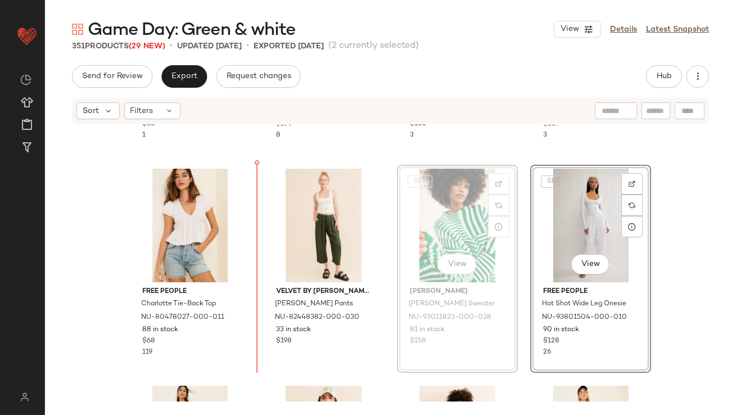
scroll to position [205, 0]
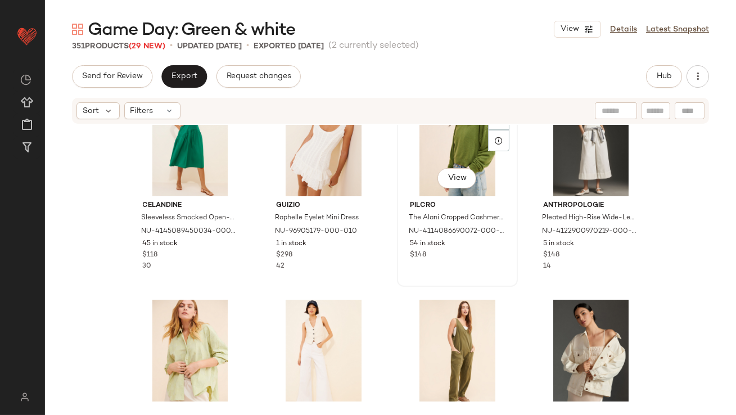
scroll to position [3624, 0]
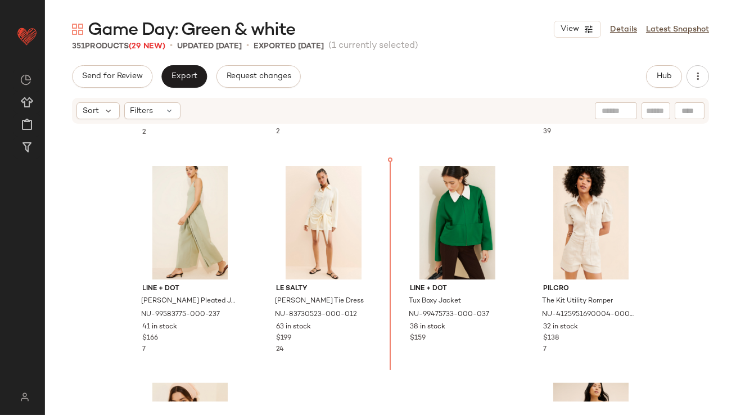
scroll to position [4121, 0]
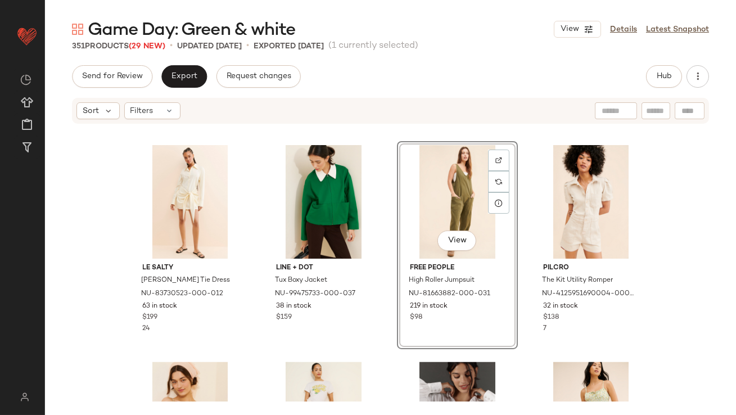
click at [426, 201] on div "View" at bounding box center [457, 202] width 113 height 114
click at [581, 200] on div "View" at bounding box center [590, 202] width 113 height 114
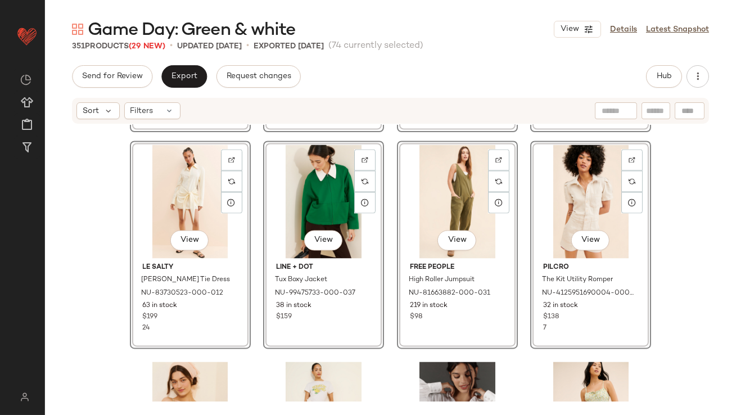
click at [469, 200] on div "View" at bounding box center [457, 202] width 113 height 114
click at [524, 203] on div "View Daily Practice by Anthropologie Team Spirit [PERSON_NAME] NU-4149568950007…" at bounding box center [390, 263] width 691 height 277
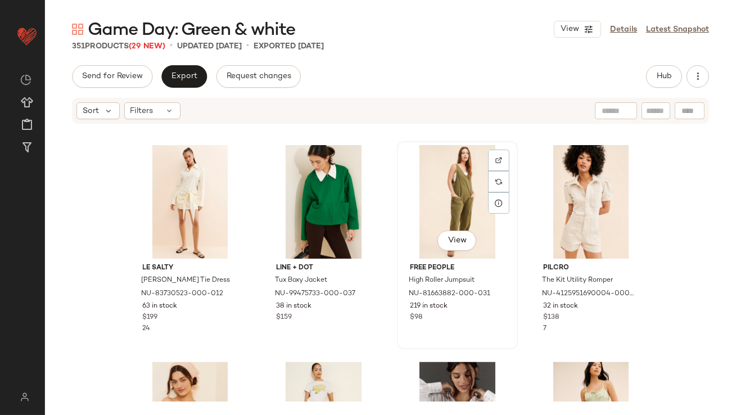
click at [423, 197] on div "View" at bounding box center [457, 202] width 113 height 114
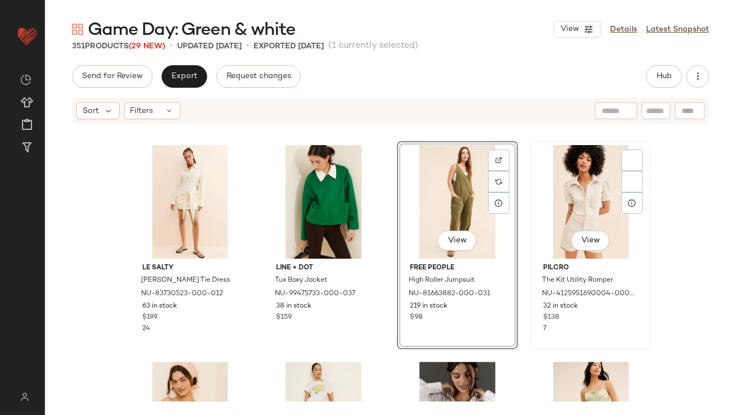
click at [540, 195] on div "View" at bounding box center [590, 202] width 113 height 114
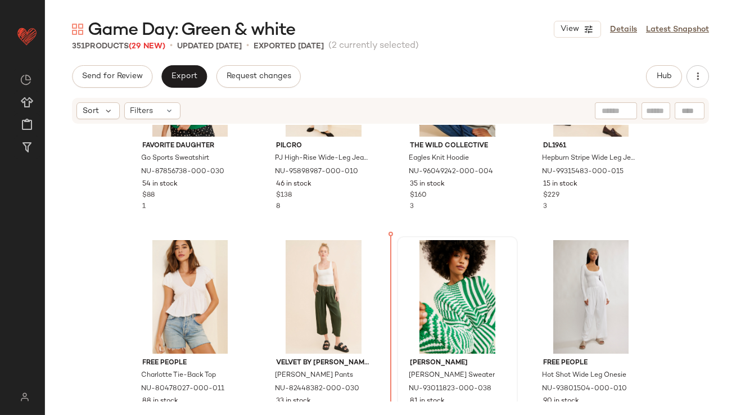
scroll to position [127, 0]
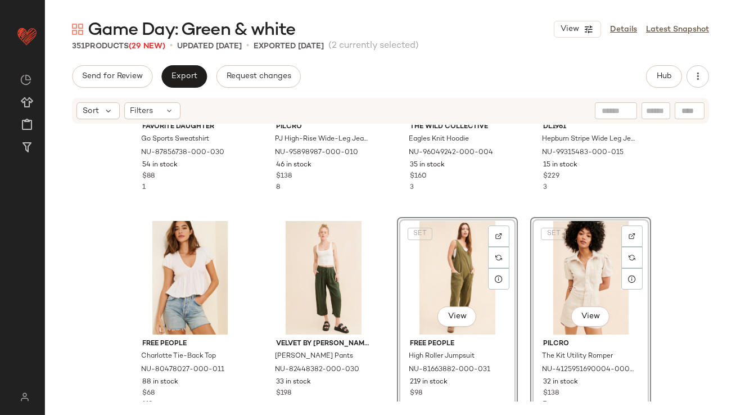
click at [383, 330] on div "Favorite Daughter Go Sports Sweatshirt NU-87856738-000-030 54 in stock $88 1 Pi…" at bounding box center [390, 263] width 691 height 277
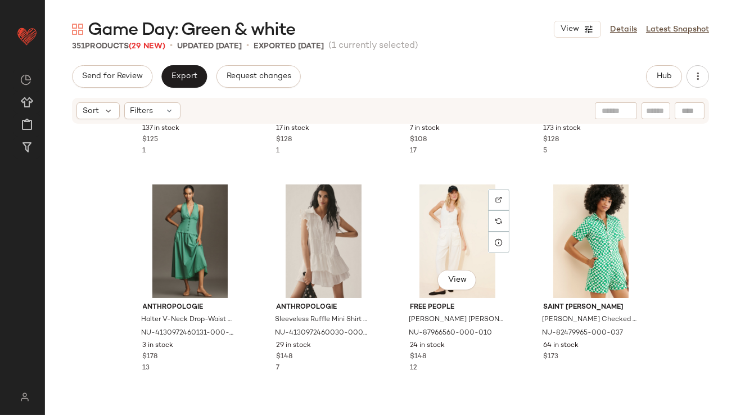
scroll to position [854, 0]
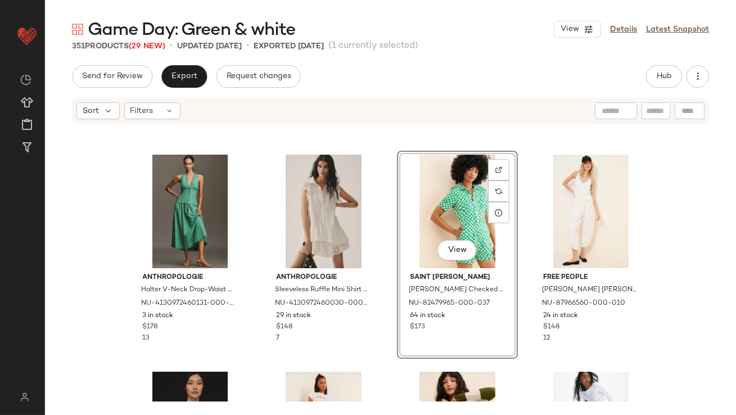
click at [432, 210] on div "View" at bounding box center [457, 212] width 113 height 114
click at [558, 212] on div "View" at bounding box center [590, 212] width 113 height 114
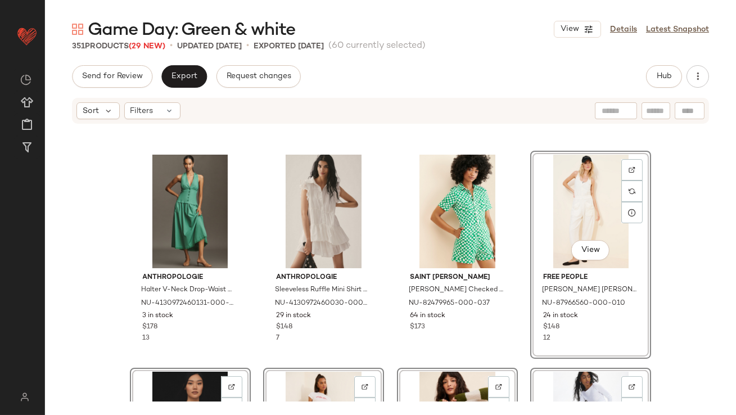
click at [382, 212] on div "Little Lies Wave Knitted Dress NU-79175758-000-038 137 in stock $125 1 4SI3NNA …" at bounding box center [390, 263] width 691 height 277
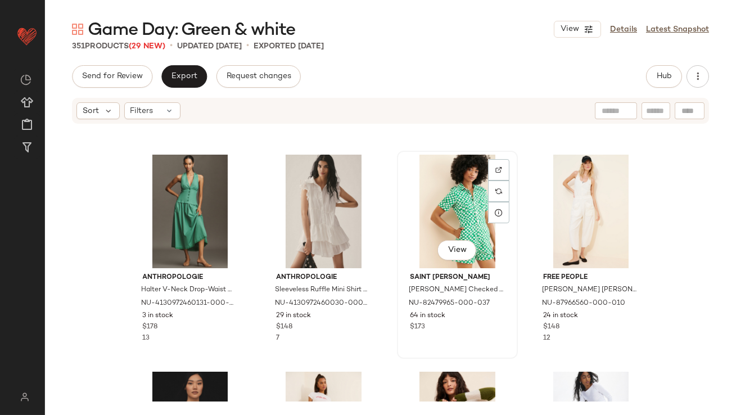
click at [424, 189] on div "View" at bounding box center [457, 212] width 113 height 114
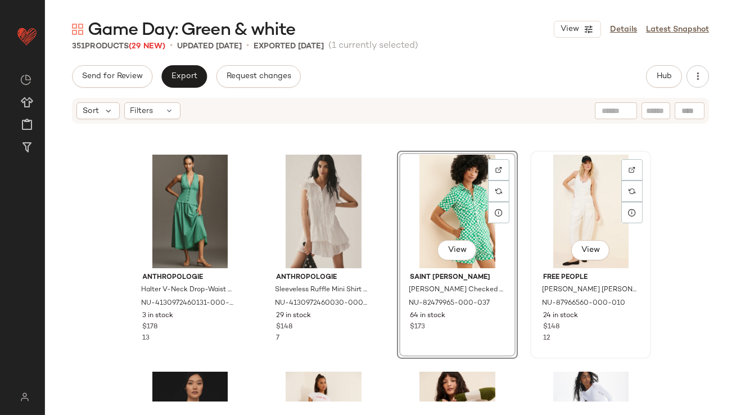
click at [578, 204] on div "View" at bounding box center [590, 212] width 113 height 114
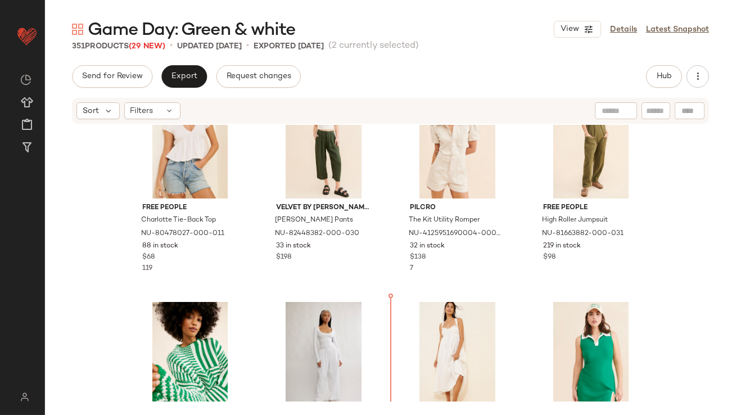
scroll to position [273, 0]
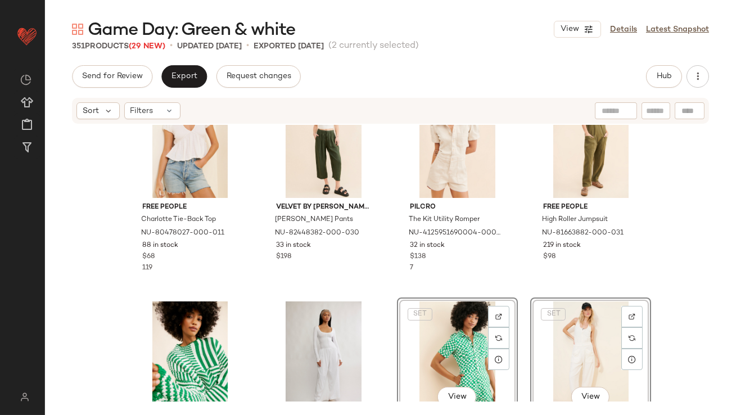
click at [396, 288] on div "Free People Charlotte Tie-Back Top NU-80478027-000-011 88 in stock $68 119 Velv…" at bounding box center [390, 263] width 691 height 277
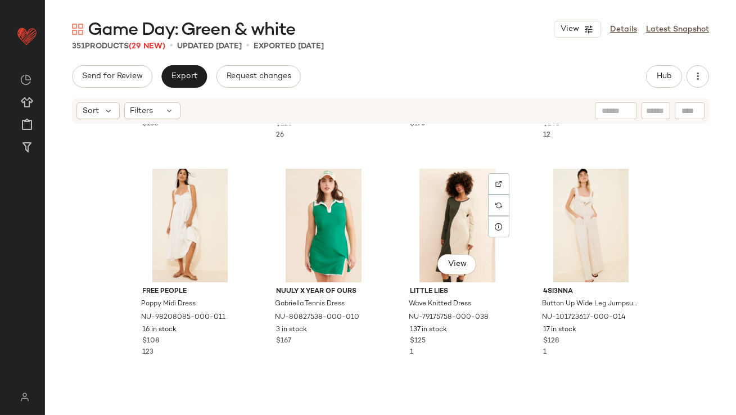
scroll to position [673, 0]
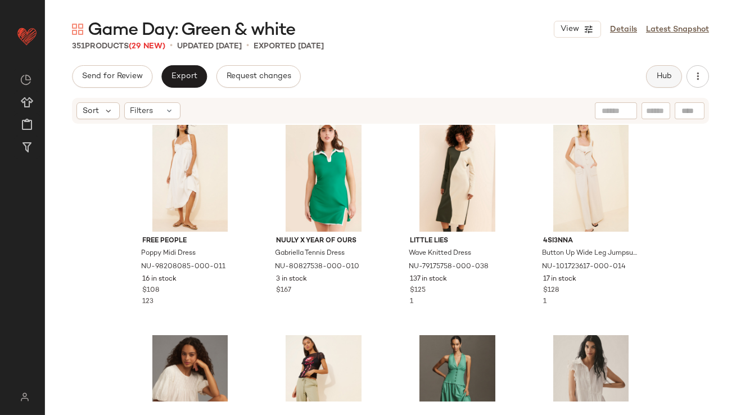
click at [659, 76] on span "Hub" at bounding box center [665, 76] width 16 height 9
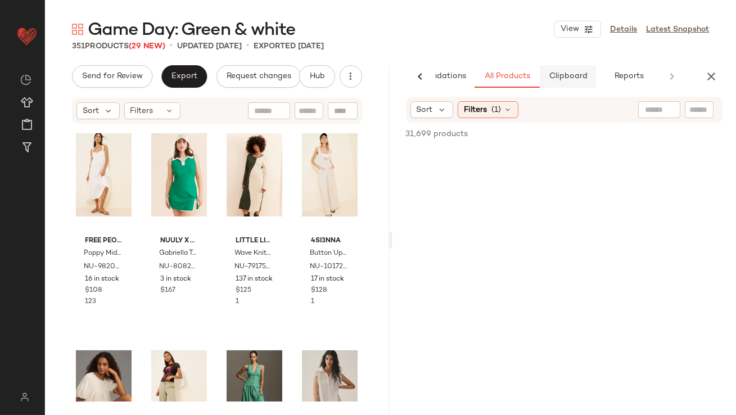
scroll to position [0, 63]
click at [569, 79] on span "Clipboard" at bounding box center [564, 76] width 39 height 9
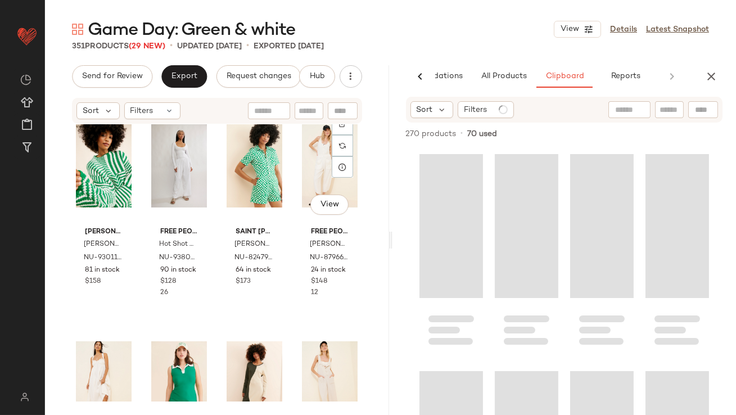
scroll to position [492, 0]
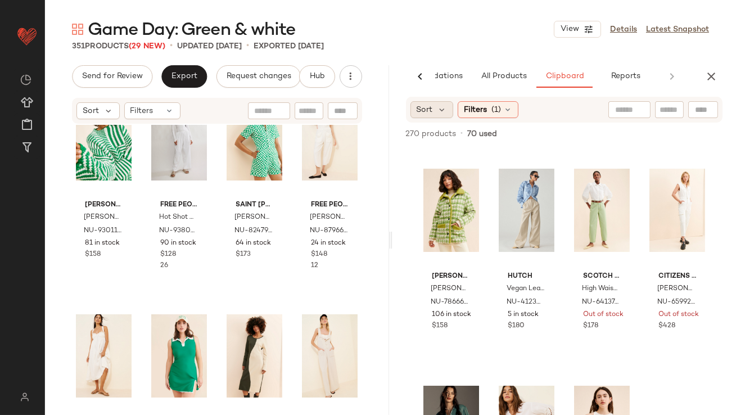
click at [442, 101] on div "Sort" at bounding box center [432, 109] width 43 height 17
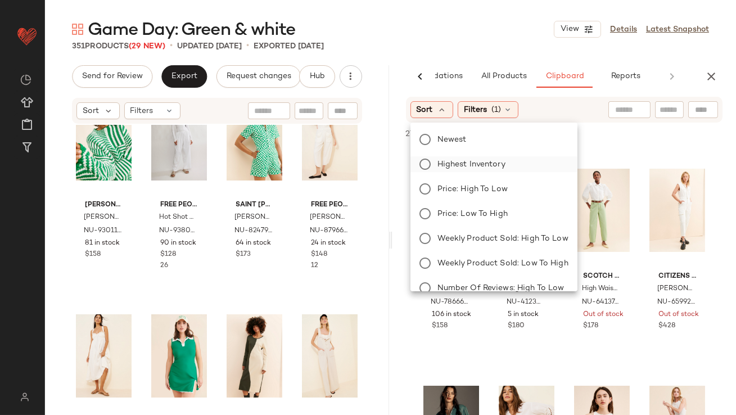
click at [438, 165] on span "Highest Inventory" at bounding box center [472, 165] width 68 height 12
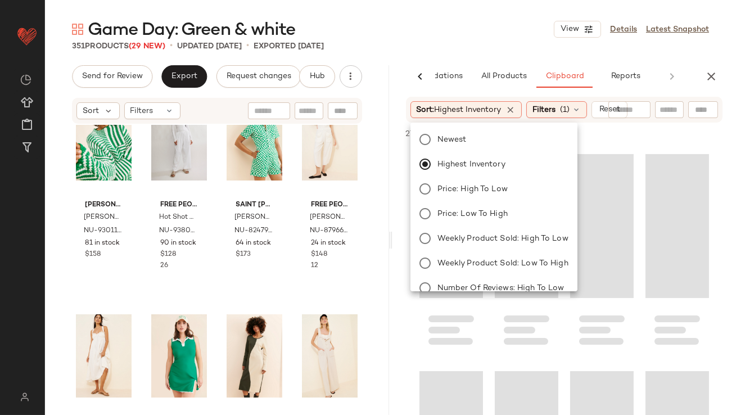
click at [476, 33] on div "Game Day: Green & white View Details Latest Snapshot" at bounding box center [390, 29] width 691 height 23
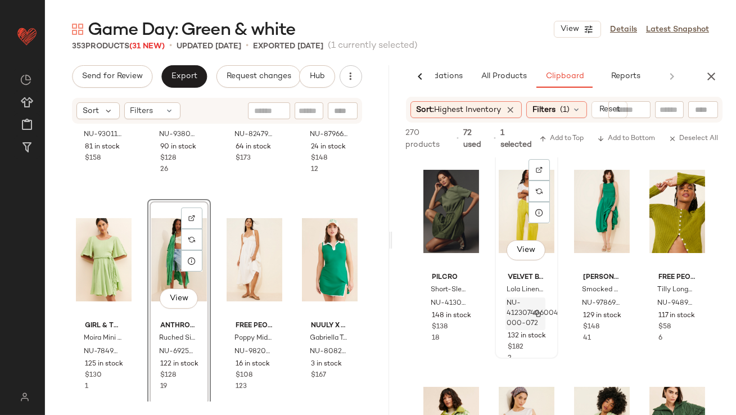
scroll to position [6, 0]
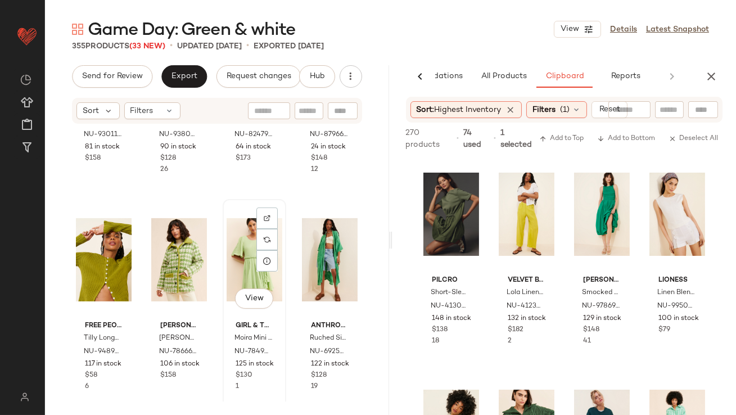
click at [236, 260] on div "View" at bounding box center [255, 260] width 56 height 114
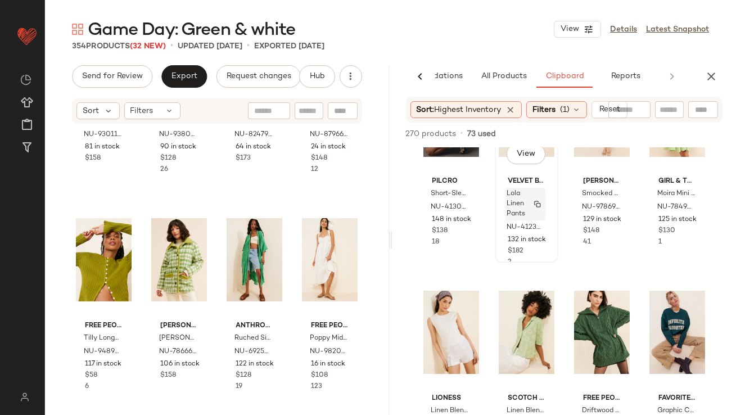
scroll to position [124, 0]
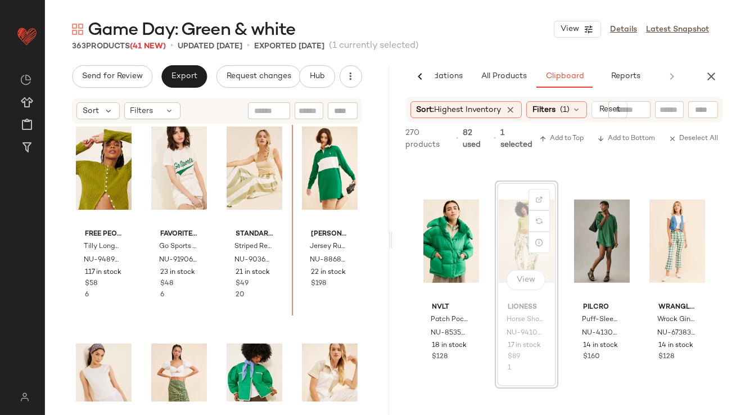
scroll to position [678, 0]
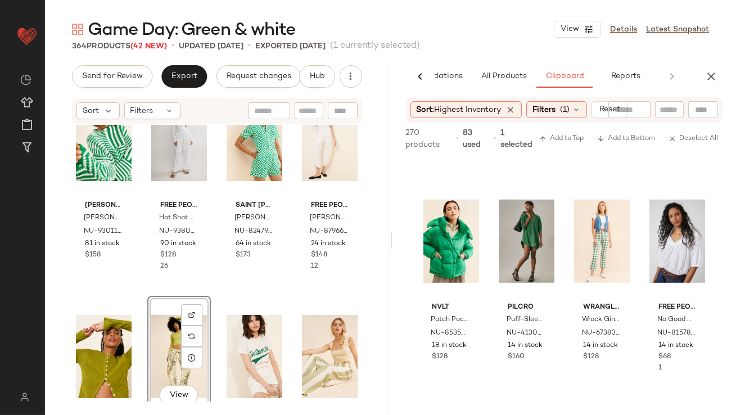
click at [208, 290] on div "[PERSON_NAME] Sweater NU-93011823-000-038 81 in stock $158 Free People Hot Shot…" at bounding box center [217, 263] width 344 height 277
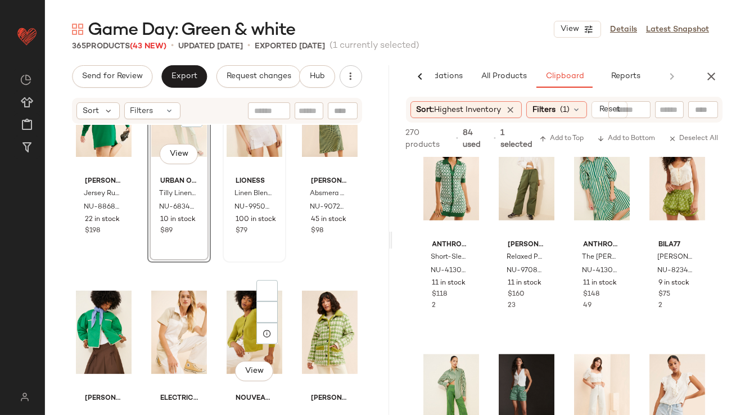
scroll to position [954, 0]
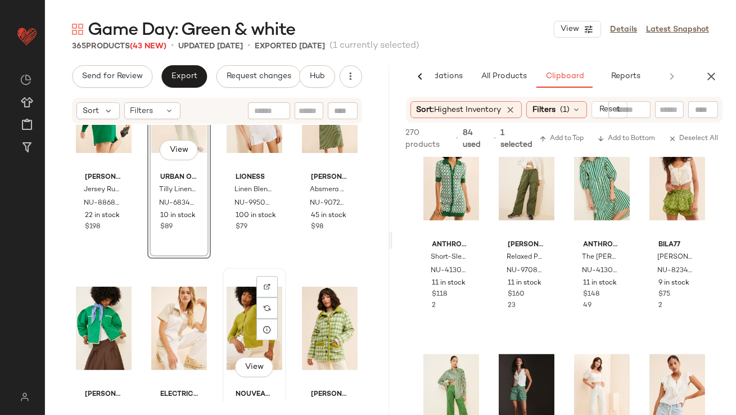
drag, startPoint x: 242, startPoint y: 311, endPoint x: 250, endPoint y: 311, distance: 7.3
click at [242, 311] on div "View" at bounding box center [255, 329] width 56 height 114
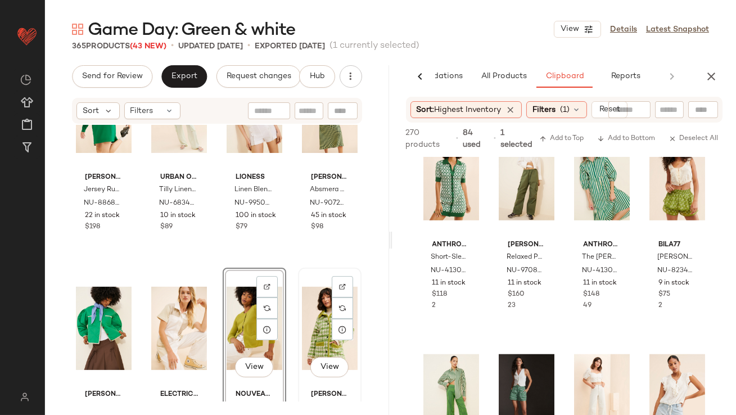
click at [324, 311] on div "View" at bounding box center [330, 329] width 56 height 114
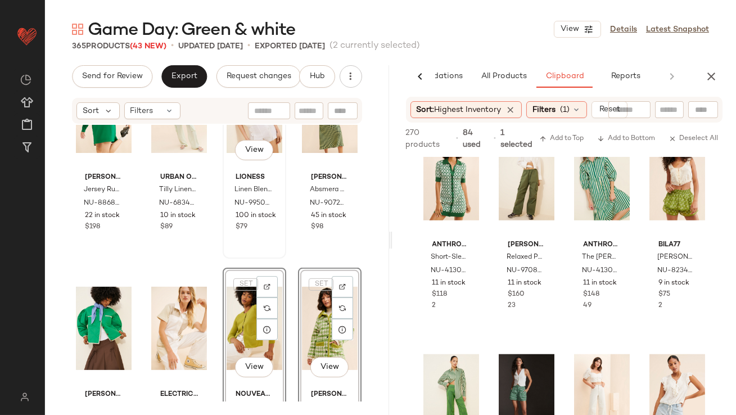
click at [230, 254] on div "View Lioness Linen Blend Country Side Top NU-99506891-000-010 100 in stock $79" at bounding box center [254, 155] width 61 height 206
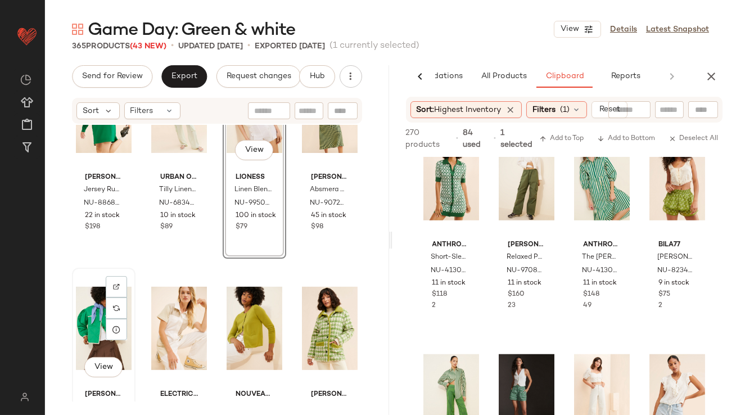
click at [89, 309] on div "View" at bounding box center [104, 329] width 56 height 114
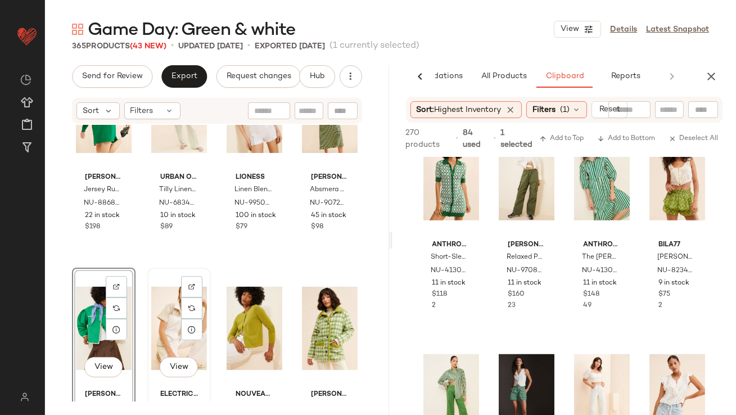
click at [164, 309] on div "View" at bounding box center [179, 329] width 56 height 114
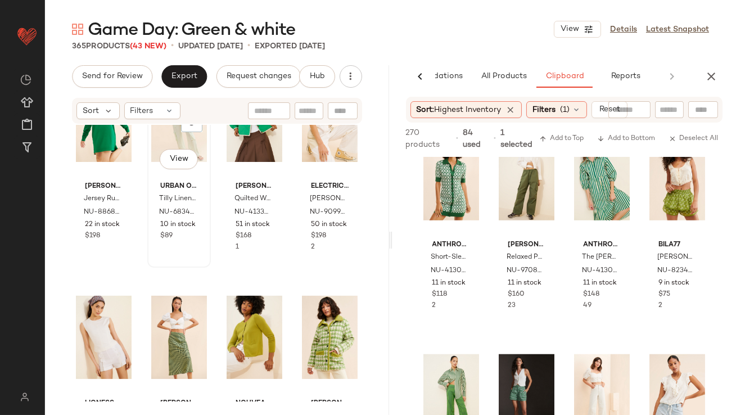
click at [208, 260] on div "View Urban Outfitters Tilly Linen Utility Overalls NU-68340397-000-237 10 in st…" at bounding box center [179, 164] width 61 height 206
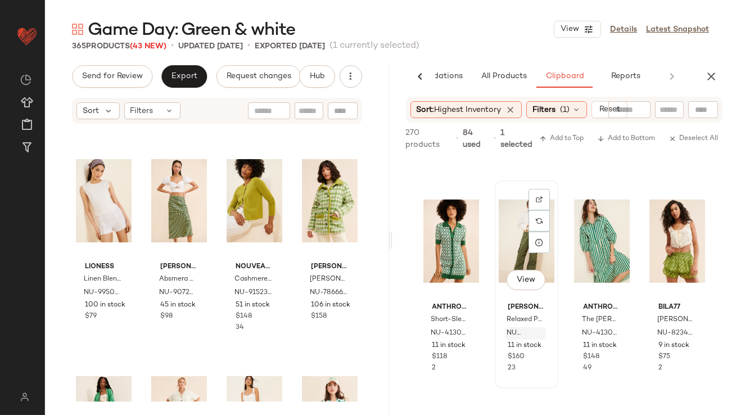
scroll to position [1942, 0]
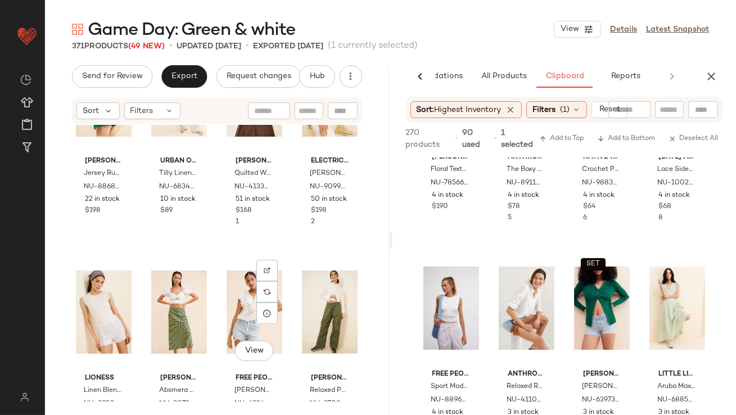
scroll to position [968, 0]
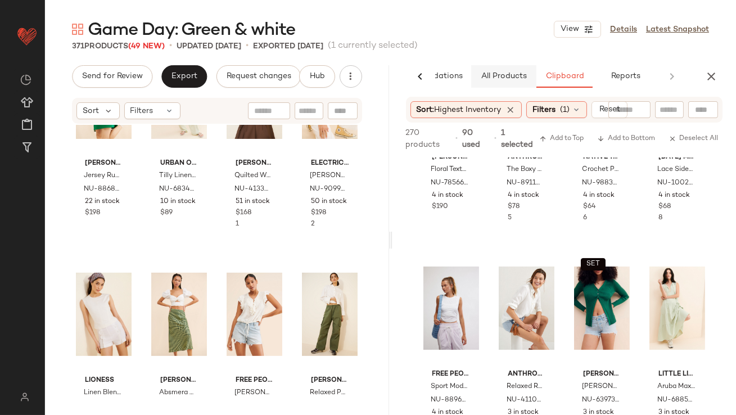
click at [493, 81] on button "All Products" at bounding box center [503, 76] width 65 height 23
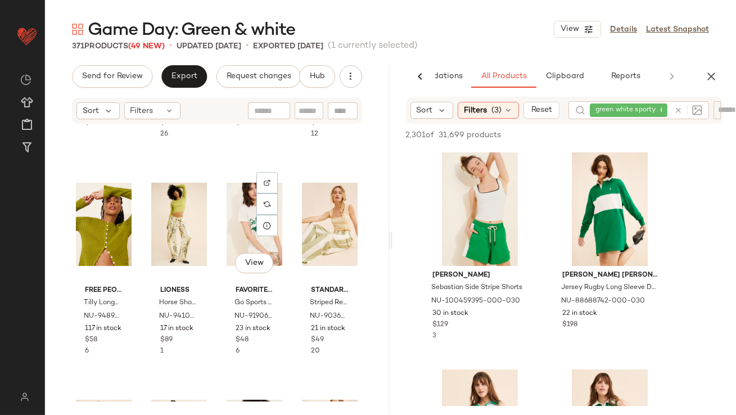
scroll to position [629, 0]
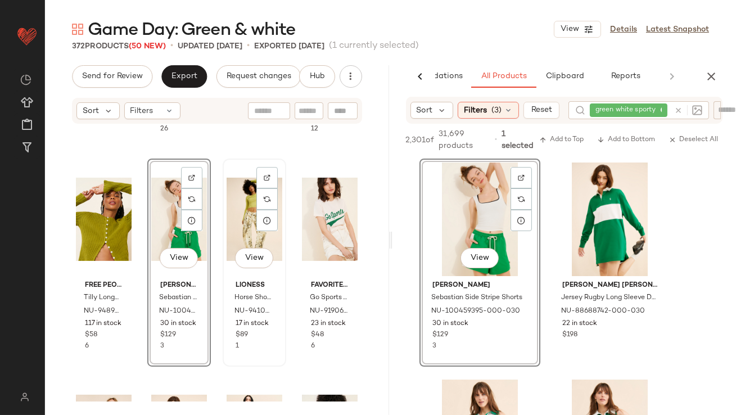
click at [246, 232] on div "View" at bounding box center [255, 220] width 56 height 114
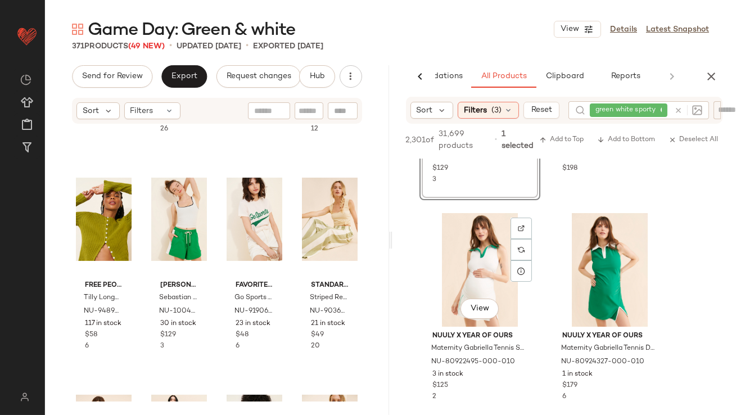
scroll to position [208, 0]
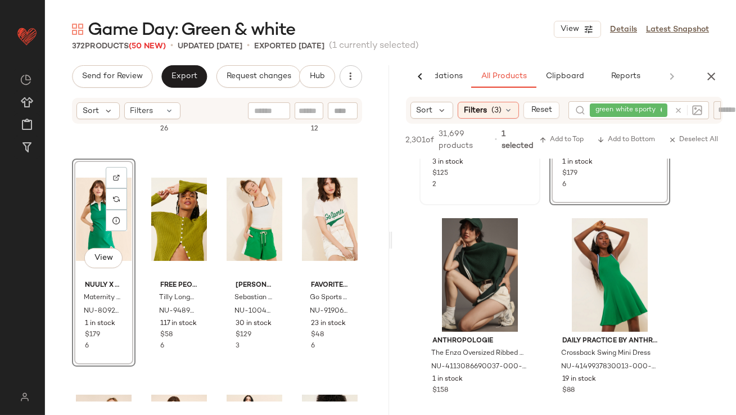
scroll to position [379, 0]
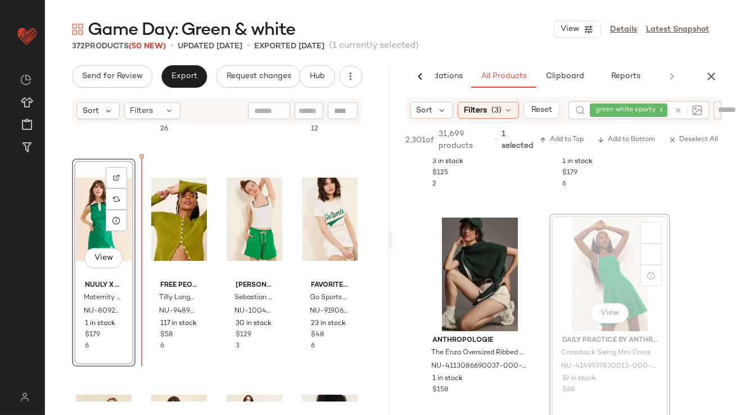
drag, startPoint x: 612, startPoint y: 274, endPoint x: 284, endPoint y: 272, distance: 328.0
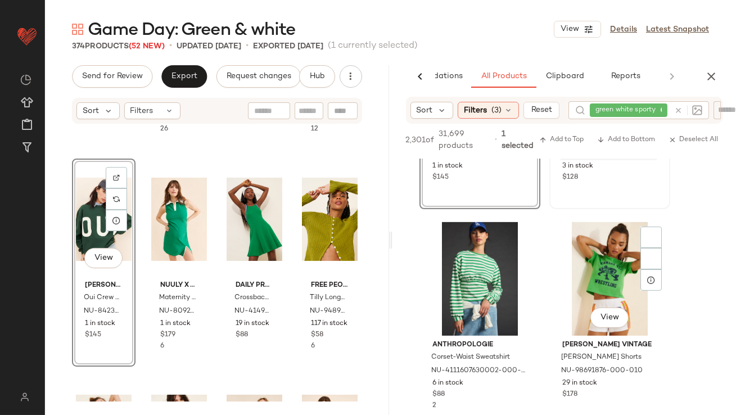
scroll to position [1027, 0]
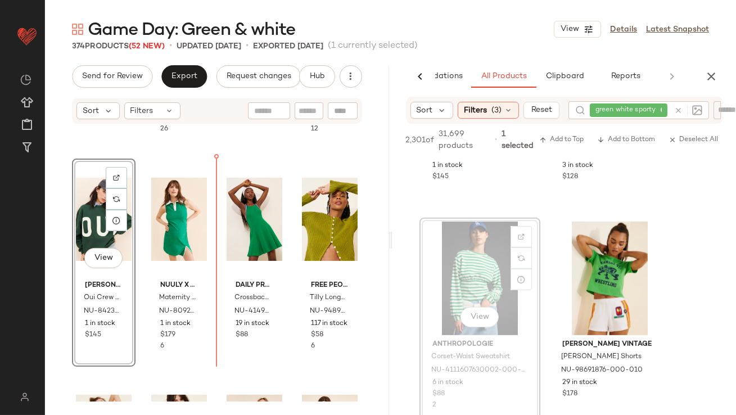
drag, startPoint x: 489, startPoint y: 296, endPoint x: 483, endPoint y: 296, distance: 6.2
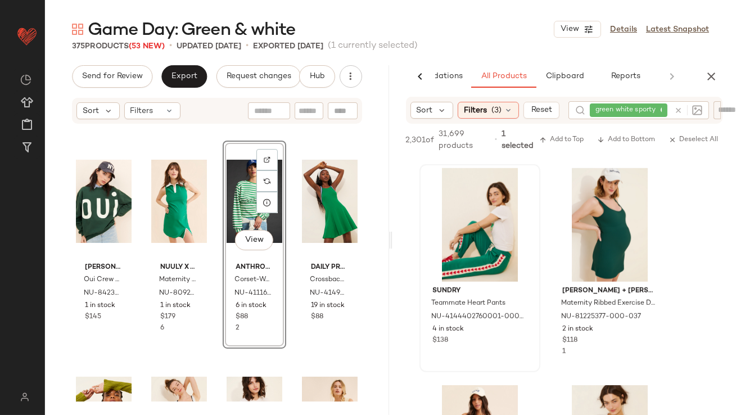
scroll to position [644, 0]
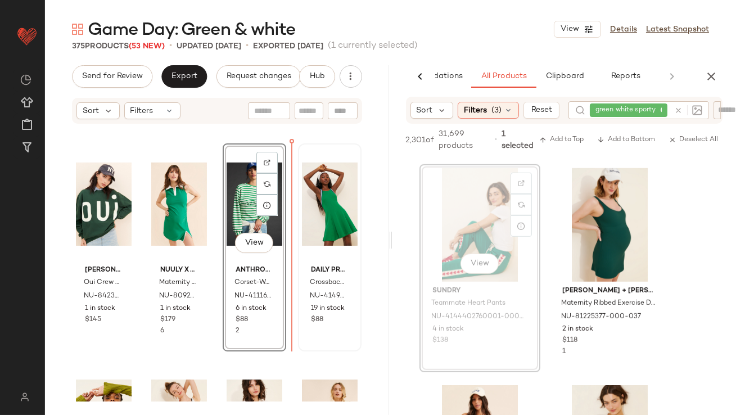
drag, startPoint x: 476, startPoint y: 223, endPoint x: 305, endPoint y: 230, distance: 171.2
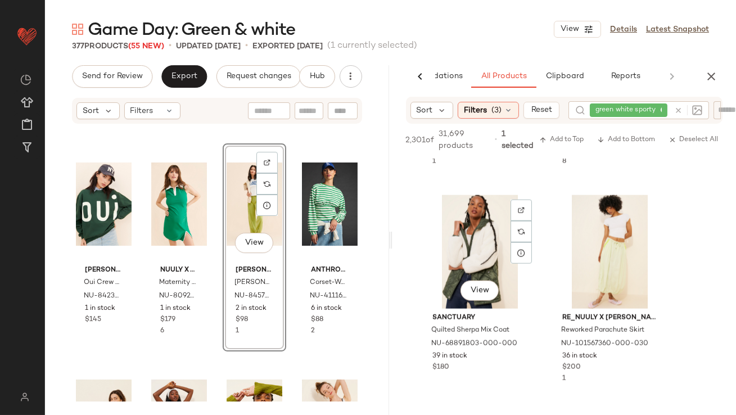
scroll to position [2791, 0]
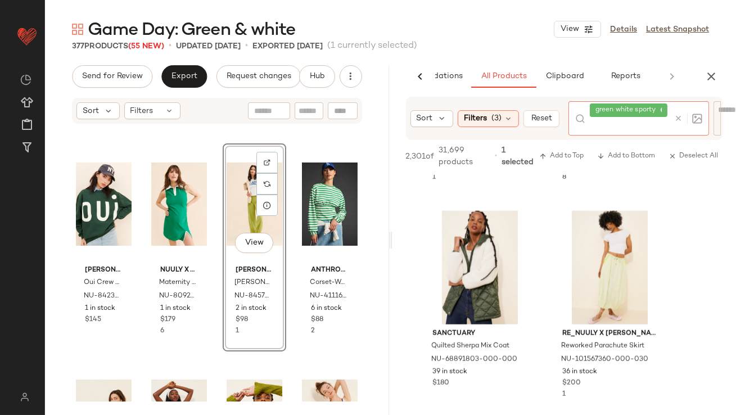
click at [679, 110] on div at bounding box center [686, 118] width 33 height 34
click at [679, 119] on icon at bounding box center [679, 118] width 8 height 8
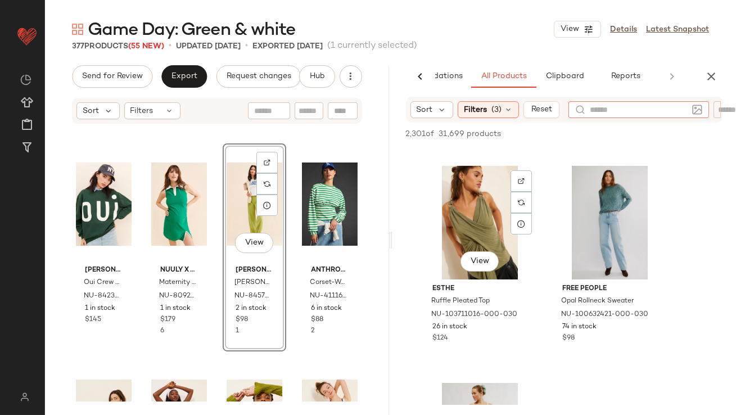
scroll to position [875, 0]
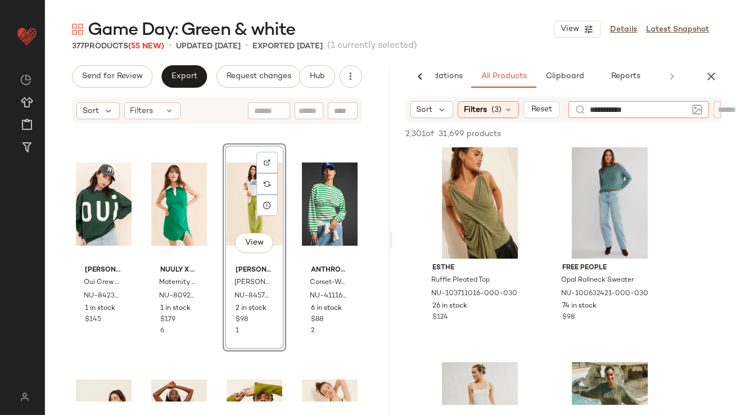
type input "**********"
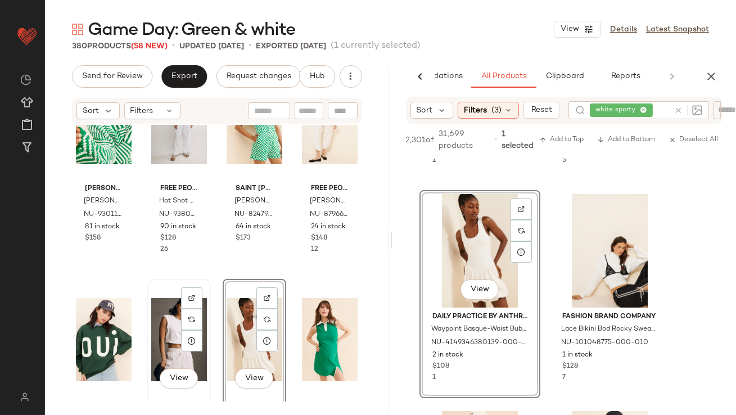
scroll to position [529, 0]
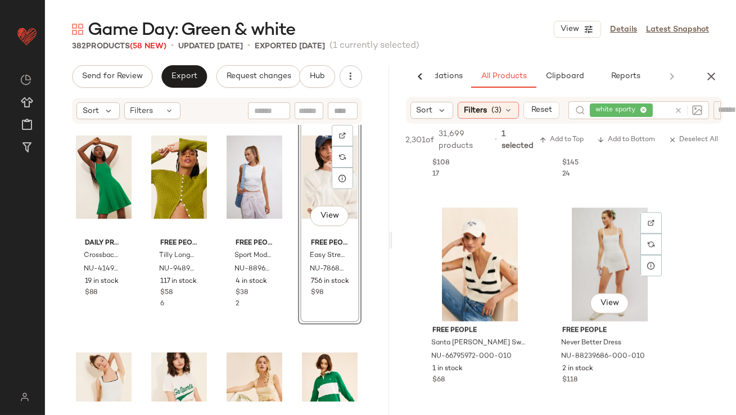
scroll to position [5416, 0]
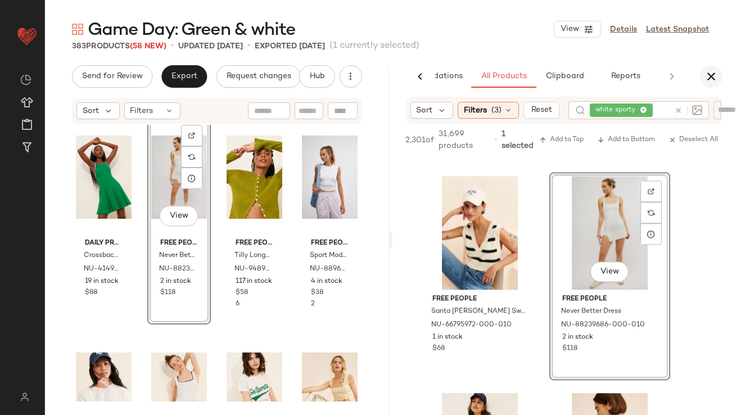
click at [713, 78] on icon "button" at bounding box center [712, 77] width 14 height 14
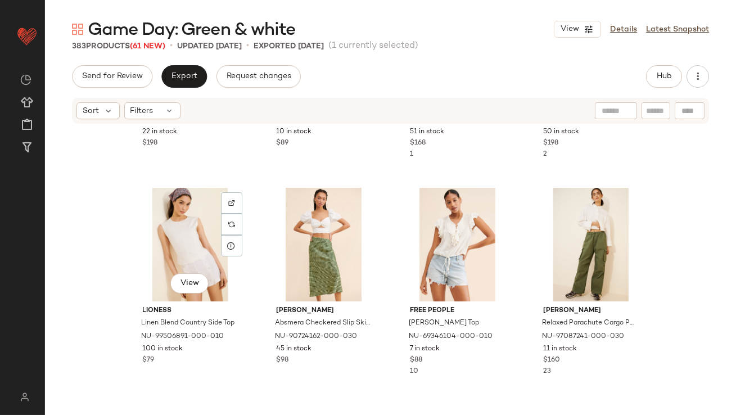
scroll to position [1764, 0]
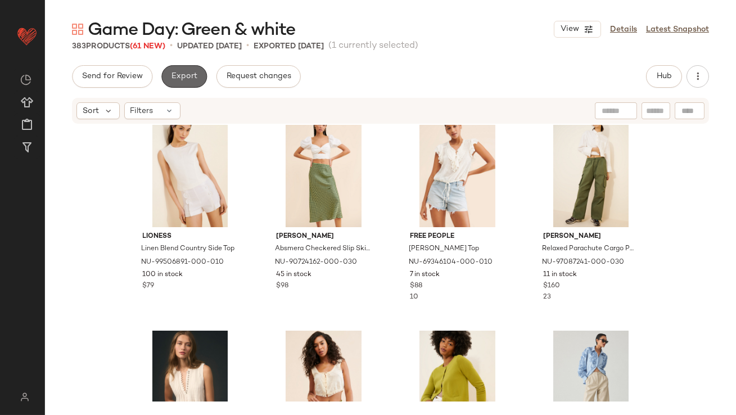
click at [195, 68] on button "Export" at bounding box center [184, 76] width 46 height 23
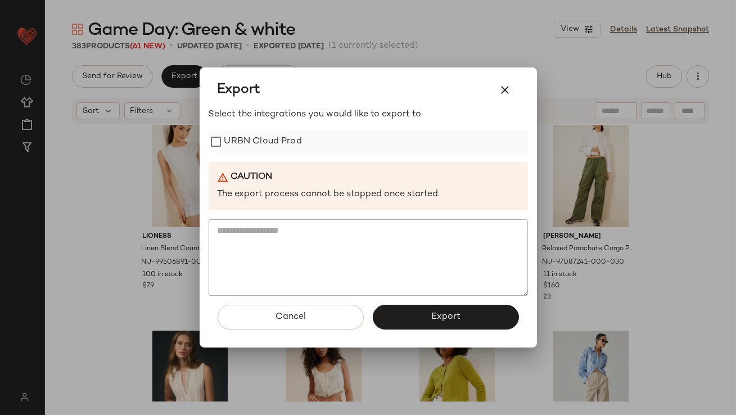
click at [239, 140] on label "URBN Cloud Prod" at bounding box center [263, 142] width 78 height 23
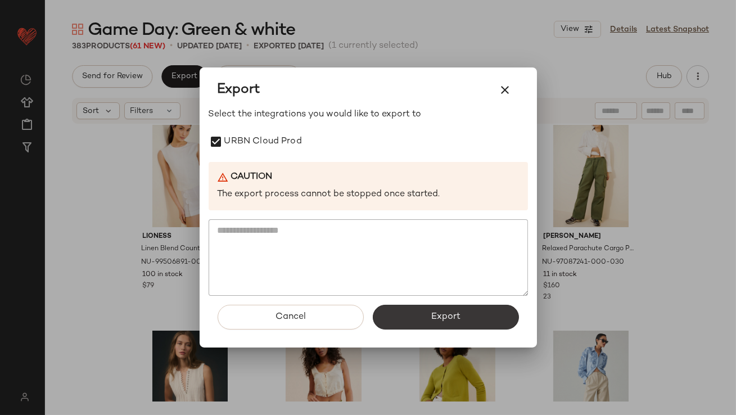
click at [385, 309] on button "Export" at bounding box center [446, 317] width 146 height 25
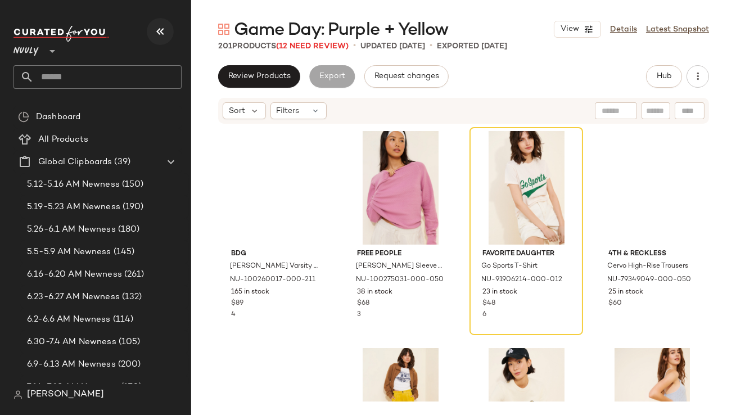
click at [164, 26] on icon "button" at bounding box center [161, 32] width 14 height 14
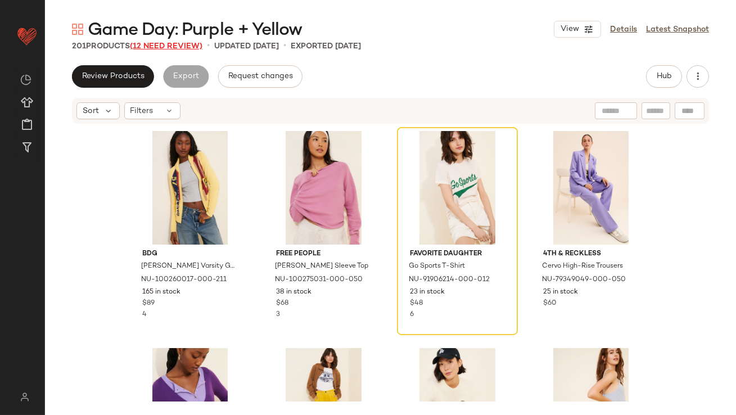
click at [189, 44] on span "(12 Need Review)" at bounding box center [166, 46] width 73 height 8
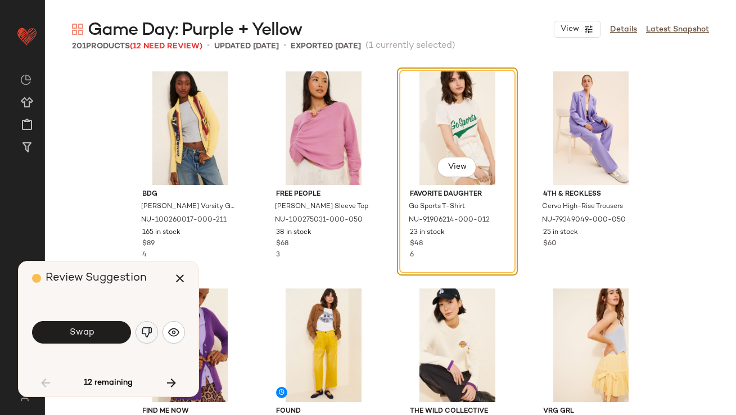
click at [146, 332] on img "button" at bounding box center [146, 332] width 11 height 11
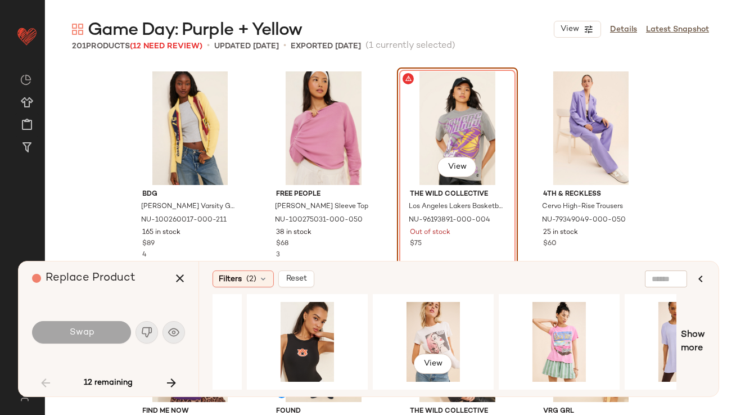
scroll to position [0, 789]
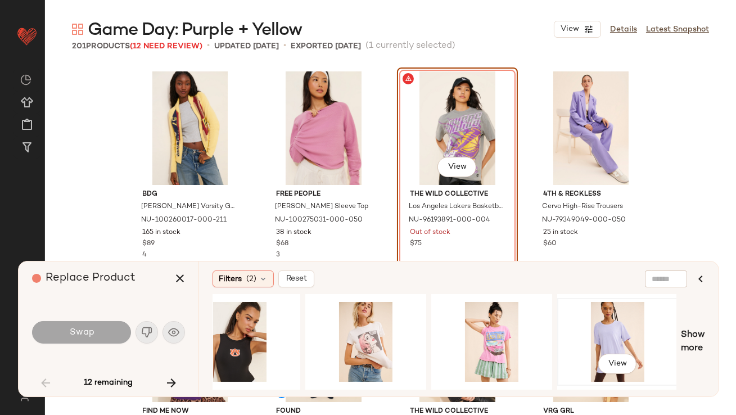
click at [593, 326] on div "View" at bounding box center [617, 342] width 113 height 80
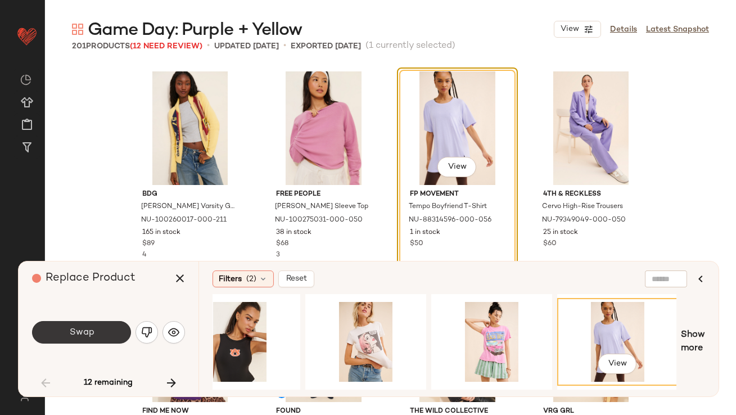
click at [84, 326] on button "Swap" at bounding box center [81, 332] width 99 height 23
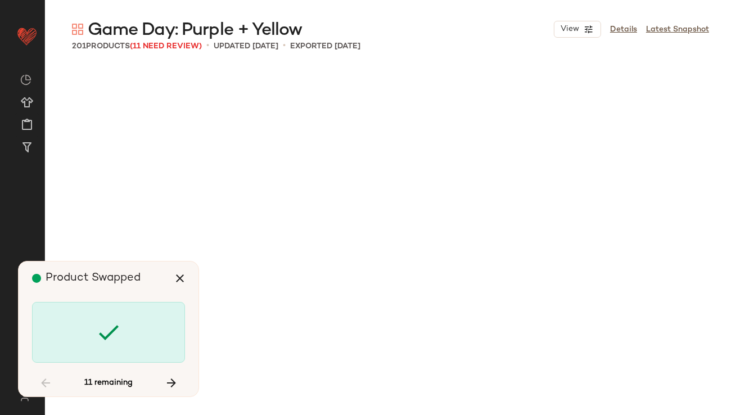
scroll to position [1520, 0]
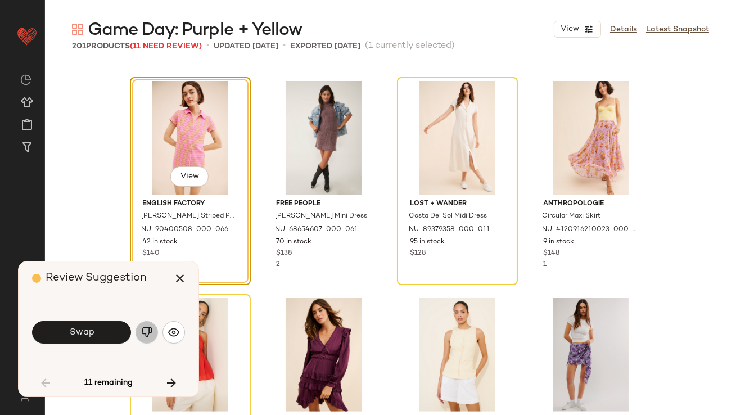
click at [141, 322] on button "button" at bounding box center [147, 332] width 23 height 23
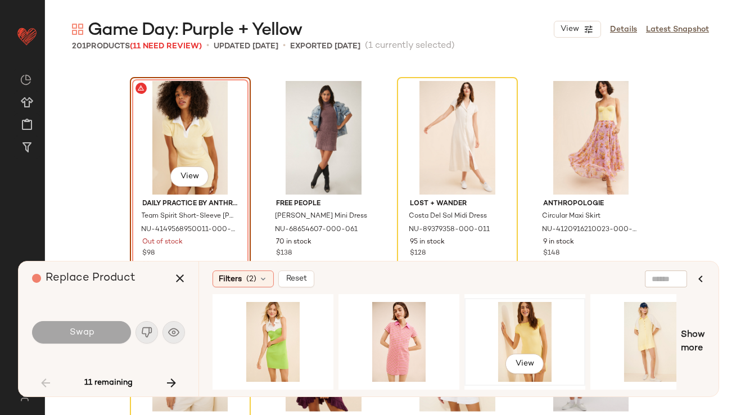
click at [524, 326] on div "View" at bounding box center [525, 342] width 113 height 80
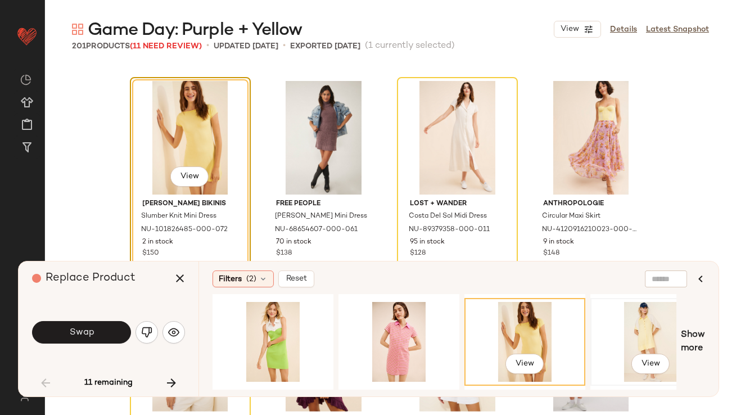
click at [649, 320] on div "View" at bounding box center [651, 342] width 113 height 80
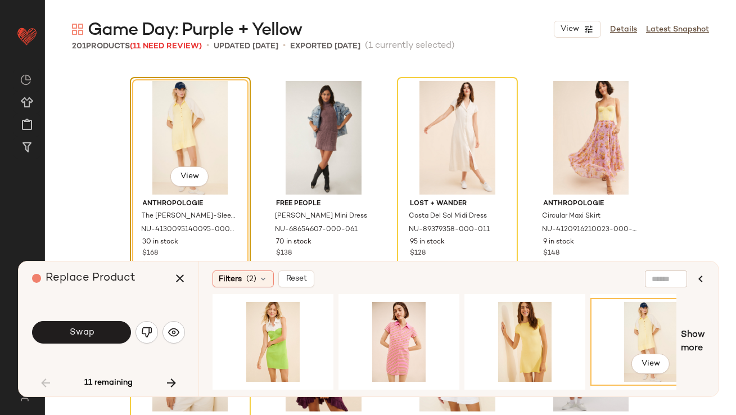
click at [87, 322] on button "Swap" at bounding box center [81, 332] width 99 height 23
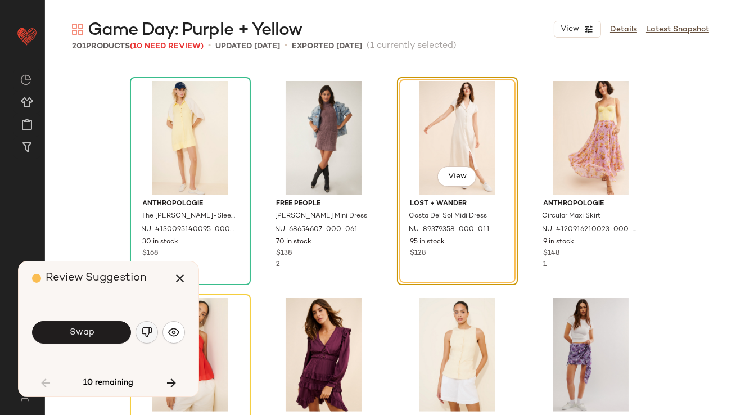
click at [146, 324] on button "button" at bounding box center [147, 332] width 23 height 23
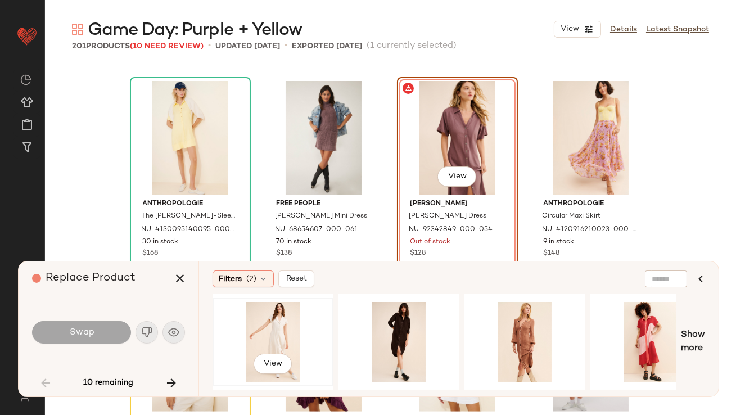
click at [281, 334] on div "View" at bounding box center [273, 342] width 113 height 80
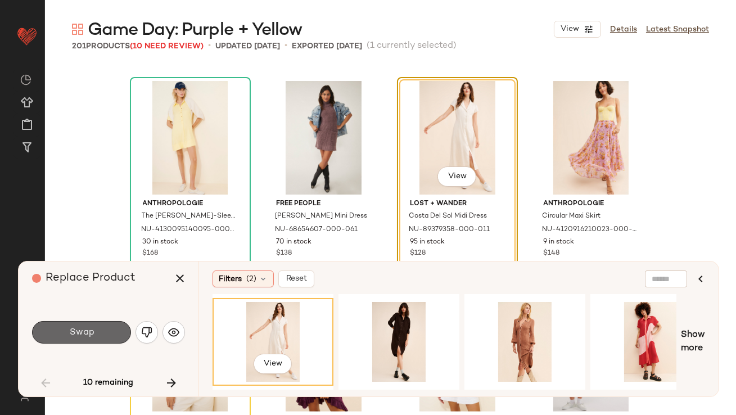
click at [105, 336] on button "Swap" at bounding box center [81, 332] width 99 height 23
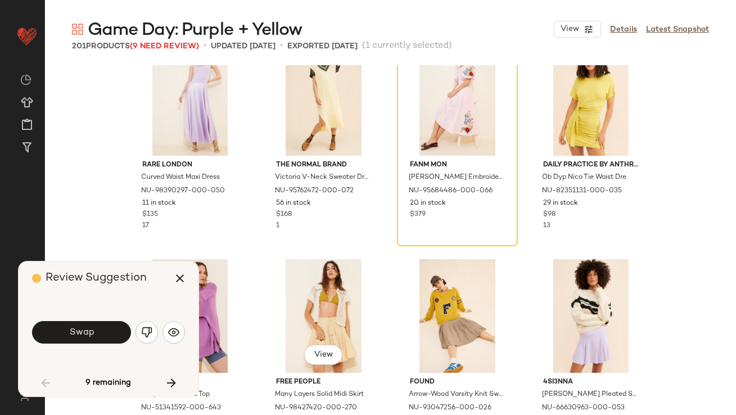
scroll to position [1936, 0]
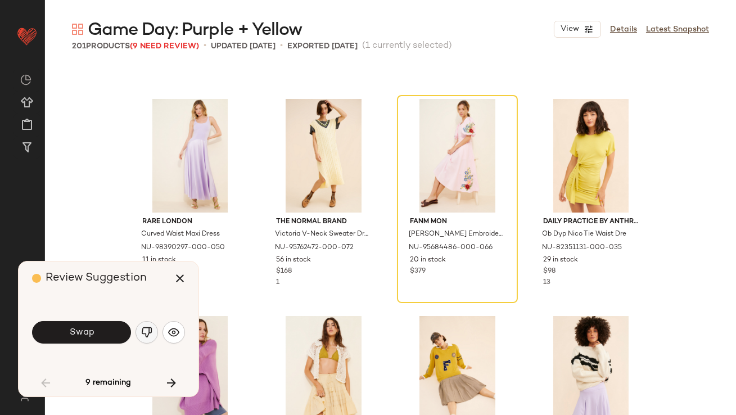
click at [148, 330] on img "button" at bounding box center [146, 332] width 11 height 11
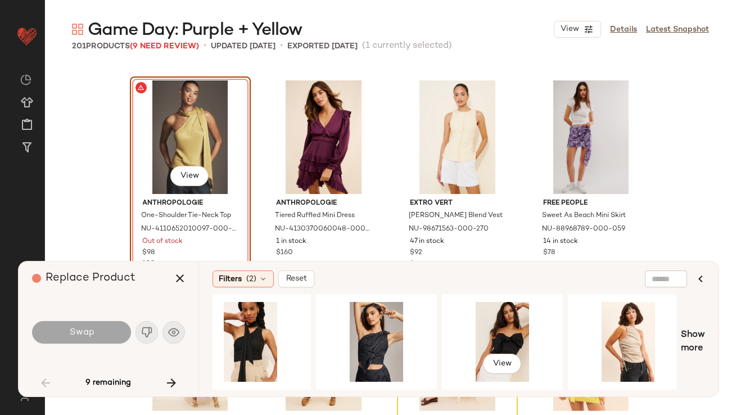
scroll to position [0, 689]
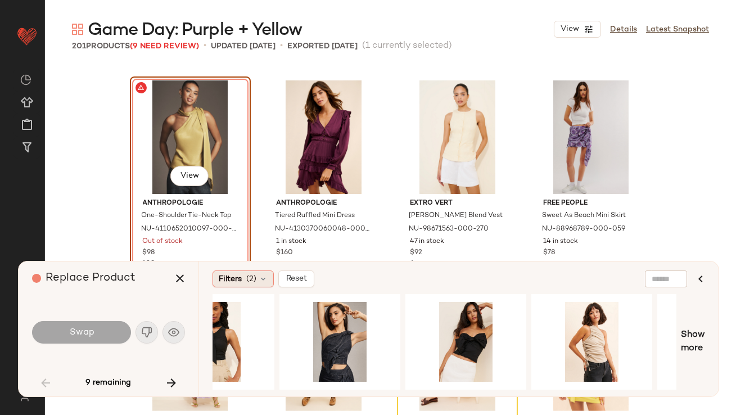
click at [254, 280] on span "(2)" at bounding box center [251, 279] width 10 height 12
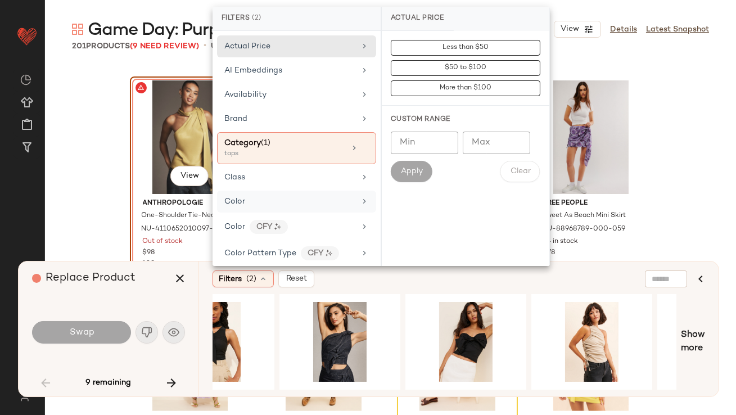
click at [262, 199] on div "Color" at bounding box center [289, 202] width 131 height 12
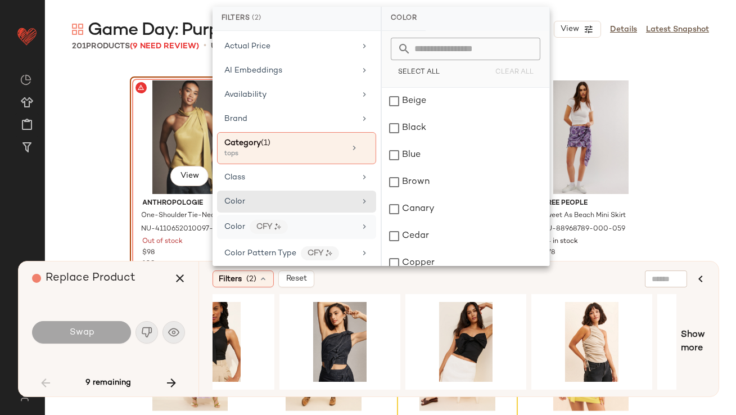
click at [257, 216] on div "Color CFY" at bounding box center [296, 227] width 159 height 24
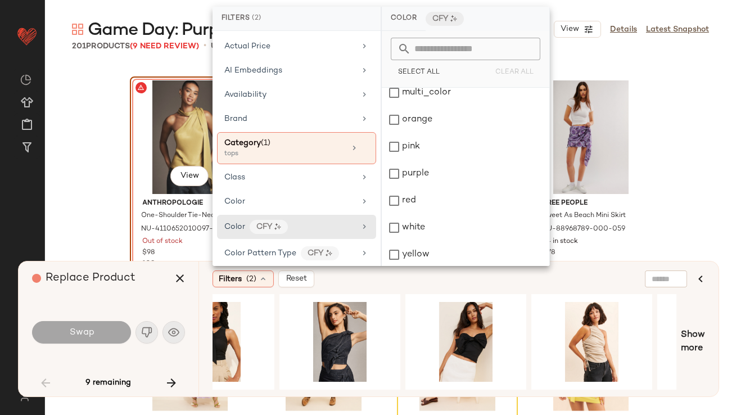
scroll to position [145, 0]
click at [398, 257] on div "yellow" at bounding box center [466, 253] width 168 height 27
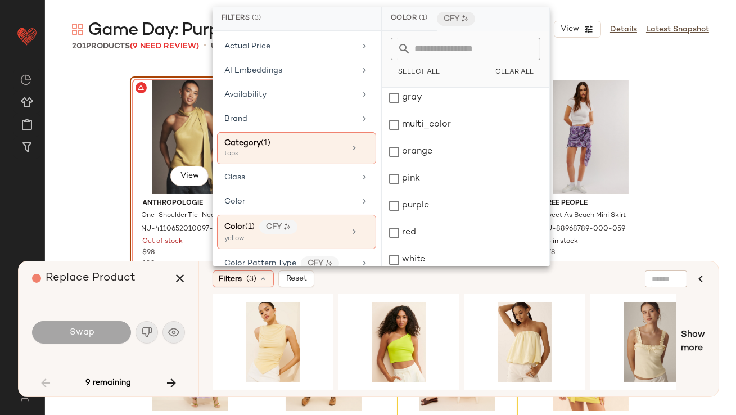
scroll to position [123, 0]
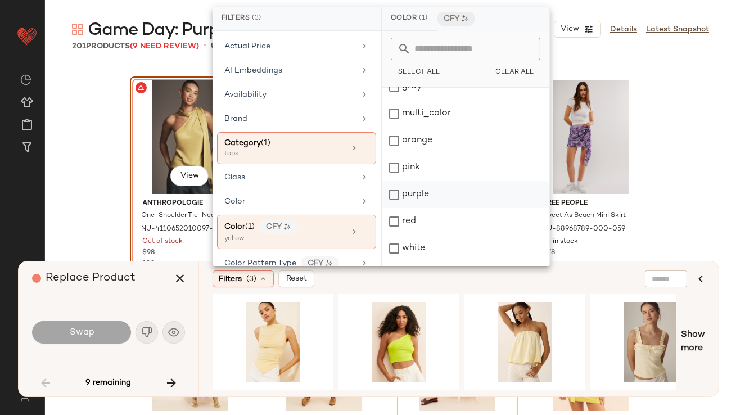
click at [392, 192] on div "purple" at bounding box center [466, 194] width 168 height 27
click at [176, 302] on div "Replace Product Swap 9 remaining" at bounding box center [109, 329] width 180 height 135
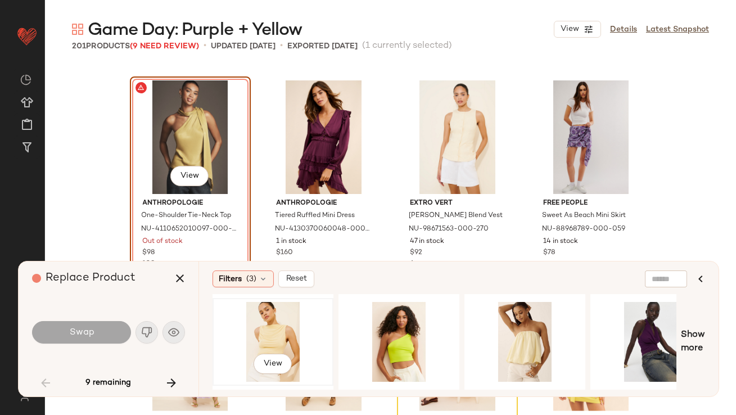
click at [272, 327] on div "View" at bounding box center [273, 342] width 113 height 80
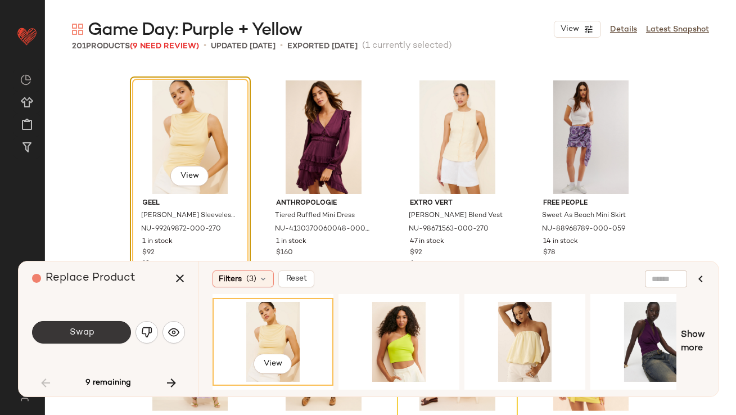
click at [78, 334] on span "Swap" at bounding box center [81, 332] width 25 height 11
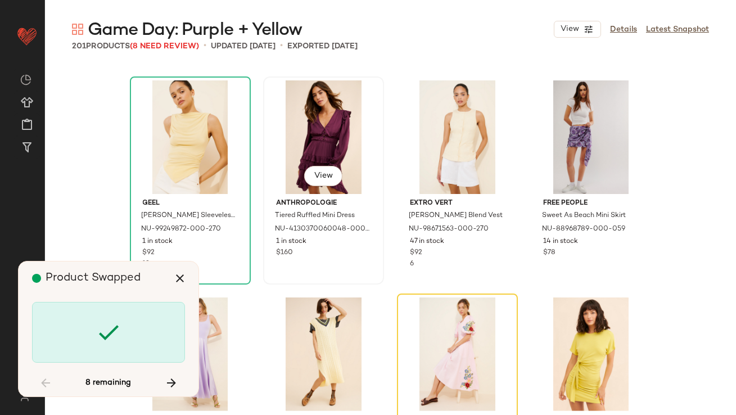
scroll to position [1955, 0]
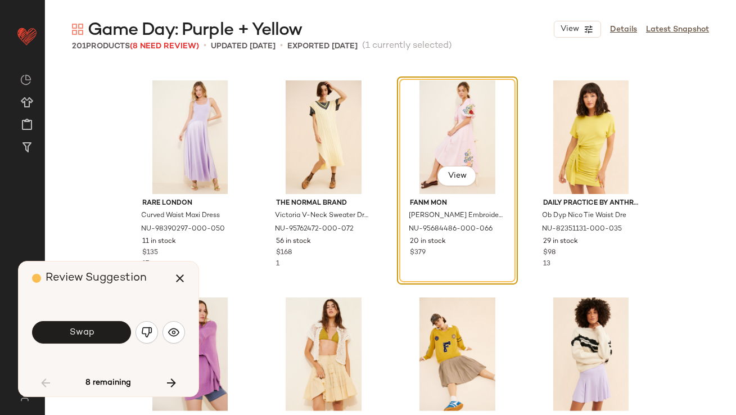
click at [149, 338] on button "button" at bounding box center [147, 332] width 23 height 23
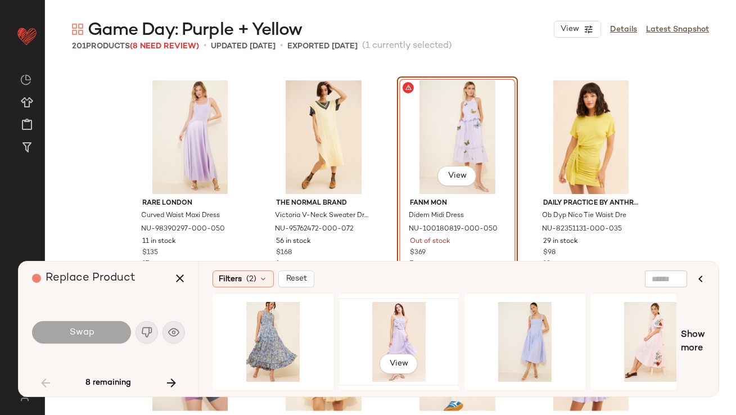
click at [446, 336] on div "View" at bounding box center [399, 342] width 113 height 80
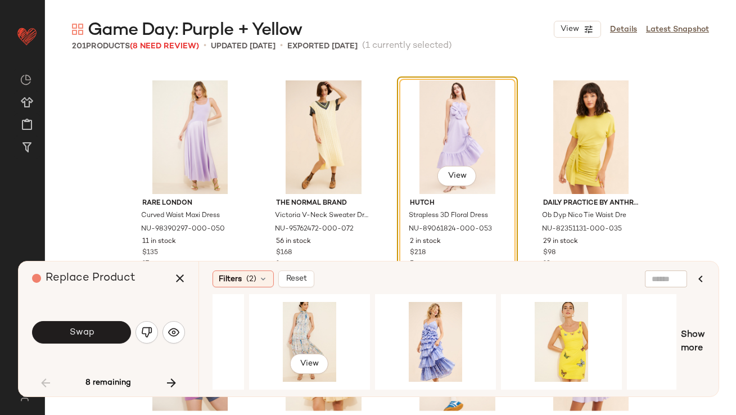
scroll to position [0, 625]
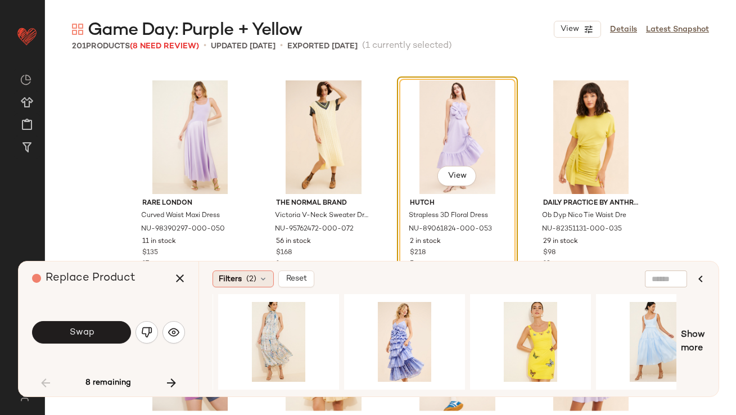
click at [230, 279] on span "Filters" at bounding box center [230, 279] width 23 height 12
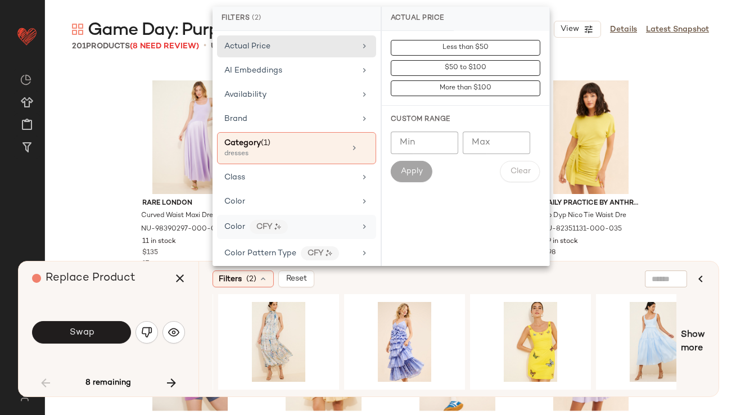
click at [288, 221] on div "Color CFY" at bounding box center [289, 227] width 131 height 14
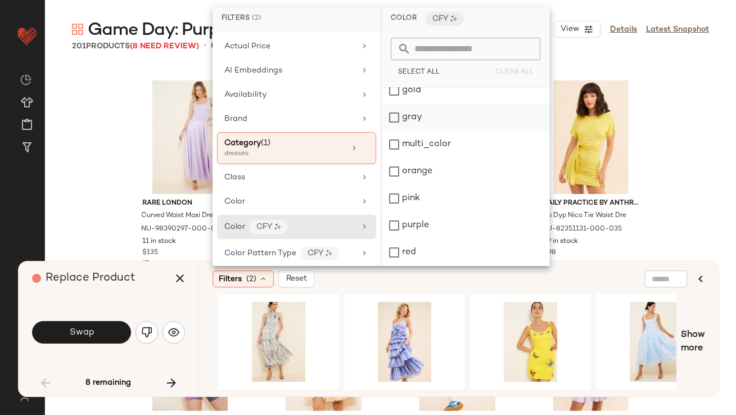
scroll to position [101, 0]
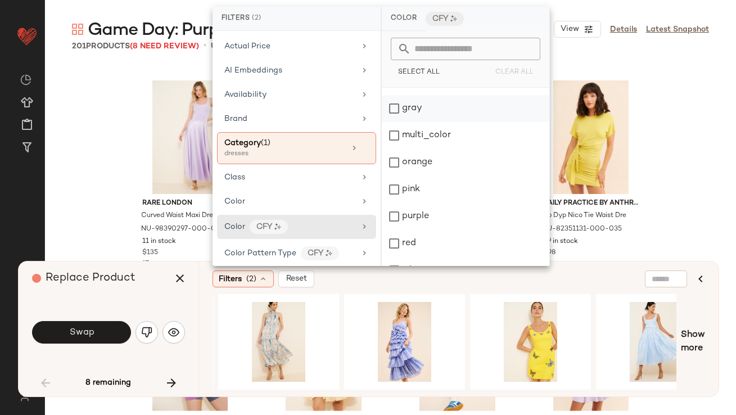
click at [403, 217] on div "purple" at bounding box center [466, 216] width 168 height 27
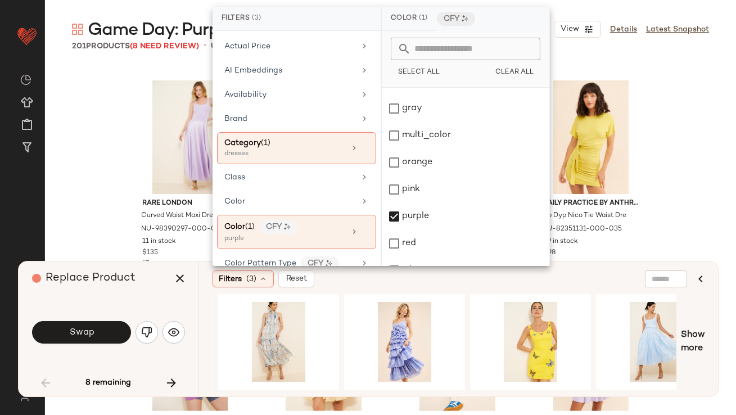
click at [150, 304] on div "Swap" at bounding box center [108, 332] width 153 height 61
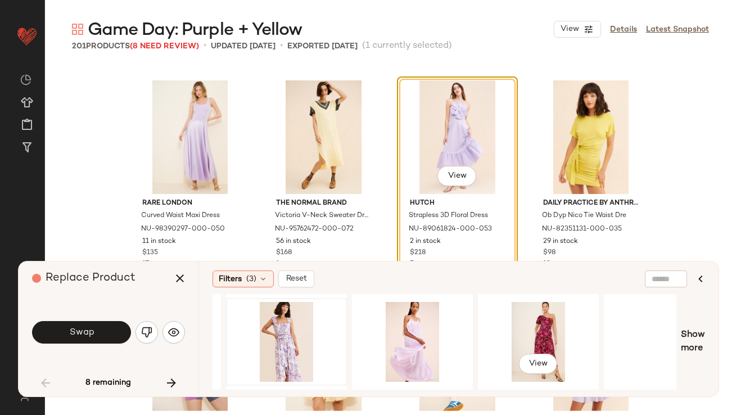
scroll to position [0, 1201]
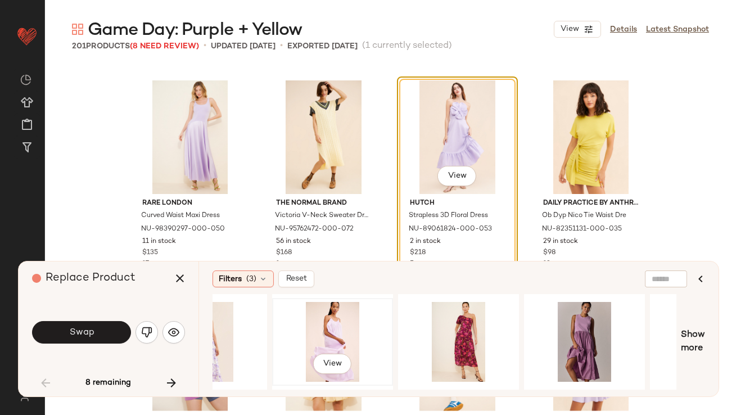
click at [327, 323] on div "View" at bounding box center [332, 342] width 113 height 80
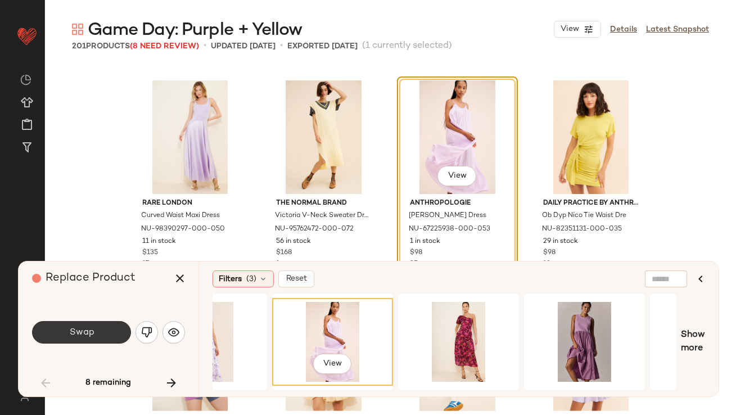
click at [109, 335] on button "Swap" at bounding box center [81, 332] width 99 height 23
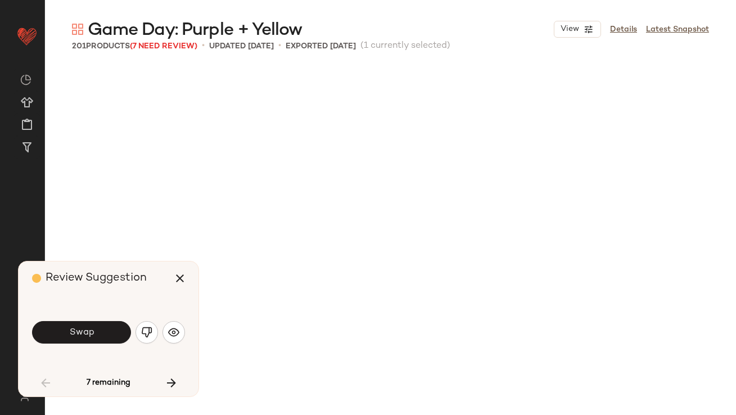
scroll to position [2388, 0]
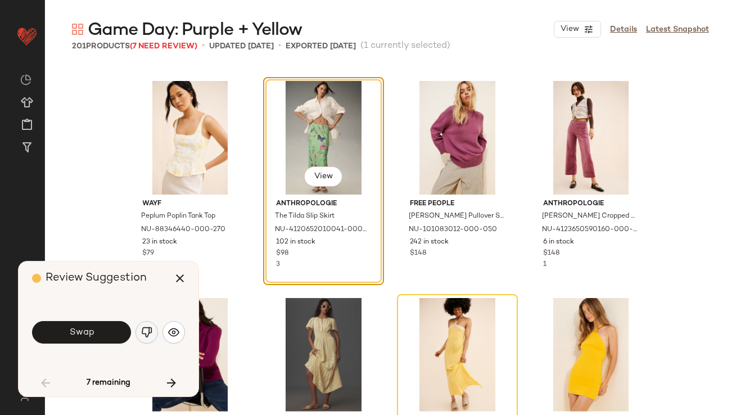
click at [149, 333] on img "button" at bounding box center [146, 332] width 11 height 11
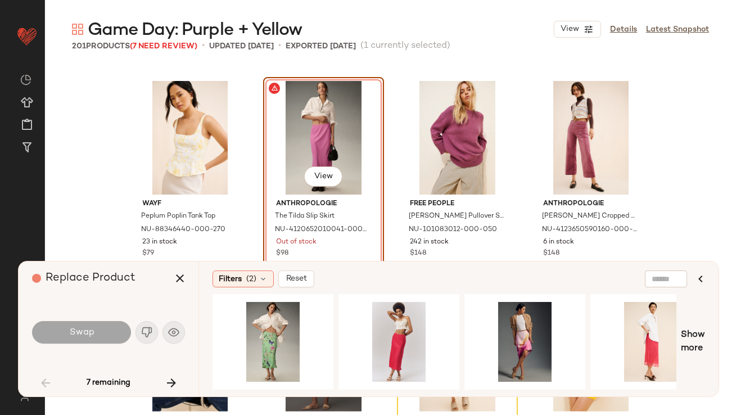
click at [242, 290] on div "Filters (2) Reset Show more" at bounding box center [459, 329] width 520 height 135
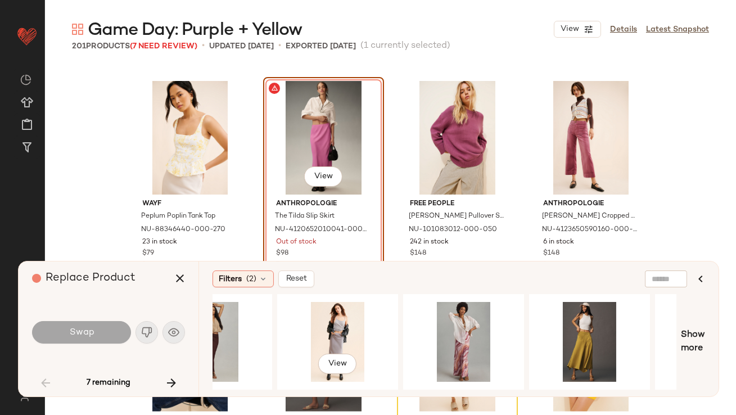
scroll to position [0, 1206]
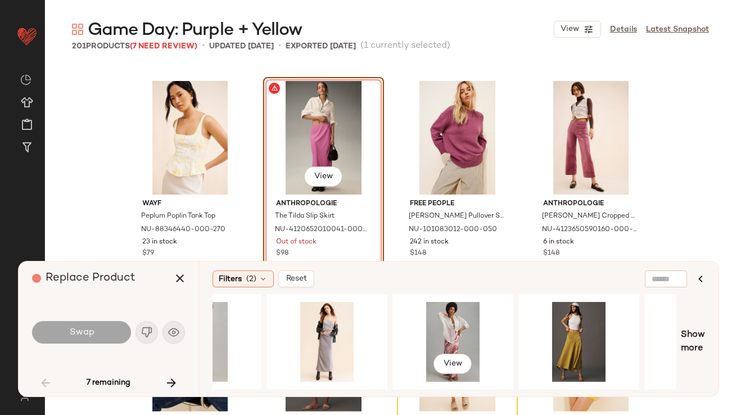
click at [435, 320] on div "View" at bounding box center [453, 342] width 113 height 80
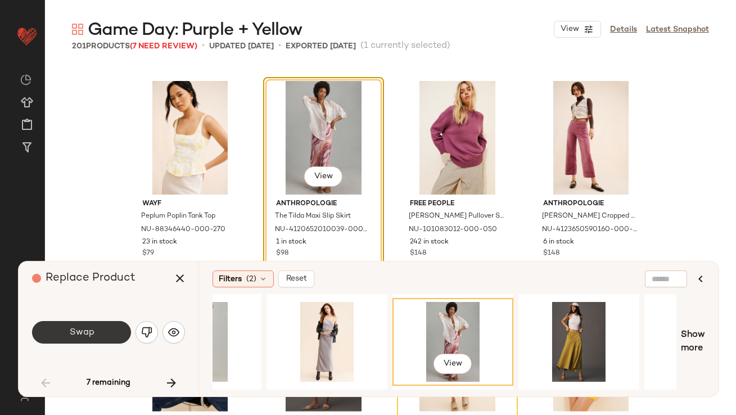
click at [97, 324] on button "Swap" at bounding box center [81, 332] width 99 height 23
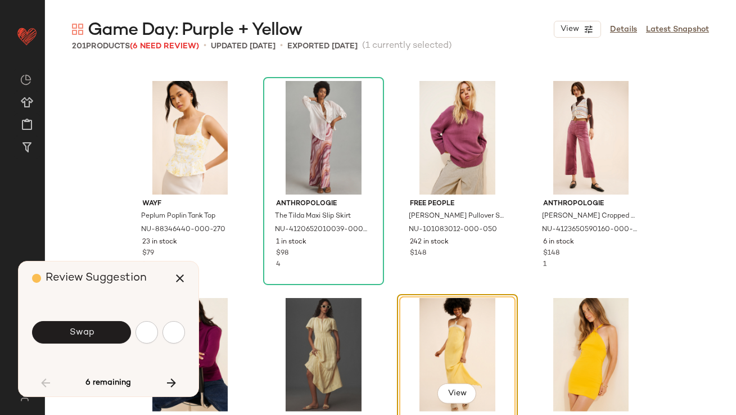
scroll to position [2605, 0]
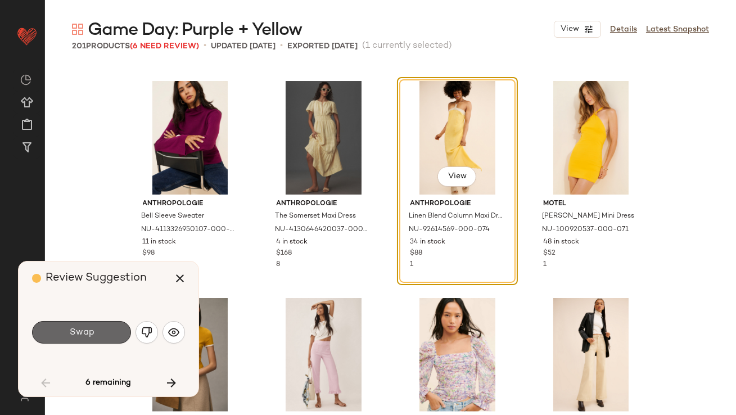
click at [109, 326] on button "Swap" at bounding box center [81, 332] width 99 height 23
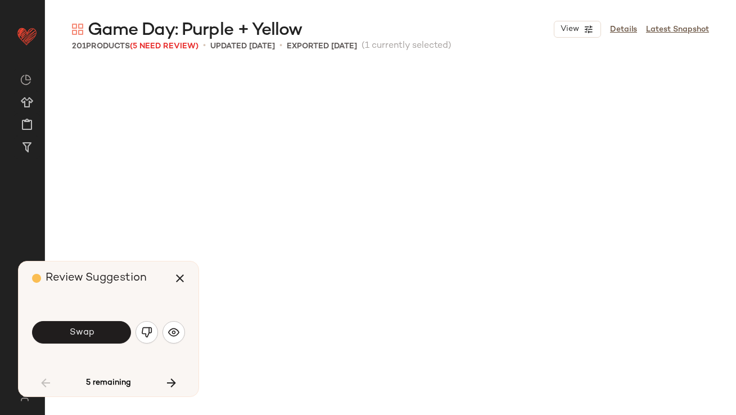
scroll to position [3258, 0]
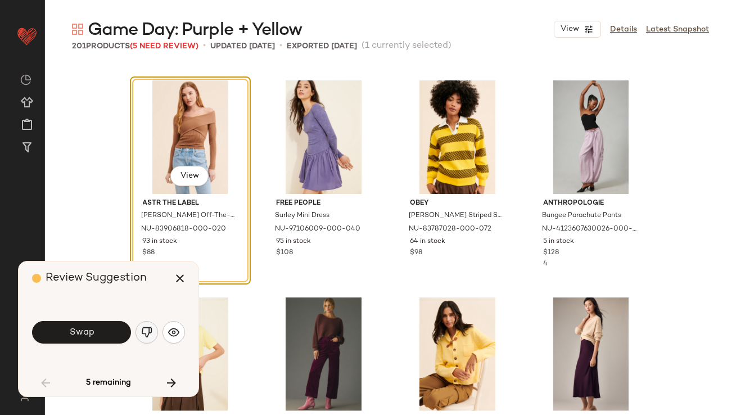
click at [152, 330] on img "button" at bounding box center [146, 332] width 11 height 11
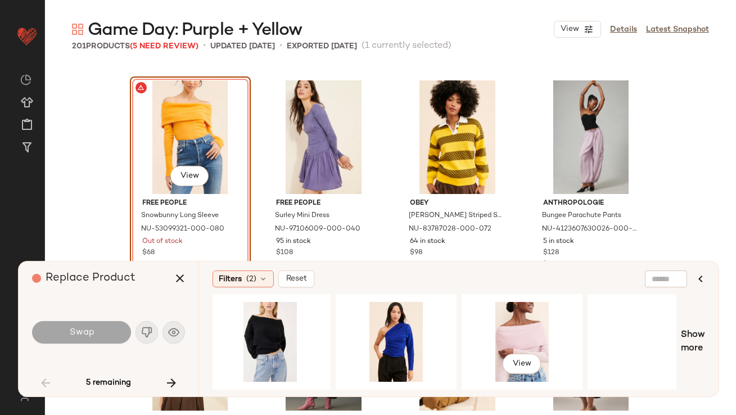
scroll to position [0, 789]
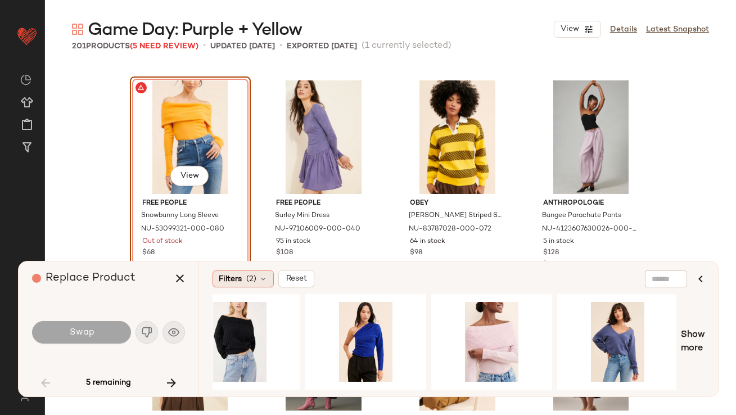
click at [262, 278] on icon at bounding box center [263, 279] width 9 height 9
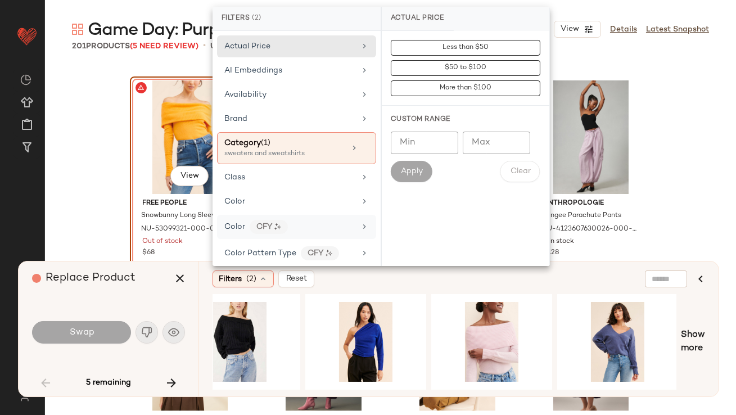
click at [276, 221] on div "CFY" at bounding box center [269, 227] width 38 height 14
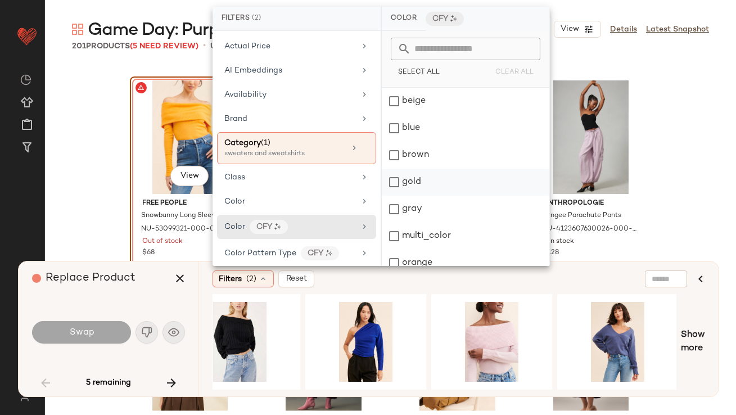
scroll to position [145, 0]
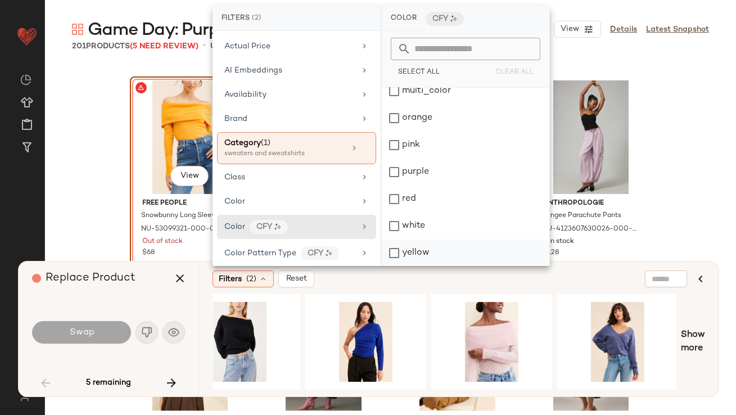
click at [412, 249] on div "yellow" at bounding box center [466, 253] width 168 height 27
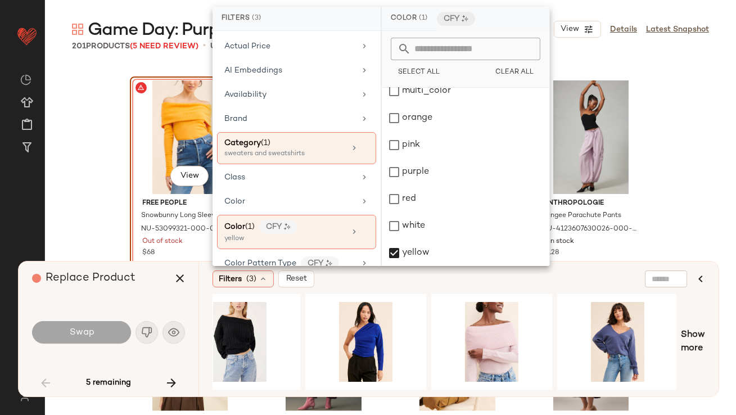
click at [110, 306] on div "Swap" at bounding box center [108, 332] width 153 height 61
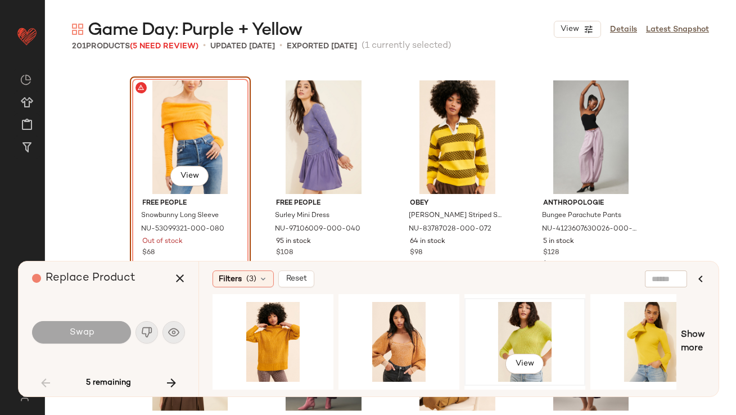
click at [505, 333] on div "View" at bounding box center [525, 342] width 113 height 80
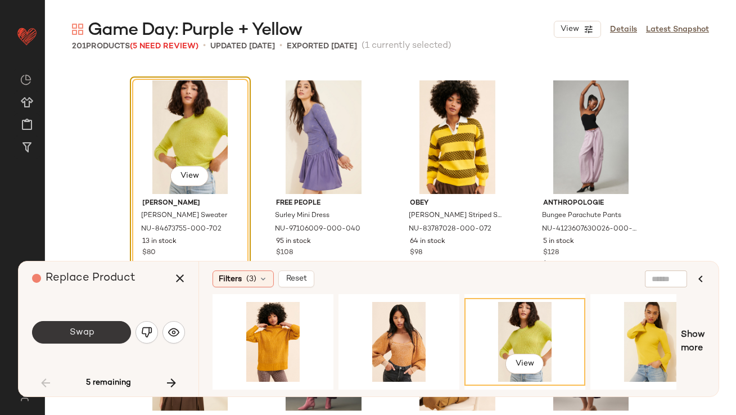
click at [95, 331] on button "Swap" at bounding box center [81, 332] width 99 height 23
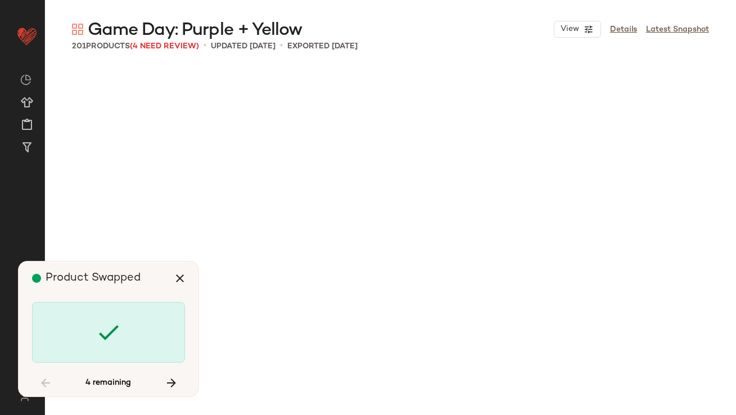
scroll to position [5646, 0]
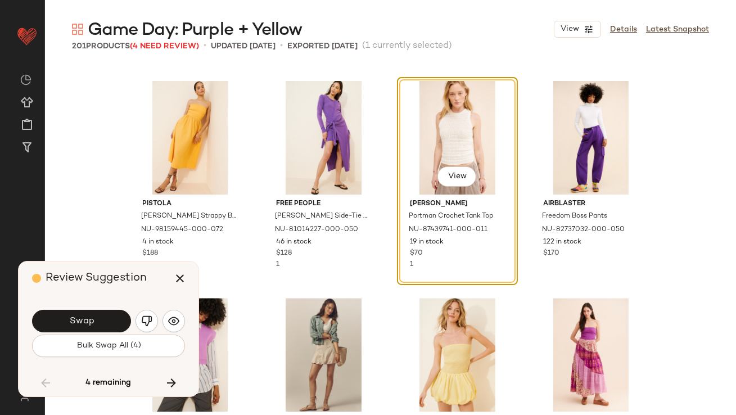
click at [154, 324] on button "button" at bounding box center [147, 321] width 23 height 23
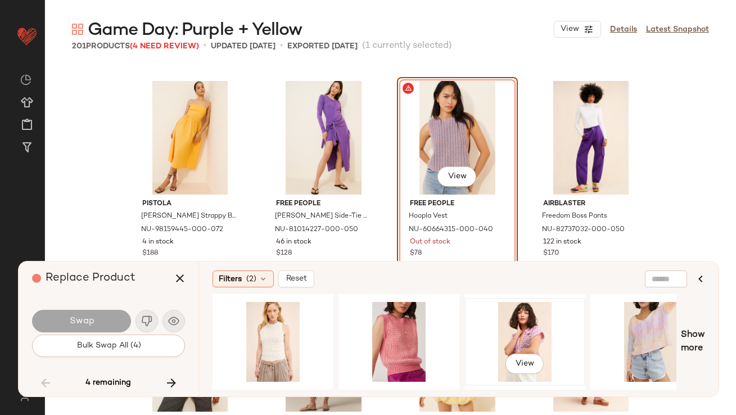
click at [555, 326] on div "View" at bounding box center [525, 342] width 113 height 80
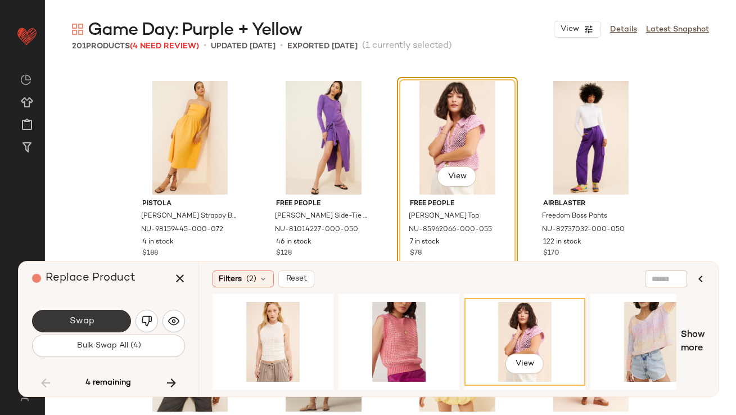
click at [109, 317] on button "Swap" at bounding box center [81, 321] width 99 height 23
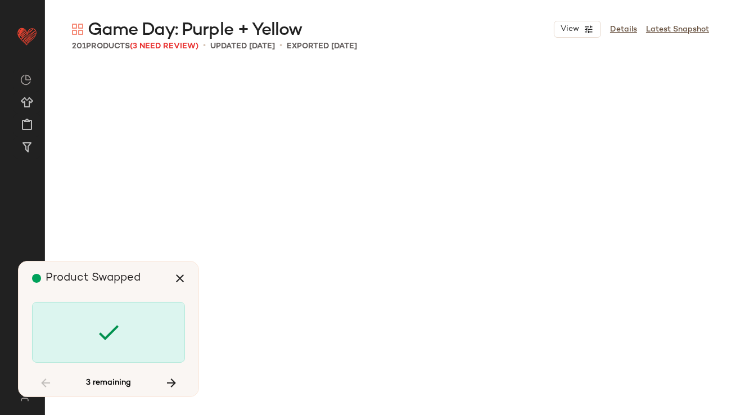
scroll to position [6515, 0]
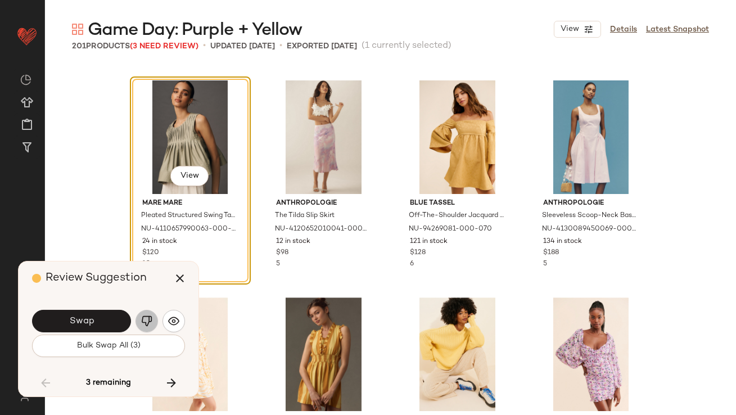
click at [144, 310] on button "button" at bounding box center [147, 321] width 23 height 23
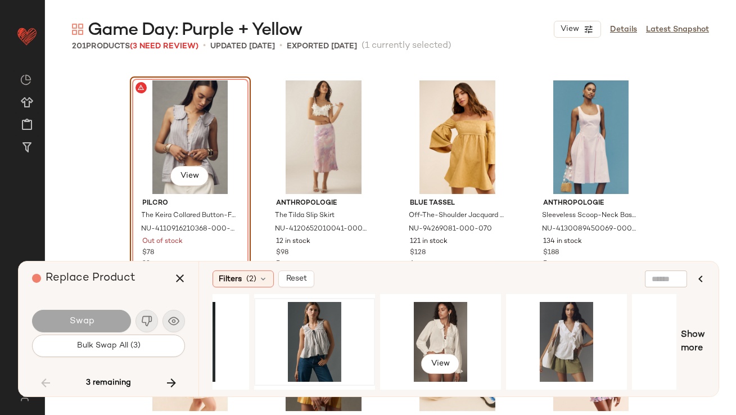
scroll to position [0, 101]
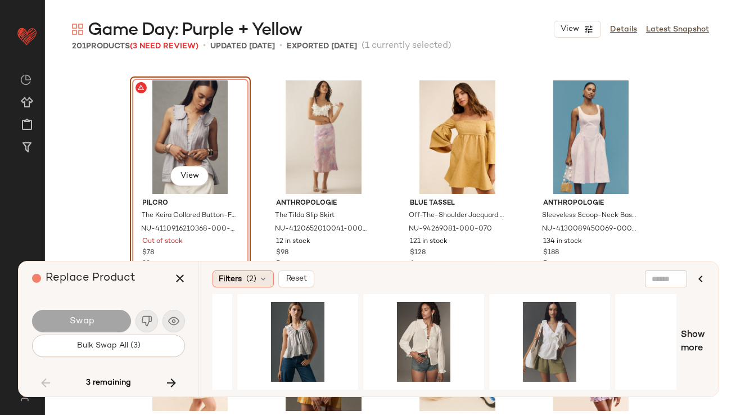
click at [267, 283] on icon at bounding box center [263, 279] width 9 height 9
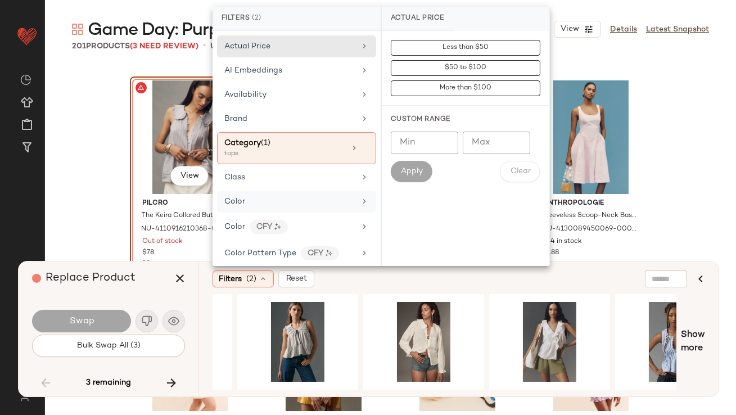
click at [281, 198] on div "Color" at bounding box center [289, 202] width 131 height 12
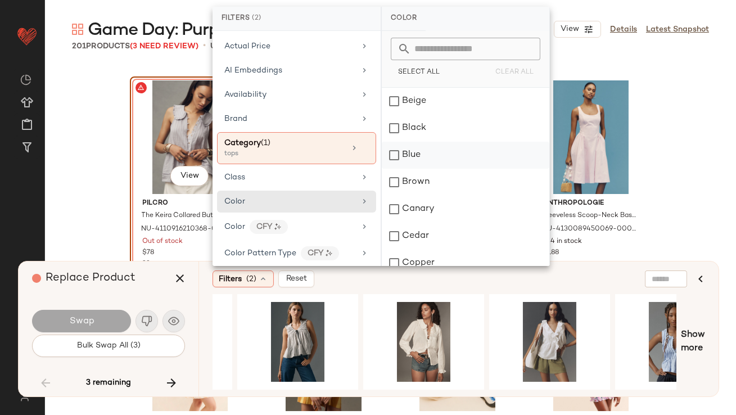
scroll to position [982, 0]
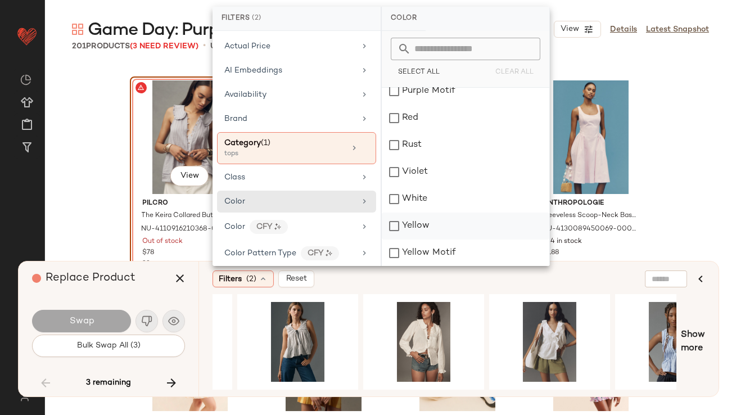
click at [411, 226] on div "Yellow" at bounding box center [466, 226] width 168 height 27
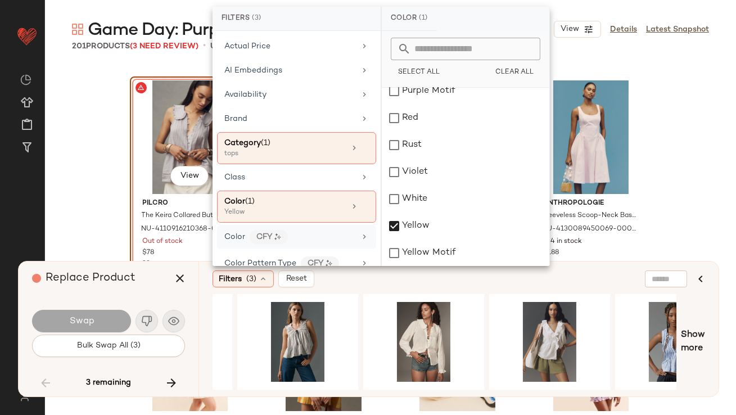
click at [317, 232] on div "Color CFY" at bounding box center [289, 237] width 131 height 14
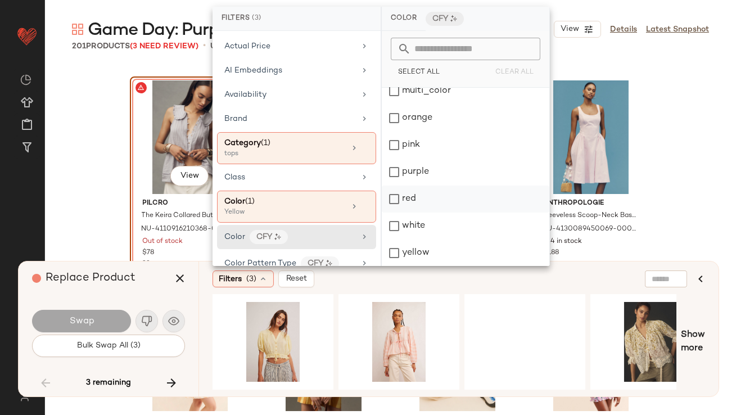
scroll to position [145, 0]
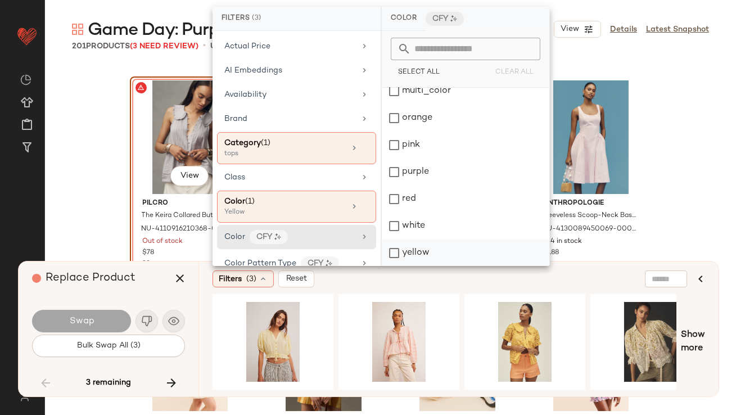
click at [394, 255] on div "yellow" at bounding box center [466, 253] width 168 height 27
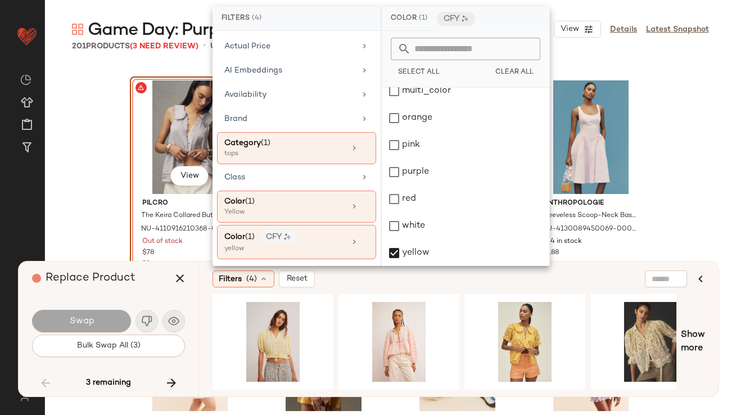
click at [176, 306] on div "Swap Bulk Swap All (3)" at bounding box center [108, 332] width 153 height 61
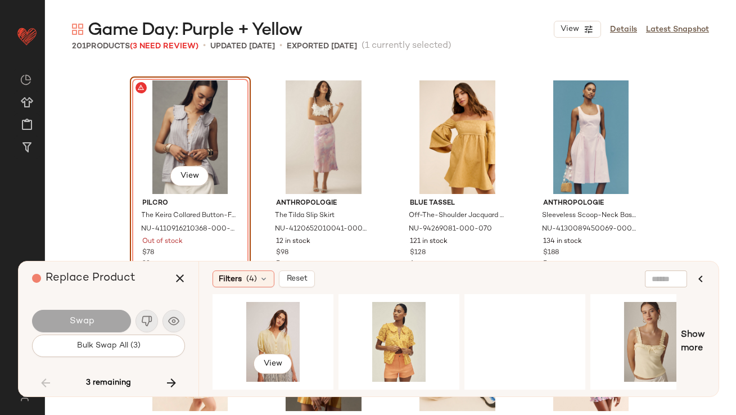
click at [260, 316] on div "View" at bounding box center [273, 342] width 113 height 80
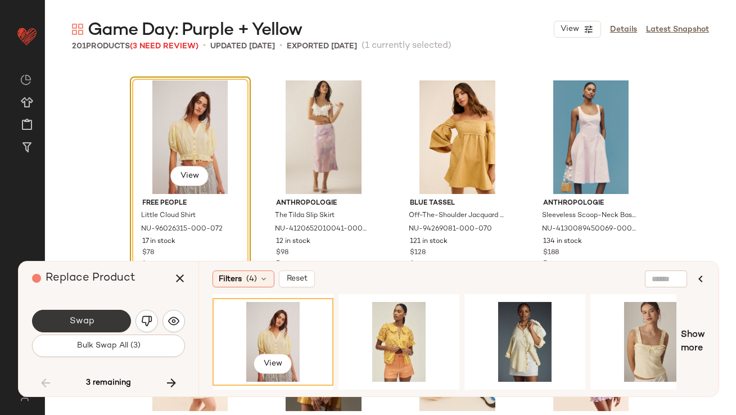
click at [96, 320] on button "Swap" at bounding box center [81, 321] width 99 height 23
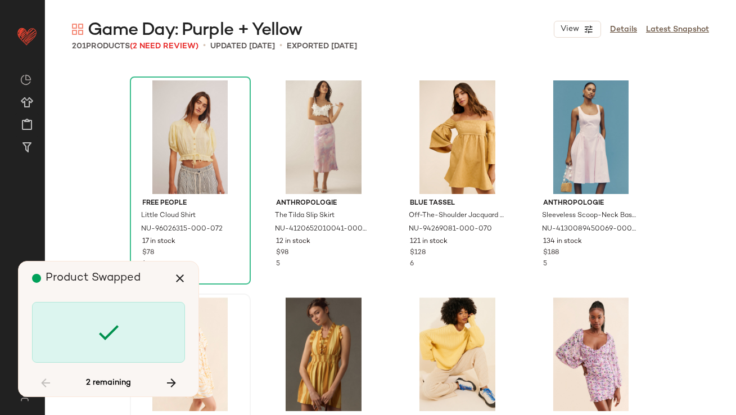
scroll to position [9773, 0]
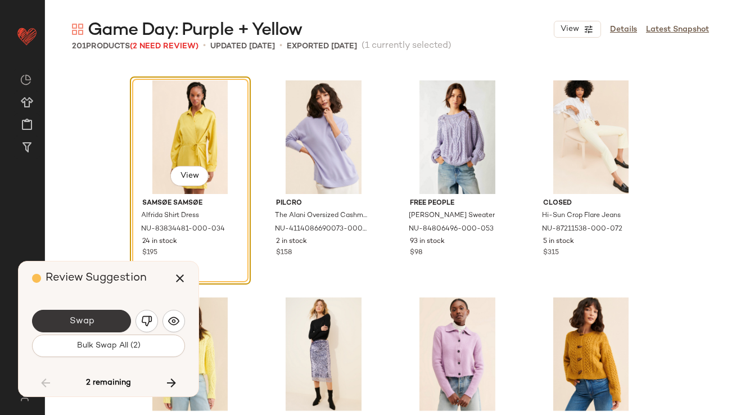
click at [69, 318] on span "Swap" at bounding box center [81, 321] width 25 height 11
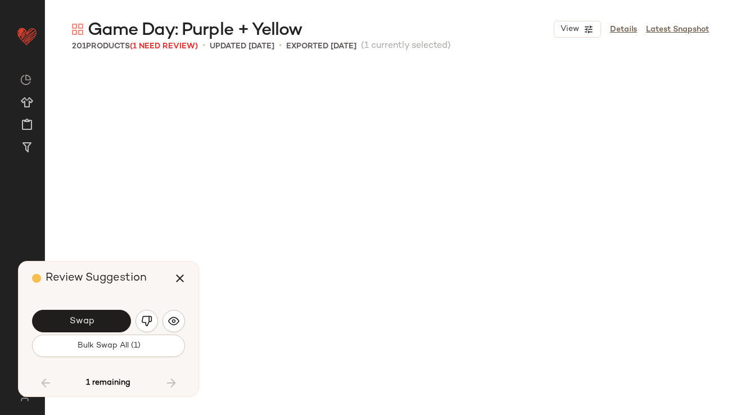
scroll to position [10424, 0]
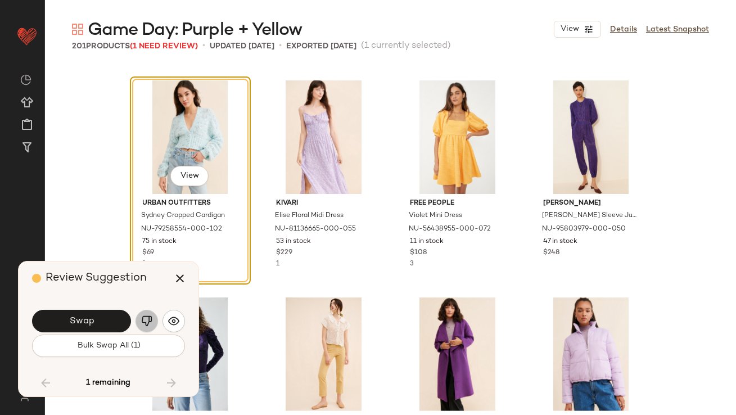
click at [151, 315] on button "button" at bounding box center [147, 321] width 23 height 23
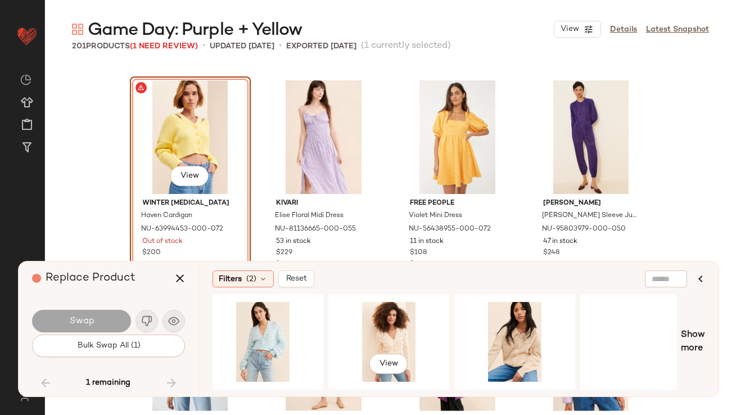
scroll to position [0, 262]
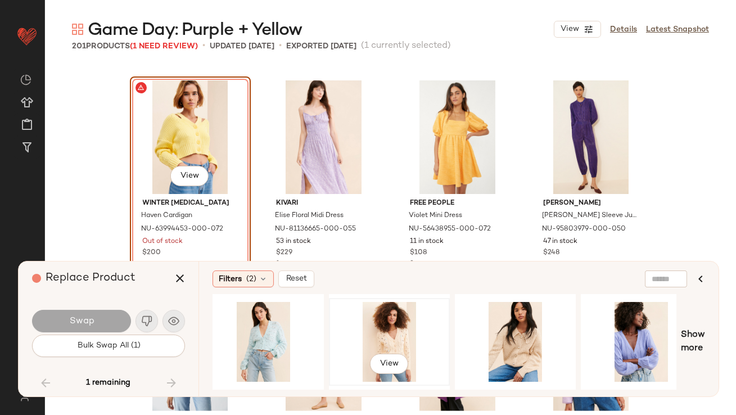
click at [399, 330] on div "View" at bounding box center [389, 342] width 113 height 80
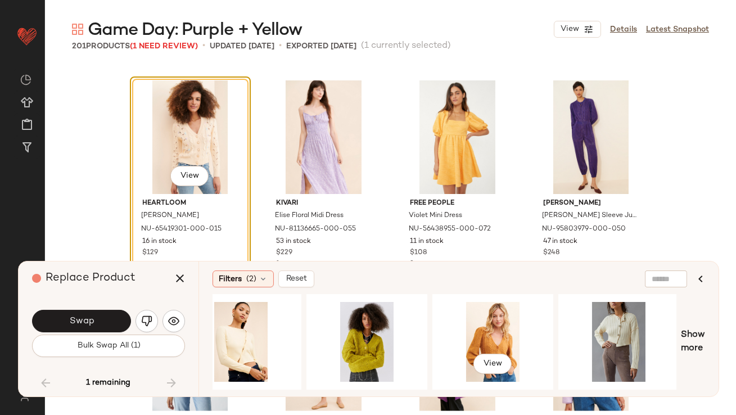
scroll to position [0, 789]
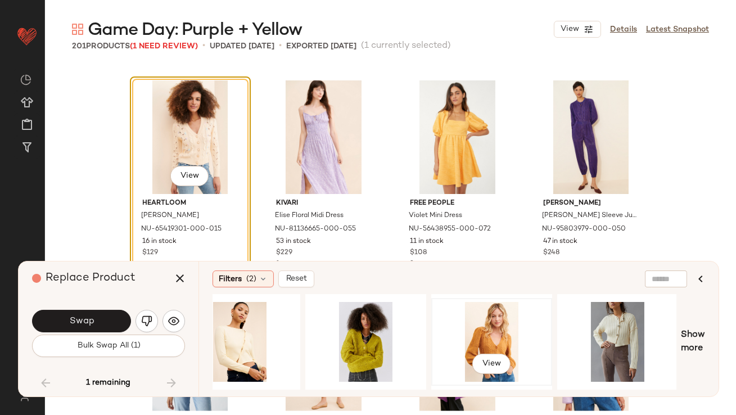
click at [496, 329] on div "View" at bounding box center [491, 342] width 113 height 80
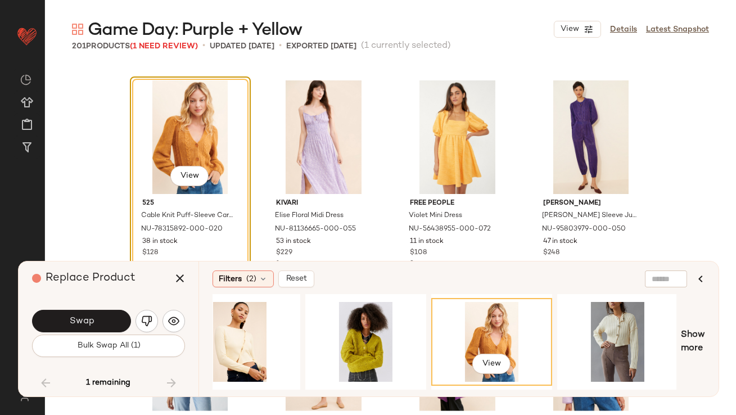
click at [122, 331] on button "Swap" at bounding box center [81, 321] width 99 height 23
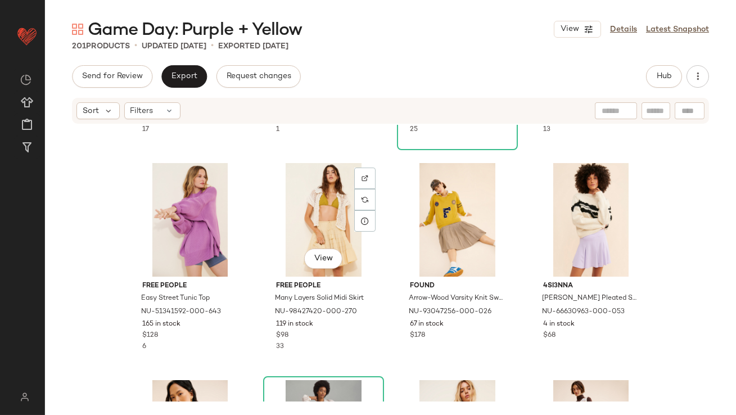
scroll to position [2172, 0]
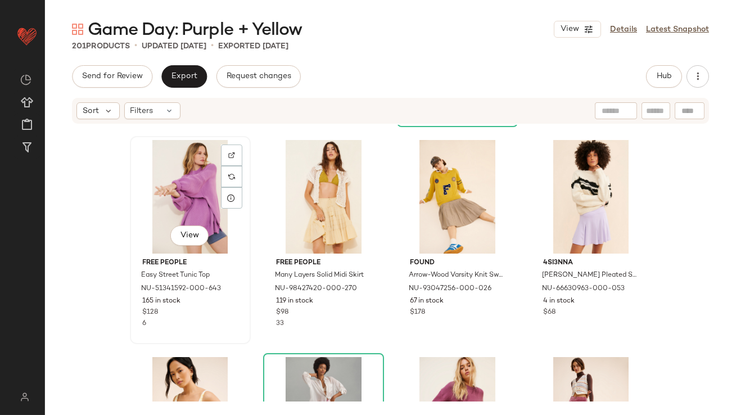
click at [186, 179] on div "View" at bounding box center [190, 197] width 113 height 114
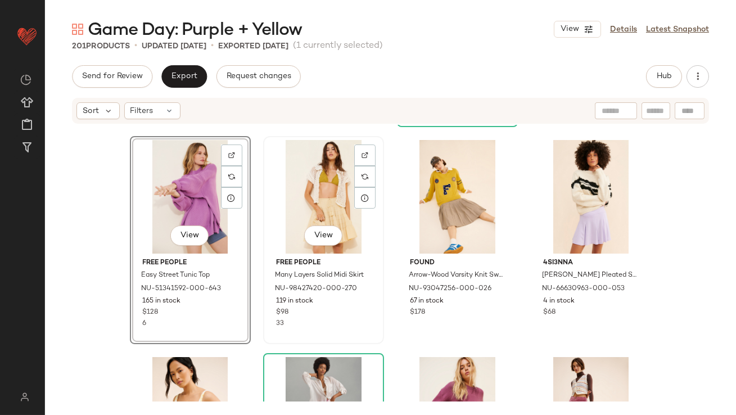
click at [304, 185] on div "View" at bounding box center [323, 197] width 113 height 114
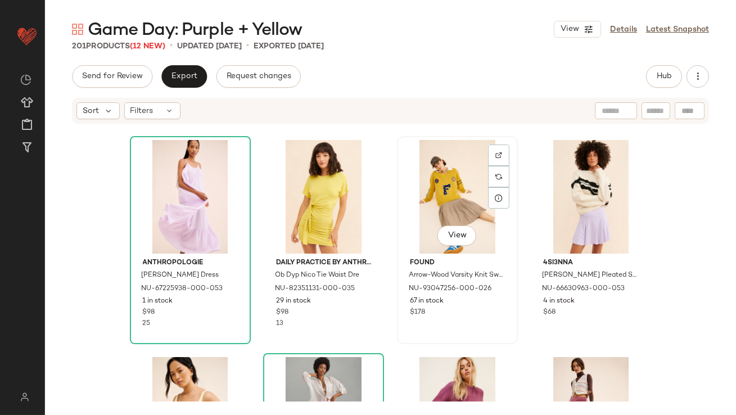
click at [421, 205] on div "View" at bounding box center [457, 197] width 113 height 114
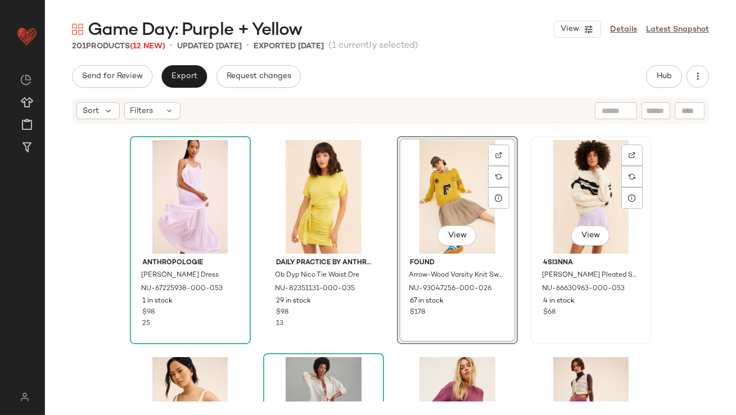
click at [556, 205] on div "View" at bounding box center [590, 197] width 113 height 114
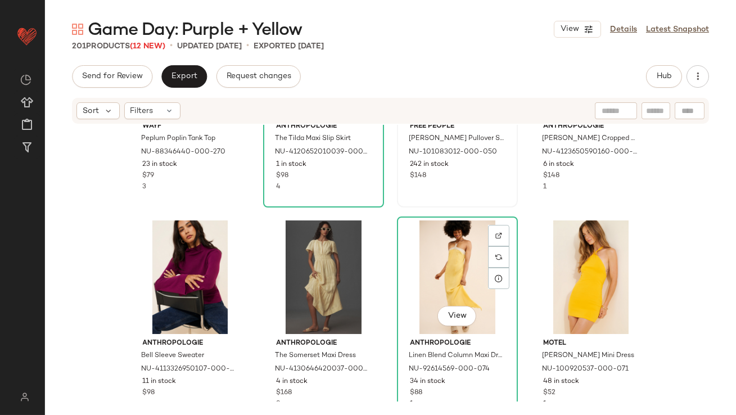
scroll to position [2528, 0]
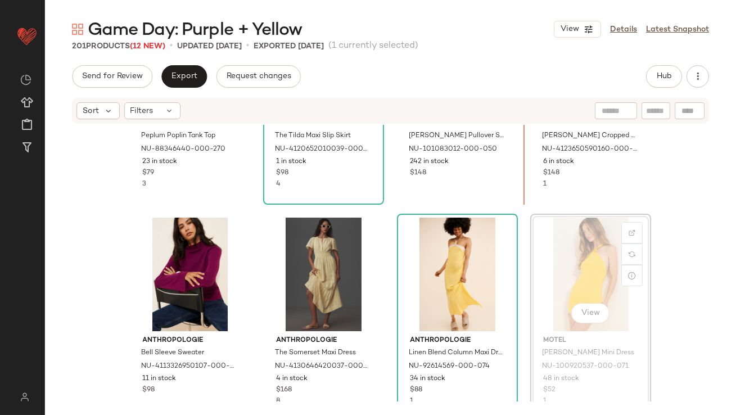
scroll to position [2519, 0]
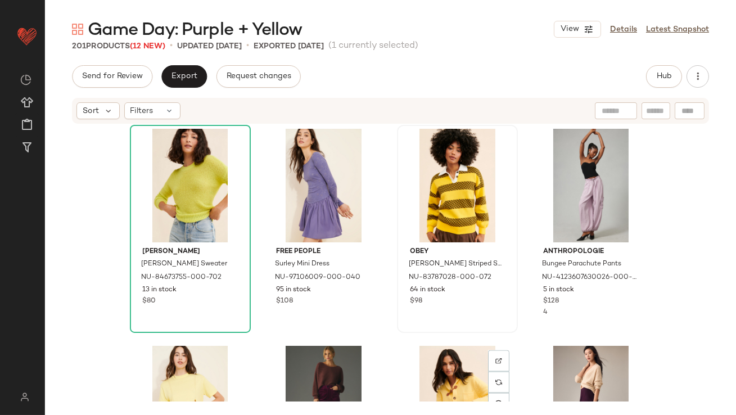
scroll to position [3261, 0]
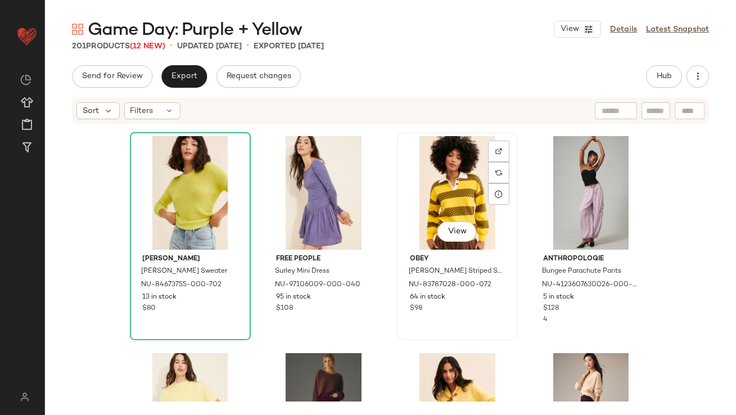
click at [445, 193] on div "View" at bounding box center [457, 193] width 113 height 114
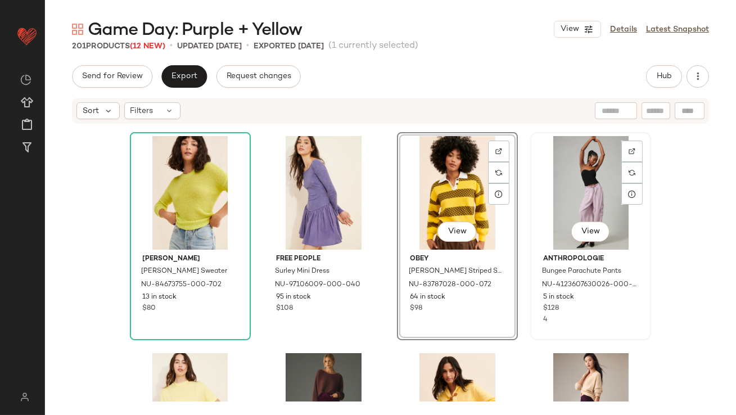
click at [585, 209] on div "View" at bounding box center [590, 193] width 113 height 114
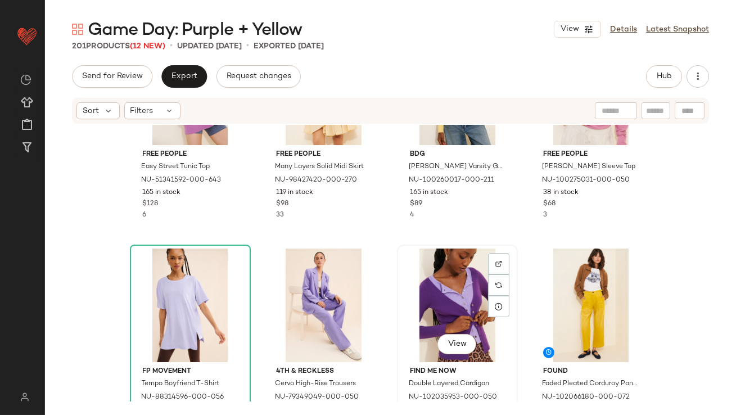
scroll to position [335, 0]
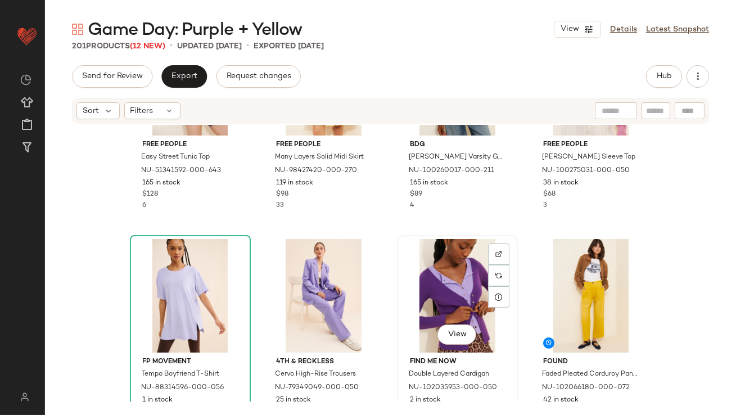
click at [449, 290] on div "View" at bounding box center [457, 296] width 113 height 114
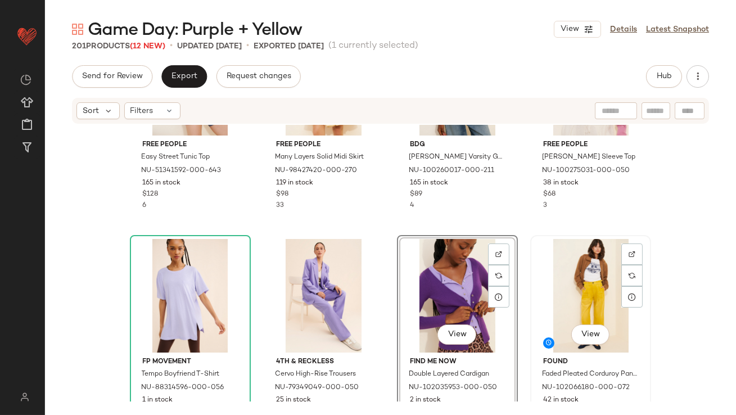
click at [542, 290] on div "View" at bounding box center [590, 296] width 113 height 114
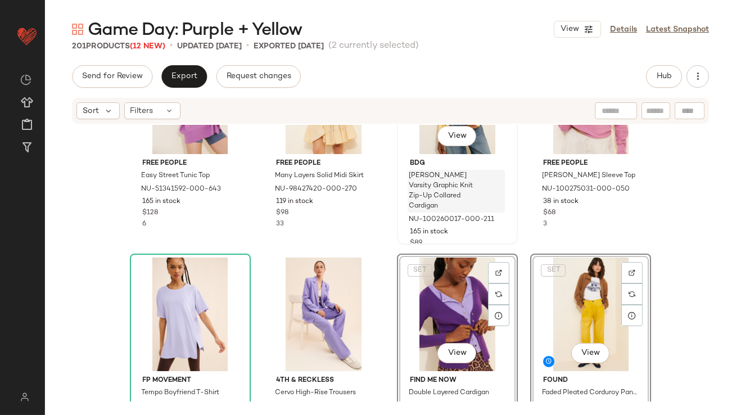
scroll to position [317, 0]
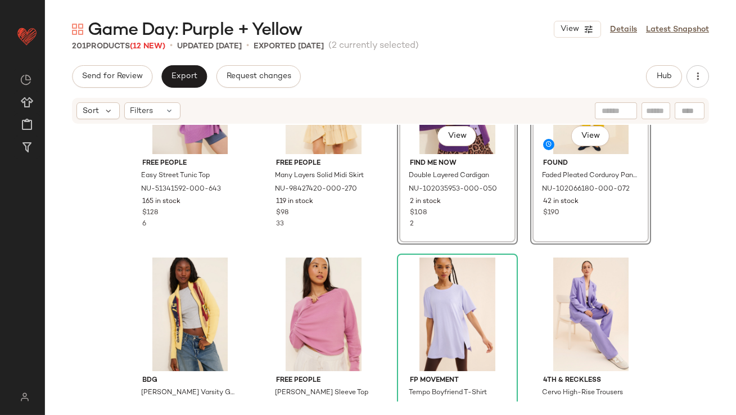
click at [397, 239] on div "SET View Find Me Now Double Layered Cardigan NU-102035953-000-050 2 in stock $1…" at bounding box center [457, 141] width 121 height 208
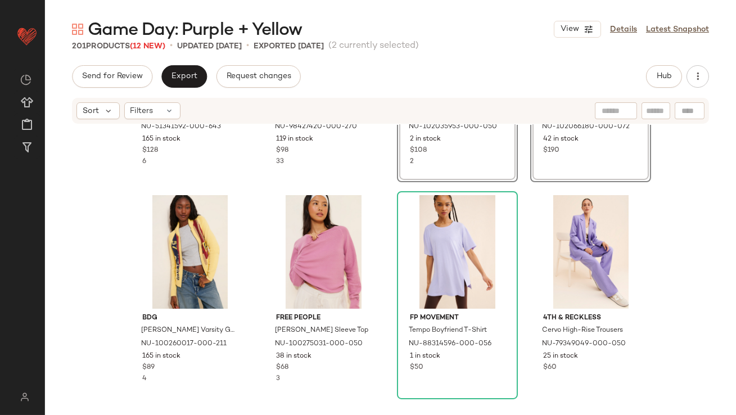
click at [384, 308] on div "Free People Easy Street Tunic Top NU-51341592-000-643 165 in stock $128 6 Free …" at bounding box center [390, 263] width 691 height 277
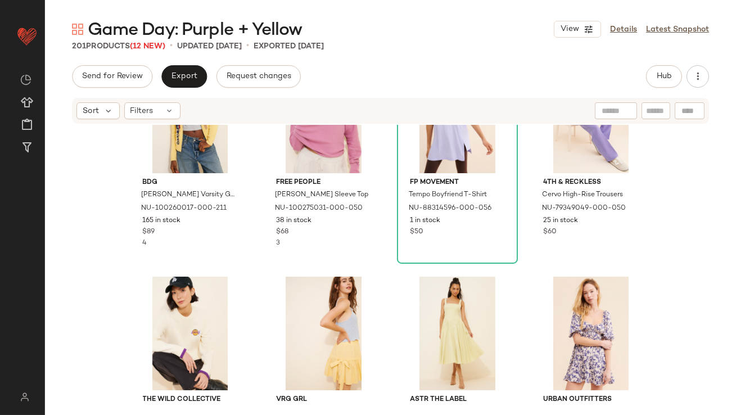
scroll to position [543, 0]
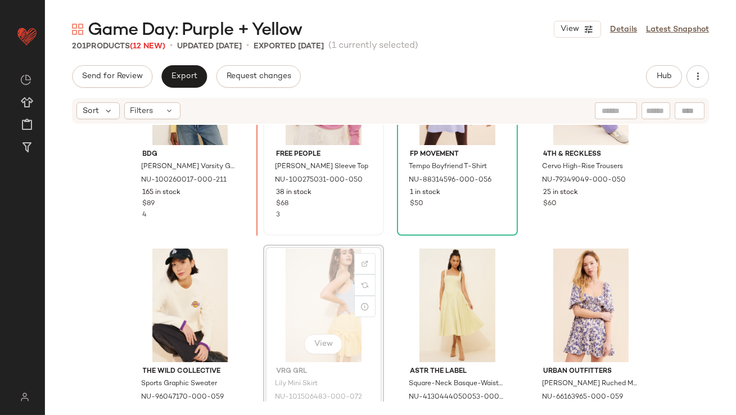
scroll to position [543, 0]
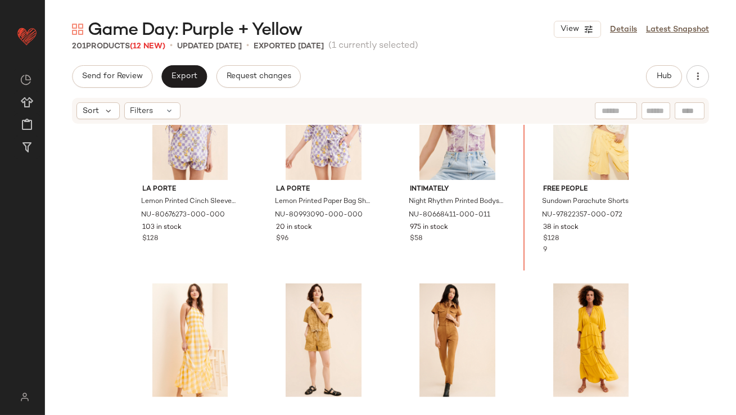
scroll to position [900, 0]
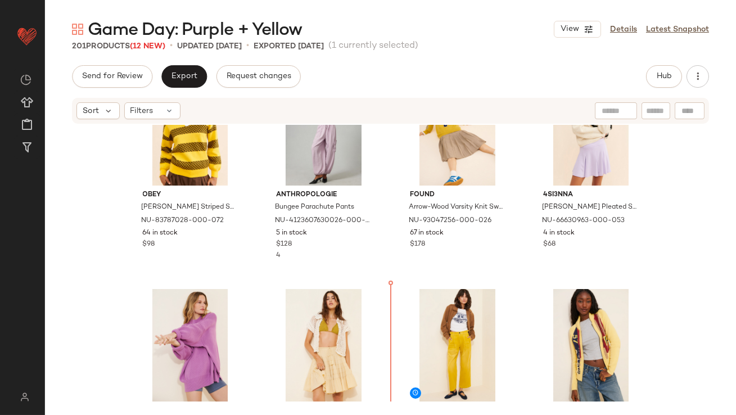
scroll to position [102, 0]
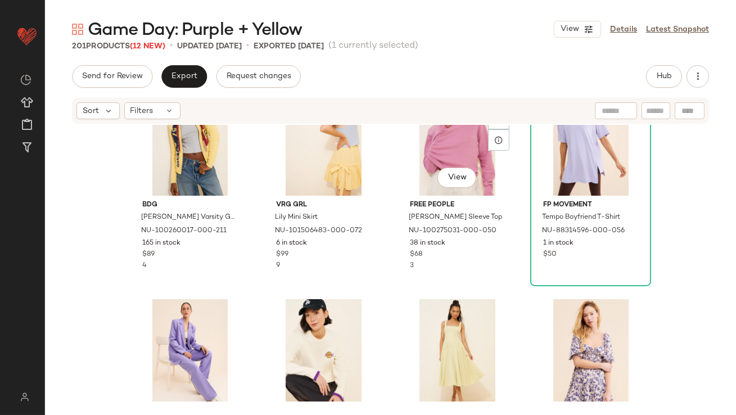
scroll to position [533, 0]
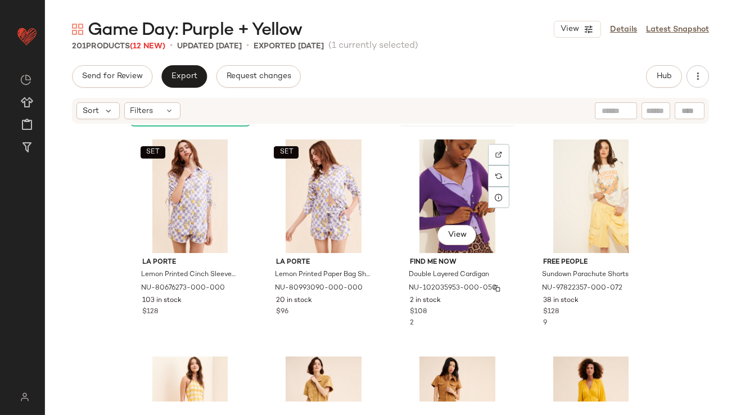
scroll to position [870, 0]
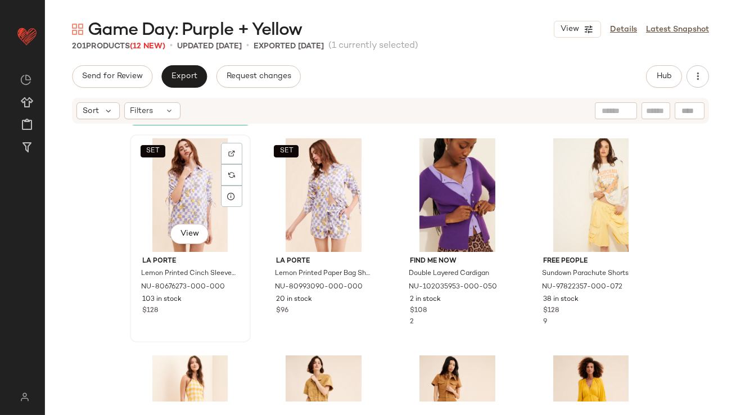
click at [193, 200] on div "SET View" at bounding box center [190, 195] width 113 height 114
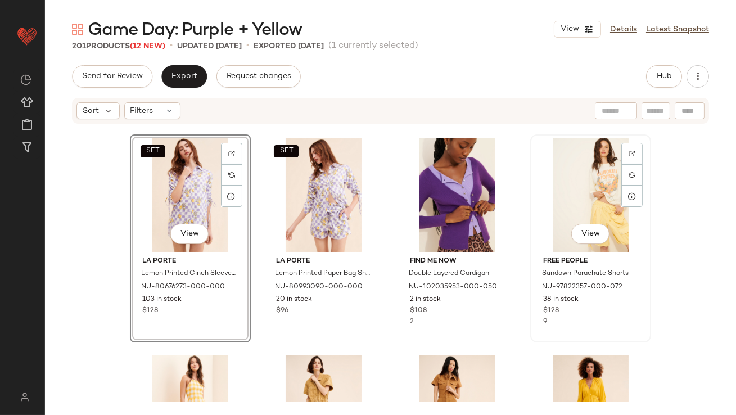
click at [579, 212] on div "View" at bounding box center [590, 195] width 113 height 114
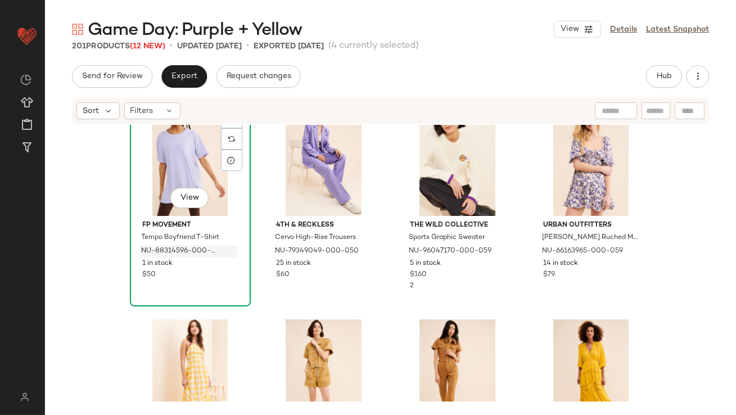
scroll to position [894, 0]
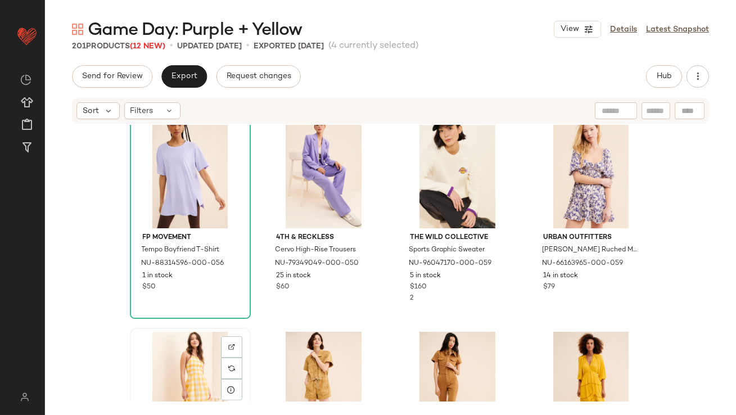
drag, startPoint x: 190, startPoint y: 358, endPoint x: 200, endPoint y: 358, distance: 10.1
click at [190, 358] on div "View" at bounding box center [190, 389] width 113 height 114
click at [294, 358] on div "View" at bounding box center [323, 389] width 113 height 114
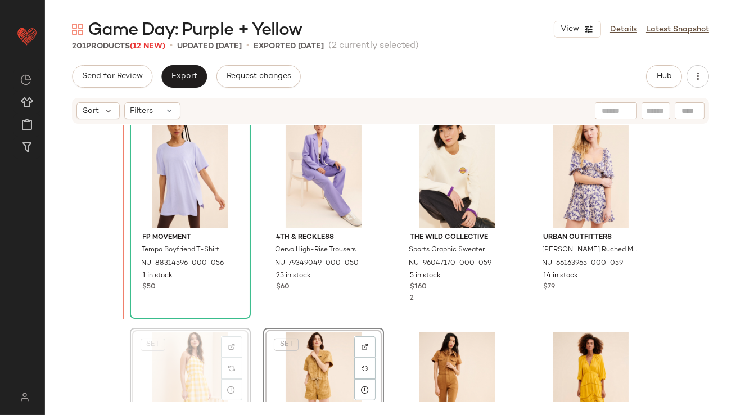
scroll to position [895, 0]
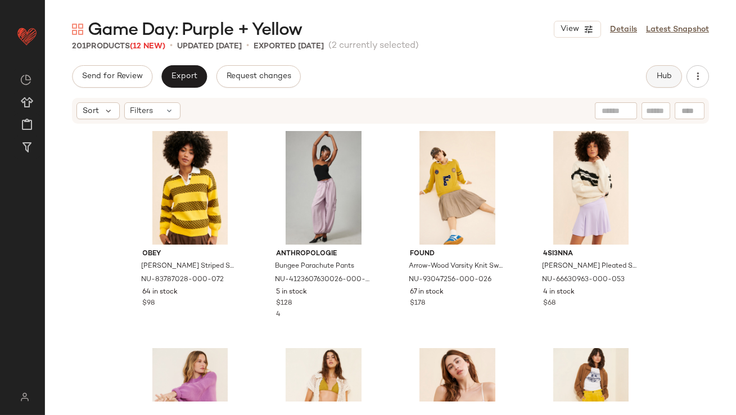
click at [654, 79] on button "Hub" at bounding box center [664, 76] width 36 height 23
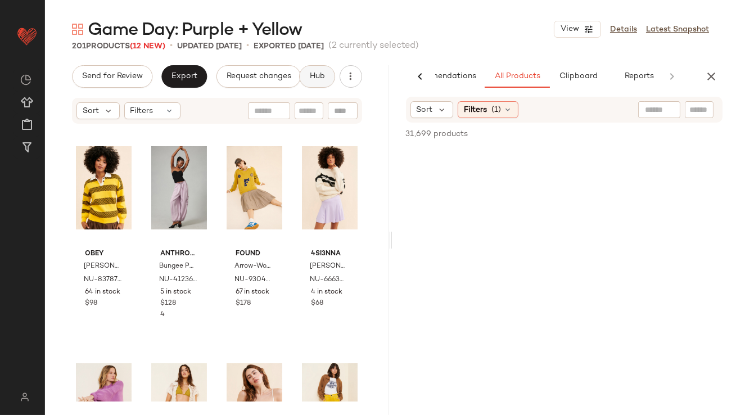
scroll to position [0, 63]
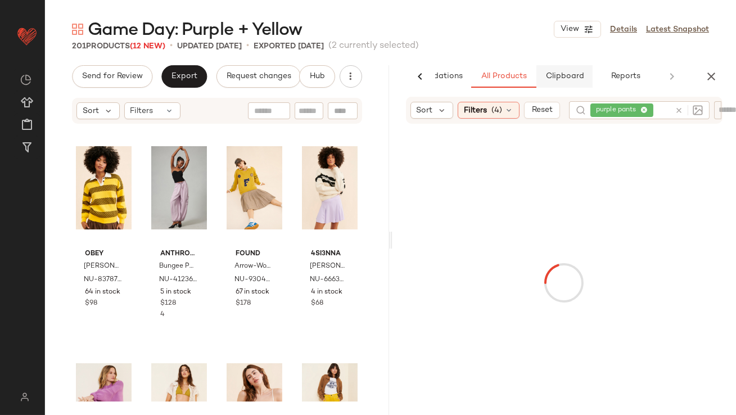
click at [564, 72] on span "Clipboard" at bounding box center [564, 76] width 39 height 9
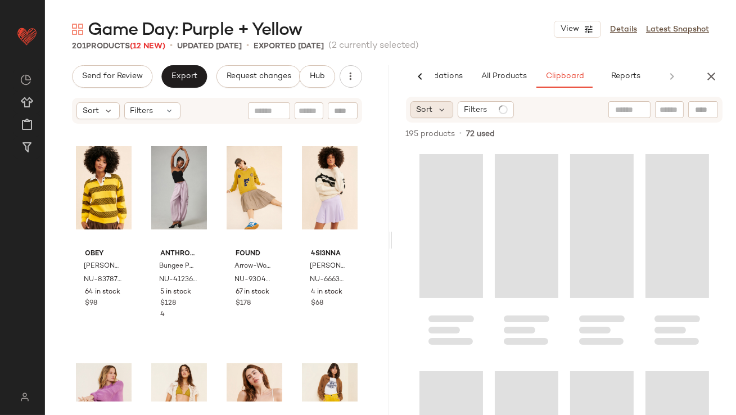
click at [452, 101] on div "Sort Filters" at bounding box center [463, 109] width 104 height 17
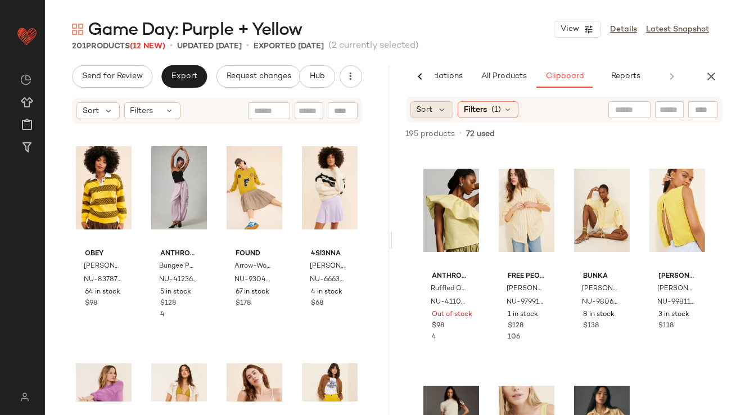
click at [441, 102] on div "Sort" at bounding box center [432, 109] width 43 height 17
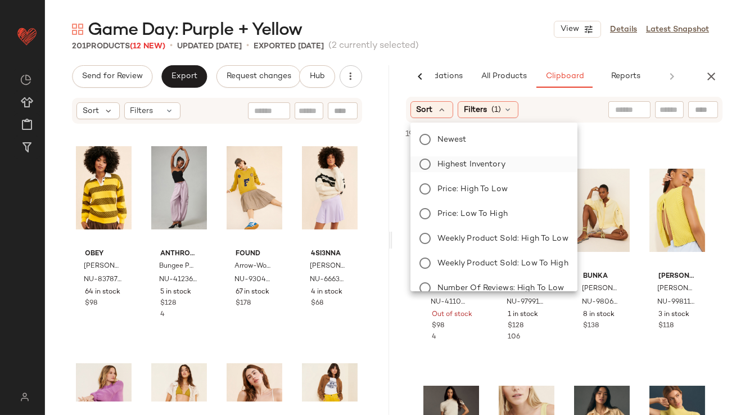
click at [435, 157] on label "Highest Inventory" at bounding box center [501, 164] width 136 height 16
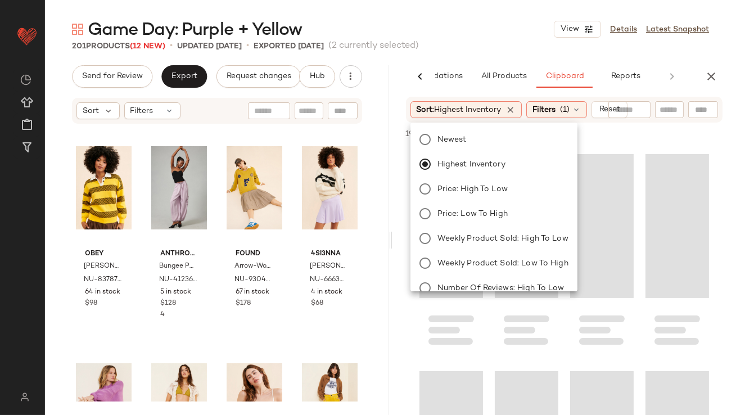
click at [474, 20] on div "Game Day: Purple + Yellow View Details Latest Snapshot" at bounding box center [390, 29] width 691 height 23
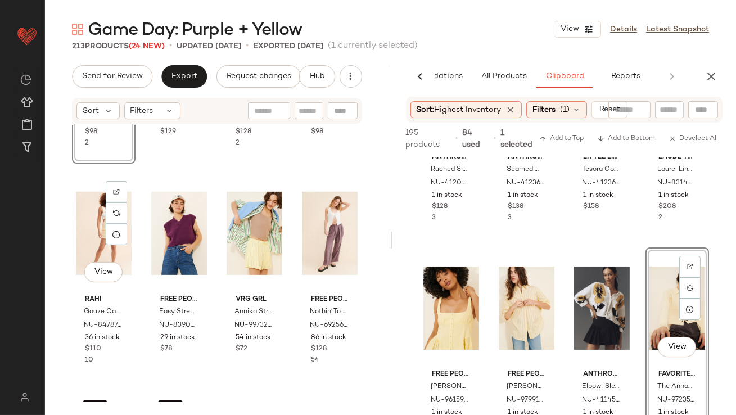
scroll to position [1049, 0]
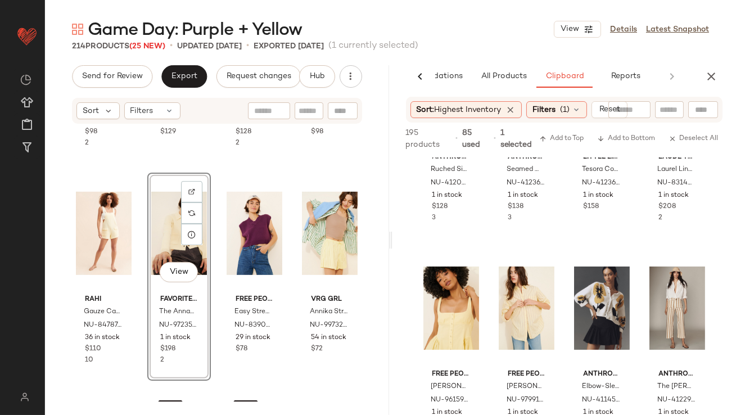
click at [176, 253] on div "View" at bounding box center [179, 234] width 56 height 114
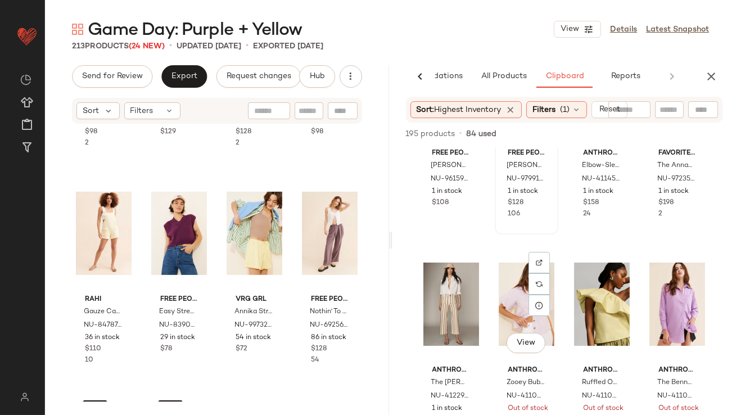
scroll to position [2523, 0]
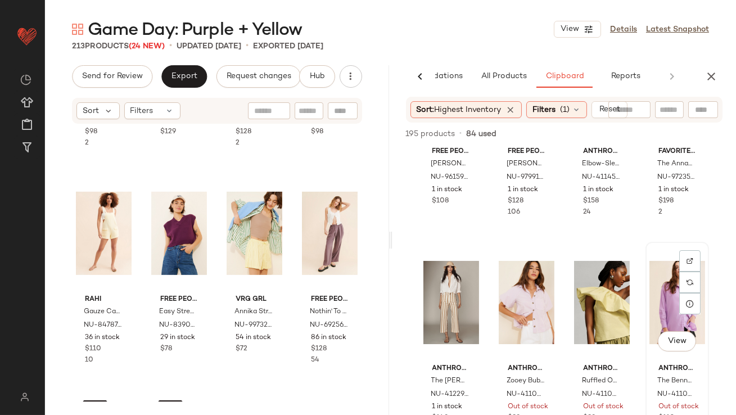
click at [650, 283] on div "View" at bounding box center [678, 303] width 56 height 114
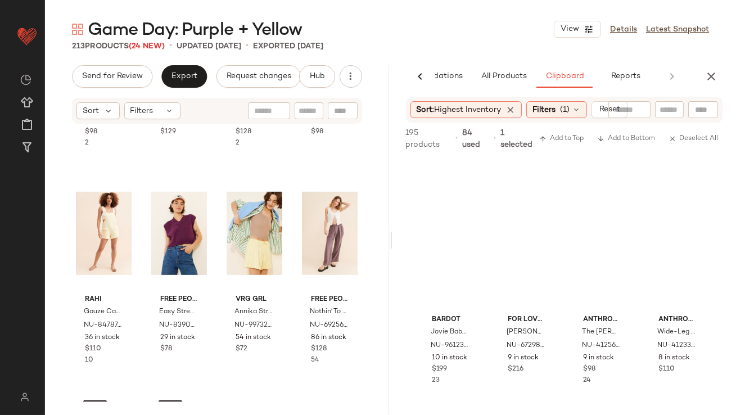
scroll to position [0, 0]
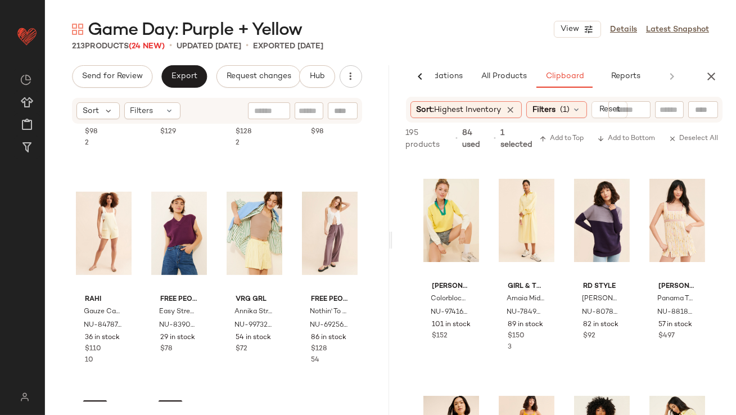
click at [501, 89] on div "AI Recommendations All Products Clipboard Reports Sort Filters (4) Reset purple…" at bounding box center [565, 240] width 344 height 350
click at [496, 74] on span "All Products" at bounding box center [503, 76] width 46 height 9
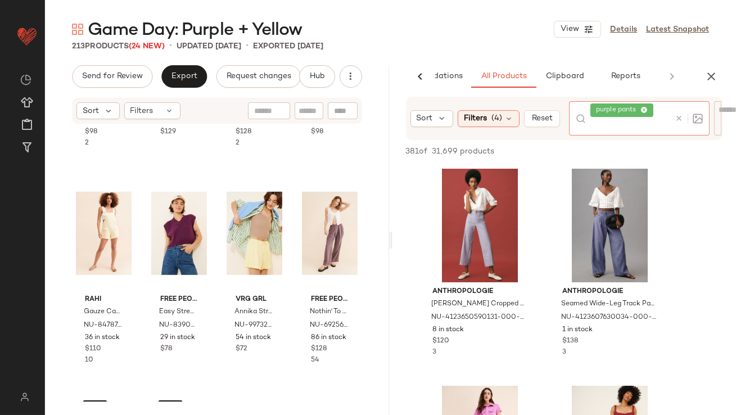
click at [646, 110] on icon at bounding box center [644, 110] width 7 height 7
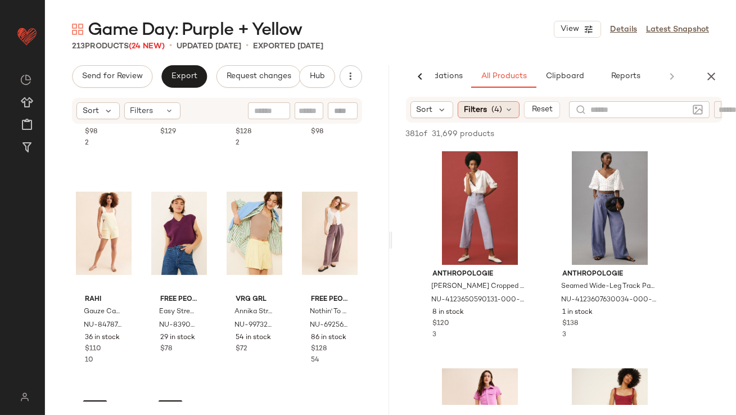
click at [510, 110] on icon at bounding box center [509, 109] width 9 height 9
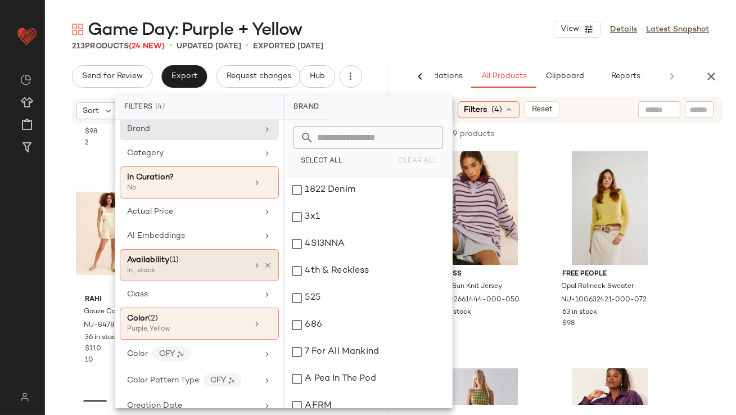
scroll to position [7, 0]
click at [406, 60] on div "Game Day: Purple + Yellow View Details Latest Snapshot 213 Products (24 New) • …" at bounding box center [390, 216] width 691 height 397
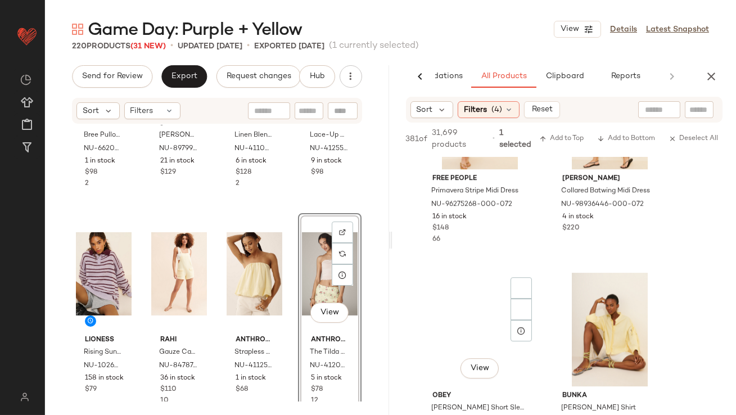
scroll to position [6947, 0]
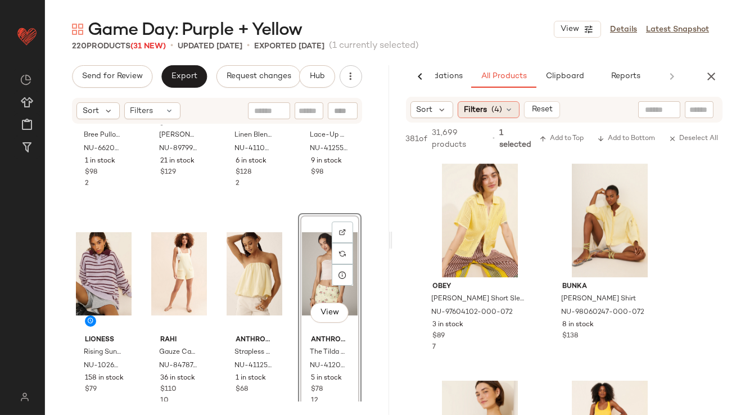
click at [511, 113] on icon at bounding box center [509, 109] width 9 height 9
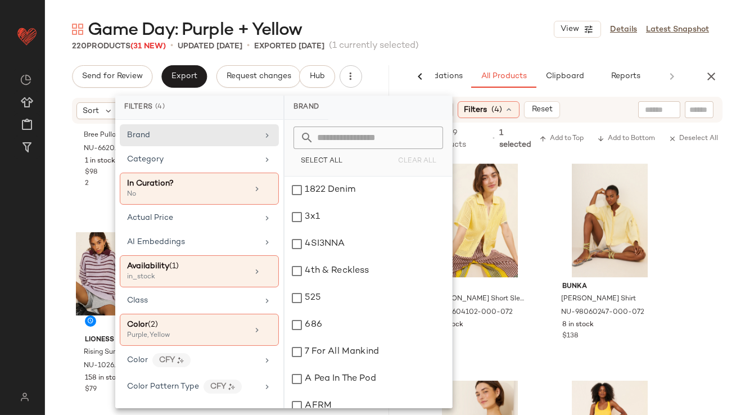
scroll to position [17, 0]
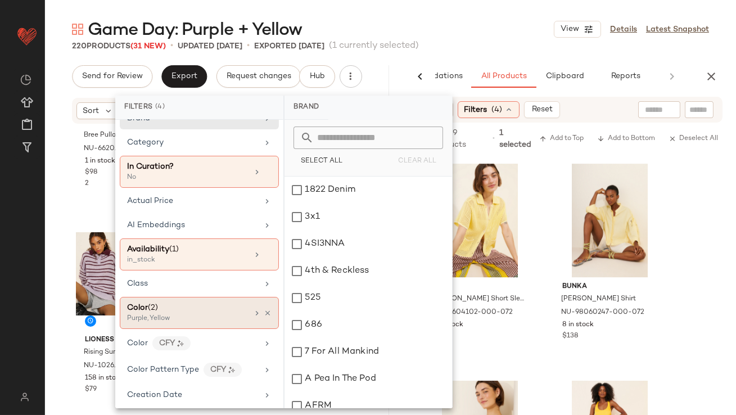
click at [242, 306] on div "Color (2)" at bounding box center [187, 308] width 121 height 12
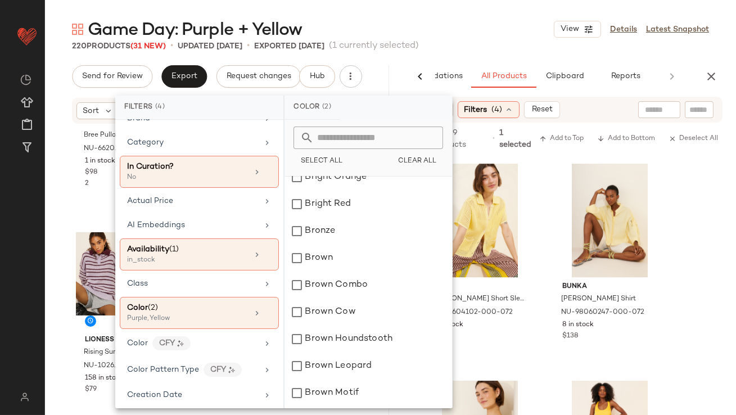
scroll to position [949, 0]
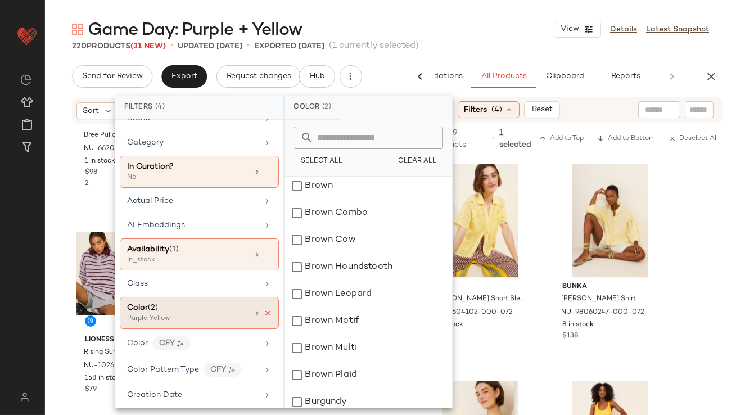
click at [264, 311] on icon at bounding box center [268, 313] width 8 height 8
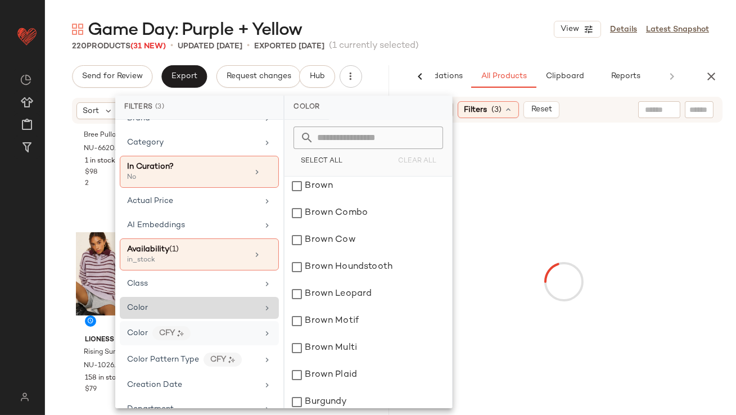
click at [233, 333] on div "Color CFY" at bounding box center [192, 333] width 131 height 14
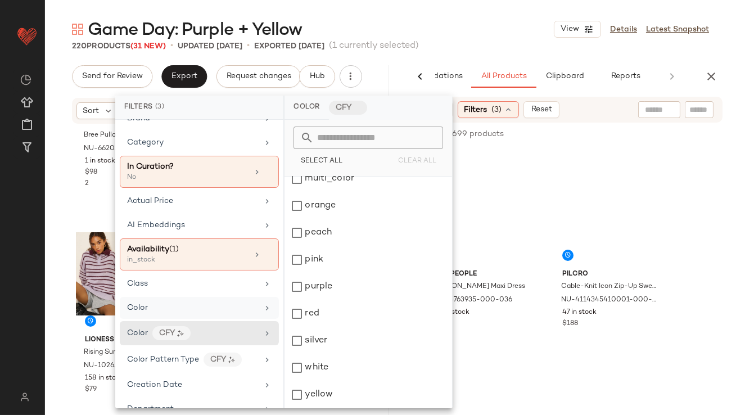
scroll to position [281, 0]
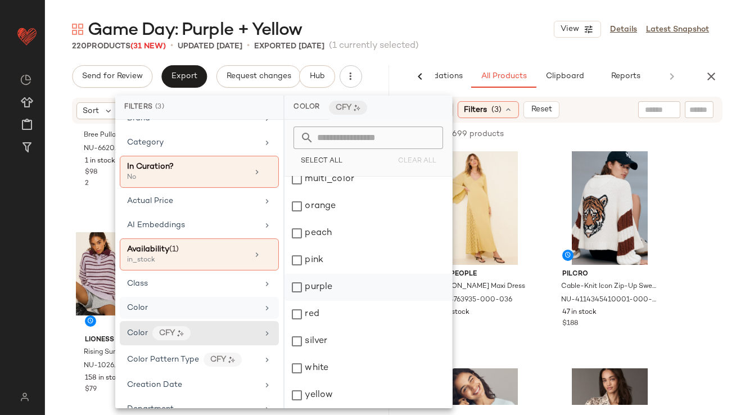
click at [307, 282] on div "purple" at bounding box center [369, 287] width 168 height 27
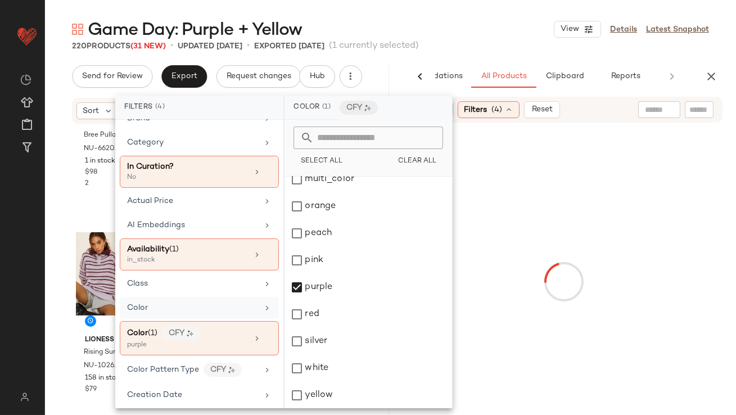
click at [473, 39] on div "Game Day: Purple + Yellow View Details Latest Snapshot" at bounding box center [390, 29] width 691 height 23
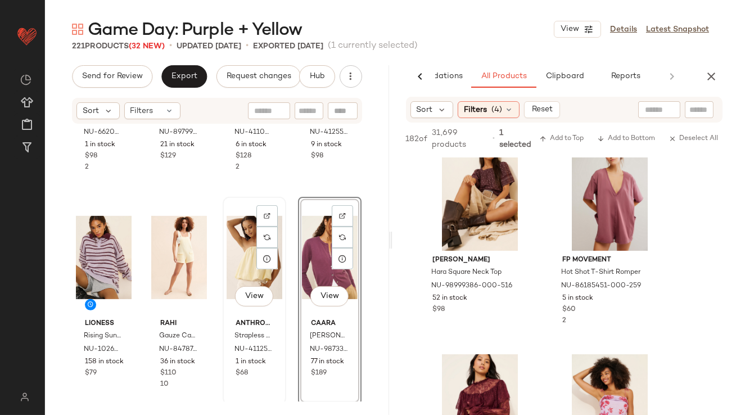
scroll to position [1044, 0]
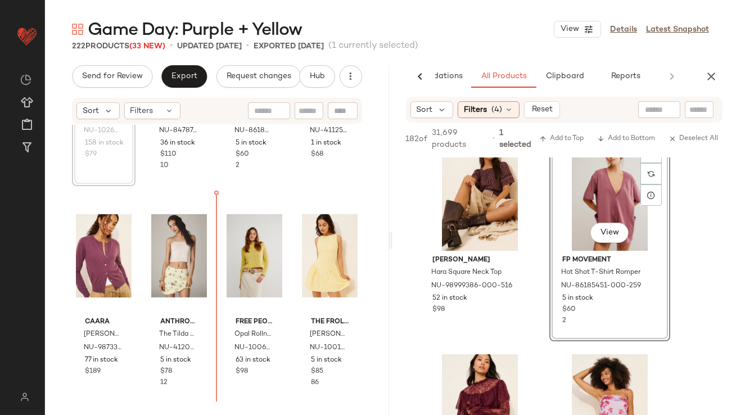
scroll to position [1245, 0]
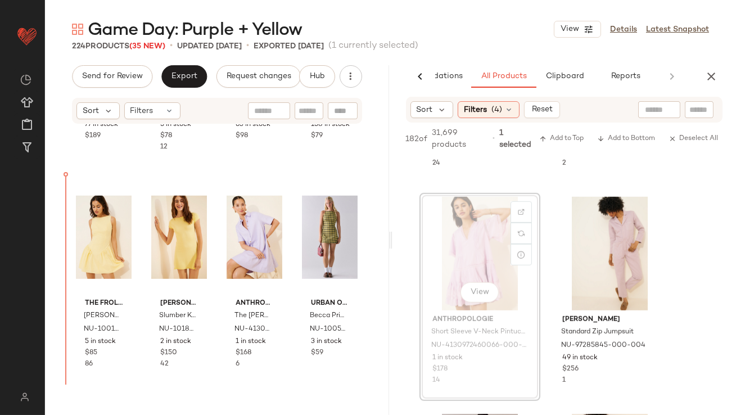
scroll to position [1480, 0]
drag, startPoint x: 440, startPoint y: 244, endPoint x: 416, endPoint y: 249, distance: 24.1
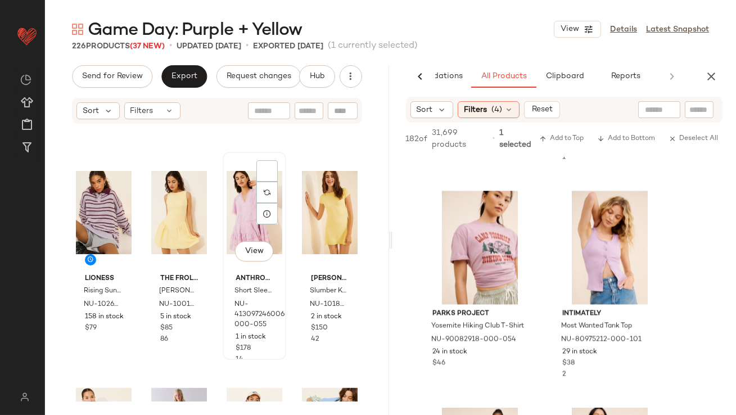
scroll to position [1500, 0]
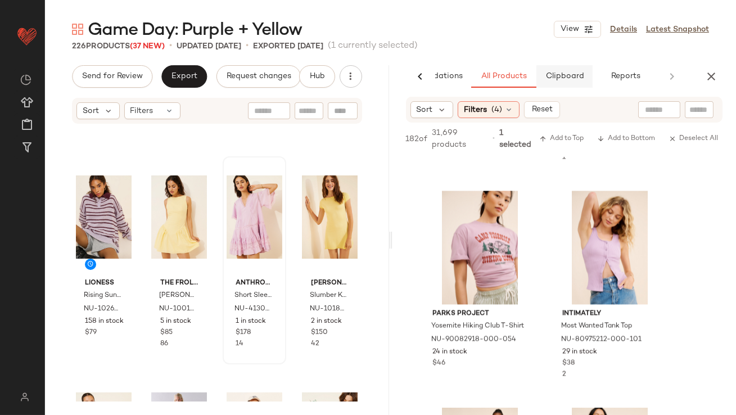
click at [562, 68] on button "Clipboard" at bounding box center [565, 76] width 56 height 23
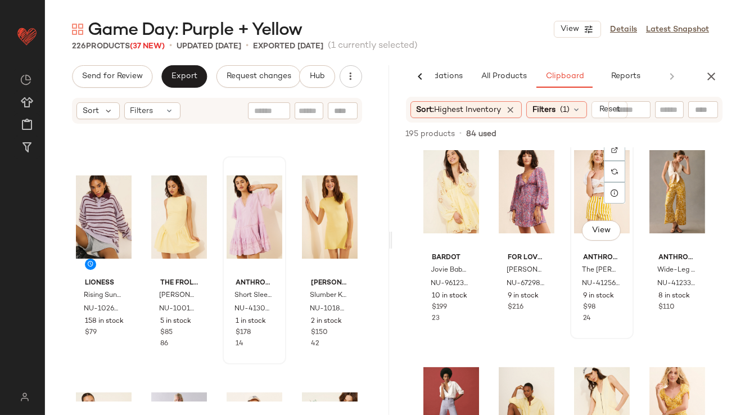
scroll to position [679, 0]
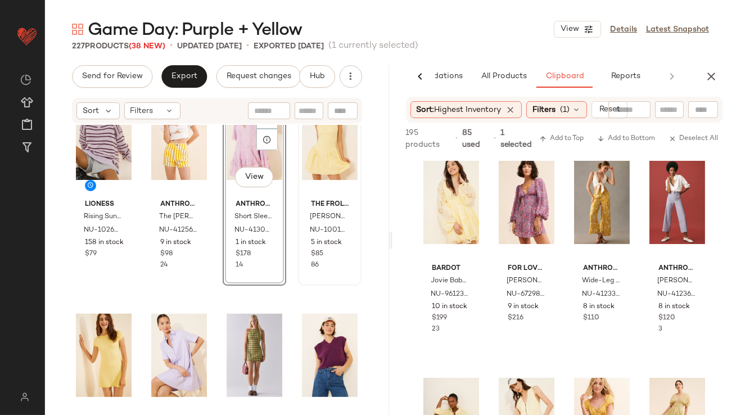
scroll to position [1580, 0]
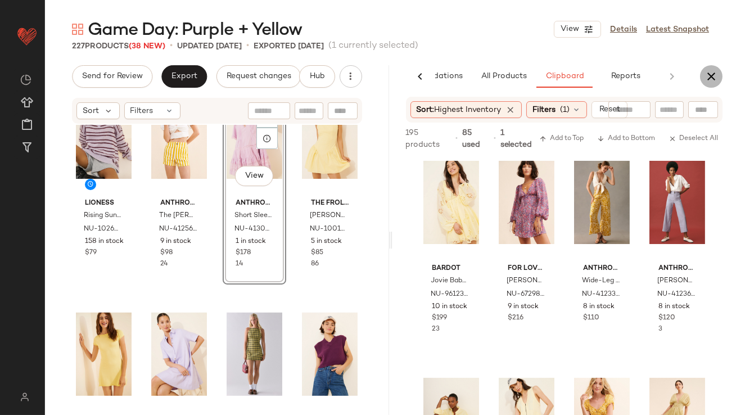
click at [711, 79] on icon "button" at bounding box center [712, 77] width 14 height 14
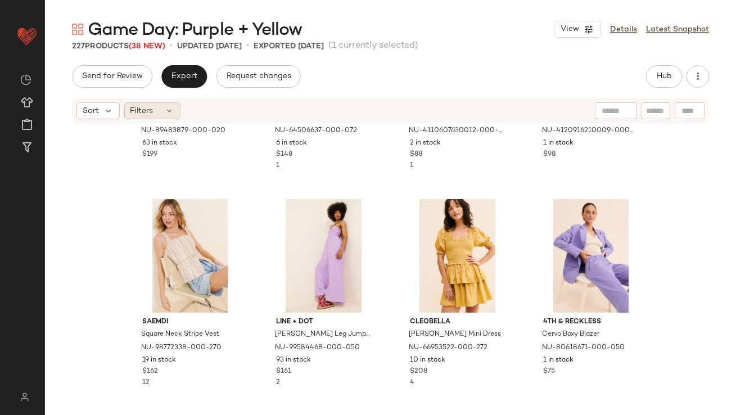
scroll to position [2784, 0]
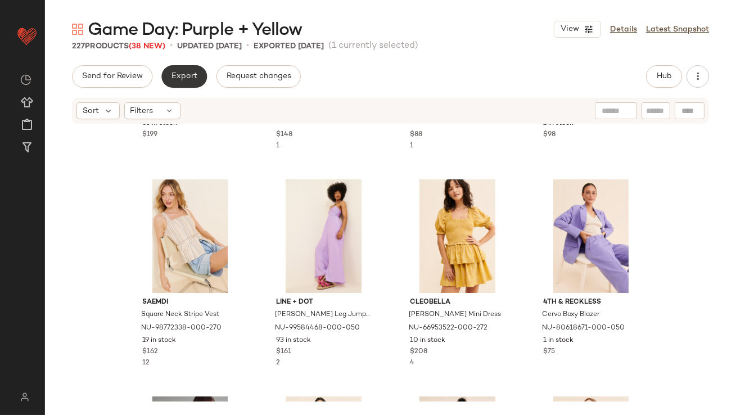
click at [181, 80] on span "Export" at bounding box center [184, 76] width 26 height 9
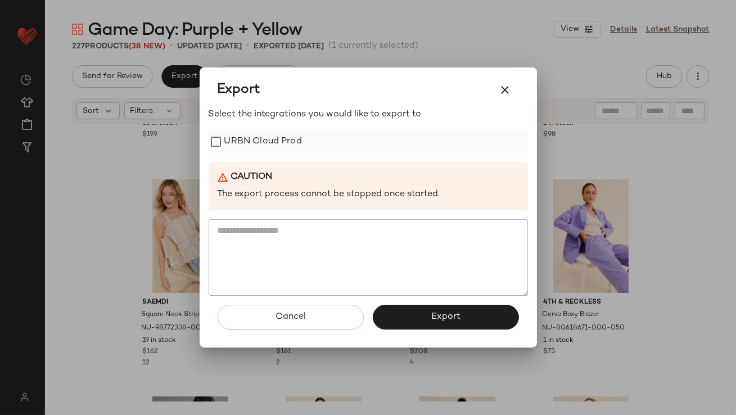
click at [227, 146] on label "URBN Cloud Prod" at bounding box center [263, 142] width 78 height 23
click at [420, 309] on button "Export" at bounding box center [446, 317] width 146 height 25
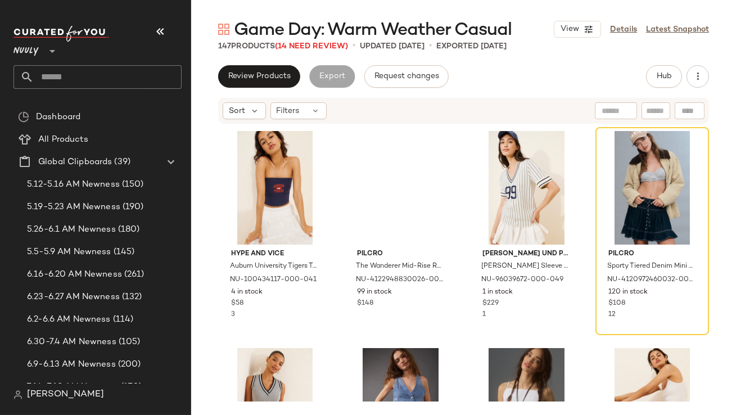
click at [169, 36] on button "button" at bounding box center [160, 31] width 27 height 27
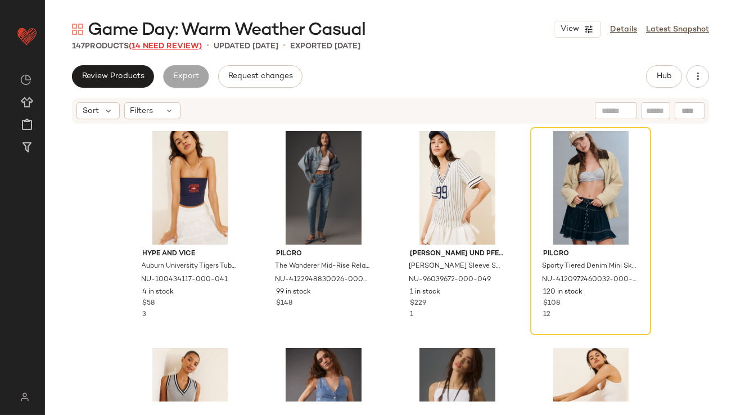
click at [182, 47] on span "(14 Need Review)" at bounding box center [165, 46] width 73 height 8
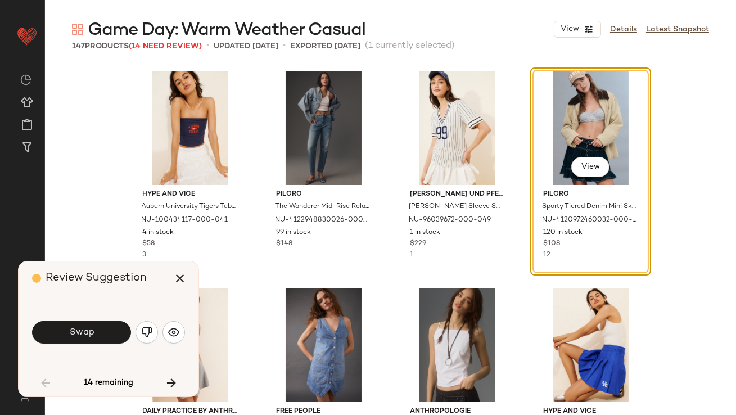
click at [98, 329] on button "Swap" at bounding box center [81, 332] width 99 height 23
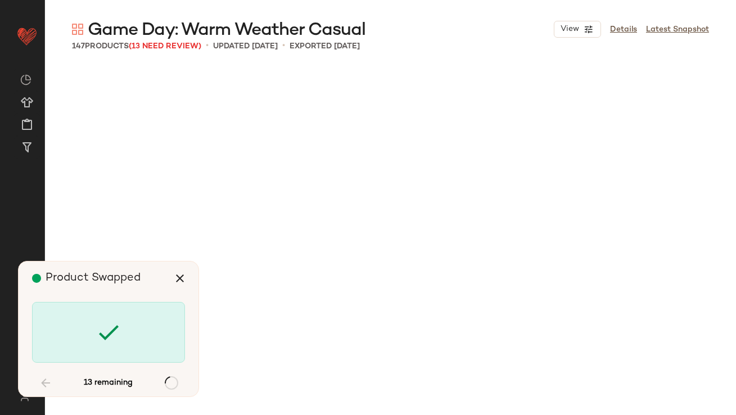
scroll to position [869, 0]
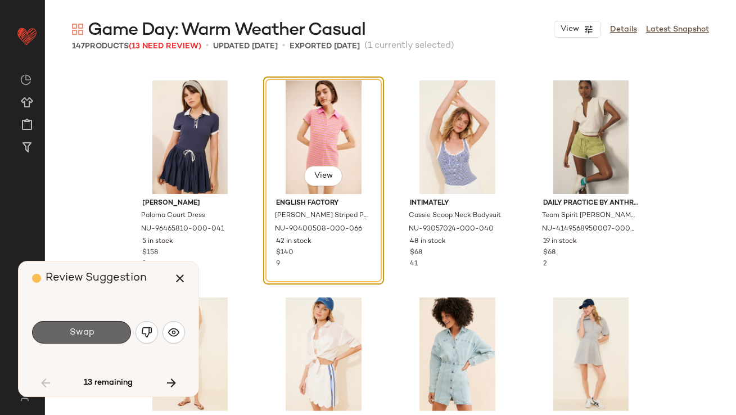
click at [97, 330] on button "Swap" at bounding box center [81, 332] width 99 height 23
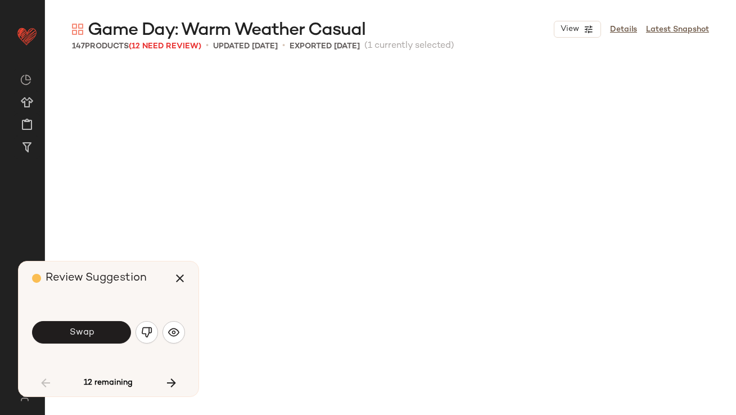
scroll to position [1302, 0]
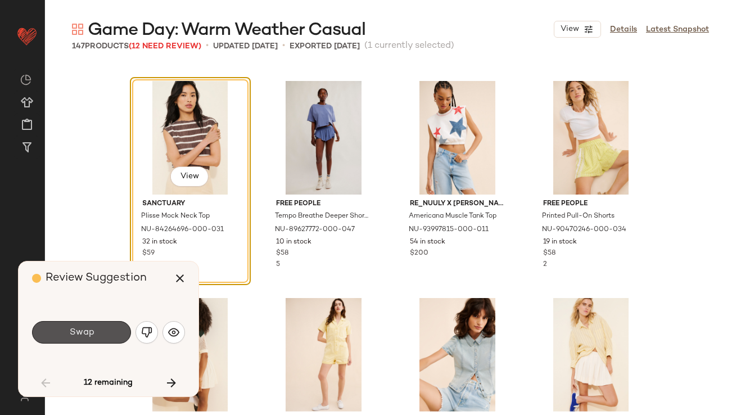
click at [97, 330] on button "Swap" at bounding box center [81, 332] width 99 height 23
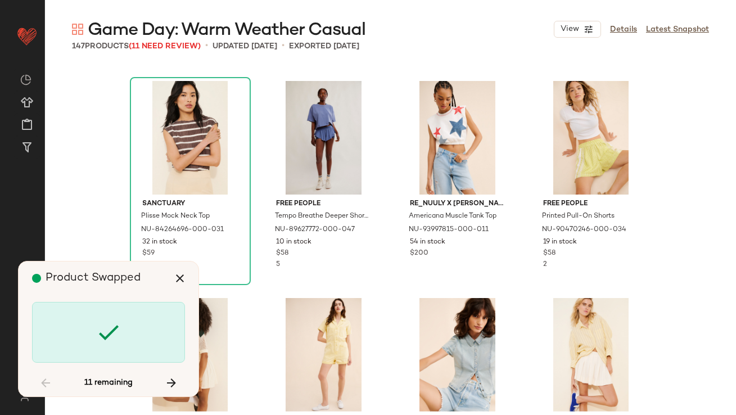
scroll to position [1737, 0]
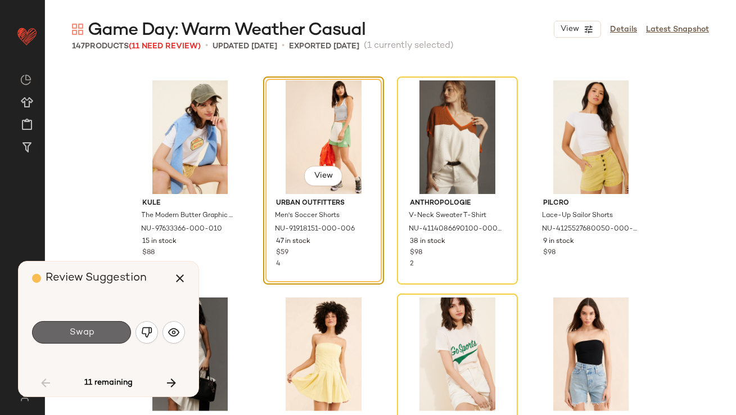
click at [97, 330] on button "Swap" at bounding box center [81, 332] width 99 height 23
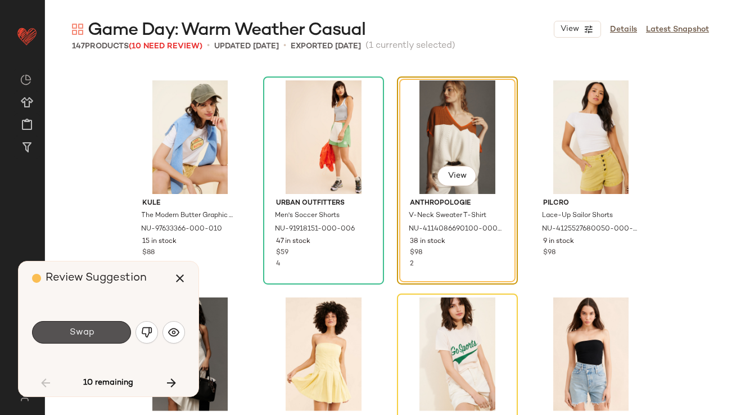
click at [97, 330] on button "Swap" at bounding box center [81, 332] width 99 height 23
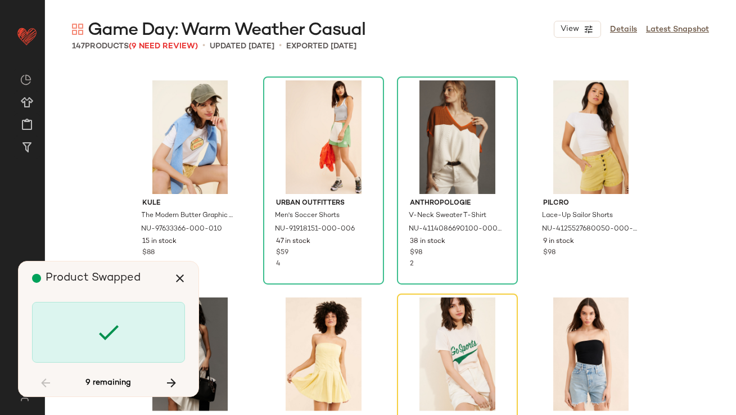
scroll to position [1955, 0]
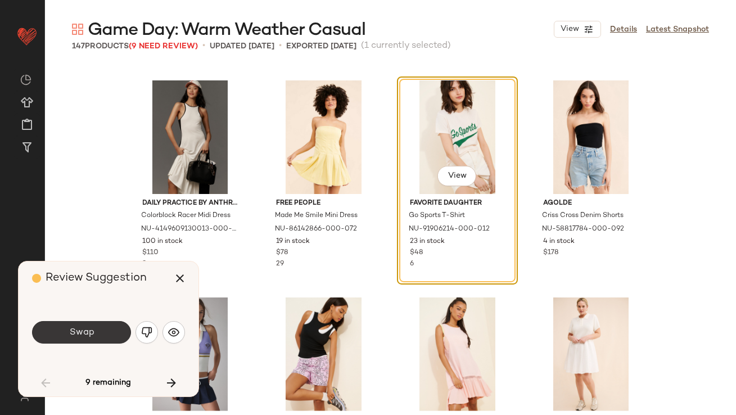
click at [95, 331] on button "Swap" at bounding box center [81, 332] width 99 height 23
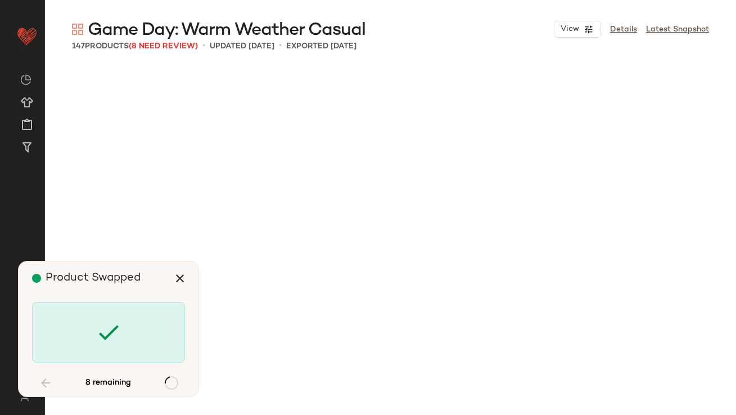
scroll to position [2823, 0]
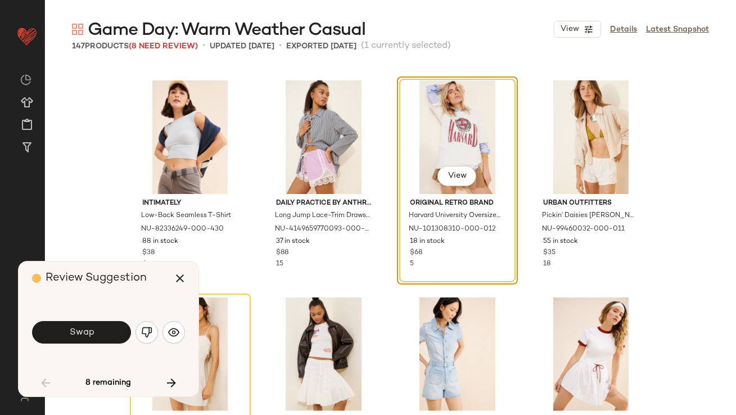
click at [95, 331] on button "Swap" at bounding box center [81, 332] width 99 height 23
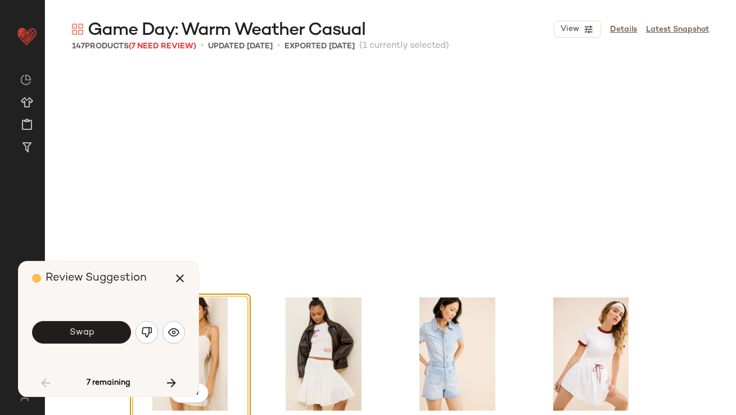
scroll to position [3040, 0]
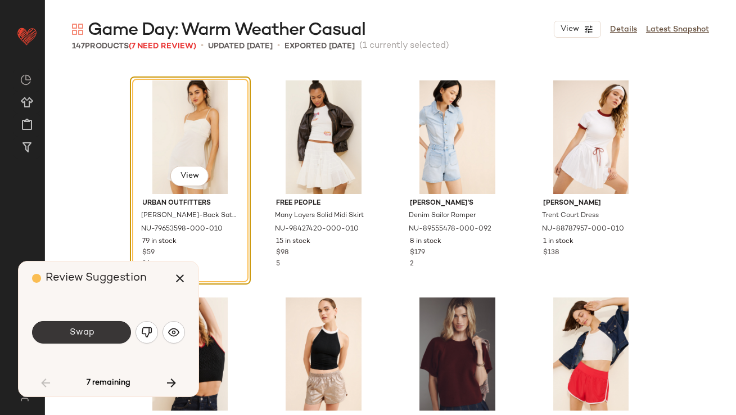
click at [95, 331] on button "Swap" at bounding box center [81, 332] width 99 height 23
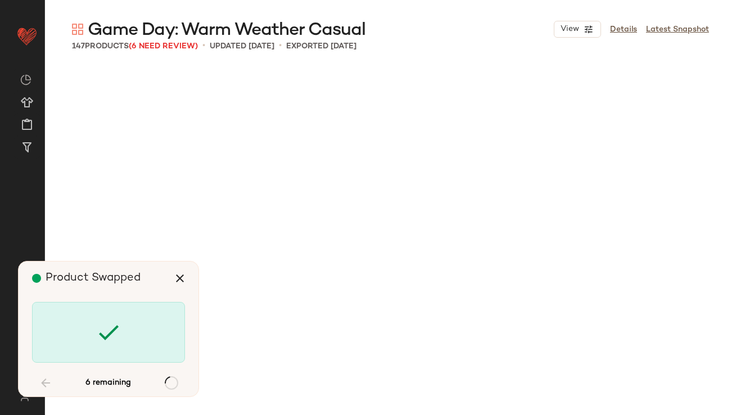
scroll to position [5863, 0]
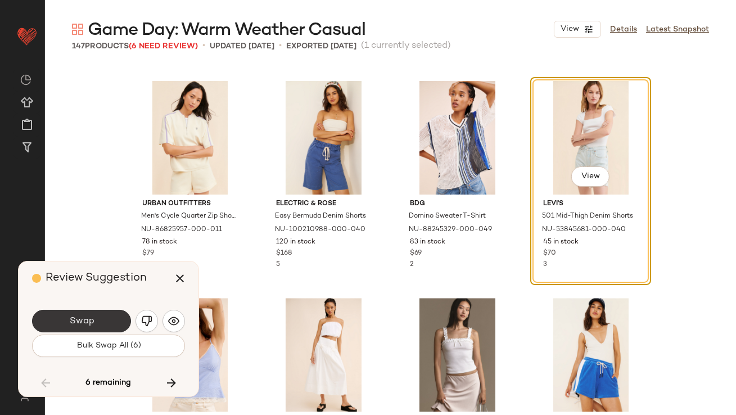
click at [111, 331] on button "Swap" at bounding box center [81, 321] width 99 height 23
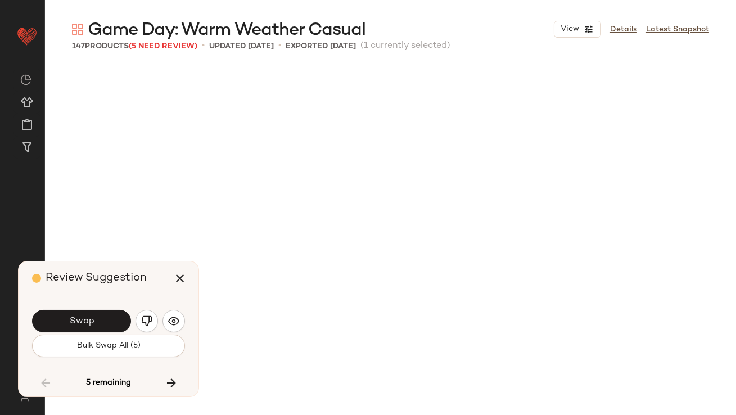
scroll to position [6298, 0]
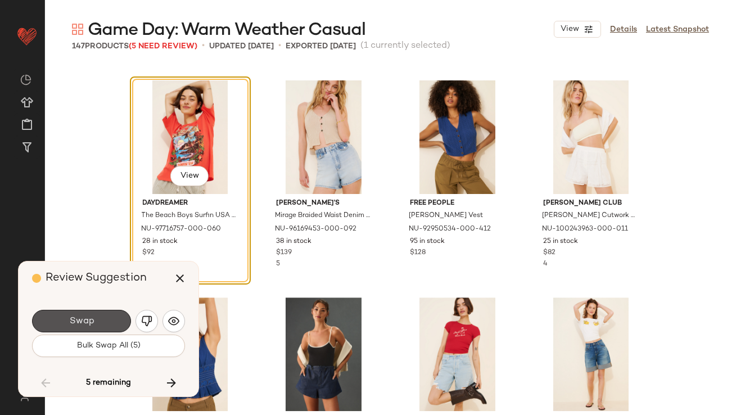
click at [111, 331] on button "Swap" at bounding box center [81, 321] width 99 height 23
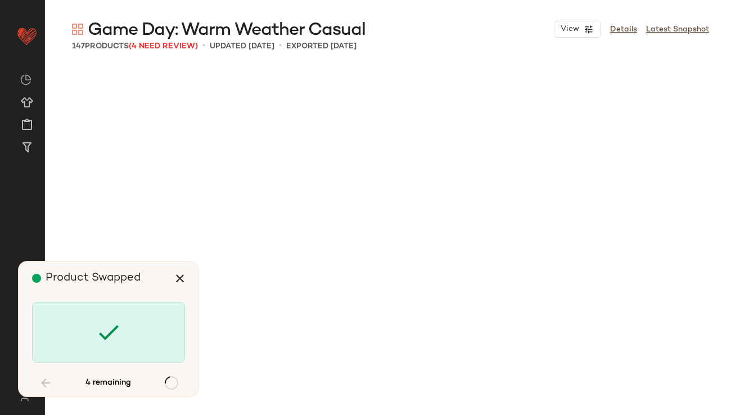
scroll to position [7167, 0]
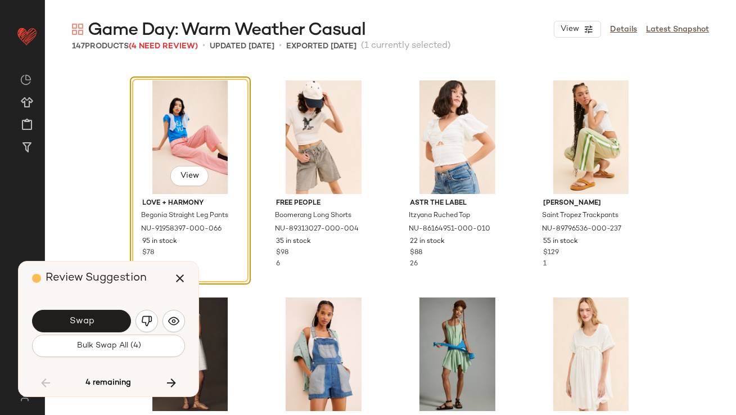
click at [111, 331] on button "Swap" at bounding box center [81, 321] width 99 height 23
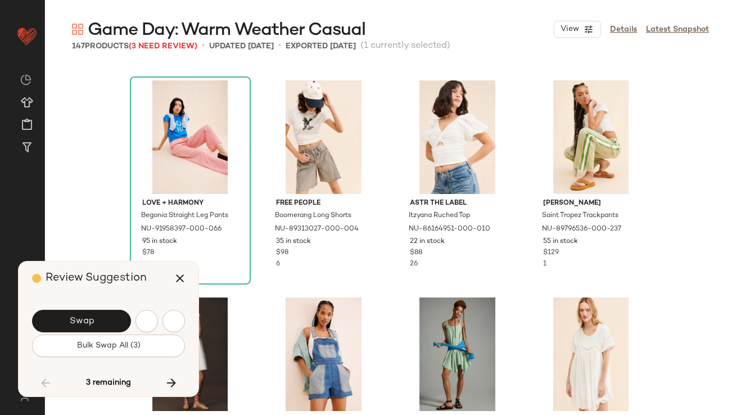
scroll to position [7601, 0]
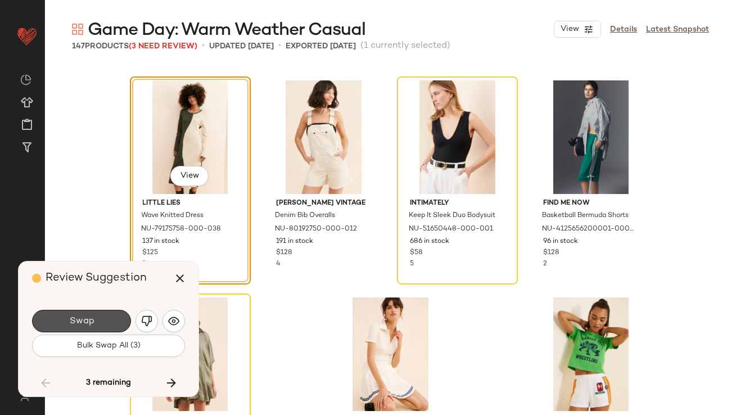
click at [111, 331] on button "Swap" at bounding box center [81, 321] width 99 height 23
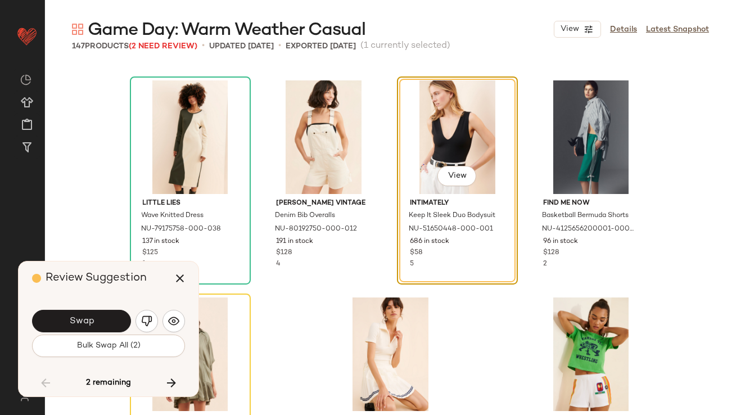
click at [111, 331] on button "Swap" at bounding box center [81, 321] width 99 height 23
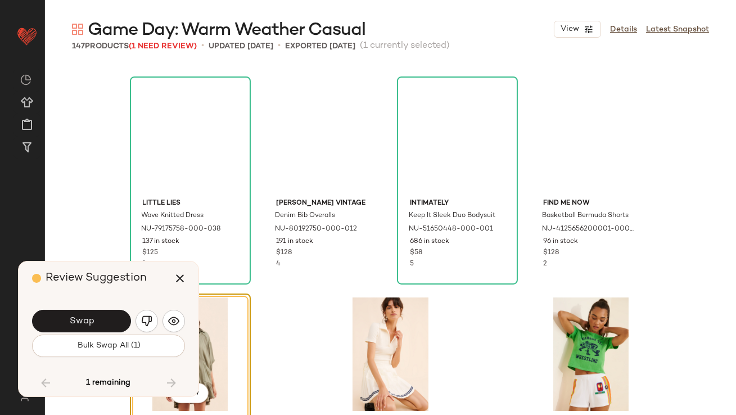
scroll to position [7687, 0]
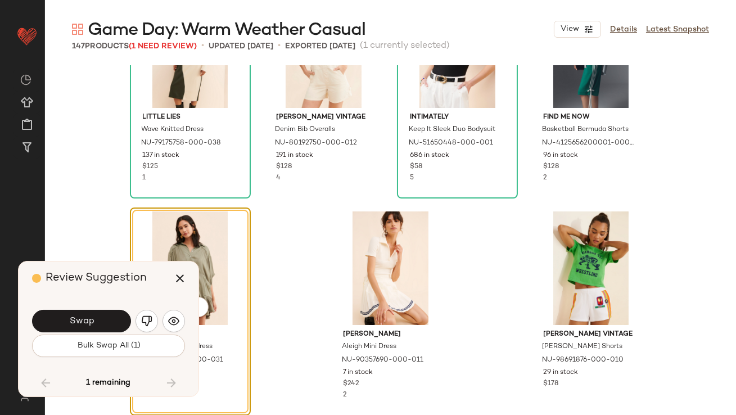
click at [111, 331] on button "Swap" at bounding box center [81, 321] width 99 height 23
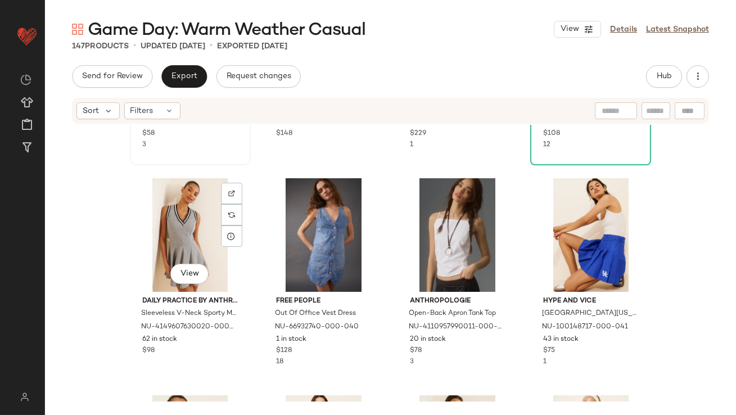
scroll to position [171, 0]
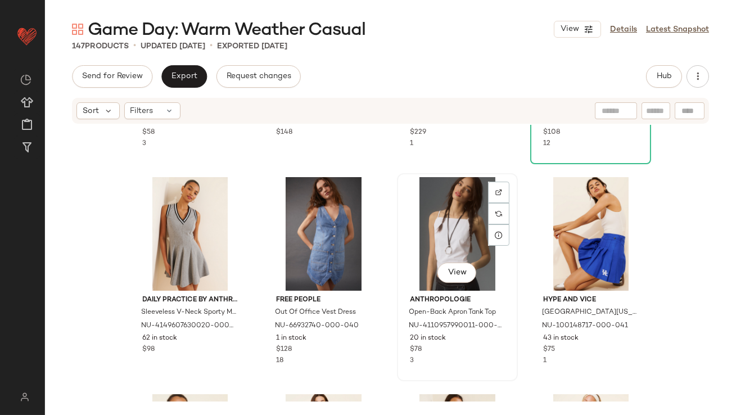
click at [423, 221] on div "View" at bounding box center [457, 234] width 113 height 114
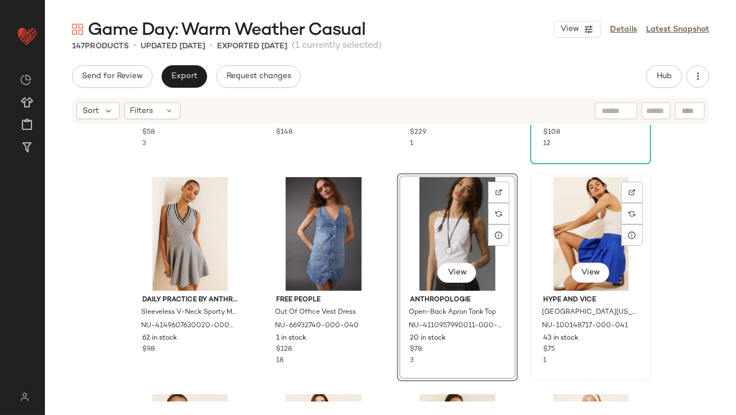
click at [555, 217] on div "View" at bounding box center [590, 234] width 113 height 114
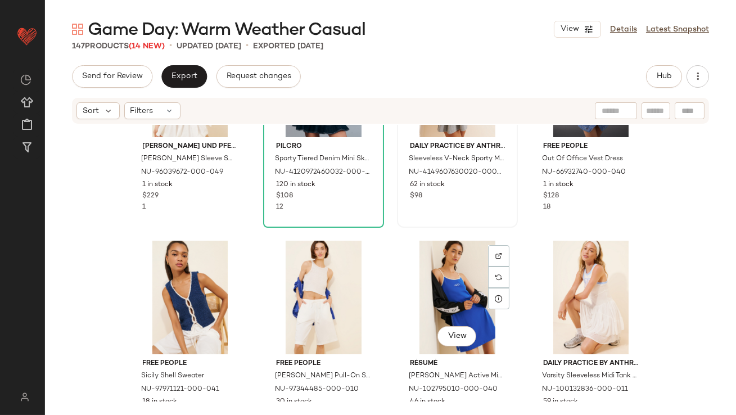
scroll to position [356, 0]
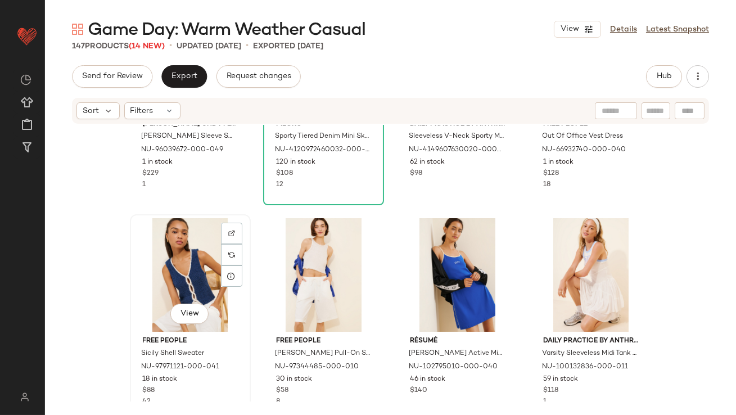
click at [201, 262] on div "View" at bounding box center [190, 275] width 113 height 114
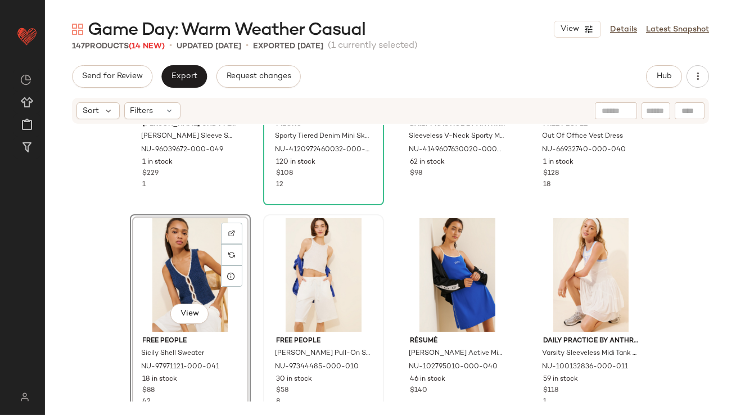
click at [280, 262] on div at bounding box center [323, 275] width 113 height 114
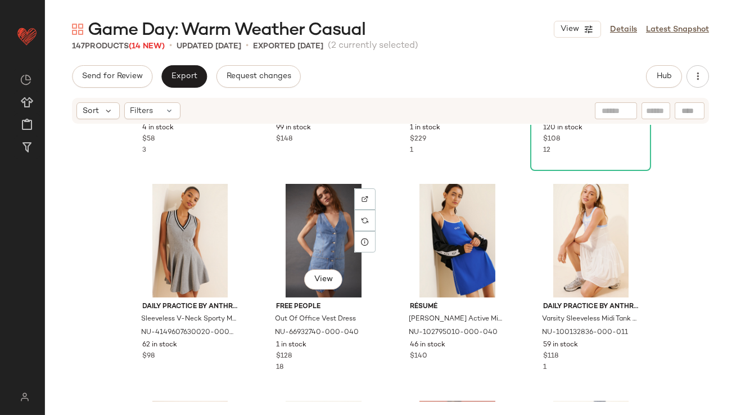
scroll to position [399, 0]
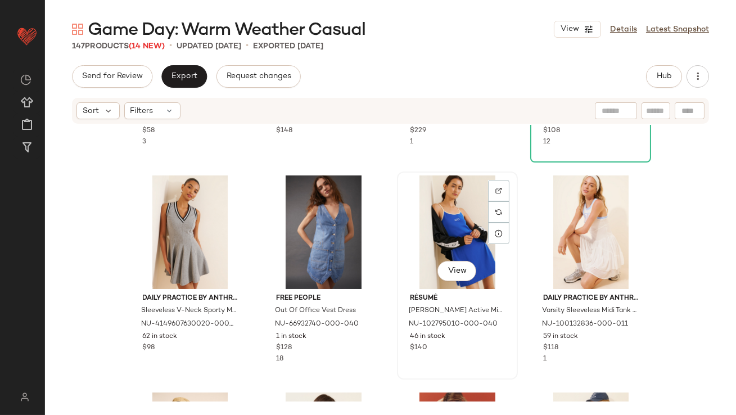
click at [461, 220] on div "View" at bounding box center [457, 233] width 113 height 114
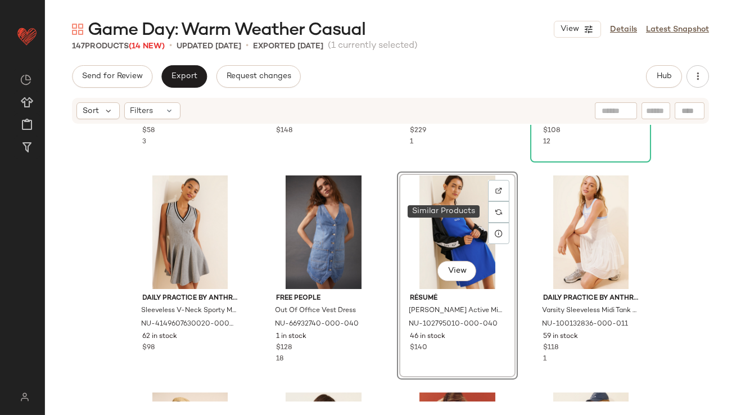
click at [524, 220] on div "Hype and Vice Auburn University Tigers Tube Top NU-100434117-000-041 4 in stock…" at bounding box center [390, 263] width 691 height 277
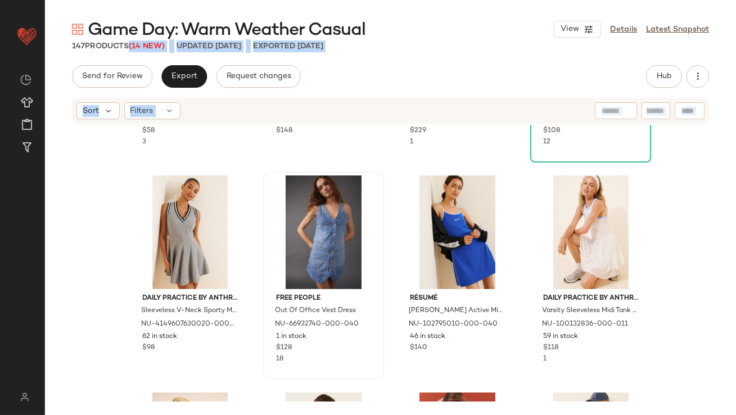
click at [380, 217] on div "Free People Out Of Office Vest Dress NU-66932740-000-040 1 in stock $128 18" at bounding box center [323, 276] width 121 height 208
click at [420, 226] on div "View" at bounding box center [457, 233] width 113 height 114
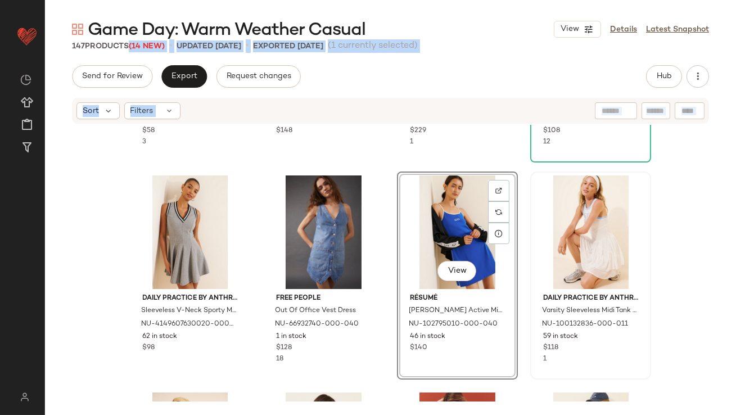
click at [539, 218] on div at bounding box center [590, 233] width 113 height 114
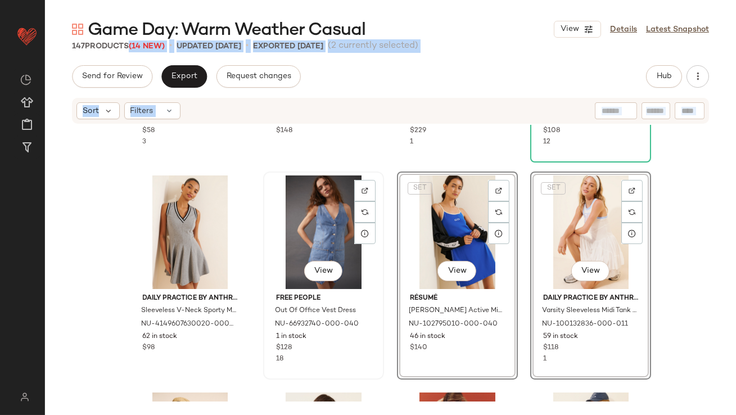
click at [378, 201] on div "View Free People Out Of Office Vest Dress NU-66932740-000-040 1 in stock $128 18" at bounding box center [323, 276] width 119 height 206
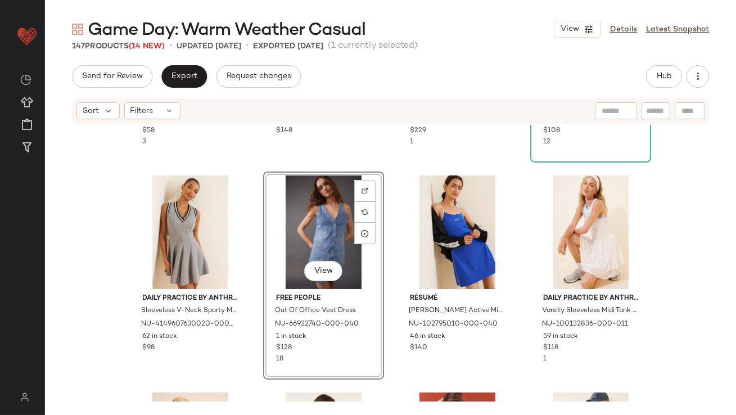
click at [518, 27] on div "Game Day: Warm Weather Casual View Details Latest Snapshot" at bounding box center [390, 29] width 691 height 23
click at [444, 235] on div "View" at bounding box center [457, 233] width 113 height 114
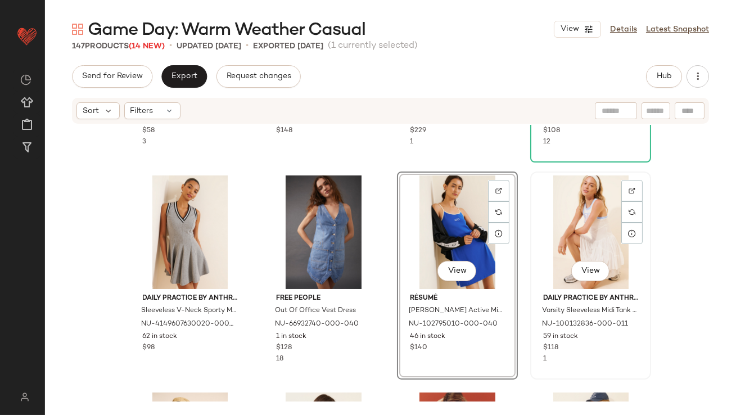
click at [562, 216] on div "View" at bounding box center [590, 233] width 113 height 114
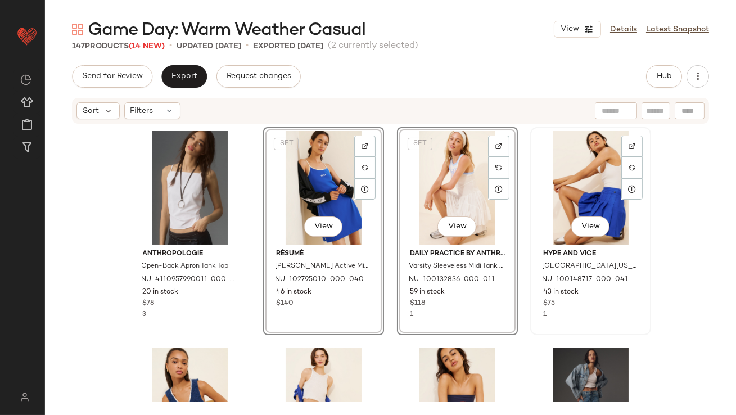
click at [618, 200] on div "View" at bounding box center [590, 188] width 113 height 114
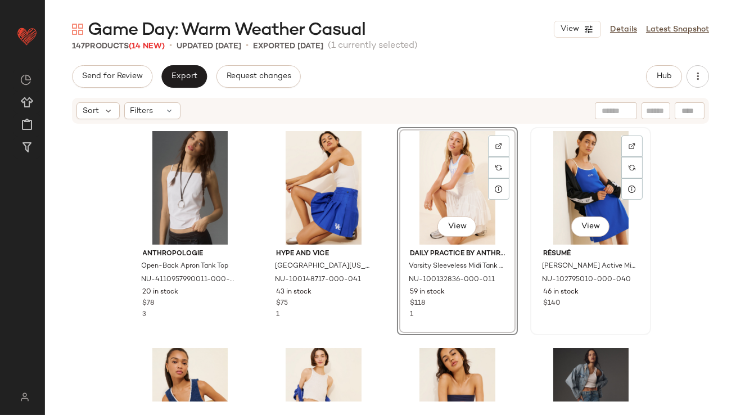
click at [613, 168] on div "View" at bounding box center [590, 188] width 113 height 114
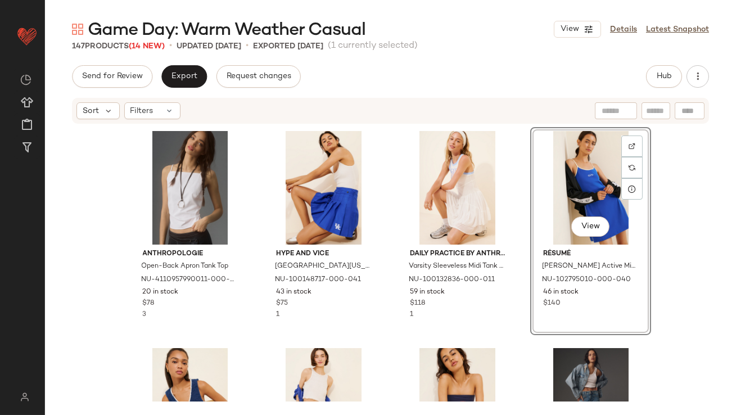
click at [632, 226] on div "View" at bounding box center [590, 188] width 113 height 114
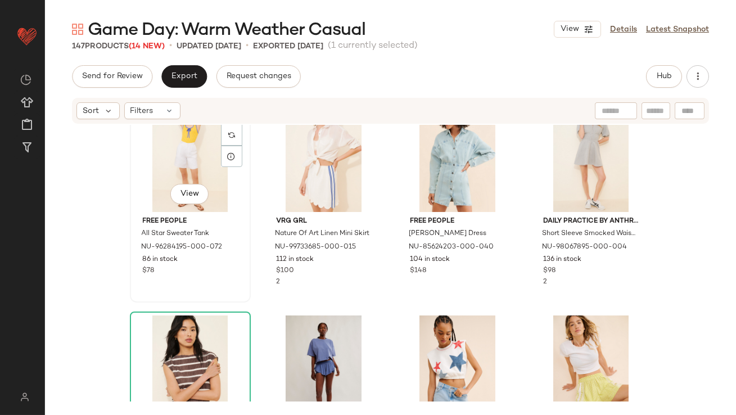
scroll to position [1027, 0]
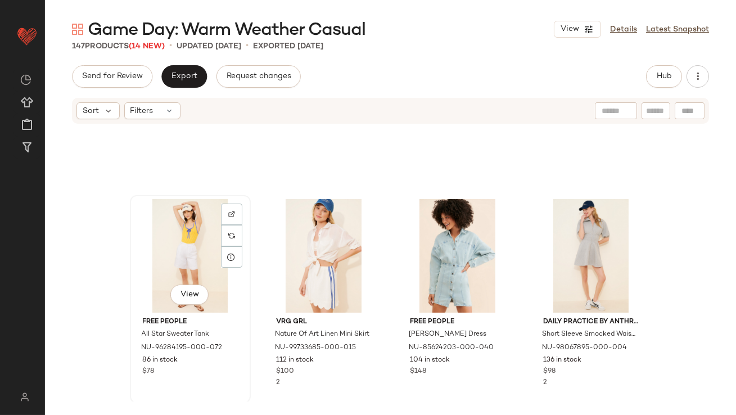
click at [189, 255] on div "View" at bounding box center [190, 256] width 113 height 114
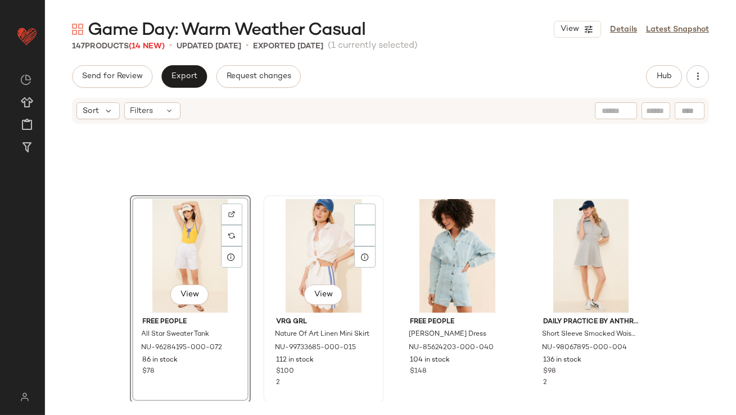
click at [300, 254] on div "View" at bounding box center [323, 256] width 113 height 114
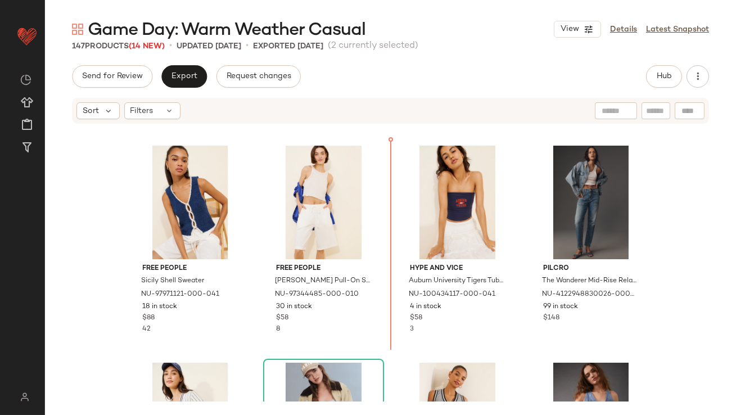
scroll to position [223, 0]
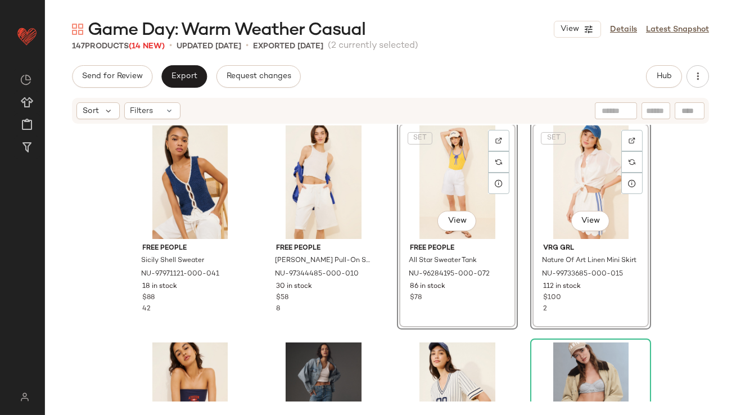
click at [392, 277] on div "Anthropologie Open-Back Apron Tank Top NU-4110957990011-000-010 20 in stock $78…" at bounding box center [390, 263] width 691 height 277
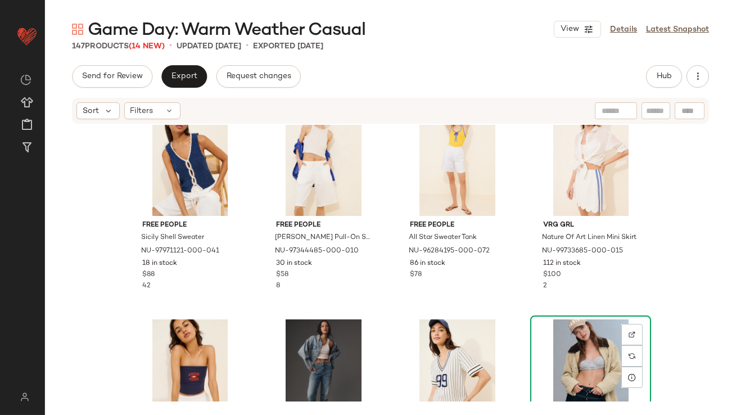
scroll to position [254, 0]
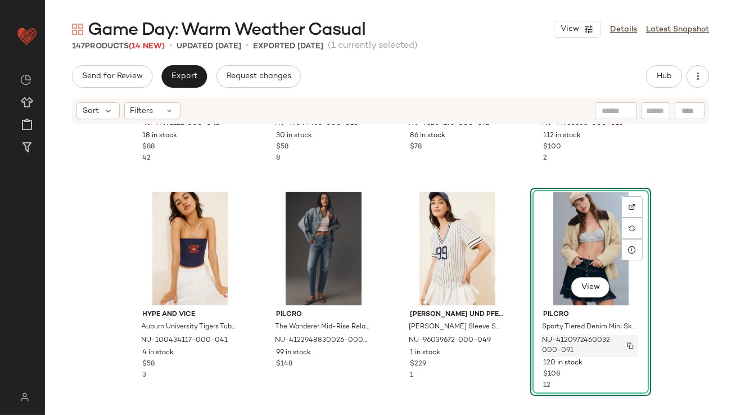
scroll to position [617, 0]
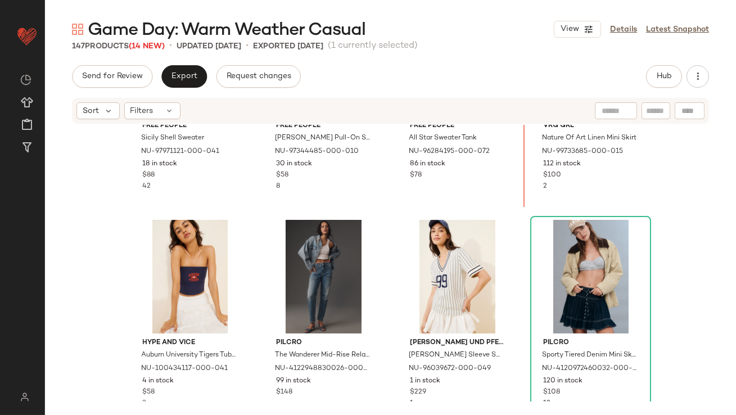
scroll to position [261, 0]
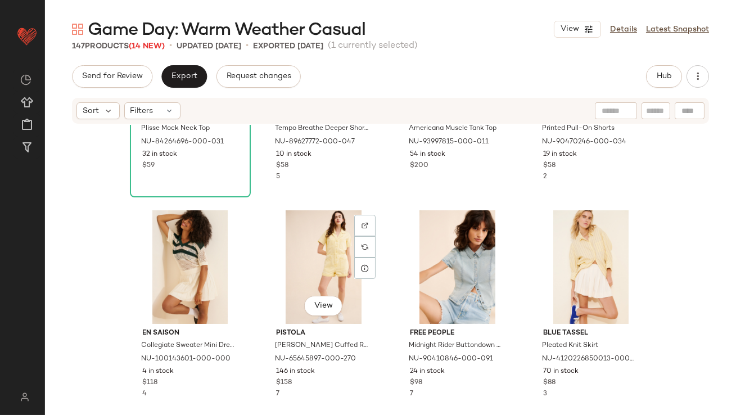
scroll to position [1458, 0]
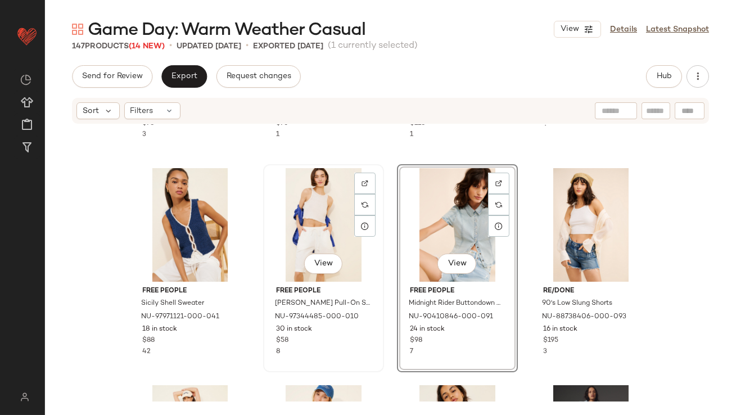
click at [377, 299] on div "Free People [PERSON_NAME] Pull-On Shorts NU-97344485-000-010 30 in stock $58 8" at bounding box center [323, 319] width 113 height 75
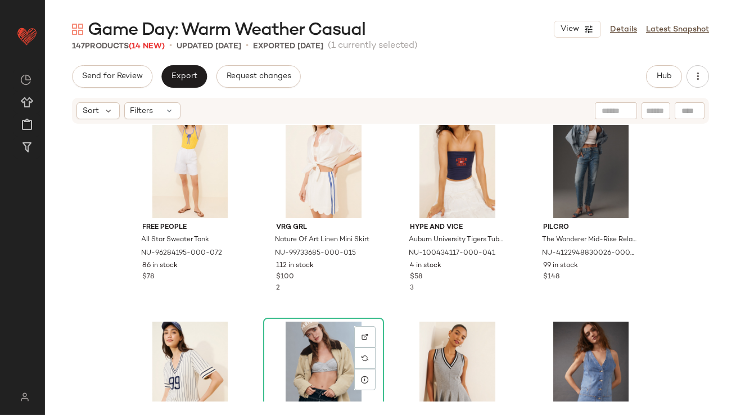
scroll to position [285, 0]
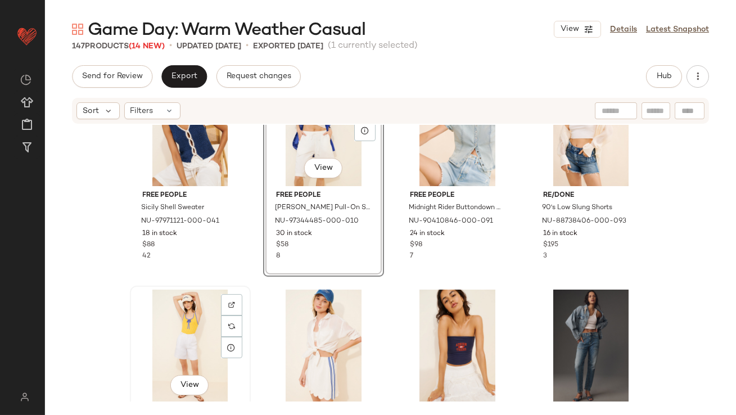
click at [194, 322] on div "View" at bounding box center [190, 347] width 113 height 114
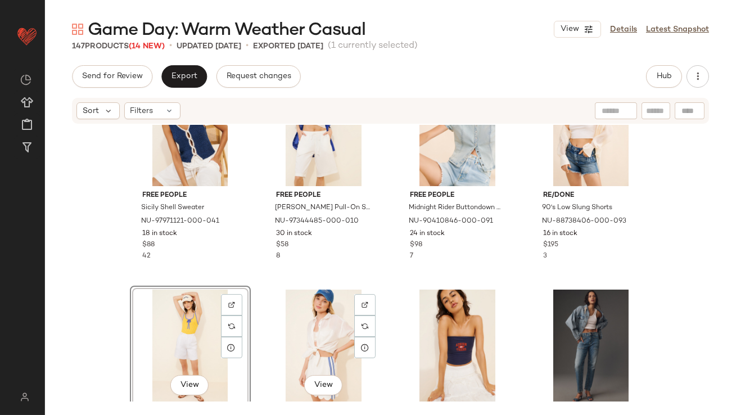
drag, startPoint x: 293, startPoint y: 322, endPoint x: 210, endPoint y: 322, distance: 83.3
click at [288, 322] on div "View" at bounding box center [323, 347] width 113 height 114
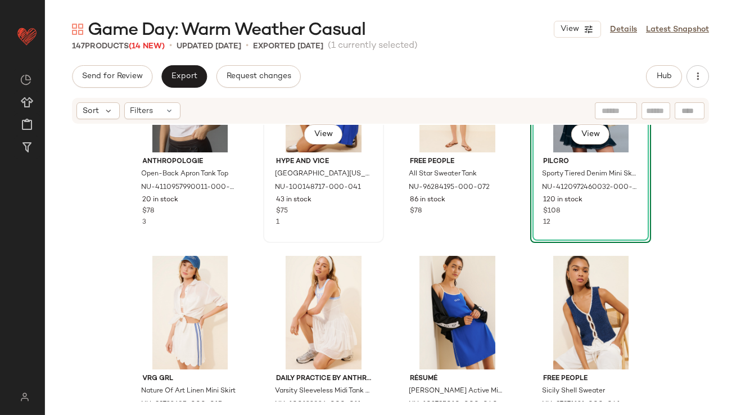
scroll to position [94, 0]
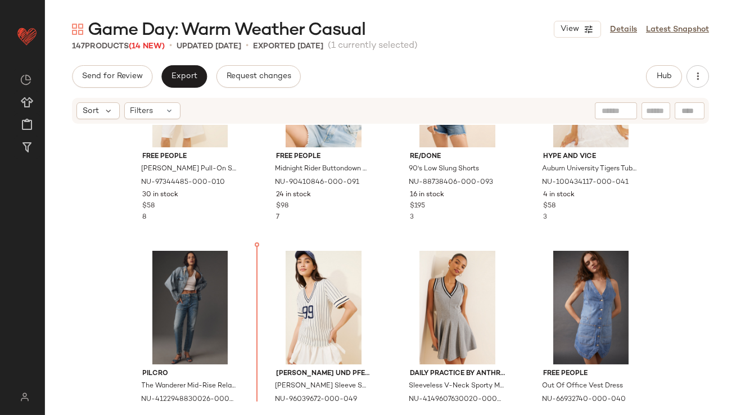
scroll to position [580, 0]
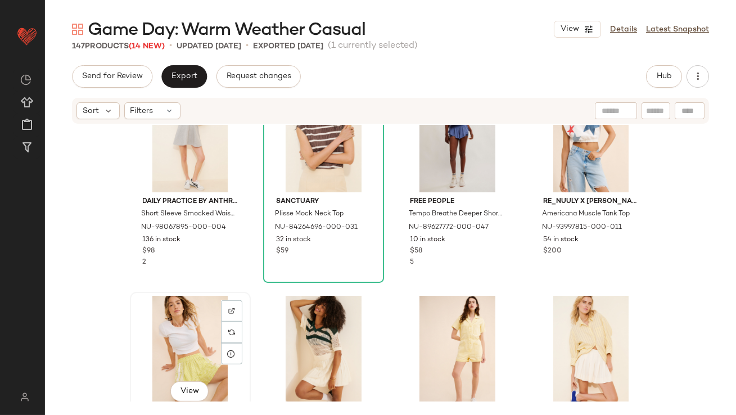
scroll to position [1347, 0]
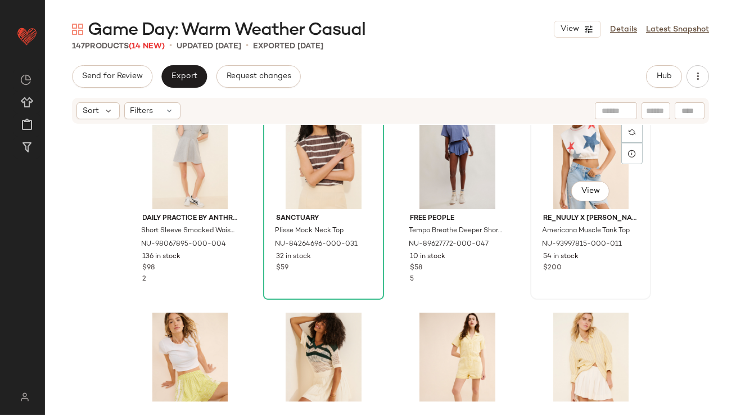
click at [576, 134] on div "View" at bounding box center [590, 153] width 113 height 114
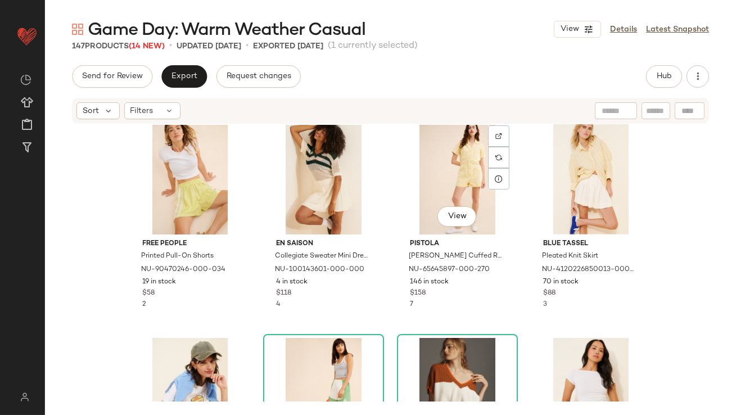
scroll to position [1540, 0]
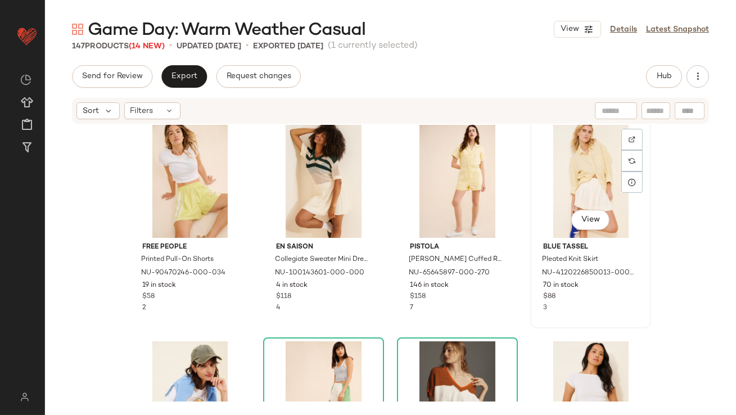
click at [548, 180] on div "View" at bounding box center [590, 181] width 113 height 114
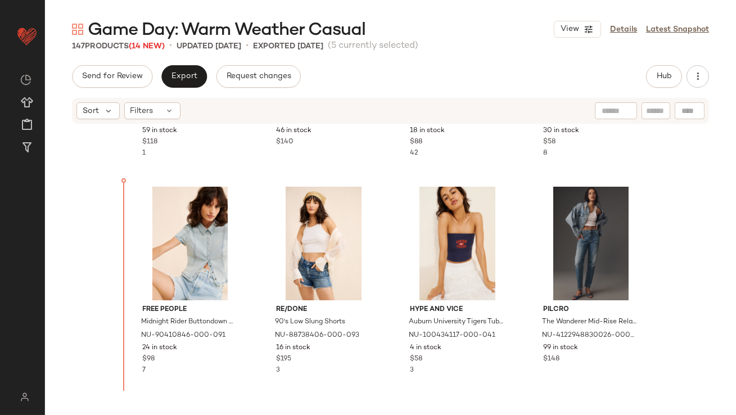
scroll to position [388, 0]
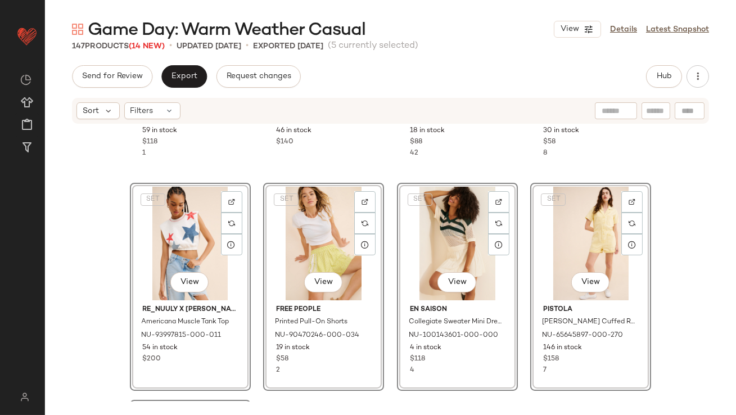
click at [254, 185] on div "Daily Practice by Anthropologie Varsity Sleeveless Midi Tank Dress NU-100132836…" at bounding box center [390, 263] width 691 height 277
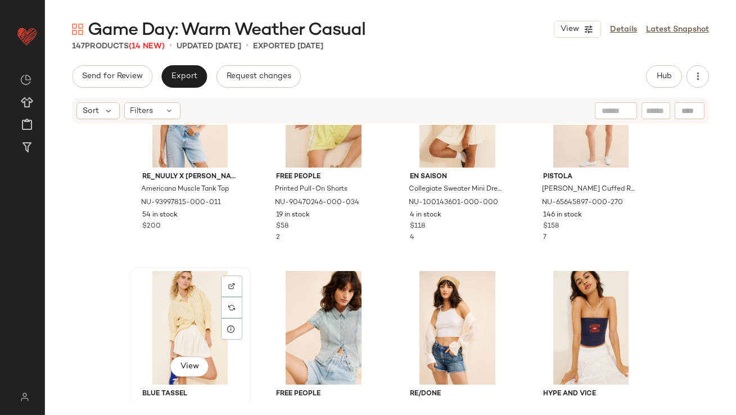
scroll to position [519, 0]
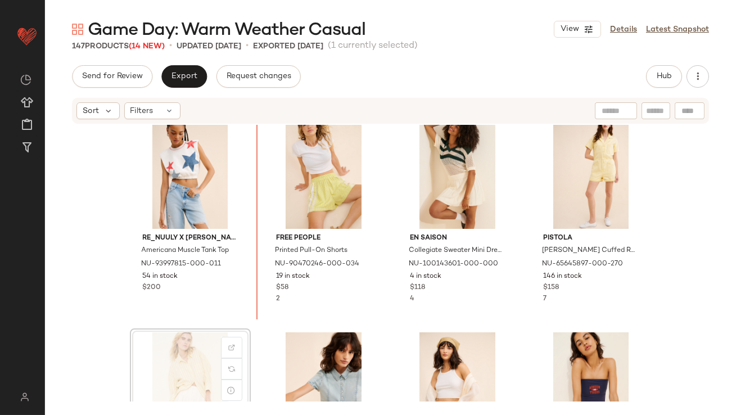
scroll to position [460, 0]
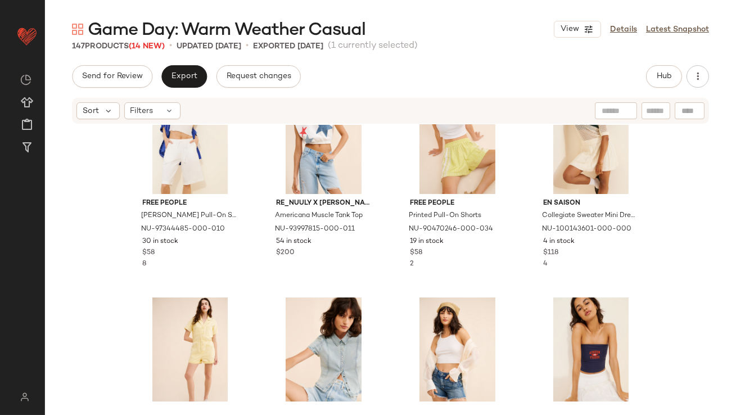
scroll to position [568, 0]
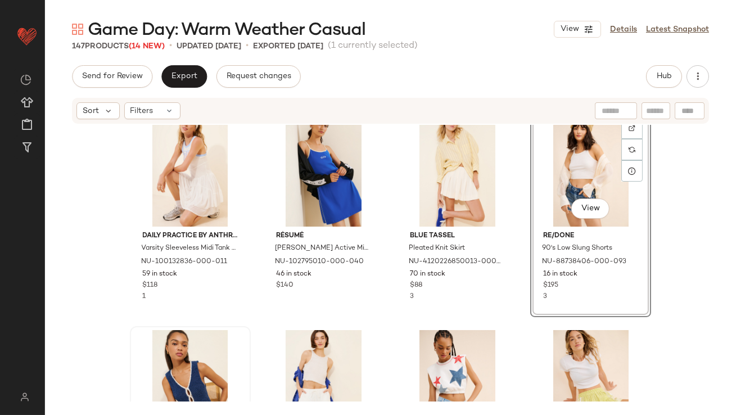
scroll to position [109, 0]
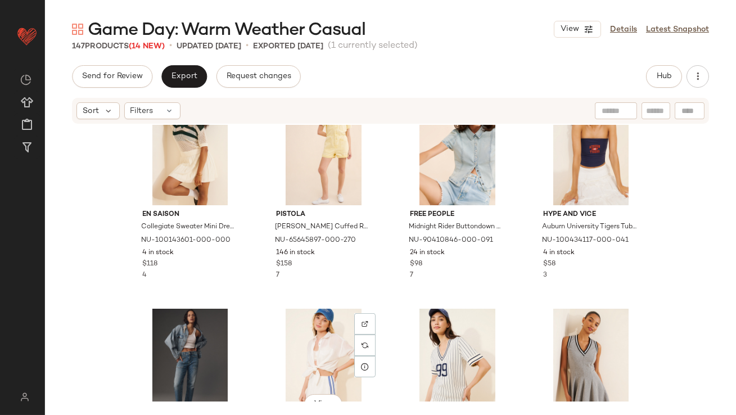
scroll to position [684, 0]
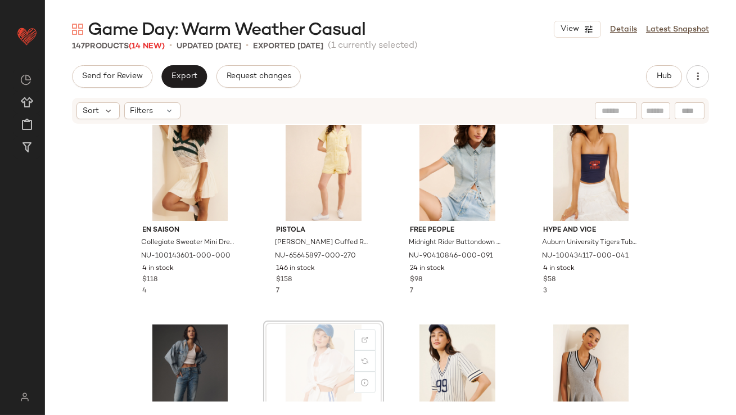
scroll to position [685, 0]
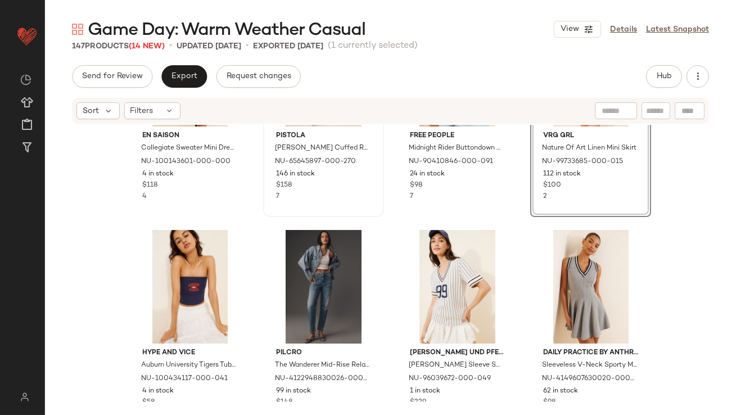
scroll to position [785, 0]
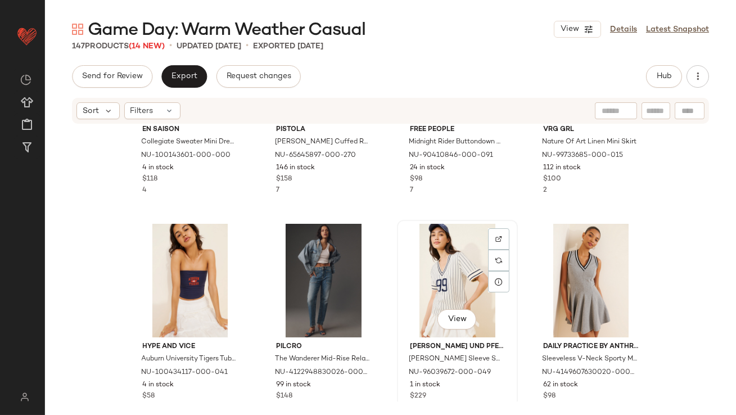
click at [408, 281] on div "View" at bounding box center [457, 281] width 113 height 114
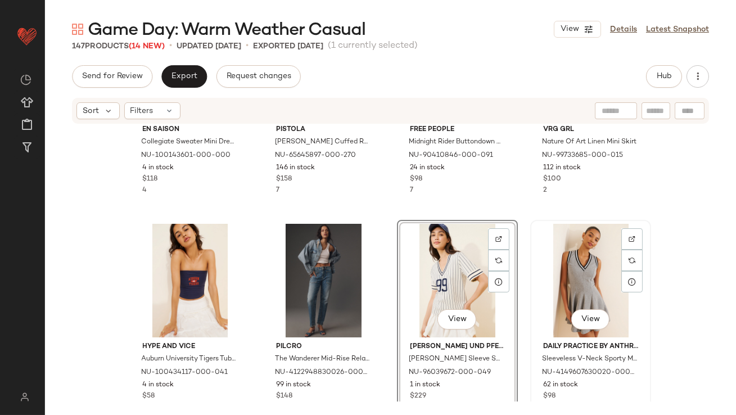
click at [538, 276] on div "View" at bounding box center [590, 281] width 113 height 114
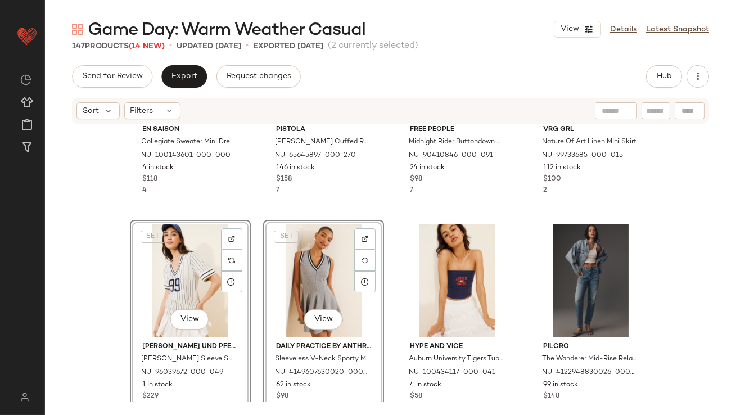
click at [267, 268] on div "SET View" at bounding box center [323, 281] width 113 height 114
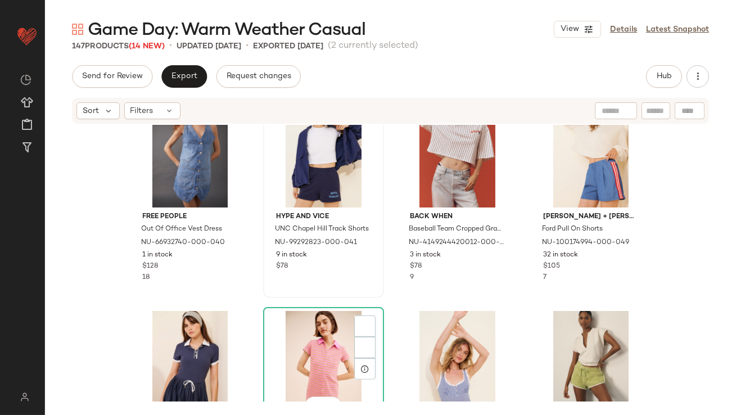
scroll to position [1187, 0]
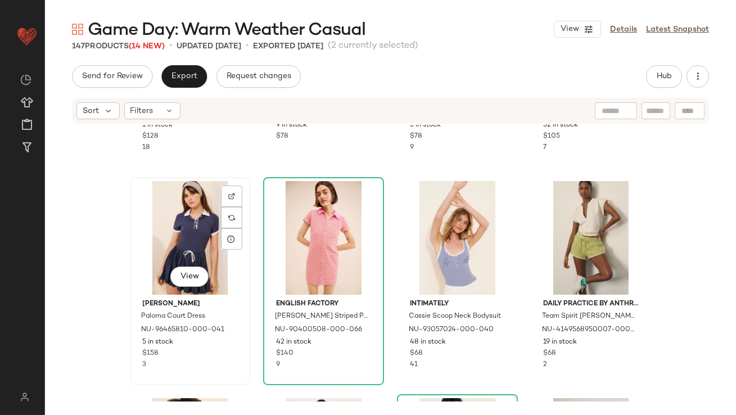
click at [172, 246] on div "View" at bounding box center [190, 238] width 113 height 114
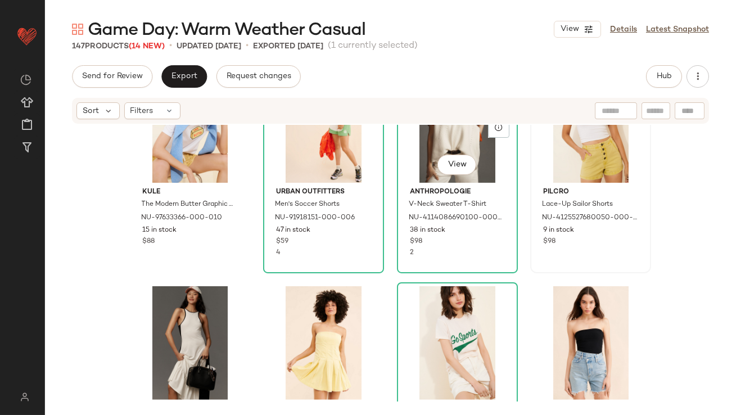
scroll to position [1685, 0]
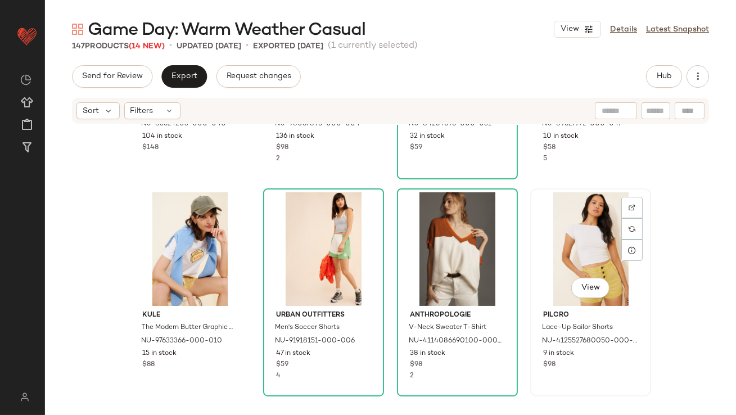
click at [567, 232] on div "View" at bounding box center [590, 249] width 113 height 114
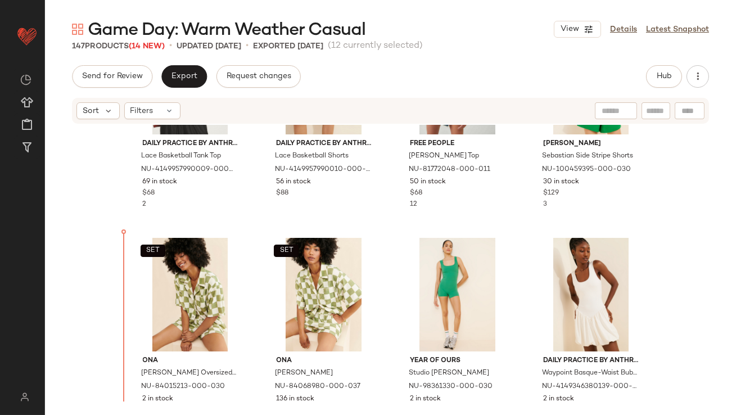
scroll to position [4034, 0]
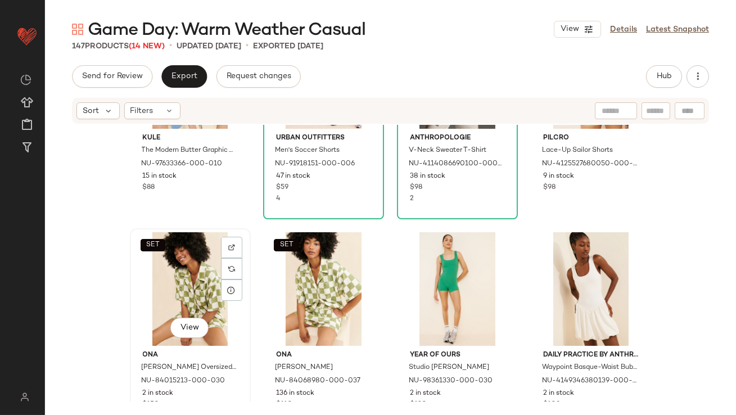
click at [174, 233] on div "SET View" at bounding box center [190, 289] width 113 height 114
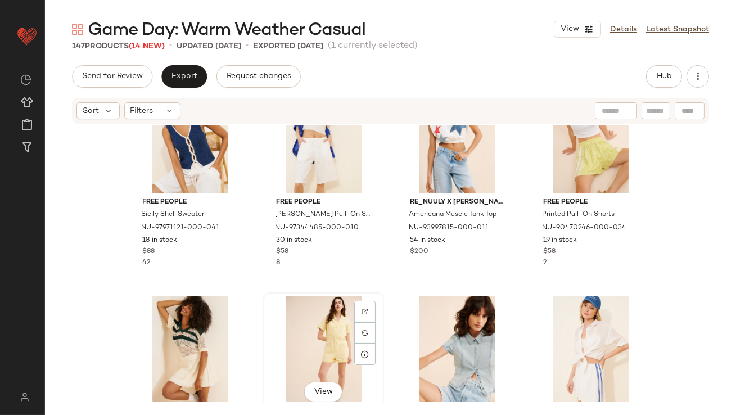
scroll to position [492, 0]
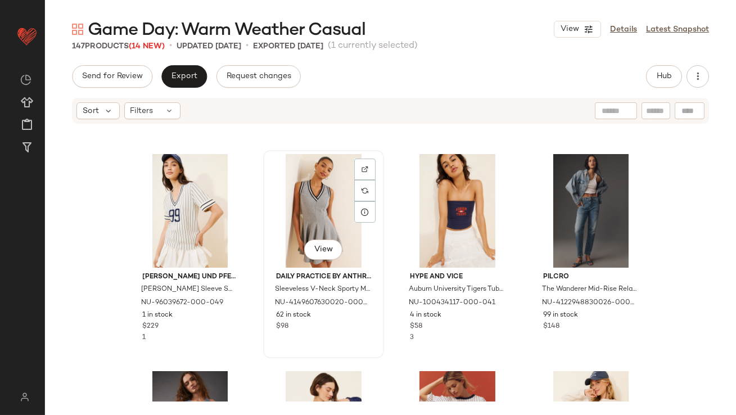
scroll to position [1036, 0]
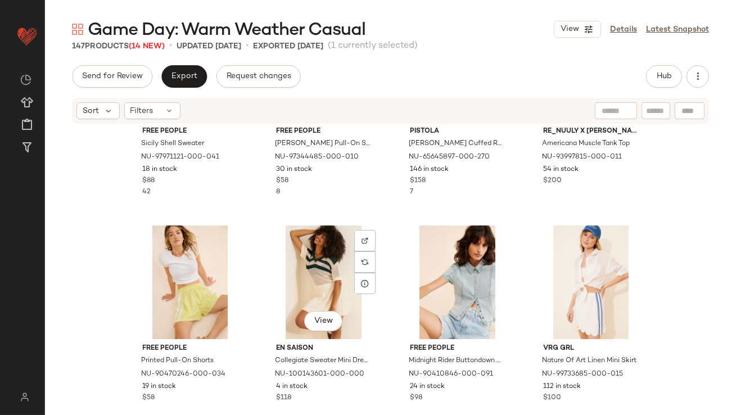
scroll to position [568, 0]
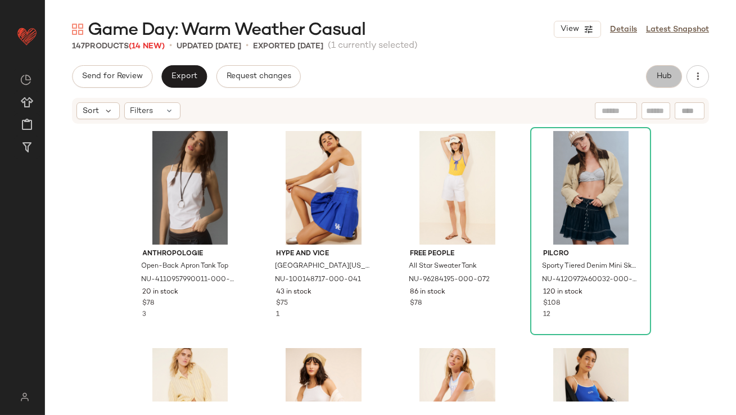
click at [657, 66] on button "Hub" at bounding box center [664, 76] width 36 height 23
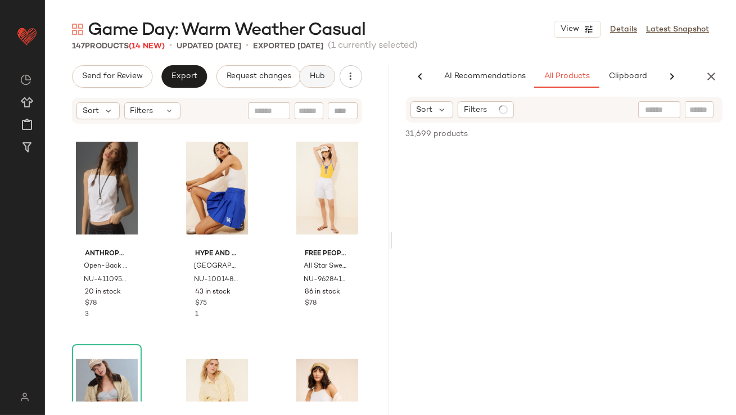
scroll to position [0, 63]
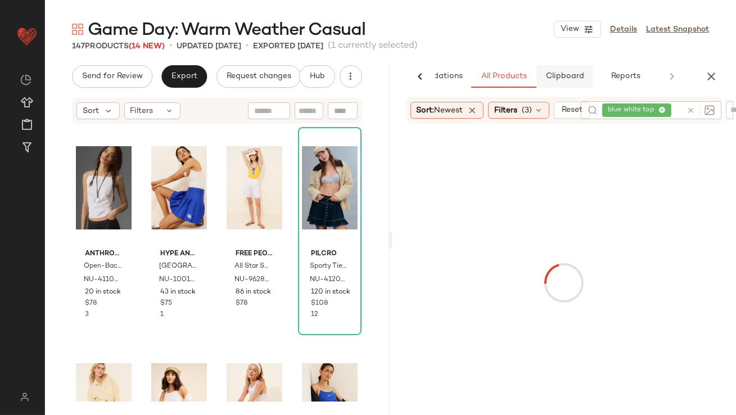
click at [569, 77] on span "Clipboard" at bounding box center [564, 76] width 39 height 9
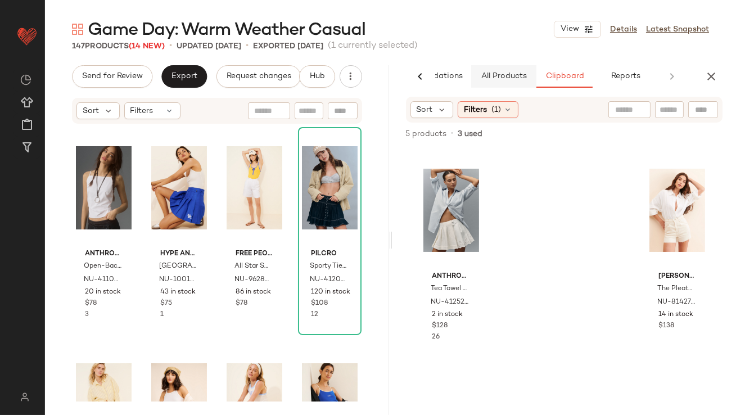
click at [506, 70] on button "All Products" at bounding box center [503, 76] width 65 height 23
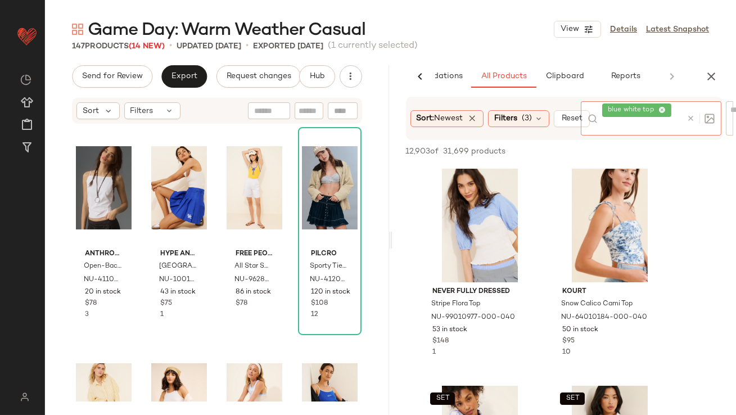
click at [665, 109] on icon at bounding box center [662, 110] width 7 height 7
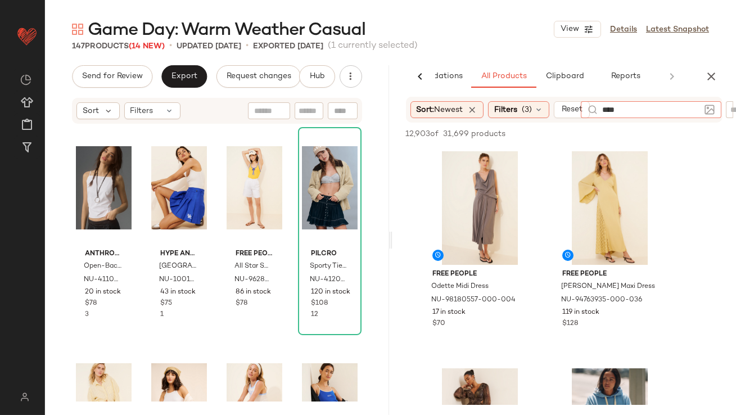
type input "*****"
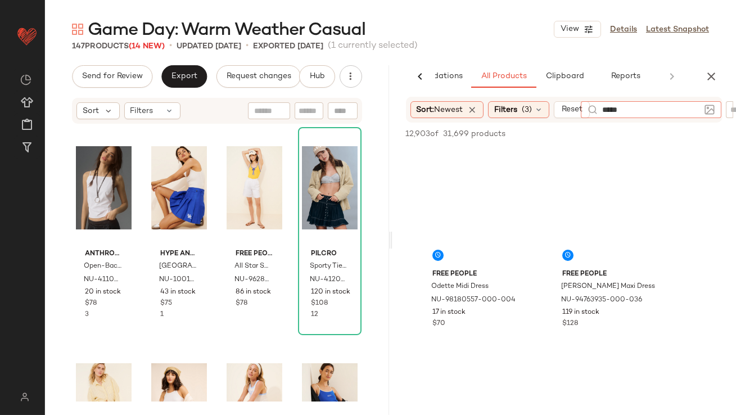
type input "******"
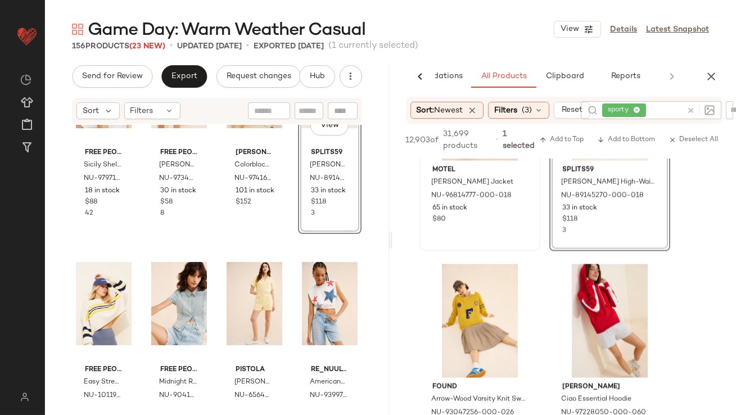
scroll to position [4104, 0]
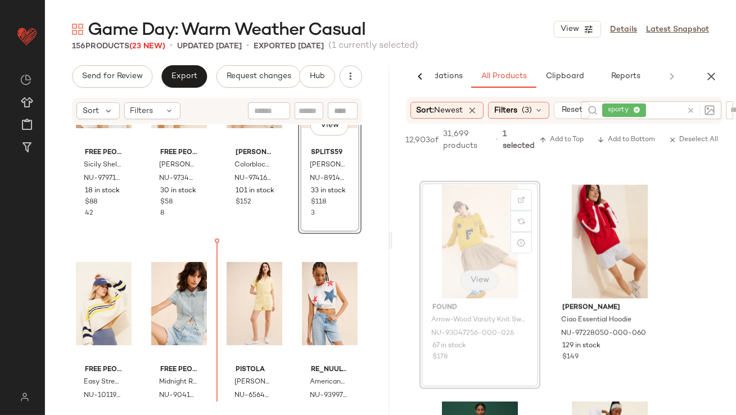
drag, startPoint x: 495, startPoint y: 268, endPoint x: 479, endPoint y: 268, distance: 16.3
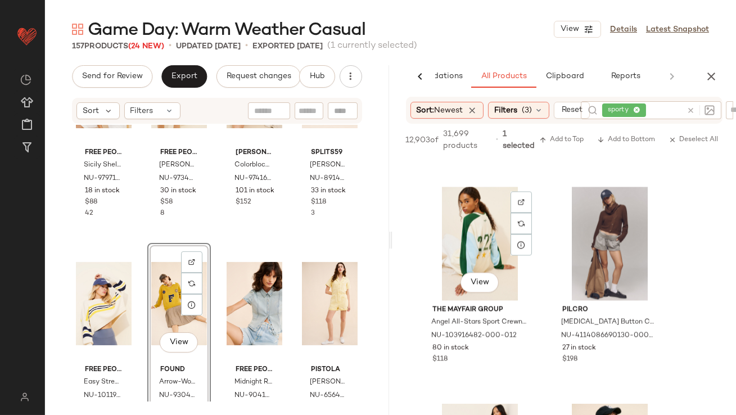
scroll to position [4538, 0]
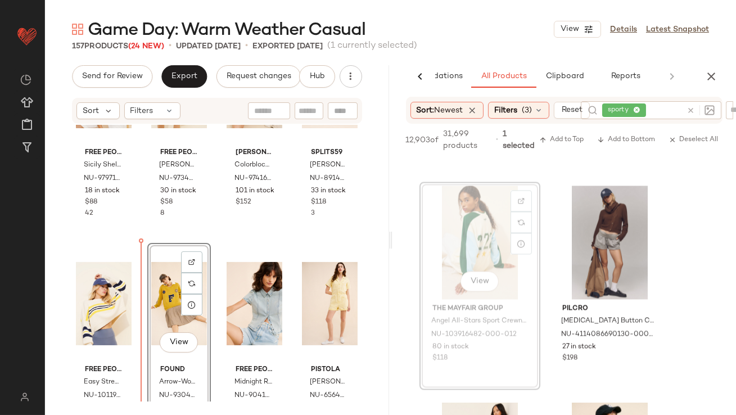
drag, startPoint x: 483, startPoint y: 257, endPoint x: 451, endPoint y: 263, distance: 32.1
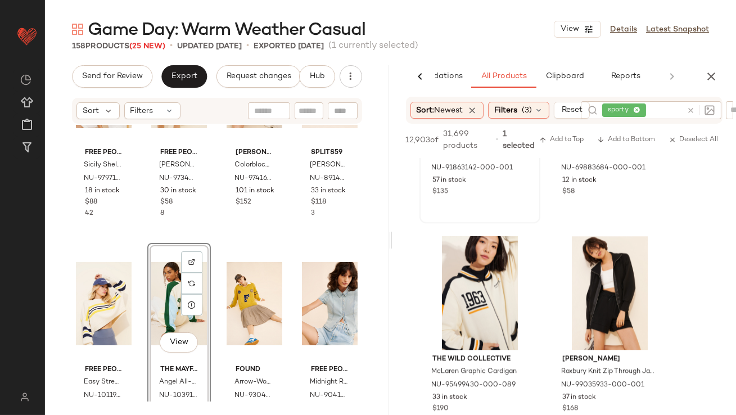
scroll to position [5577, 0]
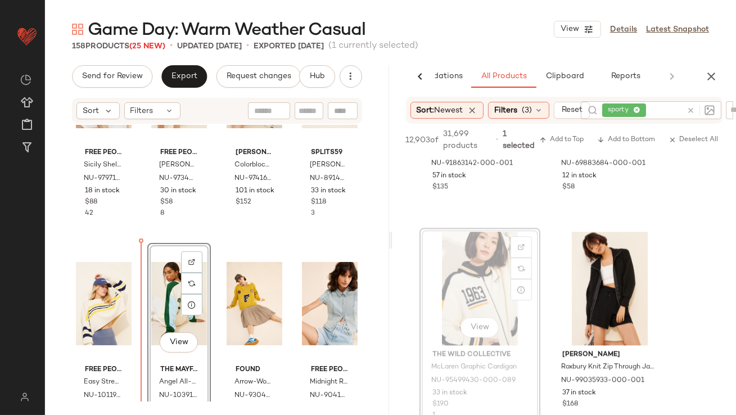
drag, startPoint x: 472, startPoint y: 298, endPoint x: 436, endPoint y: 303, distance: 36.4
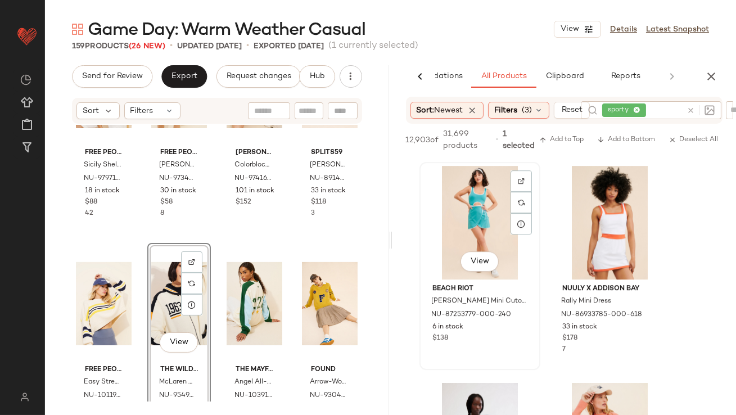
scroll to position [6950, 0]
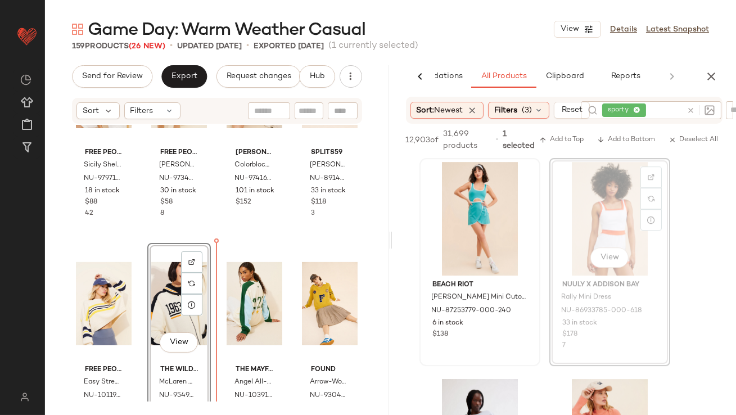
drag, startPoint x: 604, startPoint y: 223, endPoint x: 501, endPoint y: 232, distance: 102.8
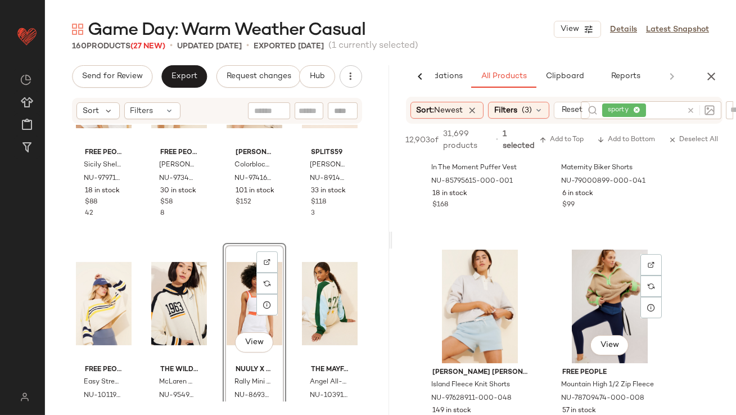
scroll to position [8630, 0]
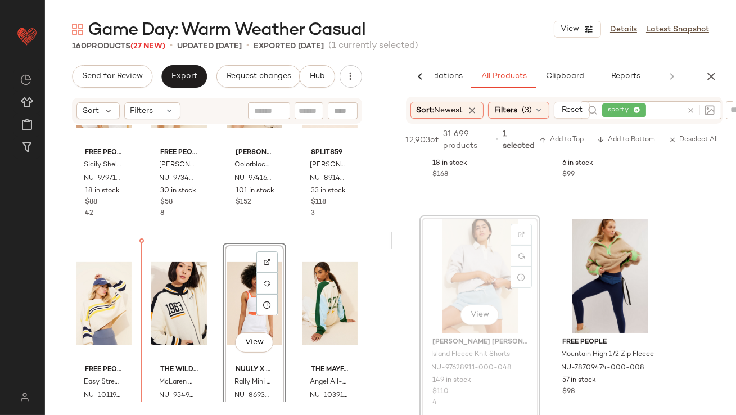
drag, startPoint x: 483, startPoint y: 273, endPoint x: 398, endPoint y: 278, distance: 85.1
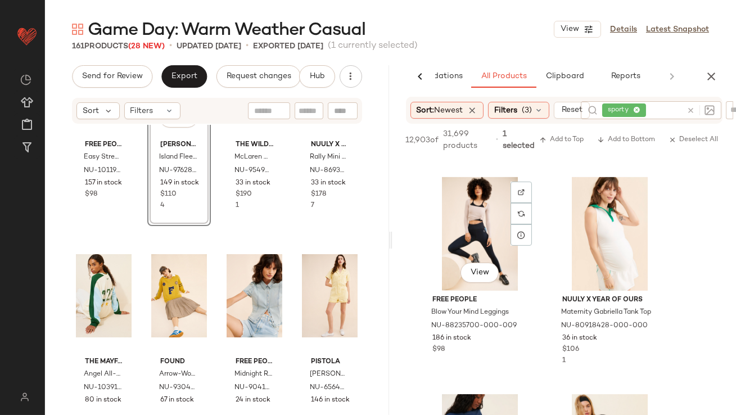
scroll to position [9310, 0]
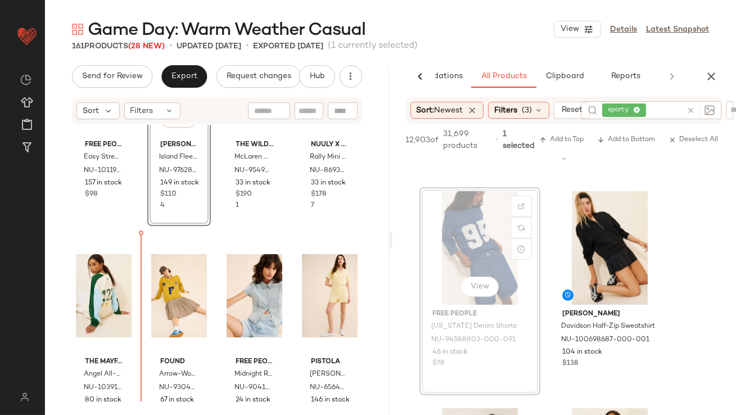
drag, startPoint x: 481, startPoint y: 254, endPoint x: 473, endPoint y: 254, distance: 8.4
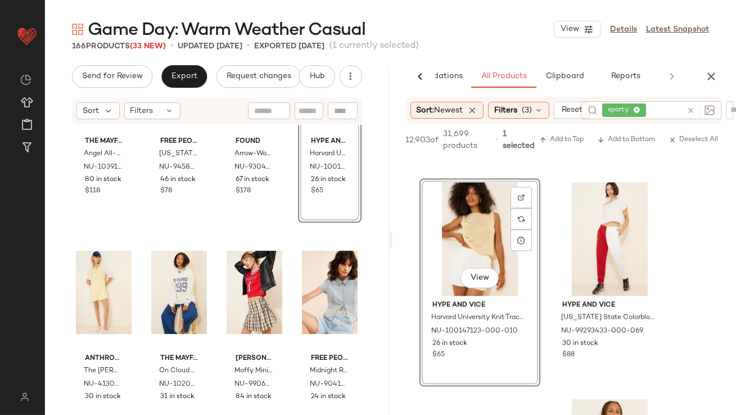
scroll to position [13448, 0]
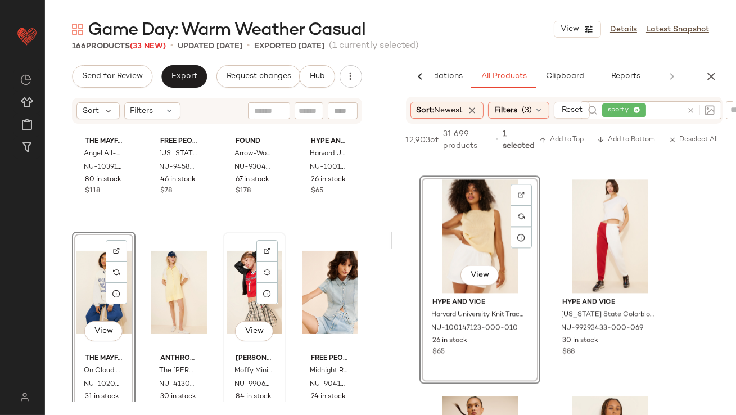
click at [235, 283] on div "View" at bounding box center [255, 293] width 56 height 114
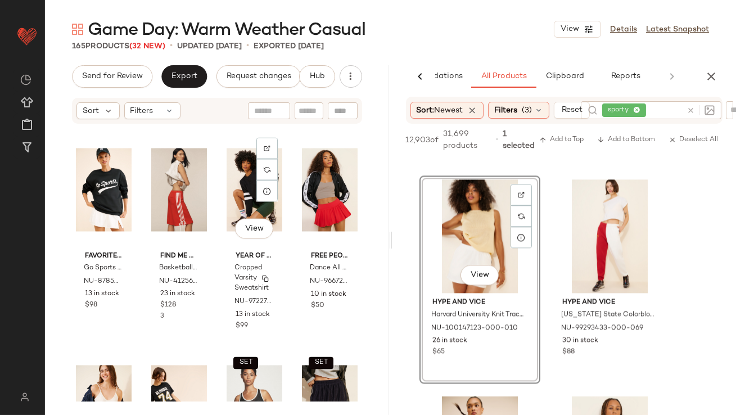
scroll to position [3936, 0]
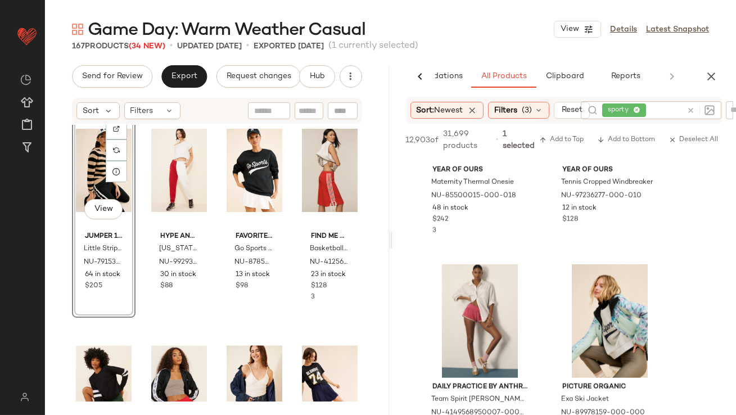
scroll to position [2366, 0]
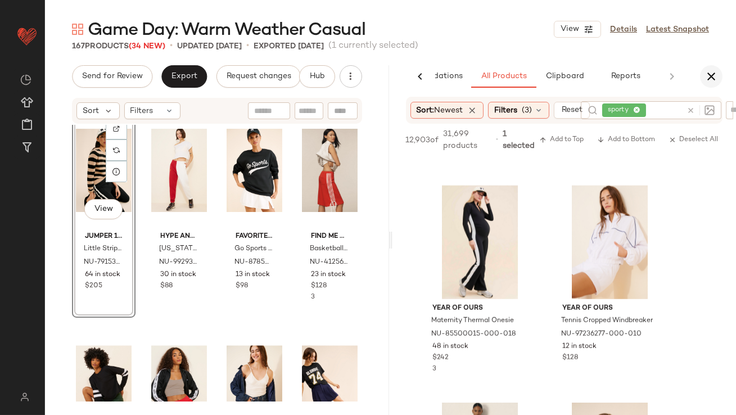
click at [712, 80] on icon "button" at bounding box center [712, 77] width 14 height 14
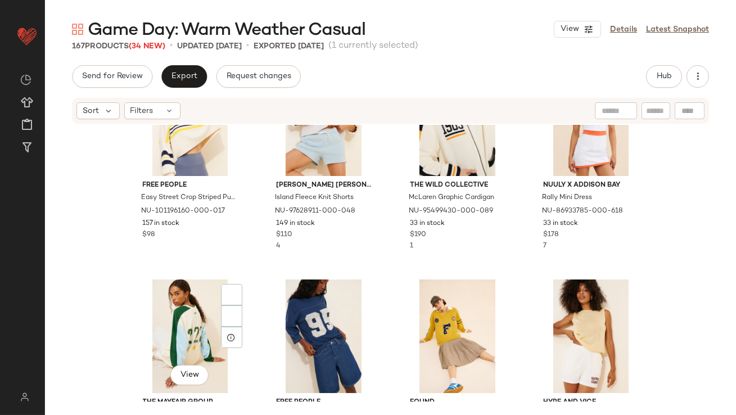
scroll to position [0, 0]
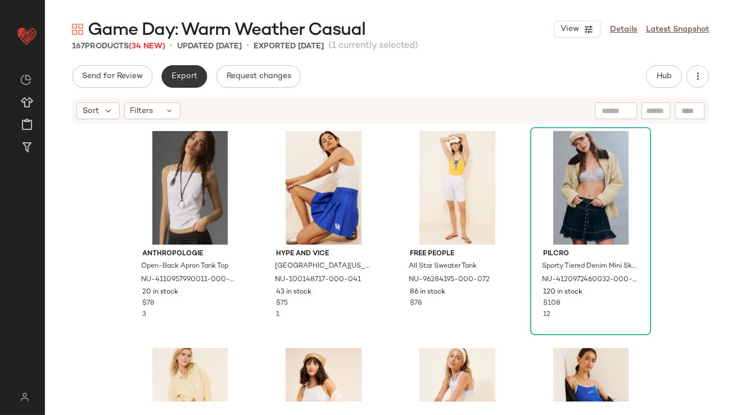
click at [187, 72] on span "Export" at bounding box center [184, 76] width 26 height 9
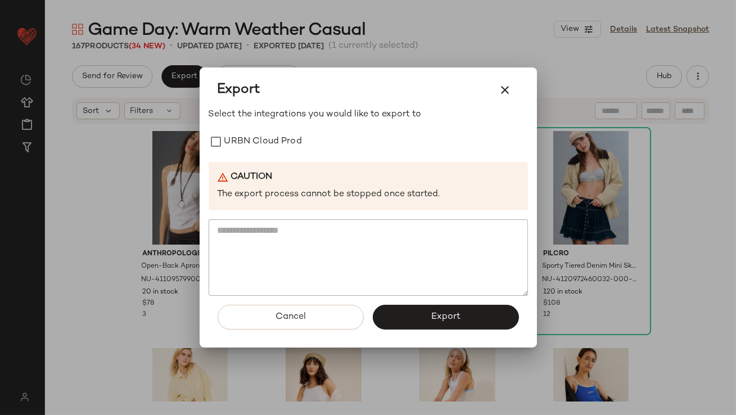
click at [236, 128] on div "Select the integrations you would like to export to URBN Cloud Prod Caution The…" at bounding box center [369, 202] width 320 height 188
click at [237, 137] on label "URBN Cloud Prod" at bounding box center [263, 142] width 78 height 23
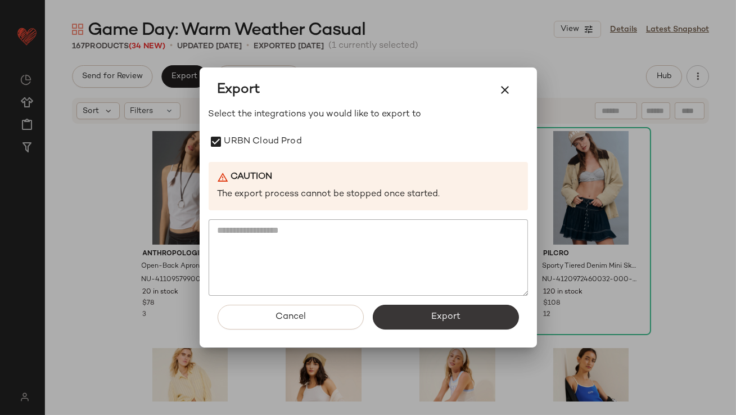
click at [405, 308] on button "Export" at bounding box center [446, 317] width 146 height 25
